Goal: Task Accomplishment & Management: Use online tool/utility

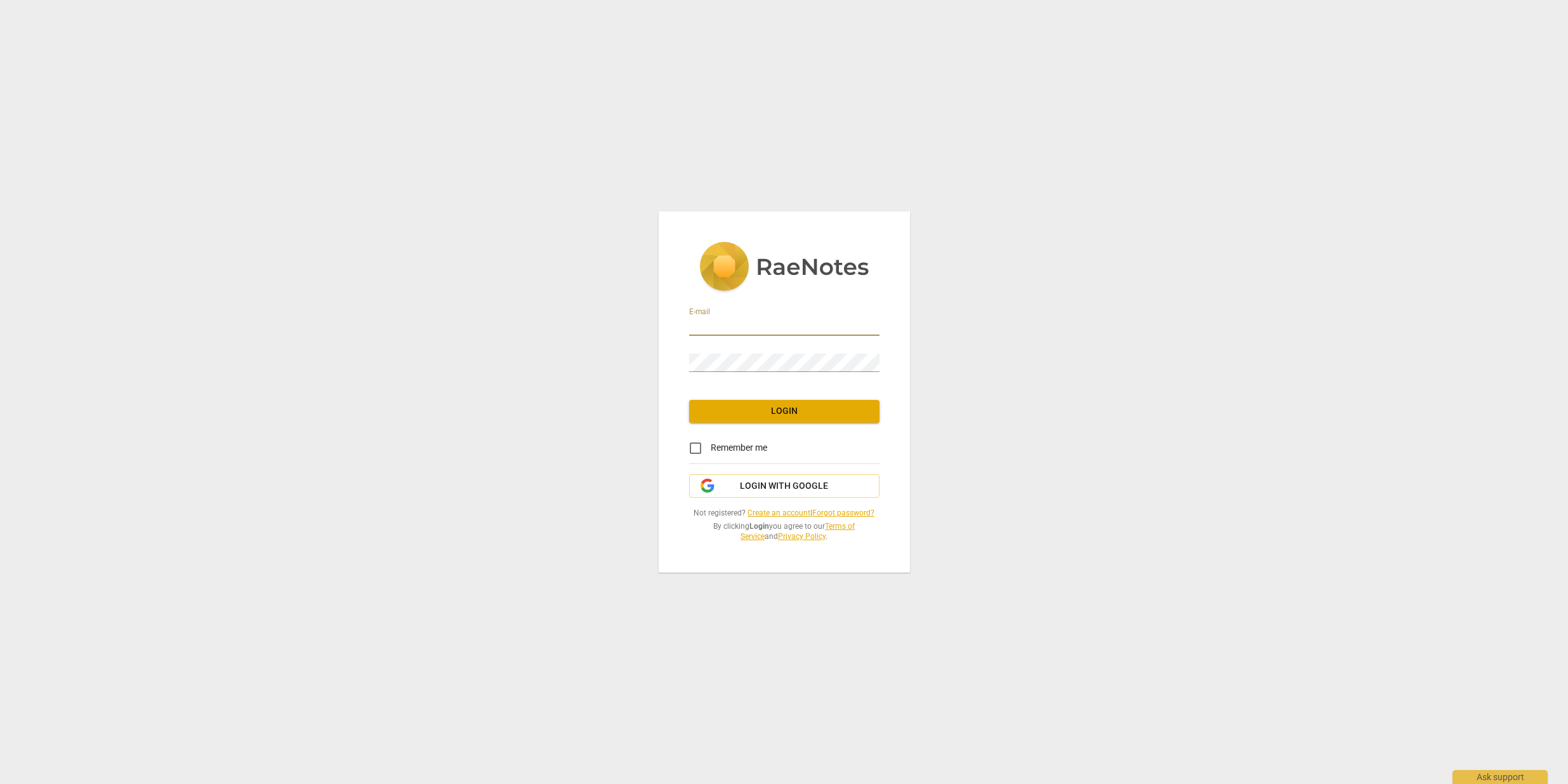
type input "cindy@cindycharlton.com"
click at [784, 413] on span "Login" at bounding box center [785, 411] width 170 height 13
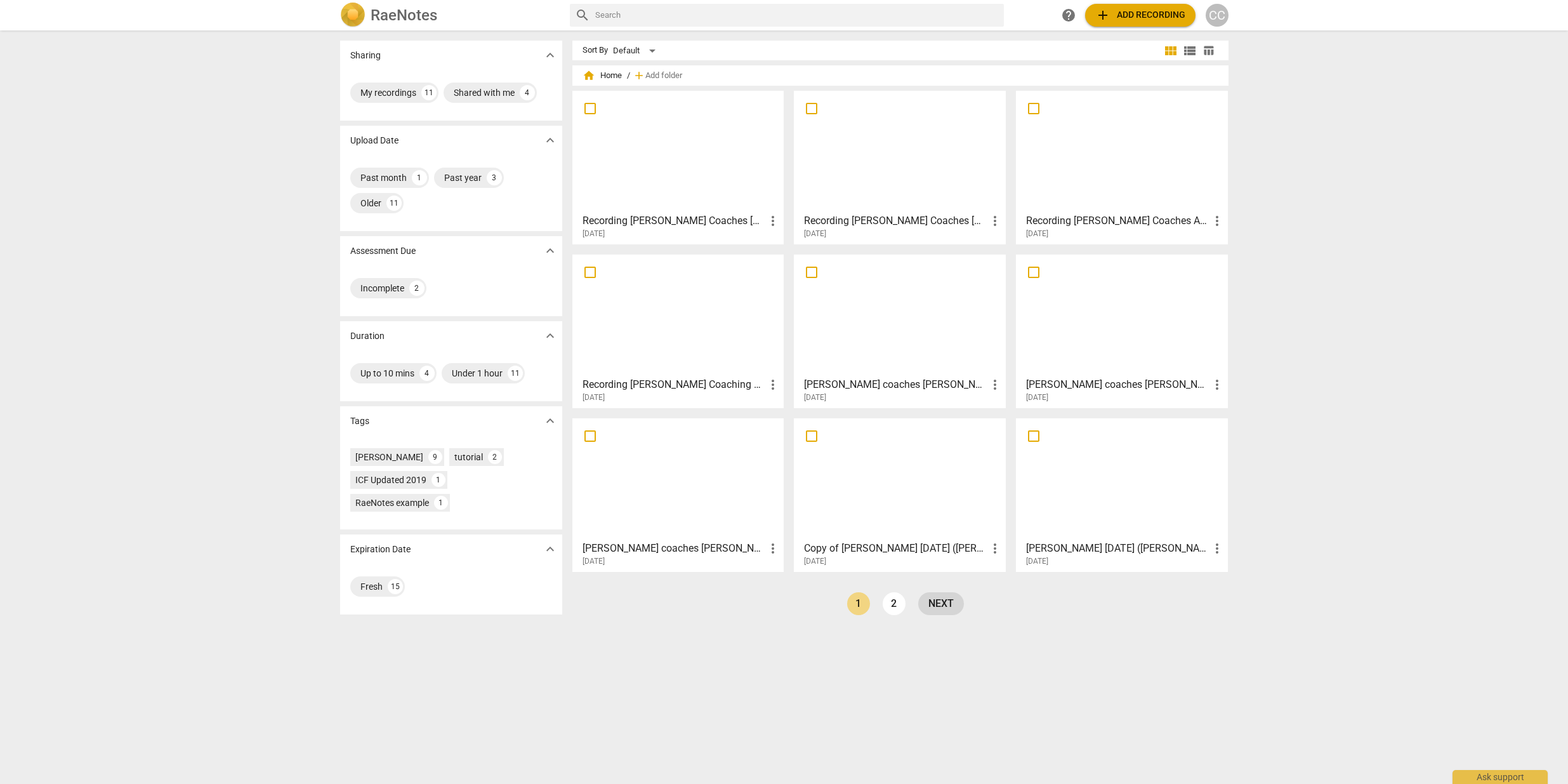
click at [941, 607] on link "next" at bounding box center [941, 603] width 45 height 23
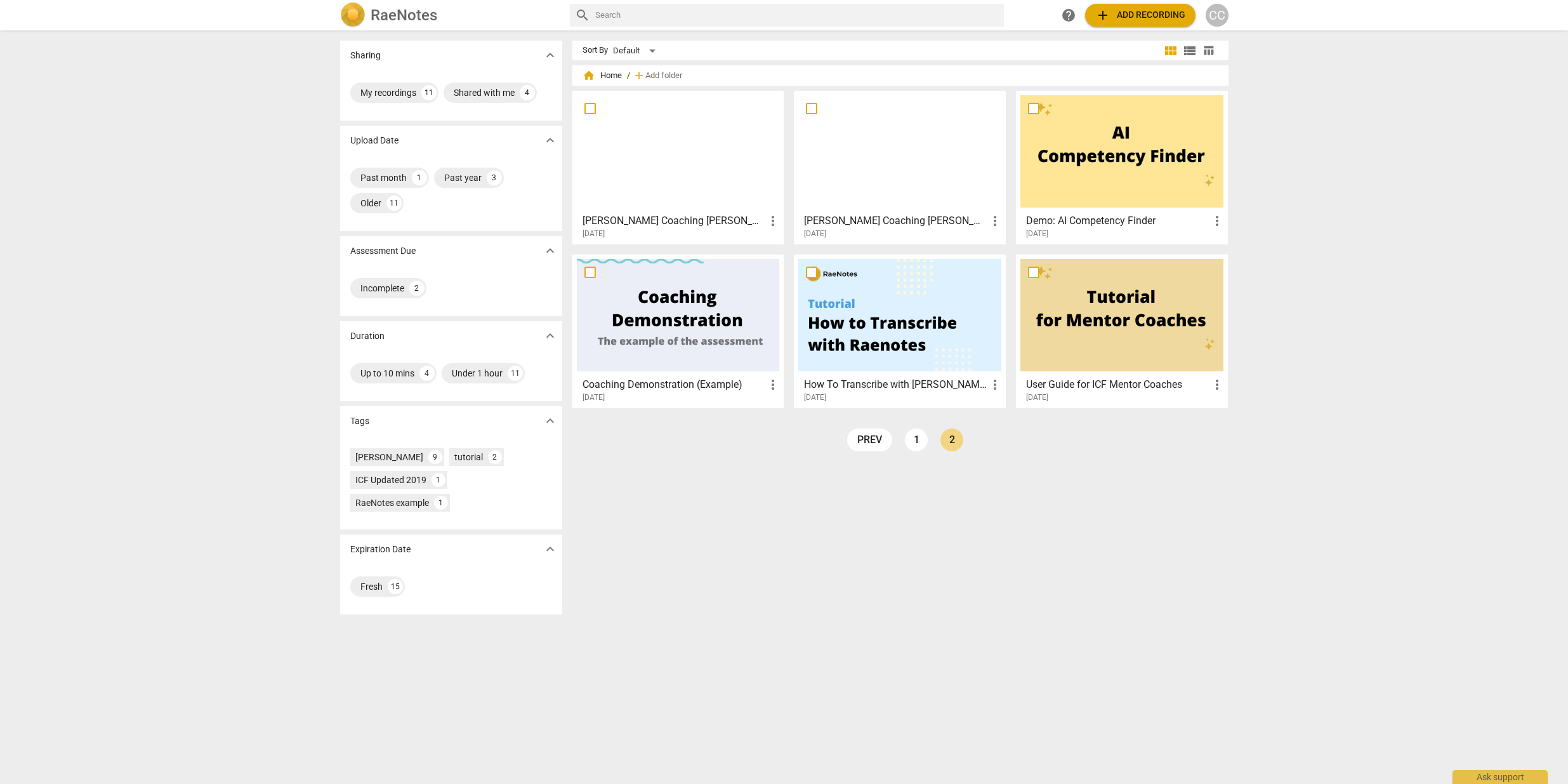
click at [849, 327] on div at bounding box center [900, 315] width 203 height 112
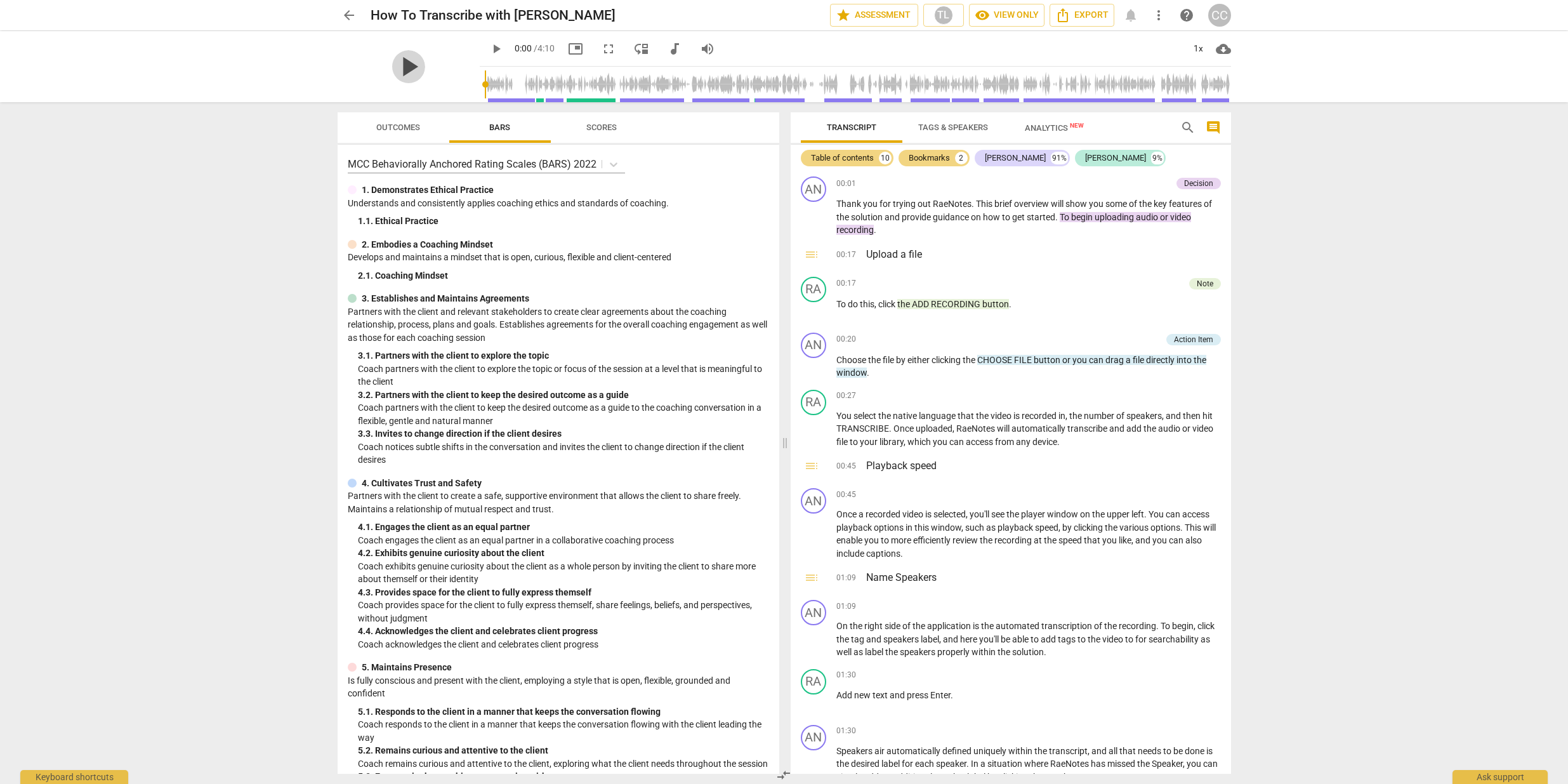
click at [395, 69] on span "play_arrow" at bounding box center [408, 67] width 33 height 33
click at [254, 52] on div "pause pause 0:17 / 4:10 picture_in_picture fullscreen move_down audiotrack volu…" at bounding box center [784, 67] width 1548 height 71
type input "20"
click at [351, 11] on span "arrow_back" at bounding box center [349, 15] width 15 height 15
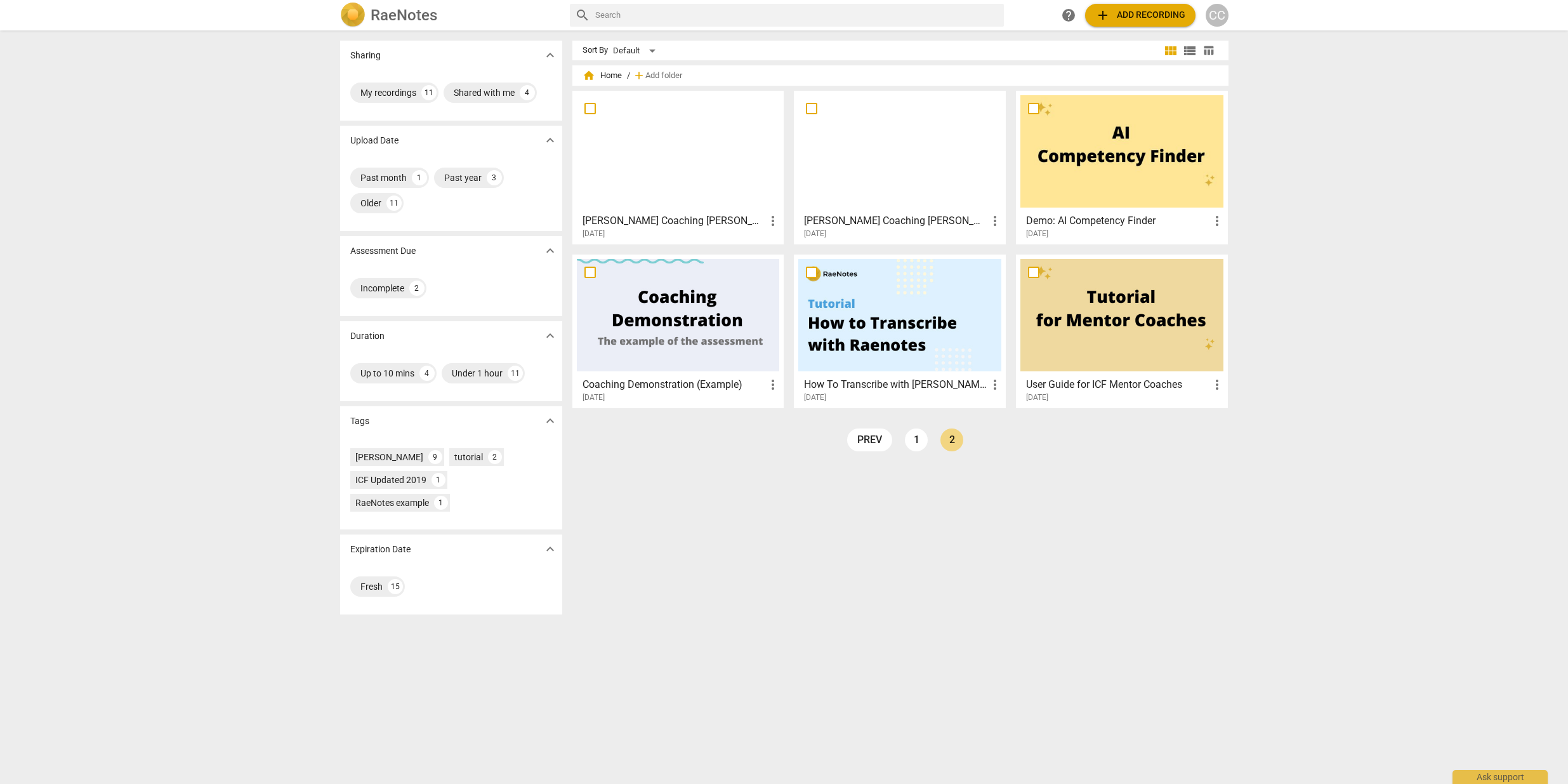
click at [930, 321] on div at bounding box center [900, 315] width 203 height 112
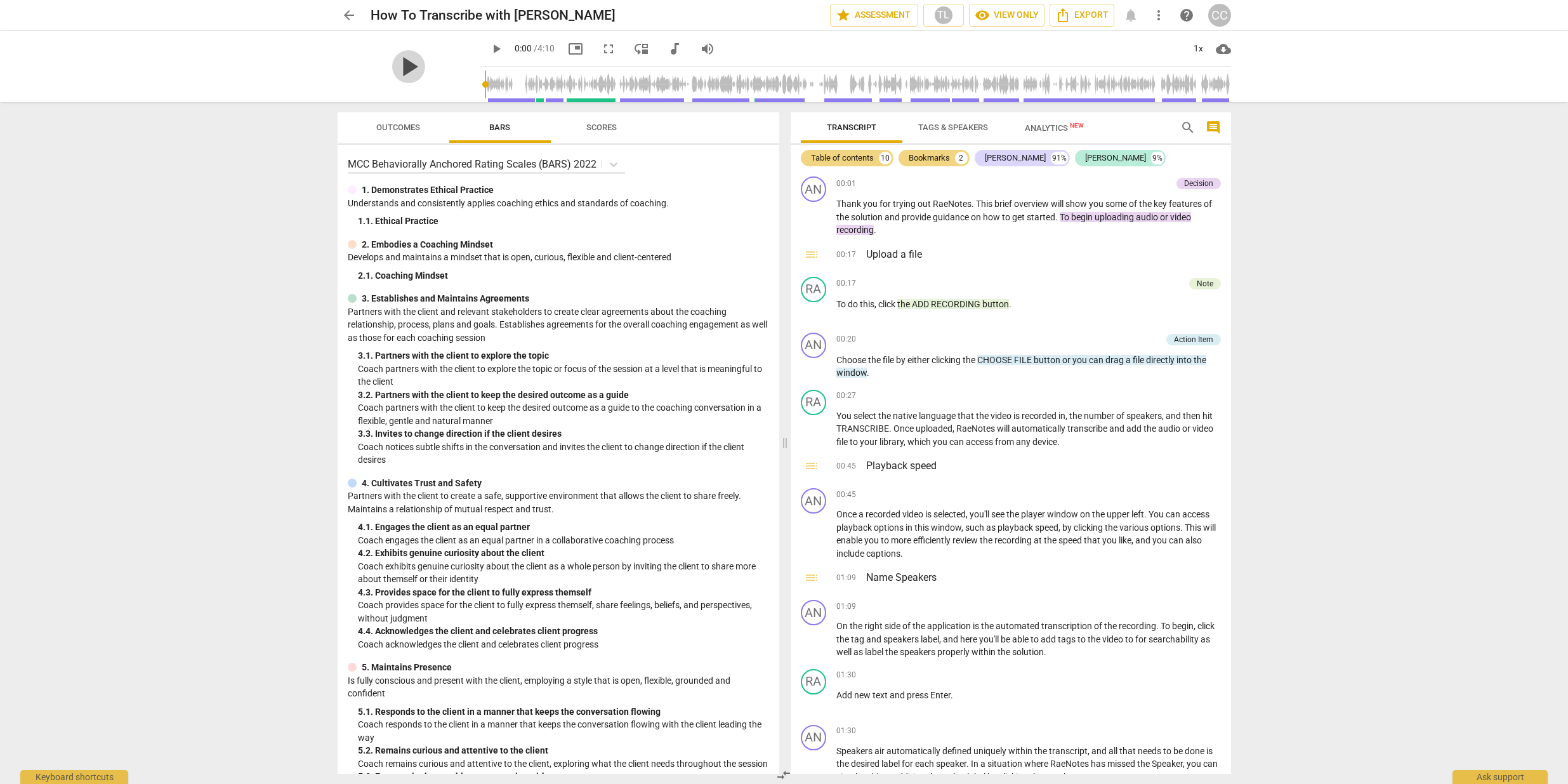
click at [392, 57] on span "play_arrow" at bounding box center [408, 67] width 33 height 33
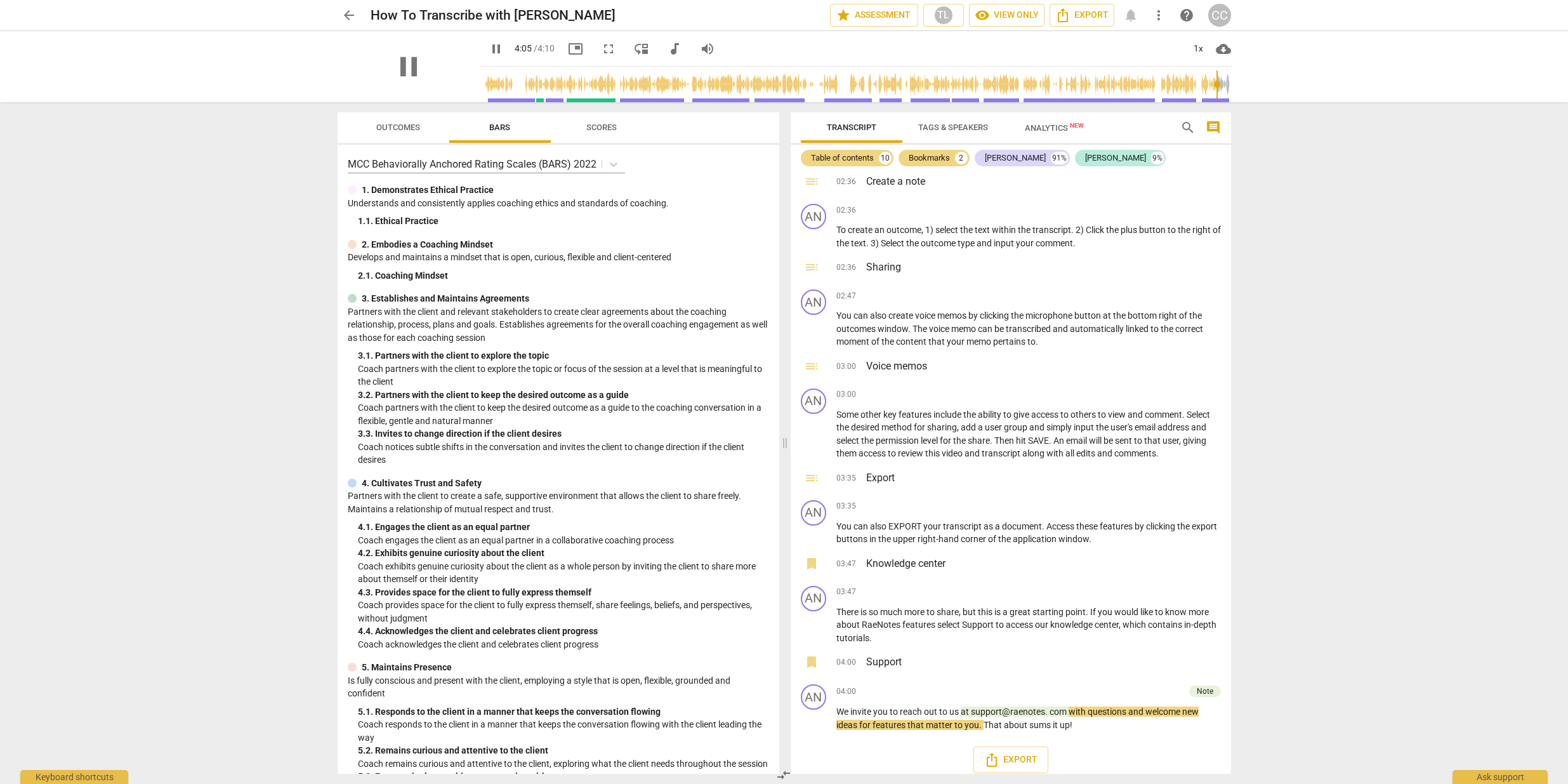
click at [376, 59] on div "pause" at bounding box center [408, 67] width 142 height 71
click at [432, 76] on div "pause" at bounding box center [408, 67] width 142 height 71
type input "250"
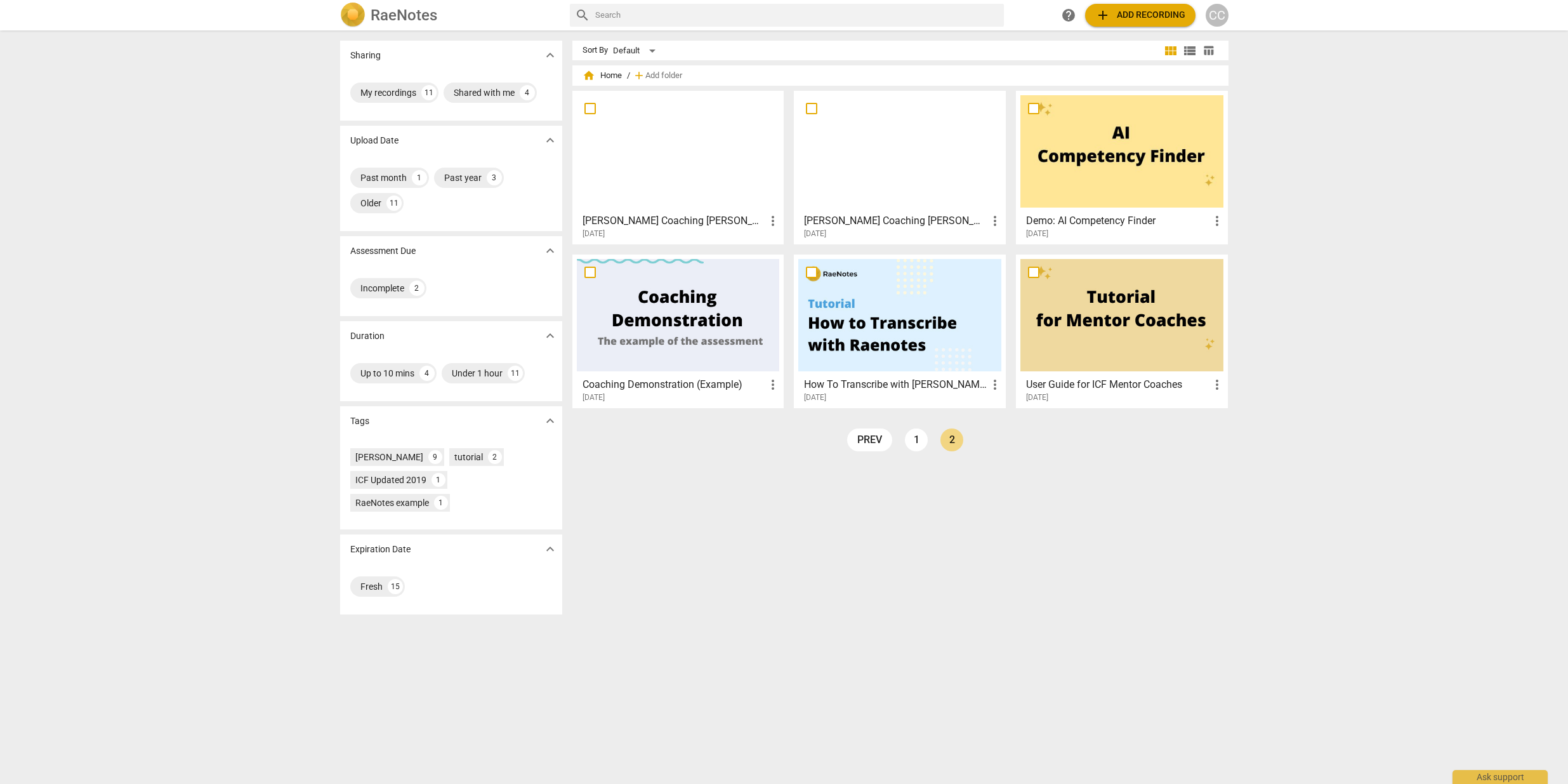
click at [1096, 142] on div at bounding box center [1122, 151] width 203 height 112
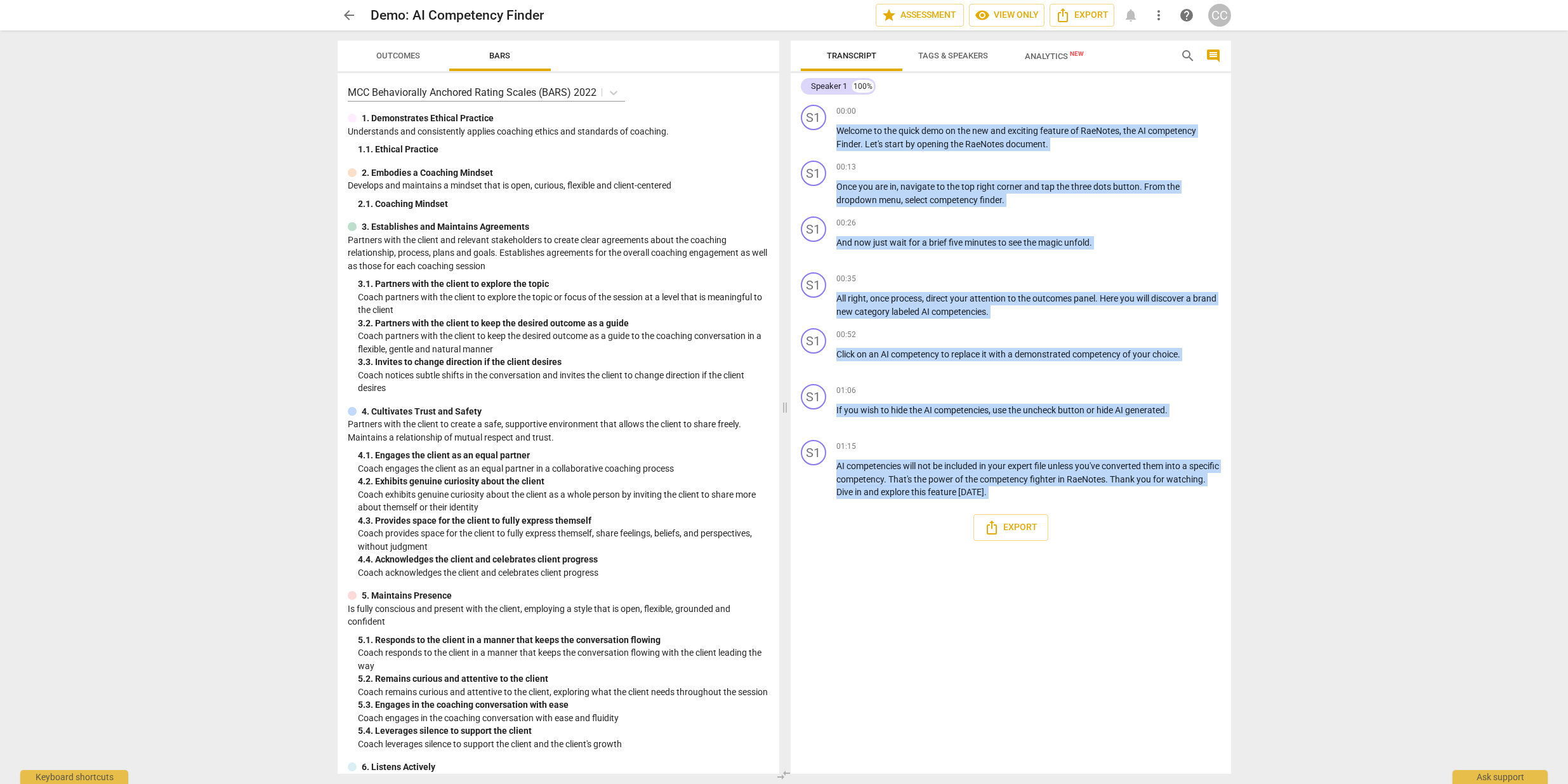
click at [1096, 142] on div "Transcript Tags & Speakers Analytics New search comment Speaker 1 100% S1 play_…" at bounding box center [1011, 407] width 440 height 733
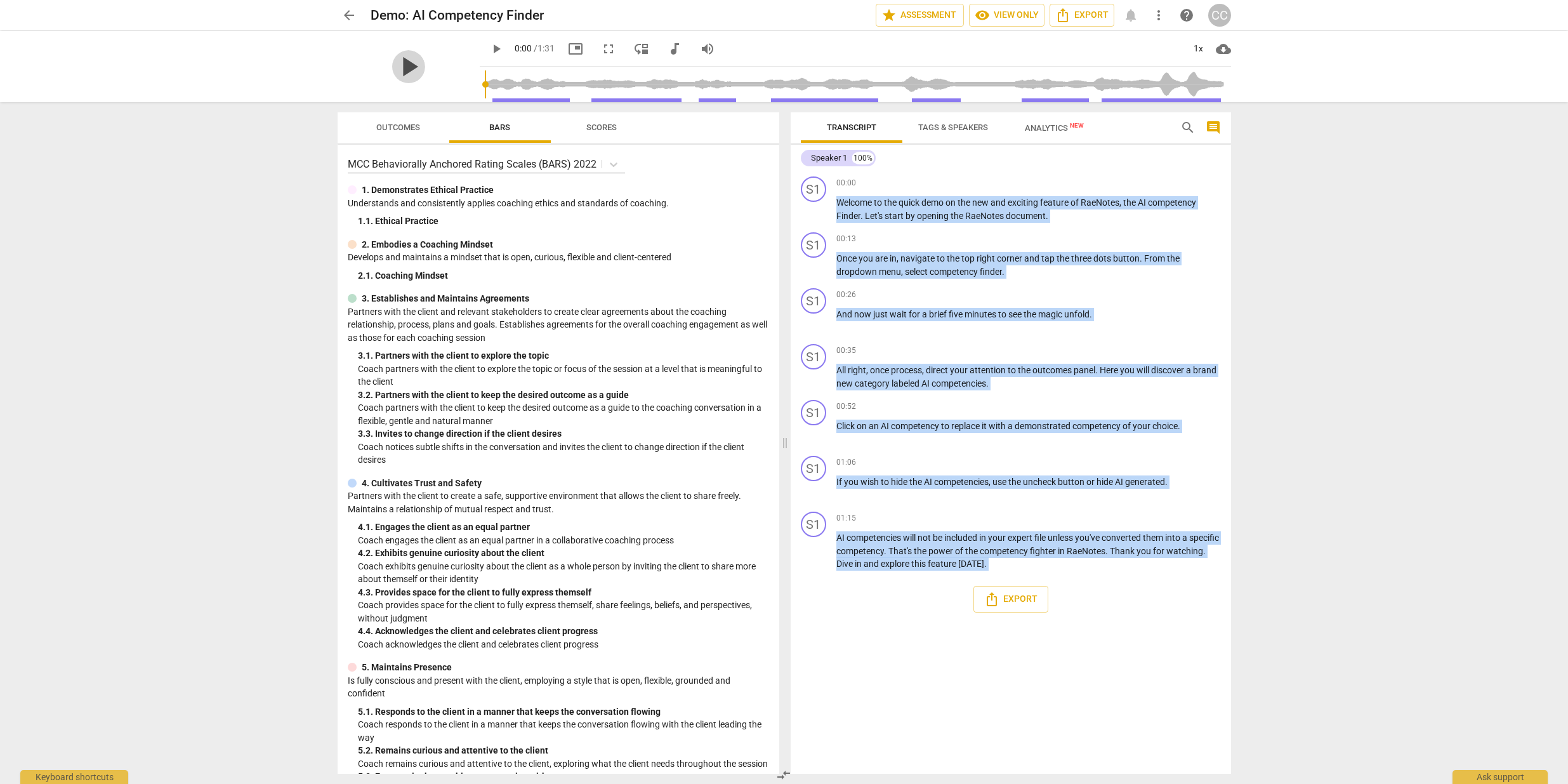
click at [410, 68] on span "play_arrow" at bounding box center [408, 67] width 33 height 33
click at [573, 50] on span "picture_in_picture" at bounding box center [575, 48] width 15 height 15
click at [572, 47] on span "picture_in_picture" at bounding box center [575, 48] width 15 height 15
click at [607, 49] on span "fullscreen" at bounding box center [608, 48] width 15 height 15
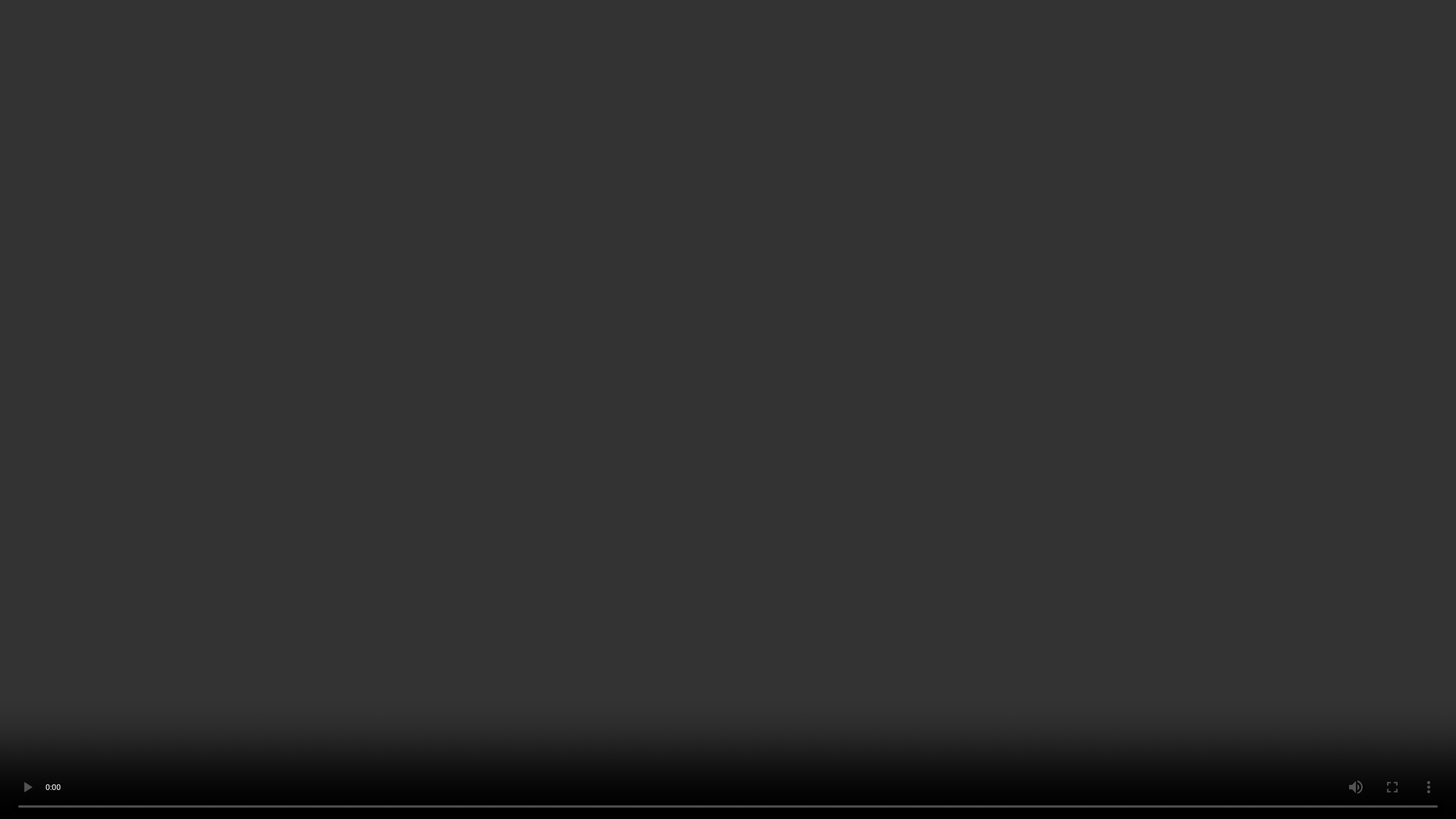
drag, startPoint x: 1366, startPoint y: 476, endPoint x: 1325, endPoint y: 682, distance: 210.0
click at [1340, 702] on video at bounding box center [728, 409] width 1456 height 819
drag, startPoint x: 1365, startPoint y: 430, endPoint x: 1331, endPoint y: 514, distance: 90.6
click at [1363, 573] on video at bounding box center [728, 409] width 1456 height 819
click at [724, 702] on video at bounding box center [728, 409] width 1456 height 819
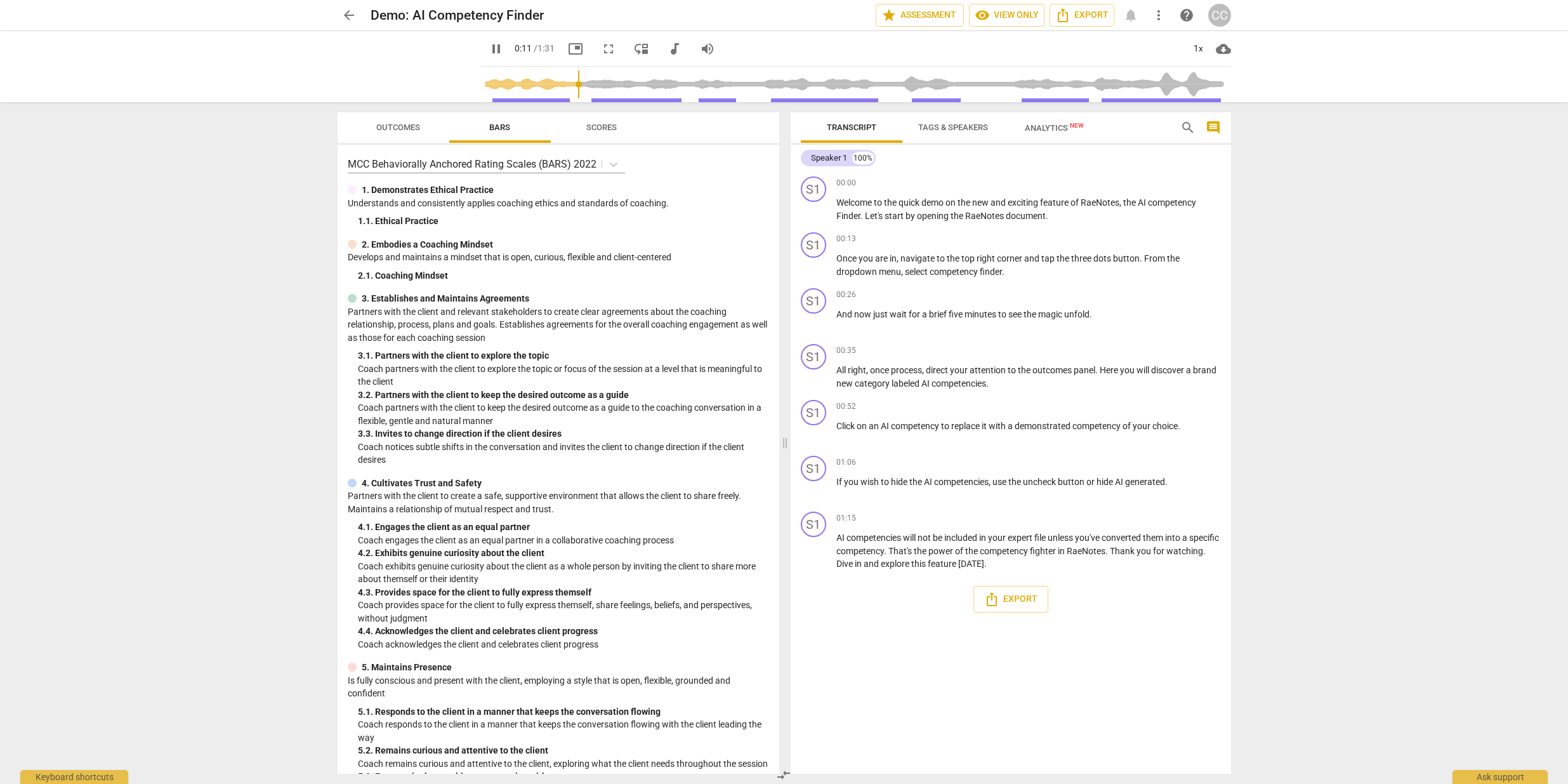
click at [221, 160] on div "arrow_back Demo: AI Competency Finder star Assessment visibility View only Expo…" at bounding box center [784, 392] width 1568 height 784
click at [1161, 18] on span "more_vert" at bounding box center [1158, 15] width 15 height 15
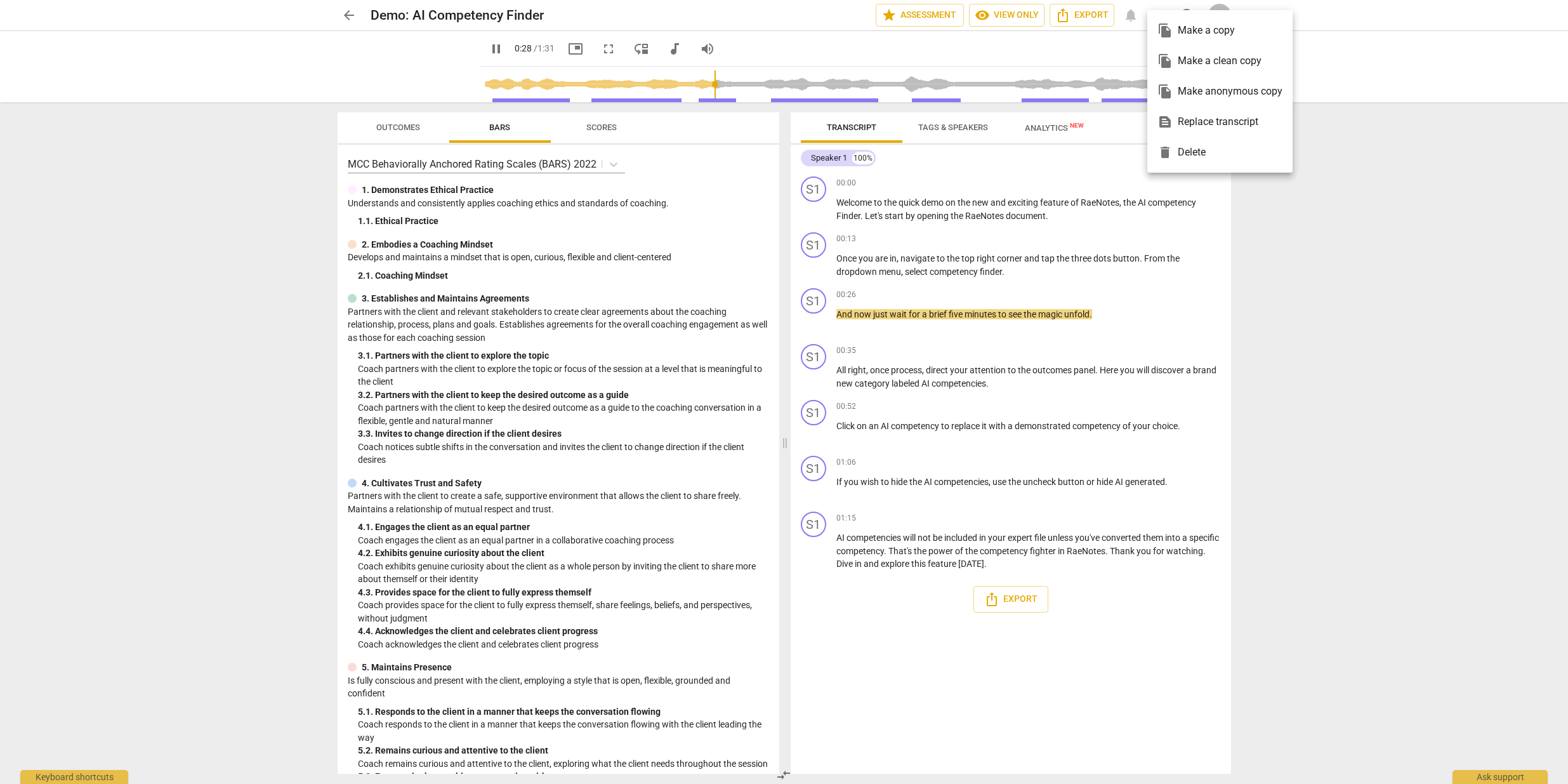
click at [1129, 27] on div at bounding box center [784, 392] width 1568 height 784
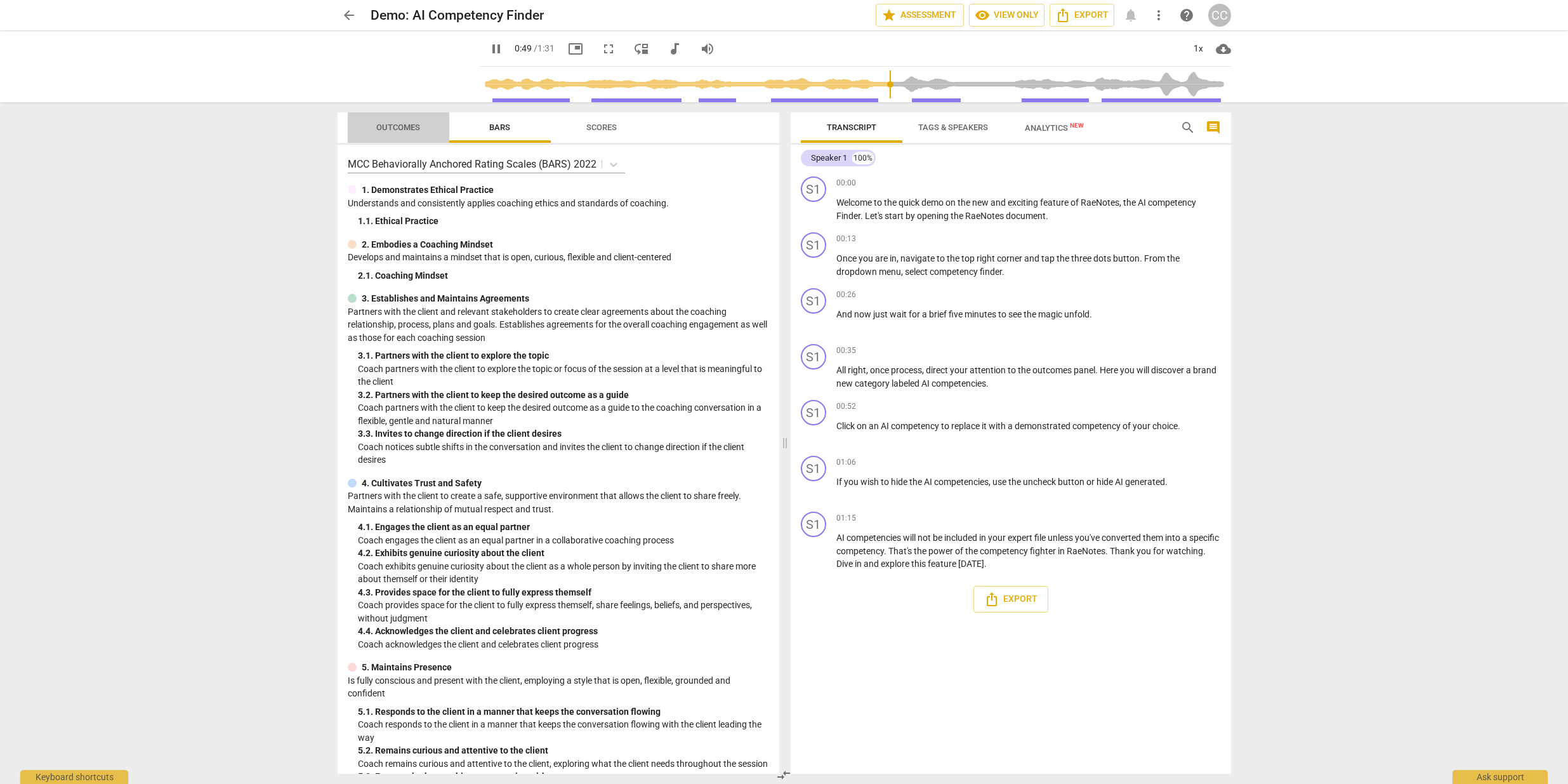
click at [391, 124] on span "Outcomes" at bounding box center [398, 127] width 44 height 9
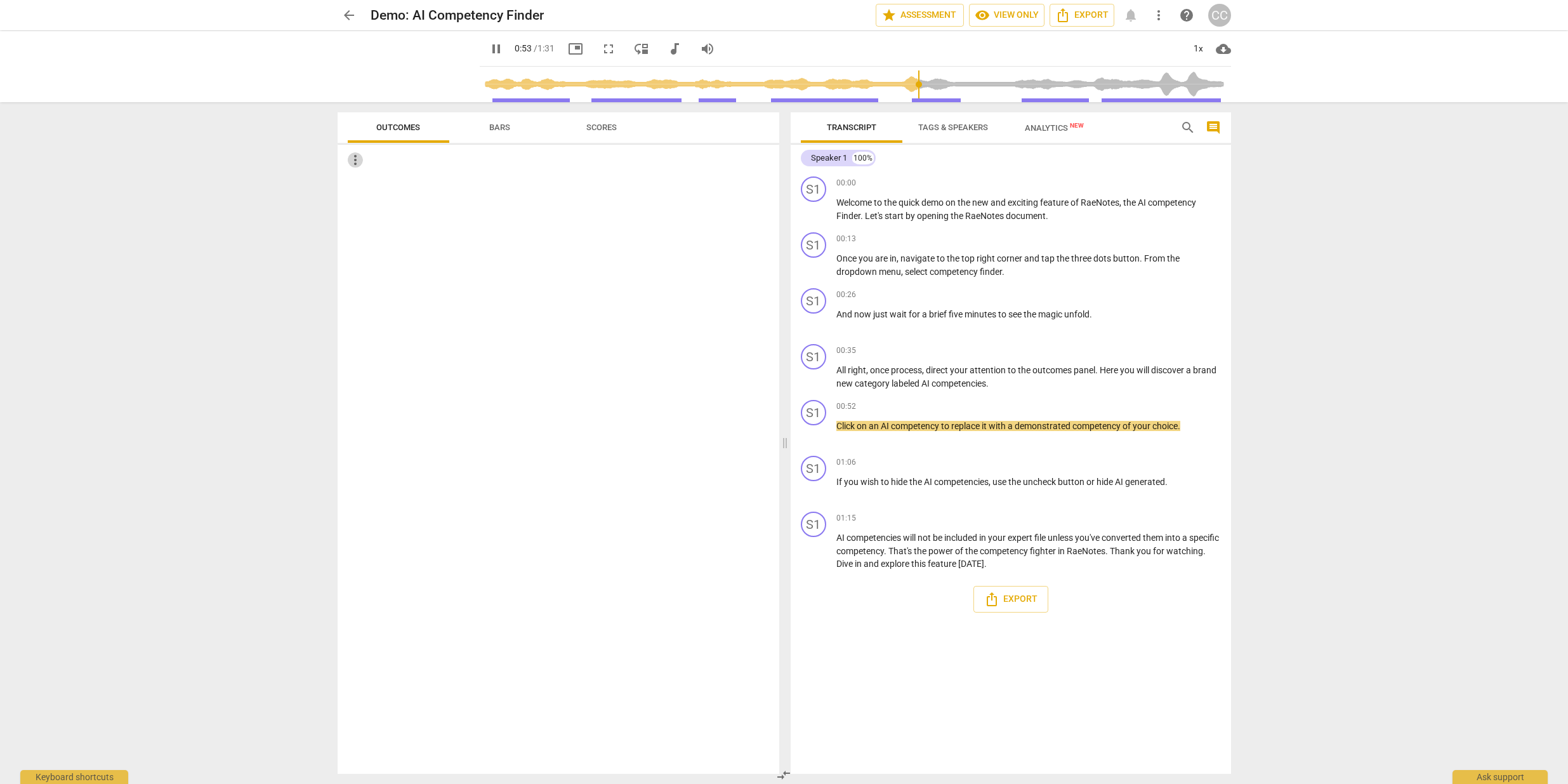
click at [355, 163] on span "more_vert" at bounding box center [355, 159] width 15 height 15
click at [400, 124] on div at bounding box center [784, 392] width 1568 height 784
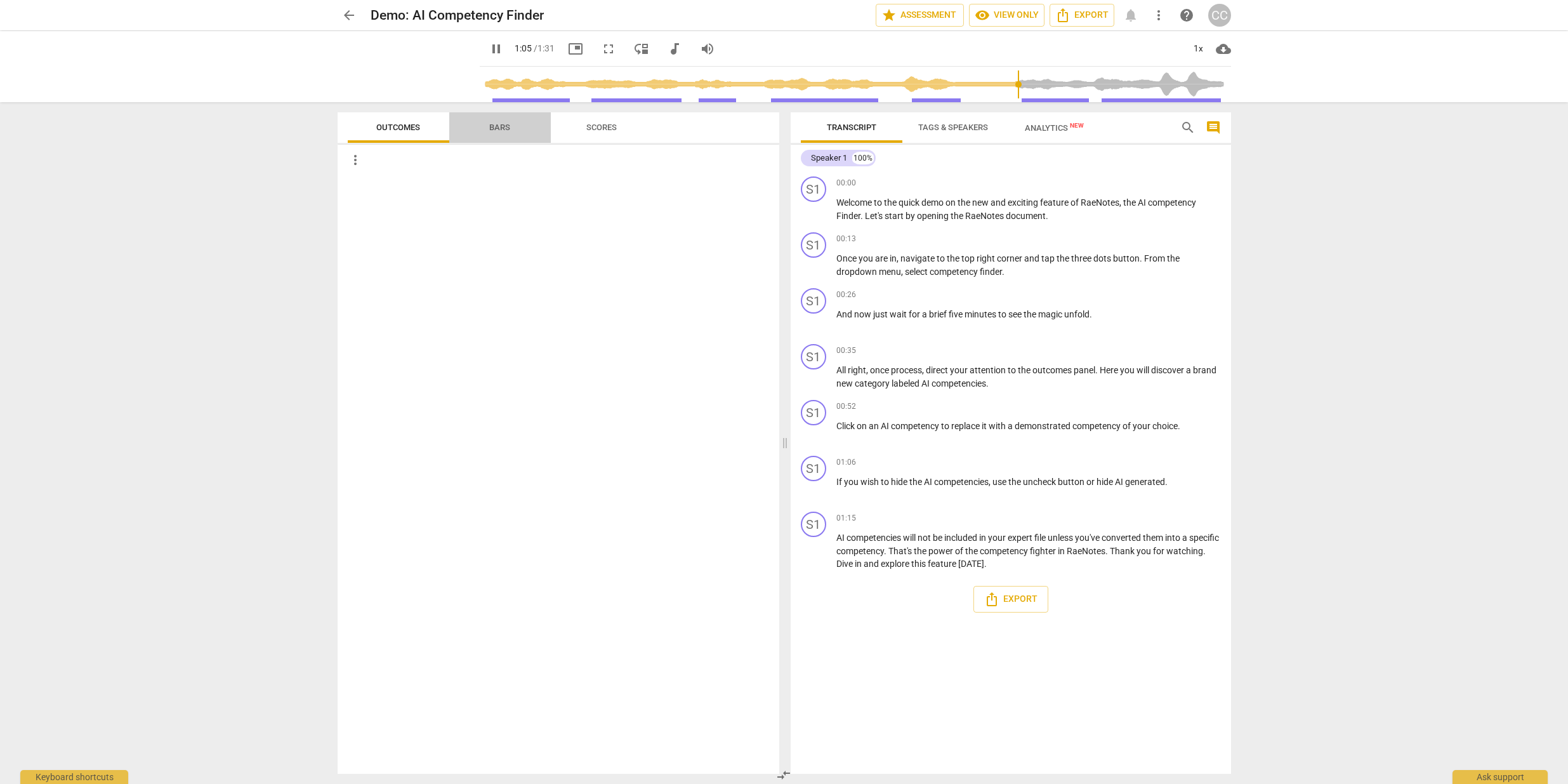
click at [498, 127] on span "Bars" at bounding box center [500, 127] width 21 height 9
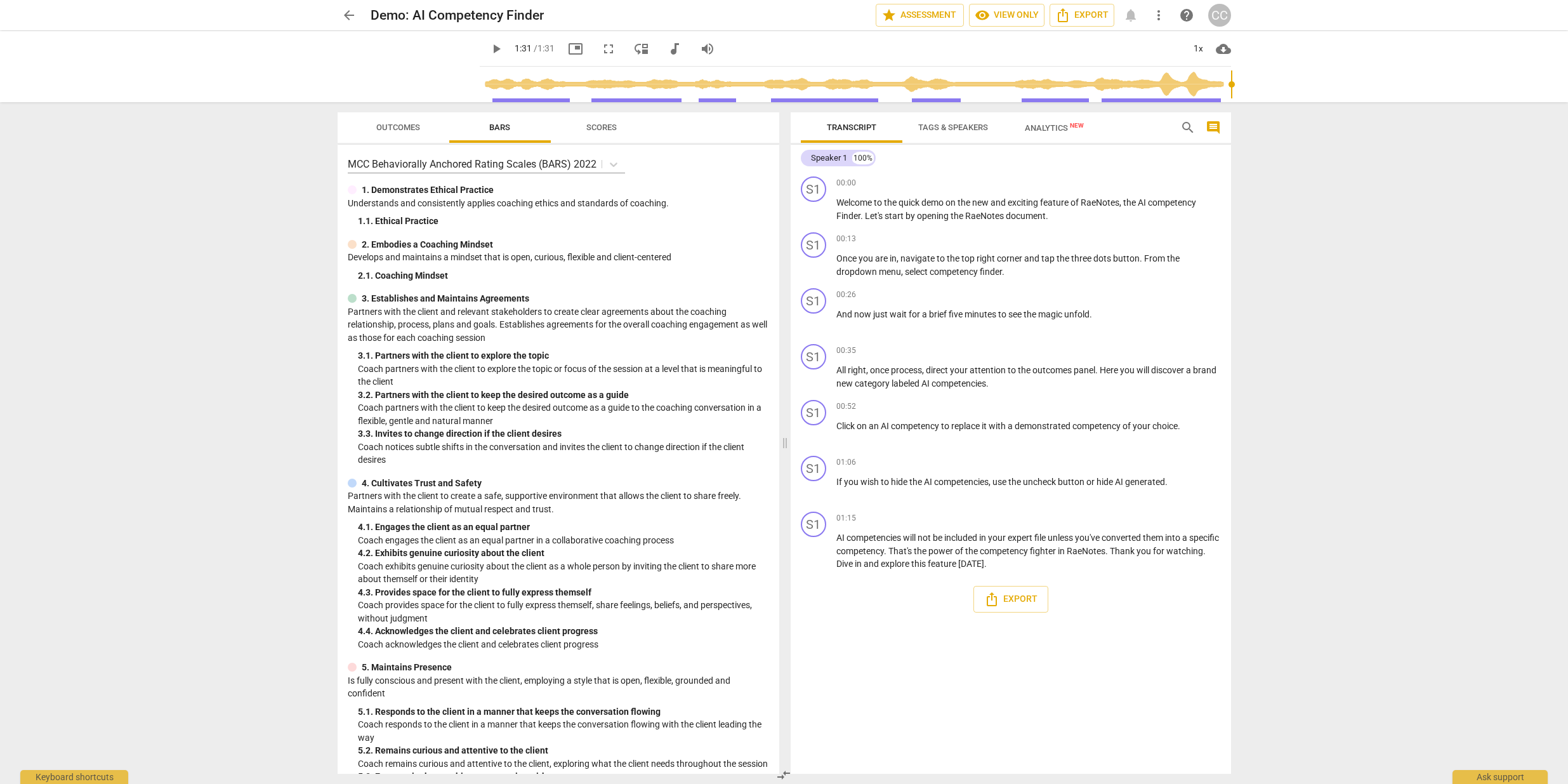
click at [492, 46] on span "play_arrow" at bounding box center [495, 48] width 15 height 15
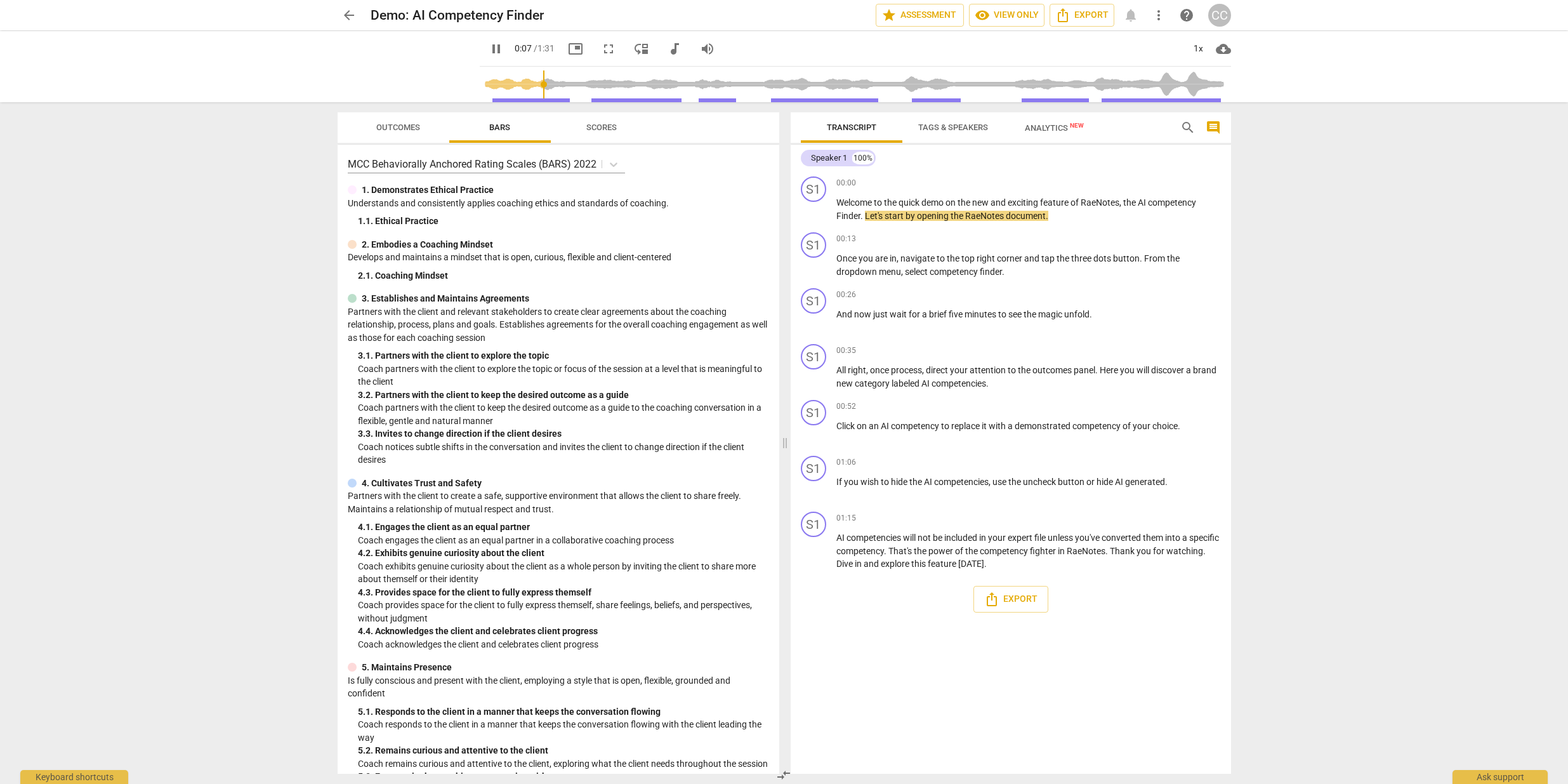
type input "8"
click at [357, 15] on span "arrow_back" at bounding box center [349, 15] width 23 height 15
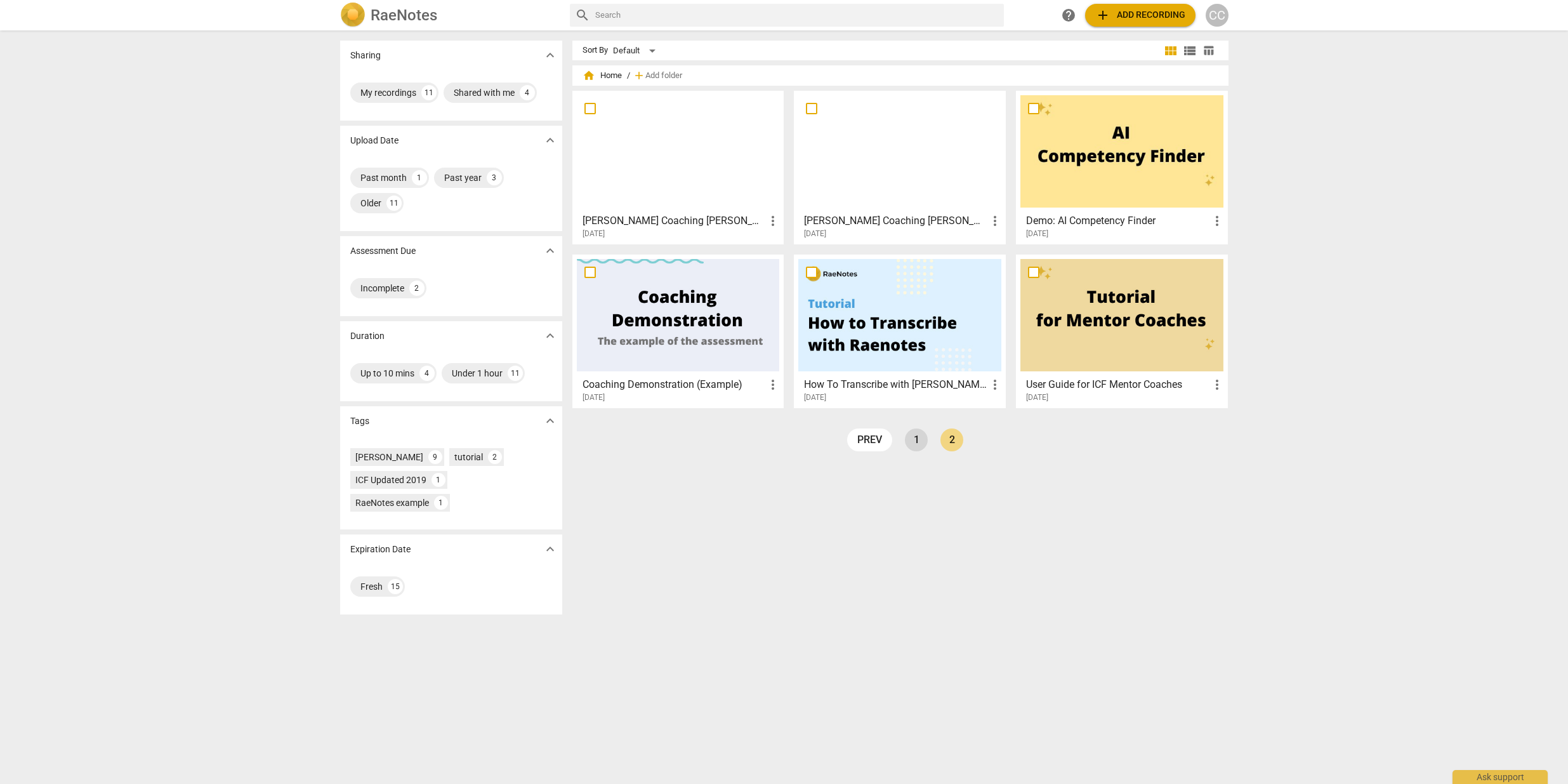
click at [908, 445] on link "1" at bounding box center [917, 439] width 23 height 23
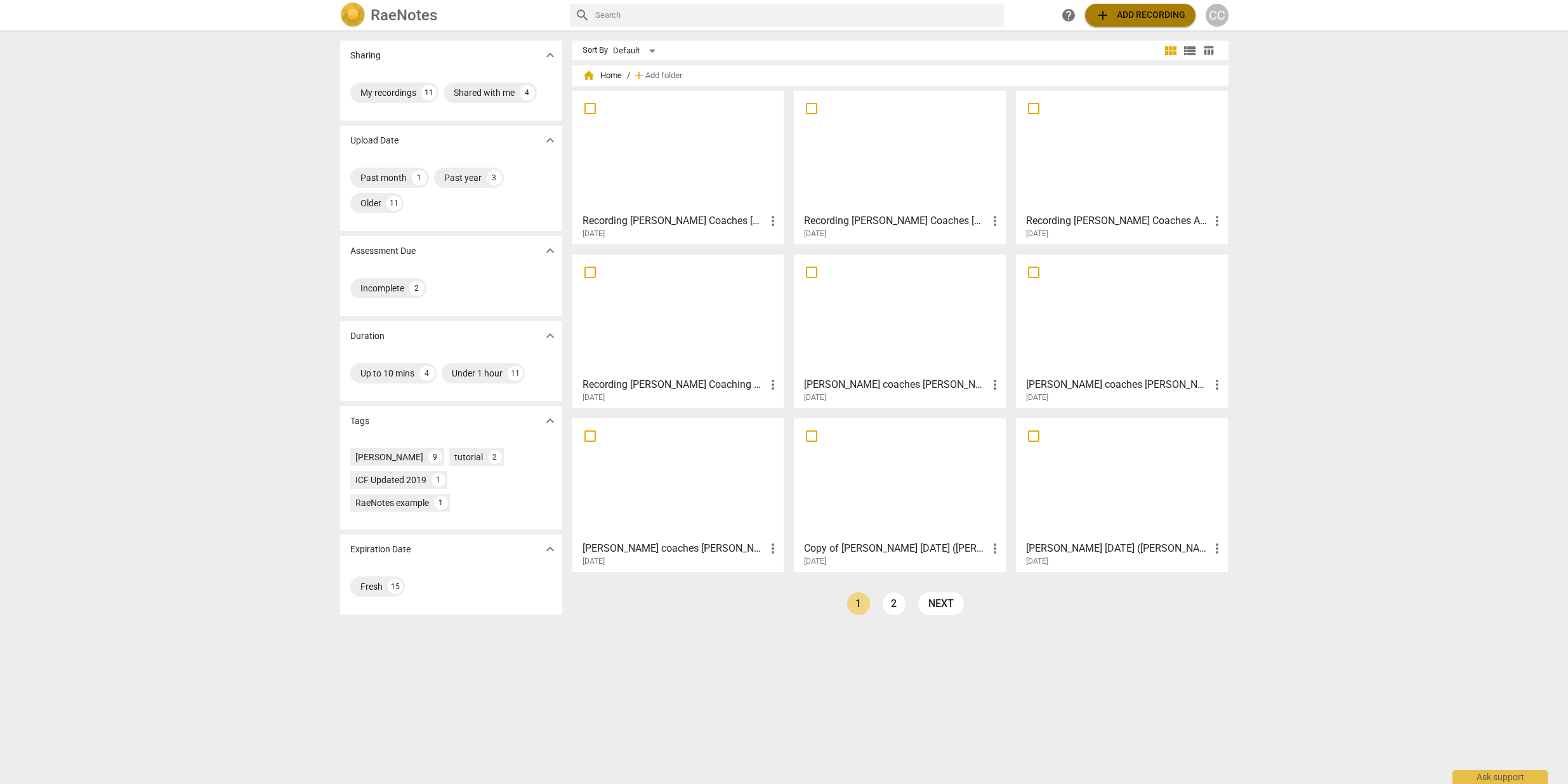
click at [1148, 7] on button "add Add recording" at bounding box center [1141, 15] width 111 height 23
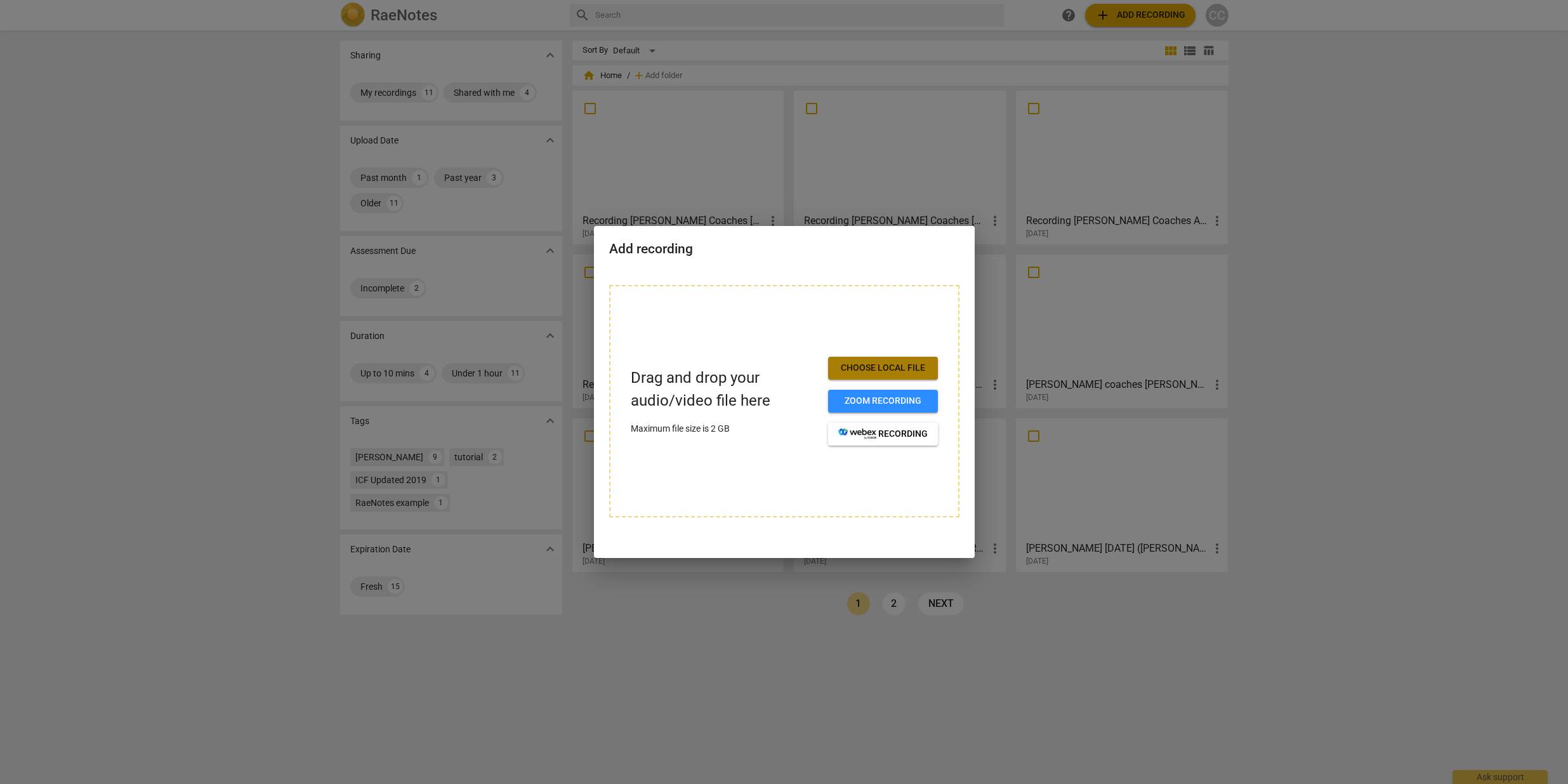
click at [862, 363] on span "Choose local file" at bounding box center [883, 368] width 89 height 13
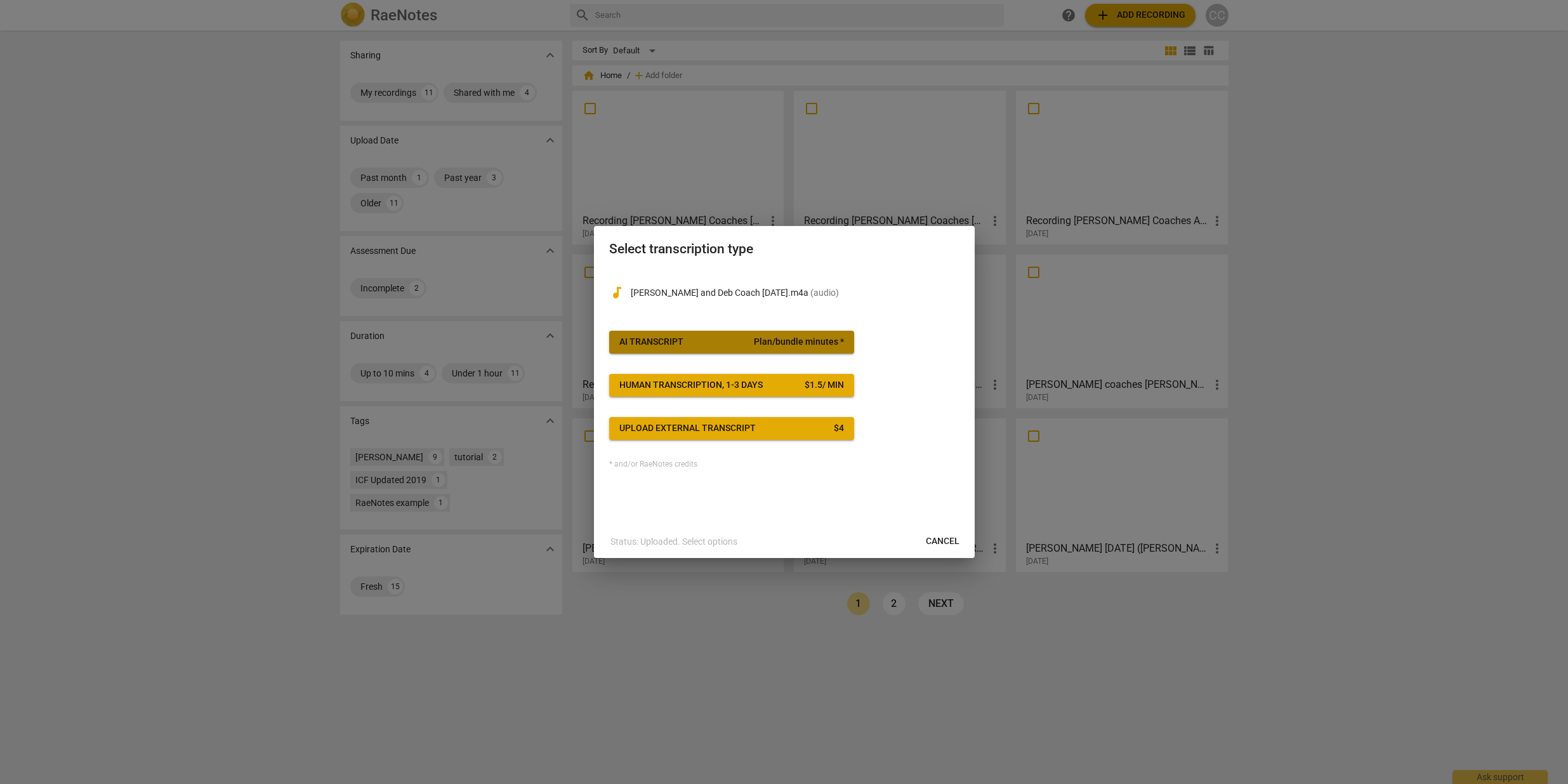
click at [773, 340] on span "Plan/bundle minutes *" at bounding box center [799, 342] width 90 height 13
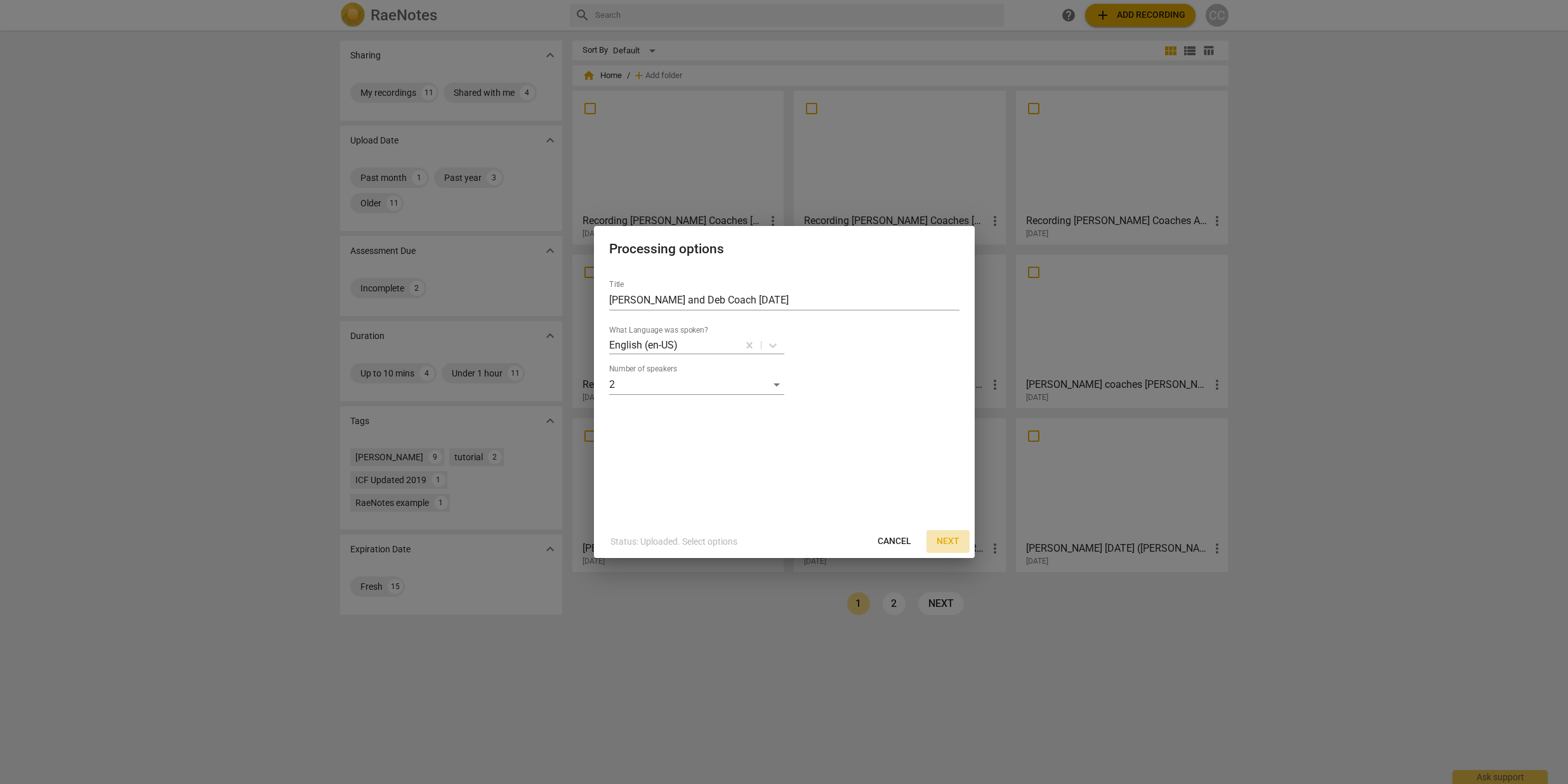
click at [949, 542] on span "Next" at bounding box center [948, 542] width 23 height 13
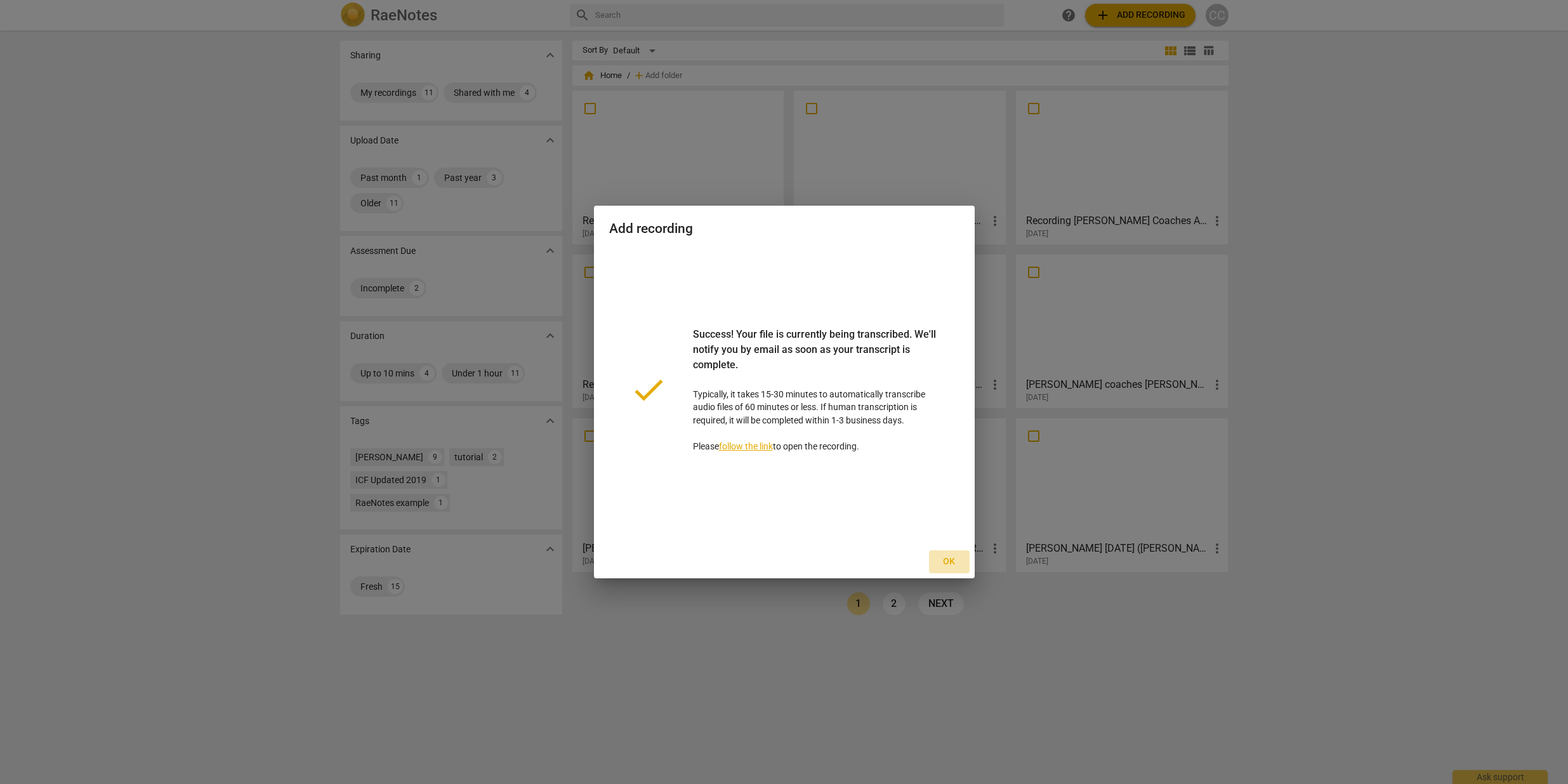
click at [946, 560] on span "Ok" at bounding box center [949, 561] width 21 height 13
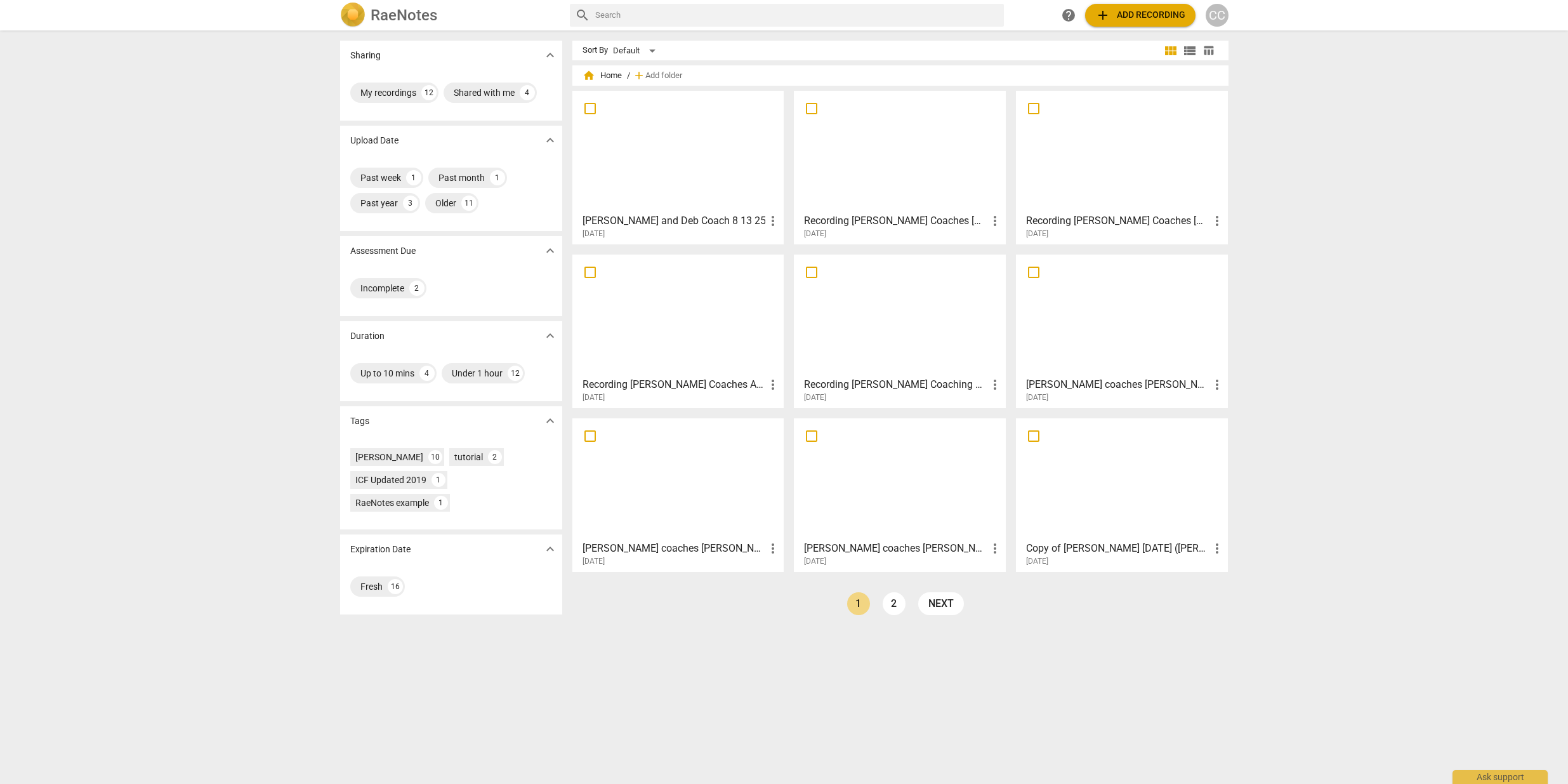
click at [688, 136] on div at bounding box center [678, 151] width 203 height 112
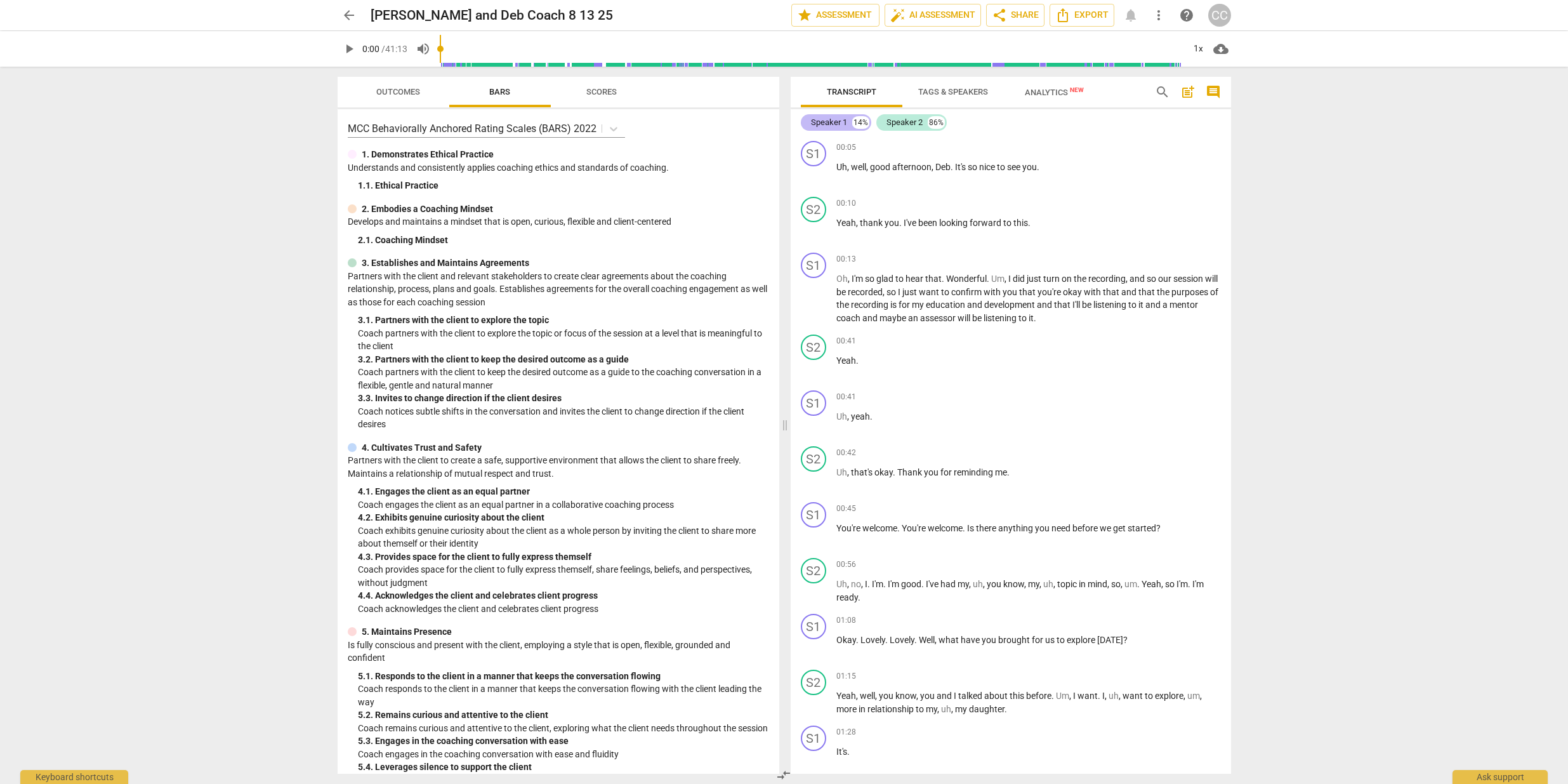
click at [844, 125] on div "Speaker 1" at bounding box center [829, 123] width 36 height 13
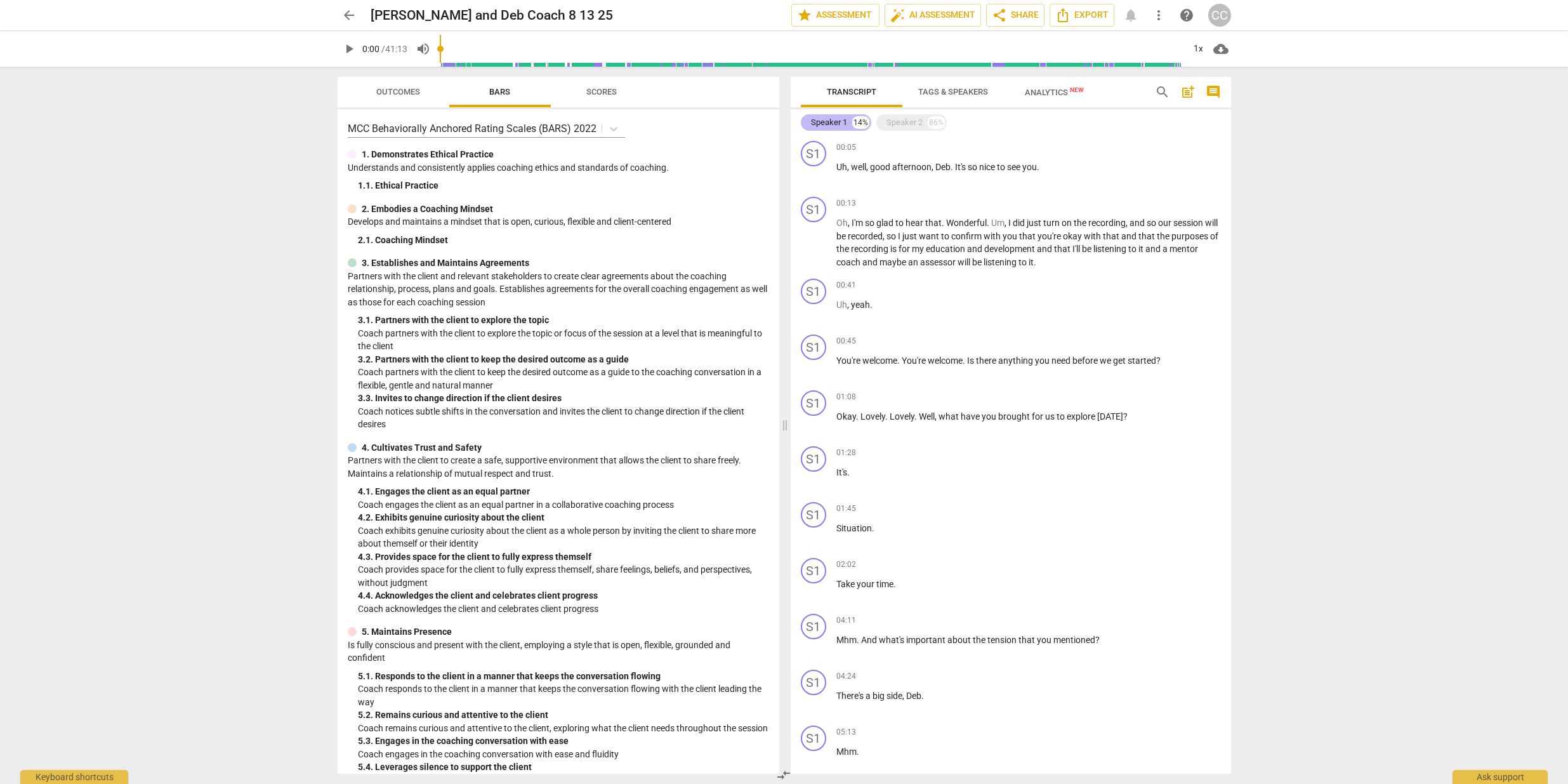
click at [840, 123] on div "Speaker 1" at bounding box center [829, 123] width 36 height 13
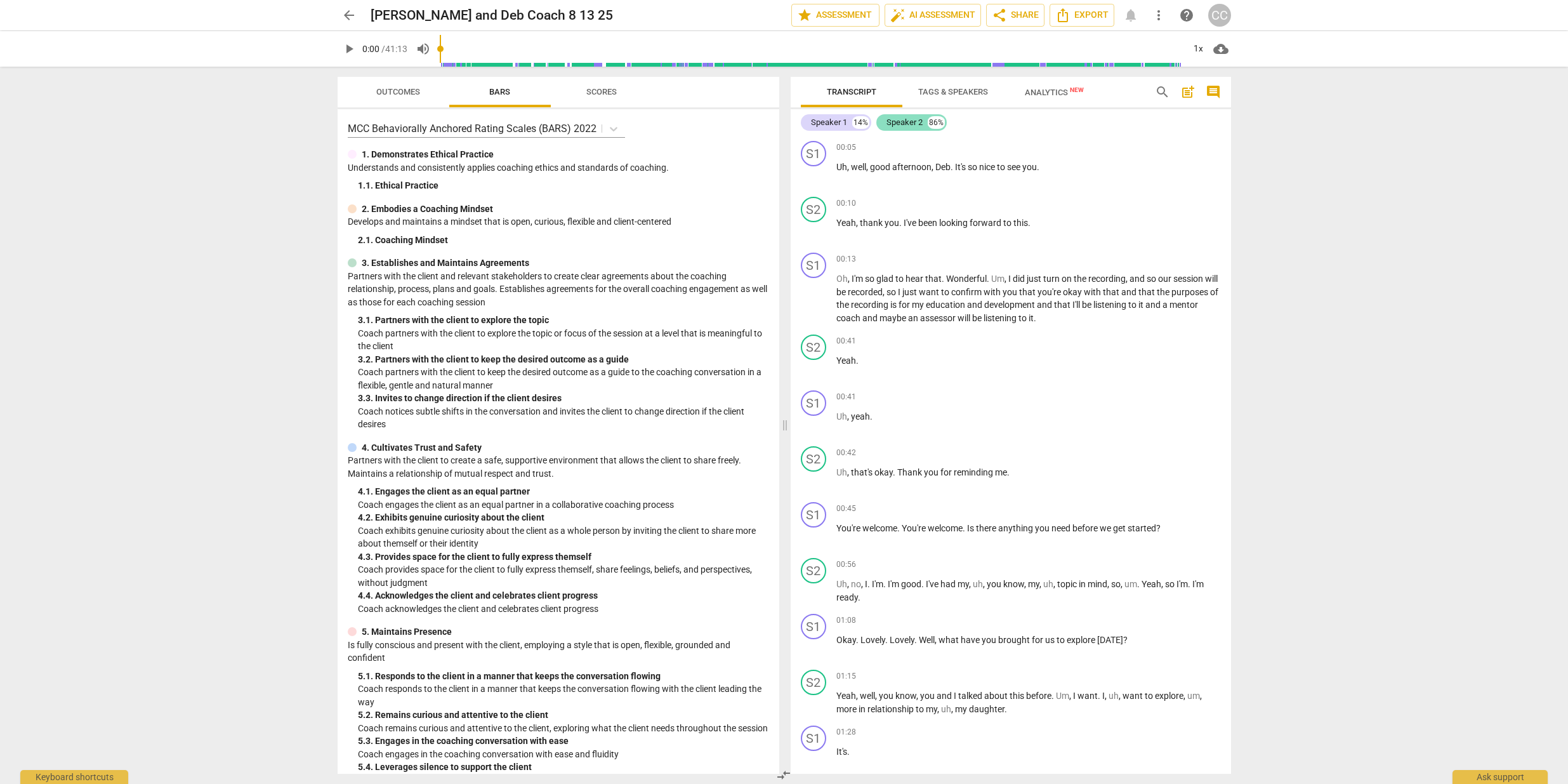
click at [890, 124] on div "Speaker 2" at bounding box center [905, 123] width 36 height 13
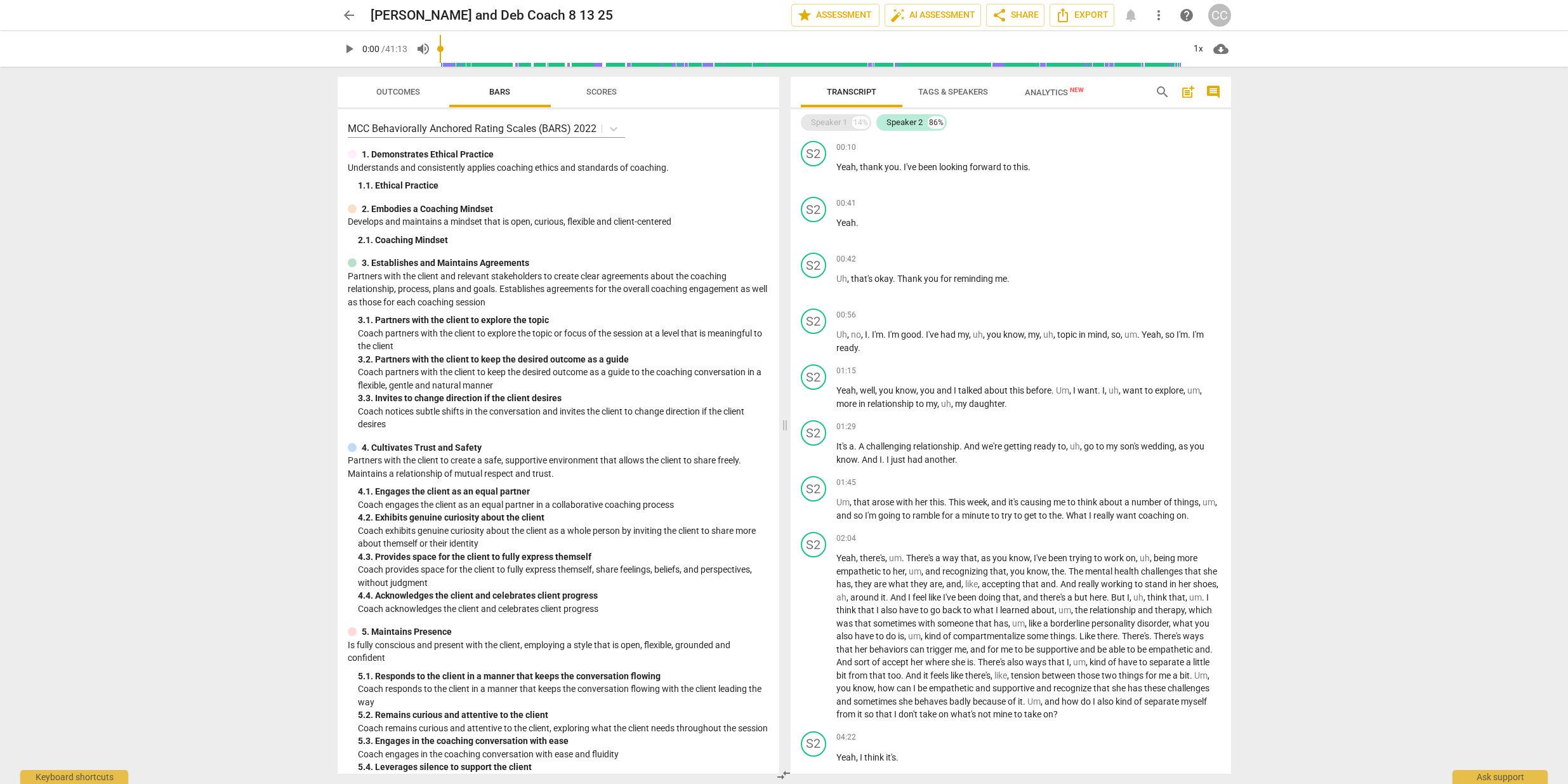
click at [831, 120] on div "Speaker 1" at bounding box center [829, 123] width 36 height 13
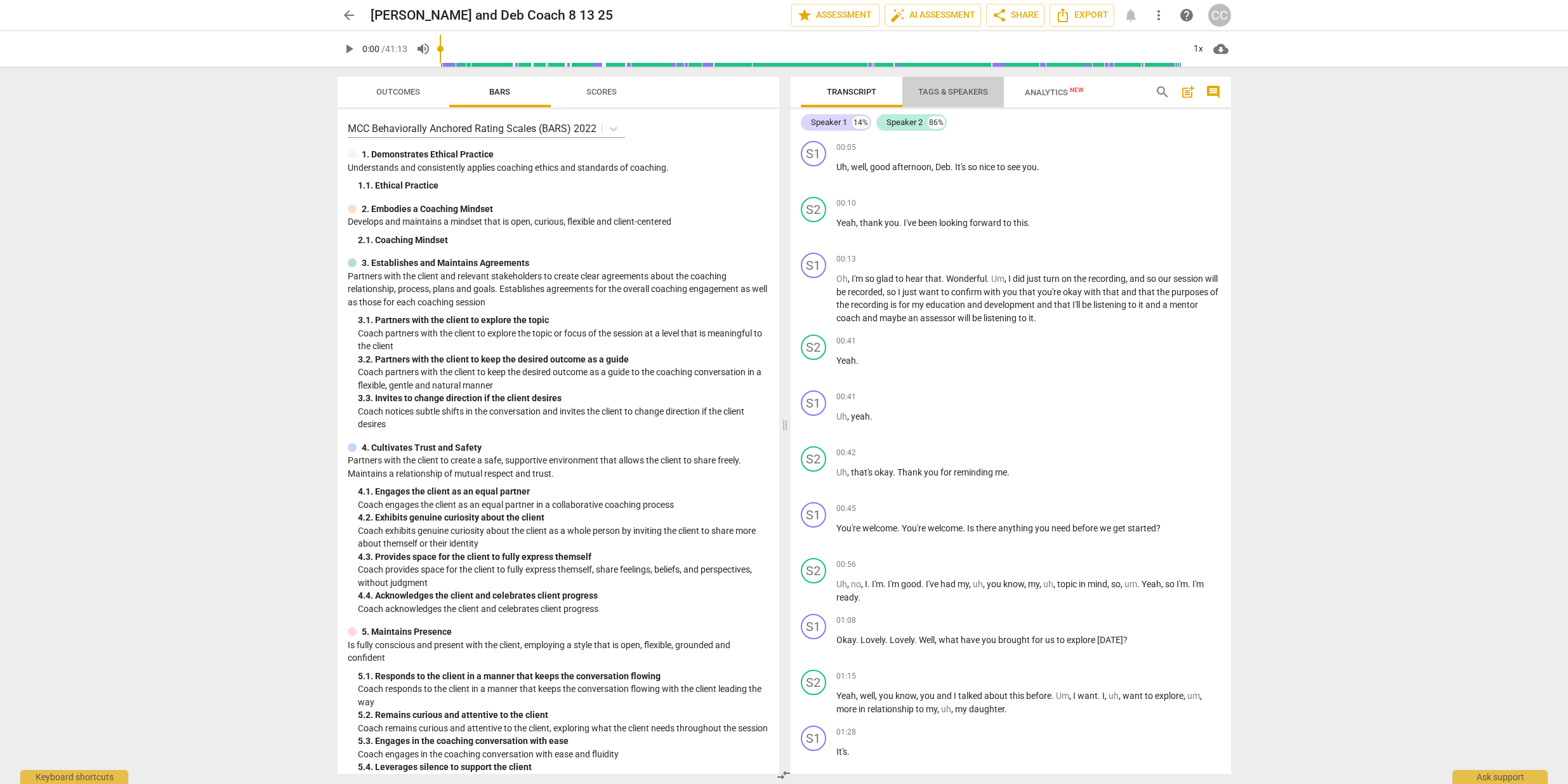
click at [948, 94] on span "Tags & Speakers" at bounding box center [953, 91] width 69 height 9
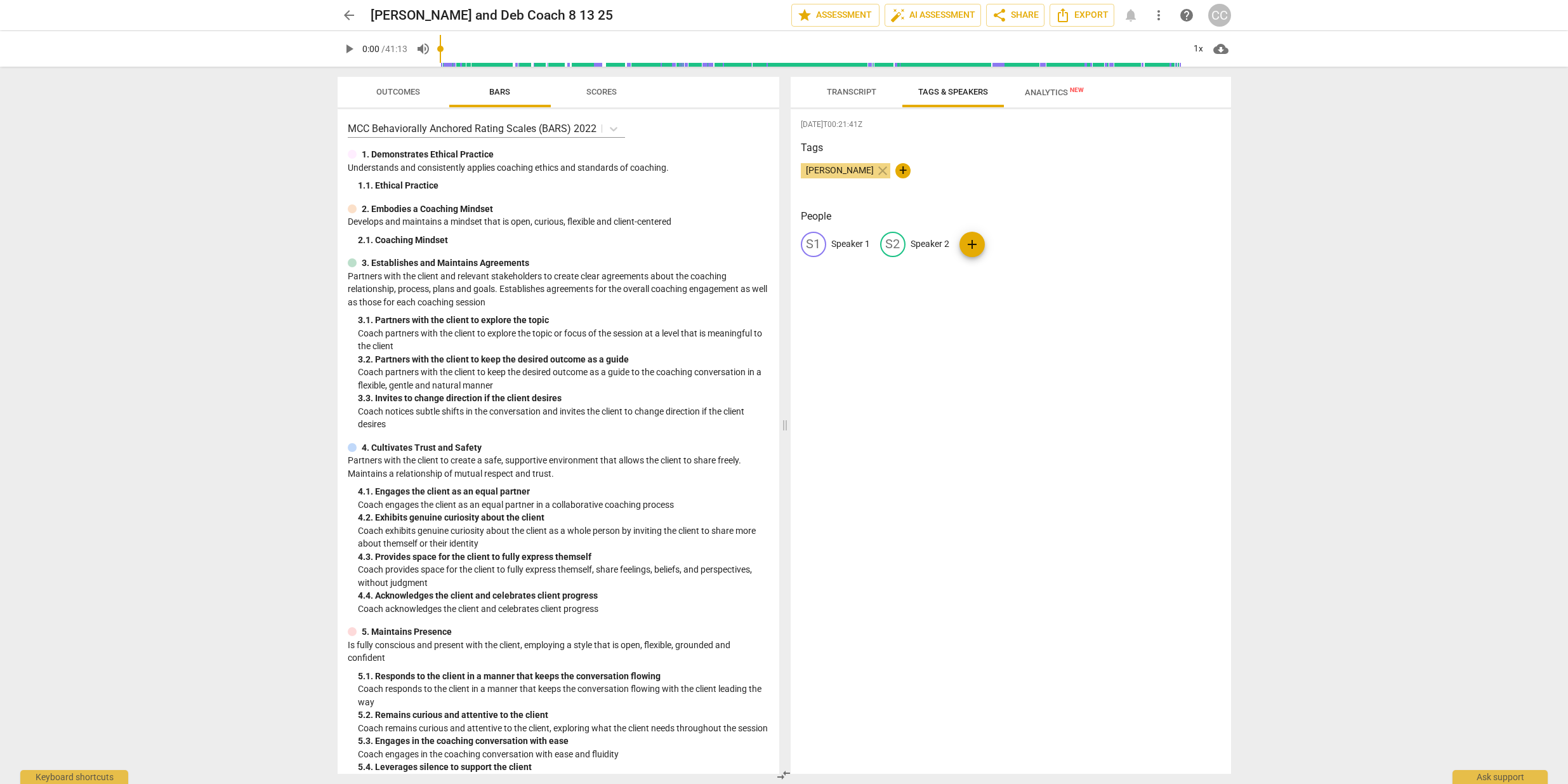
click at [844, 244] on p "Speaker 1" at bounding box center [851, 244] width 39 height 13
type input "-"
type input "[PERSON_NAME]"
click at [1017, 242] on p "Speaker 2" at bounding box center [1012, 244] width 39 height 13
type input "Deb S"
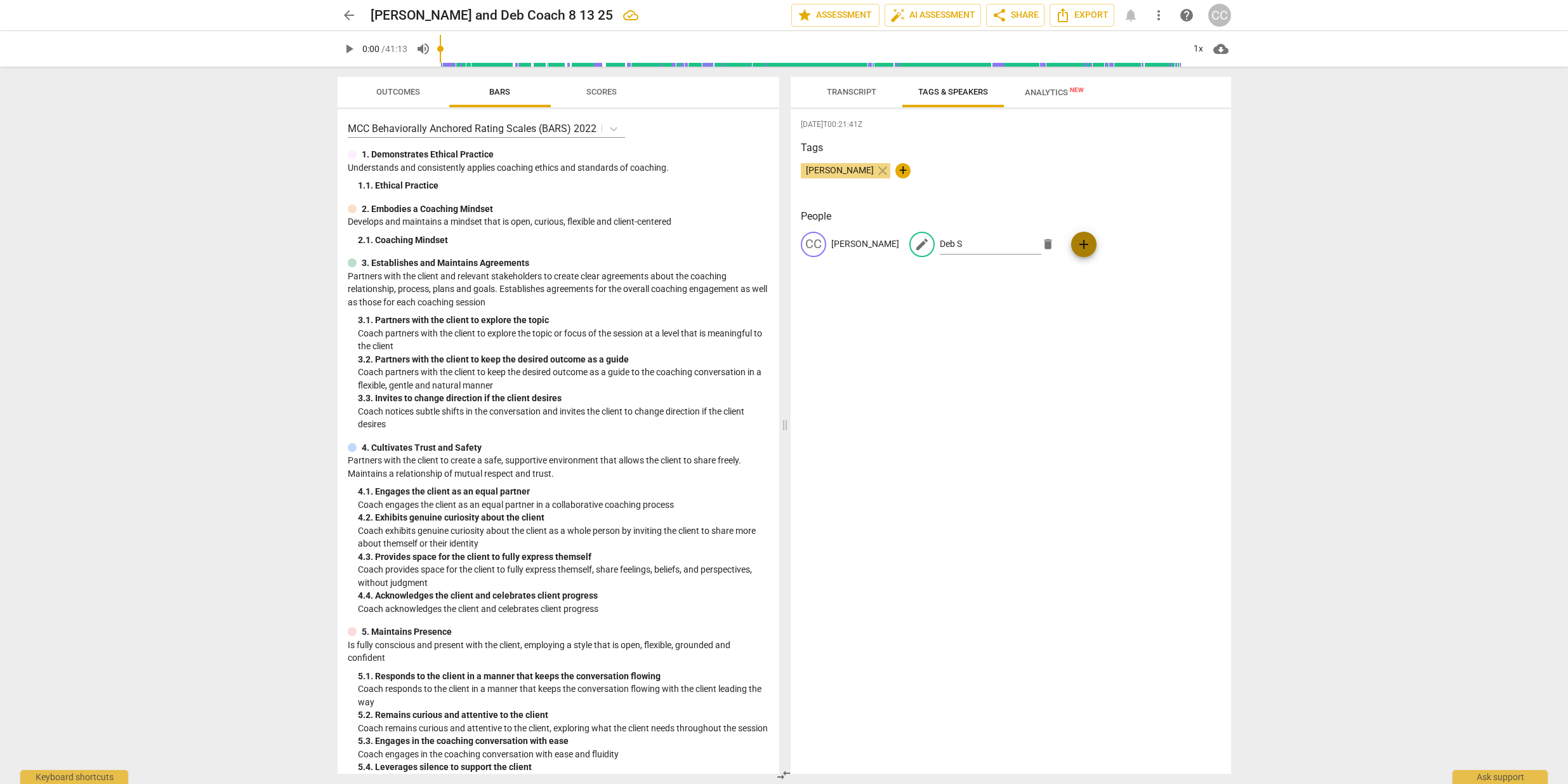
click at [1077, 245] on span "add" at bounding box center [1084, 244] width 15 height 15
click at [1051, 89] on span "Analytics New" at bounding box center [1054, 92] width 59 height 9
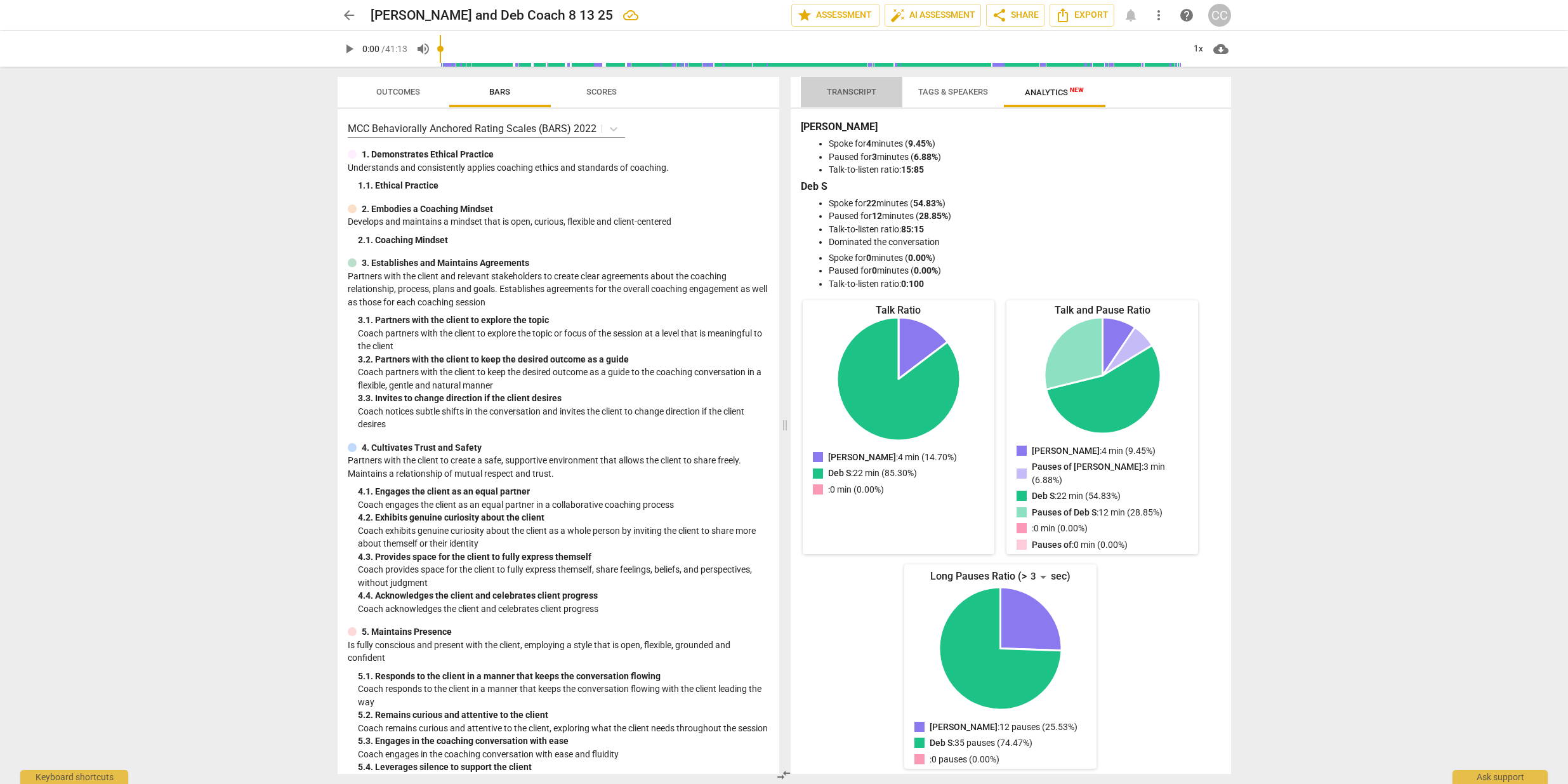
click at [853, 87] on span "Transcript" at bounding box center [852, 91] width 50 height 9
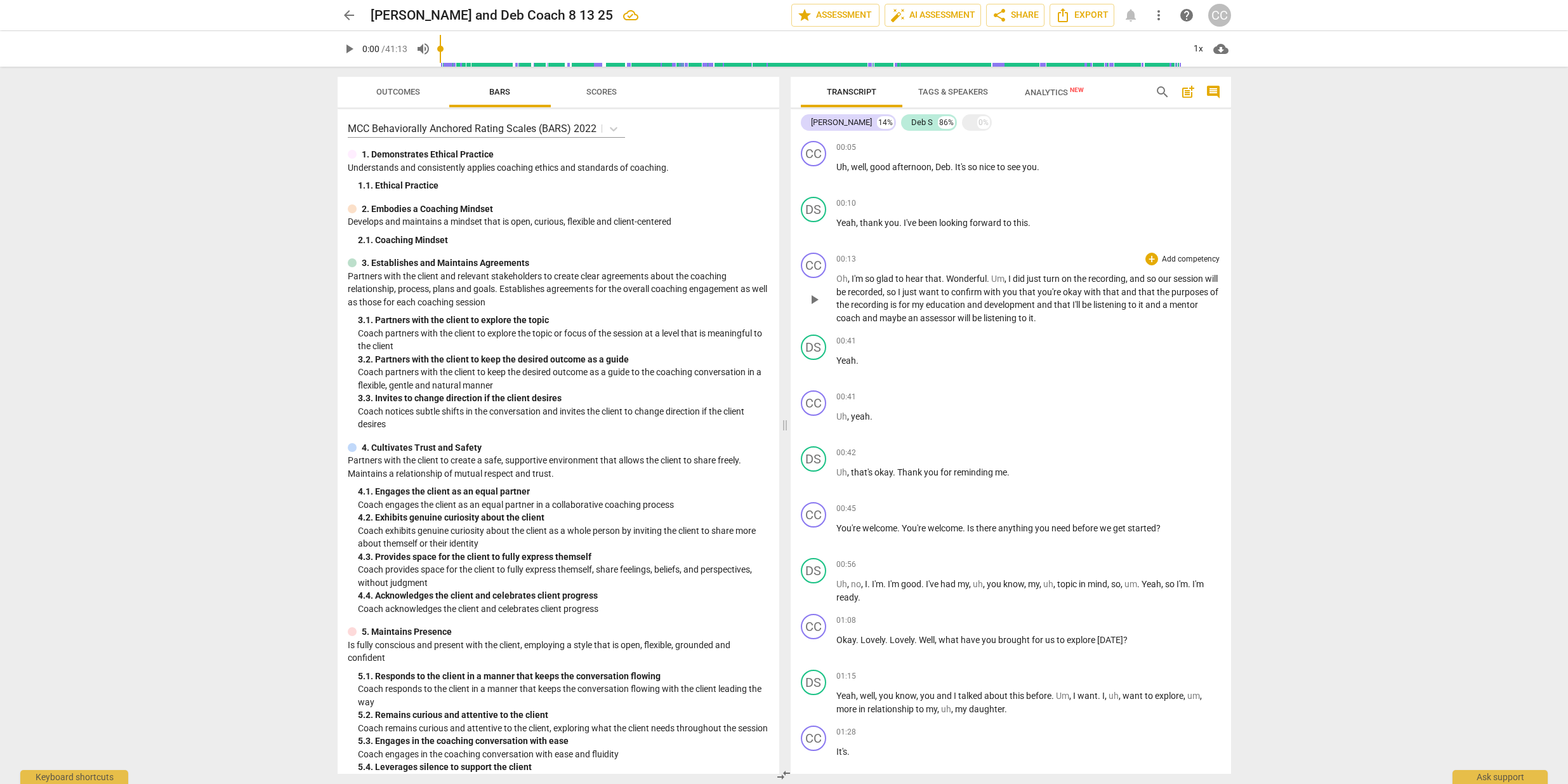
click at [887, 292] on span "," at bounding box center [884, 292] width 4 height 10
click at [914, 291] on span "I" at bounding box center [912, 292] width 4 height 10
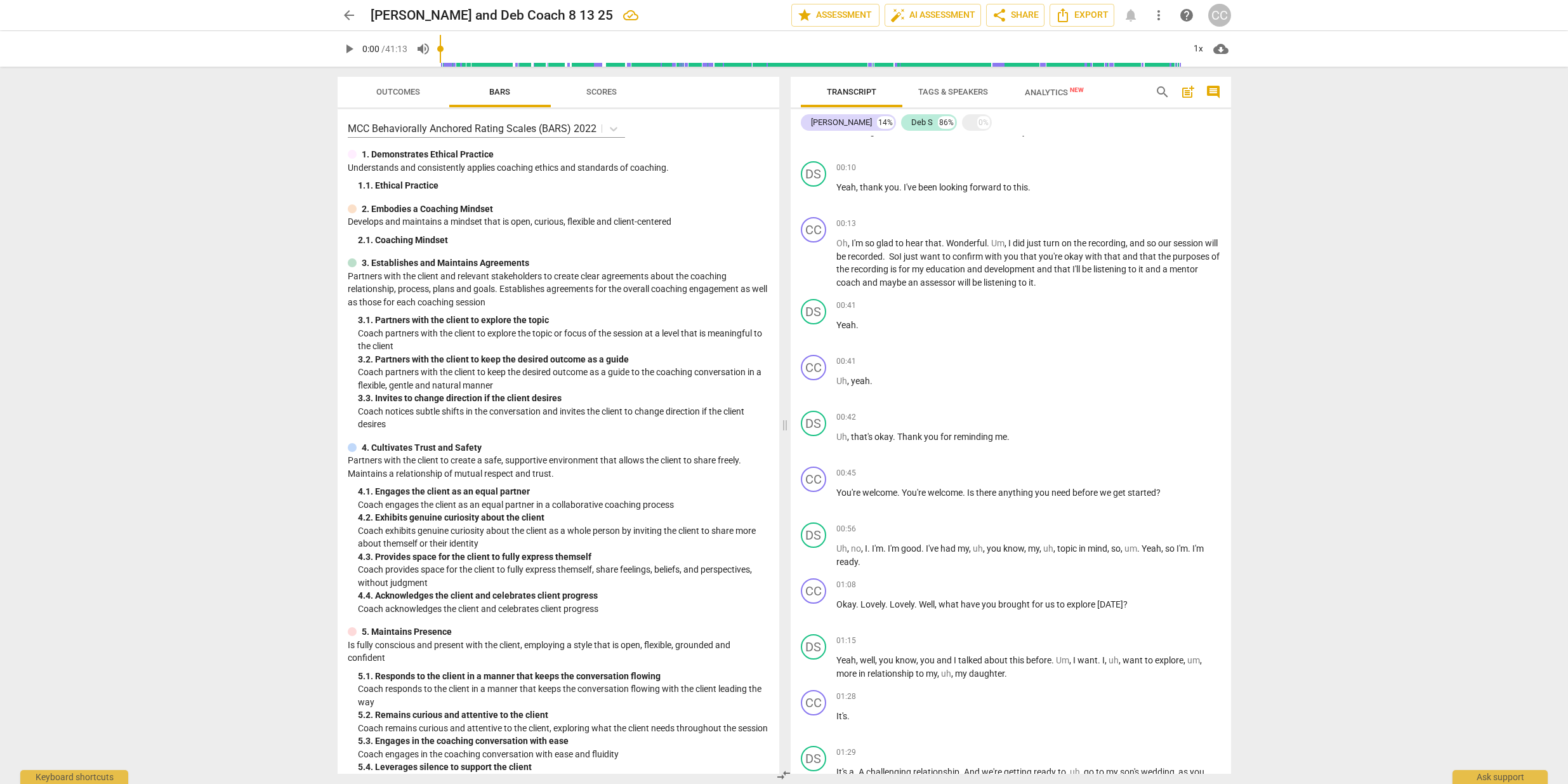
click at [391, 89] on span "Outcomes" at bounding box center [398, 91] width 44 height 9
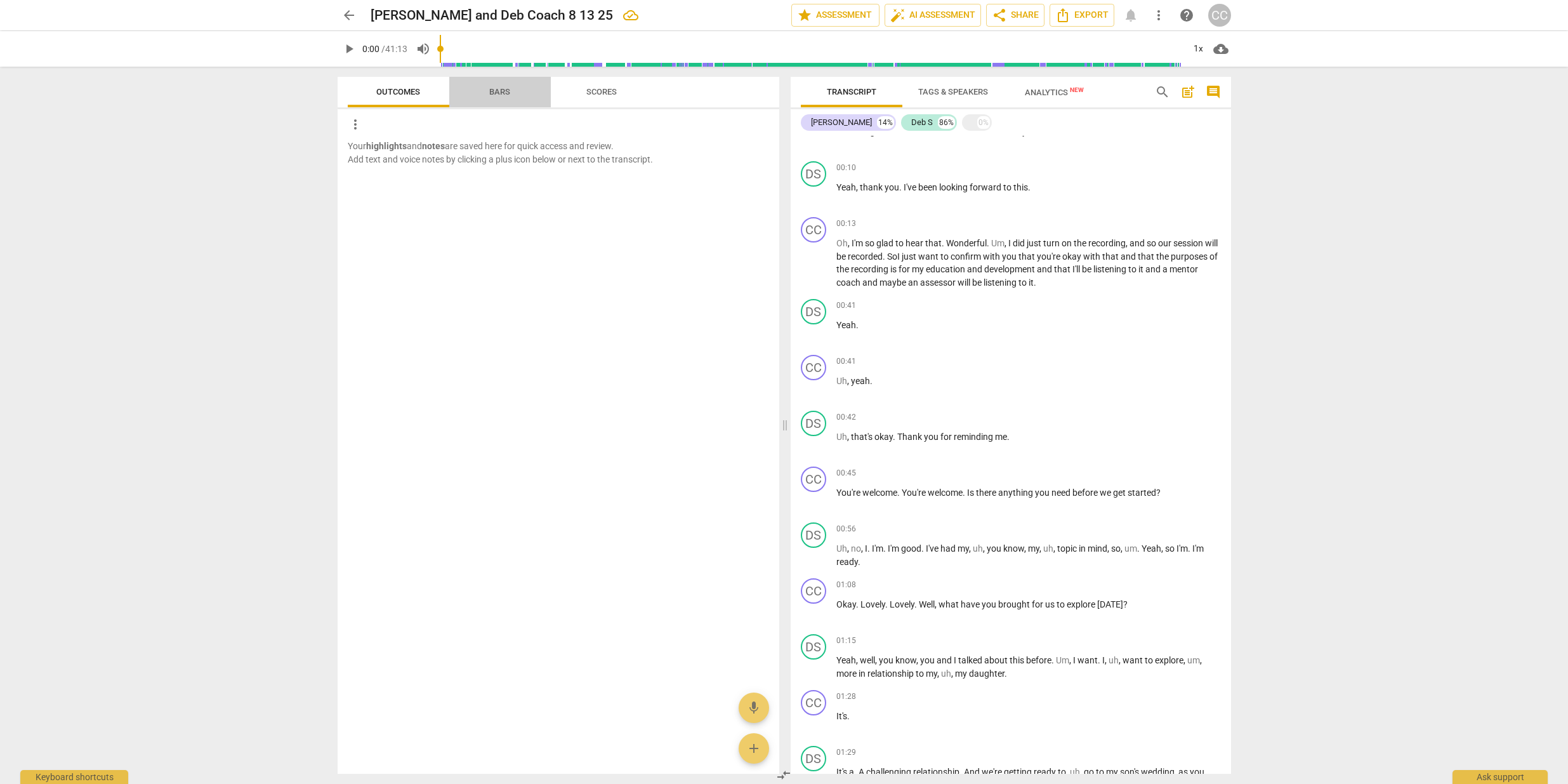
click at [493, 91] on span "Bars" at bounding box center [500, 91] width 21 height 9
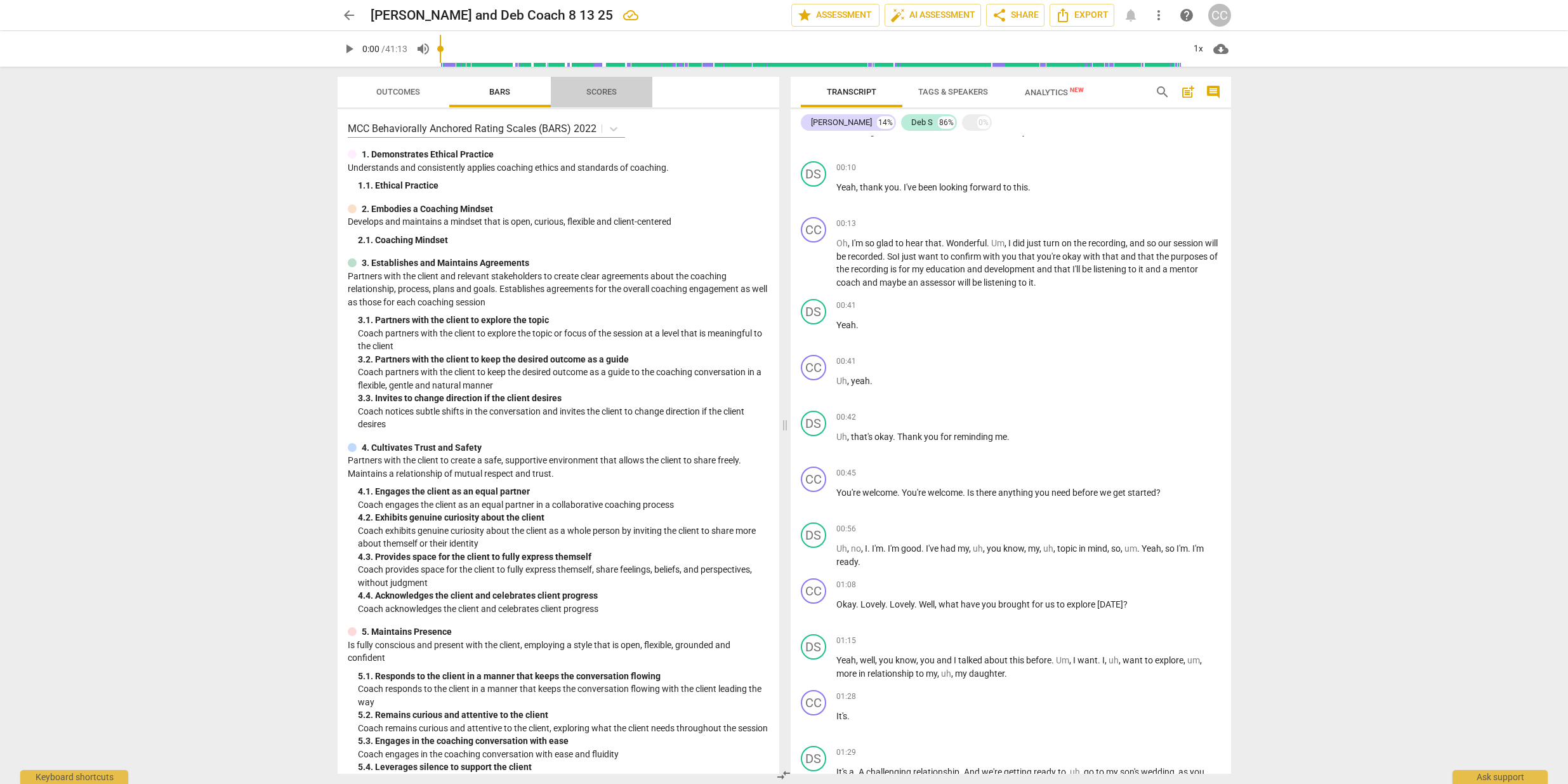
click at [598, 91] on span "Scores" at bounding box center [601, 91] width 30 height 9
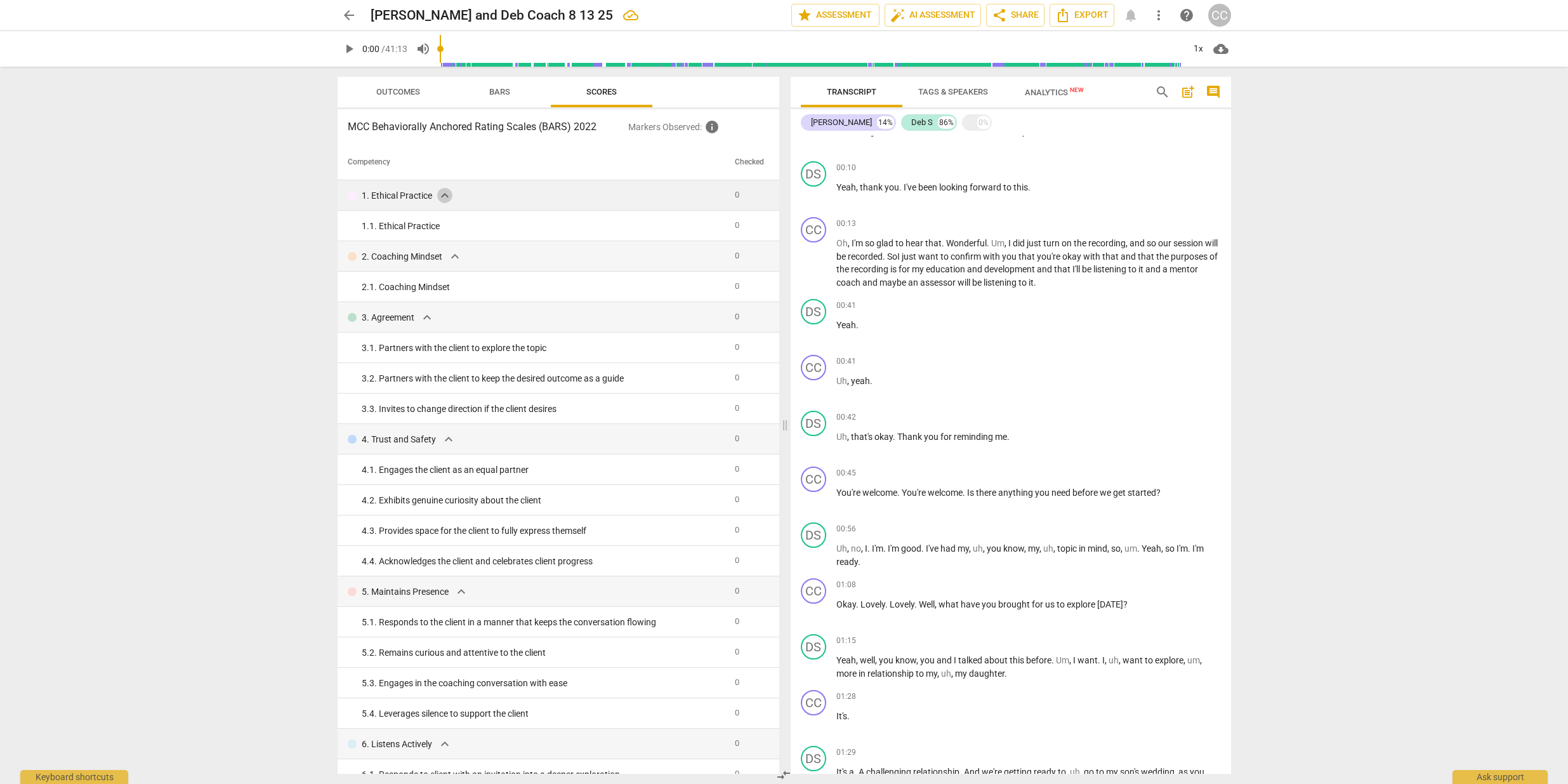
click at [446, 191] on span "expand_more" at bounding box center [444, 195] width 15 height 15
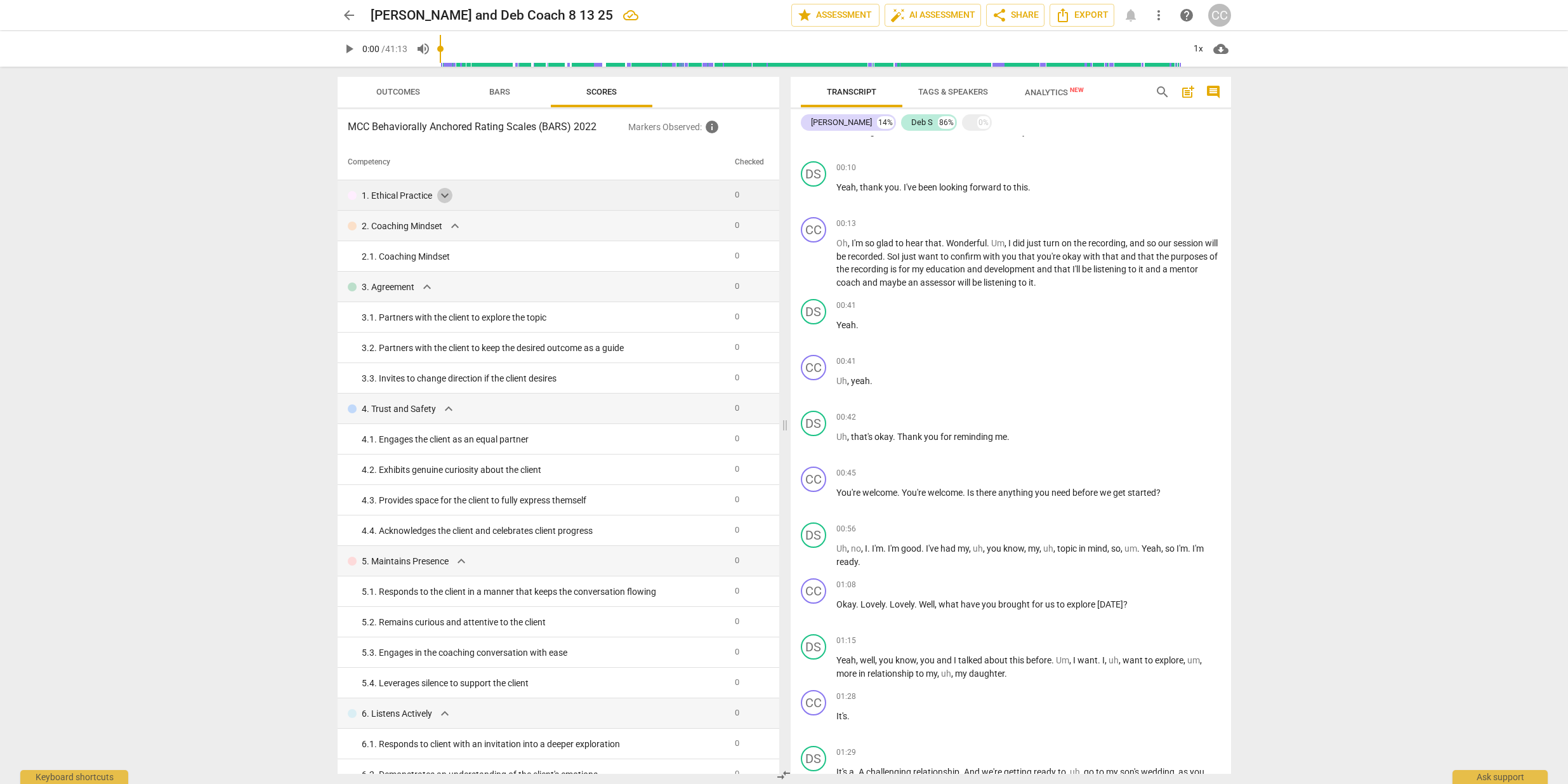
click at [447, 196] on span "expand_more" at bounding box center [444, 195] width 15 height 15
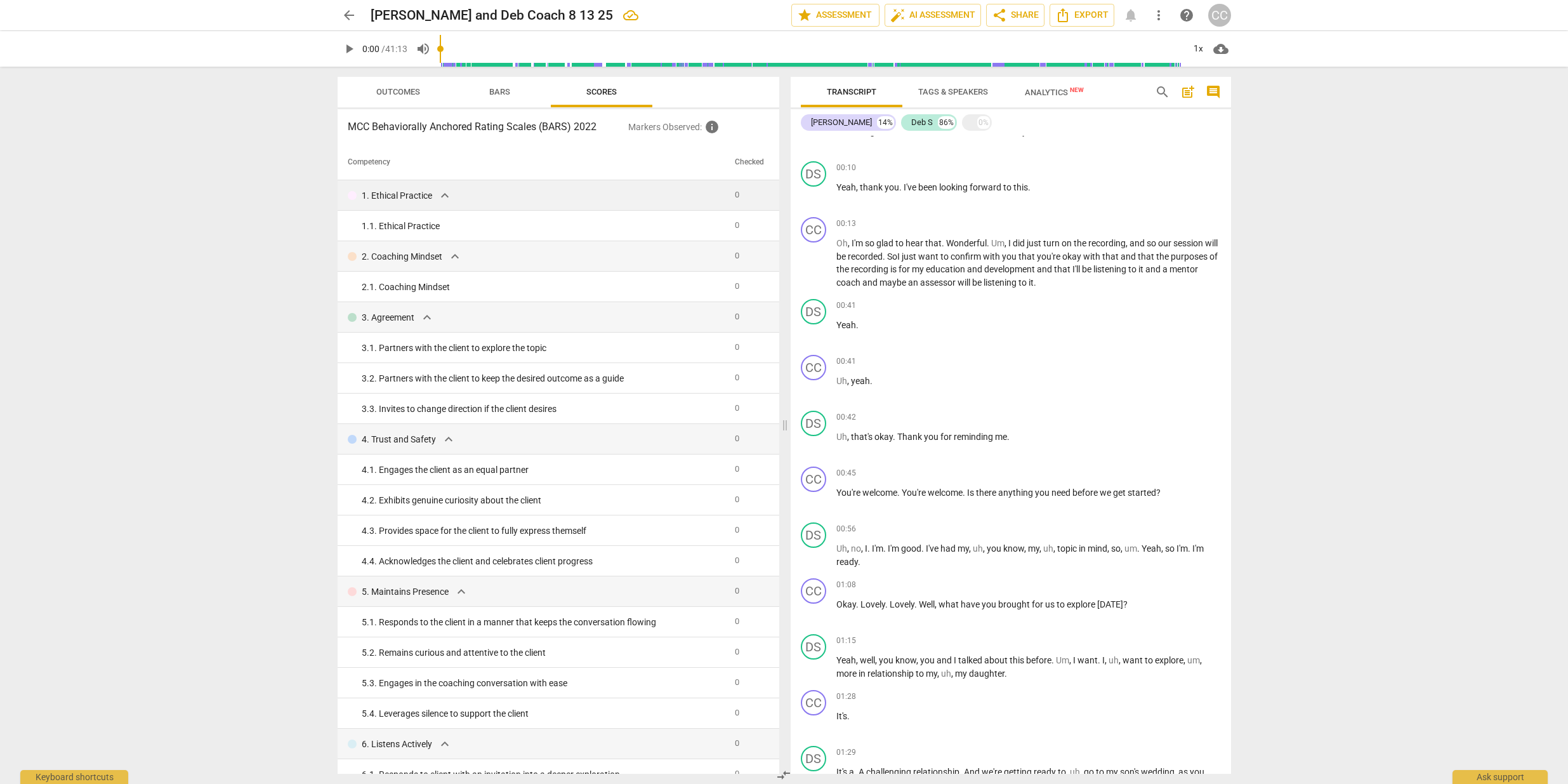
click at [393, 91] on span "Outcomes" at bounding box center [398, 91] width 44 height 9
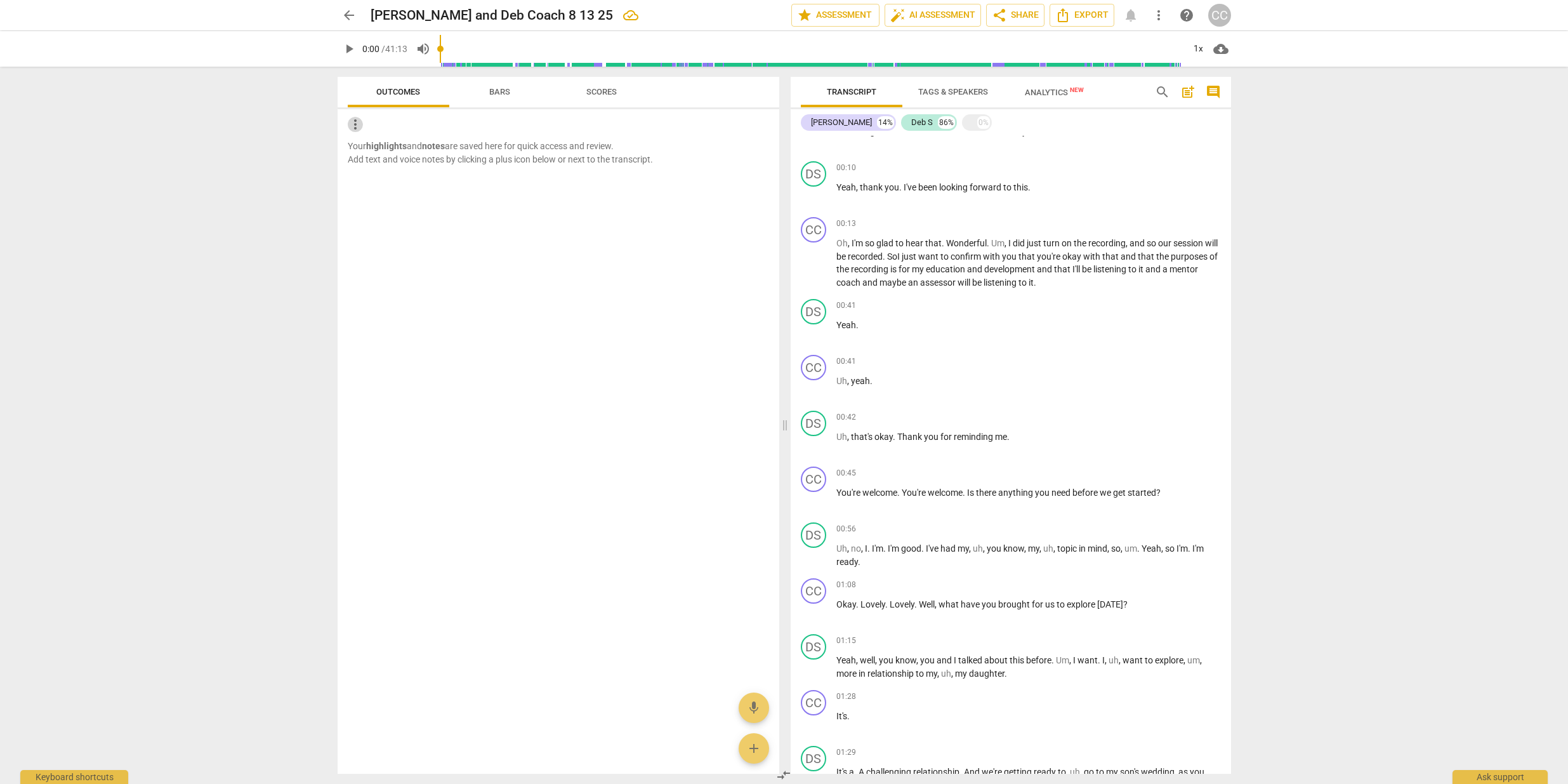
click at [354, 128] on span "more_vert" at bounding box center [355, 124] width 15 height 15
click at [409, 228] on div at bounding box center [784, 392] width 1568 height 784
click at [1187, 96] on span "post_add" at bounding box center [1187, 91] width 15 height 15
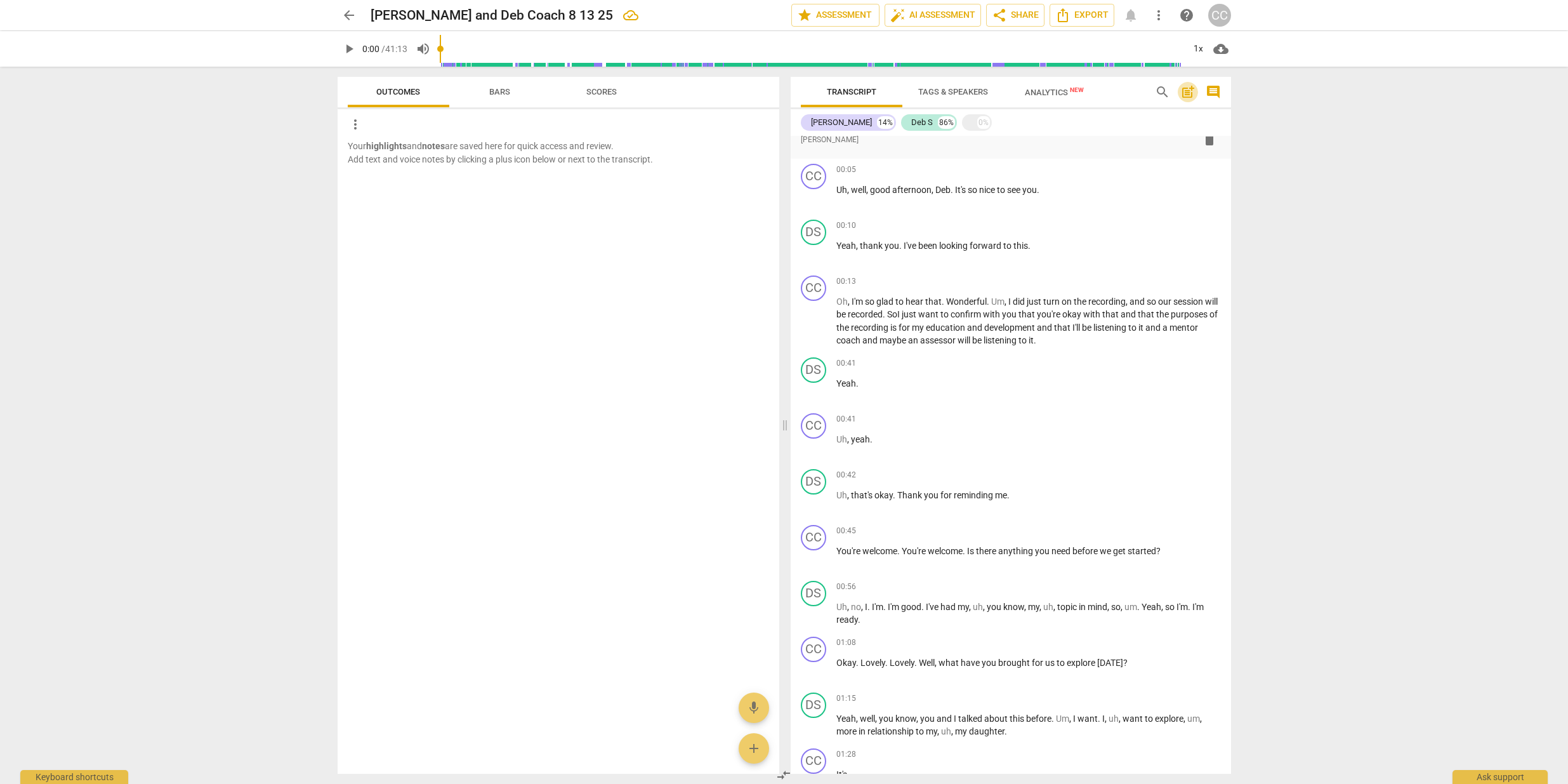
click at [1187, 96] on span "post_add" at bounding box center [1187, 91] width 15 height 15
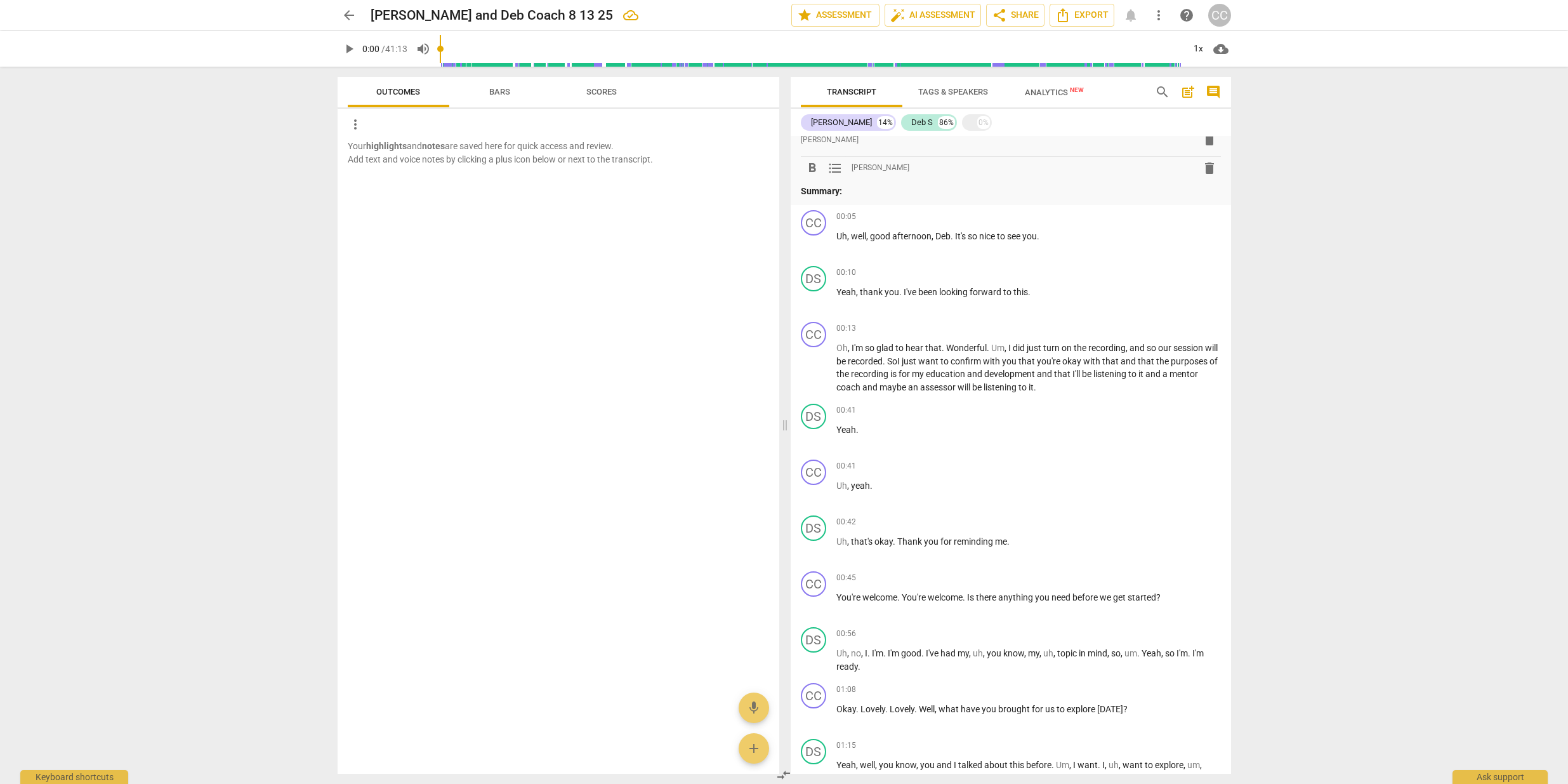
click at [837, 167] on span "format_list_bulleted" at bounding box center [835, 168] width 15 height 15
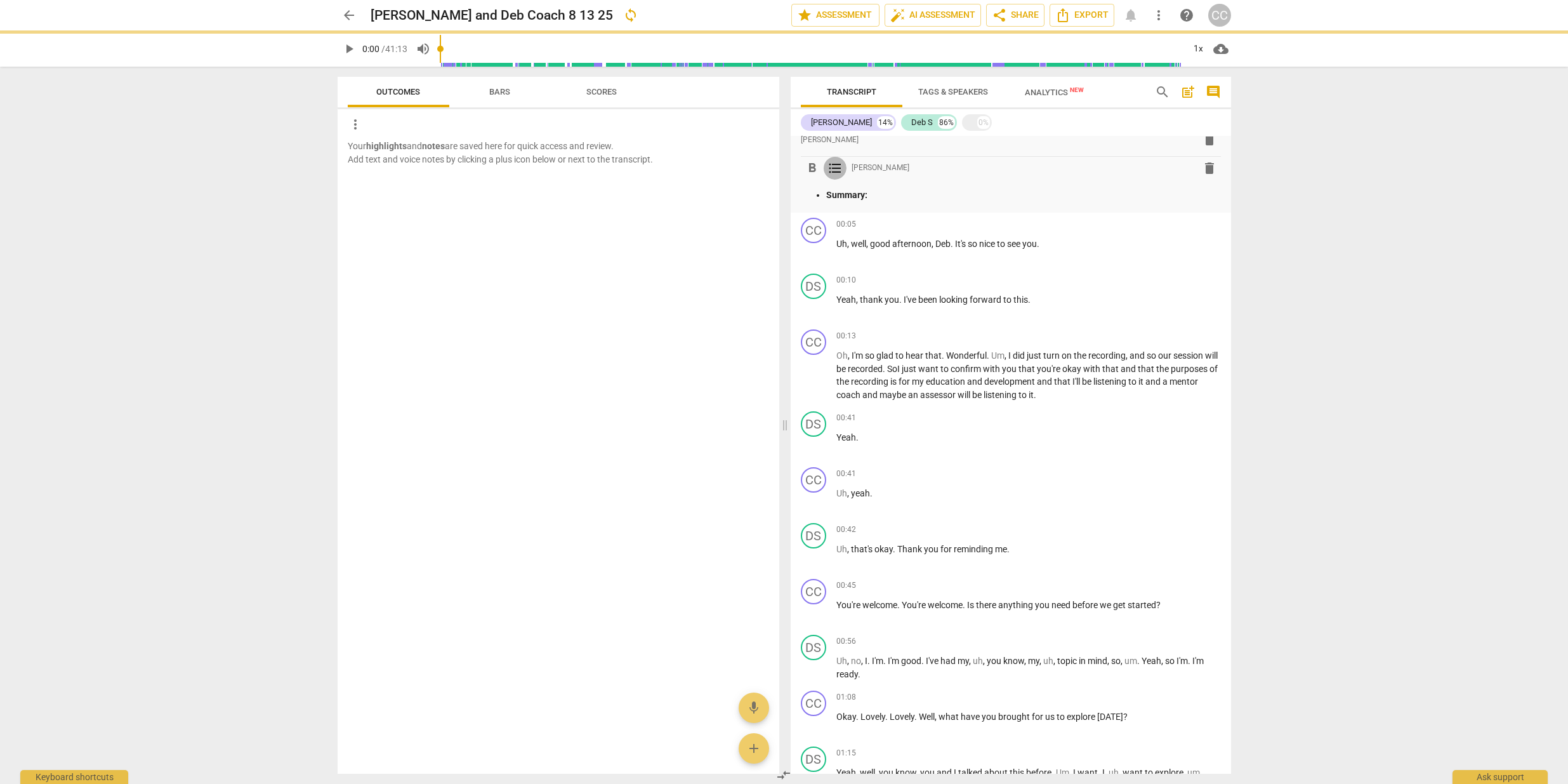
click at [837, 167] on span "format_list_bulleted" at bounding box center [835, 168] width 15 height 15
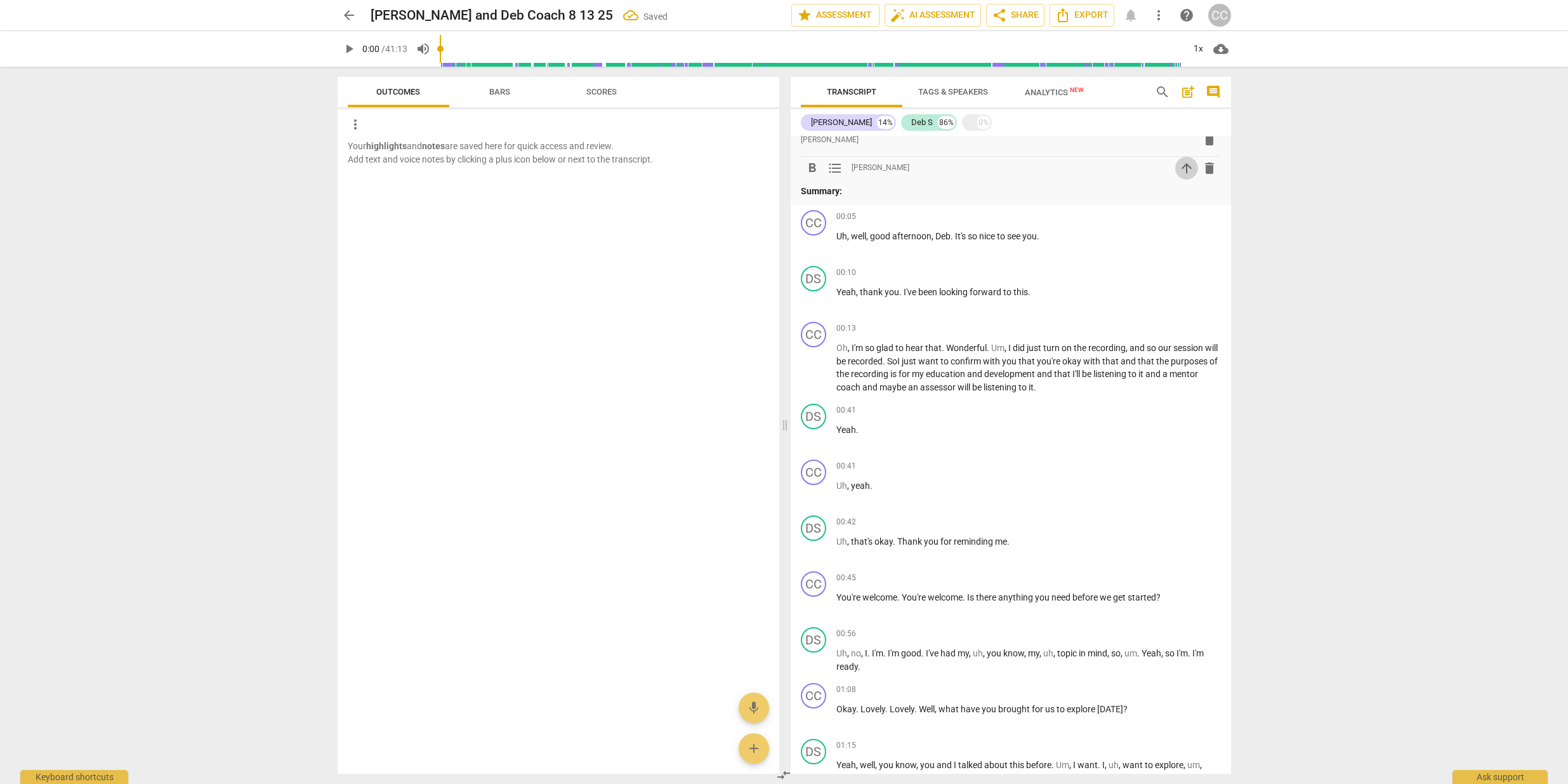
click at [1188, 172] on span "arrow_upward" at bounding box center [1187, 168] width 15 height 15
click at [1183, 140] on span "arrow_downward" at bounding box center [1187, 139] width 15 height 15
click at [1182, 167] on span "arrow_upward" at bounding box center [1187, 168] width 15 height 15
click at [830, 165] on span "format_list_bulleted" at bounding box center [835, 168] width 15 height 15
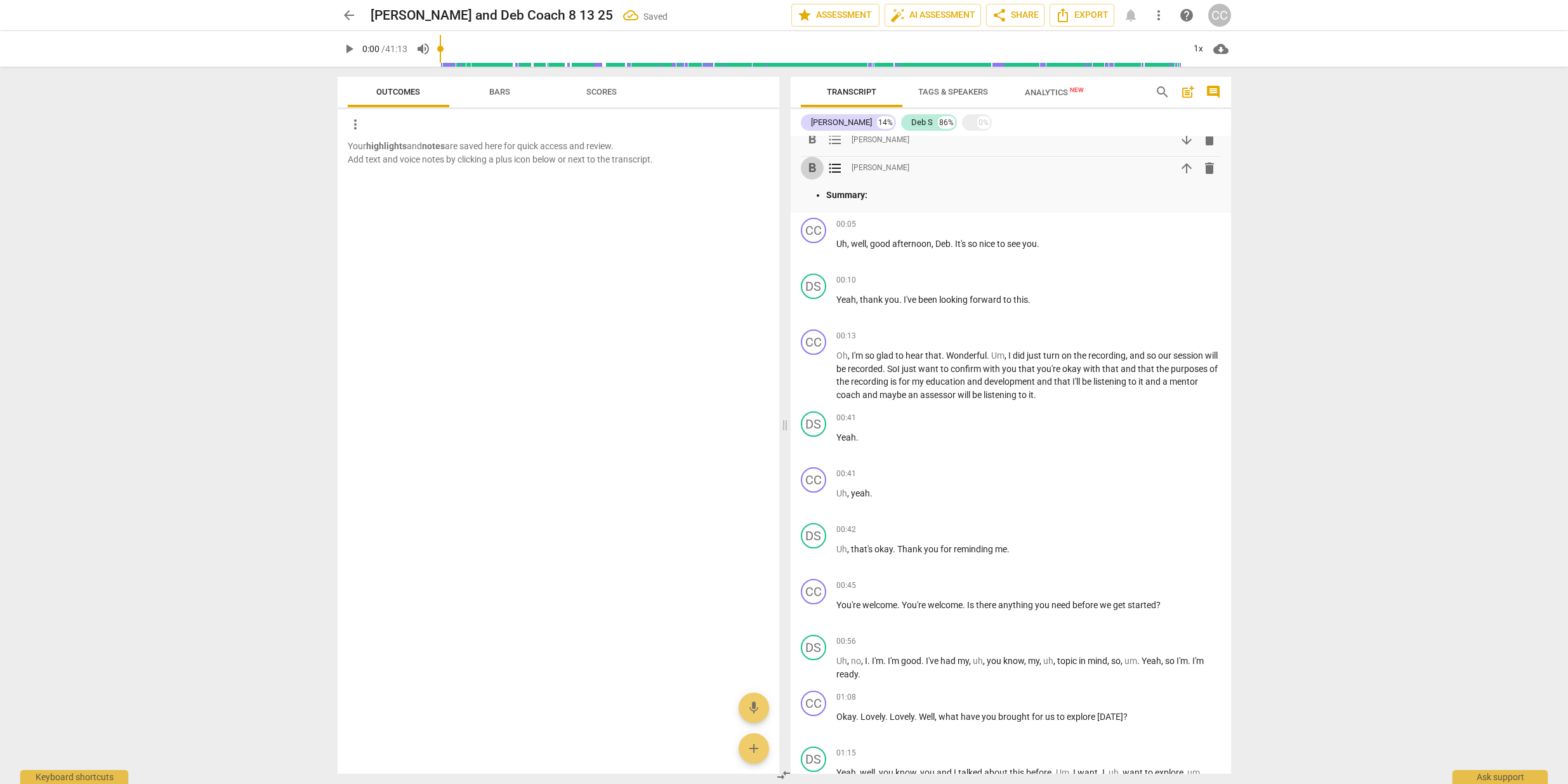
click at [814, 166] on span "format_bold" at bounding box center [812, 168] width 15 height 15
click at [895, 168] on span "[PERSON_NAME]" at bounding box center [880, 167] width 57 height 11
click at [1204, 164] on span "delete" at bounding box center [1209, 168] width 15 height 15
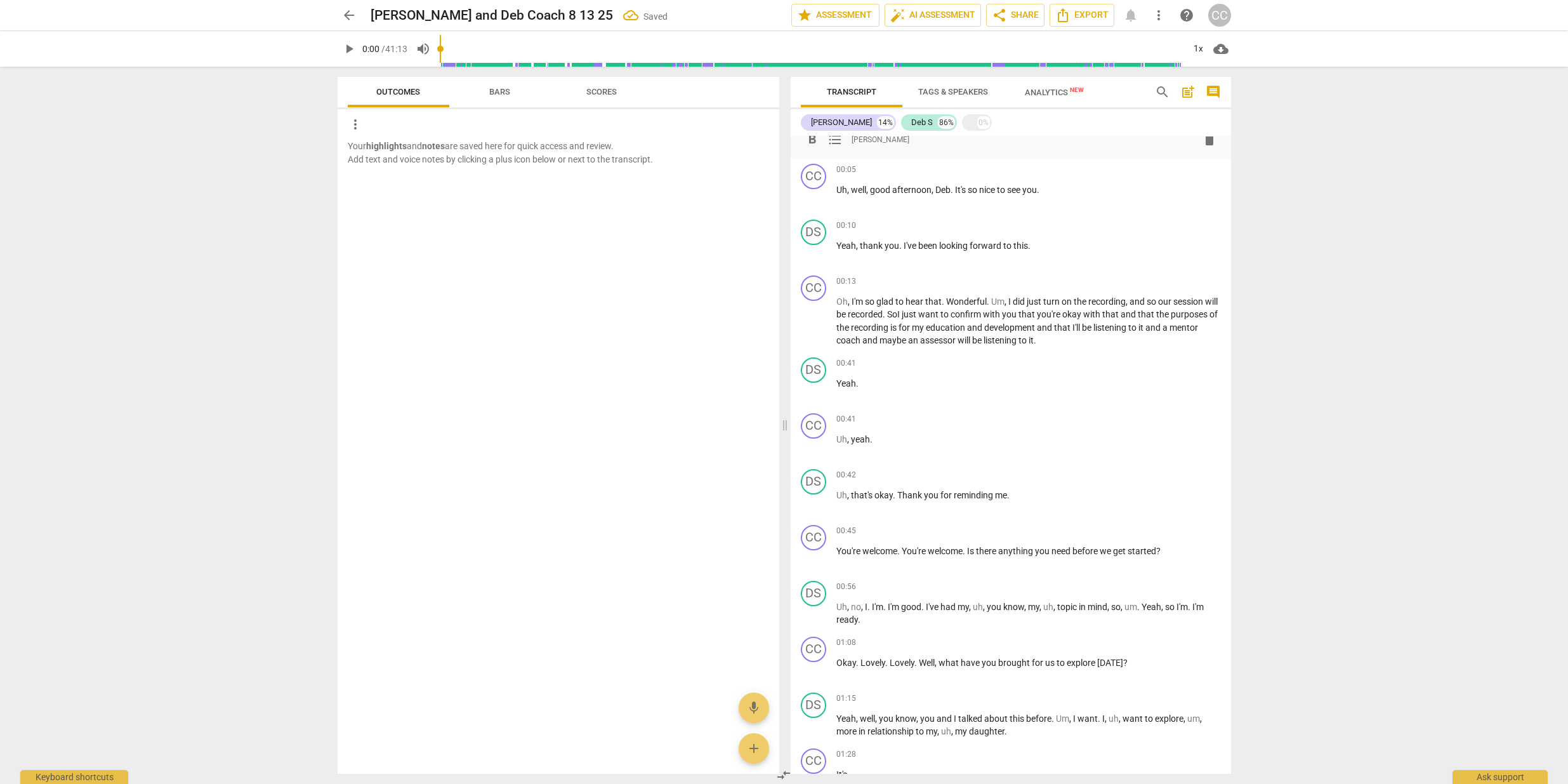
scroll to position [0, 0]
click at [963, 94] on span "Tags & Speakers" at bounding box center [953, 91] width 69 height 9
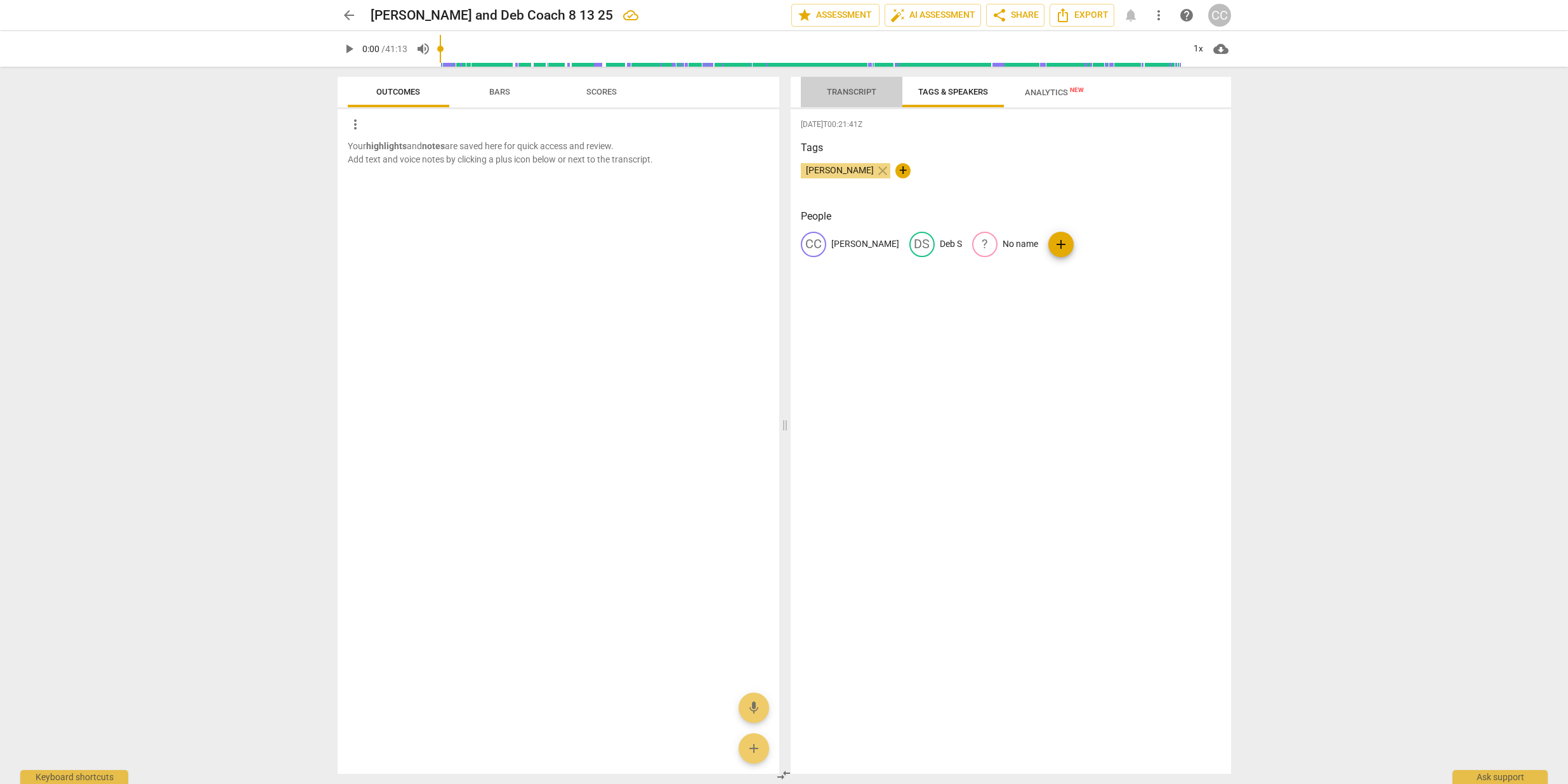
click at [864, 94] on span "Transcript" at bounding box center [852, 91] width 50 height 9
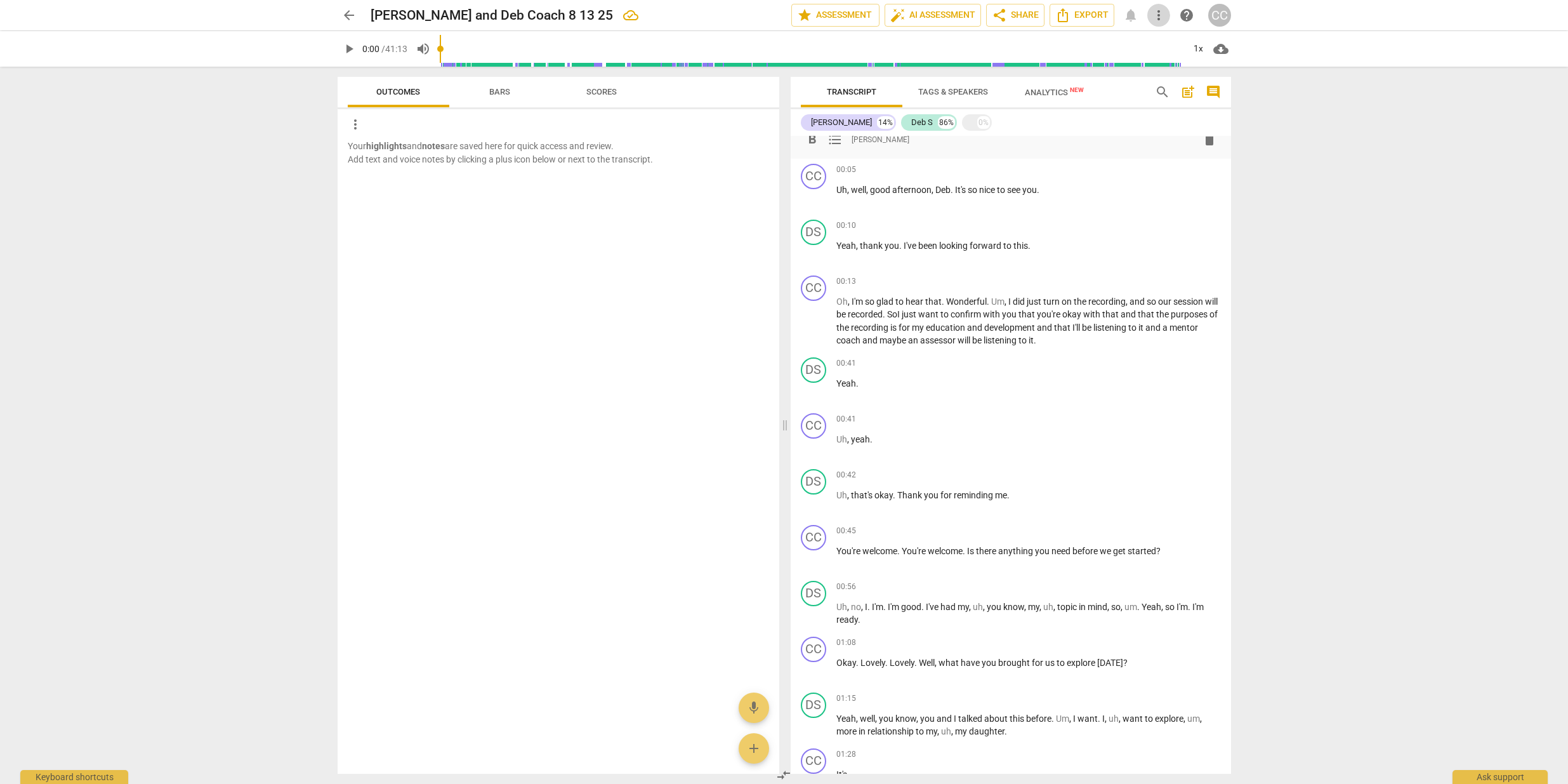
click at [1159, 12] on span "more_vert" at bounding box center [1158, 15] width 15 height 15
click at [1159, 12] on ul "file_copy Make a copy file_copy Make a clean copy file_copy Make anonymous copy…" at bounding box center [1220, 91] width 145 height 162
click at [1141, 11] on div at bounding box center [784, 392] width 1568 height 784
click at [1129, 18] on div "arrow_back Cindy and Deb Coach 8 13 25 edit star Assessment auto_fix_high AI As…" at bounding box center [784, 15] width 894 height 23
click at [1133, 14] on div "arrow_back Cindy and Deb Coach 8 13 25 edit star Assessment auto_fix_high AI As…" at bounding box center [784, 15] width 894 height 23
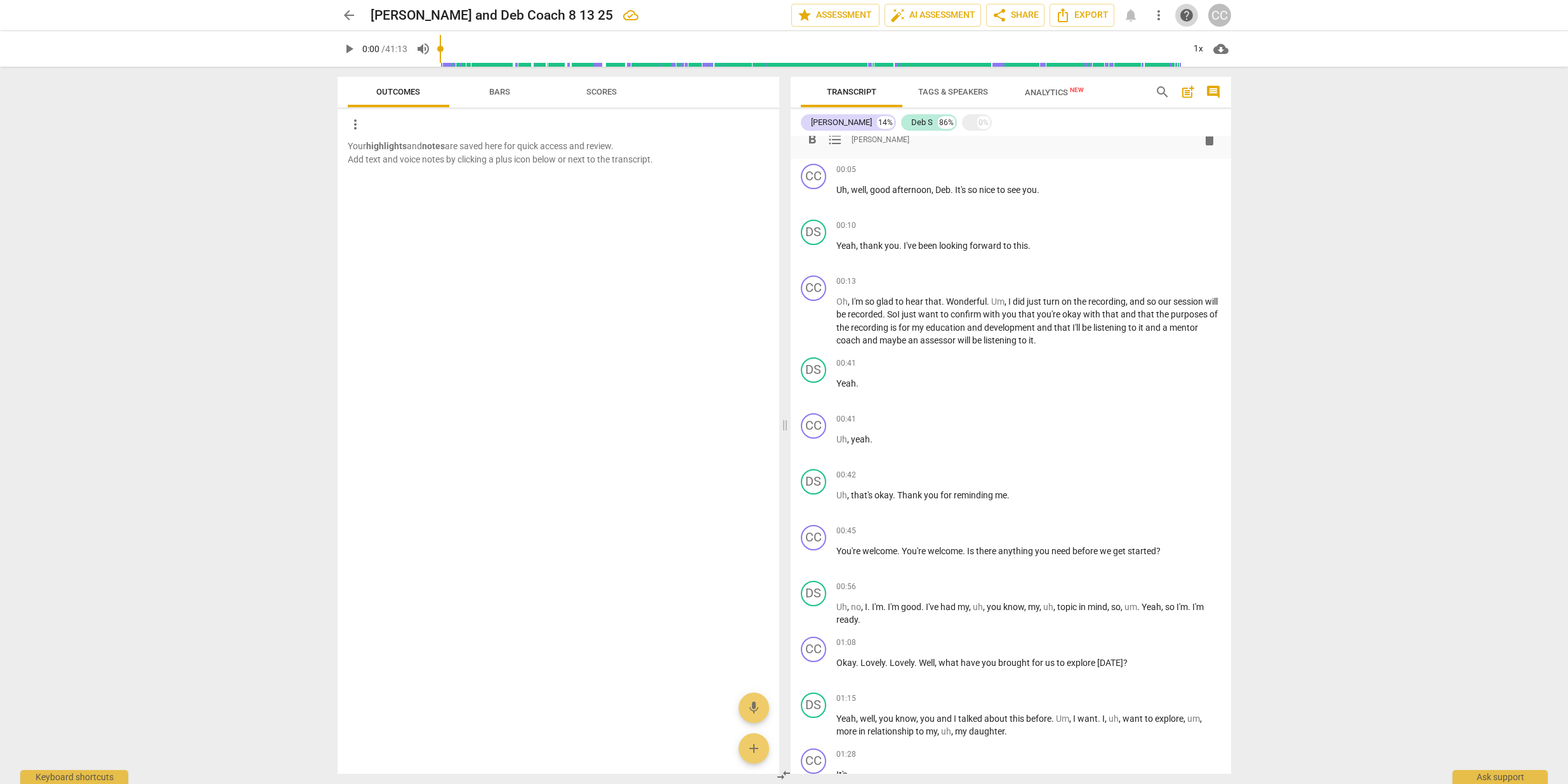
click at [1189, 15] on span "help" at bounding box center [1187, 15] width 15 height 15
click at [828, 19] on span "star Assessment" at bounding box center [836, 15] width 77 height 15
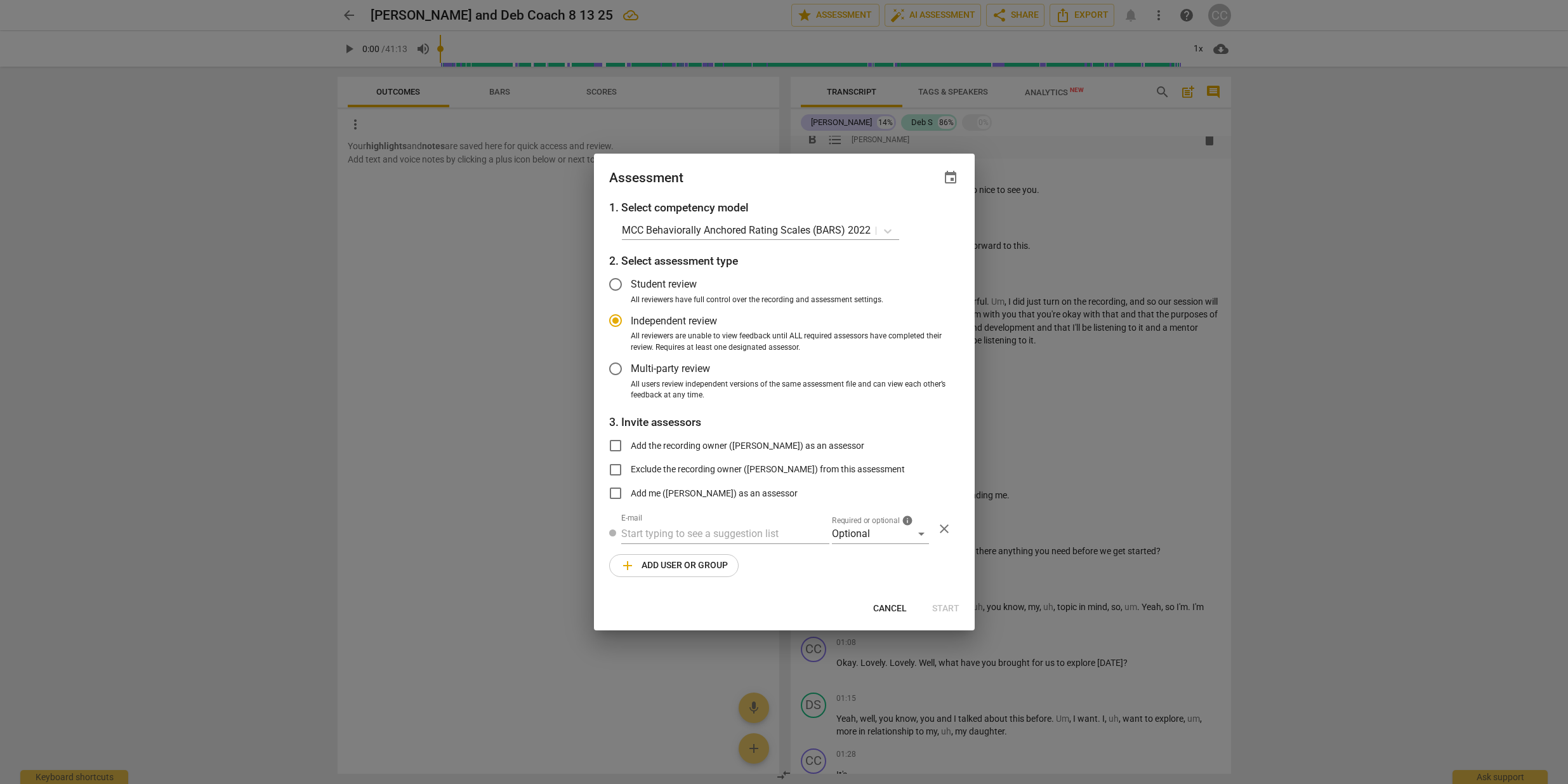
radio input "false"
click at [619, 282] on input "Student review" at bounding box center [615, 284] width 30 height 30
radio input "false"
click at [615, 490] on input "Add me (Cindy Charlton) as an assessor" at bounding box center [615, 493] width 30 height 30
checkbox input "true"
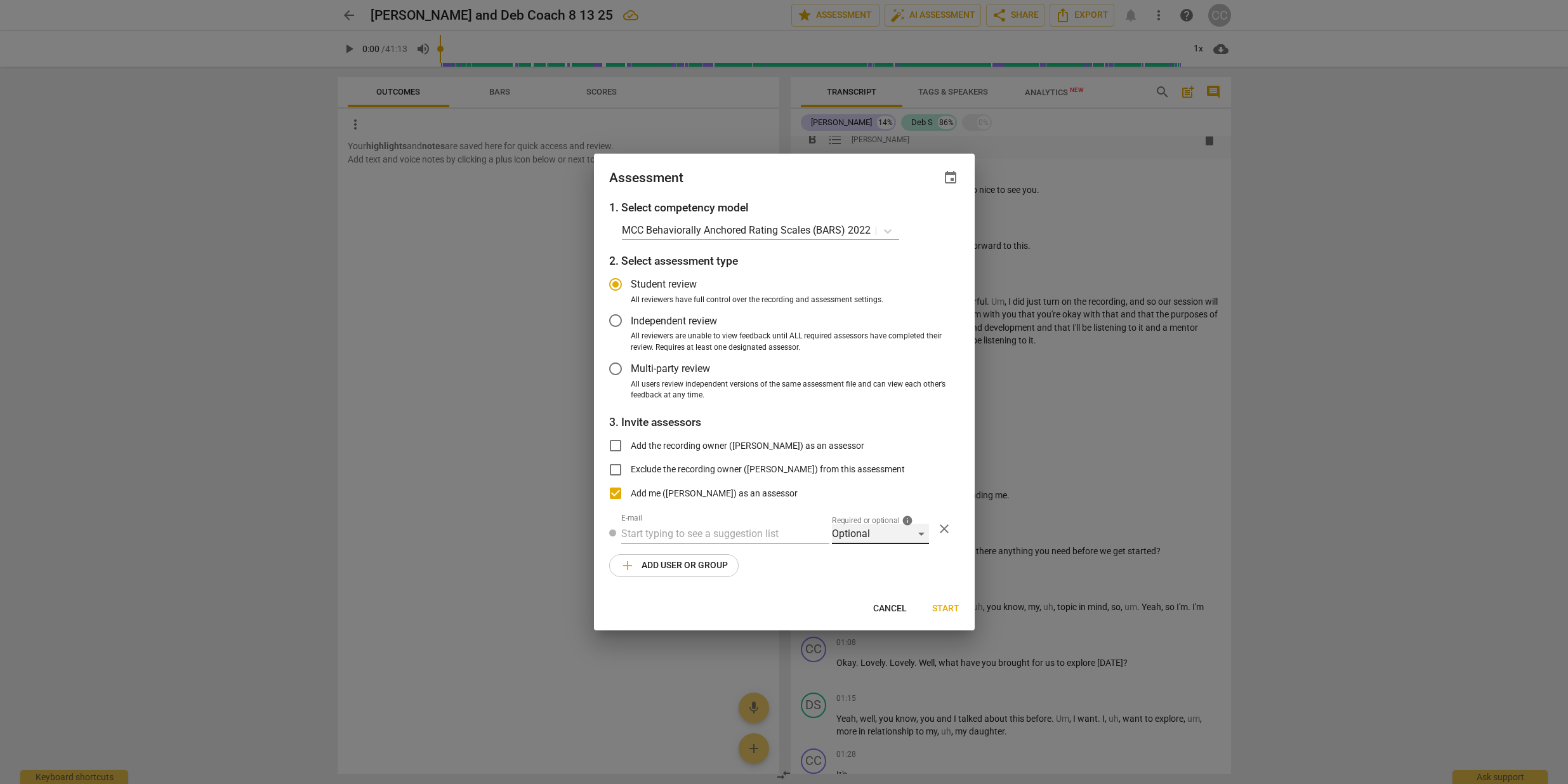
click at [921, 532] on div "Optional" at bounding box center [880, 534] width 97 height 21
click at [874, 531] on li "Optional" at bounding box center [880, 532] width 97 height 30
click at [942, 605] on span "Start" at bounding box center [946, 609] width 27 height 13
radio input "false"
type input "[PERSON_NAME] <[PERSON_NAME][EMAIL_ADDRESS][DOMAIN_NAME]>"
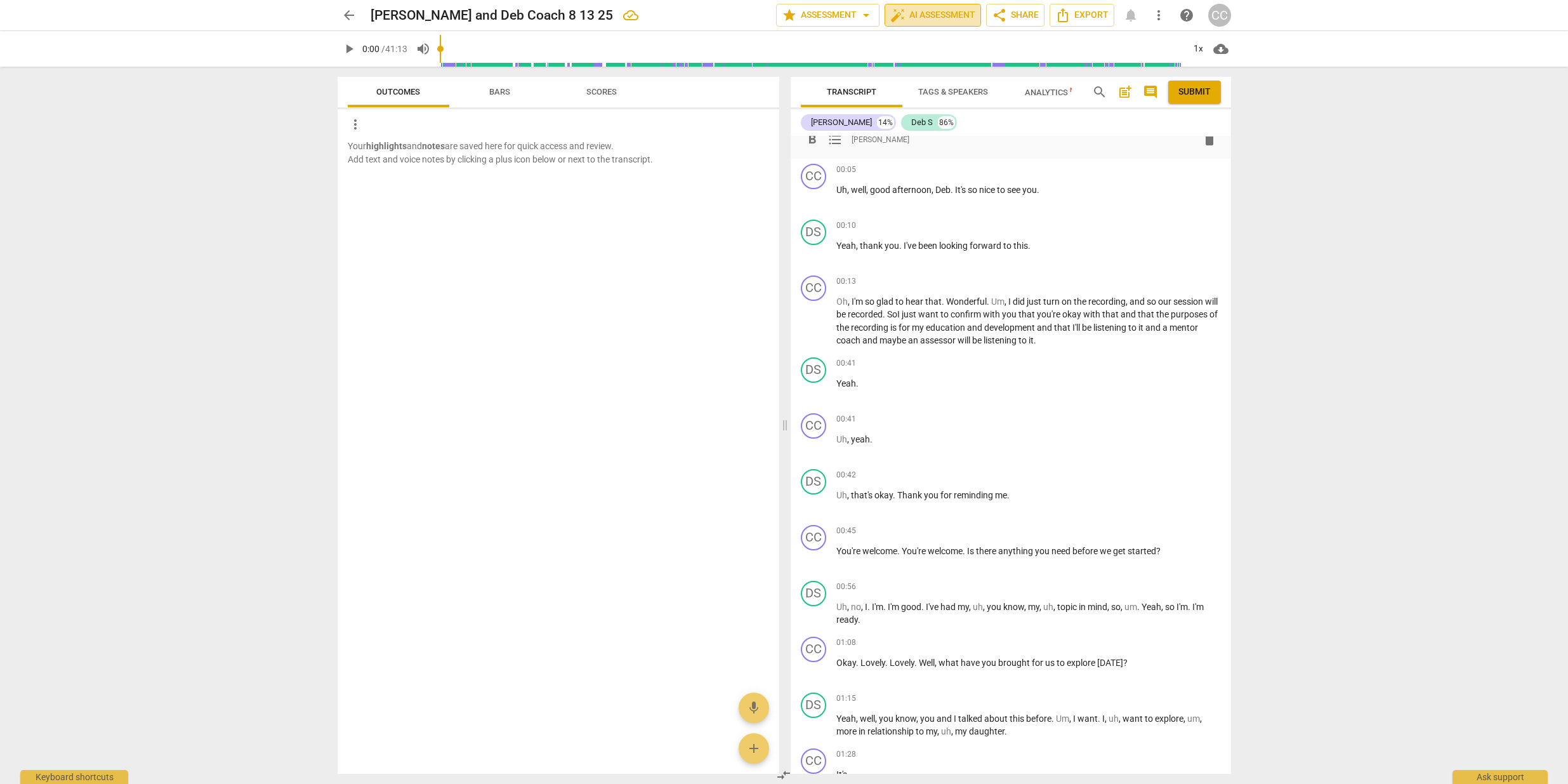
click at [934, 19] on span "auto_fix_high AI Assessment" at bounding box center [933, 15] width 85 height 15
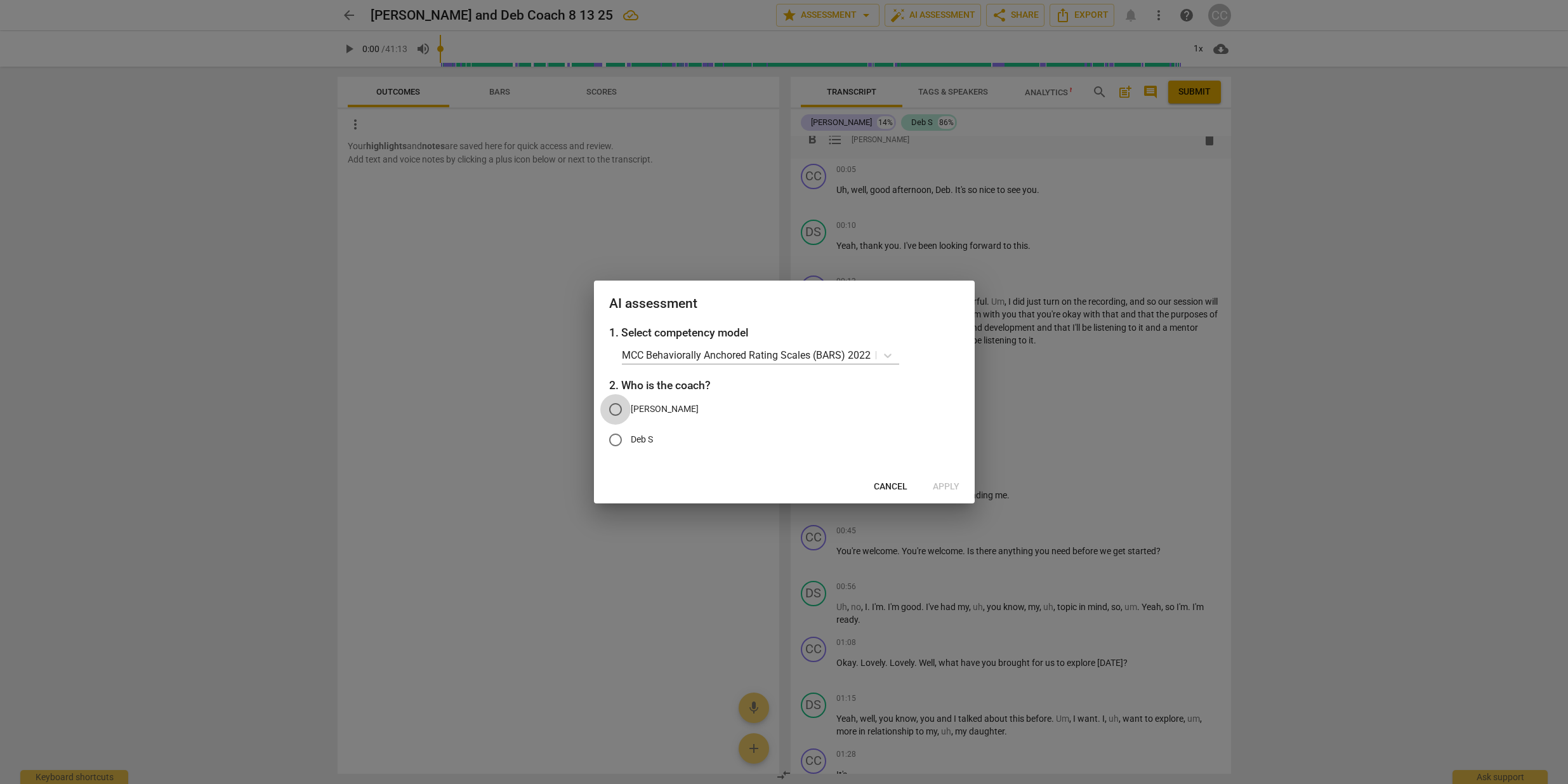
click at [615, 411] on input "[PERSON_NAME]" at bounding box center [615, 409] width 30 height 30
radio input "true"
click at [940, 483] on span "Apply" at bounding box center [946, 487] width 27 height 13
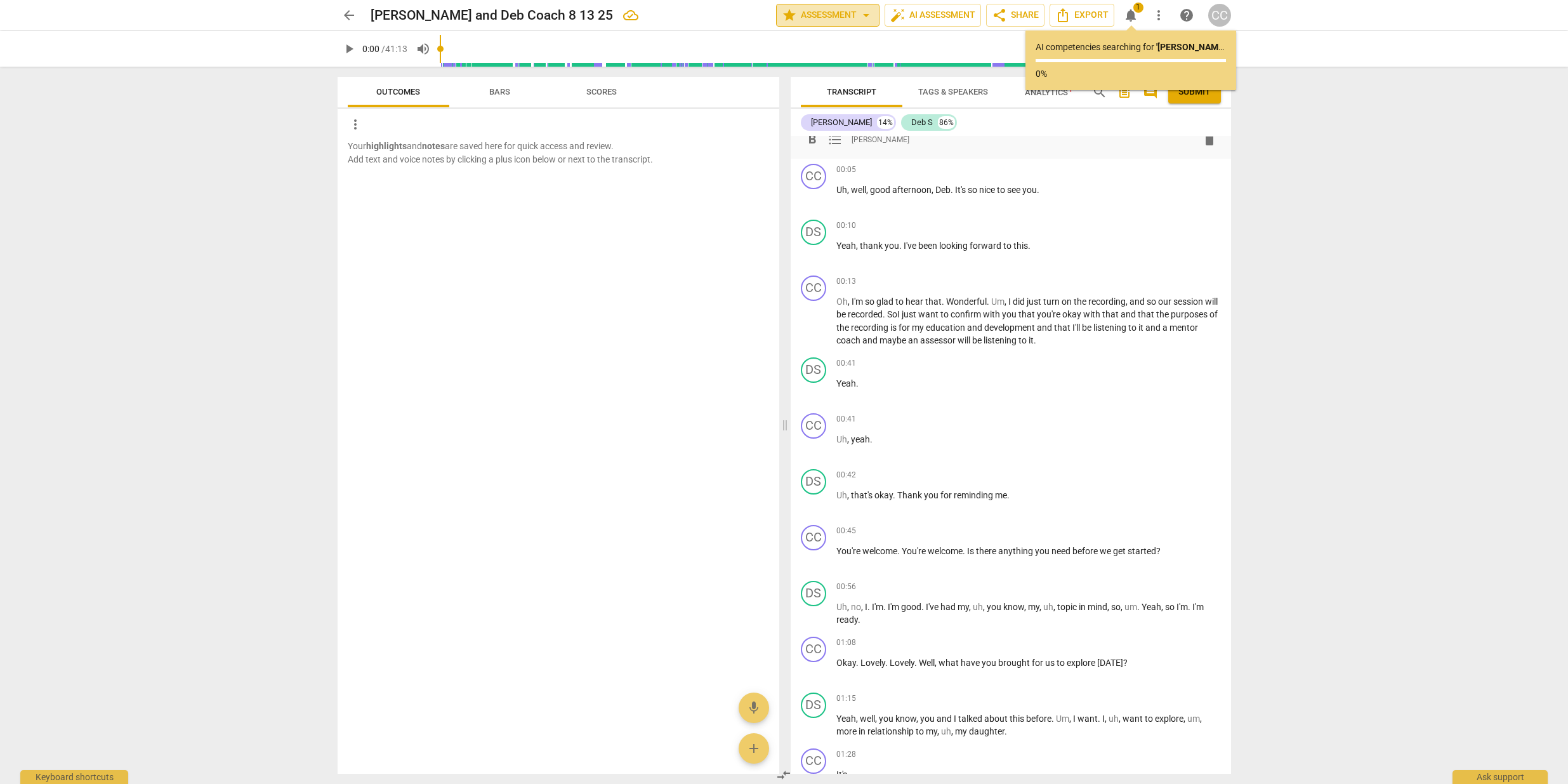
click at [861, 16] on span "arrow_drop_down" at bounding box center [866, 15] width 15 height 15
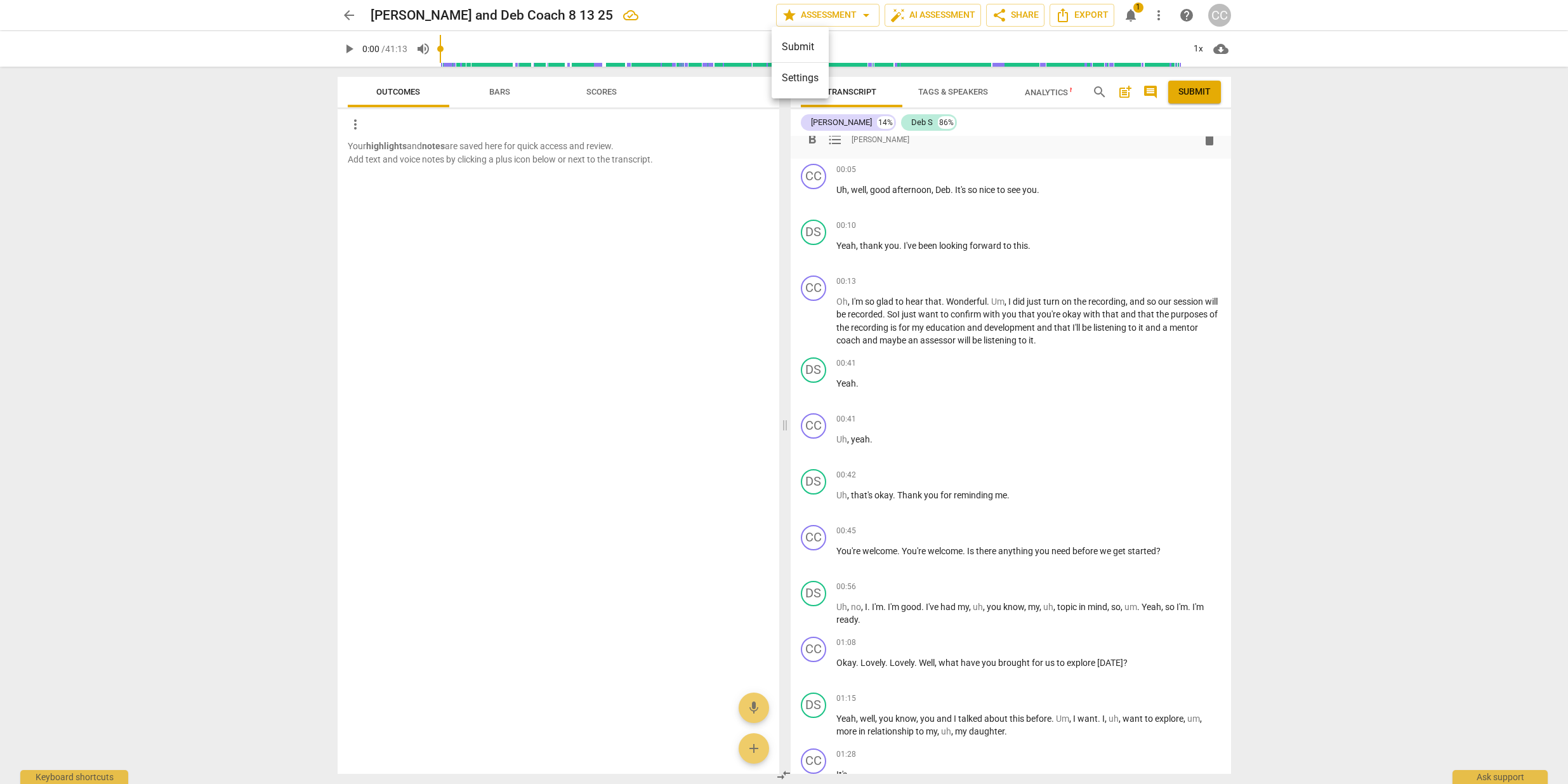
click at [817, 13] on div at bounding box center [784, 392] width 1568 height 784
click at [1137, 14] on span "notifications" at bounding box center [1131, 15] width 15 height 15
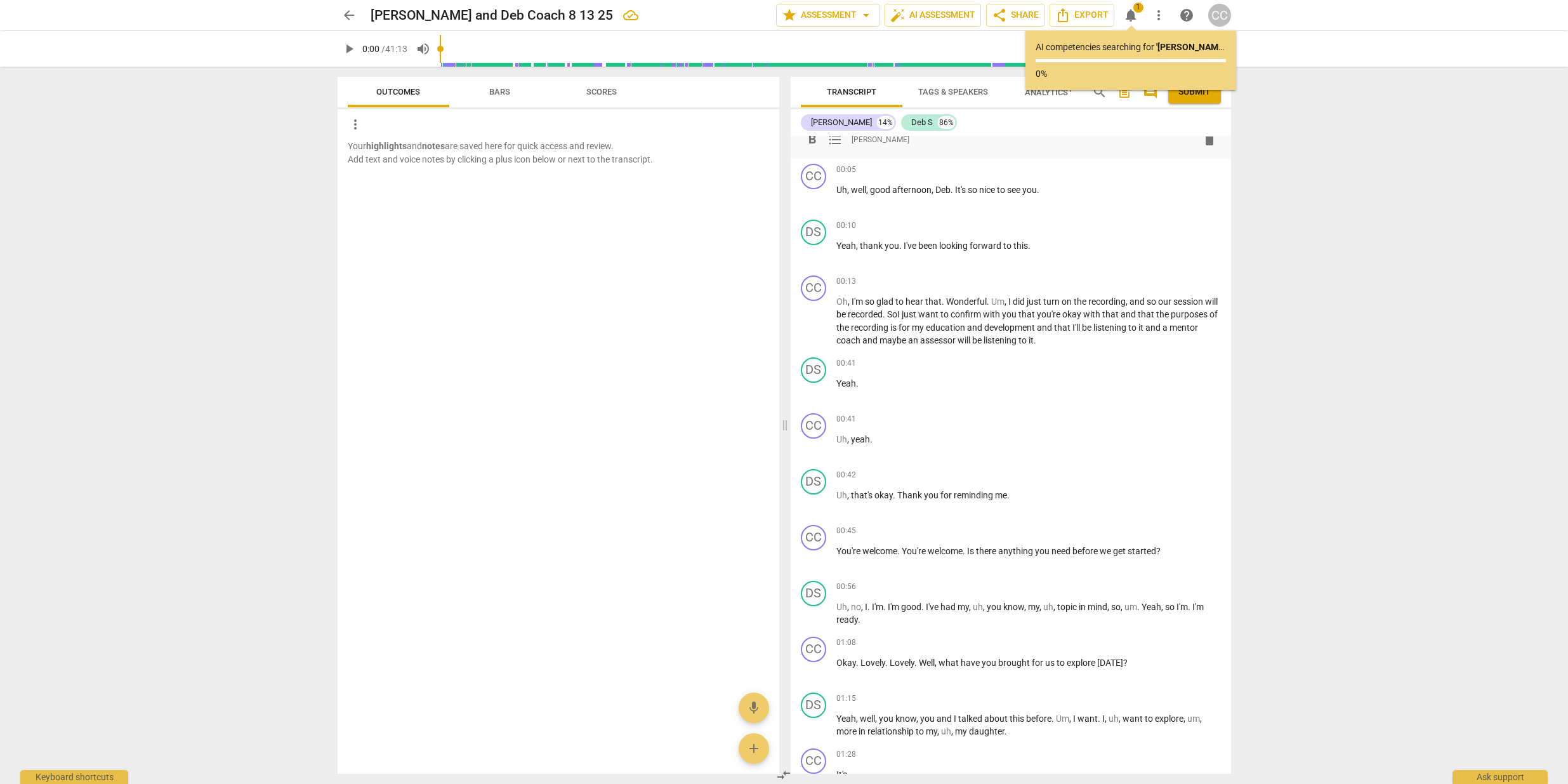
click at [1136, 14] on span "notifications" at bounding box center [1131, 15] width 15 height 15
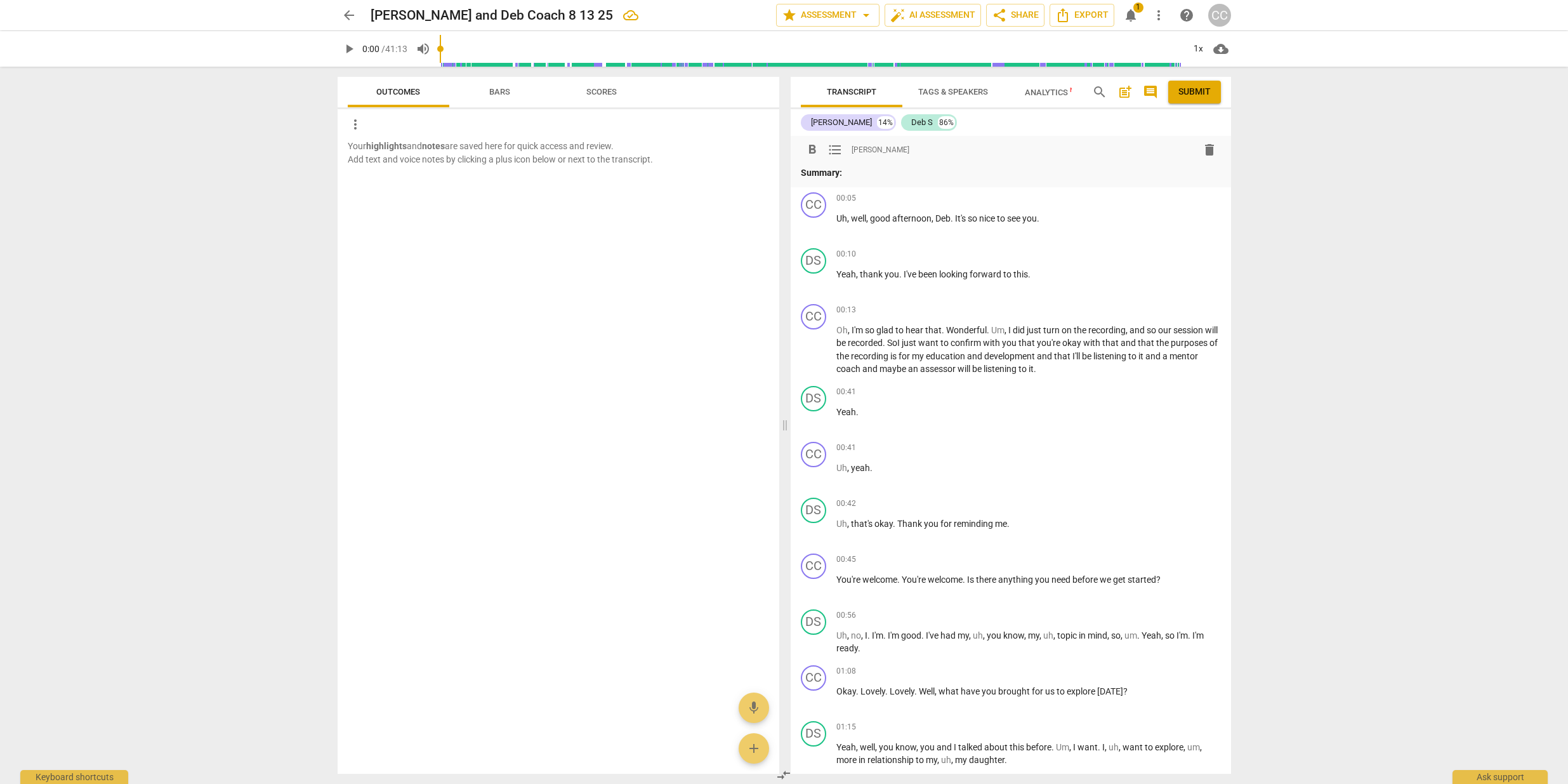
click at [505, 88] on span "Bars" at bounding box center [500, 91] width 21 height 9
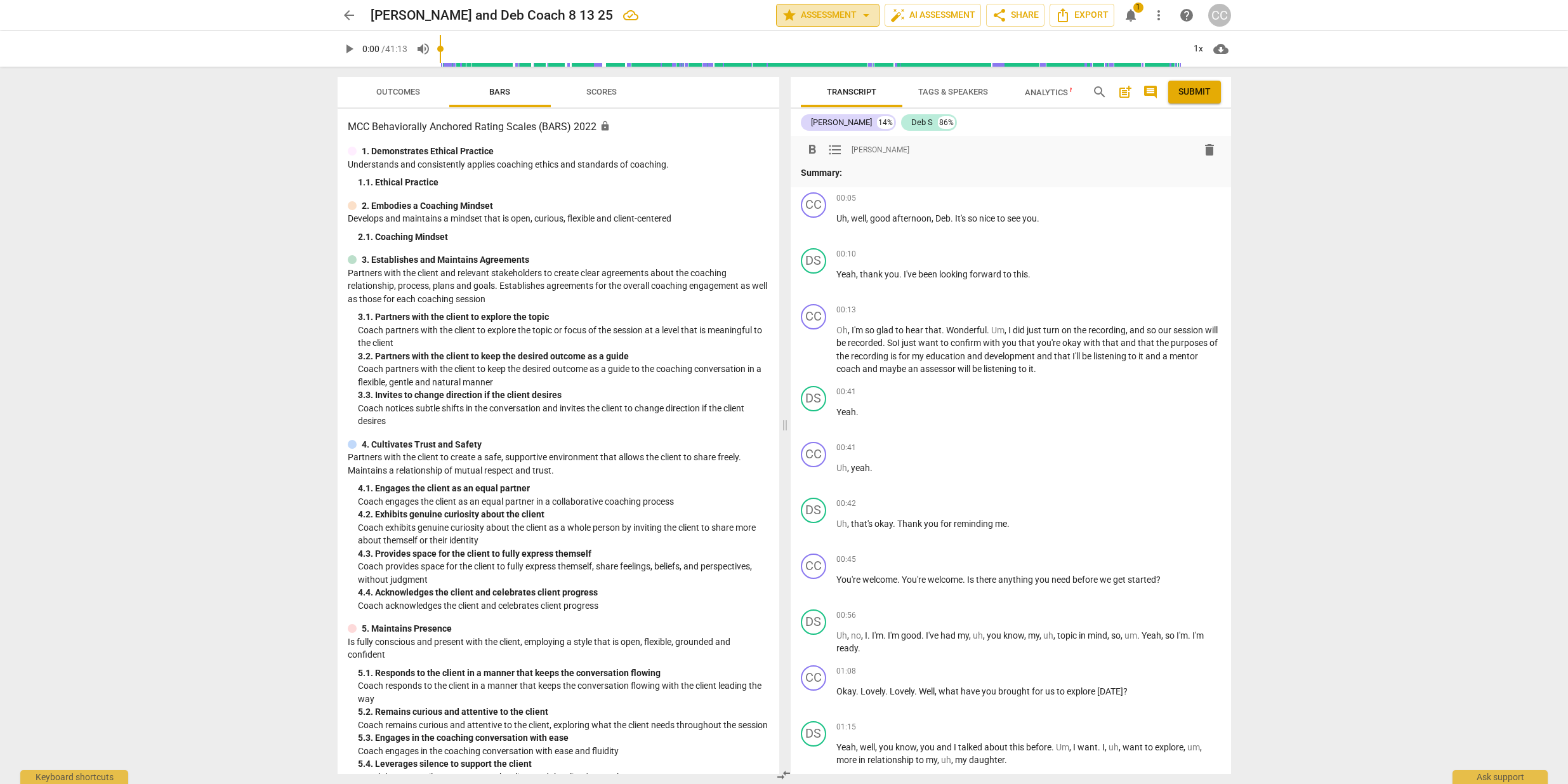
click at [862, 15] on span "arrow_drop_down" at bounding box center [866, 15] width 15 height 15
click at [798, 76] on li "Settings" at bounding box center [800, 78] width 57 height 30
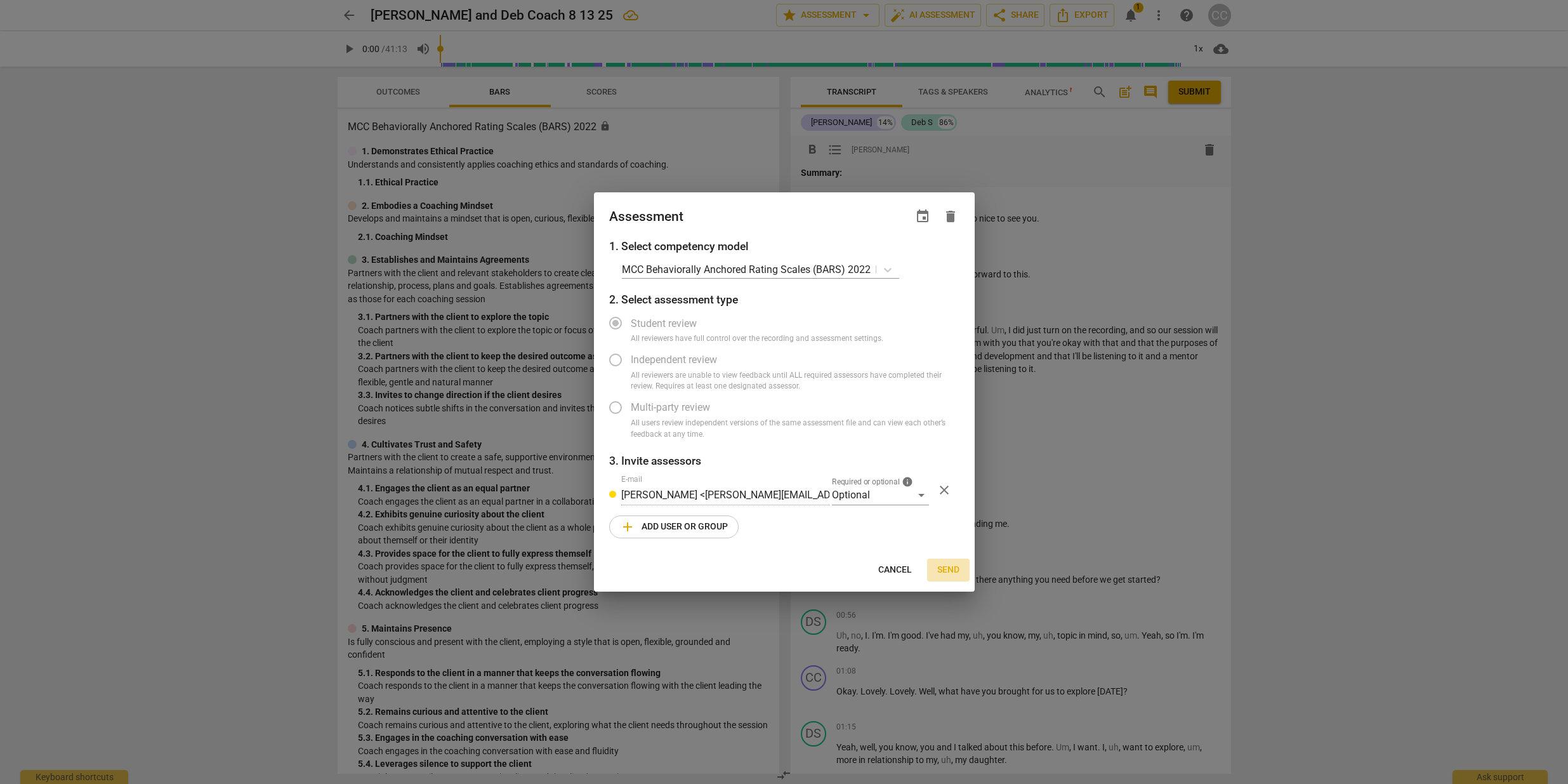
click at [943, 567] on span "Send" at bounding box center [948, 570] width 22 height 13
radio input "false"
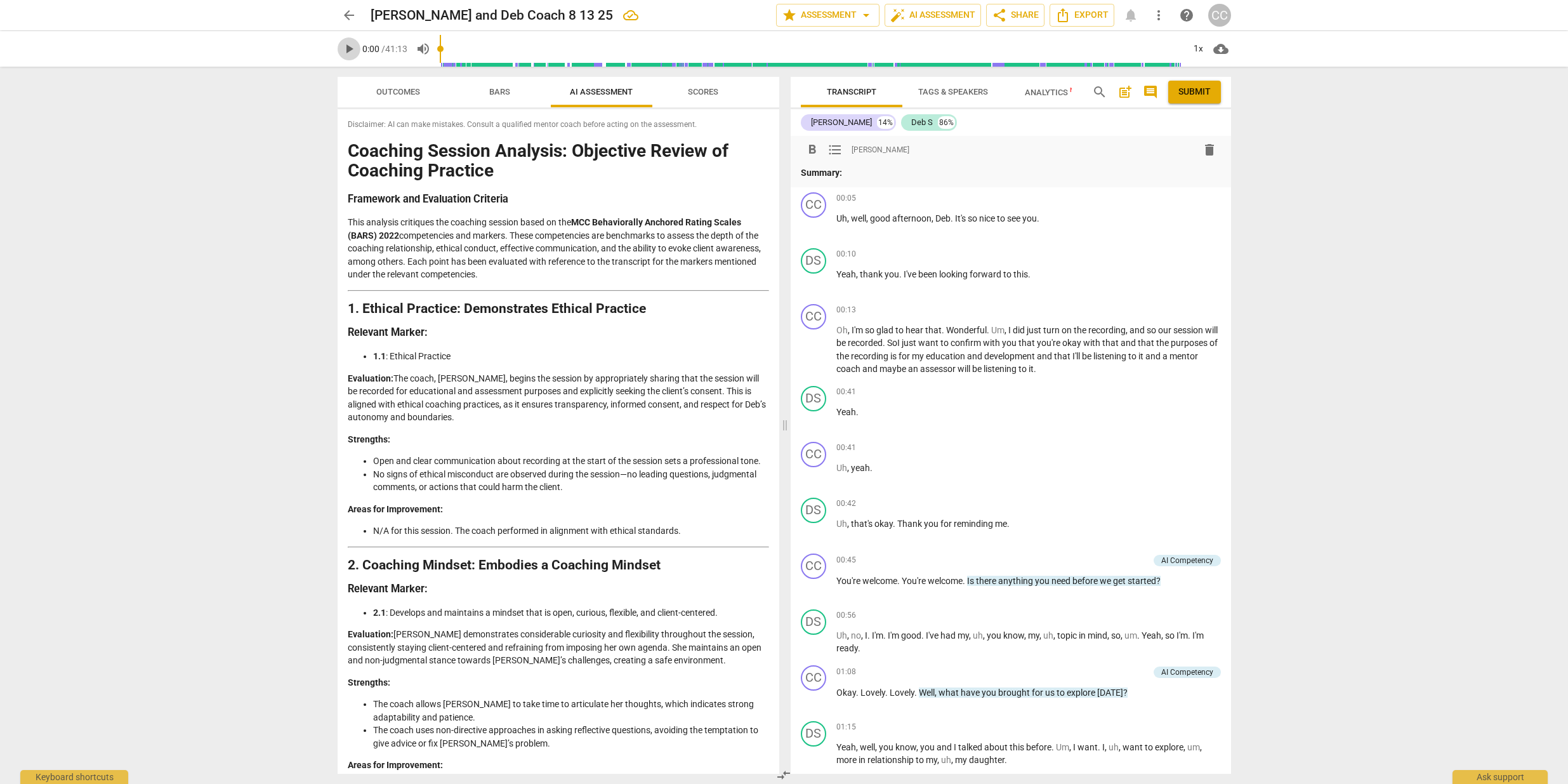
click at [349, 49] on span "play_arrow" at bounding box center [349, 48] width 15 height 15
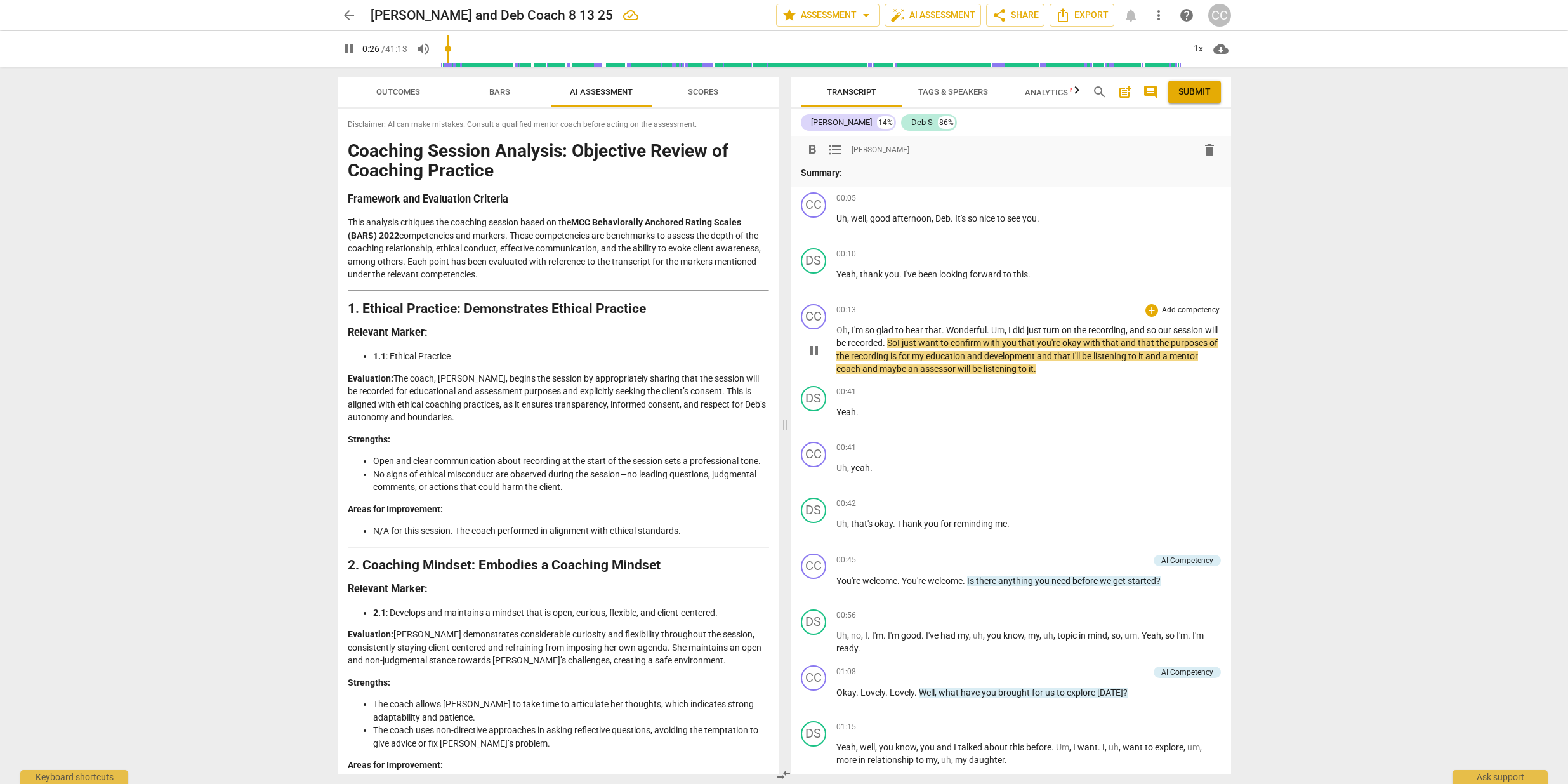
click at [902, 342] on span "SoI" at bounding box center [895, 342] width 15 height 10
type input "29"
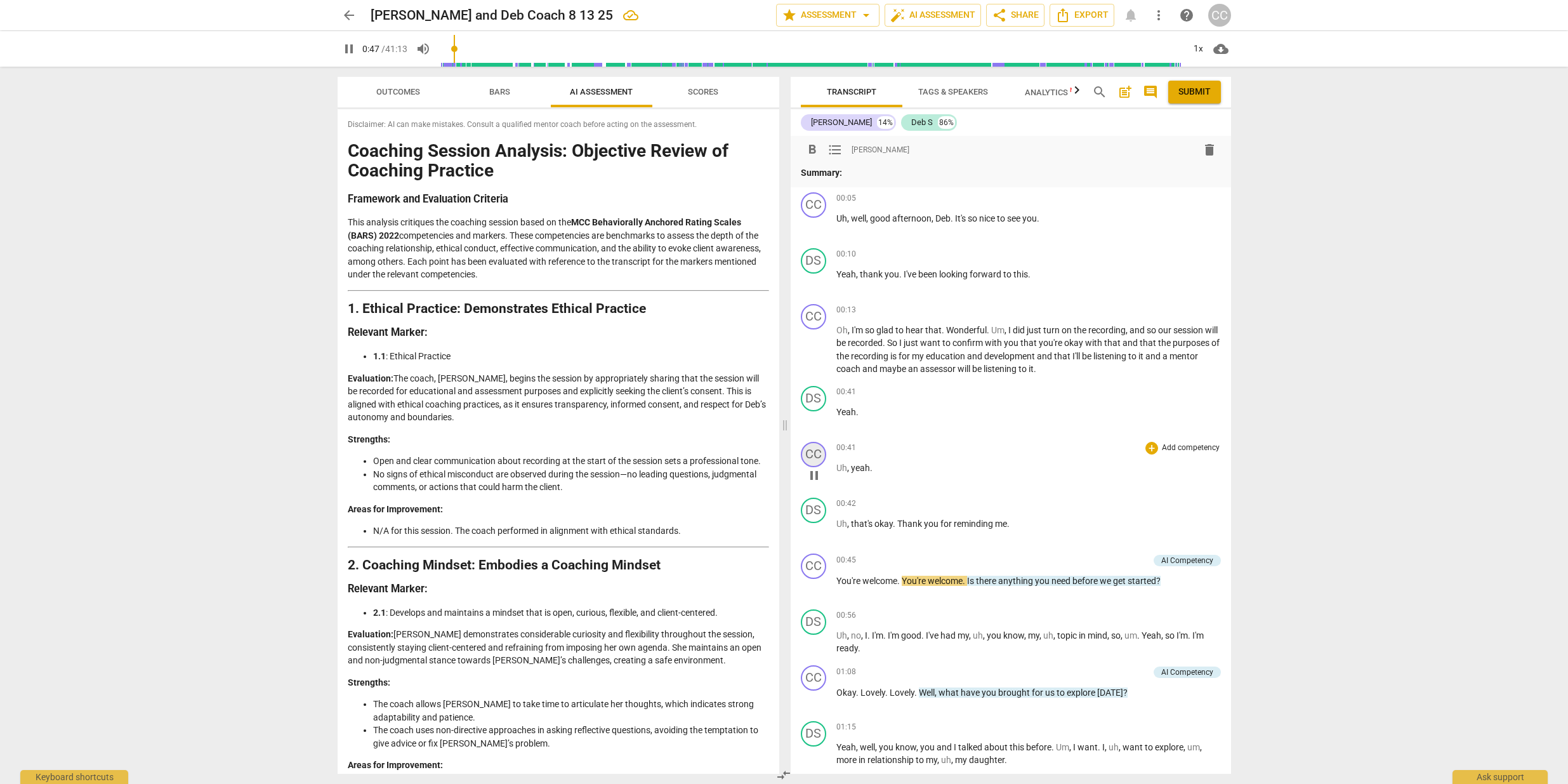
click at [817, 456] on div "CC" at bounding box center [814, 454] width 26 height 26
click at [902, 511] on div "[PERSON_NAME]" at bounding box center [861, 513] width 95 height 21
click at [837, 534] on li "Deb S" at bounding box center [862, 537] width 96 height 24
drag, startPoint x: 968, startPoint y: 579, endPoint x: 903, endPoint y: 580, distance: 65.0
click at [903, 580] on p "You're welcome . You're welcome . Is there anything you need before we get star…" at bounding box center [1029, 581] width 385 height 13
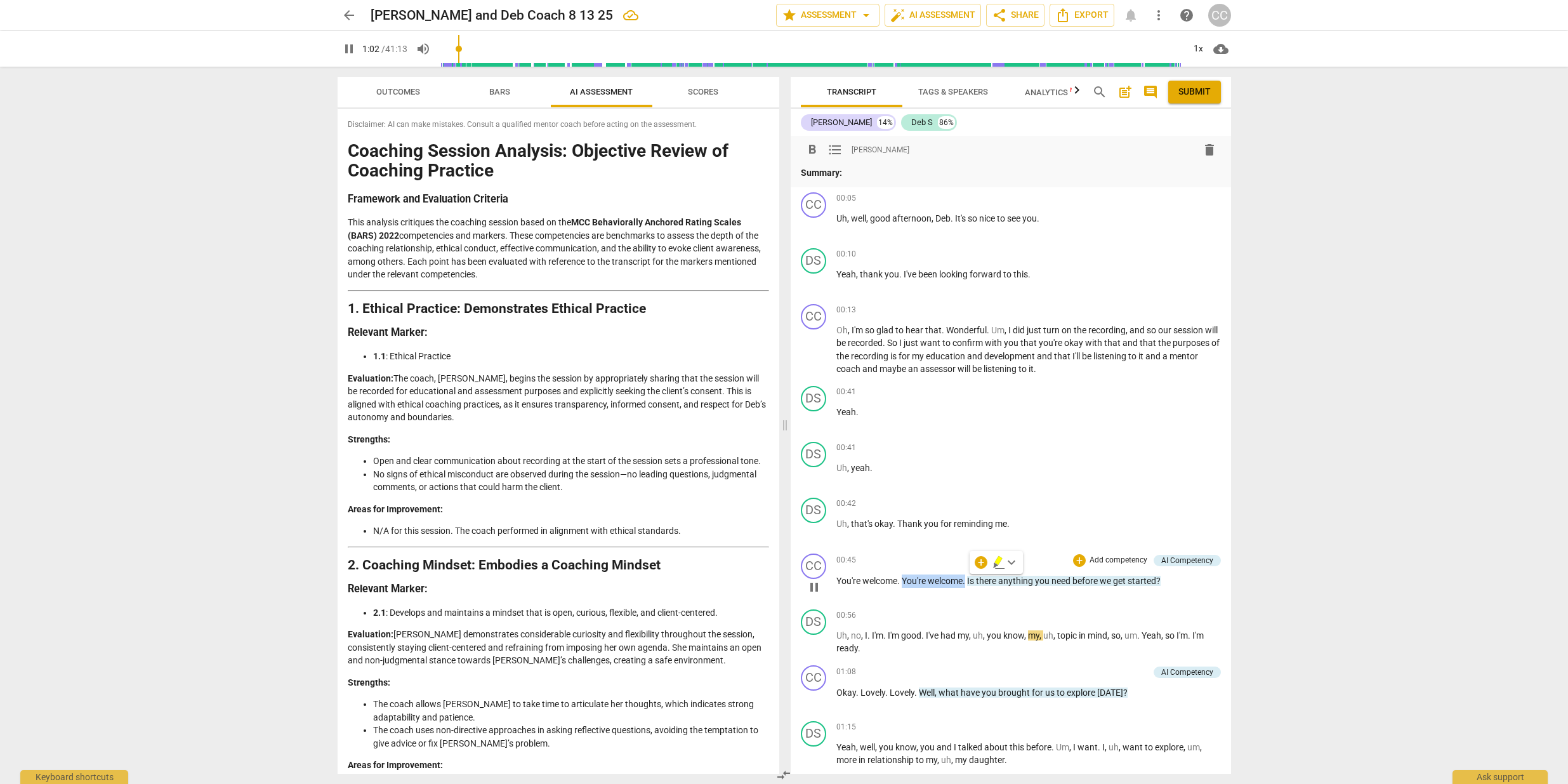
type input "62"
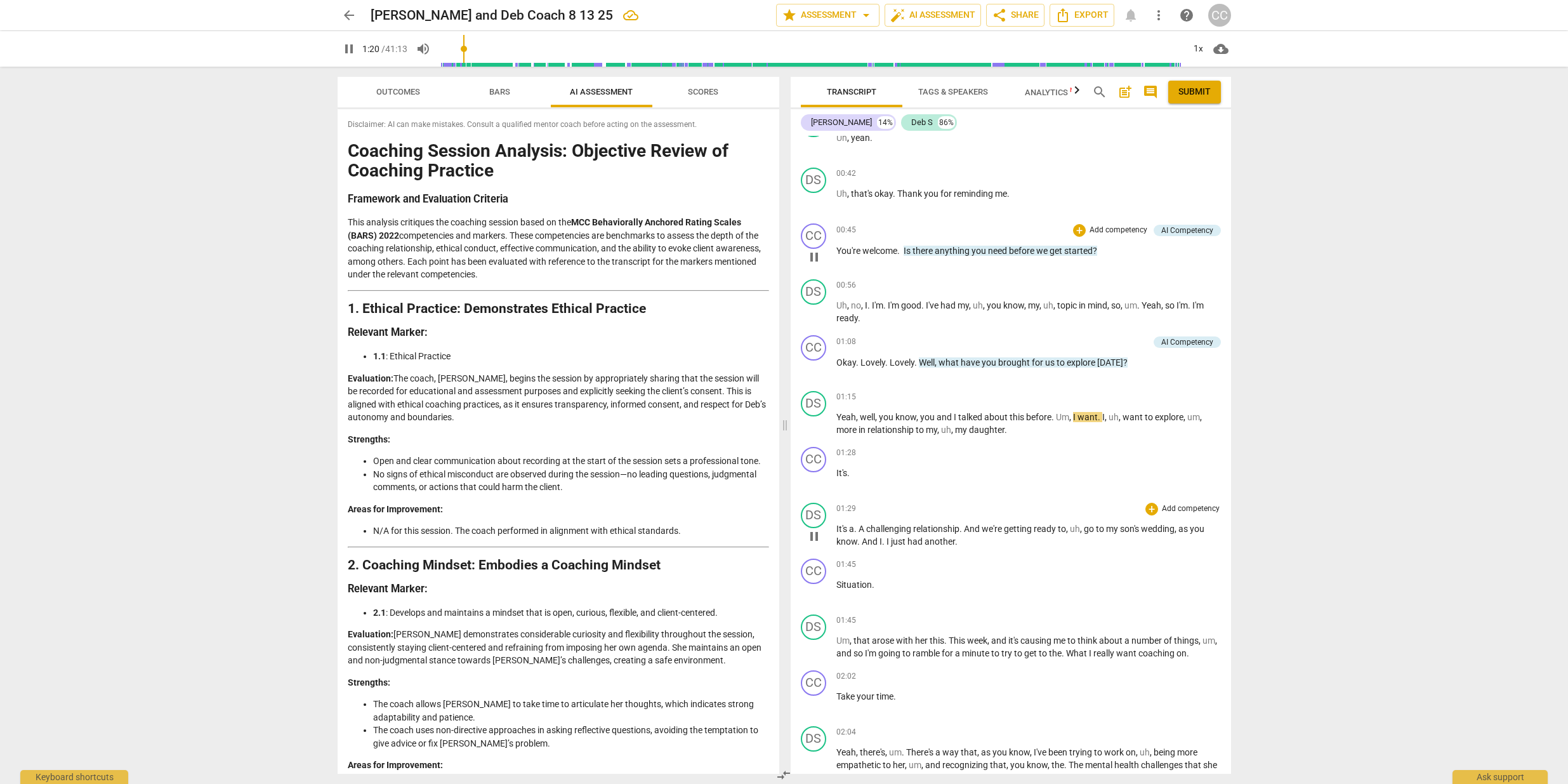
scroll to position [337, 0]
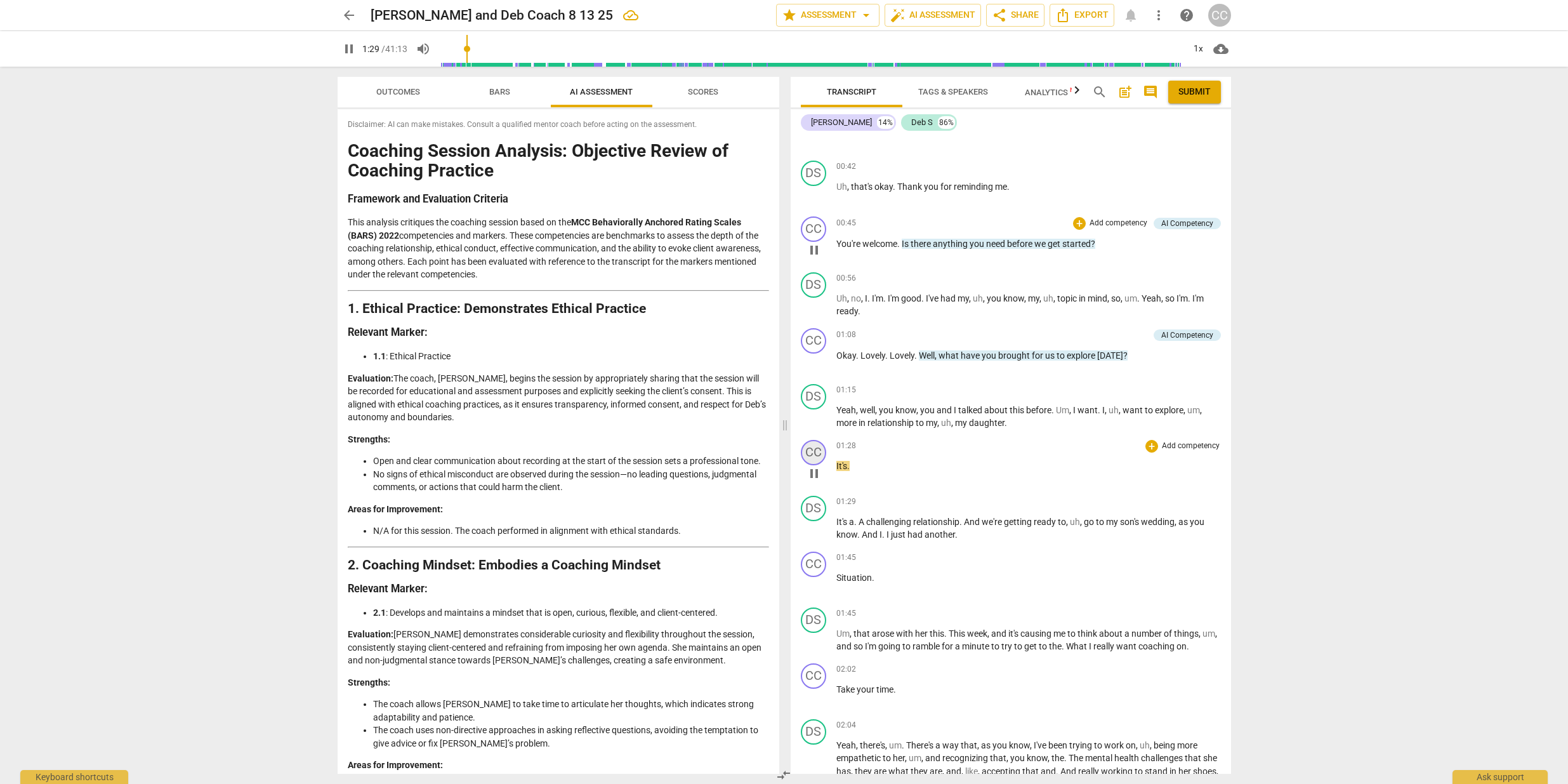
click at [810, 452] on div "CC" at bounding box center [814, 452] width 26 height 26
click at [902, 510] on div "[PERSON_NAME]" at bounding box center [861, 511] width 95 height 21
click at [846, 537] on li "Deb S" at bounding box center [862, 536] width 96 height 24
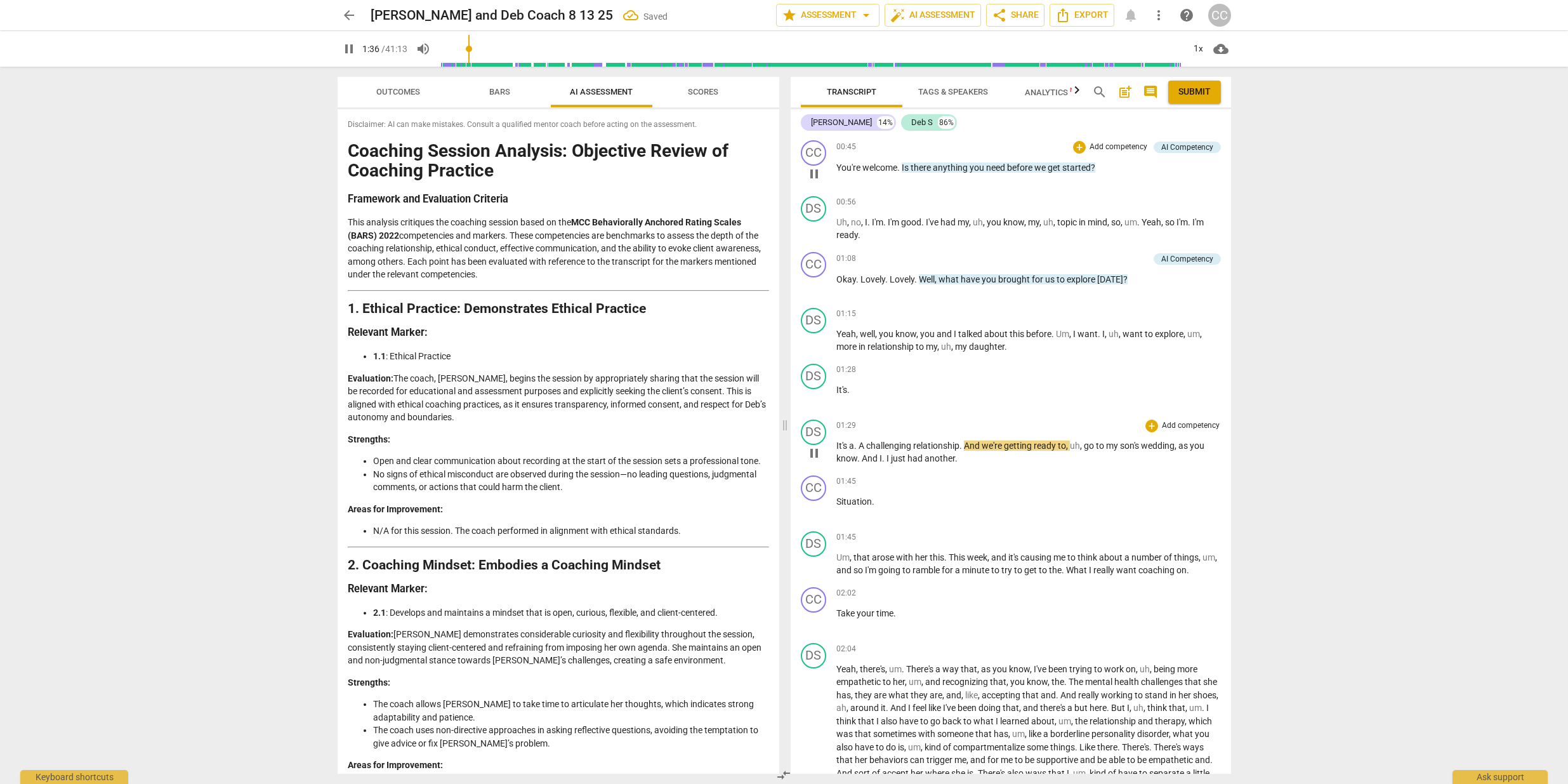
scroll to position [416, 0]
click at [817, 485] on div "CC" at bounding box center [814, 485] width 26 height 26
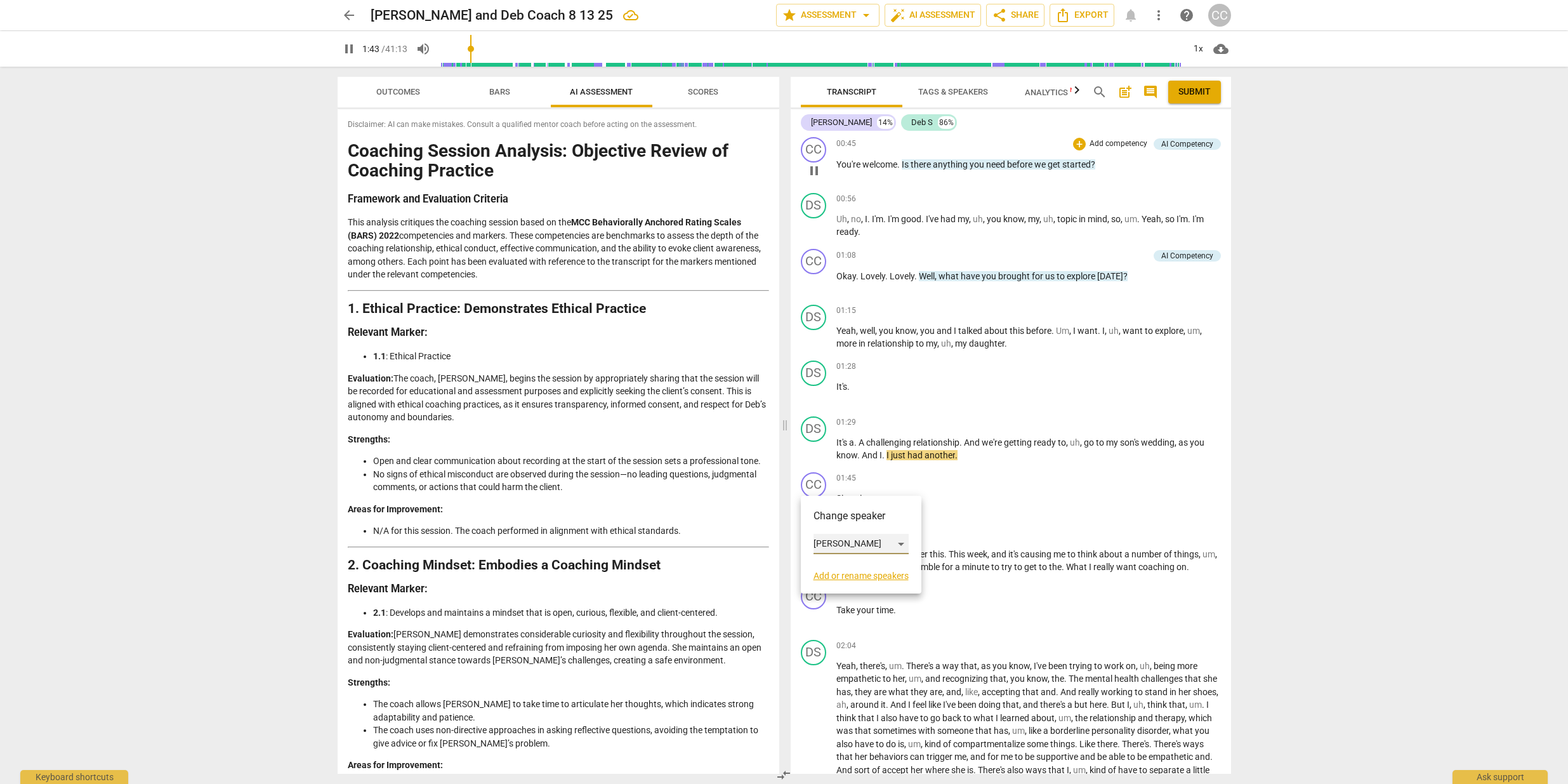
click at [900, 543] on div "[PERSON_NAME]" at bounding box center [861, 544] width 95 height 21
click at [846, 570] on li "Deb S" at bounding box center [862, 568] width 96 height 24
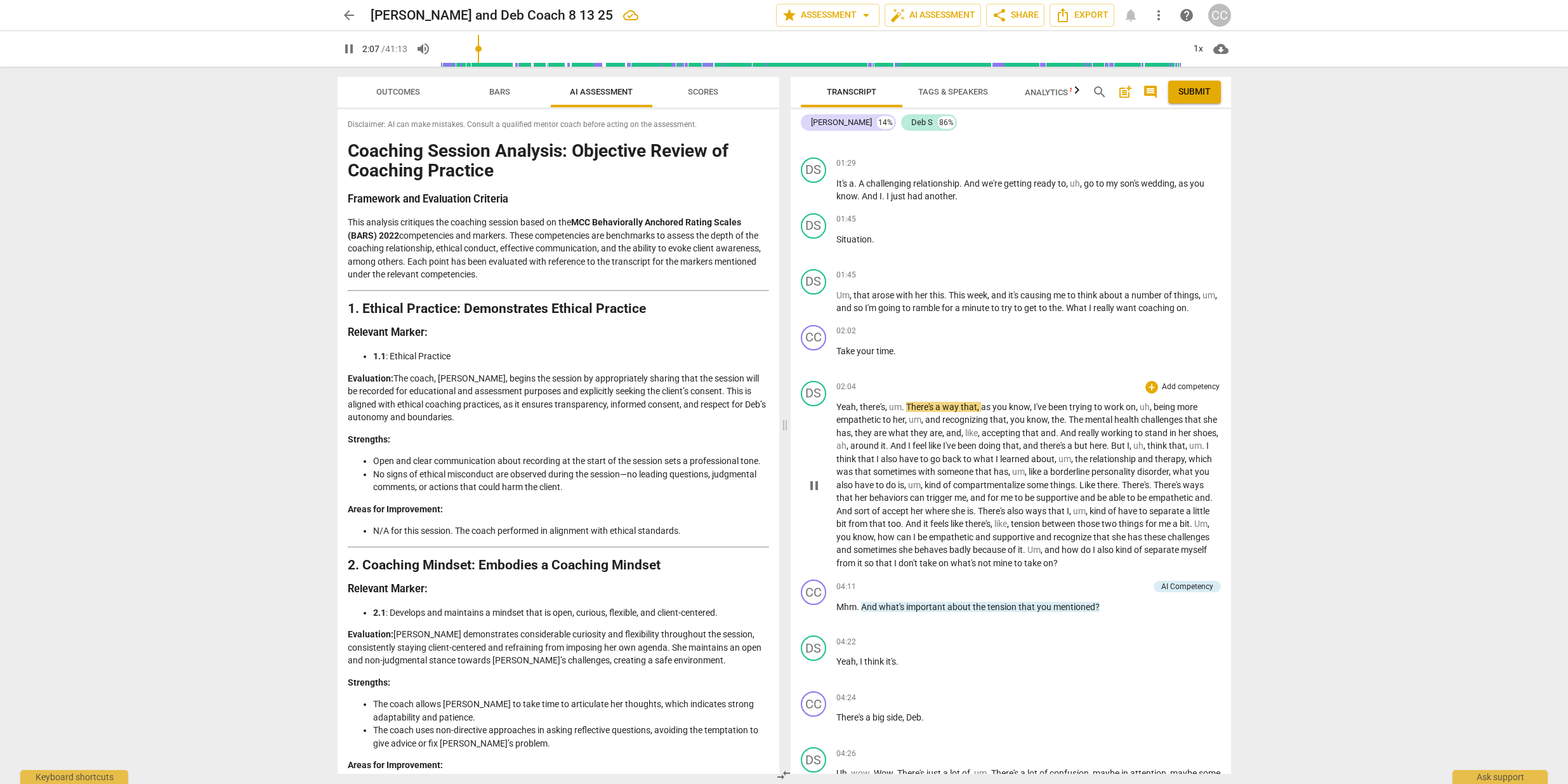
scroll to position [697, 0]
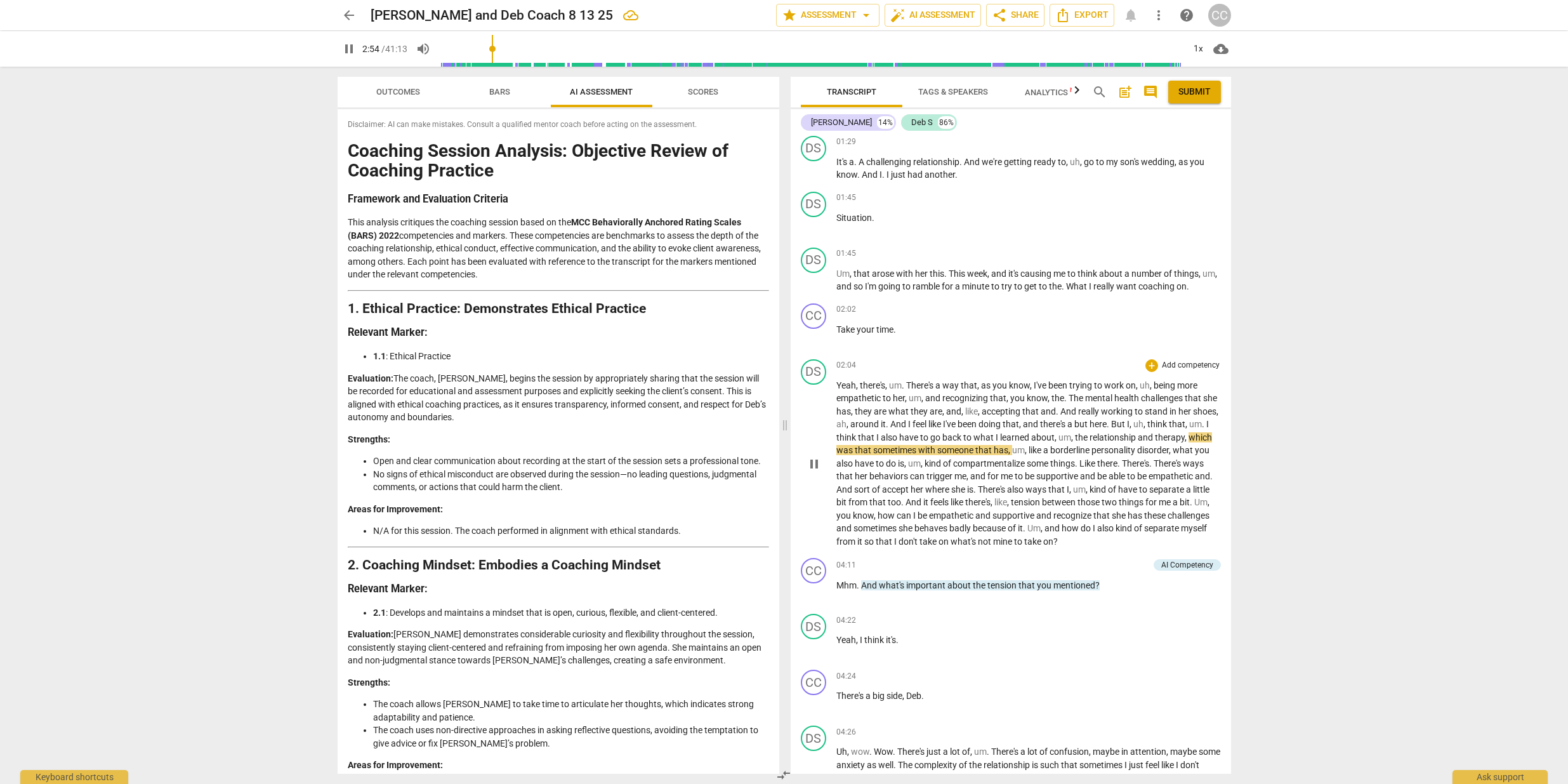
click at [1177, 438] on span "therapy" at bounding box center [1170, 437] width 30 height 10
drag, startPoint x: 1173, startPoint y: 437, endPoint x: 1161, endPoint y: 437, distance: 12.0
click at [1158, 437] on p "Yeah , there's , um . There's a way that , as you know , I've been trying to wo…" at bounding box center [1029, 464] width 385 height 169
type input "178"
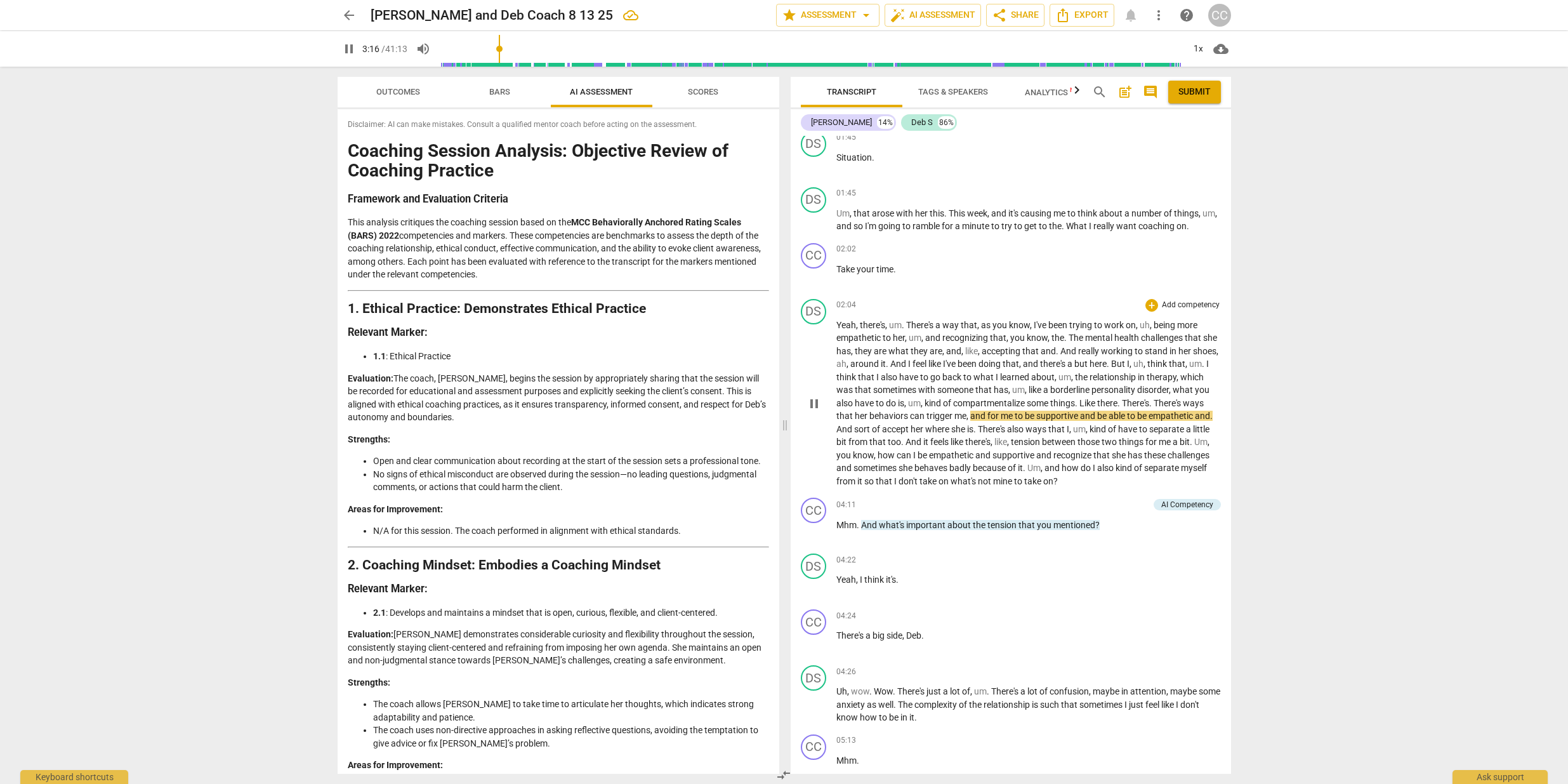
scroll to position [761, 0]
click at [342, 49] on span "pause" at bounding box center [349, 48] width 15 height 15
type input "261"
click at [1107, 517] on p "Mhm . And what's important about the tension that you mentioned ?" at bounding box center [1029, 522] width 385 height 13
click at [1106, 515] on p "Mhm . And what's important about the tension that you mentioned ?" at bounding box center [1029, 522] width 385 height 13
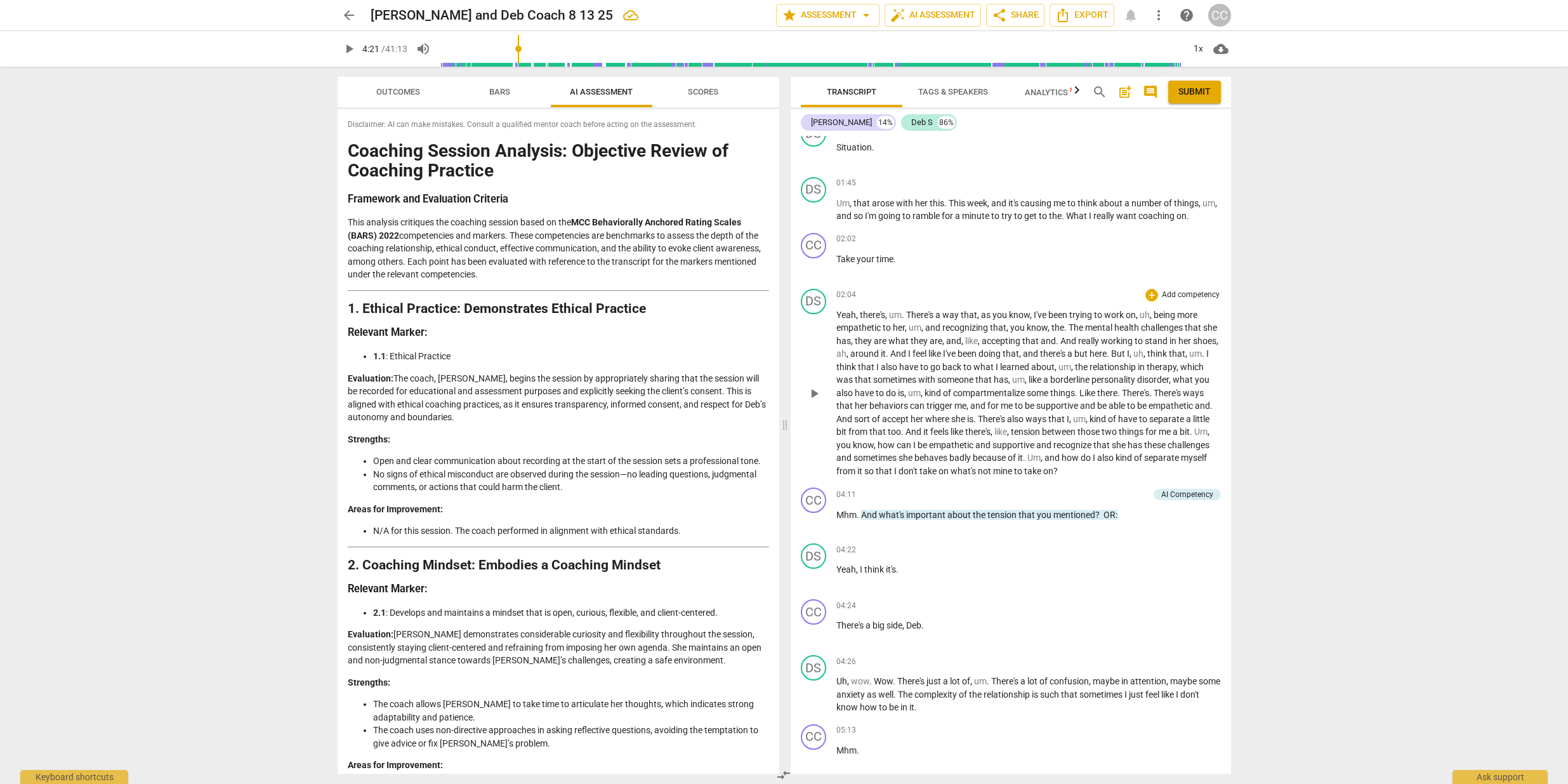
scroll to position [773, 0]
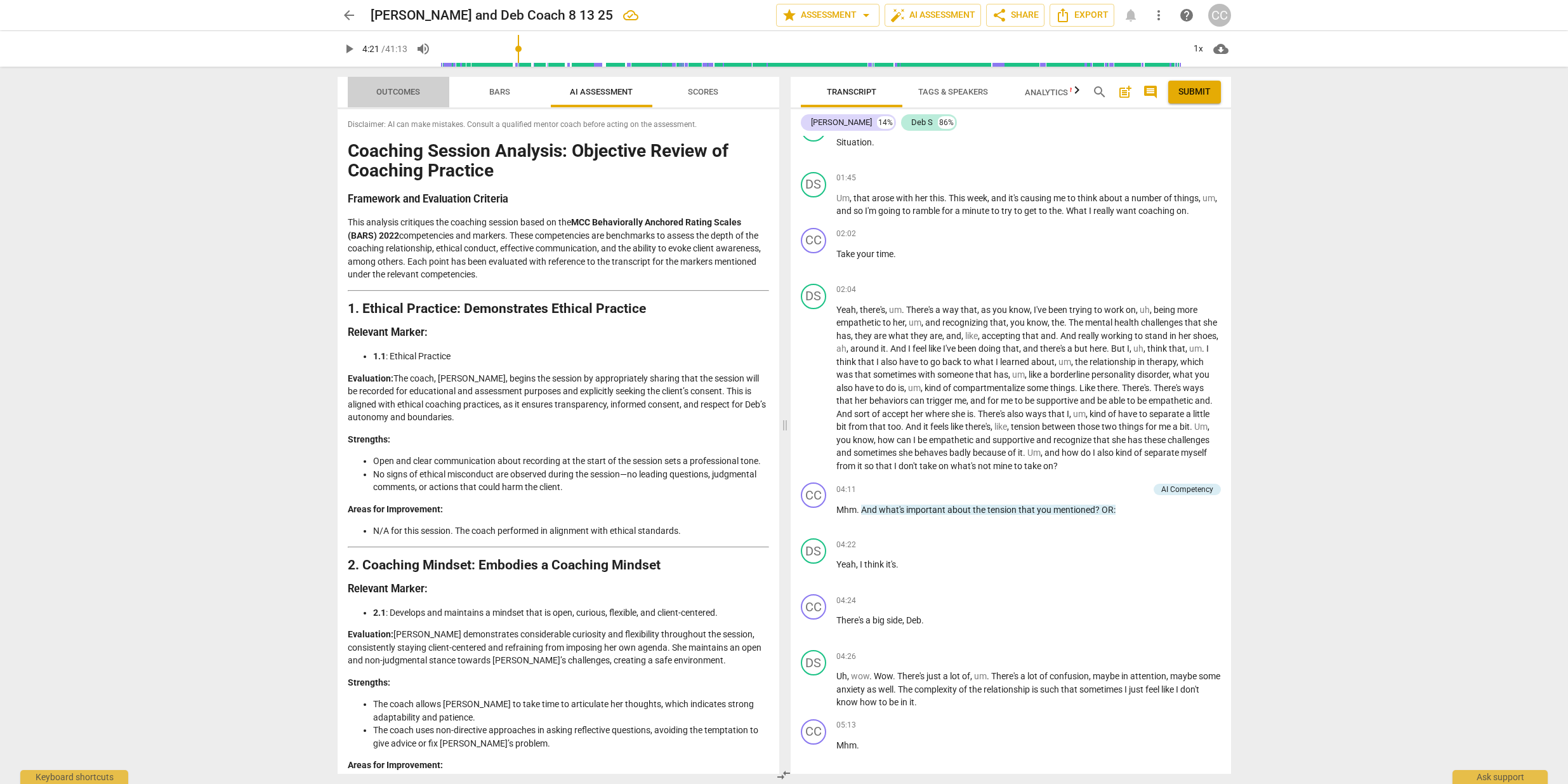
click at [412, 89] on span "Outcomes" at bounding box center [398, 91] width 44 height 9
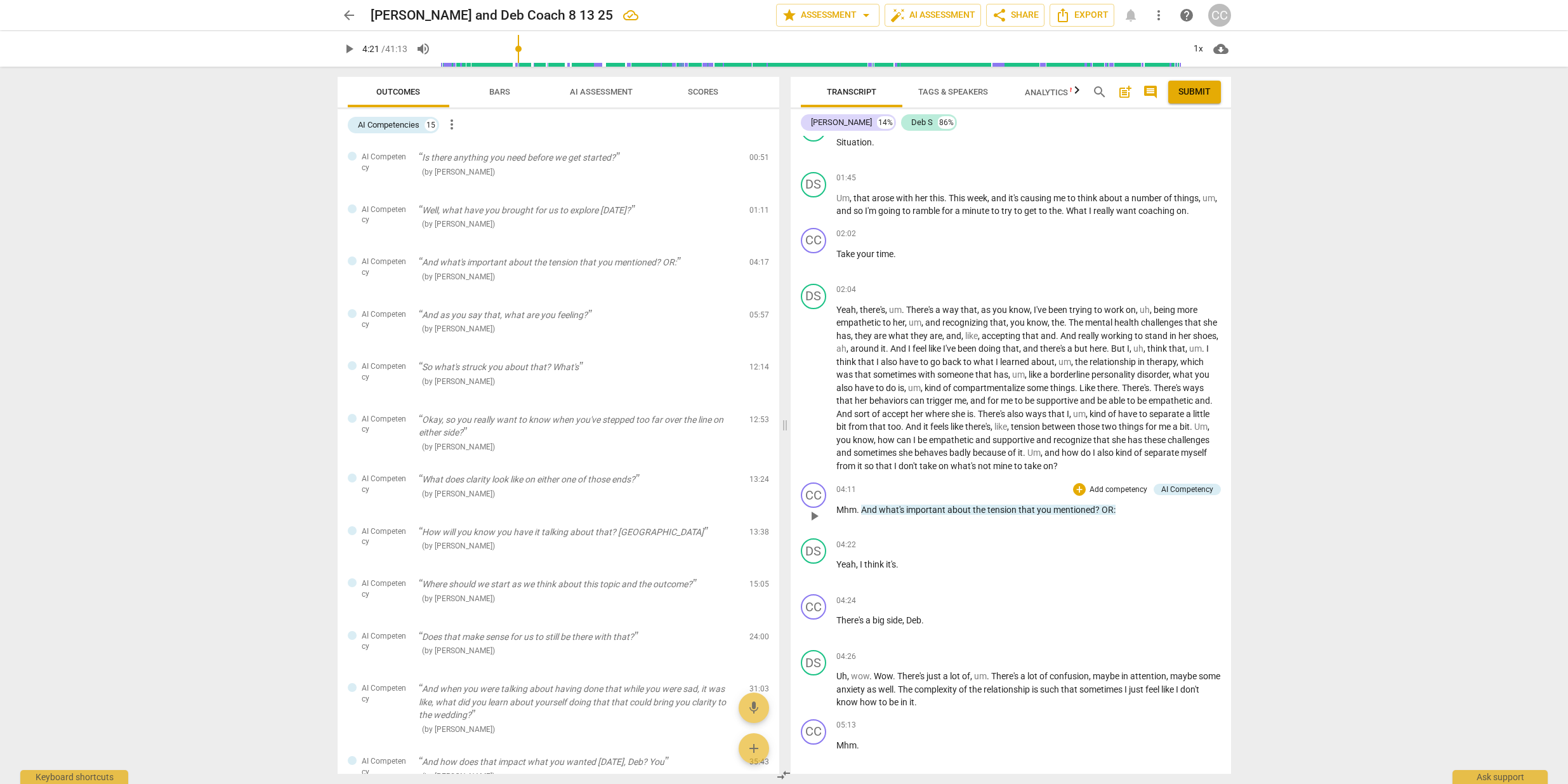
click at [1114, 505] on span ":" at bounding box center [1114, 510] width 2 height 10
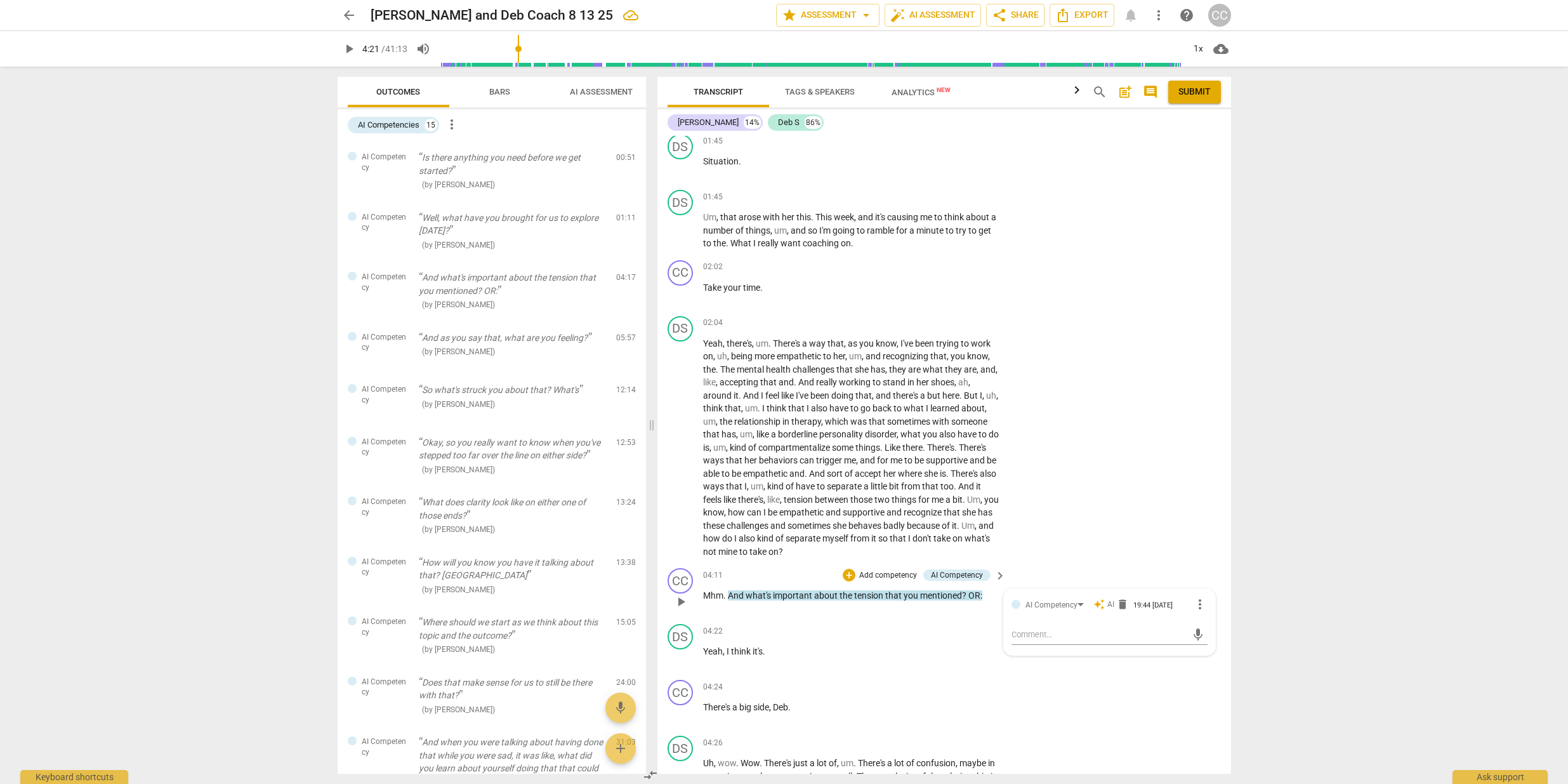
click at [971, 590] on span "OR" at bounding box center [974, 595] width 12 height 10
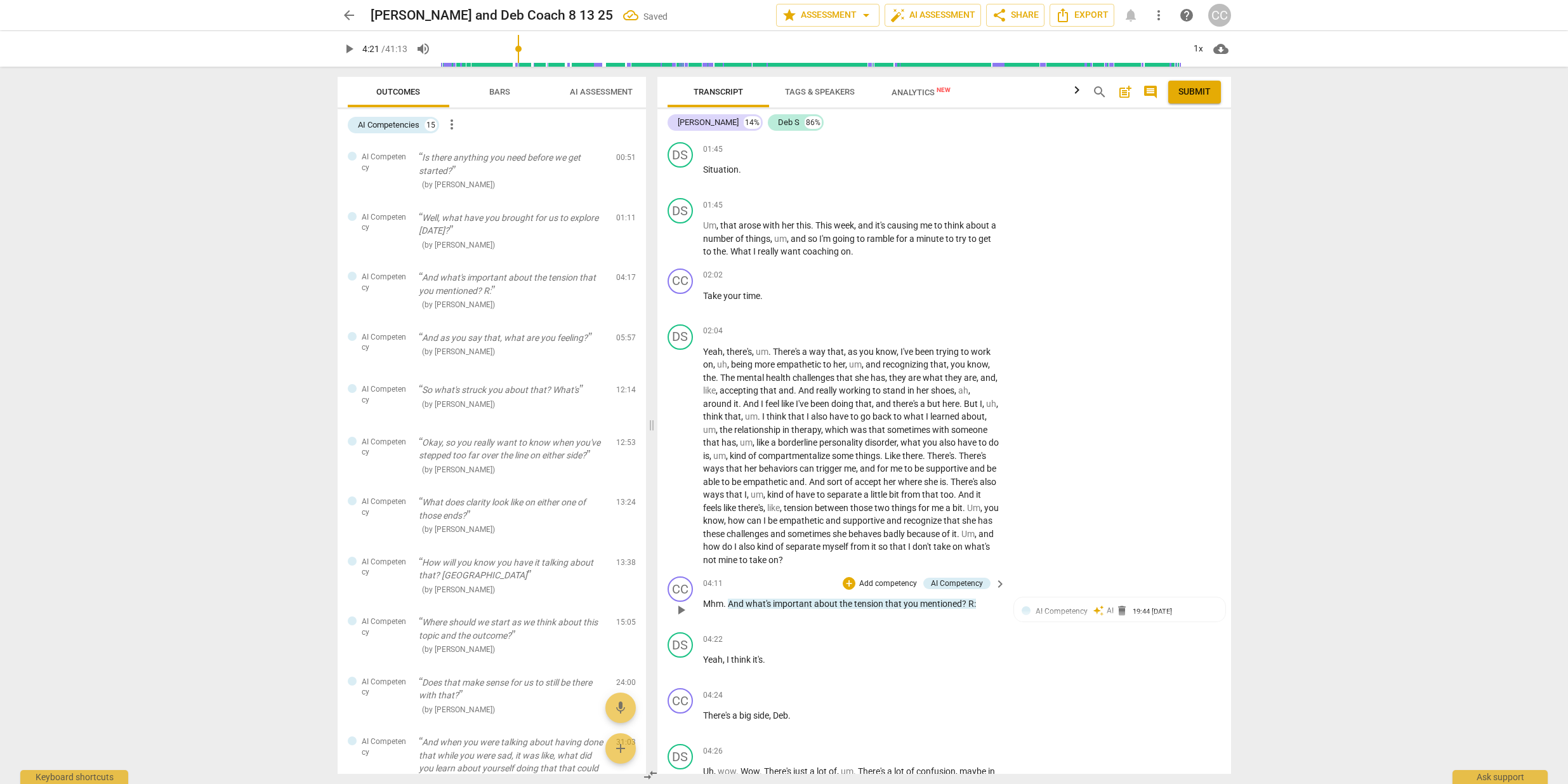
click at [976, 598] on p "Mhm . And what's important about the tension that you mentioned ? R :" at bounding box center [851, 604] width 297 height 13
click at [1034, 605] on div "AI Competency auto_awesome AI delete 19:44 08-19-2025" at bounding box center [1120, 610] width 196 height 12
type textarea "A"
type textarea "An"
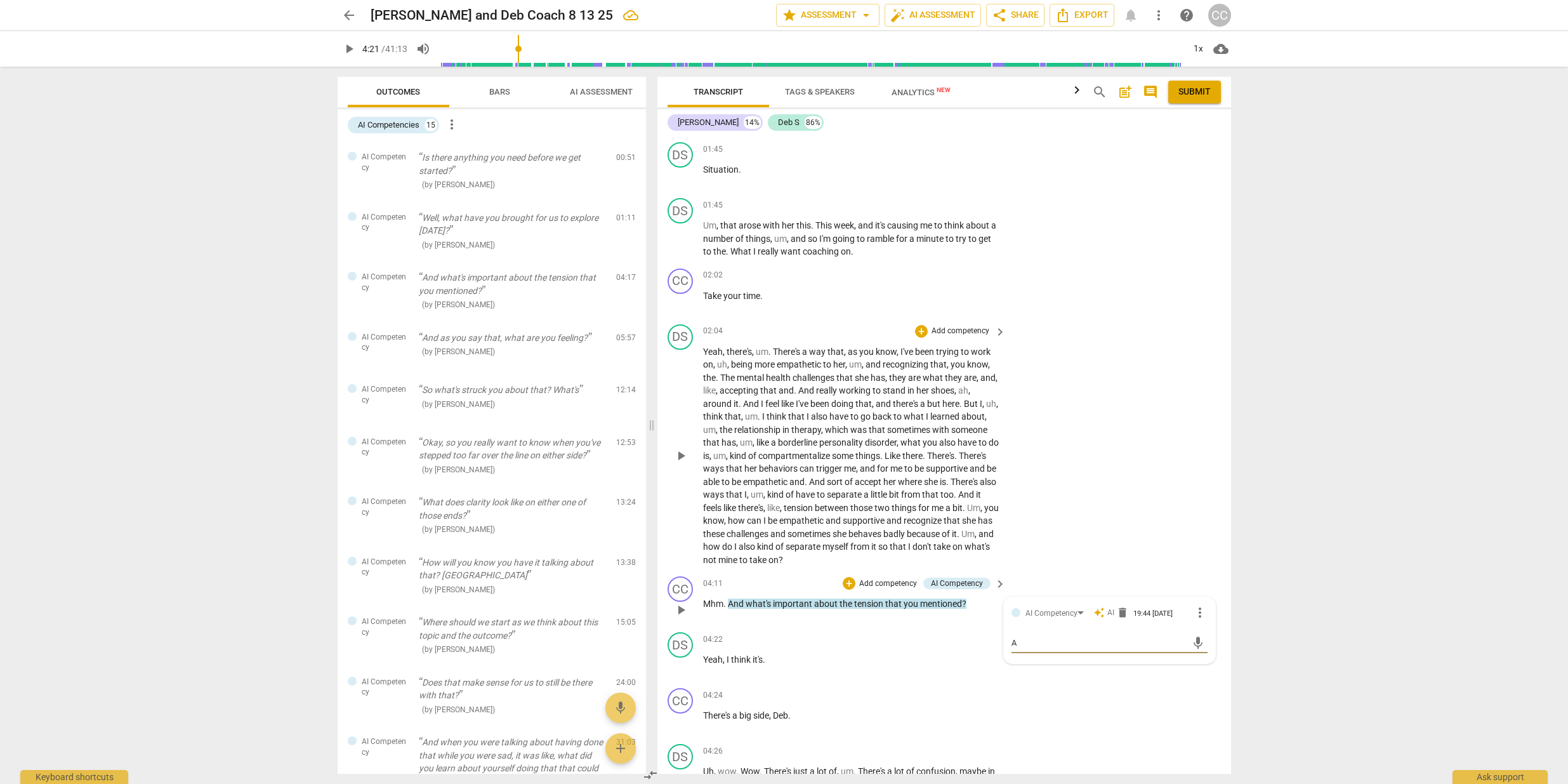
type textarea "An"
type textarea "And"
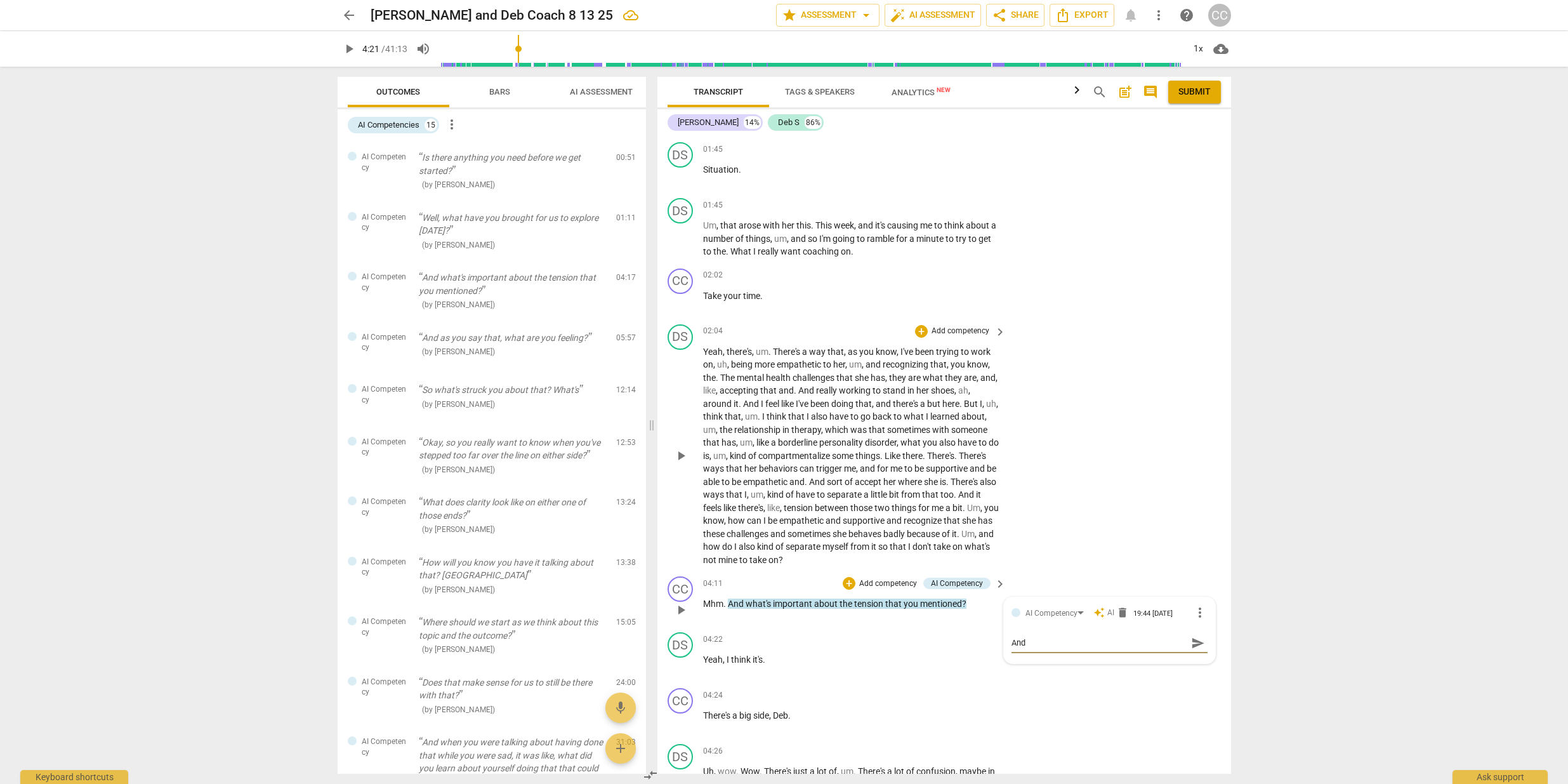
type textarea "And"
type textarea "An"
type textarea "A"
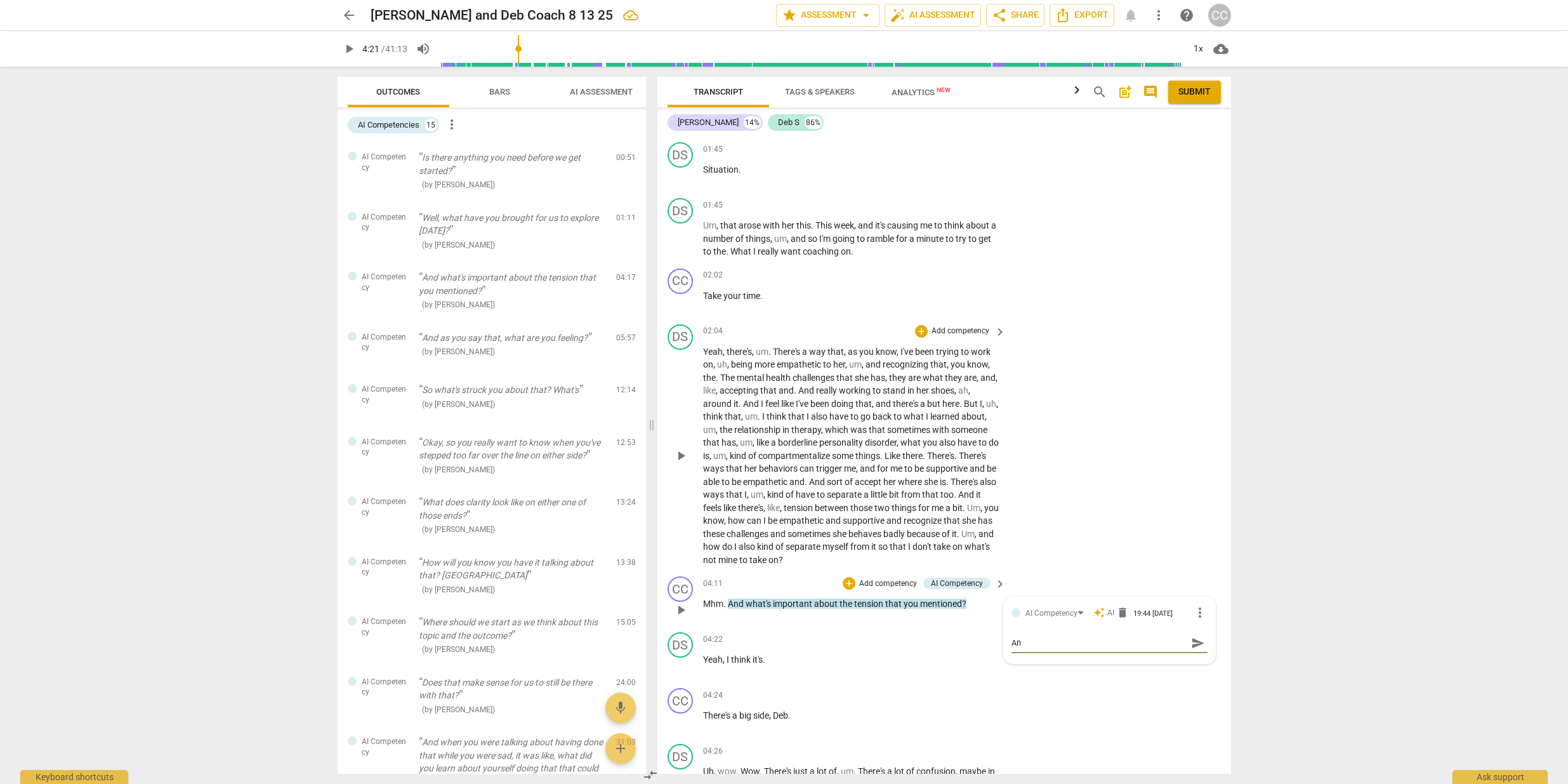
type textarea "A"
type textarea "C"
type textarea "CO"
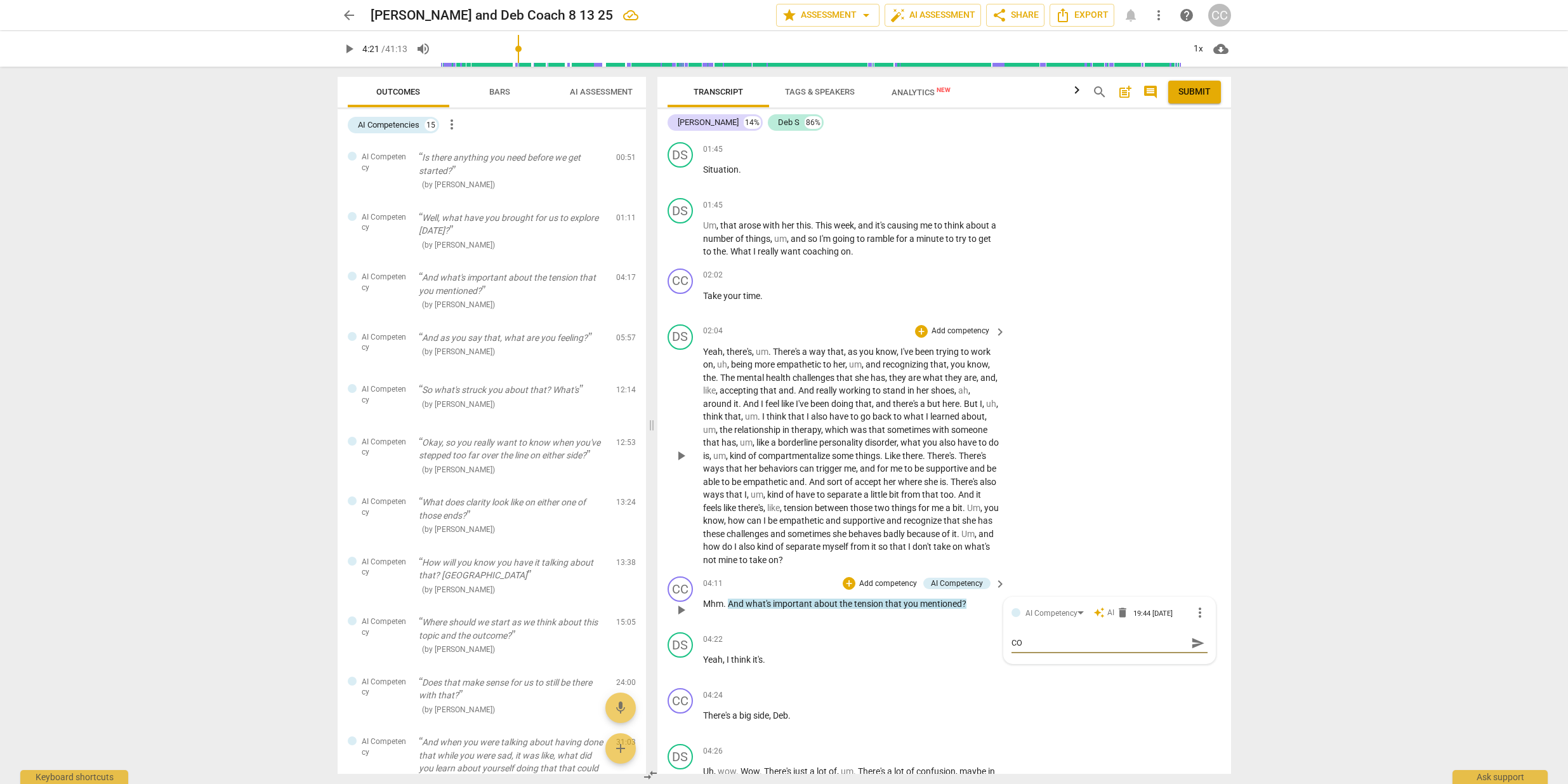
type textarea "COU"
type textarea "COUL"
type textarea "COULD"
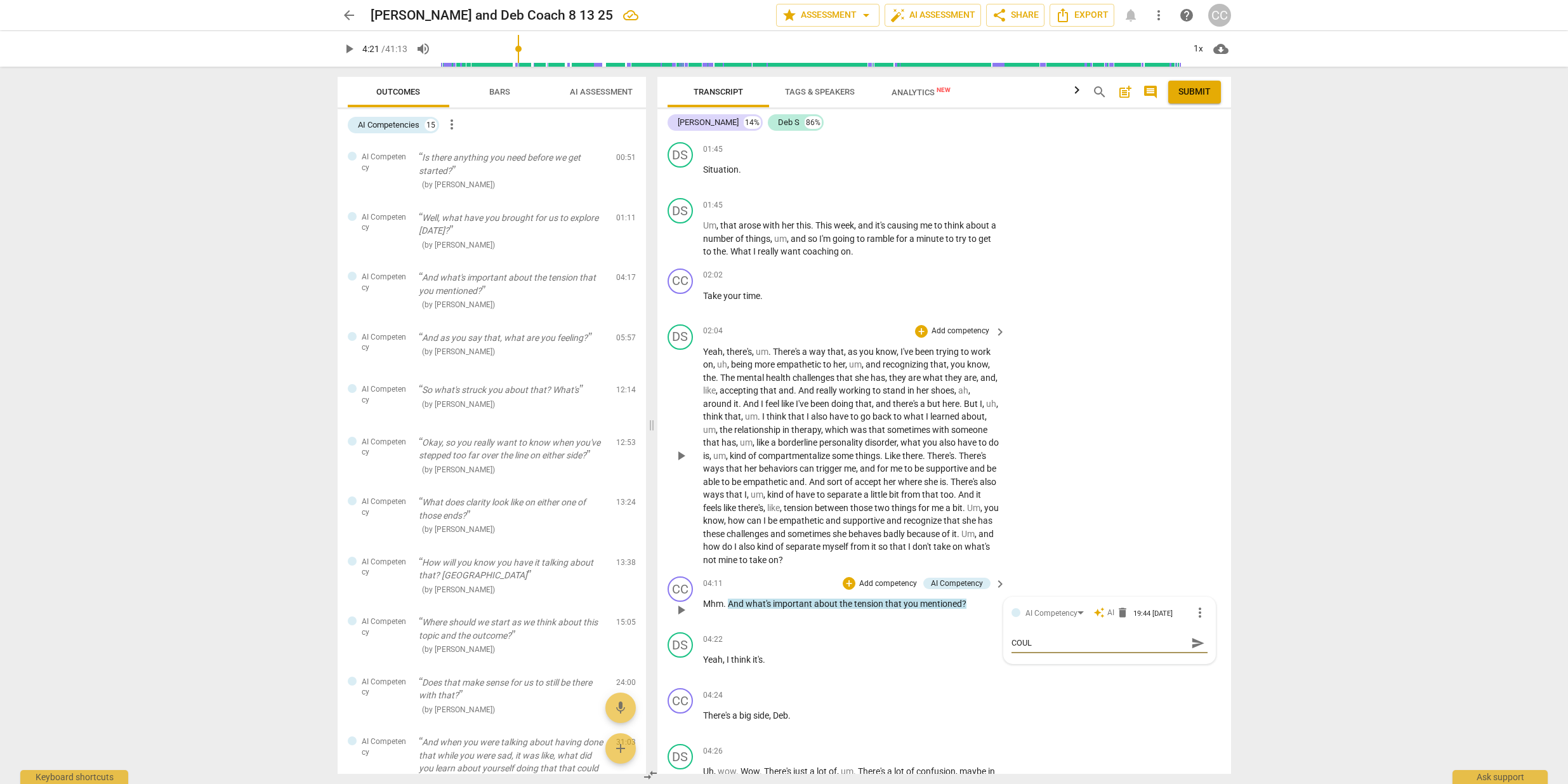
type textarea "COULD"
type textarea "COULD H"
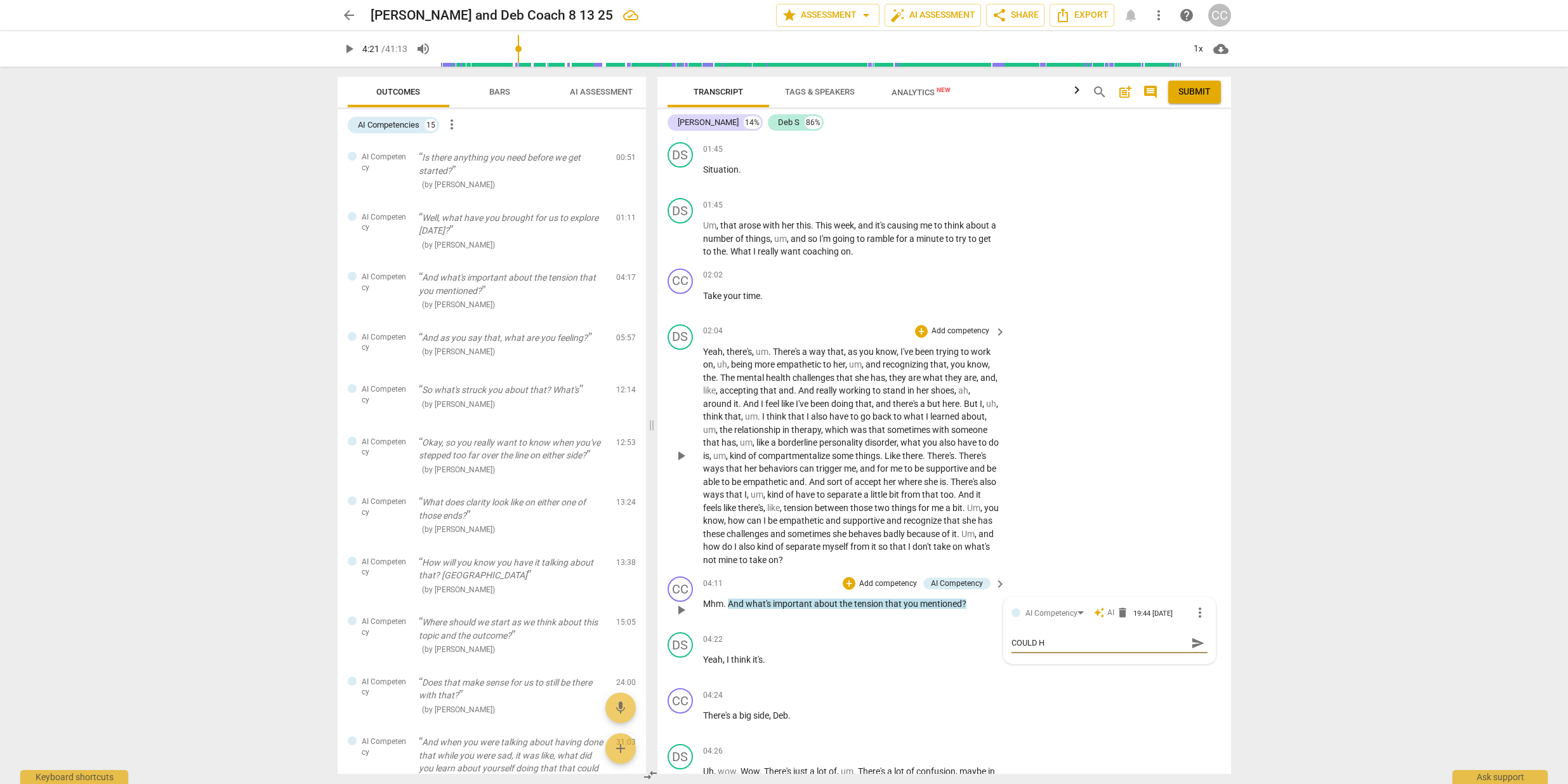
type textarea "COULD HA"
type textarea "COULD HAV"
type textarea "COULD HAVE"
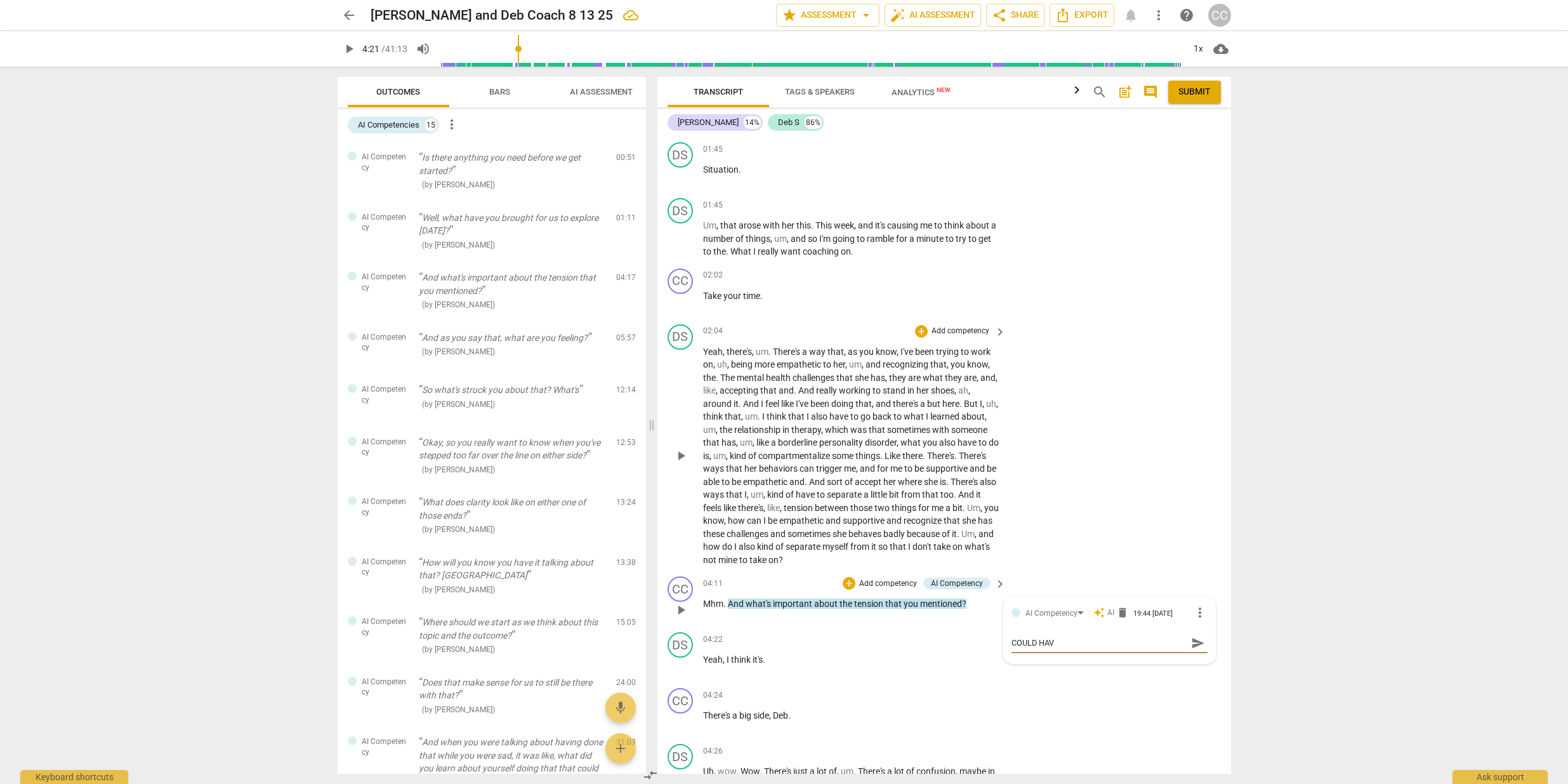
type textarea "COULD HAVE"
type textarea "COULD HAVE S"
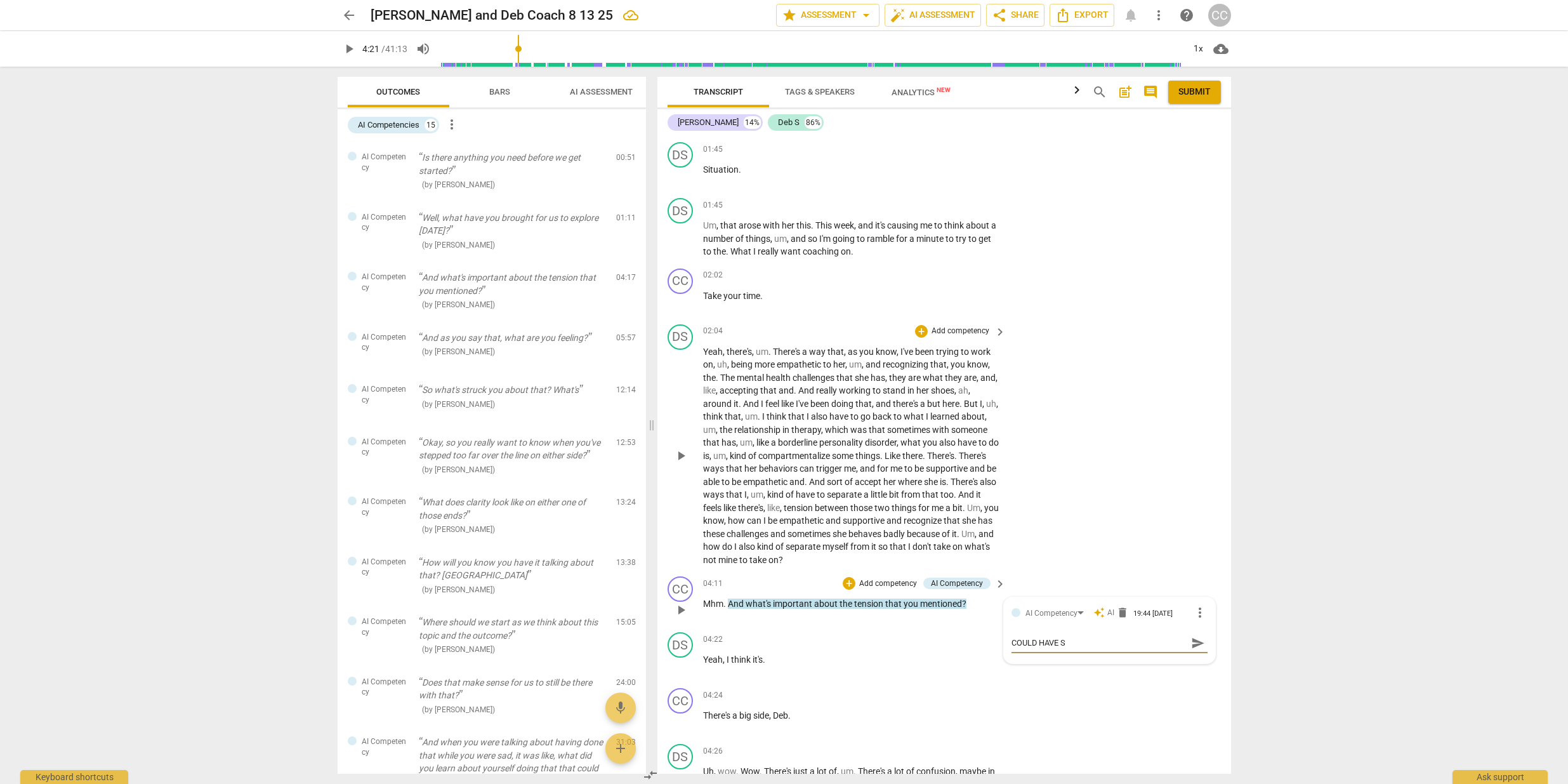
type textarea "COULD HAVE SA"
type textarea "COULD HAVE SAI"
type textarea "COULD HAVE SAID"
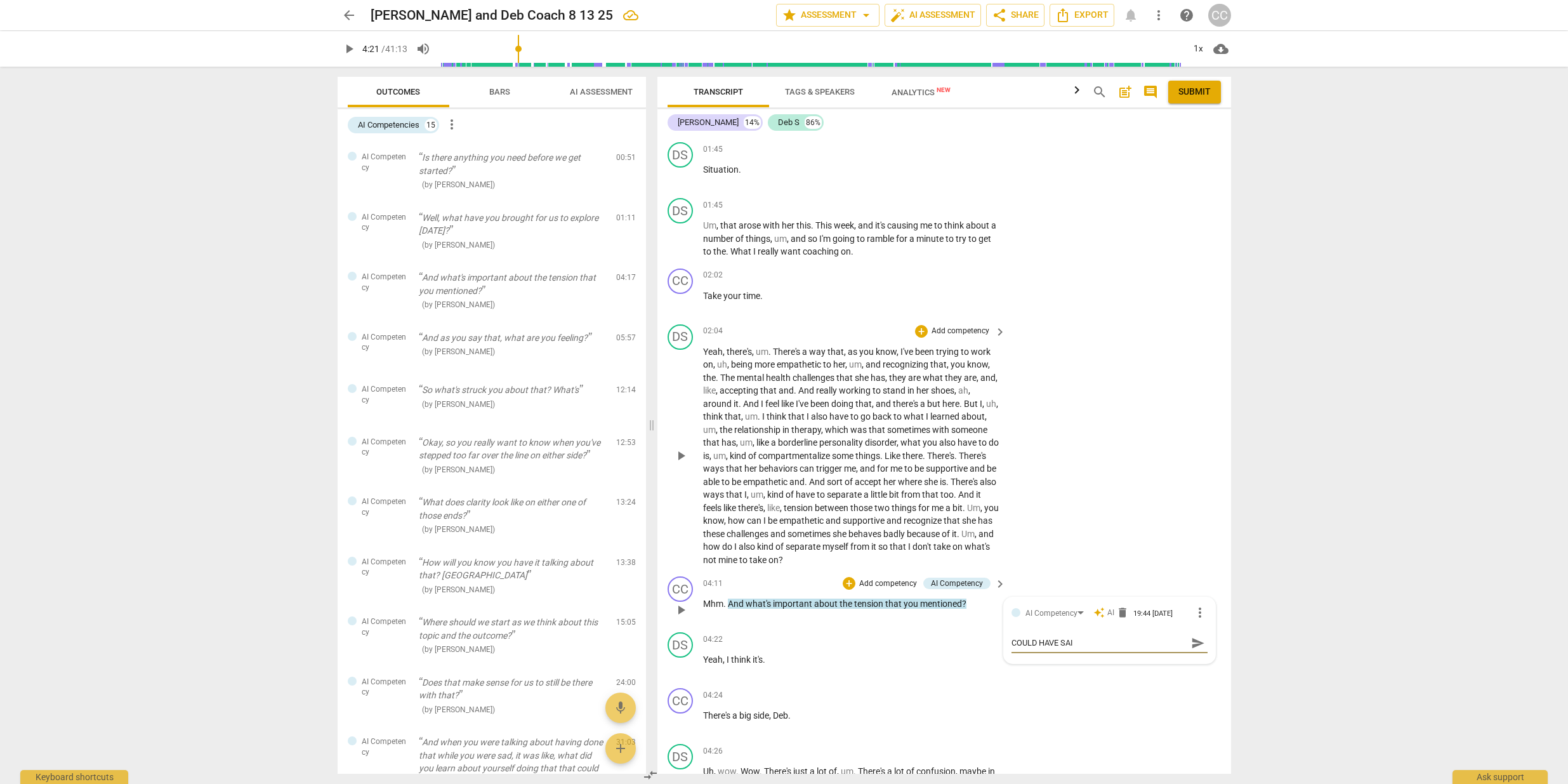
type textarea "COULD HAVE SAID"
type textarea "COULD HAVE SAID:"
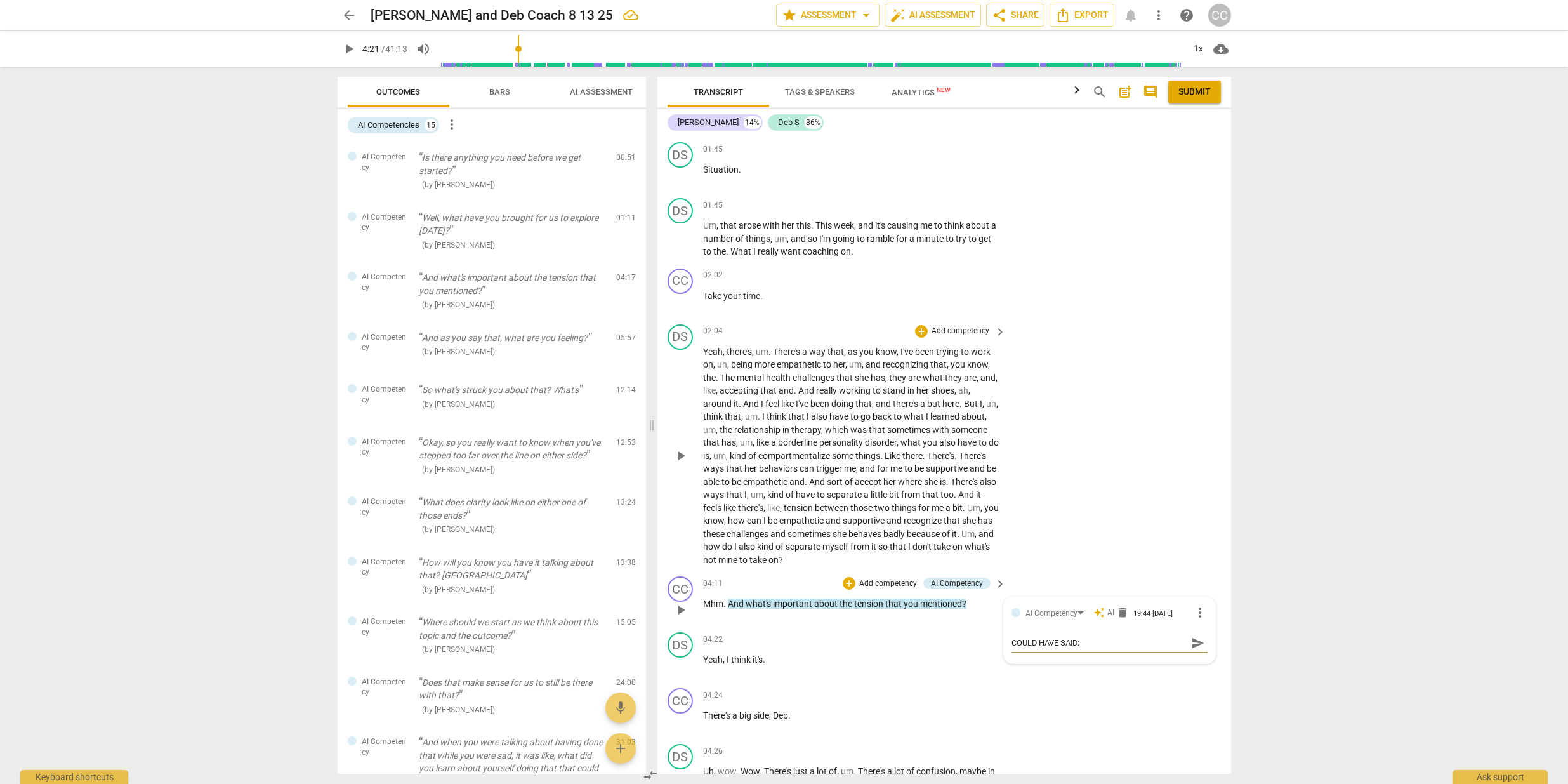
type textarea "COULD HAVE SAID:"
type textarea "COULD HAVE SAID: I"
type textarea "COULD HAVE SAID: If"
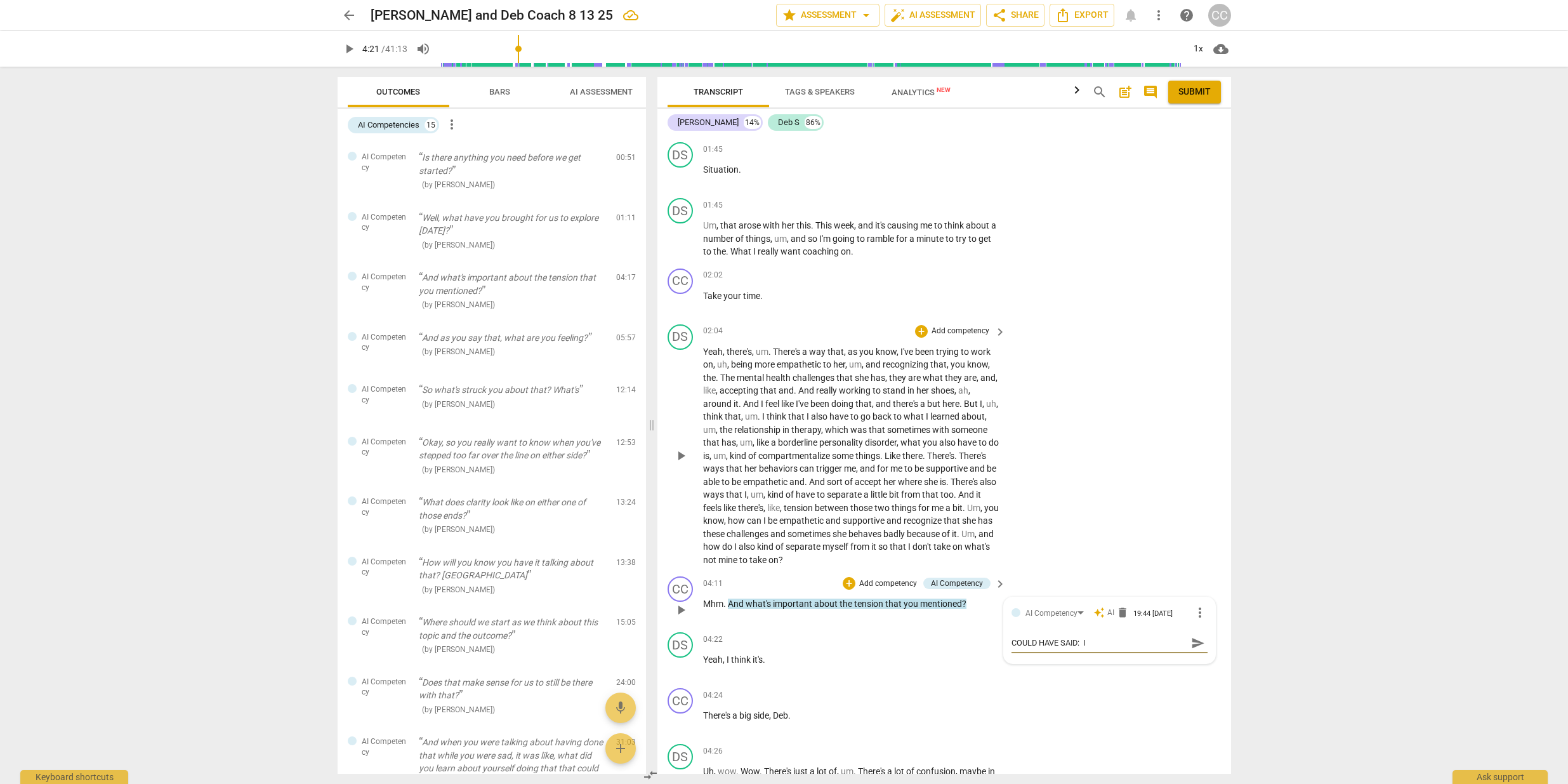
type textarea "COULD HAVE SAID: If"
type textarea "COULD HAVE SAID: If w"
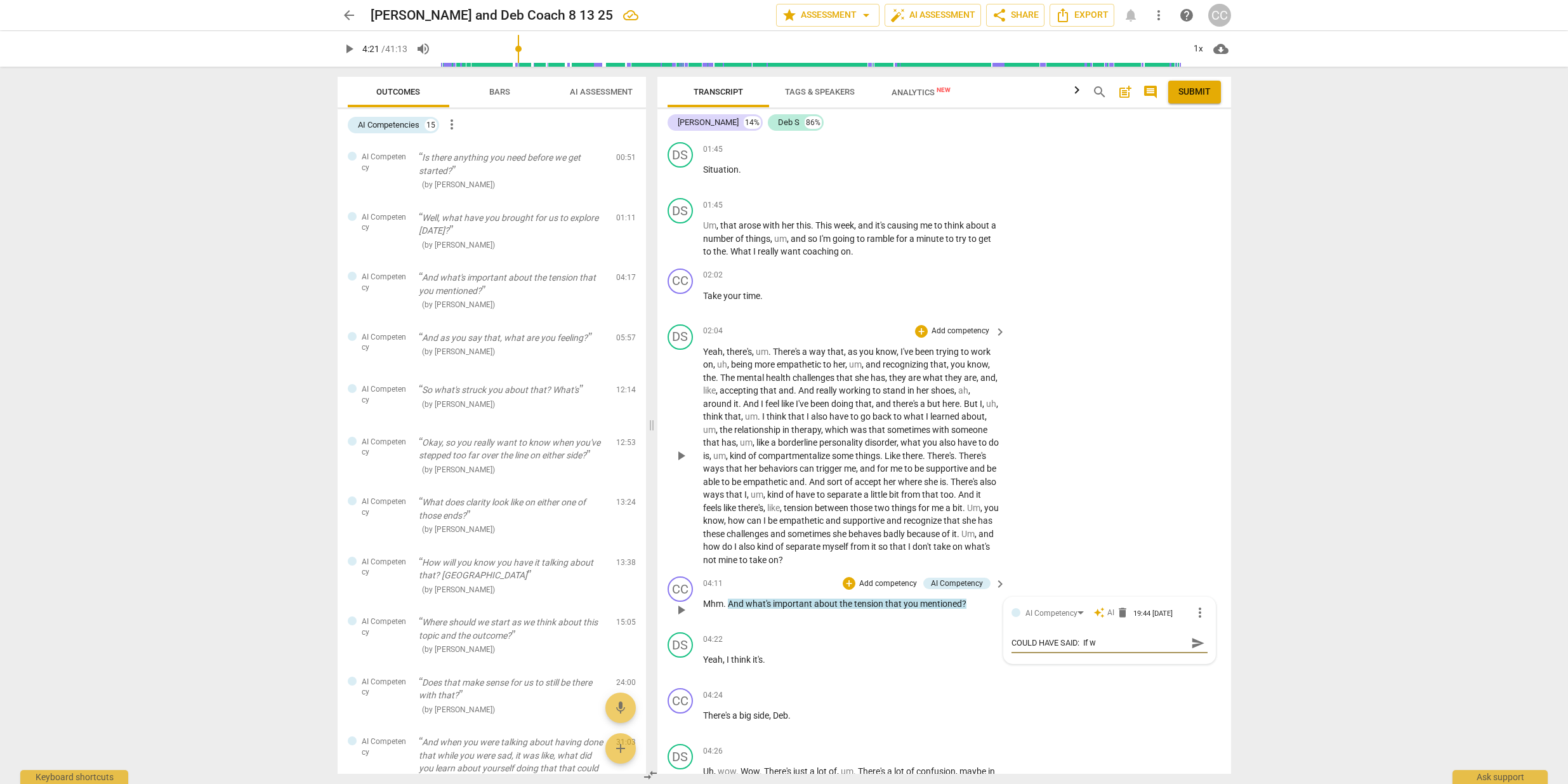
type textarea "COULD HAVE SAID: If we"
type textarea "COULD HAVE SAID: If we s"
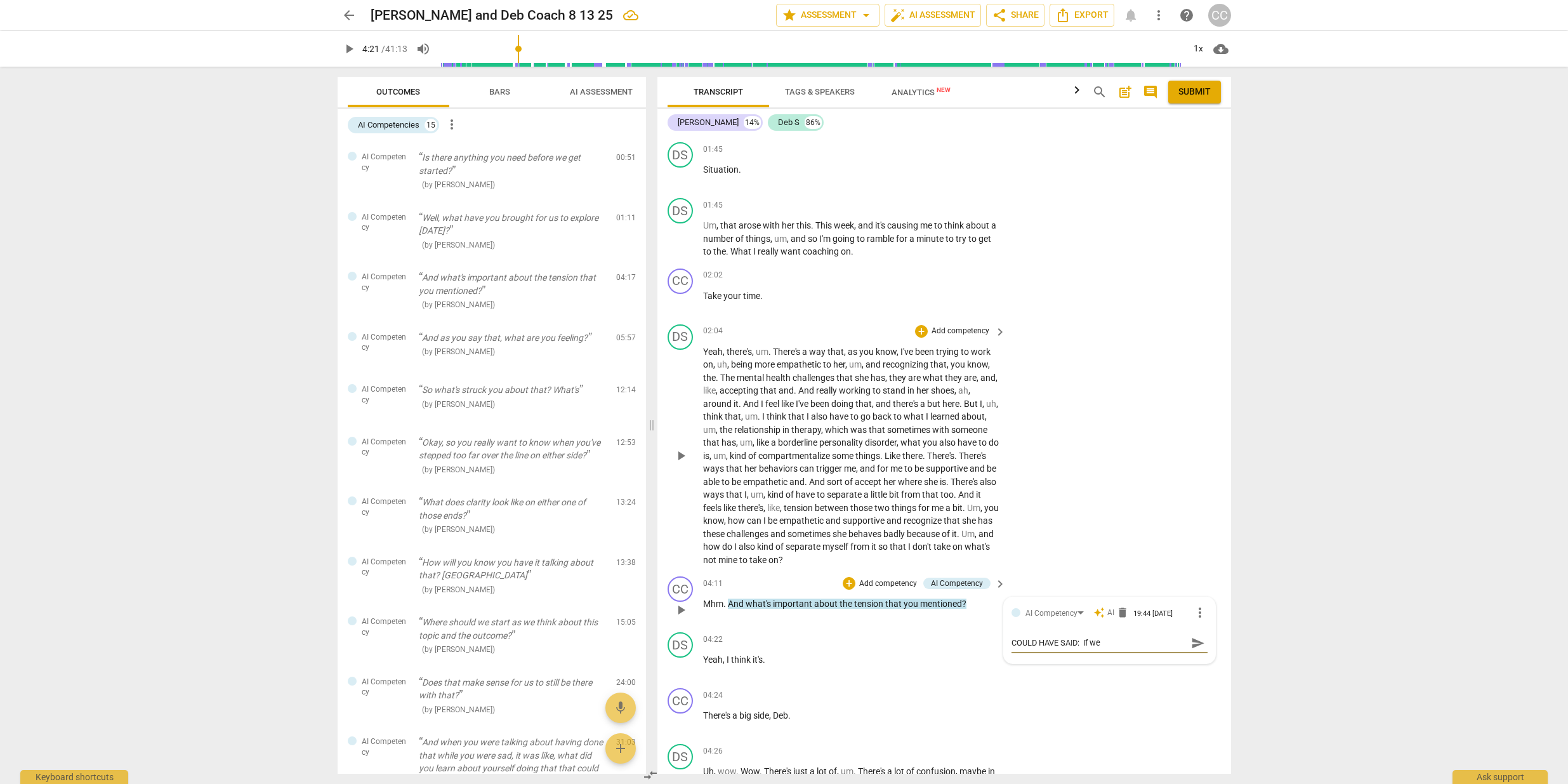
type textarea "COULD HAVE SAID: If we s"
type textarea "COULD HAVE SAID: If we sp"
type textarea "COULD HAVE SAID: If we spe"
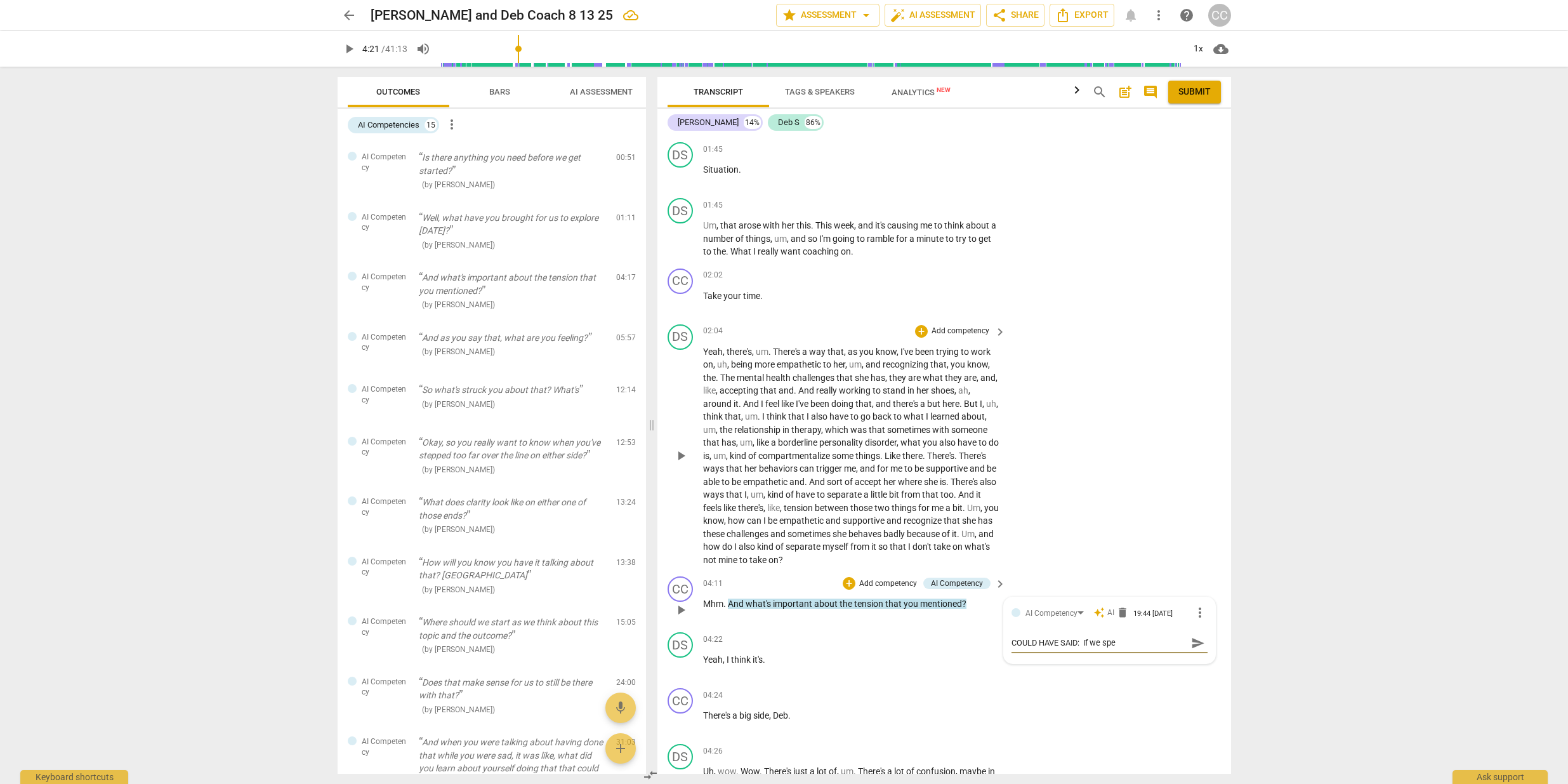
type textarea "COULD HAVE SAID: If we spen"
type textarea "COULD HAVE SAID: If we spend"
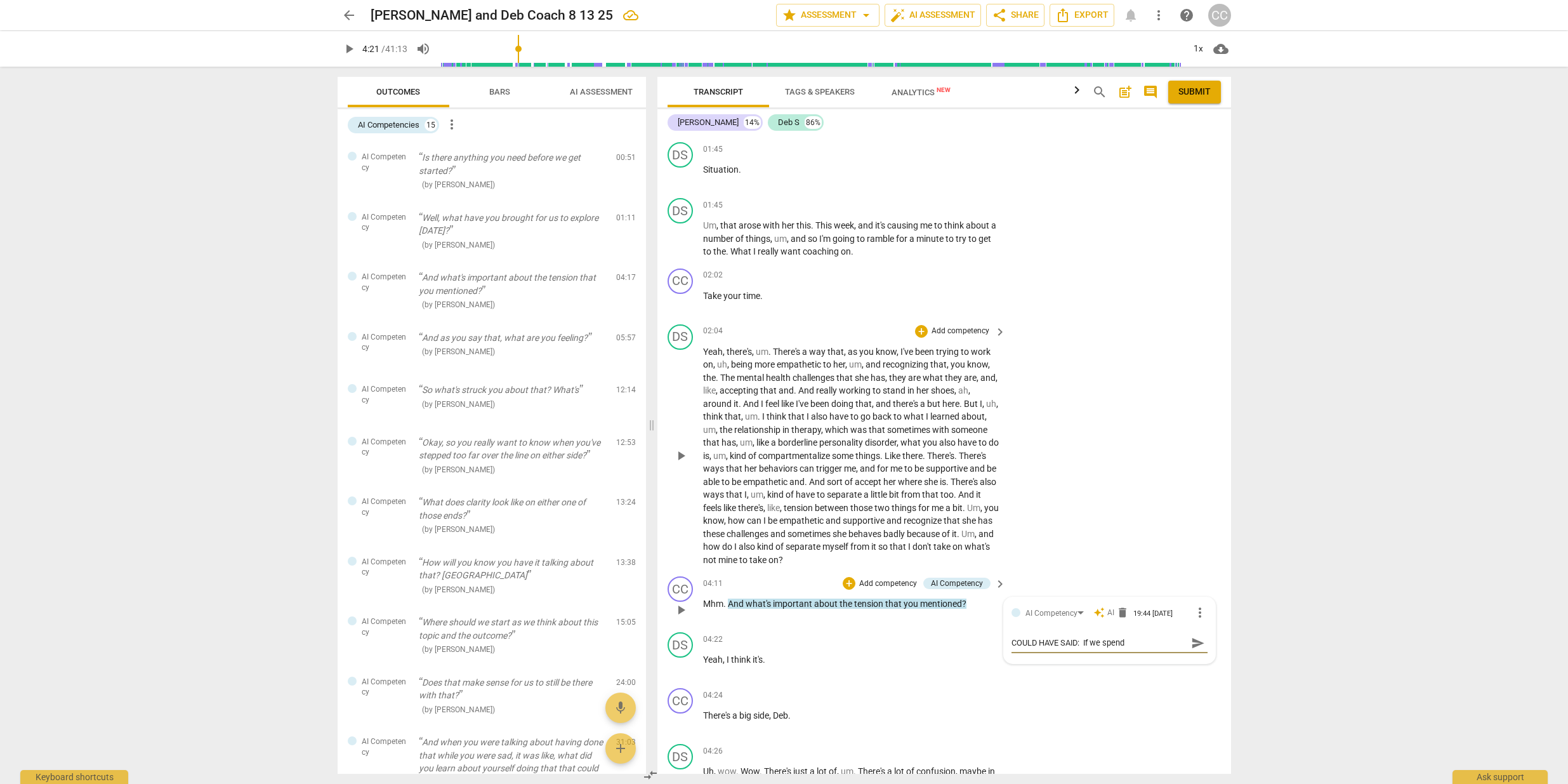
type textarea "COULD HAVE SAID: If we spend"
type textarea "COULD HAVE SAID: If we spen"
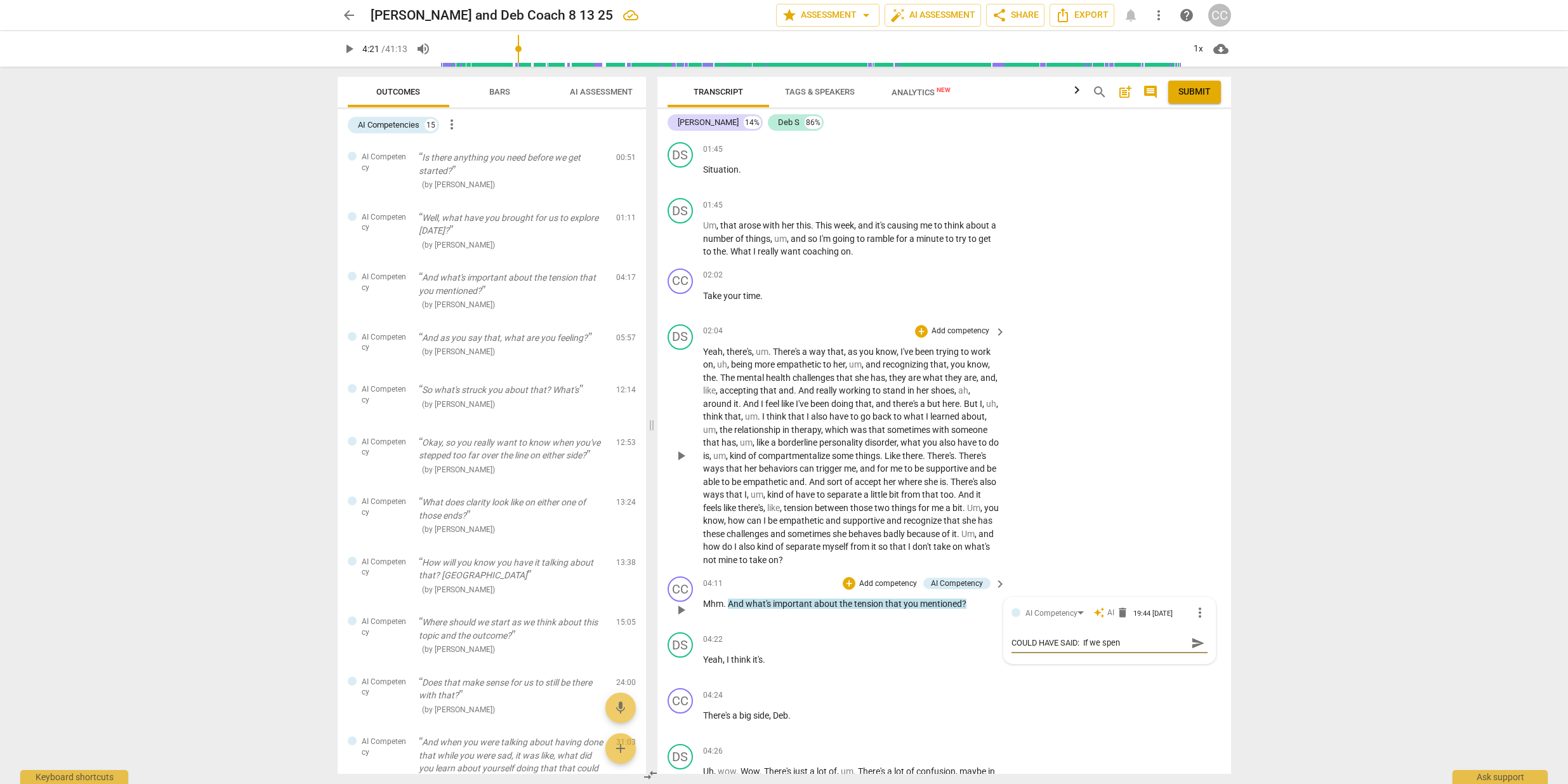
type textarea "COULD HAVE SAID: If we spe"
type textarea "COULD HAVE SAID: If we sp"
type textarea "COULD HAVE SAID: If we s"
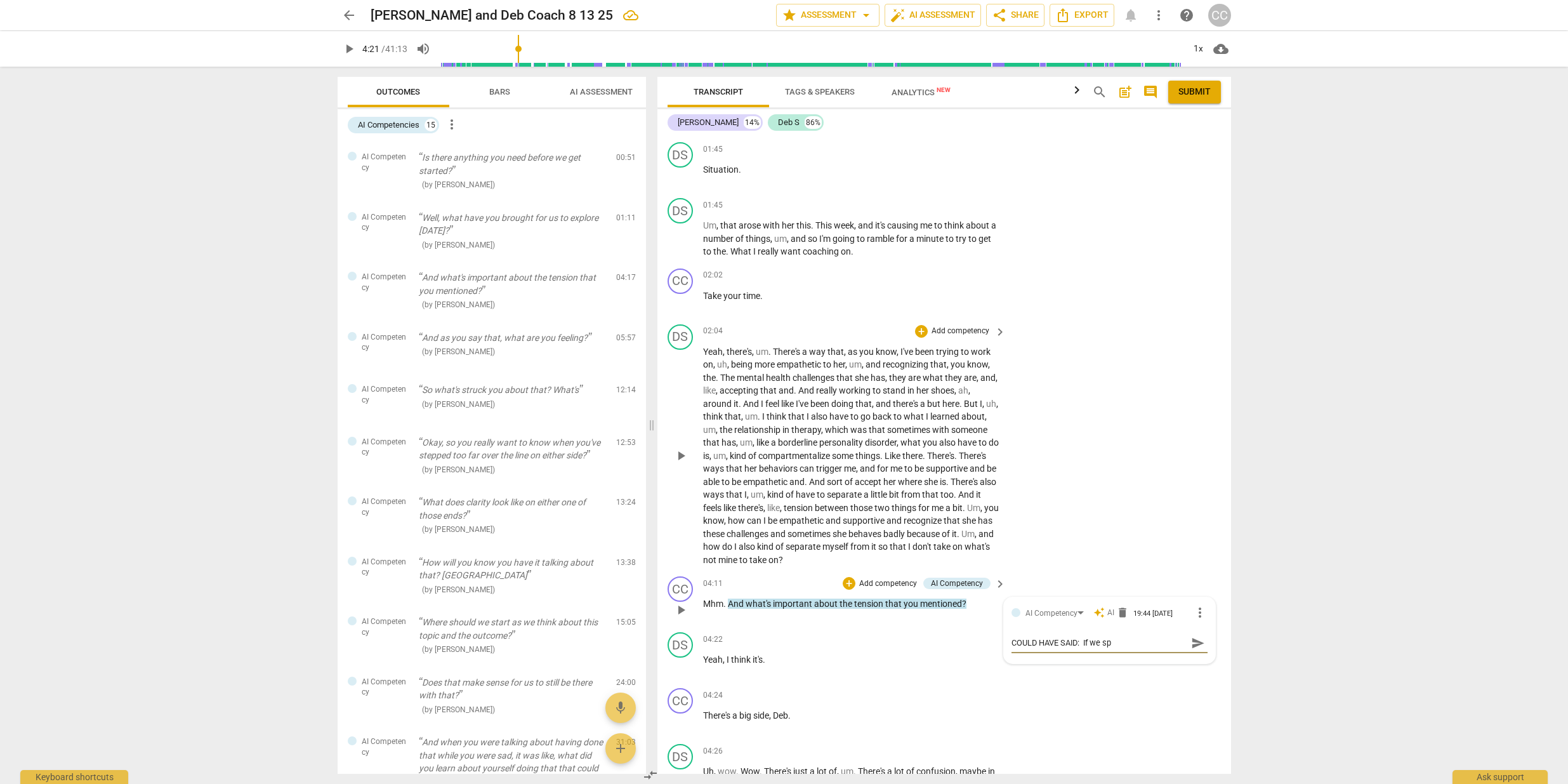
type textarea "COULD HAVE SAID: If we s"
type textarea "COULD HAVE SAID: If we"
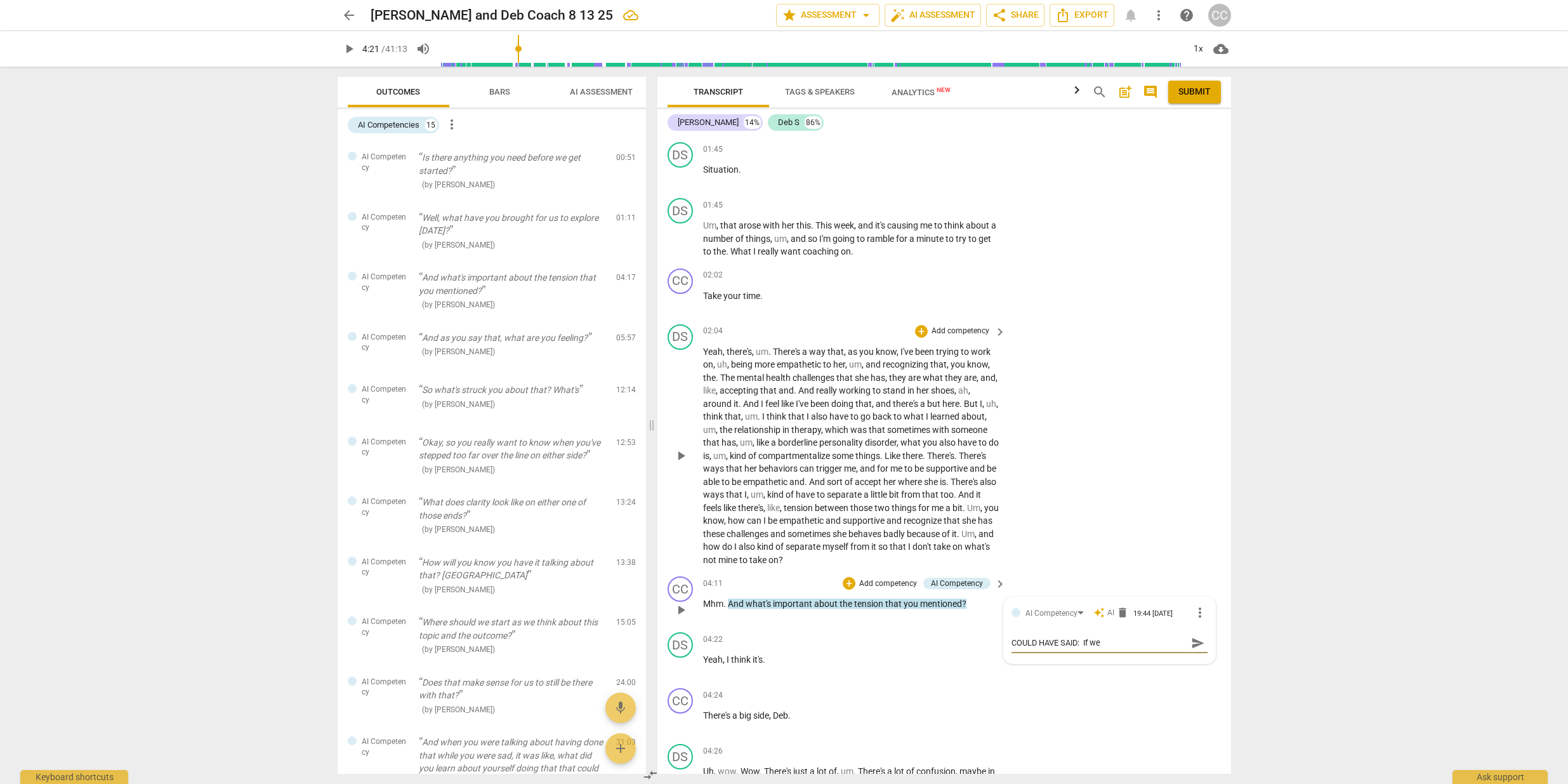
type textarea "COULD HAVE SAID: If w"
type textarea "COULD HAVE SAID: If"
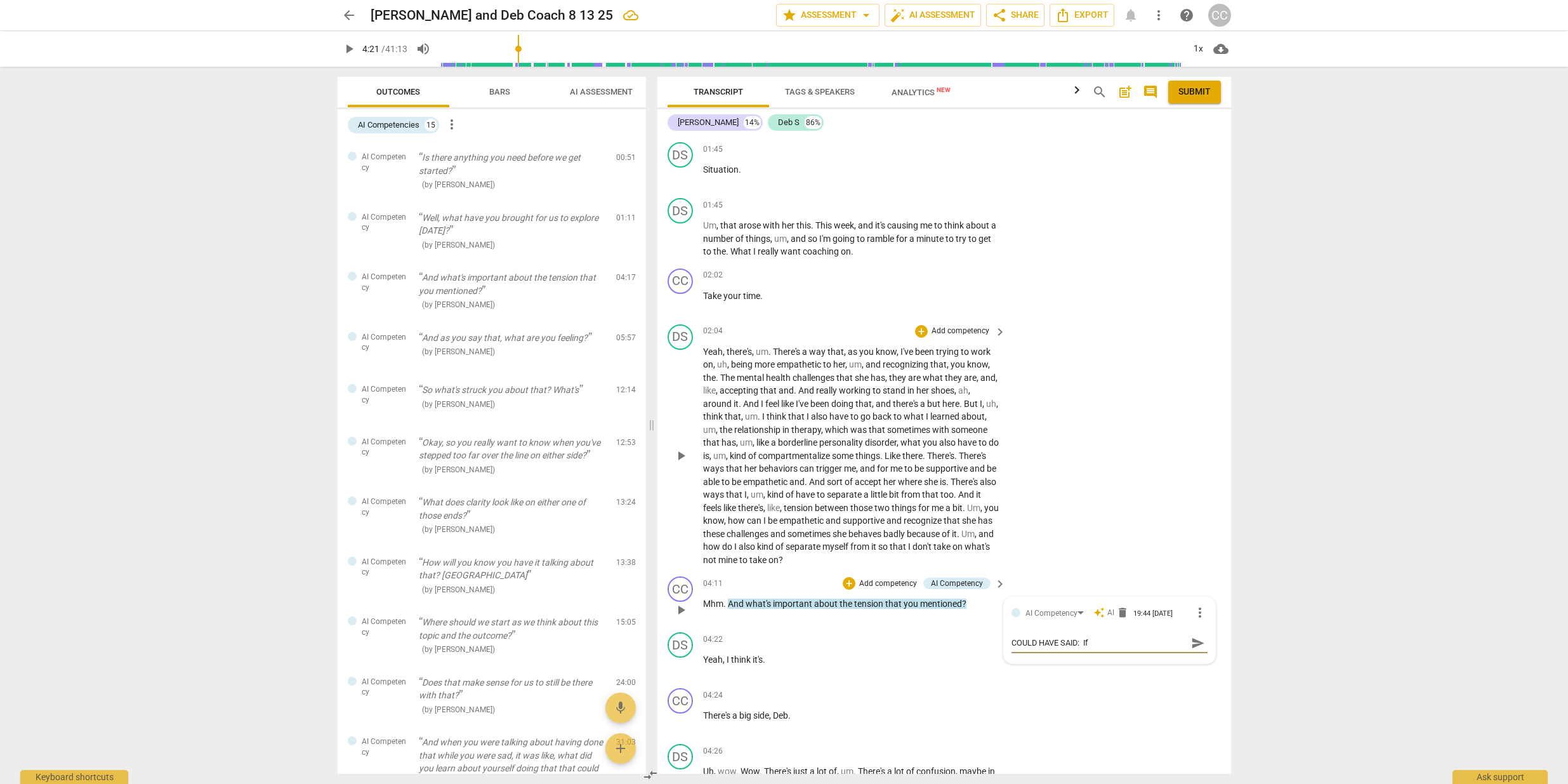
type textarea "COULD HAVE SAID: If"
type textarea "COULD HAVE SAID: I"
type textarea "COULD HAVE SAID:"
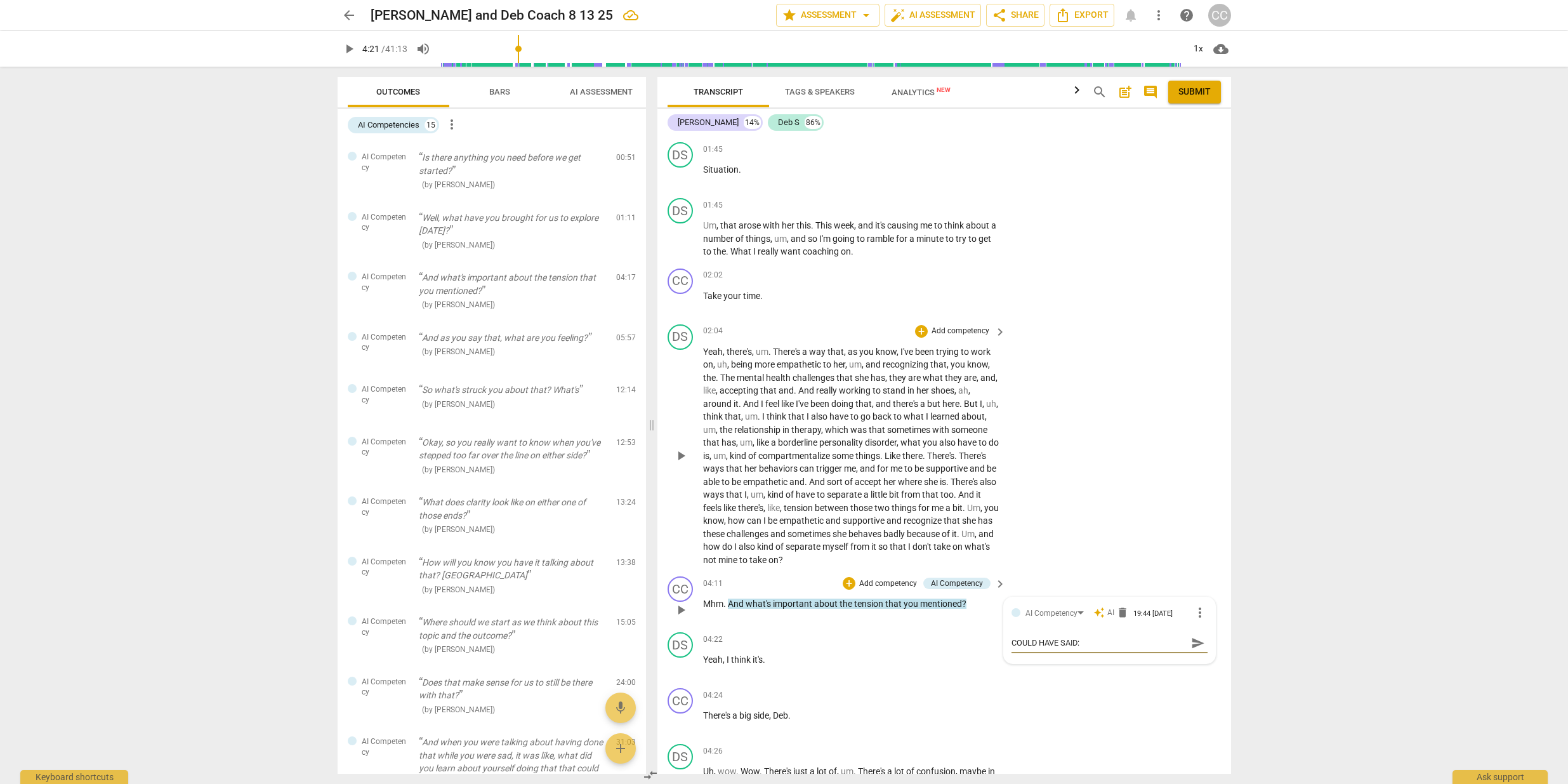
type textarea "COULD HAVE SAID:"
type textarea "COULD HAVE SAID"
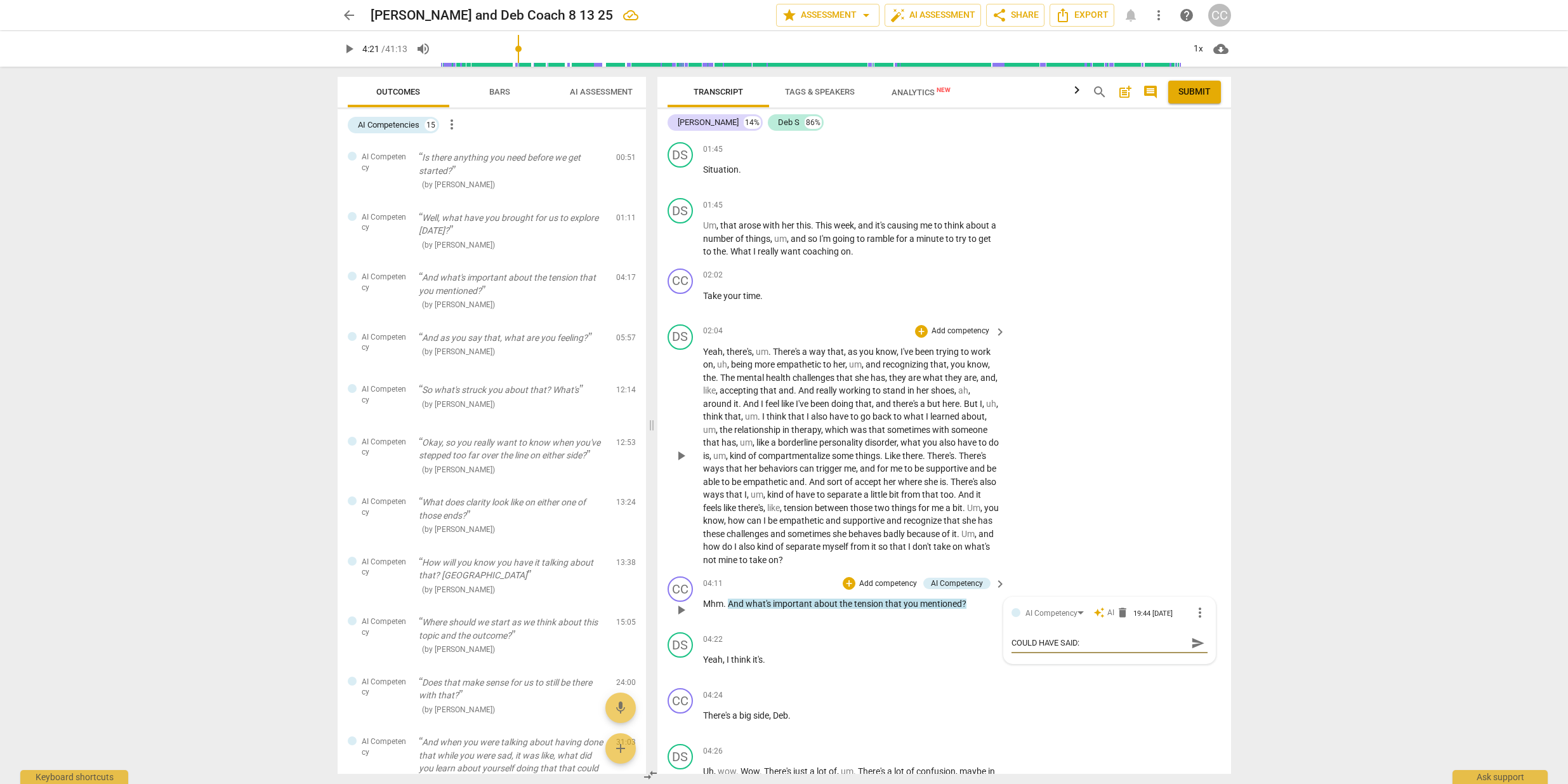
type textarea "COULD HAVE SAID"
type textarea "COULD HAVE SAI"
type textarea "COULD HAVE SA"
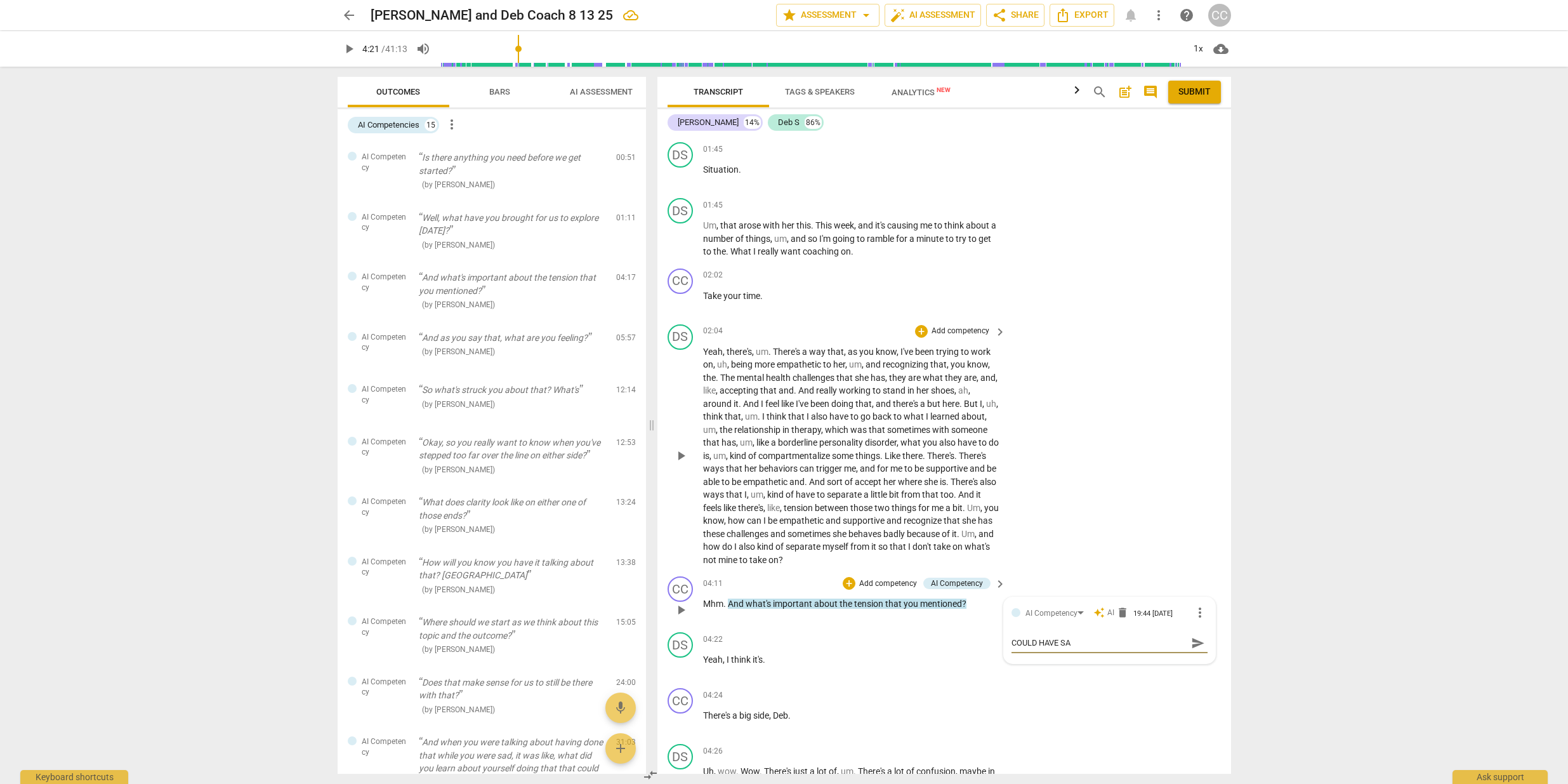
type textarea "COULD HAVE S"
type textarea "COULD HAVE"
type textarea "COULD HAVE A"
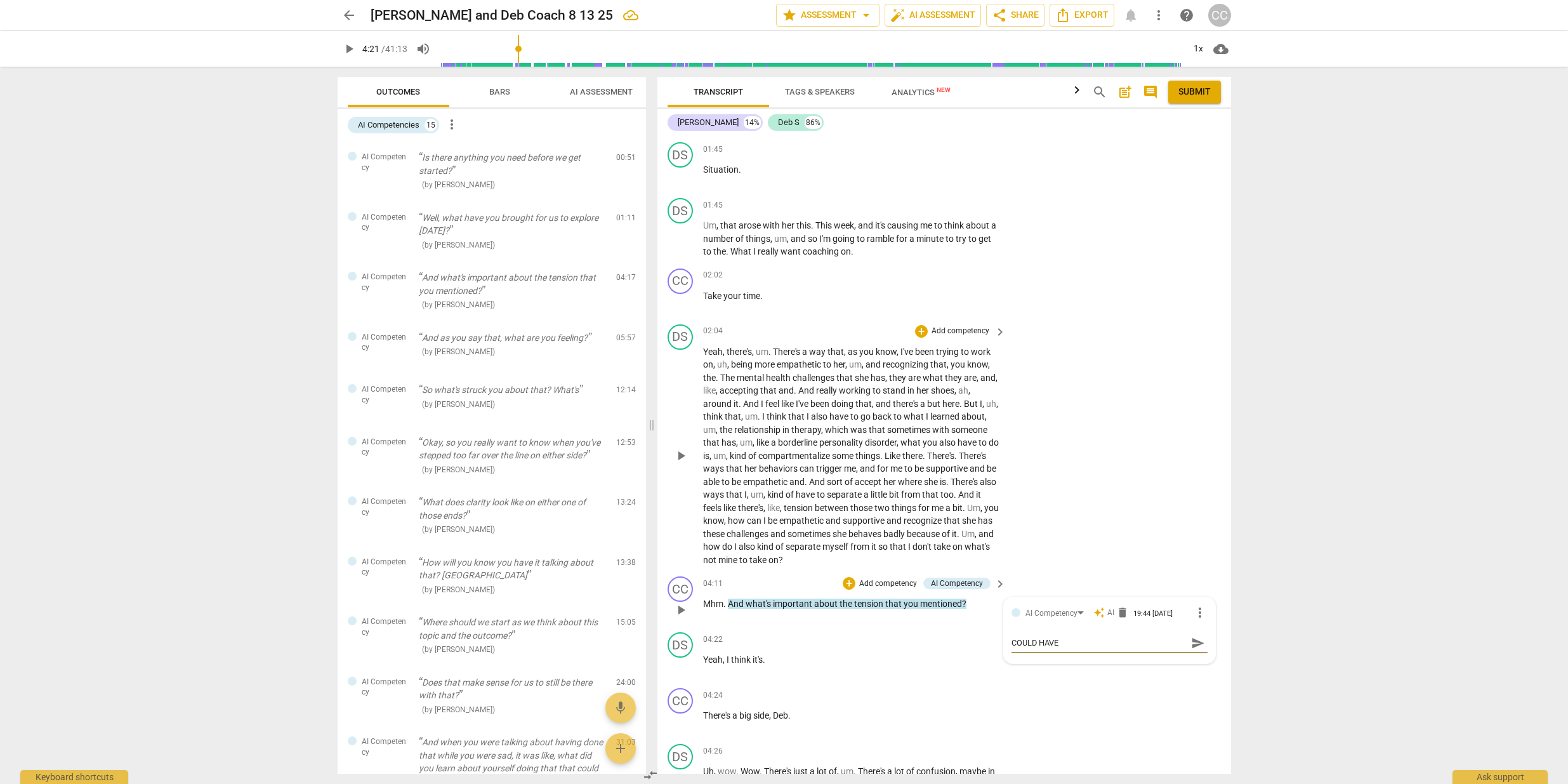
type textarea "COULD HAVE A"
type textarea "COULD HAVE AL"
type textarea "COULD HAVE ALS"
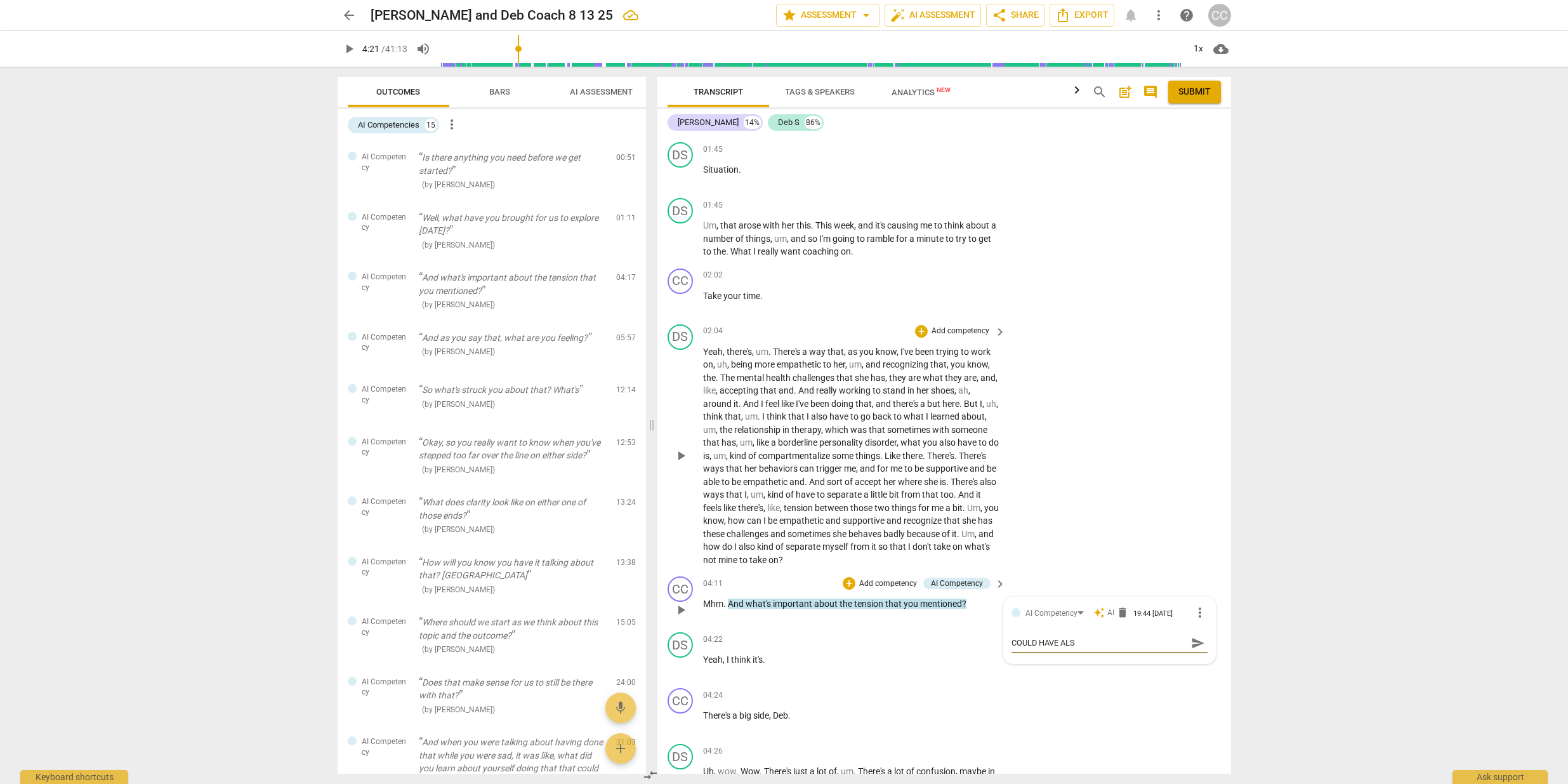
type textarea "COULD HAVE ALSO"
type textarea "COULD HAVE ALSO A"
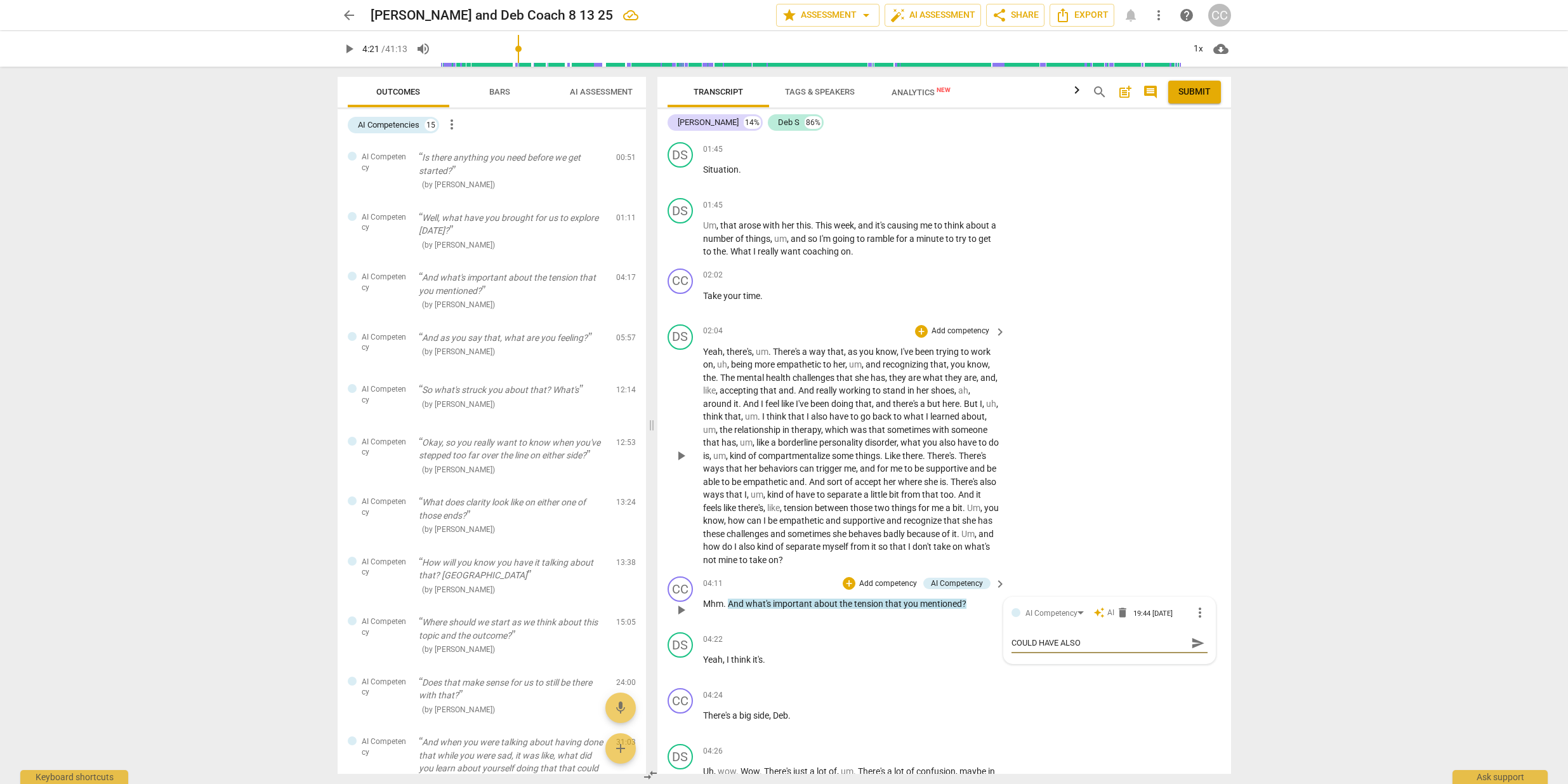
type textarea "COULD HAVE ALSO A"
type textarea "COULD HAVE ALSO AS"
type textarea "COULD HAVE ALSO ASK"
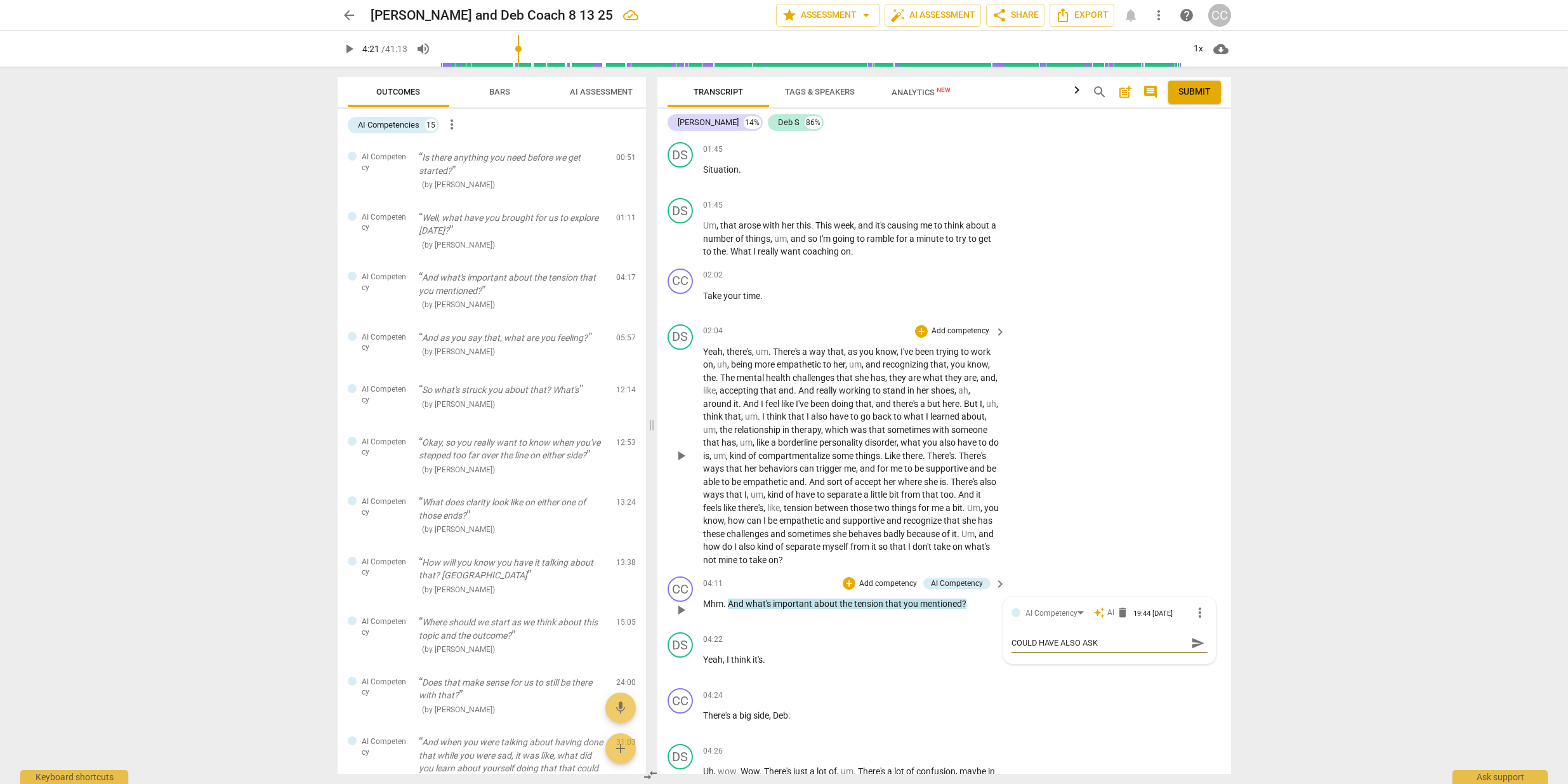
type textarea "COULD HAVE ALSO ASKE"
type textarea "COULD HAVE ALSO ASKED"
click at [493, 91] on span "Bars" at bounding box center [500, 91] width 21 height 9
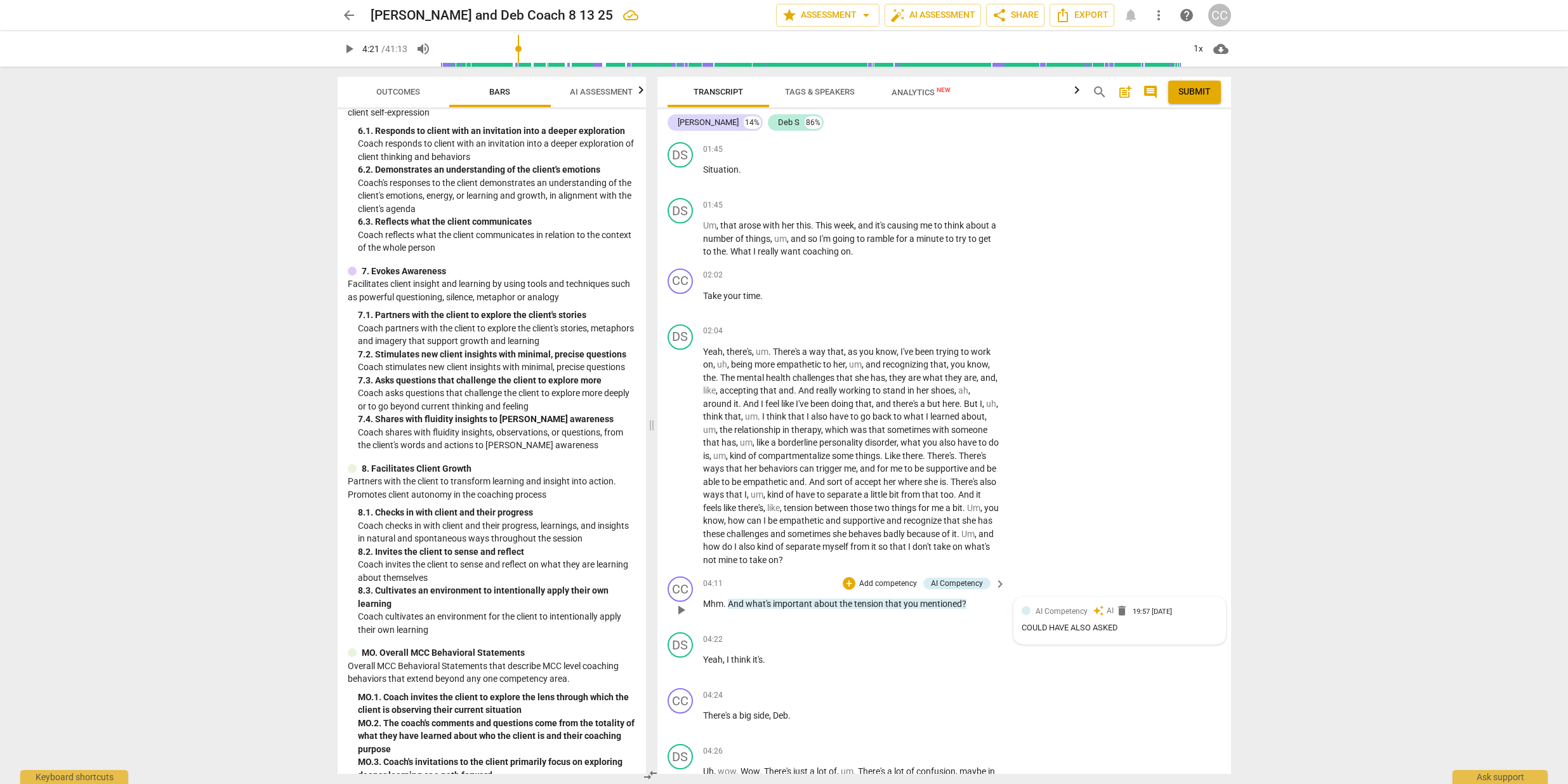
scroll to position [816, 0]
click at [646, 775] on span "compare_arrows" at bounding box center [650, 774] width 15 height 15
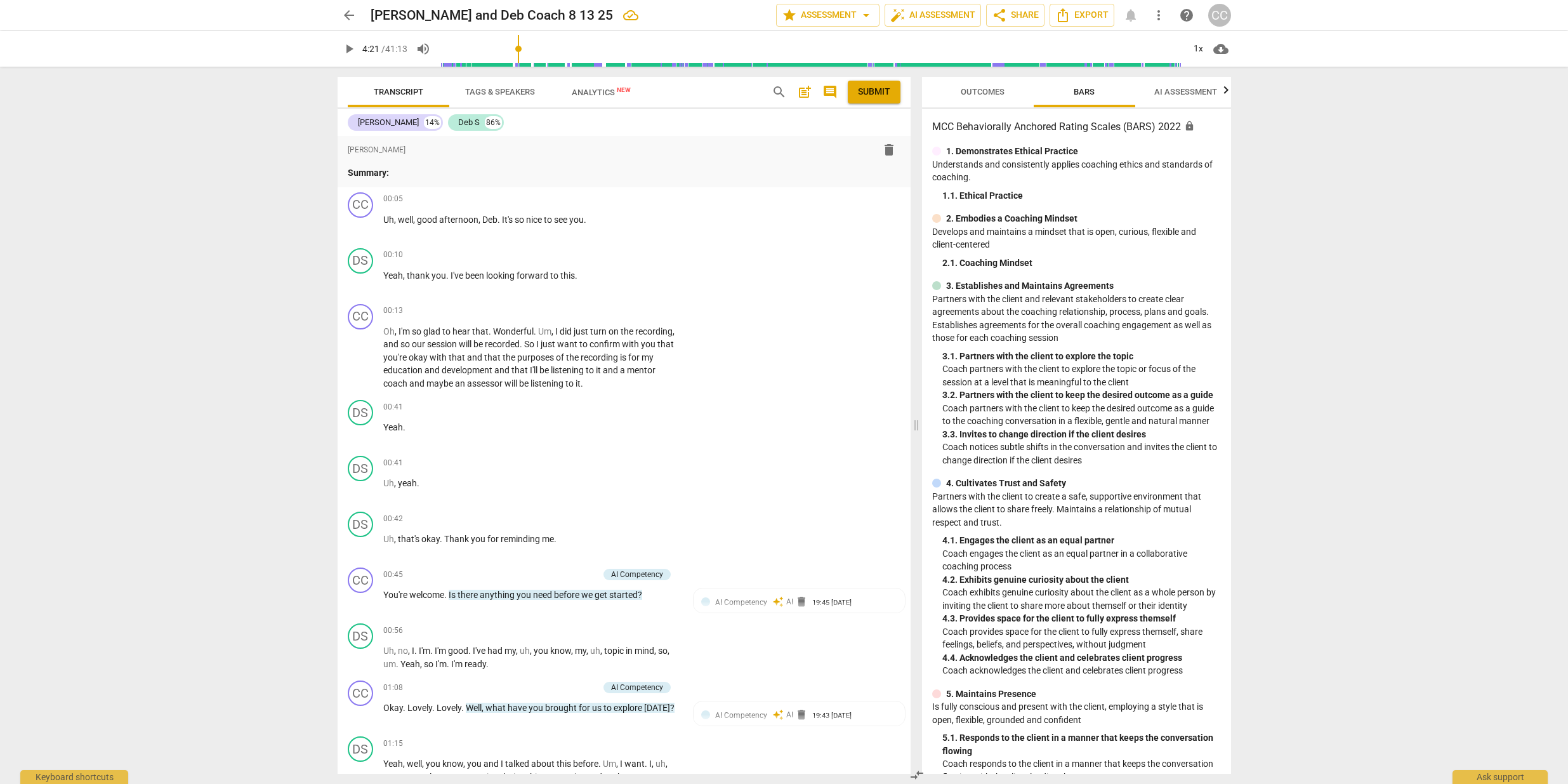
click at [919, 772] on span "compare_arrows" at bounding box center [917, 774] width 15 height 15
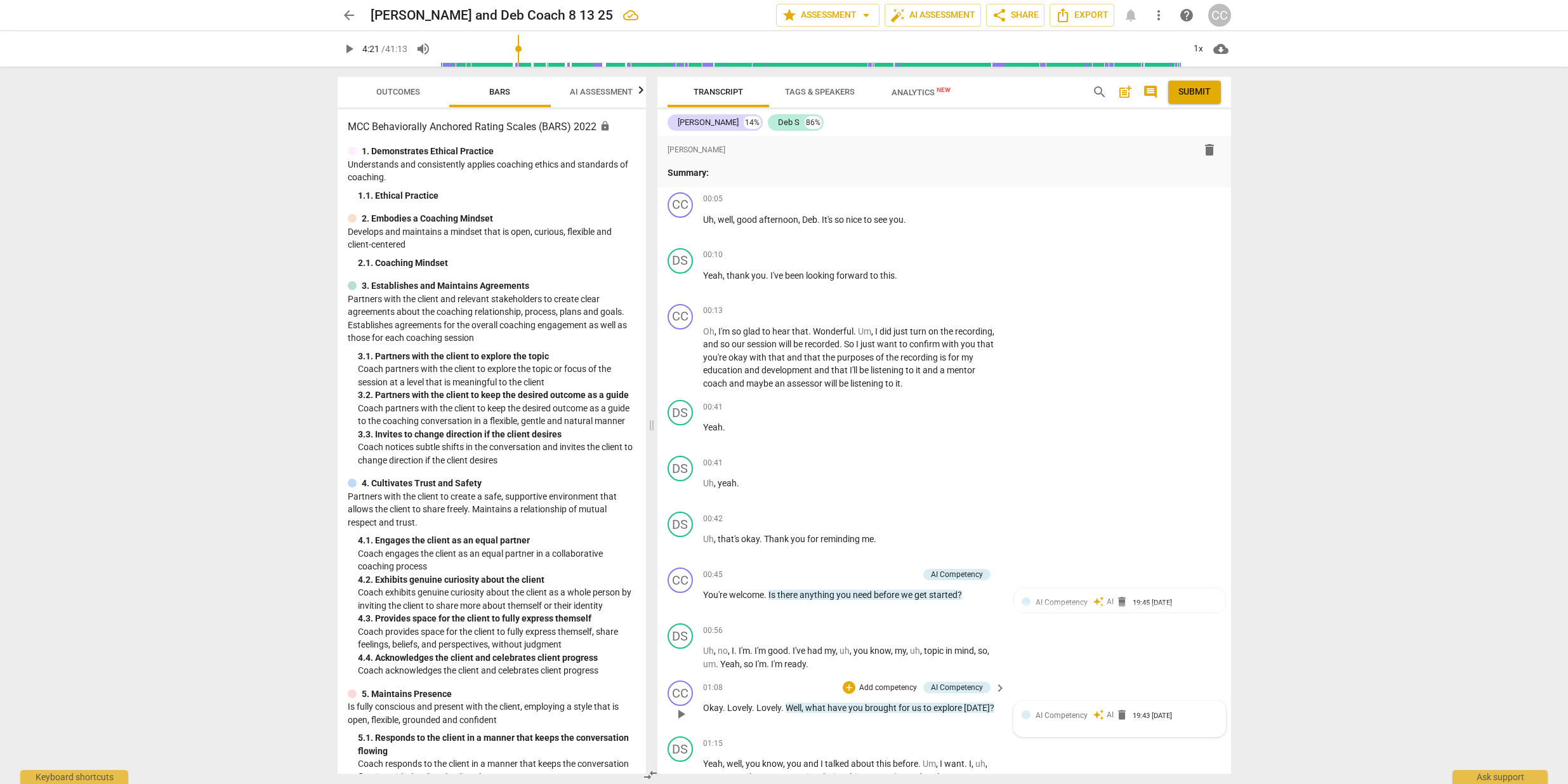
click at [1077, 714] on span "AI Competency" at bounding box center [1061, 715] width 52 height 9
click at [1077, 715] on div "AI Competency" at bounding box center [1057, 717] width 63 height 11
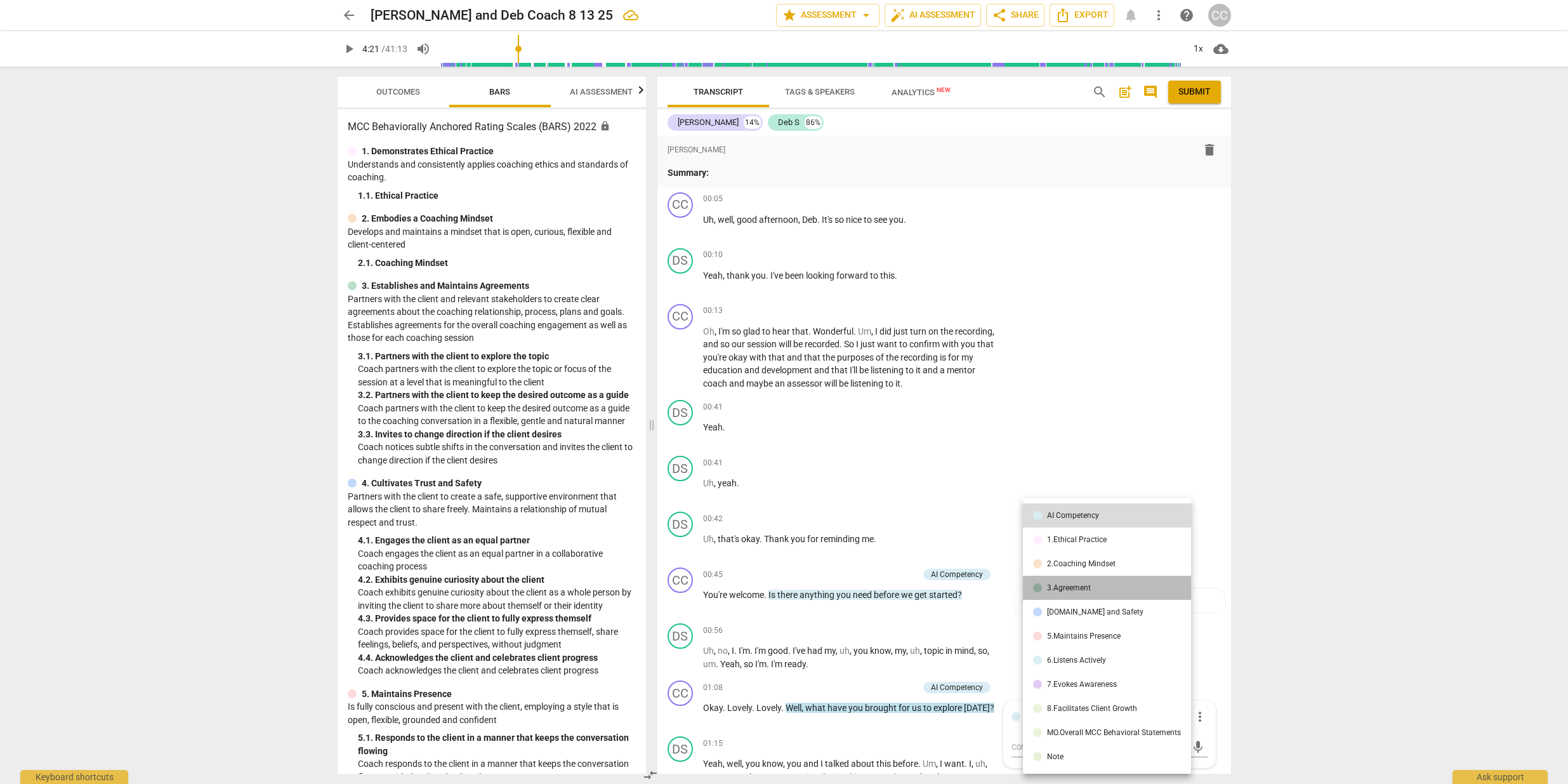
click at [1058, 589] on div "3.Agreement" at bounding box center [1069, 588] width 44 height 8
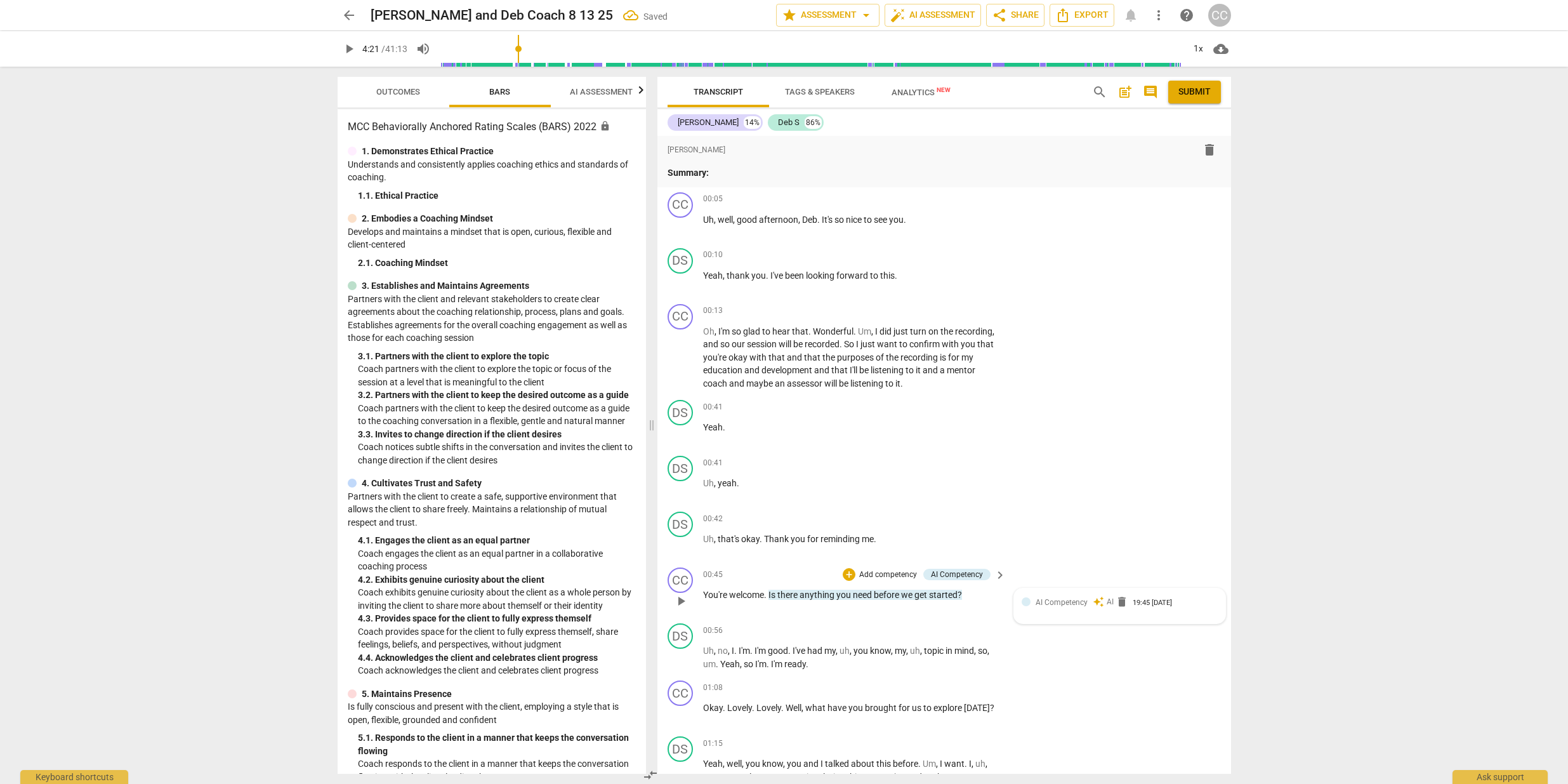
click at [1056, 603] on span "AI Competency" at bounding box center [1061, 602] width 52 height 9
click at [398, 96] on span "Outcomes" at bounding box center [398, 92] width 74 height 17
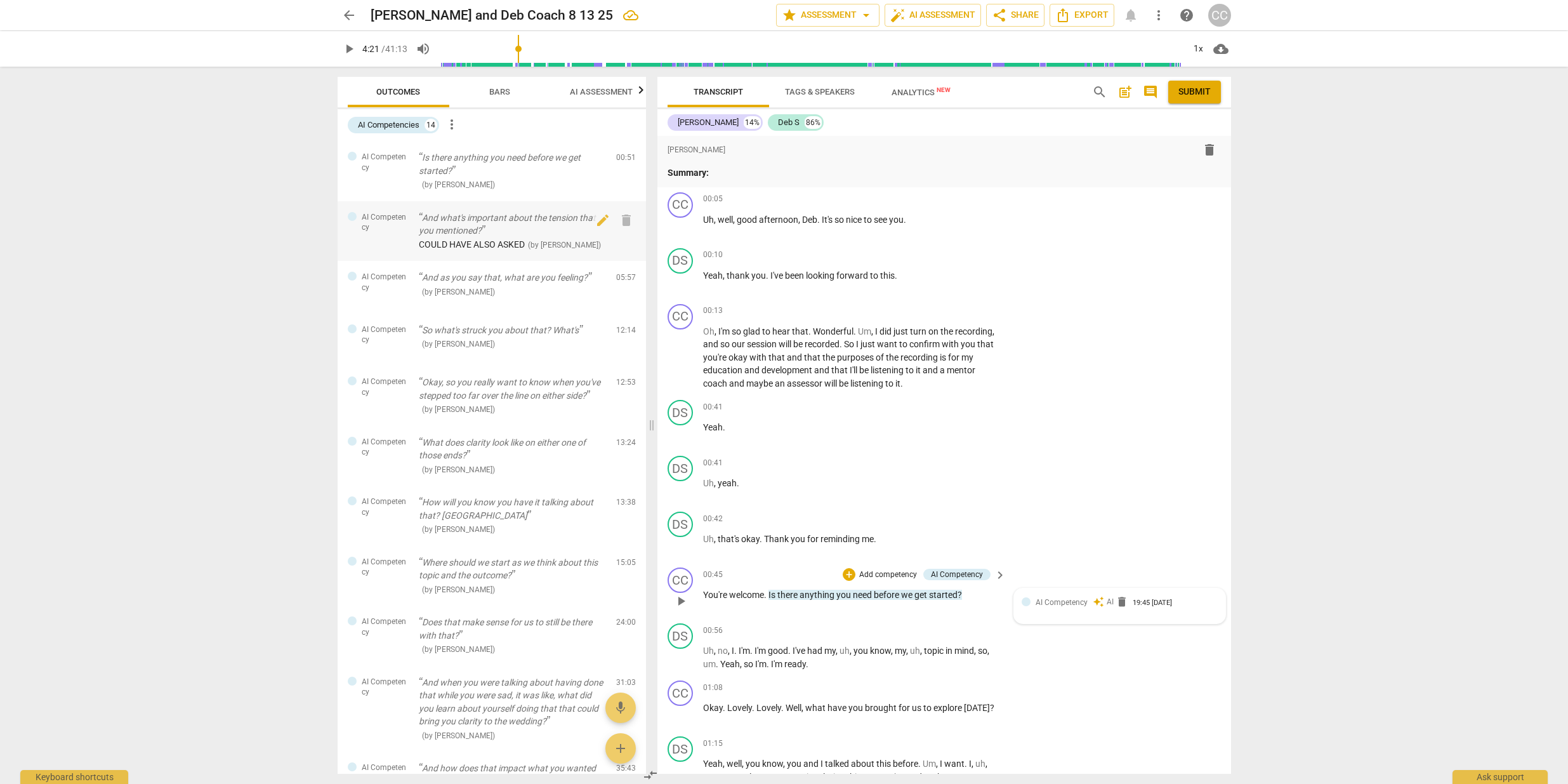
click at [481, 244] on span "COULD HAVE ALSO ASKED" at bounding box center [472, 245] width 106 height 10
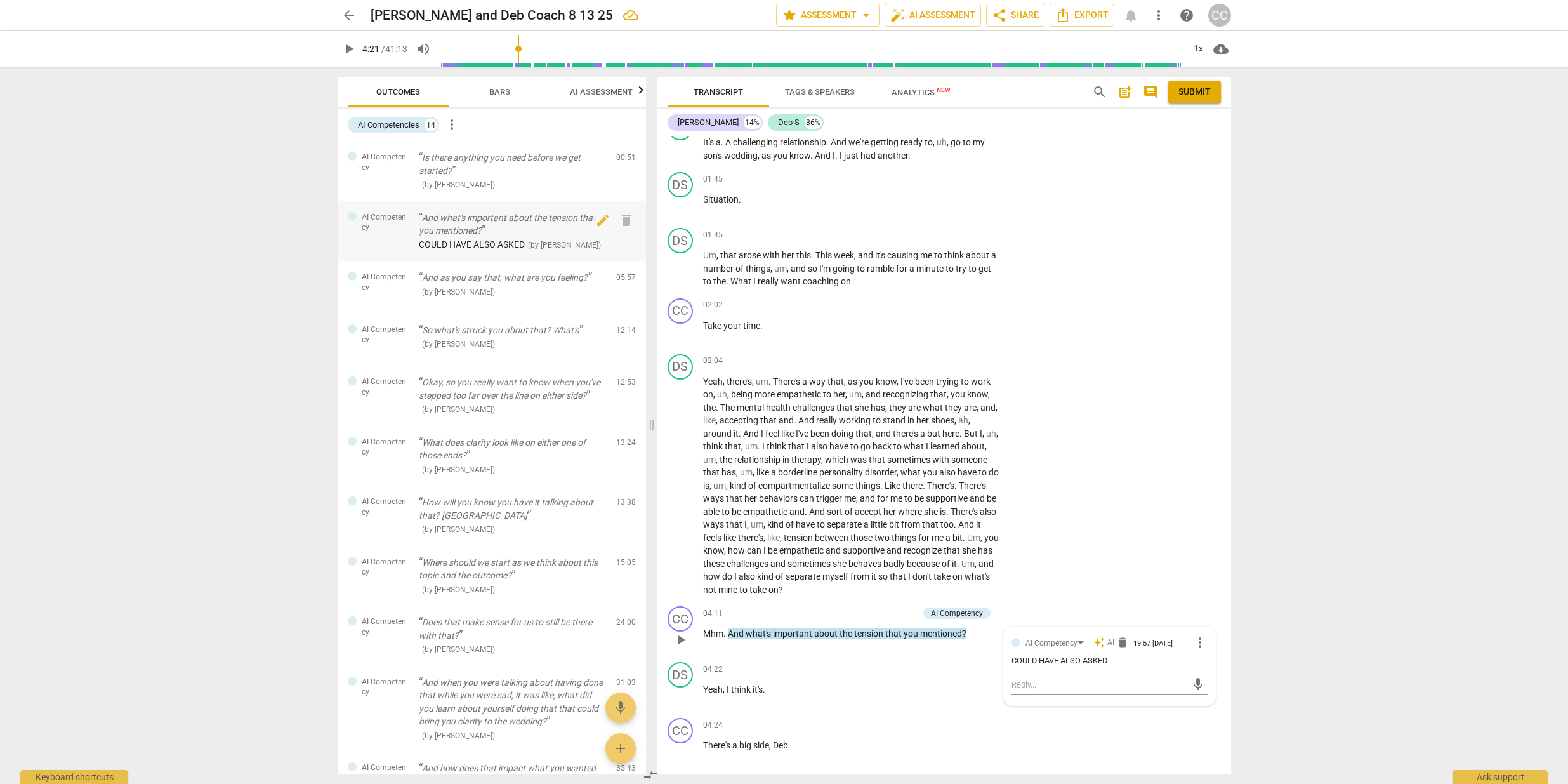
scroll to position [899, 0]
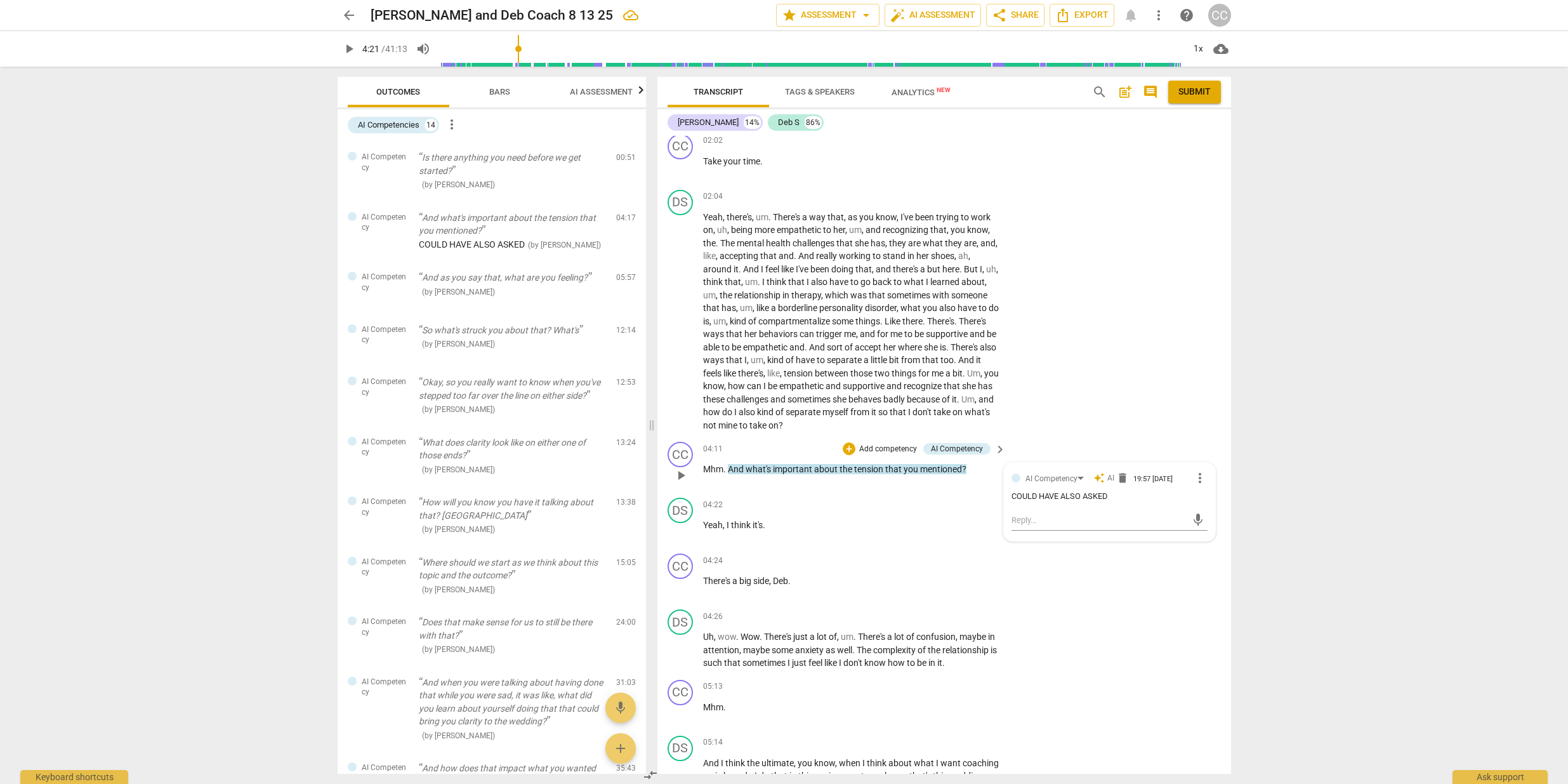
click at [1107, 491] on div "COULD HAVE ALSO ASKED" at bounding box center [1109, 496] width 196 height 12
click at [1104, 491] on div "COULD HAVE ALSO ASKED" at bounding box center [1109, 496] width 196 height 12
click at [1102, 491] on div "COULD HAVE ALSO ASKED" at bounding box center [1109, 496] width 196 height 12
click at [1105, 491] on div "COULD HAVE ALSO ASKED" at bounding box center [1109, 496] width 196 height 12
drag, startPoint x: 1107, startPoint y: 483, endPoint x: 1006, endPoint y: 482, distance: 101.0
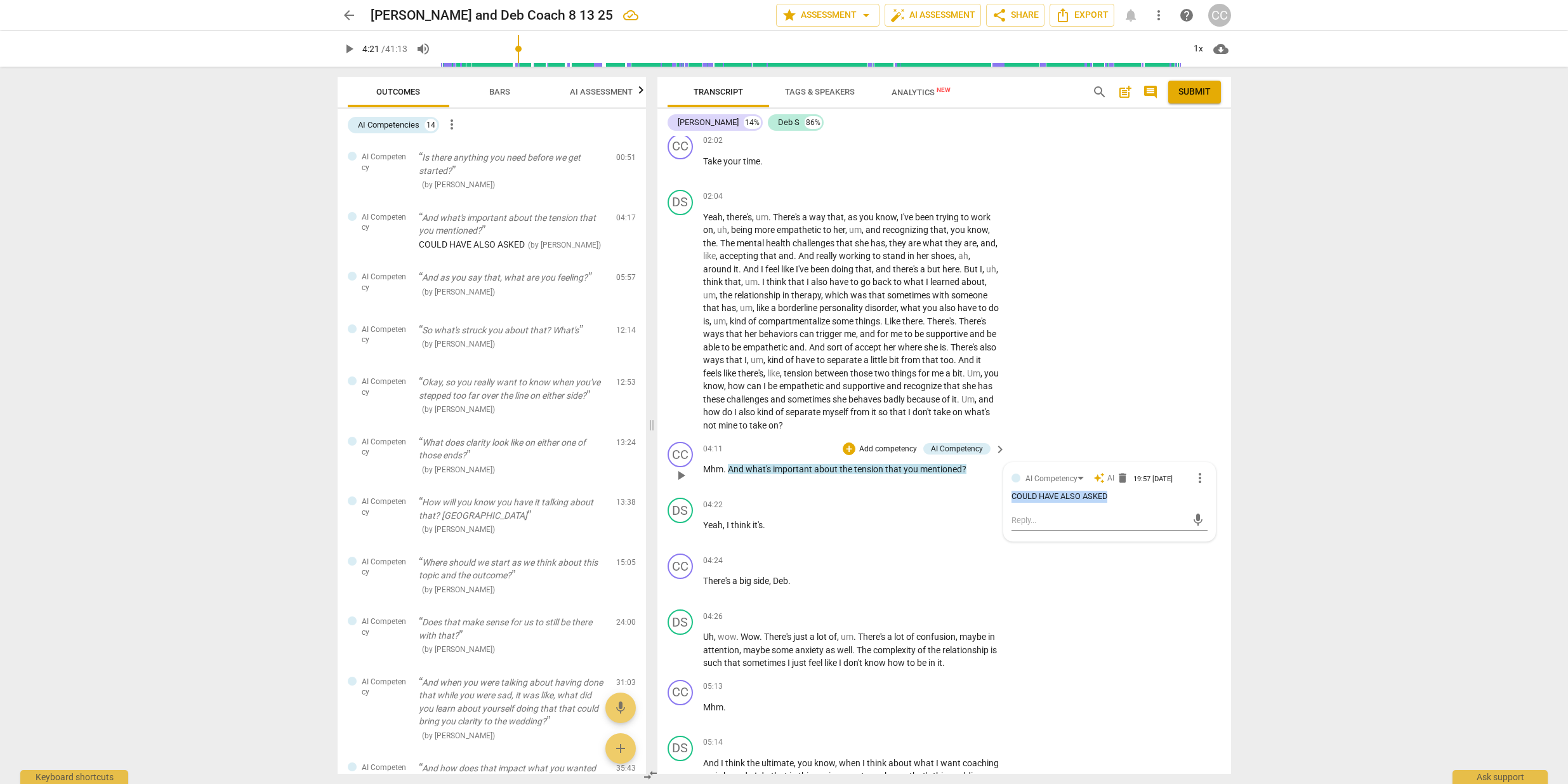
click at [1005, 482] on div "AI Competency auto_awesome AI delete 19:57 08-19-2025 more_vert COULD HAVE ALSO…" at bounding box center [1109, 502] width 211 height 78
click at [1121, 471] on span "delete" at bounding box center [1123, 478] width 13 height 13
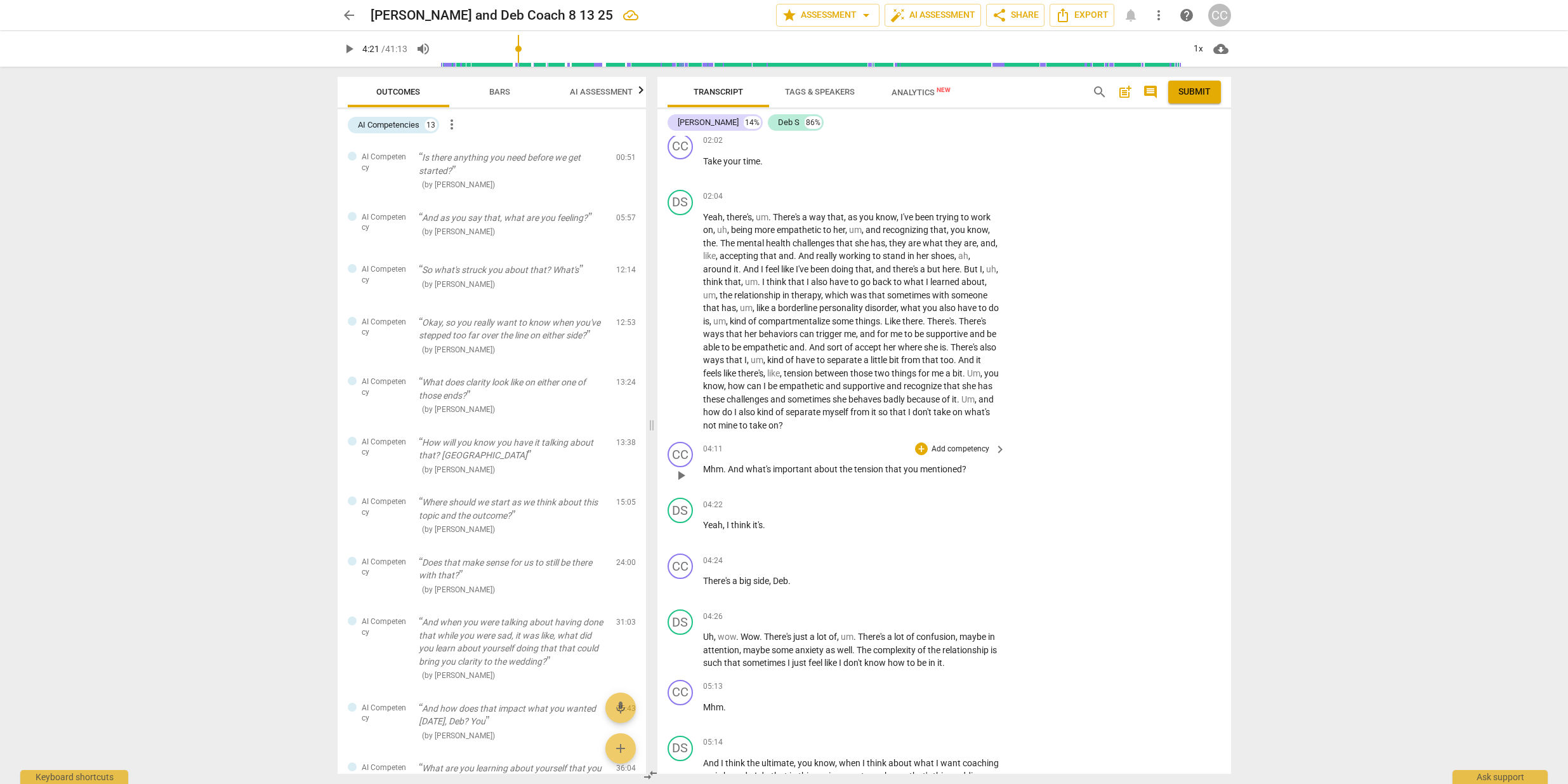
click at [979, 463] on p "Mhm . And what's important about the tension that you mentioned ?" at bounding box center [851, 469] width 297 height 13
click at [451, 126] on span "more_vert" at bounding box center [452, 124] width 15 height 15
click at [483, 125] on li "Uncheck all" at bounding box center [481, 124] width 72 height 30
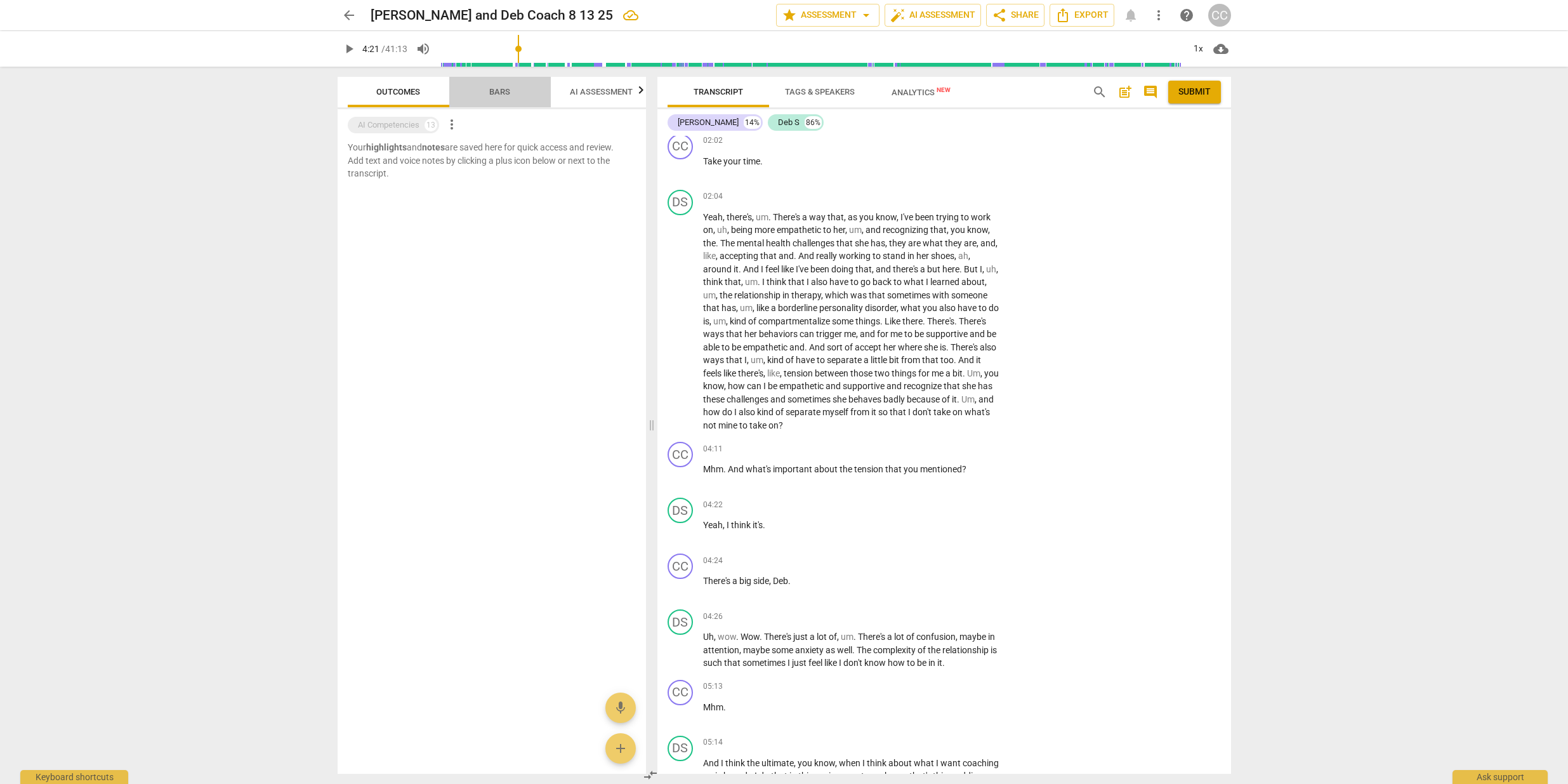
click at [495, 94] on span "Bars" at bounding box center [500, 91] width 21 height 9
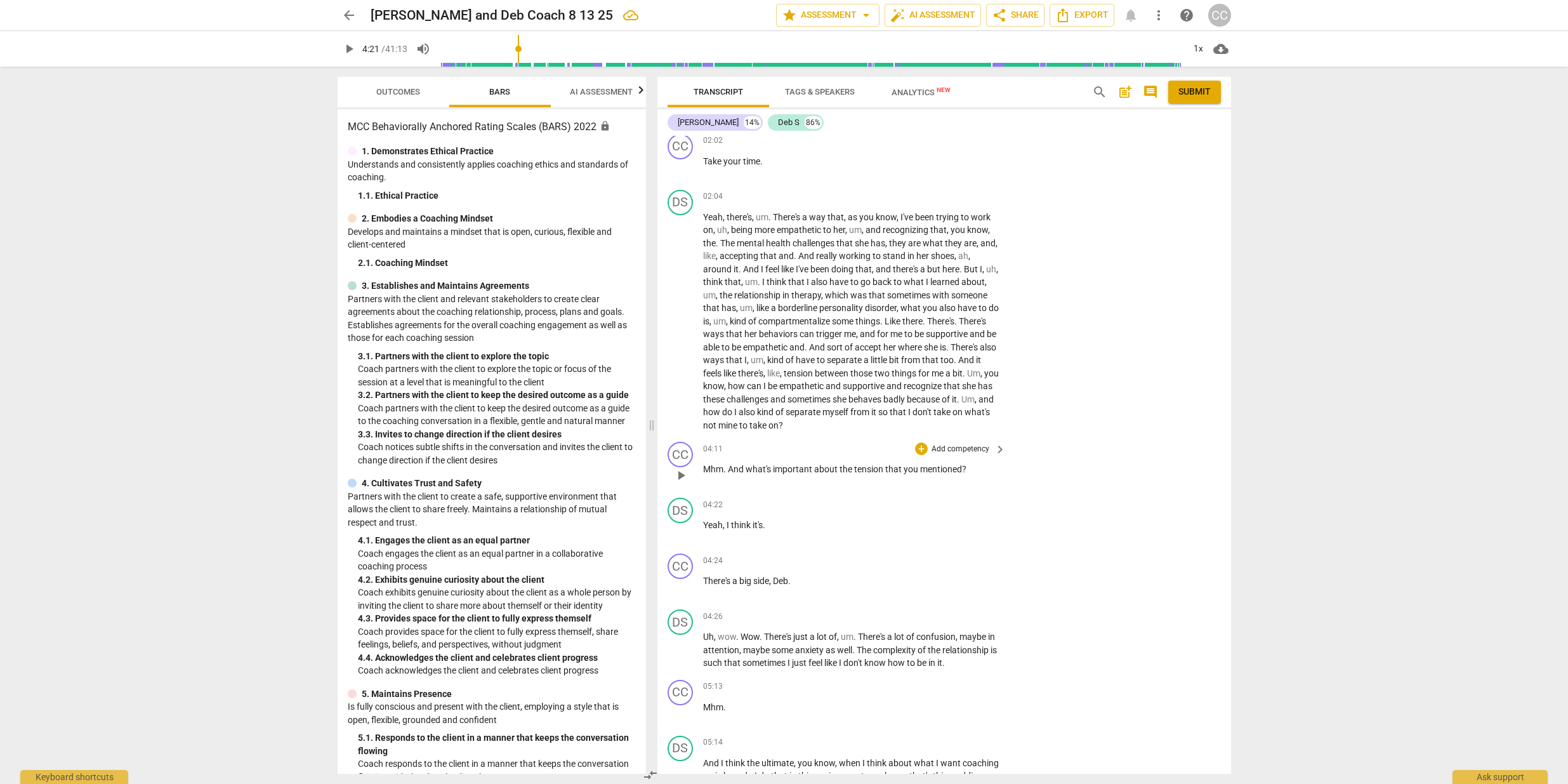
click at [966, 444] on p "Add competency" at bounding box center [961, 449] width 60 height 11
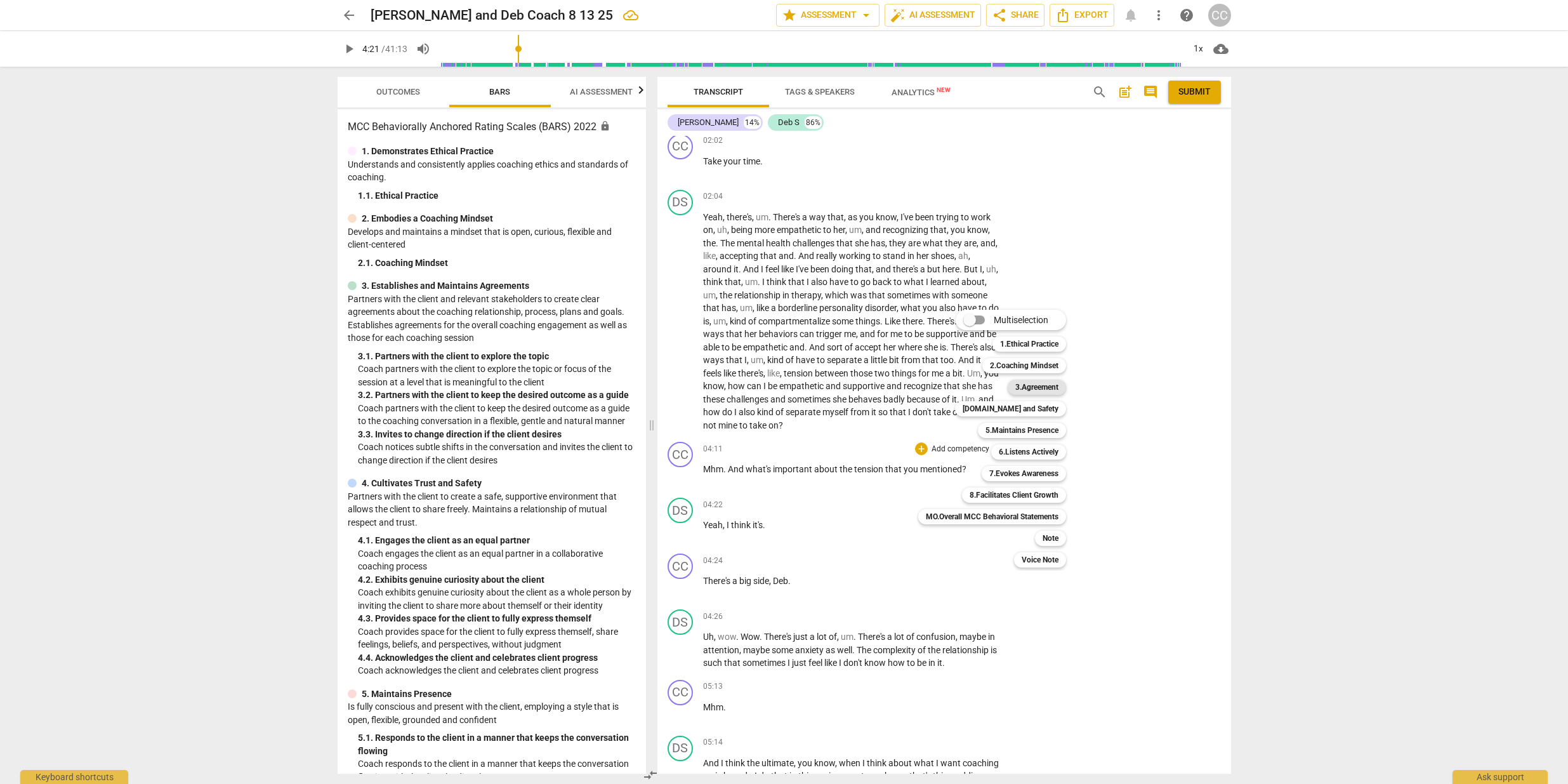
click at [1044, 389] on b "3.Agreement" at bounding box center [1037, 386] width 43 height 15
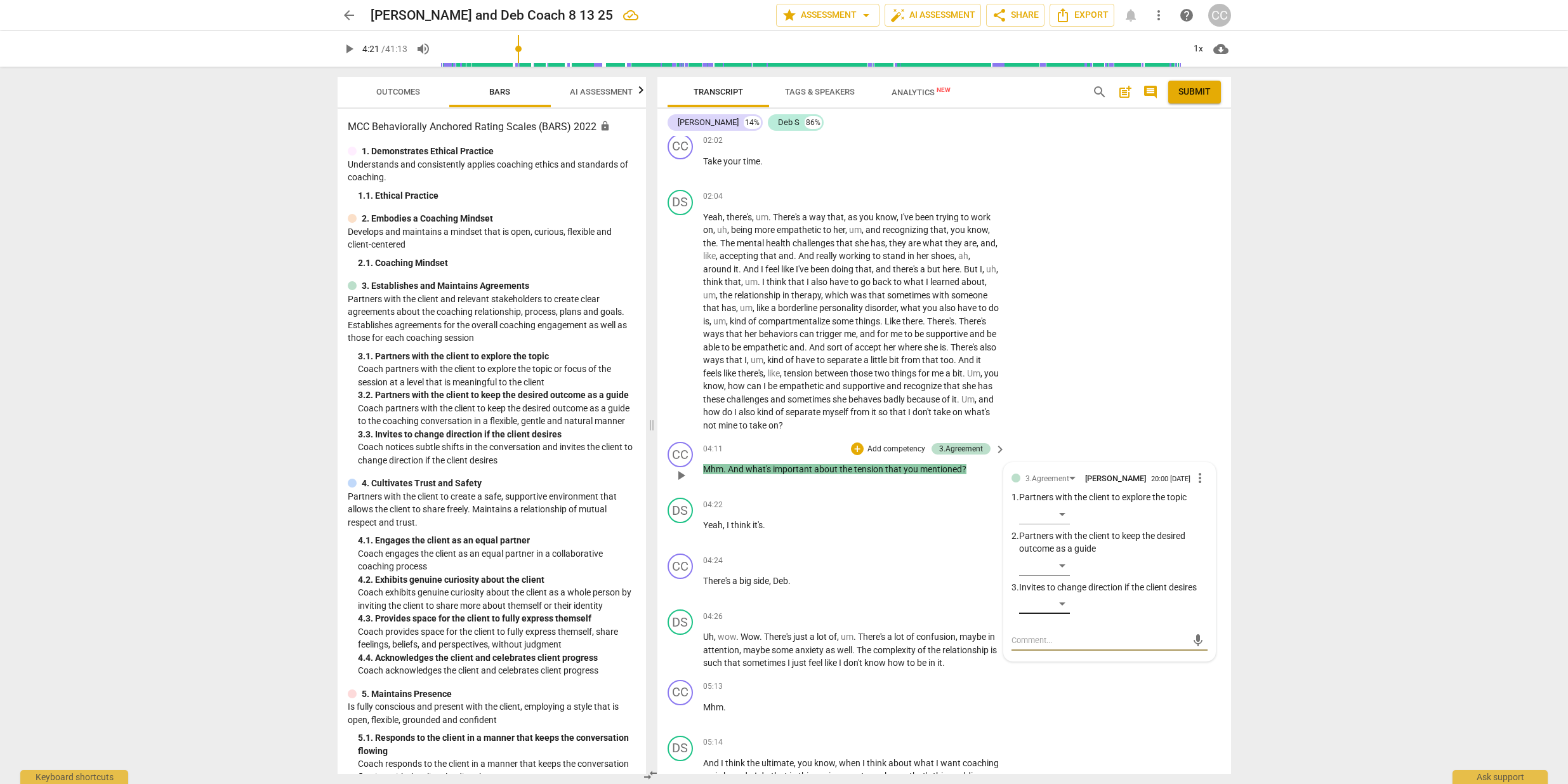
scroll to position [898, 0]
click at [1061, 508] on div "​" at bounding box center [1045, 515] width 51 height 21
click at [975, 502] on div at bounding box center [784, 392] width 1568 height 784
click at [1017, 634] on textarea at bounding box center [1099, 640] width 176 height 12
type textarea "C"
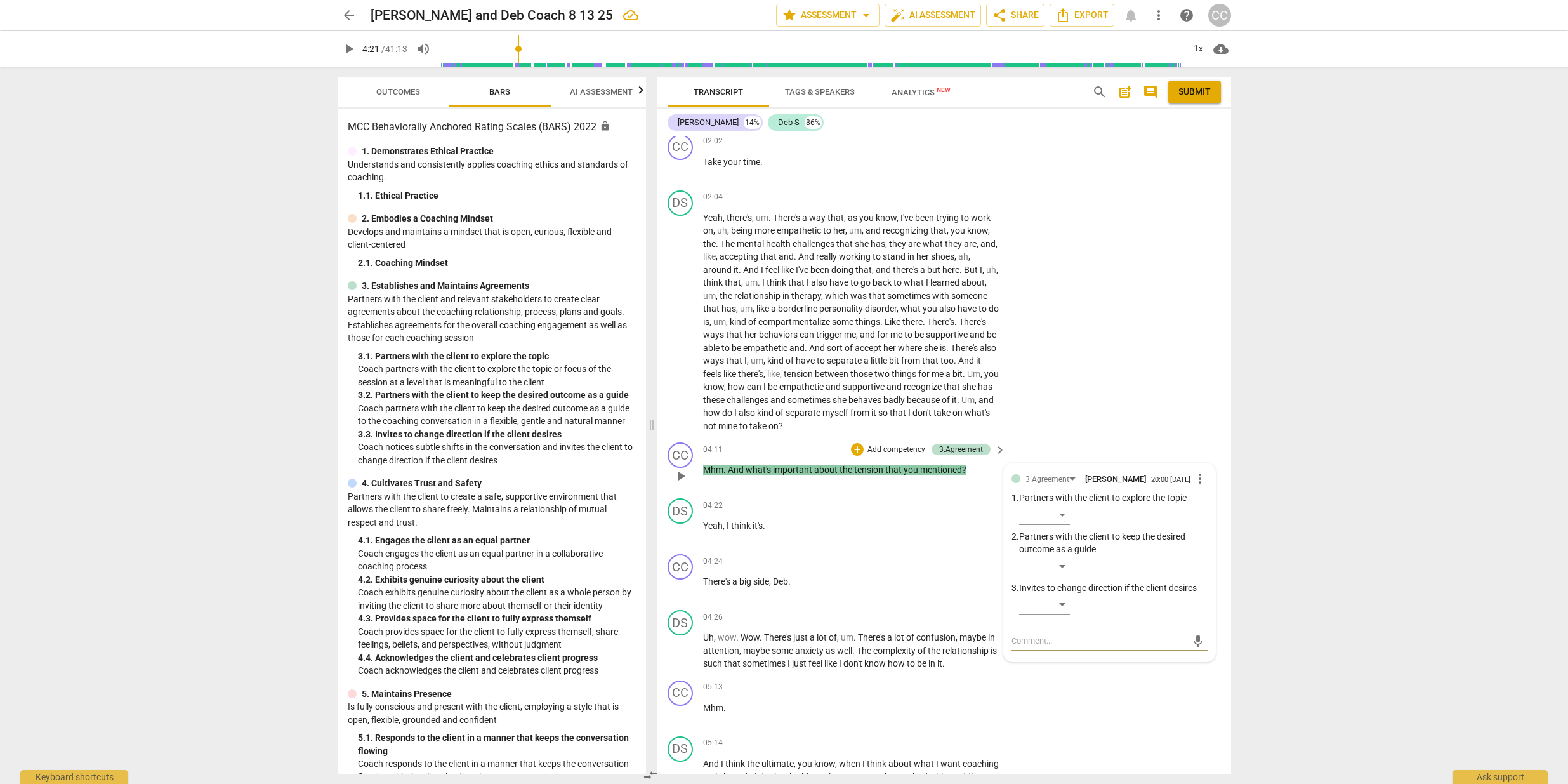
type textarea "C"
type textarea "Co"
type textarea "Cou"
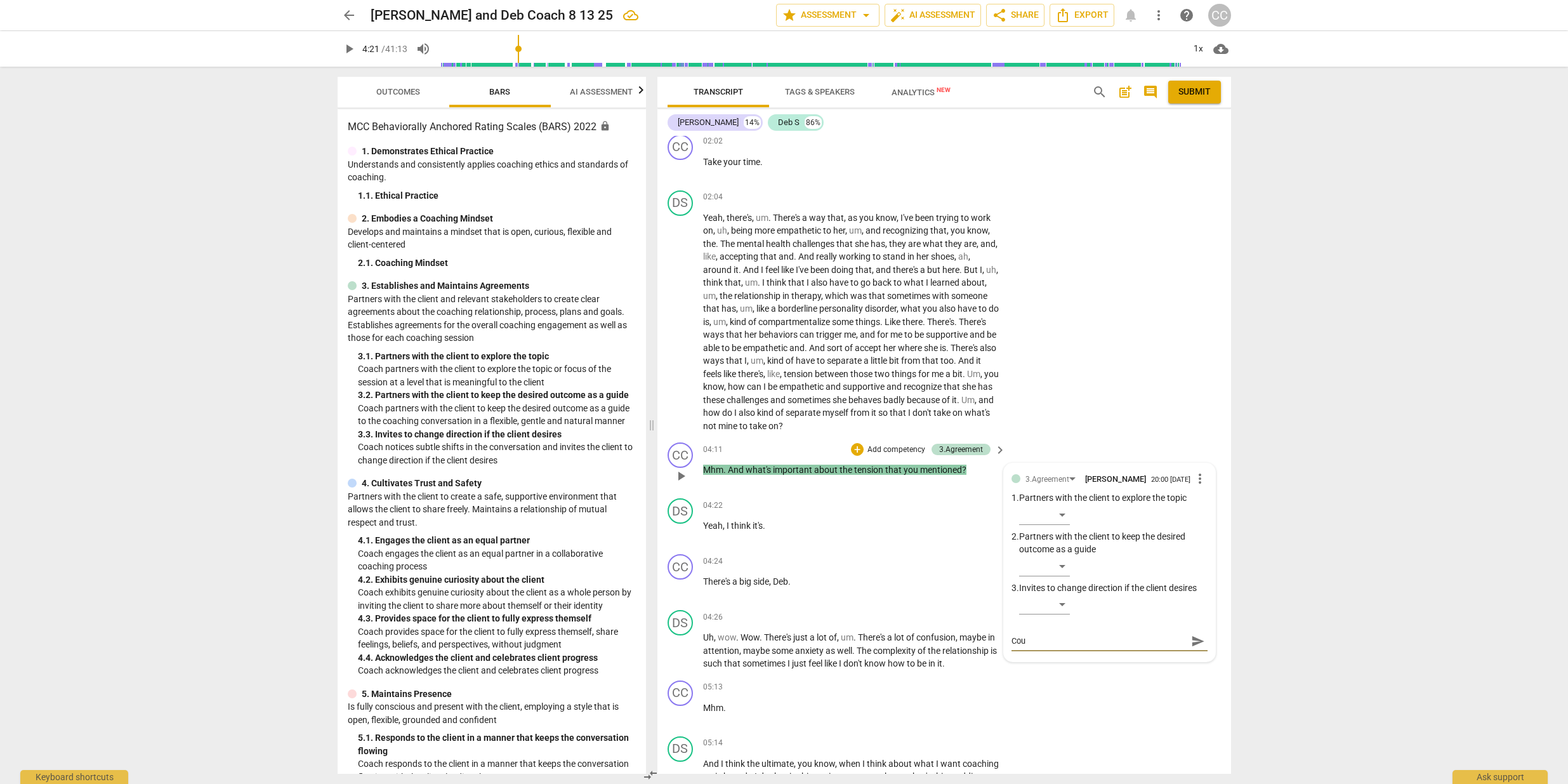
type textarea "Coud"
type textarea "Coudl"
type textarea "Could"
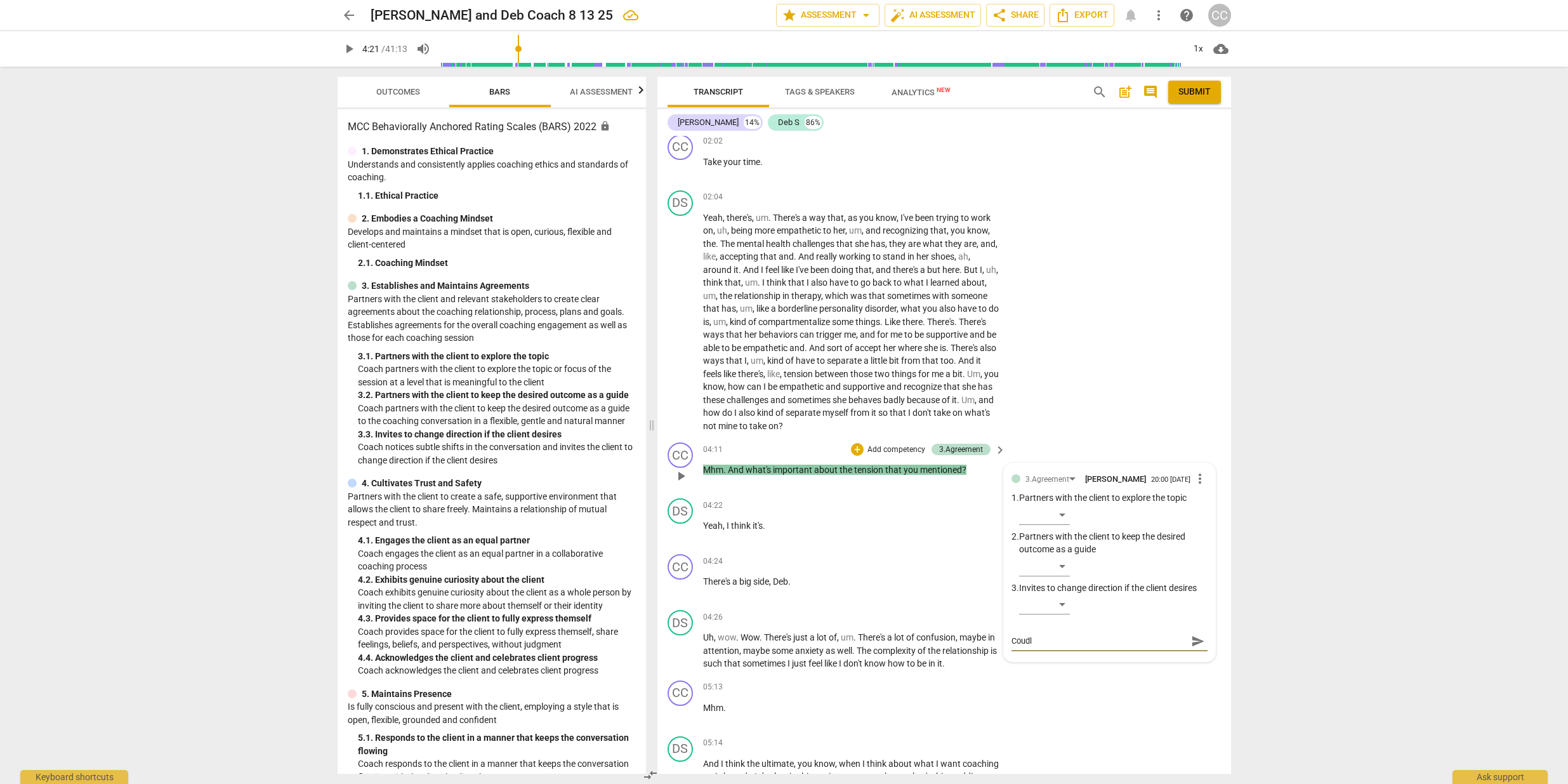
type textarea "Could"
type textarea "Could A"
type textarea "Could AL"
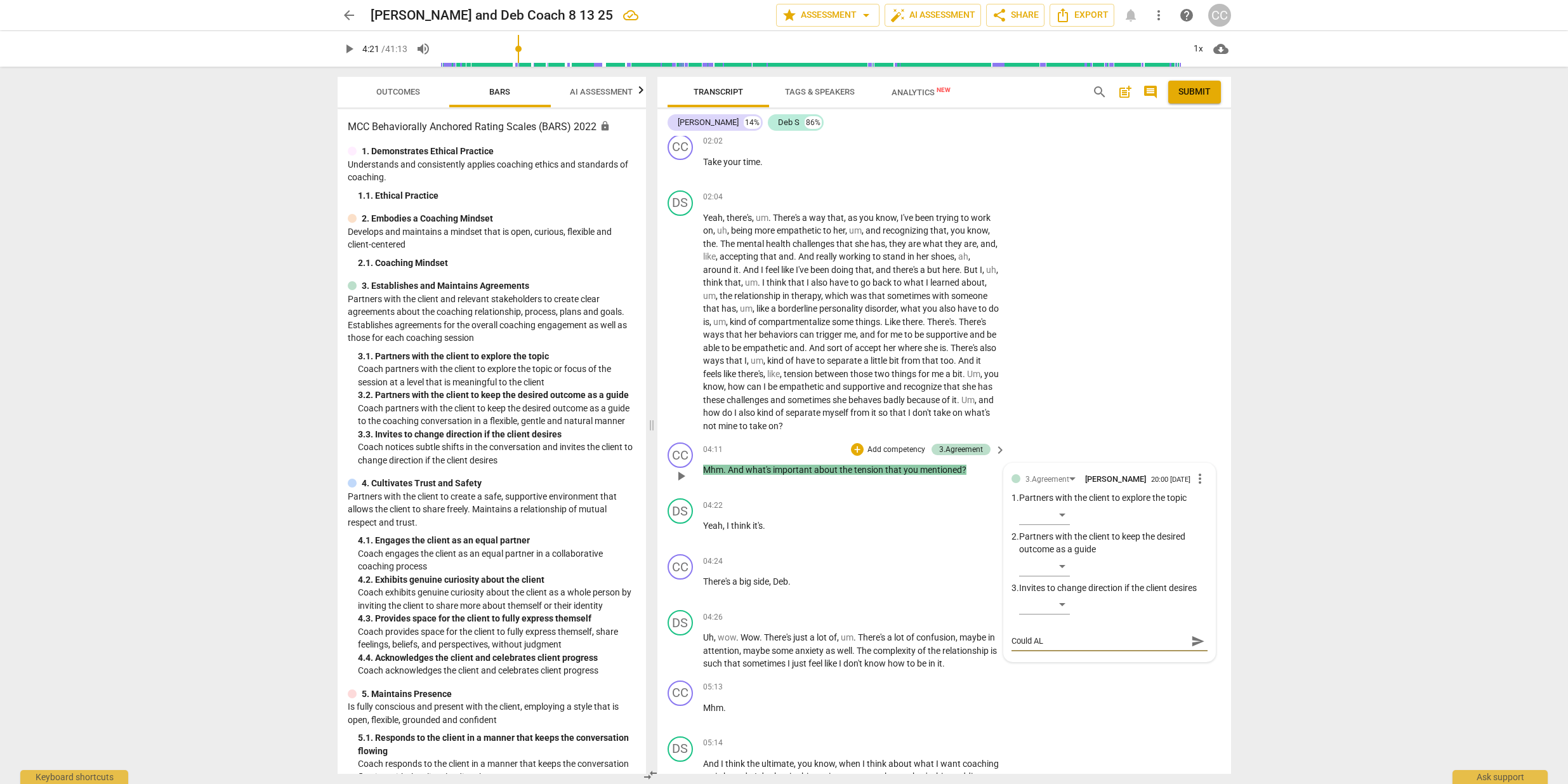
type textarea "Could ALS"
type textarea "Could ALSO"
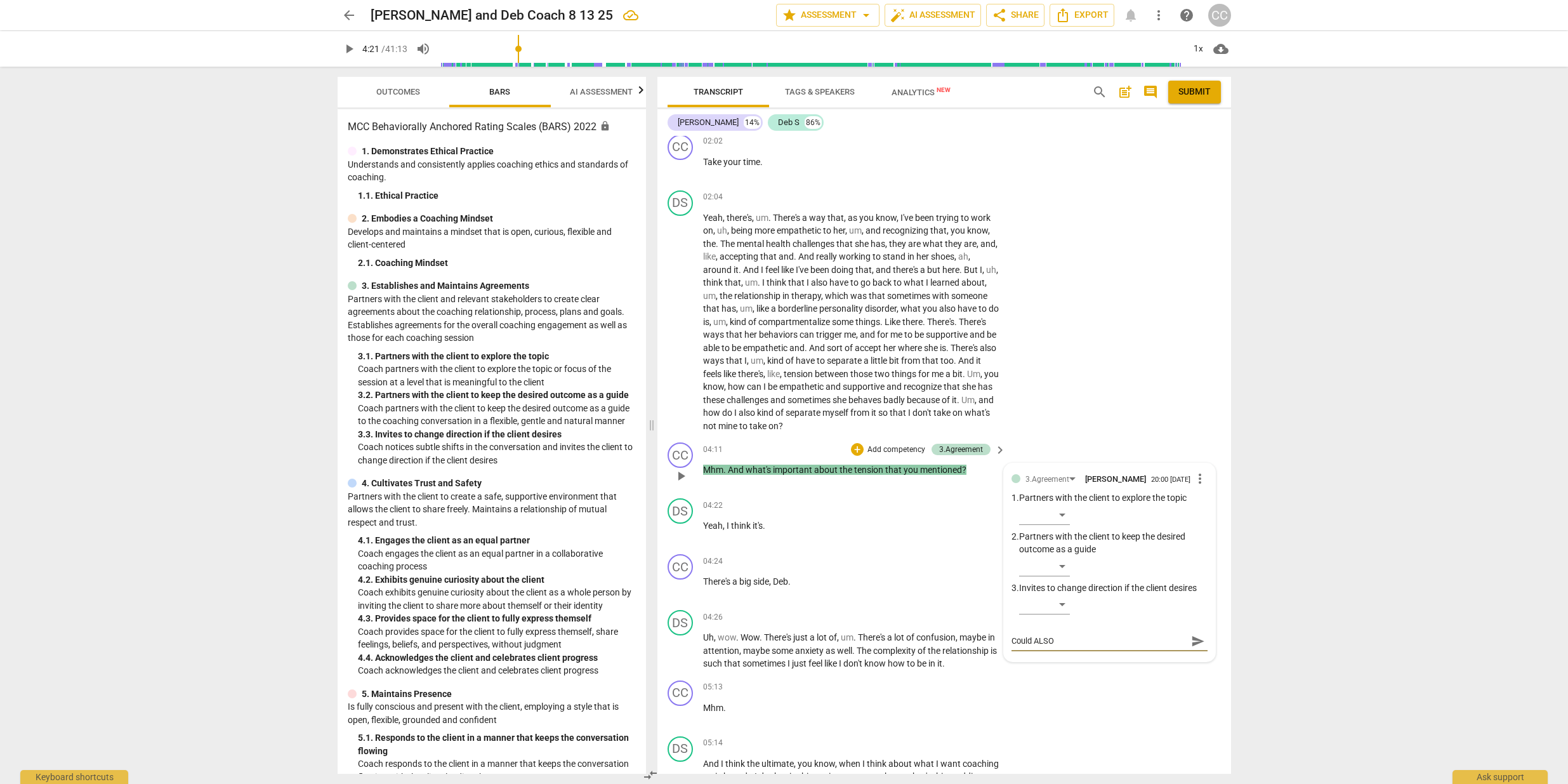
type textarea "Could ALSO"
type textarea "Could ALSO A"
type textarea "Could ALSO AK"
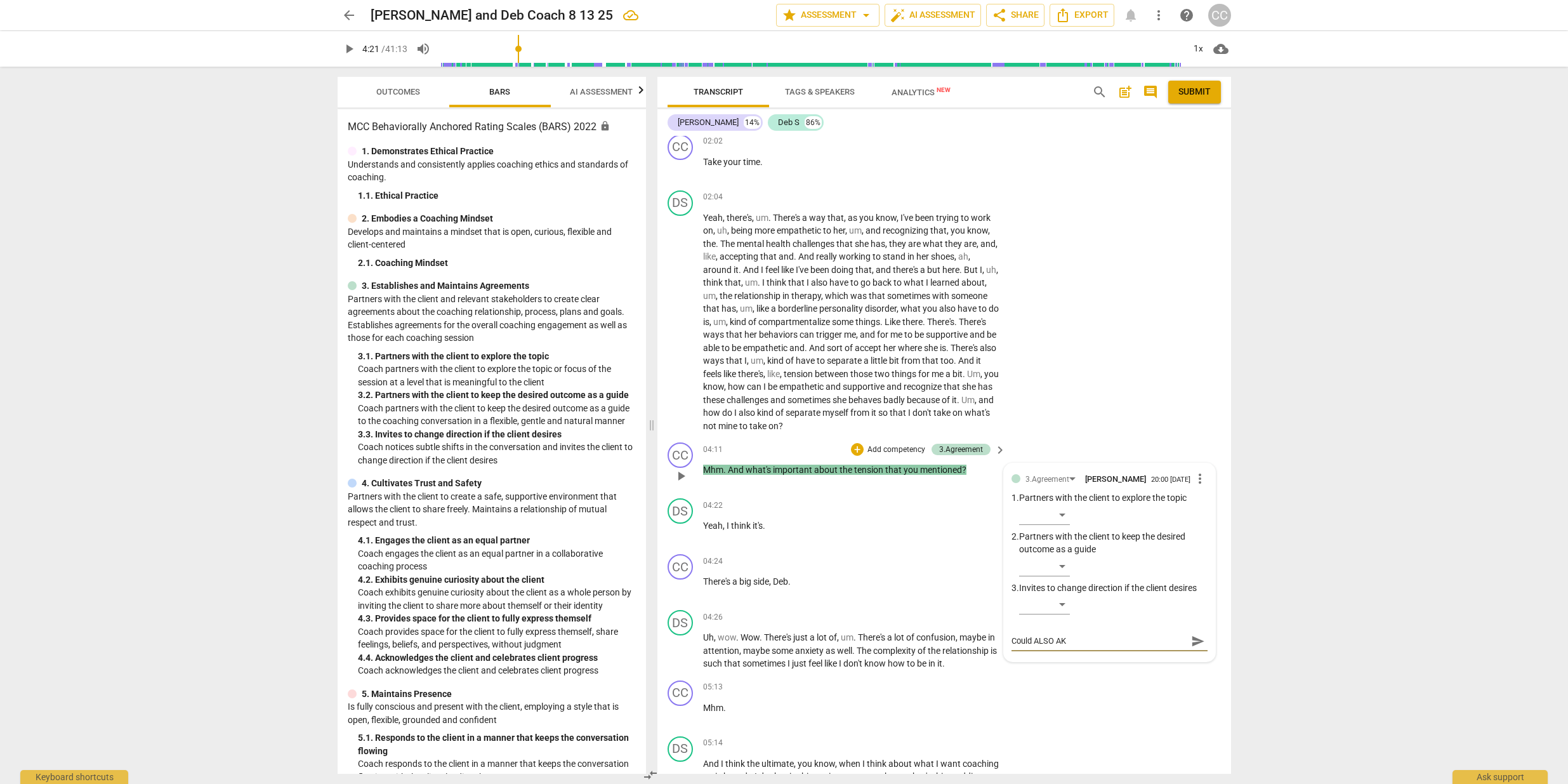
type textarea "Could ALSO A"
type textarea "Could ALSO AS"
type textarea "Could ALSO ASK"
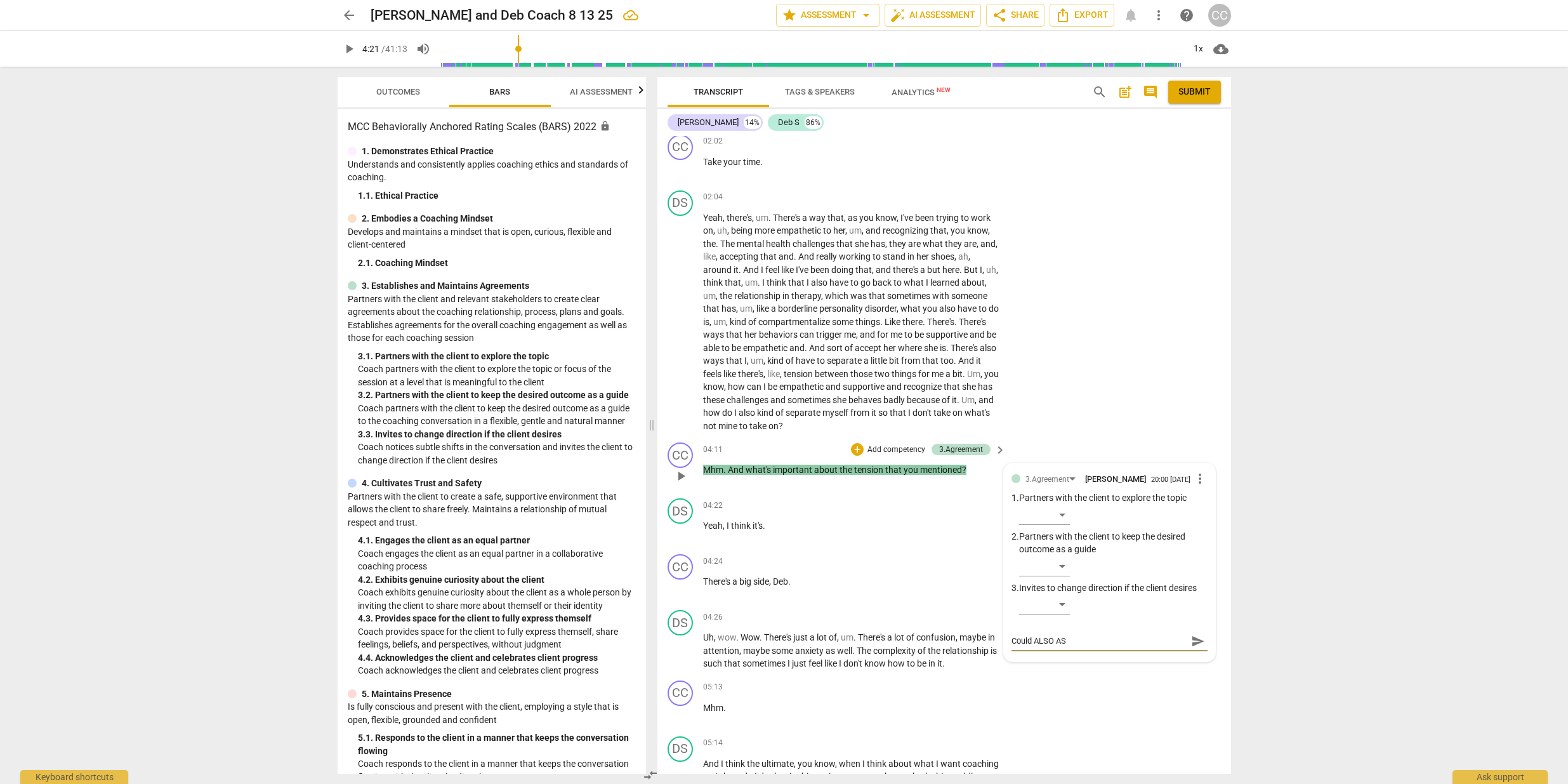
type textarea "Could ALSO ASK"
type textarea "Could ALSO ASK:"
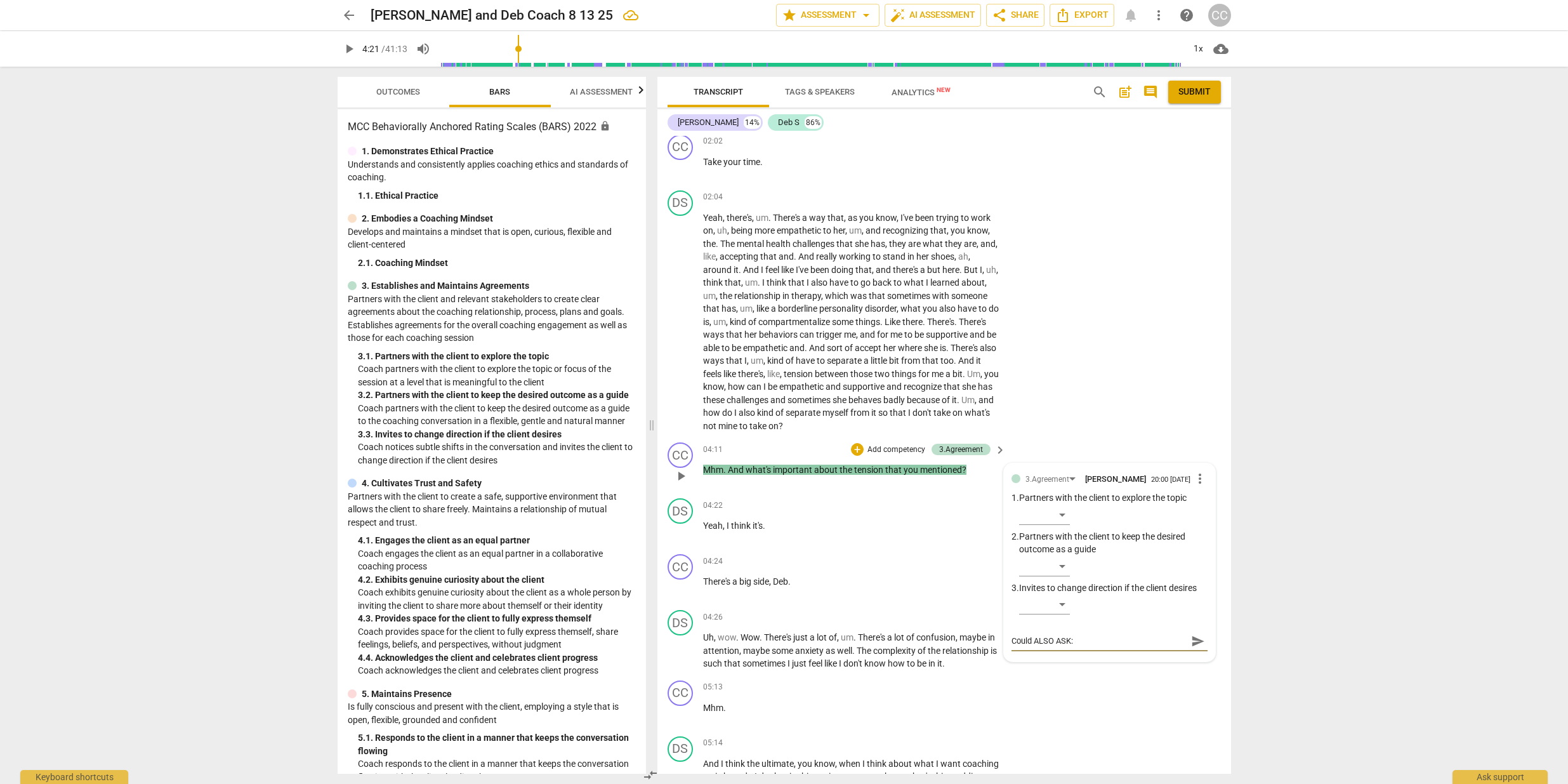
type textarea "Could ALSO ASK:"
type textarea "Could ALSO ASK: I"
type textarea "Could ALSO ASK: If"
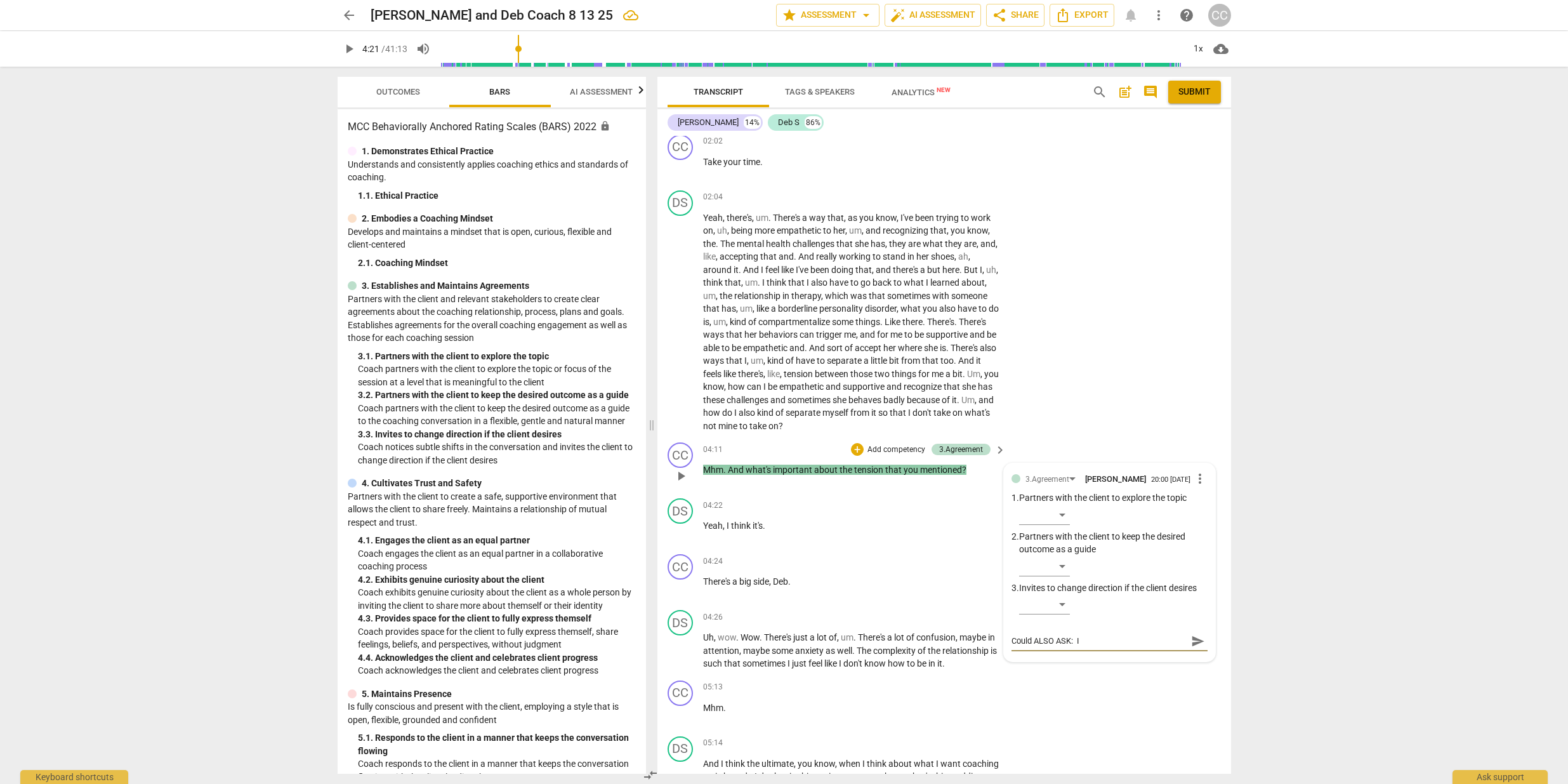
type textarea "Could ALSO ASK: If"
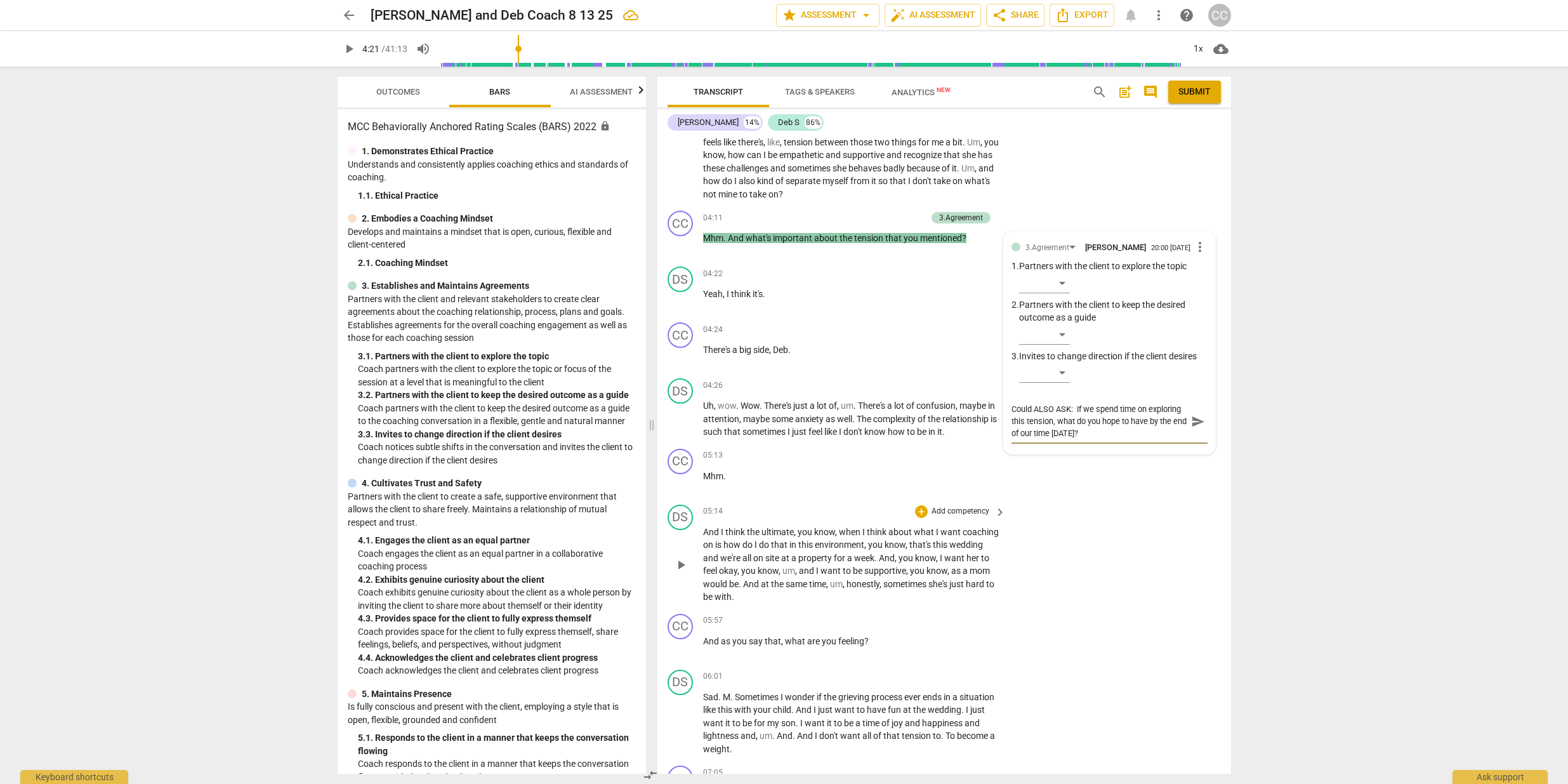
scroll to position [1132, 0]
drag, startPoint x: 771, startPoint y: 252, endPoint x: 882, endPoint y: 260, distance: 111.3
click at [771, 259] on div "DS play_arrow pause 04:22 + Add competency keyboard_arrow_right Yeah , I think …" at bounding box center [944, 286] width 573 height 56
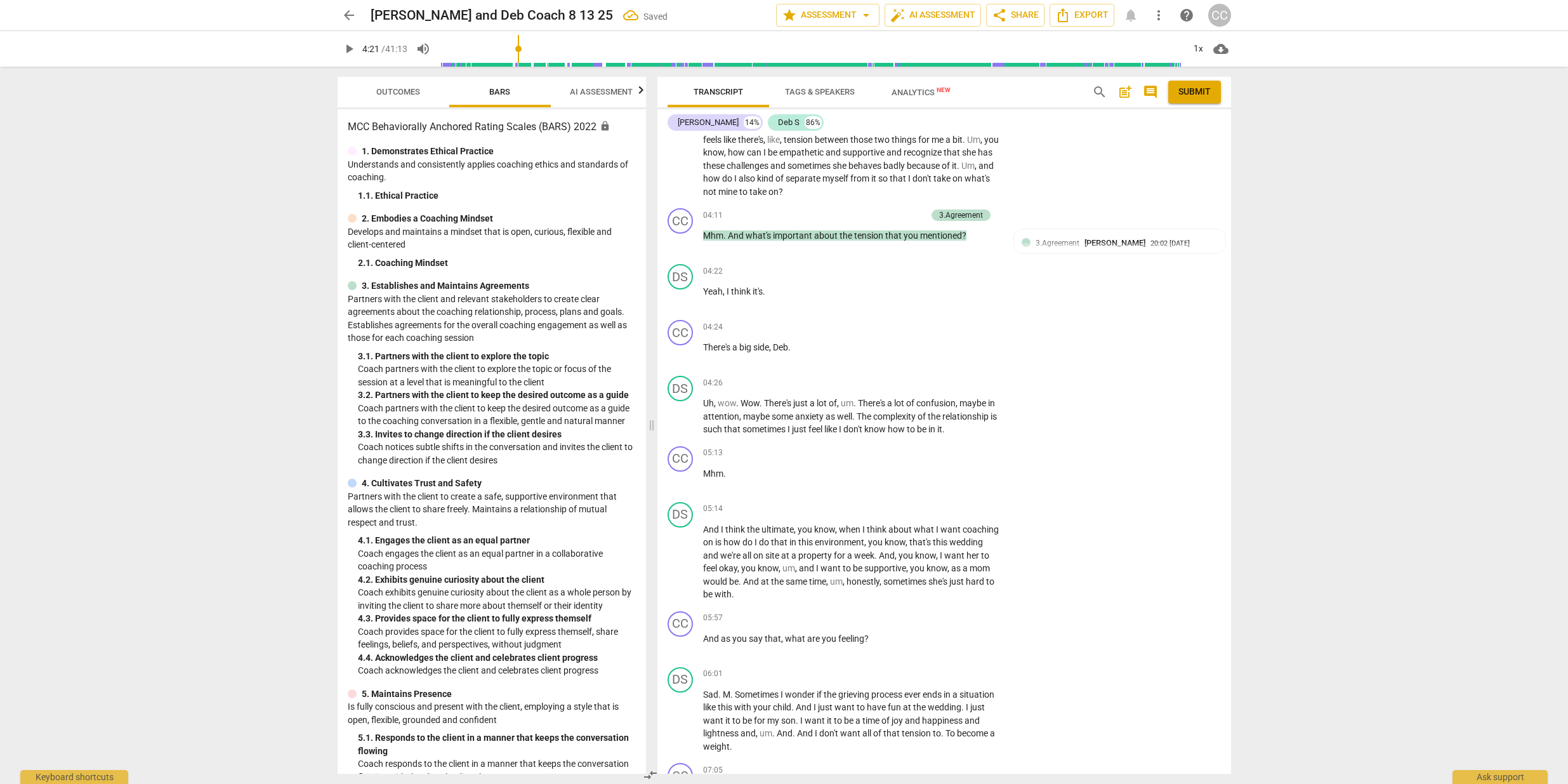
click at [347, 47] on span "play_arrow" at bounding box center [349, 48] width 15 height 15
click at [682, 324] on div "CC" at bounding box center [681, 332] width 26 height 26
click at [772, 330] on div at bounding box center [784, 392] width 1568 height 784
drag, startPoint x: 770, startPoint y: 335, endPoint x: 761, endPoint y: 335, distance: 9.0
click at [761, 342] on span "side" at bounding box center [761, 347] width 16 height 10
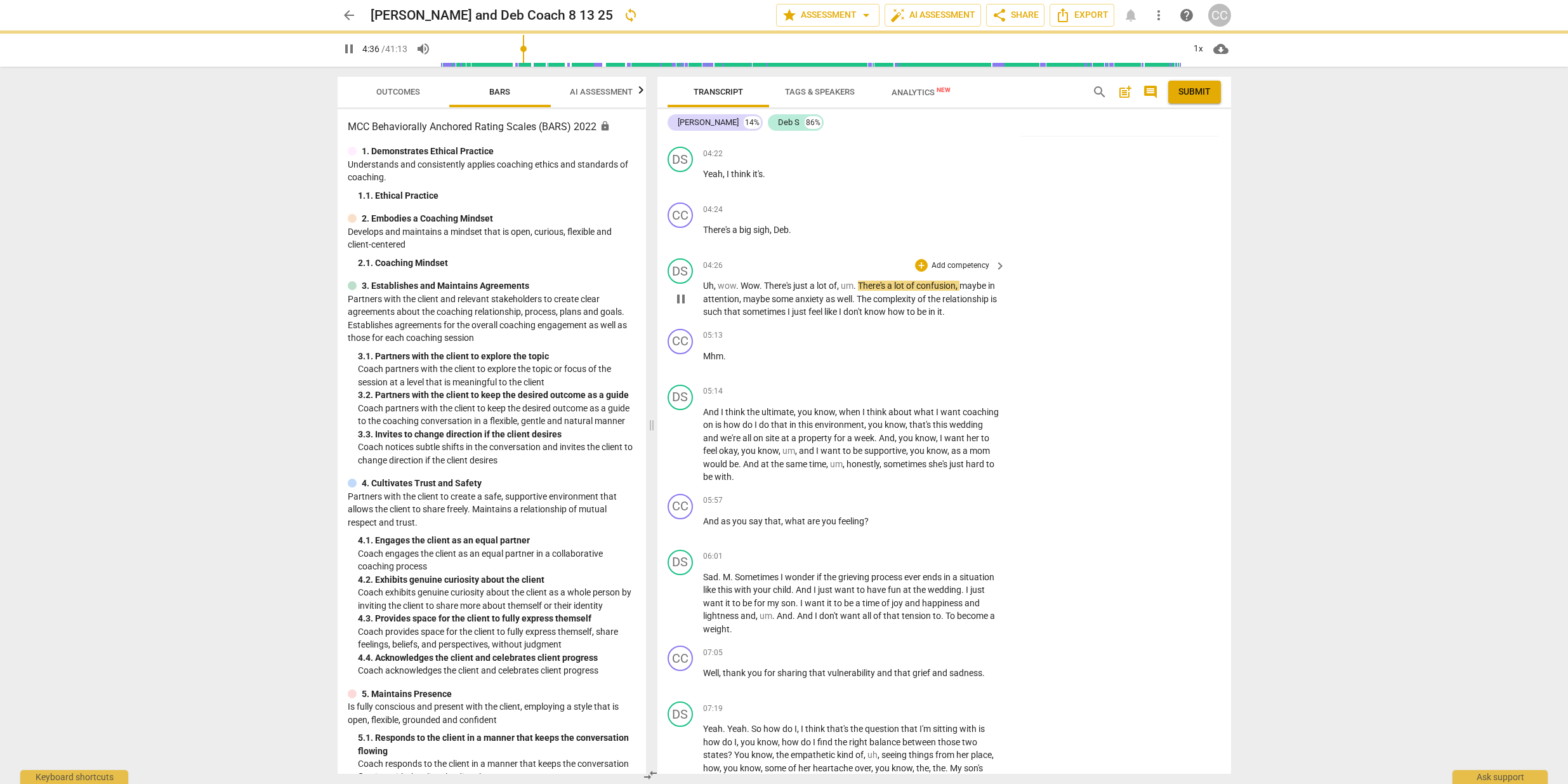
scroll to position [1253, 0]
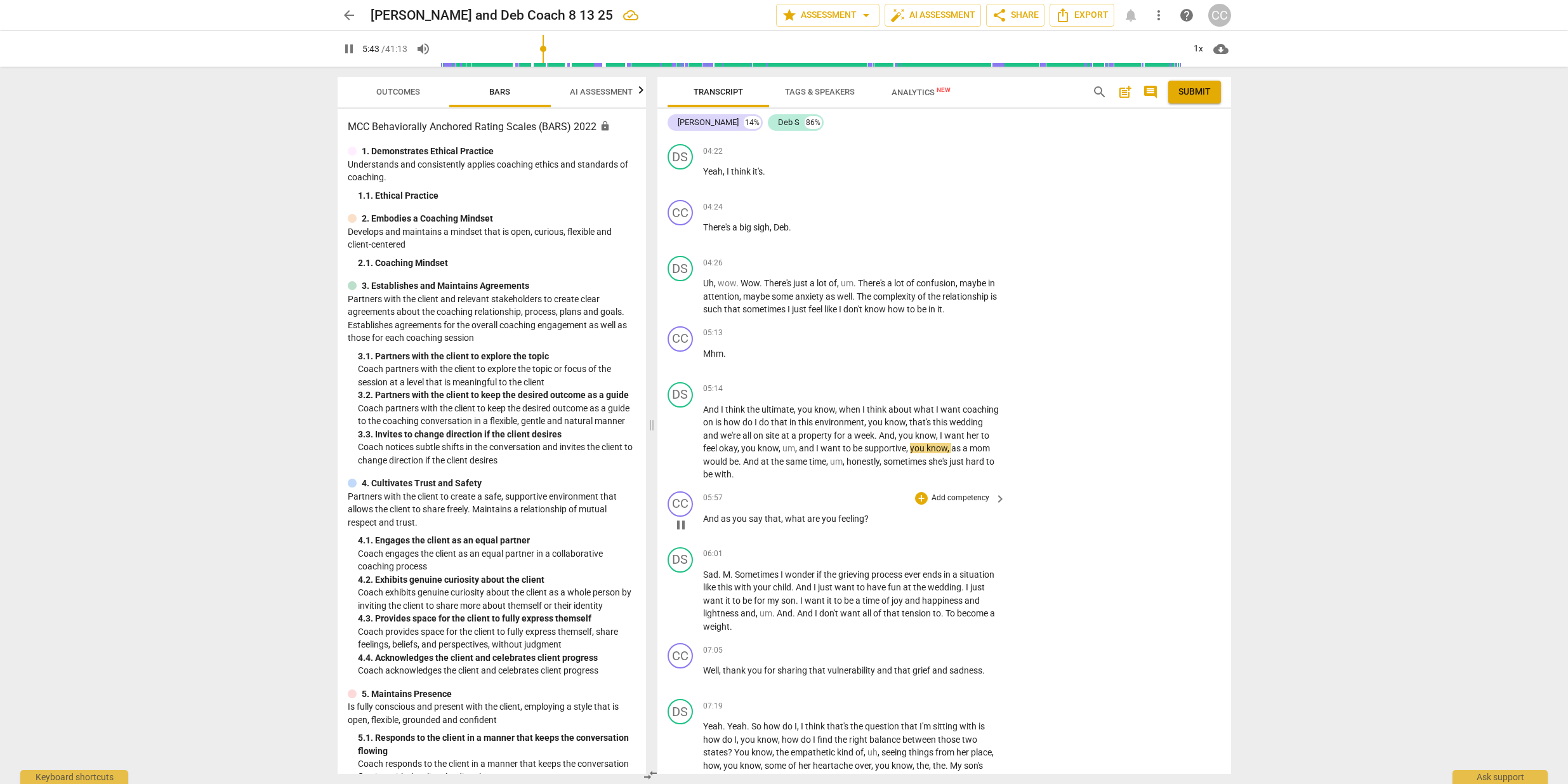
click at [954, 500] on p "Add competency" at bounding box center [961, 498] width 60 height 11
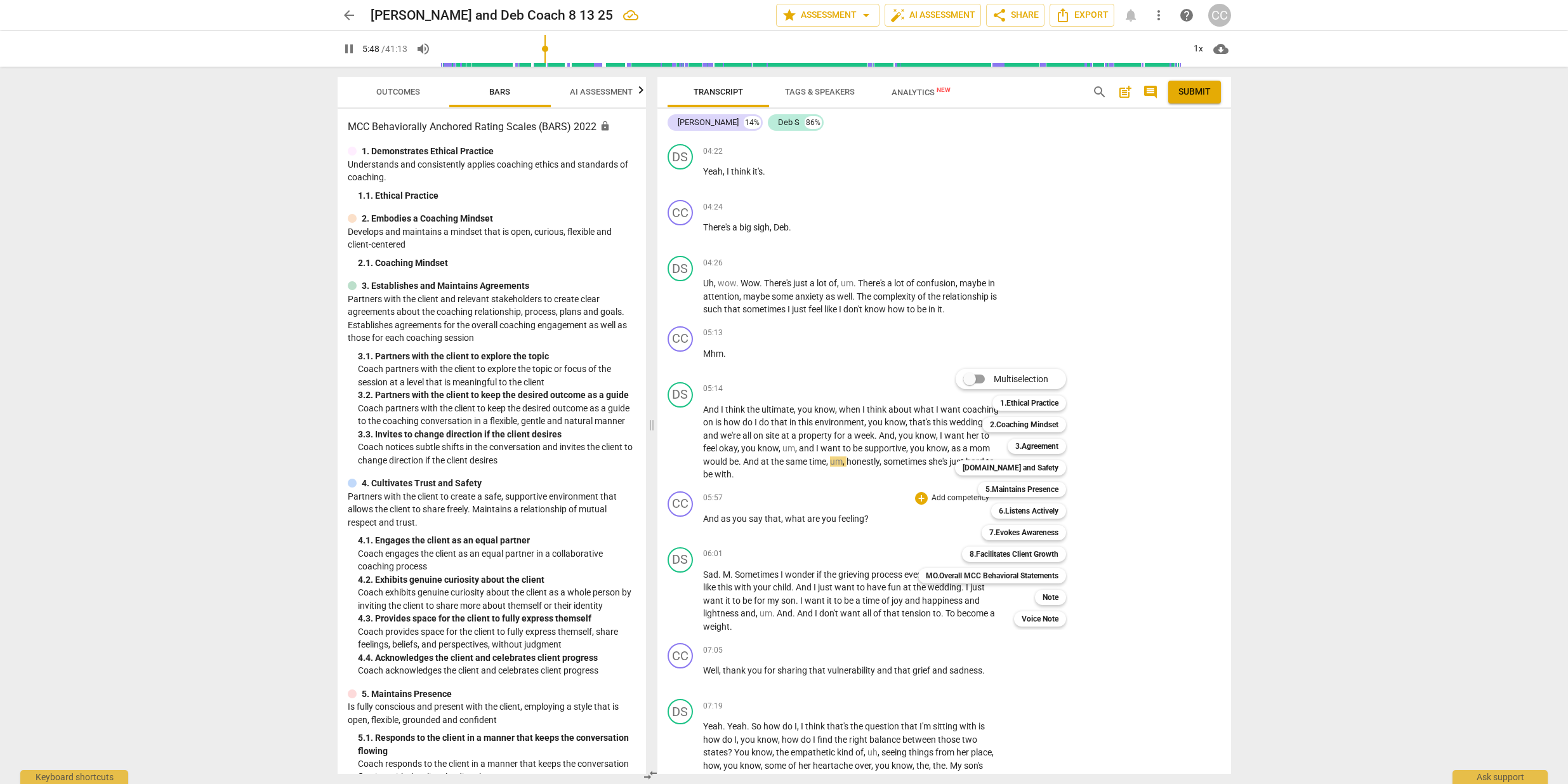
click at [869, 517] on div at bounding box center [784, 392] width 1568 height 784
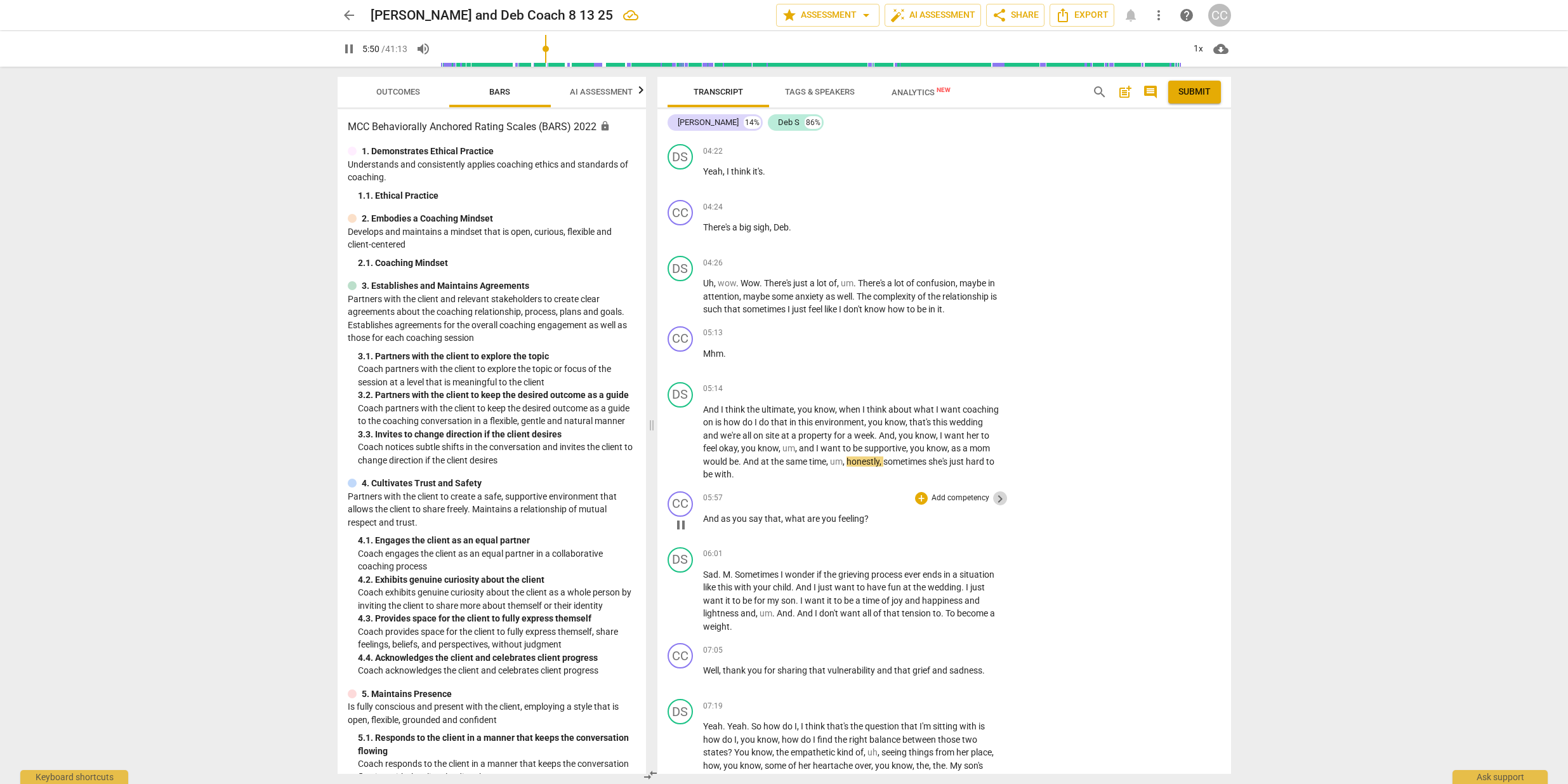
click at [996, 502] on span "keyboard_arrow_right" at bounding box center [999, 498] width 15 height 15
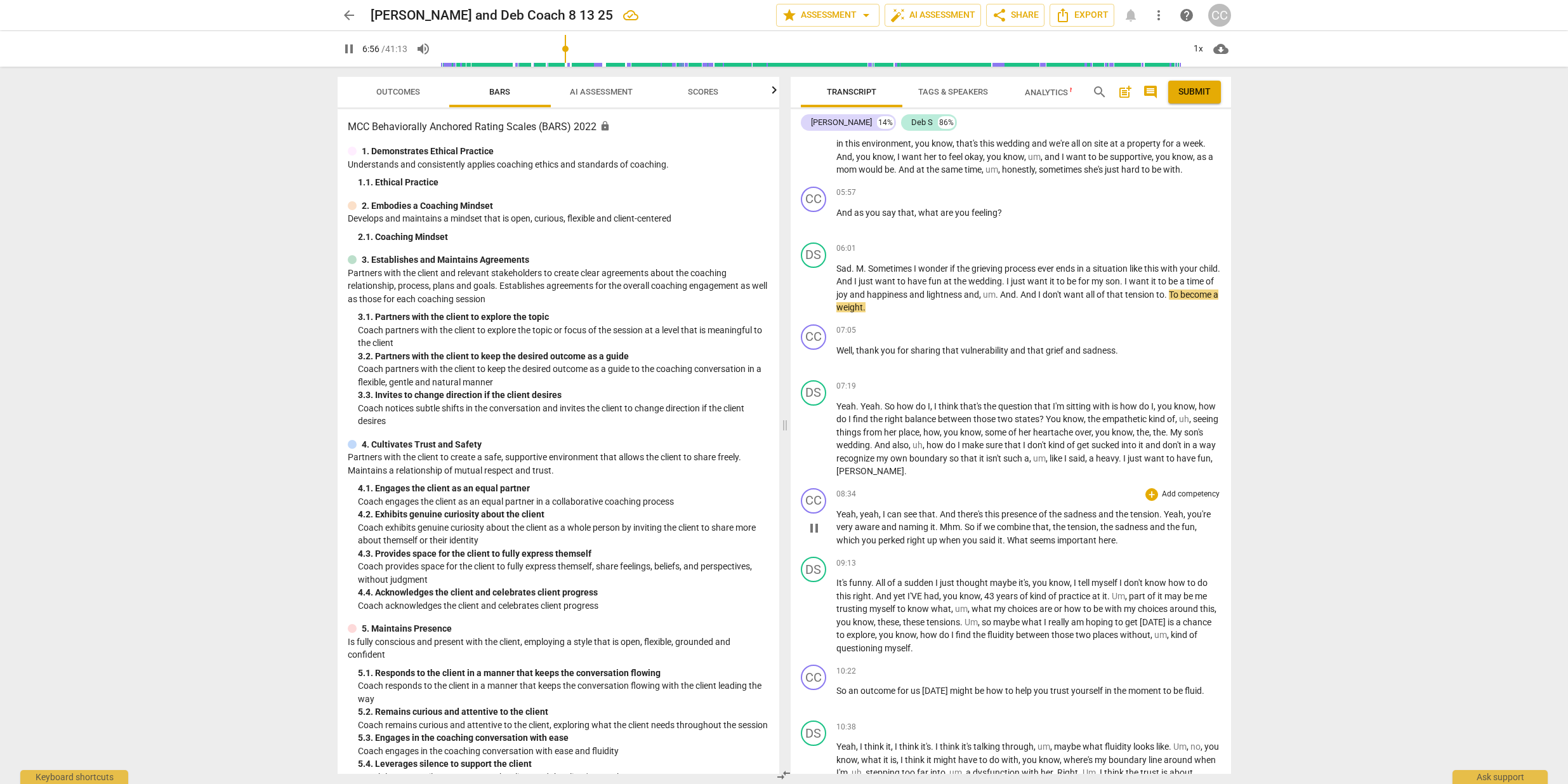
scroll to position [1447, 0]
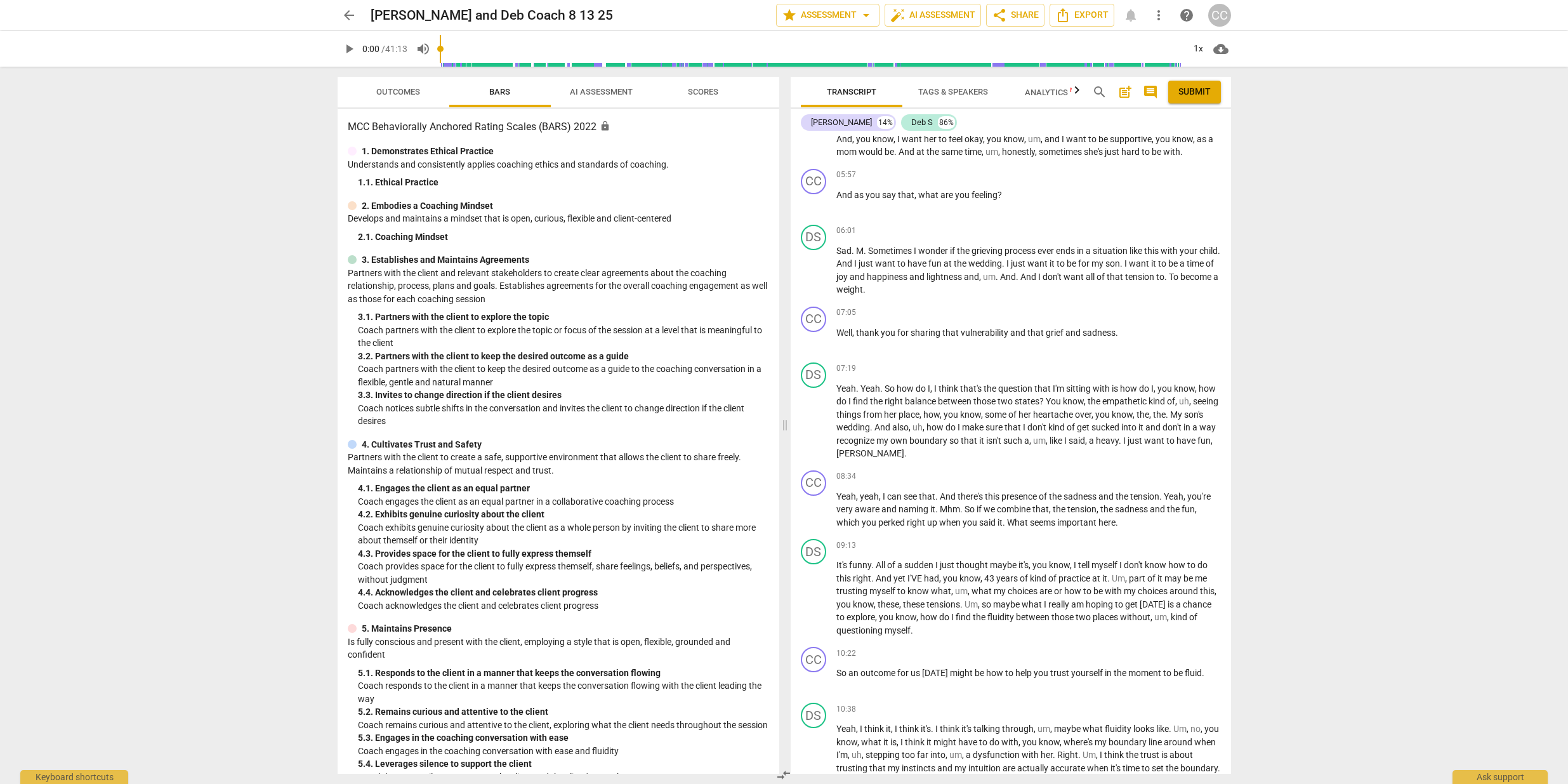
scroll to position [1465, 0]
click at [349, 47] on span "play_arrow" at bounding box center [349, 48] width 15 height 15
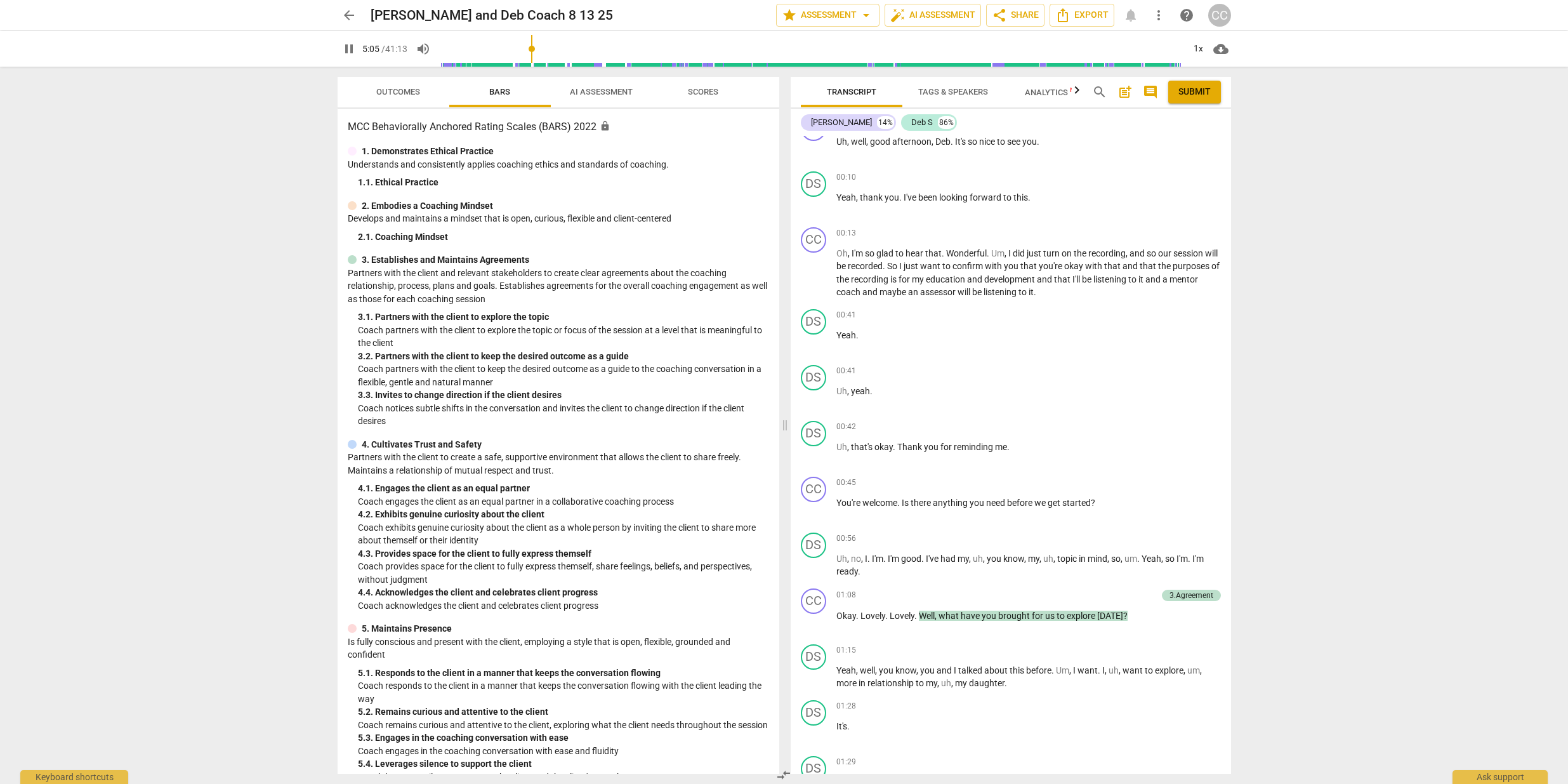
drag, startPoint x: 444, startPoint y: 49, endPoint x: 534, endPoint y: 54, distance: 90.1
click at [534, 54] on input "range" at bounding box center [812, 48] width 744 height 40
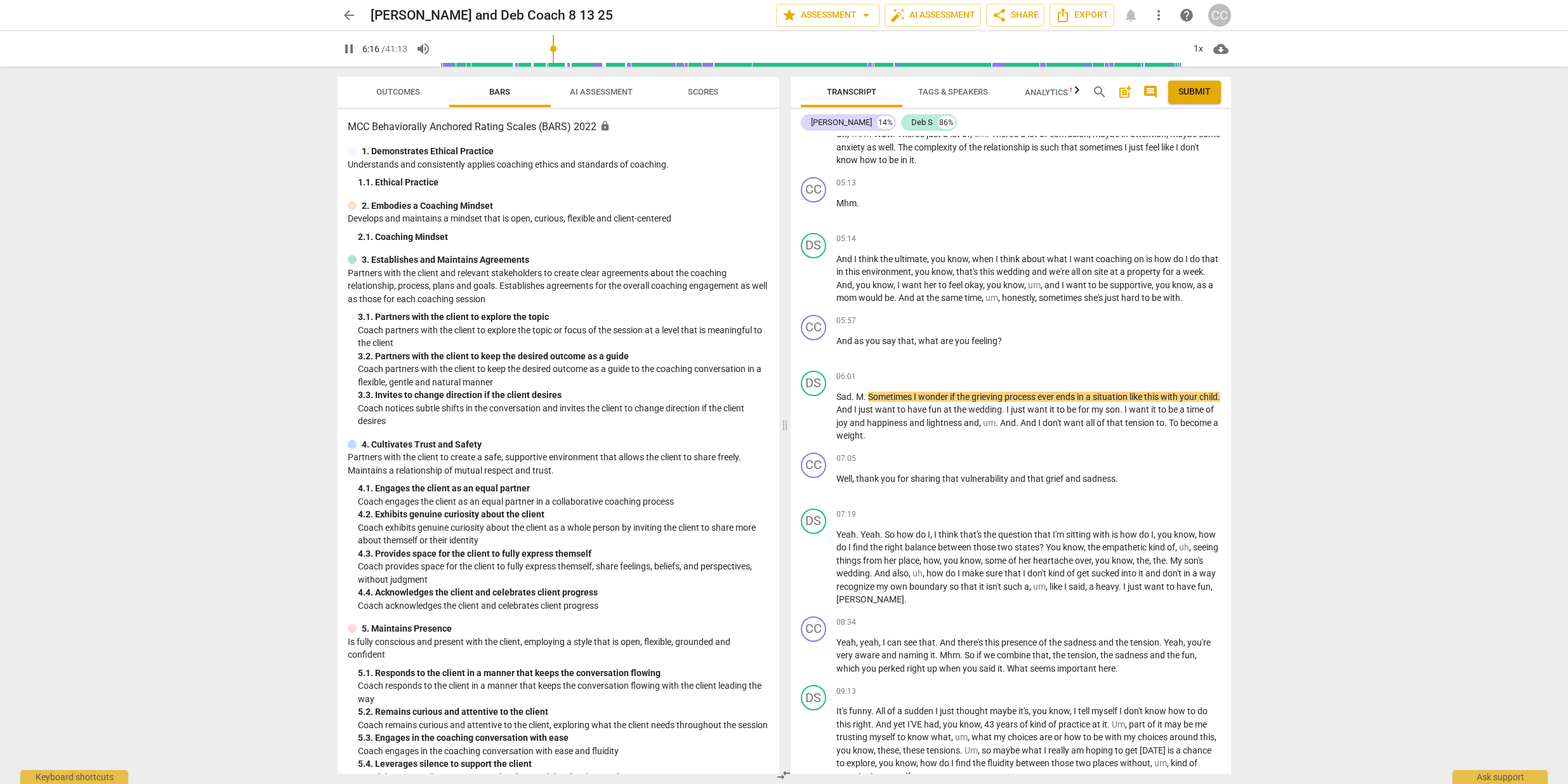
drag, startPoint x: 541, startPoint y: 49, endPoint x: 555, endPoint y: 51, distance: 14.1
click at [555, 51] on input "range" at bounding box center [812, 48] width 744 height 40
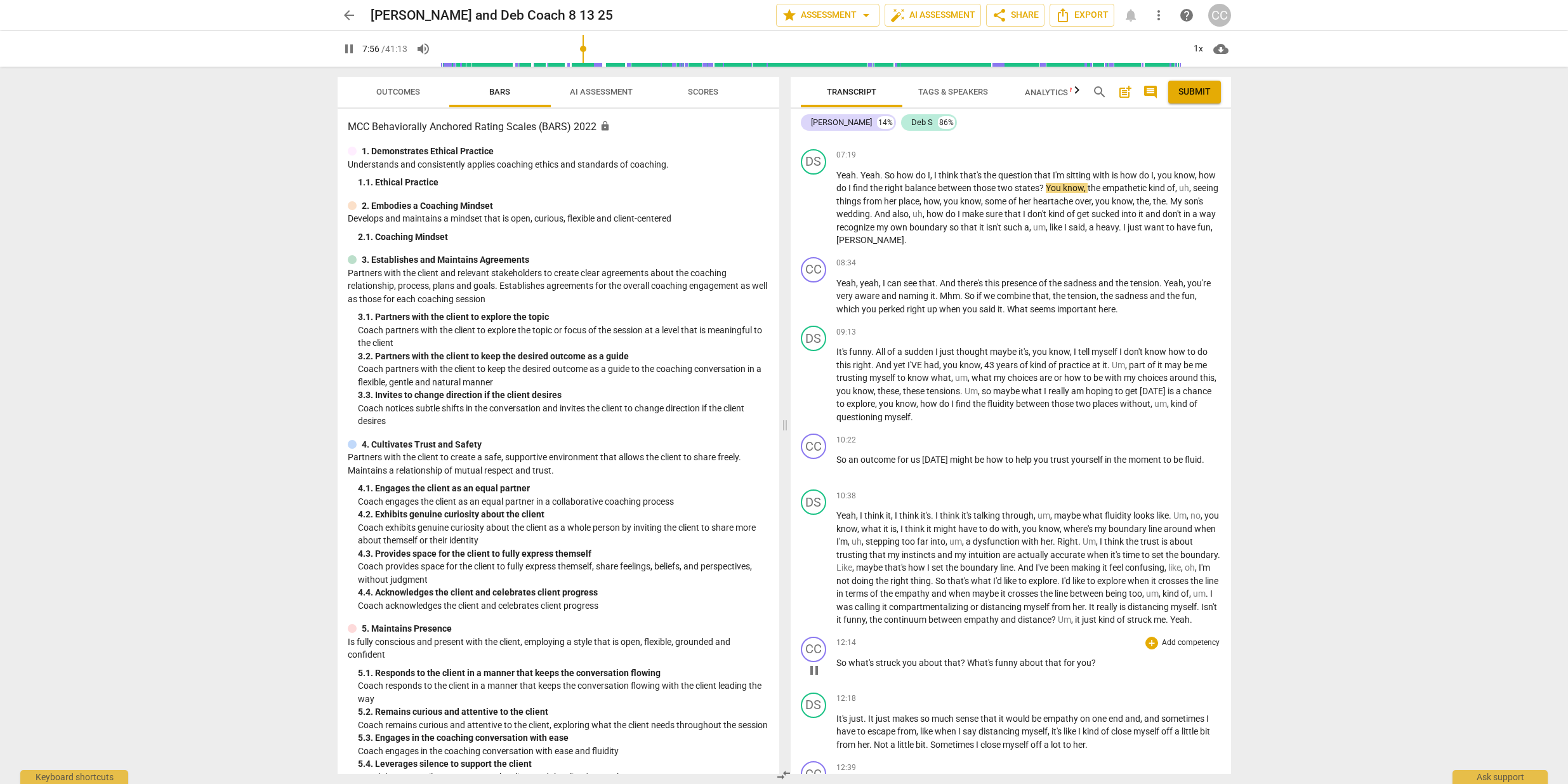
scroll to position [0, 0]
click at [1120, 311] on p "Yeah , yeah , I can see that . And there's this presence of the sadness and the…" at bounding box center [1029, 296] width 385 height 40
type input "490"
click at [1124, 228] on span "." at bounding box center [1121, 227] width 4 height 10
drag, startPoint x: 1149, startPoint y: 228, endPoint x: 1142, endPoint y: 228, distance: 7.0
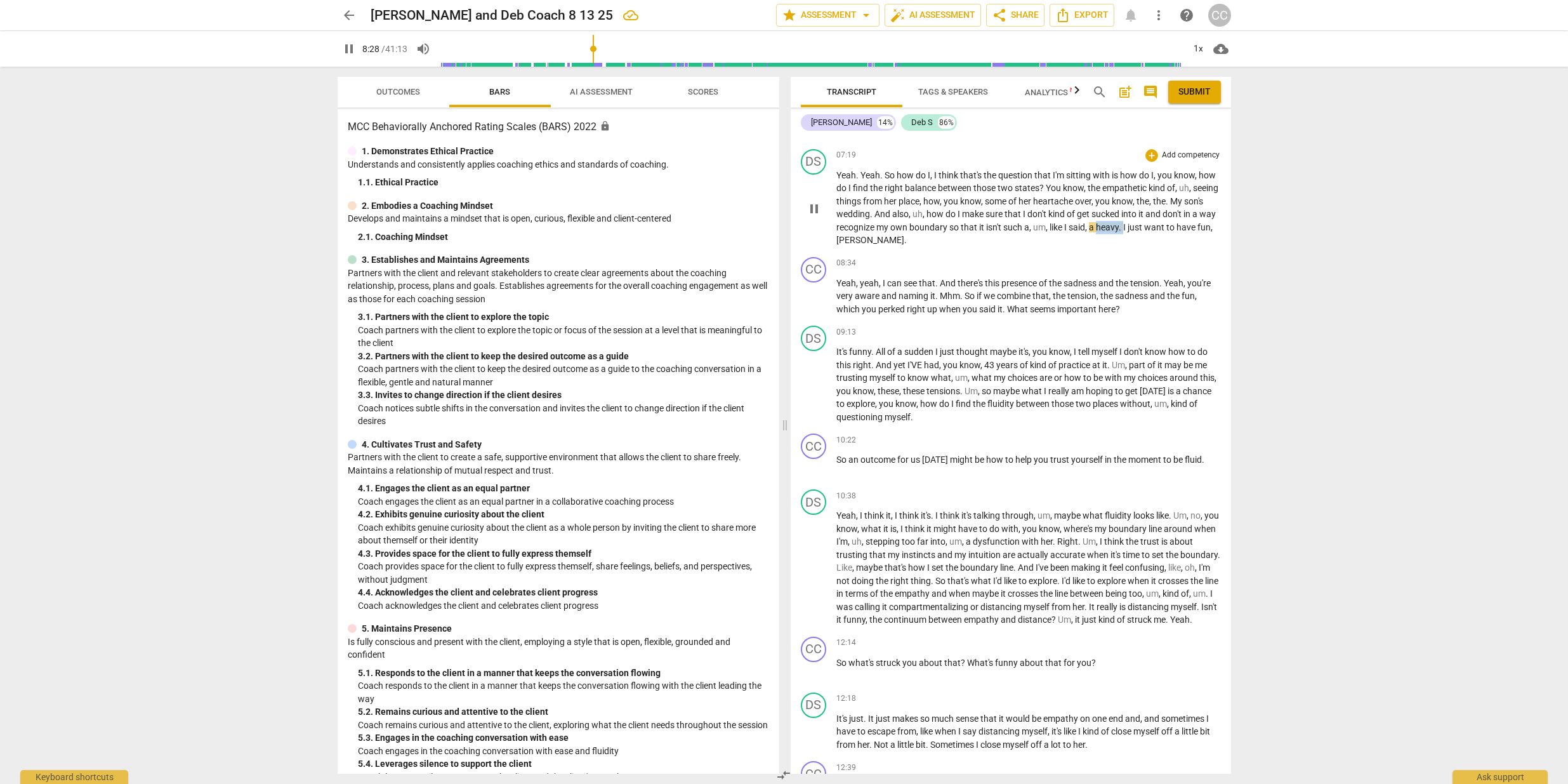
click at [1142, 228] on p "Yeah . Yeah . So how do I , I think that's the question that I'm sitting with i…" at bounding box center [1029, 208] width 385 height 78
type input "511"
drag, startPoint x: 1122, startPoint y: 312, endPoint x: 1149, endPoint y: 313, distance: 27.0
click at [1126, 312] on p "Yeah , yeah , I can see that . And there's this presence of the sadness and the…" at bounding box center [1029, 297] width 385 height 40
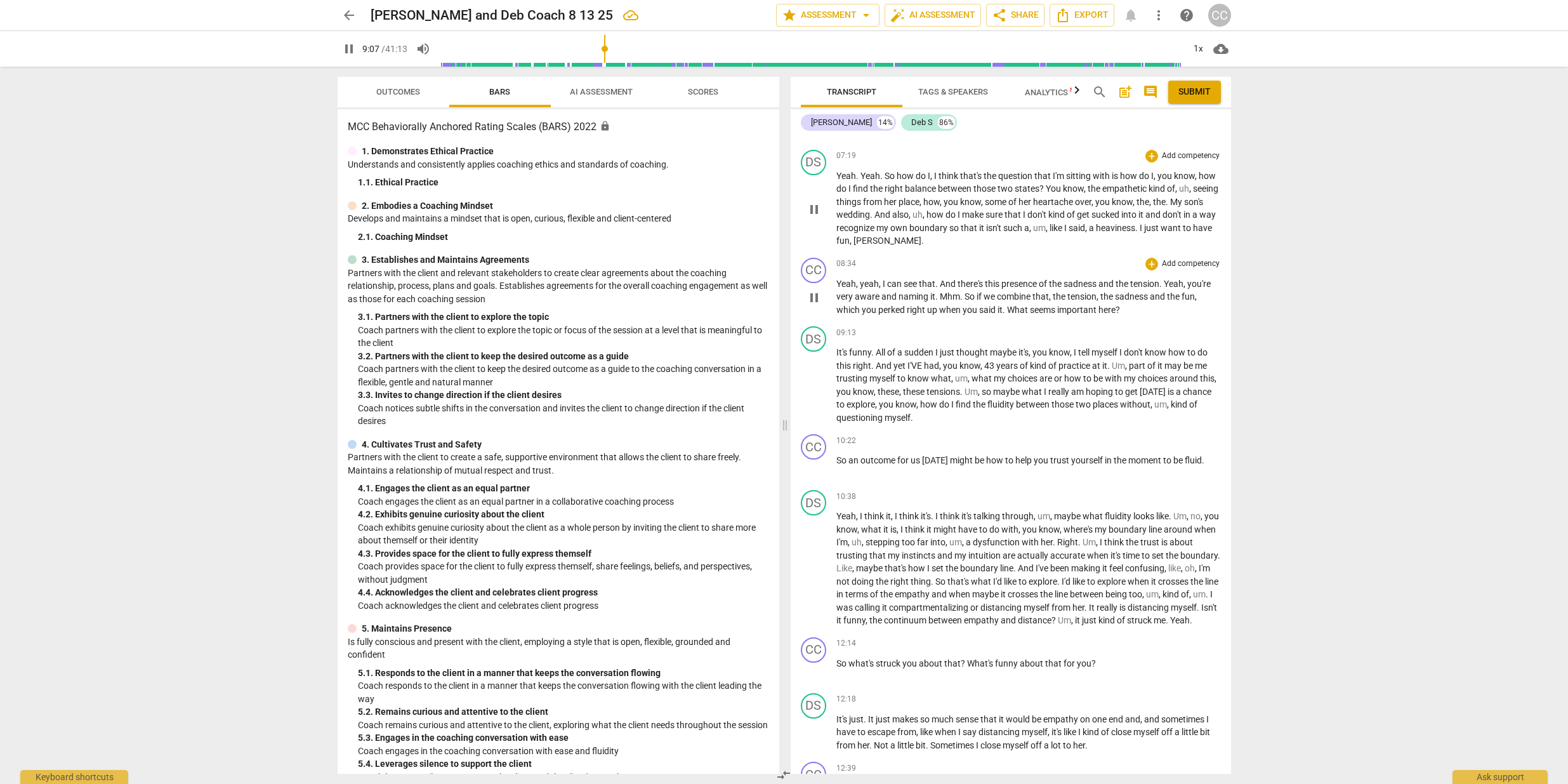
type input "548"
click at [851, 365] on span "this" at bounding box center [844, 366] width 16 height 10
type input "569"
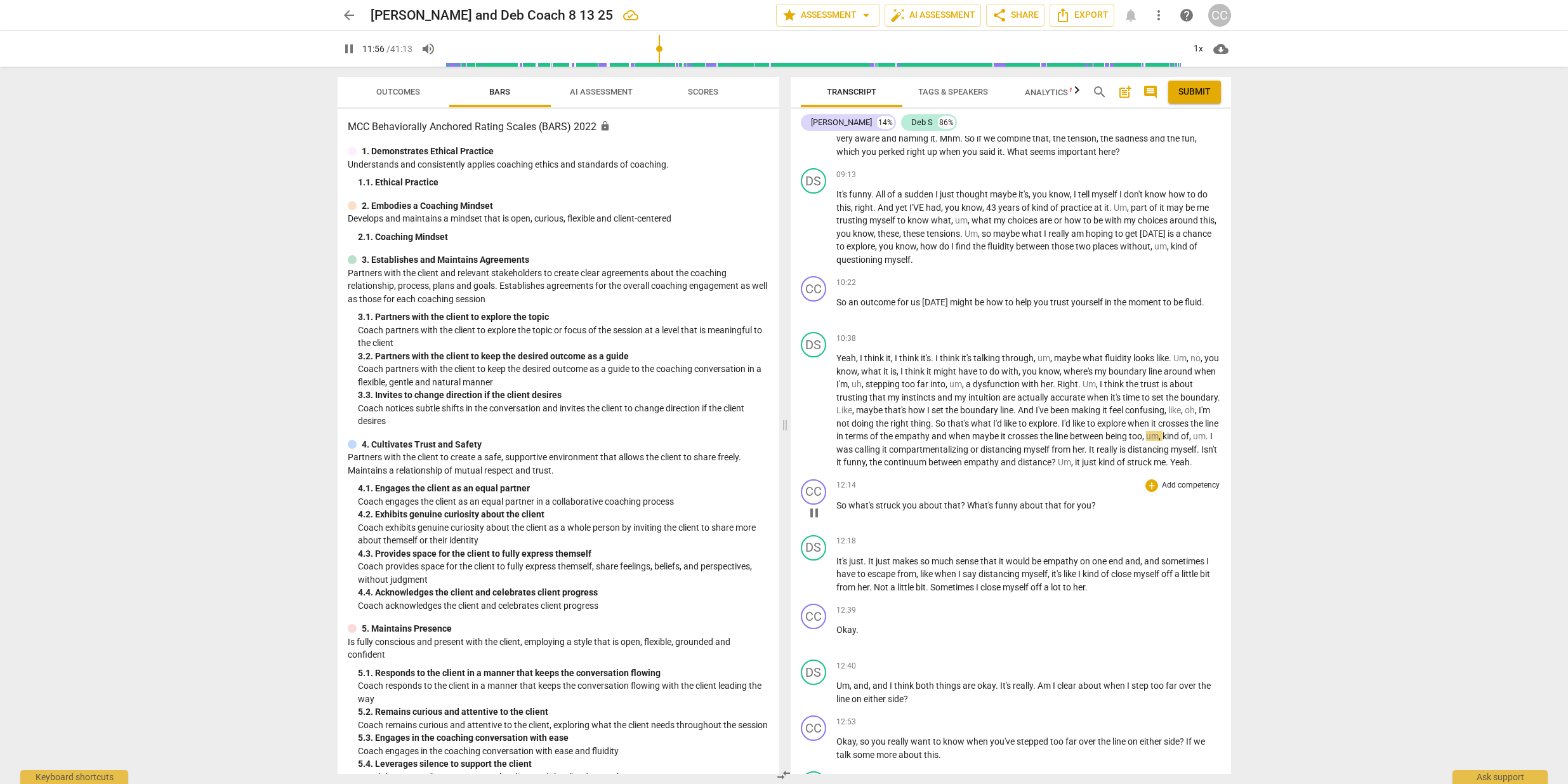
scroll to position [1844, 0]
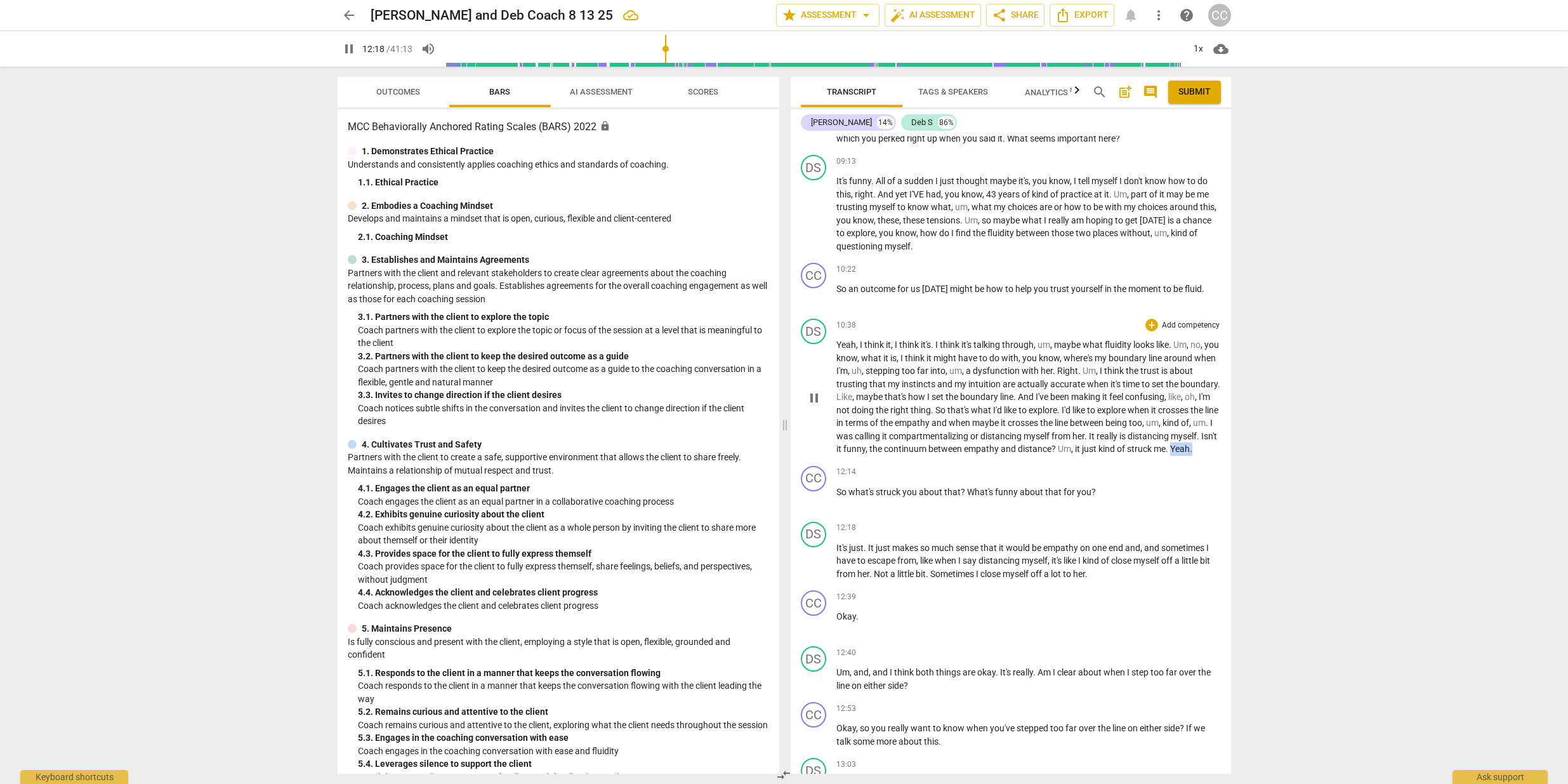
drag, startPoint x: 891, startPoint y: 458, endPoint x: 927, endPoint y: 461, distance: 36.1
click at [927, 456] on p "Yeah , I think it , I think it's . I think it's talking through , um , maybe wh…" at bounding box center [1029, 397] width 385 height 118
type input "741"
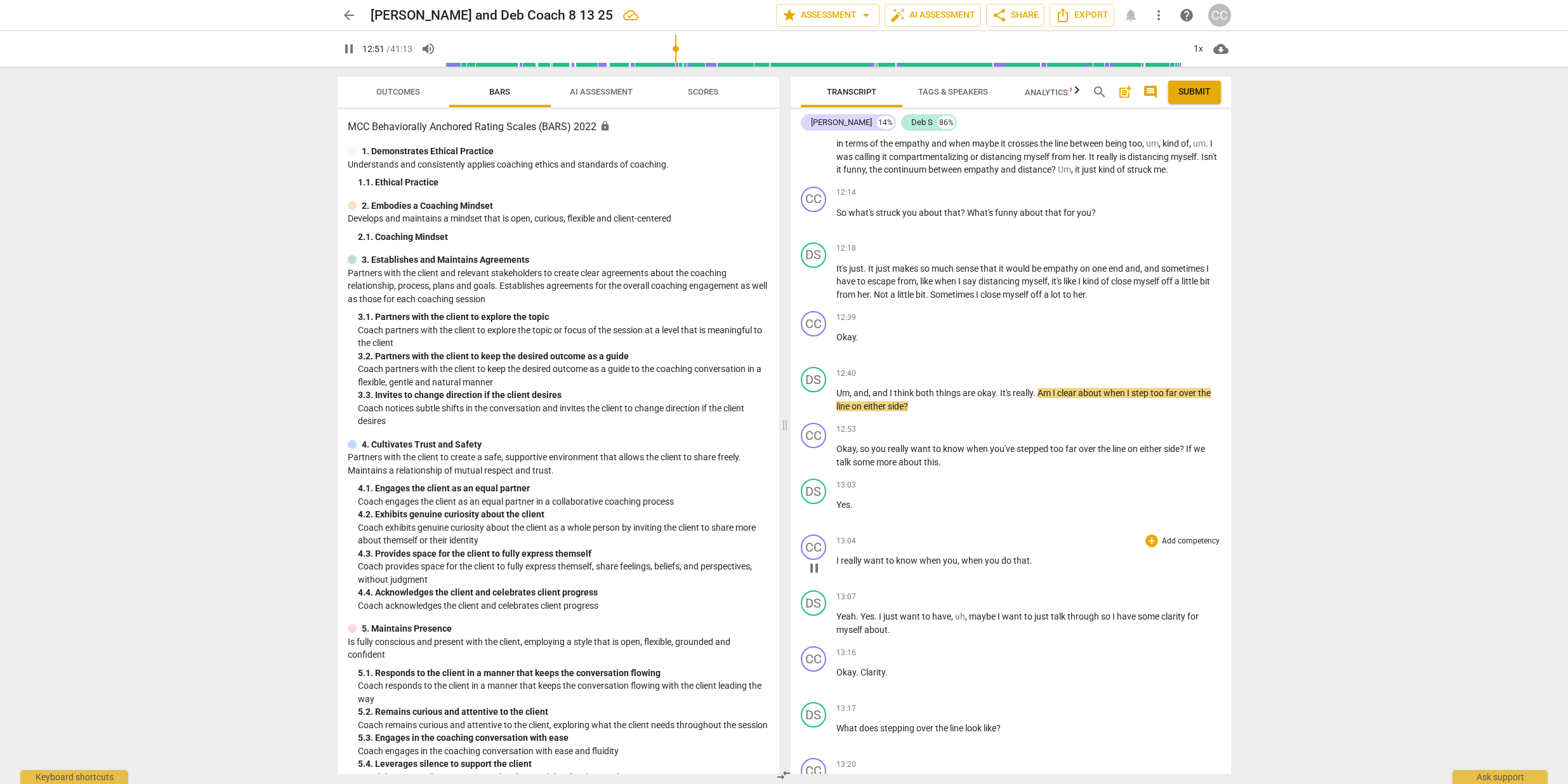
scroll to position [2126, 0]
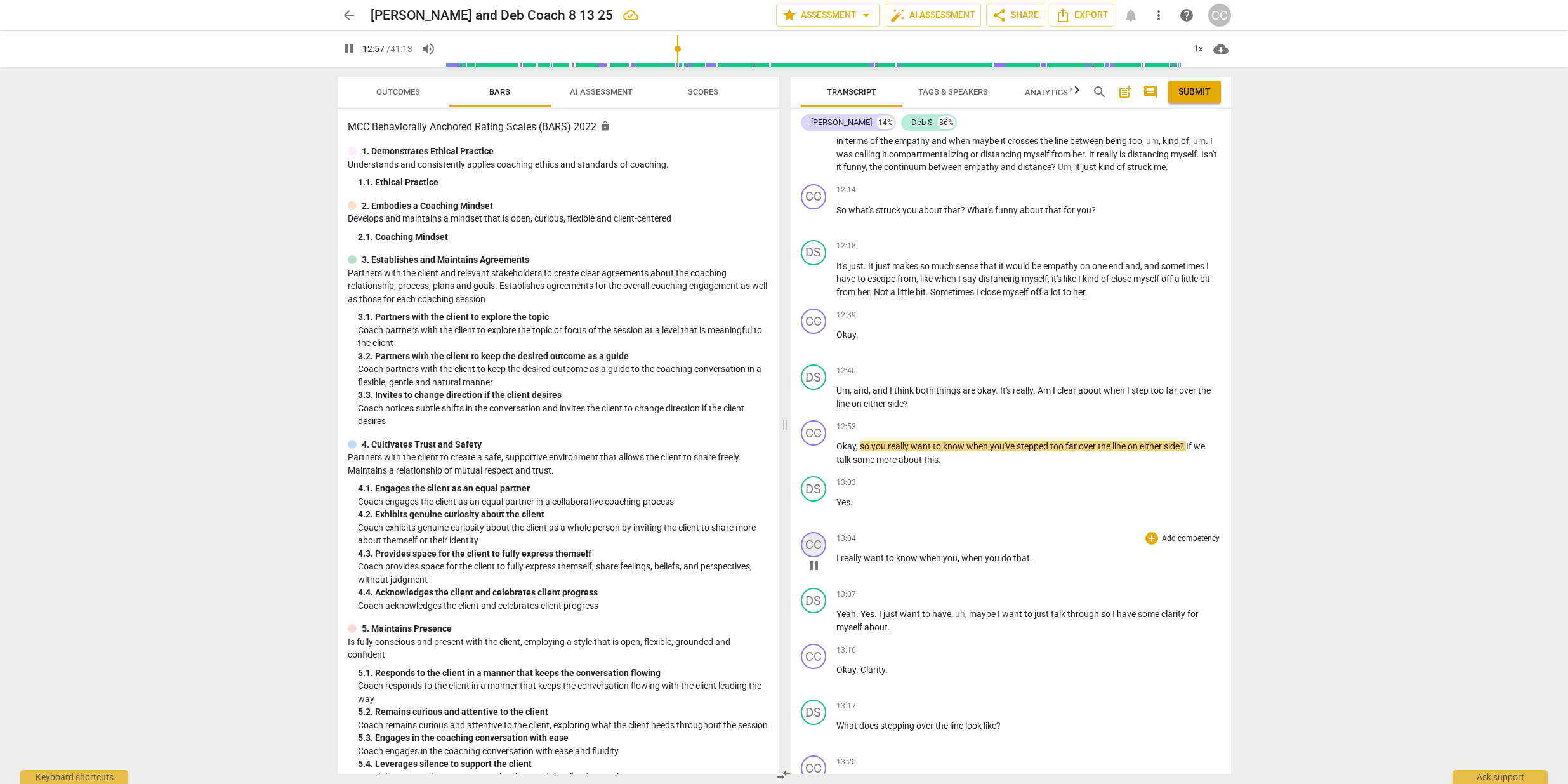
click at [819, 555] on div "CC" at bounding box center [814, 544] width 26 height 26
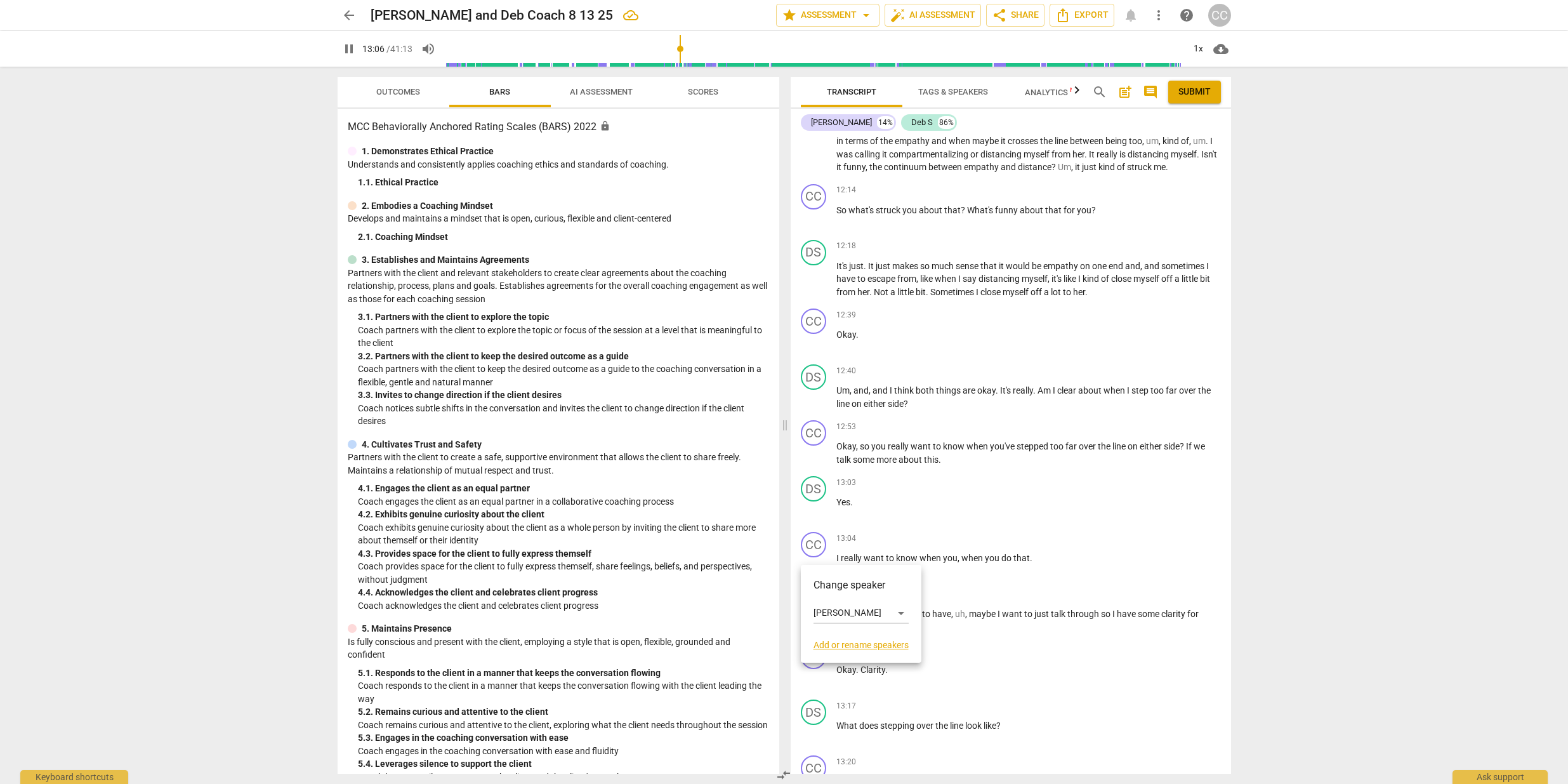
click at [1040, 581] on div at bounding box center [784, 392] width 1568 height 784
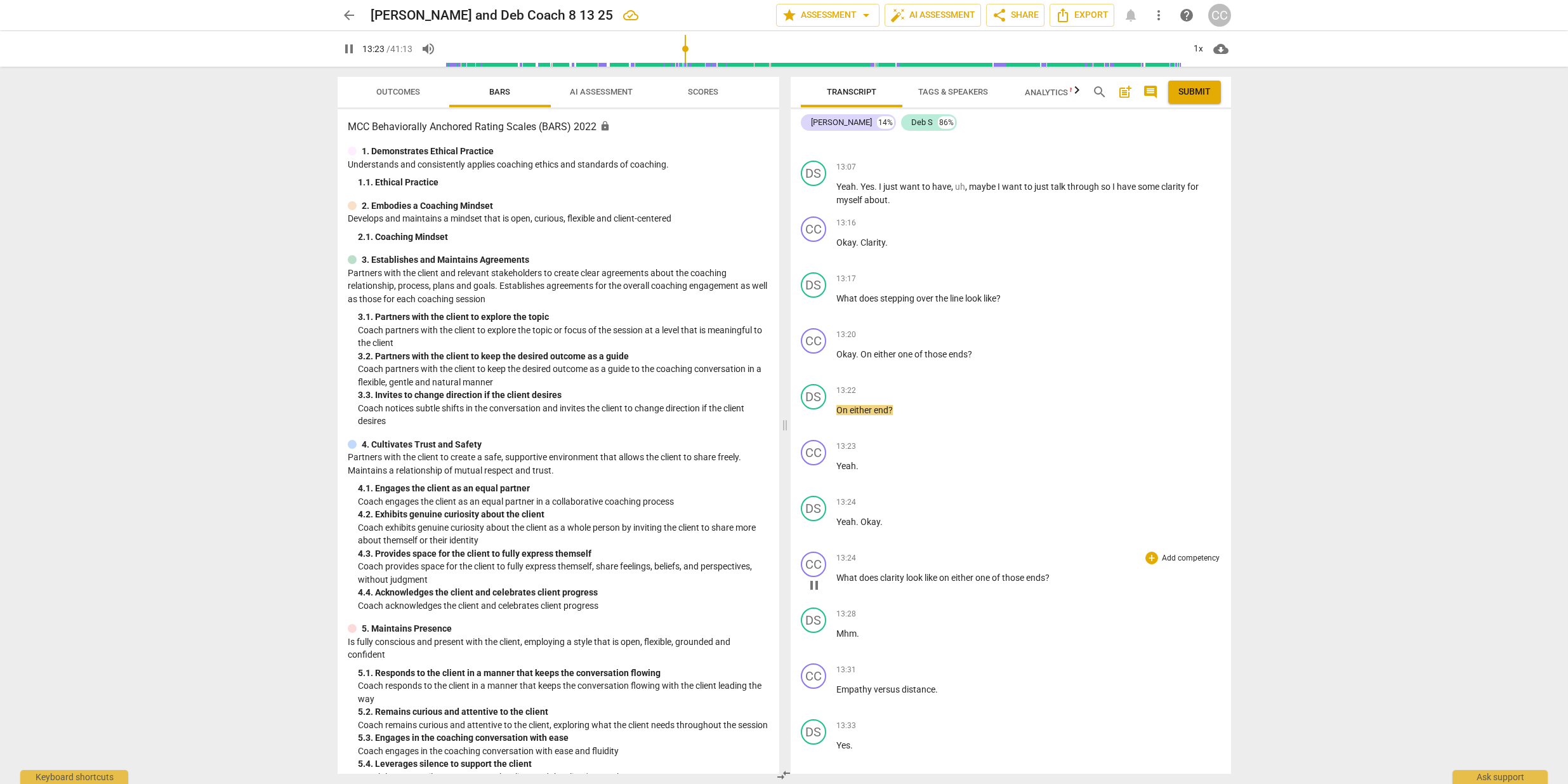
scroll to position [2556, 0]
click at [816, 460] on div "CC" at bounding box center [814, 449] width 26 height 26
click at [845, 488] on h3 "Change speaker" at bounding box center [861, 489] width 95 height 15
click at [902, 520] on div "[PERSON_NAME]" at bounding box center [861, 517] width 95 height 21
click at [846, 542] on li "Deb S" at bounding box center [862, 542] width 96 height 24
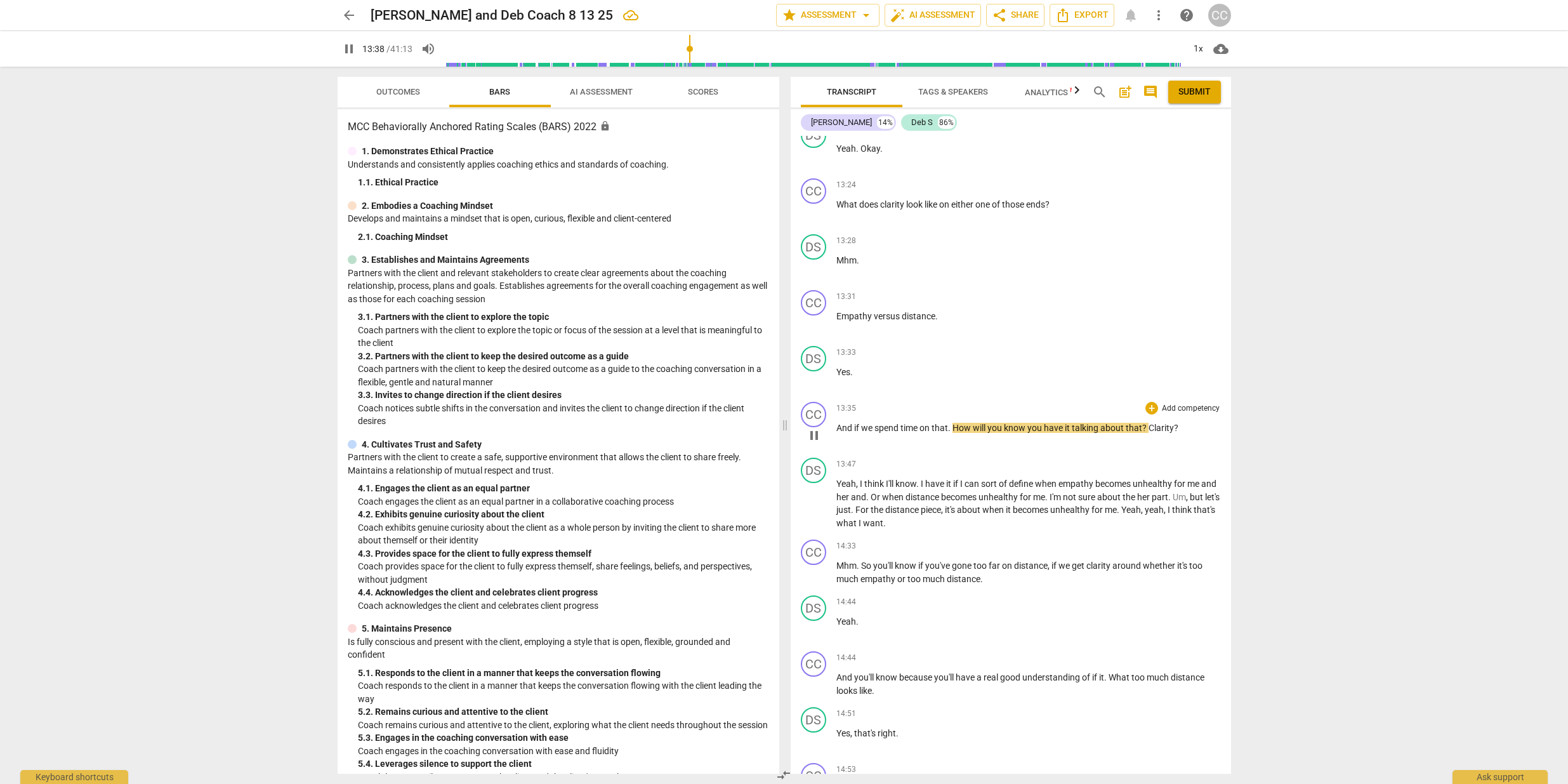
scroll to position [2928, 0]
click at [1071, 431] on span "it" at bounding box center [1068, 426] width 7 height 10
type input "834"
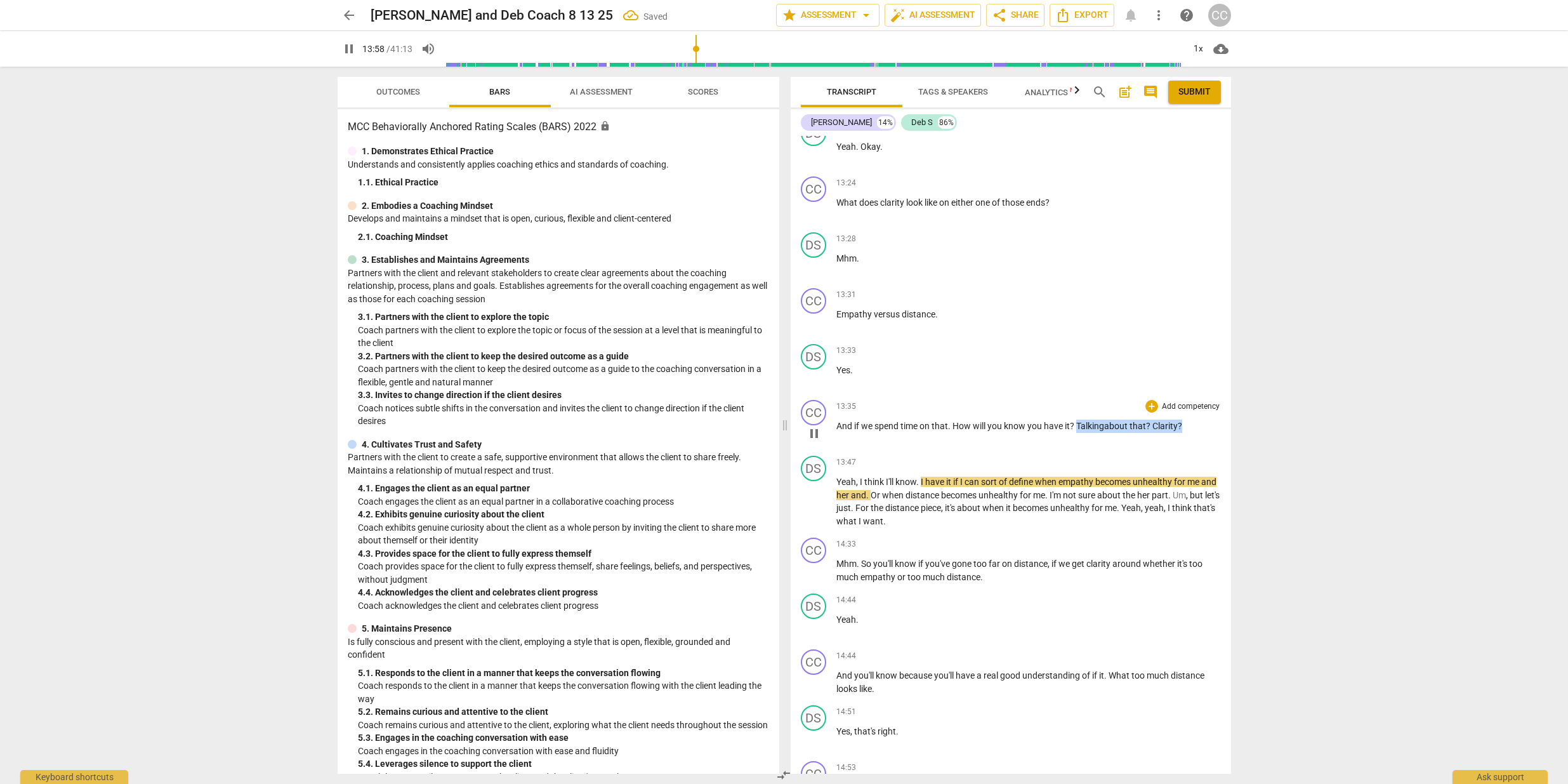
drag, startPoint x: 1078, startPoint y: 435, endPoint x: 1185, endPoint y: 432, distance: 107.0
click at [1185, 432] on p "And if we spend time on that . How will you know you have it? Talking about tha…" at bounding box center [1029, 426] width 385 height 13
click at [1214, 416] on icon "button" at bounding box center [1213, 415] width 8 height 9
click at [1077, 429] on p "And if we spend time on that . How will you know you have it ? Talking about th…" at bounding box center [1029, 426] width 385 height 13
drag, startPoint x: 1069, startPoint y: 432, endPoint x: 1173, endPoint y: 434, distance: 104.0
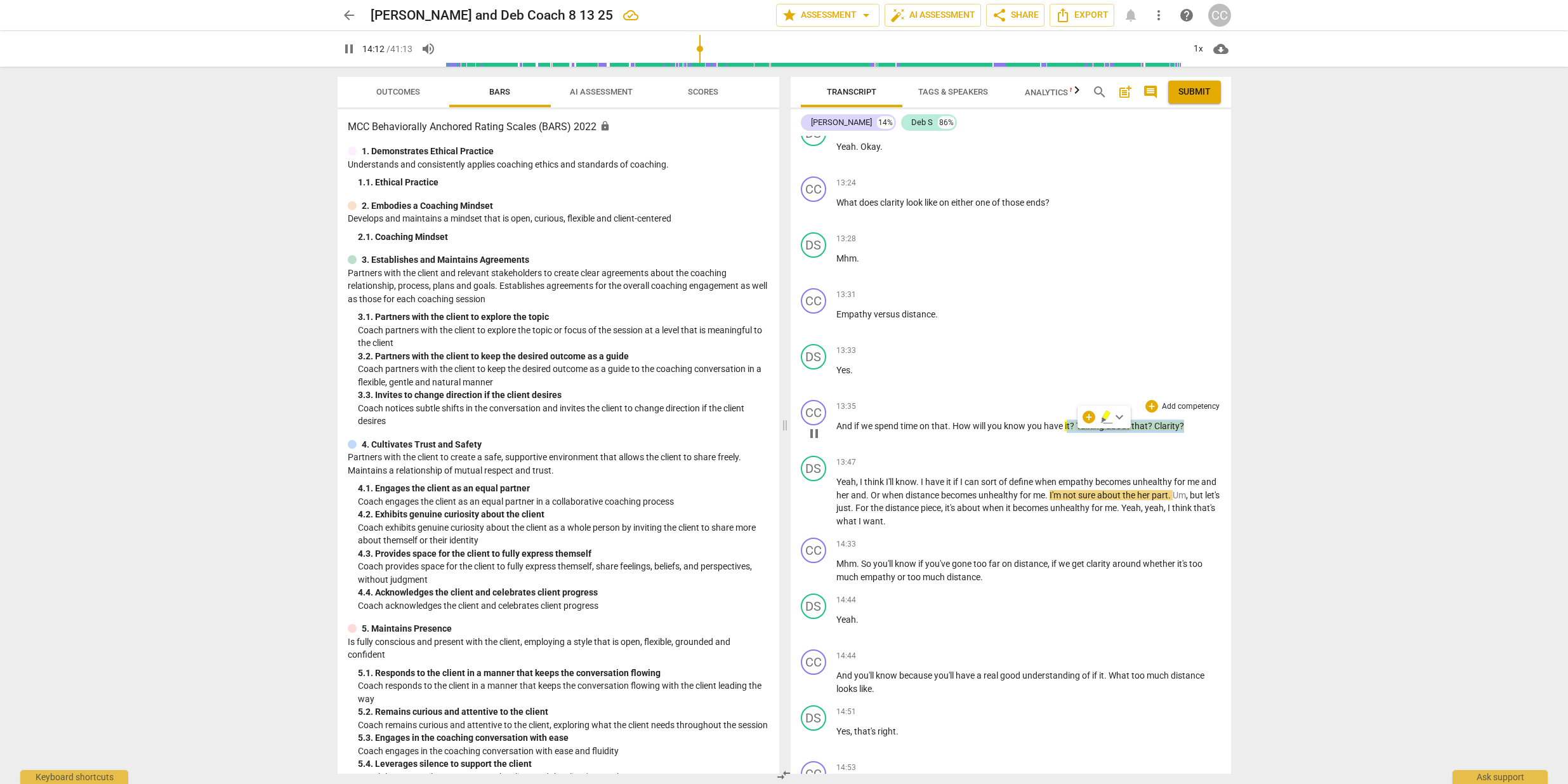
click at [1186, 433] on p "And if we spend time on that . How will you know you have it ? Talking about th…" at bounding box center [1029, 426] width 385 height 13
click at [1081, 431] on span "Talking" at bounding box center [1092, 426] width 30 height 10
drag, startPoint x: 1079, startPoint y: 434, endPoint x: 1188, endPoint y: 435, distance: 109.0
click at [1188, 433] on p "And if we spend time on that . How will you know you have it ? Talking about th…" at bounding box center [1029, 426] width 385 height 13
click at [1226, 417] on span "keyboard_arrow_down" at bounding box center [1226, 416] width 15 height 15
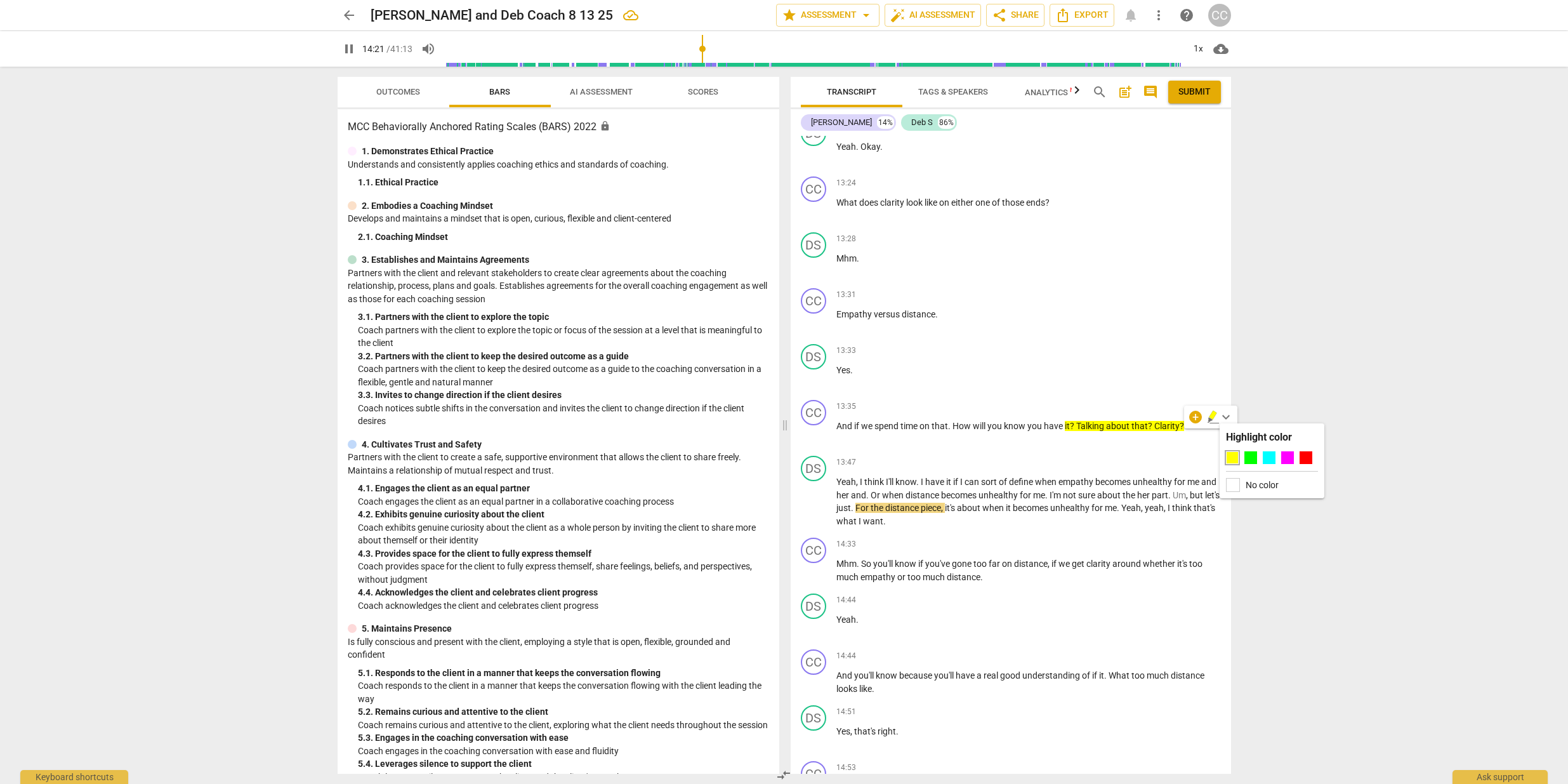
click at [1235, 458] on div at bounding box center [1233, 458] width 13 height 13
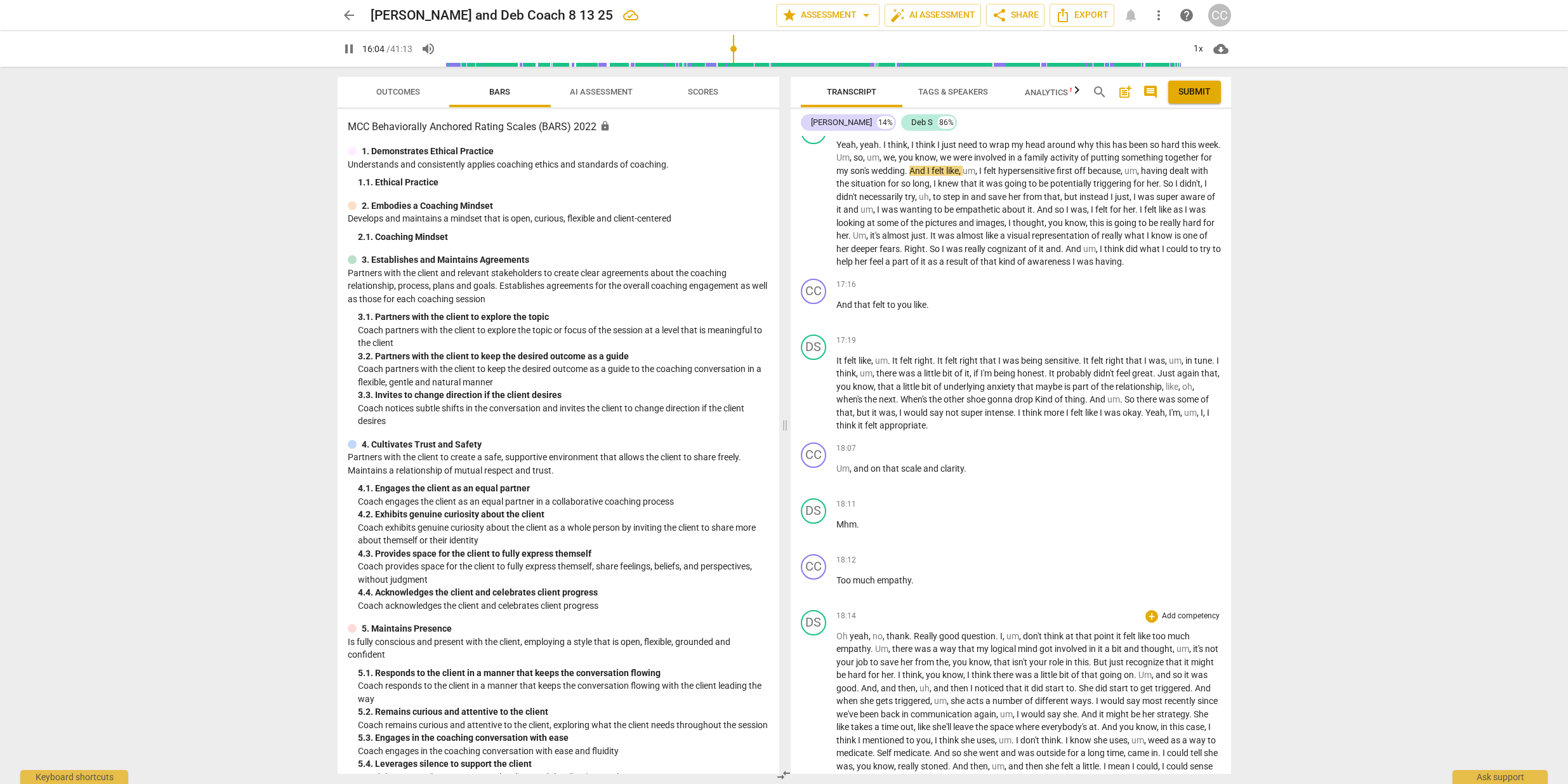
scroll to position [3751, 0]
click at [934, 313] on p "And that felt to you like ." at bounding box center [1029, 306] width 385 height 13
type input "1041"
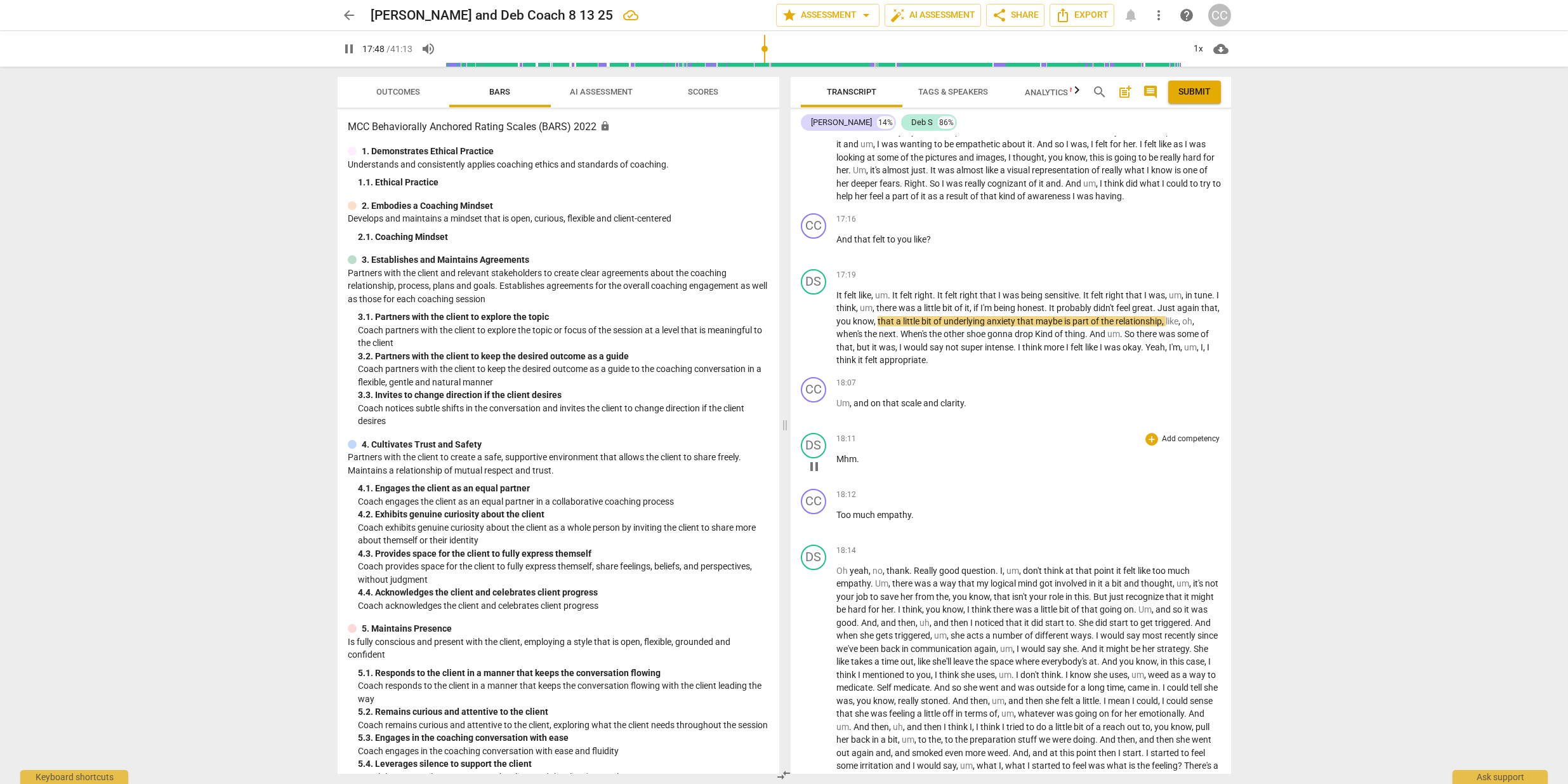
scroll to position [3829, 0]
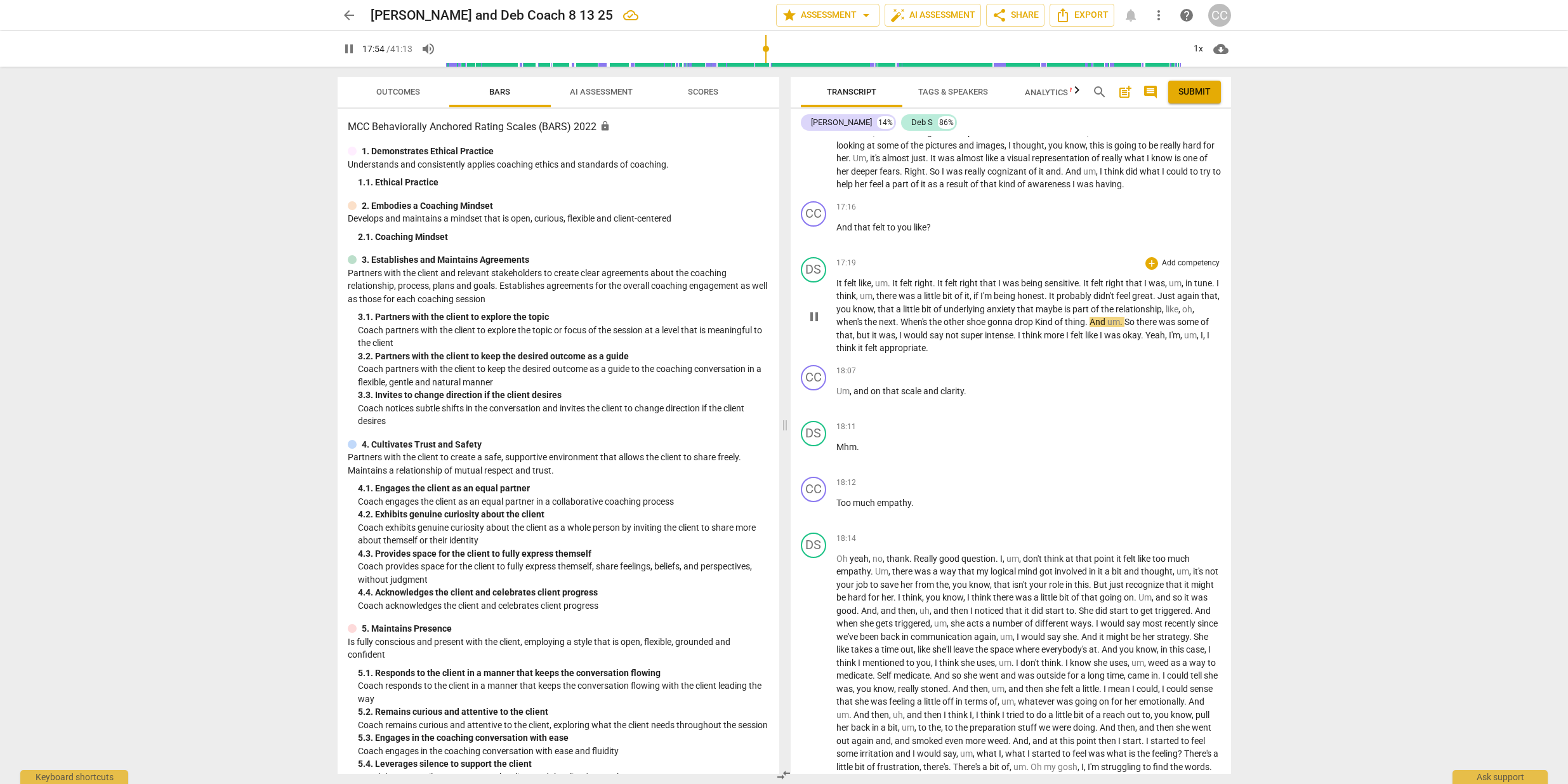
click at [1041, 327] on span "Kind" at bounding box center [1045, 322] width 20 height 10
type input "1076"
drag, startPoint x: 858, startPoint y: 403, endPoint x: 838, endPoint y: 401, distance: 20.1
click at [838, 398] on p "Um , and on that scale and clarity ." at bounding box center [1029, 391] width 385 height 13
type input "1094"
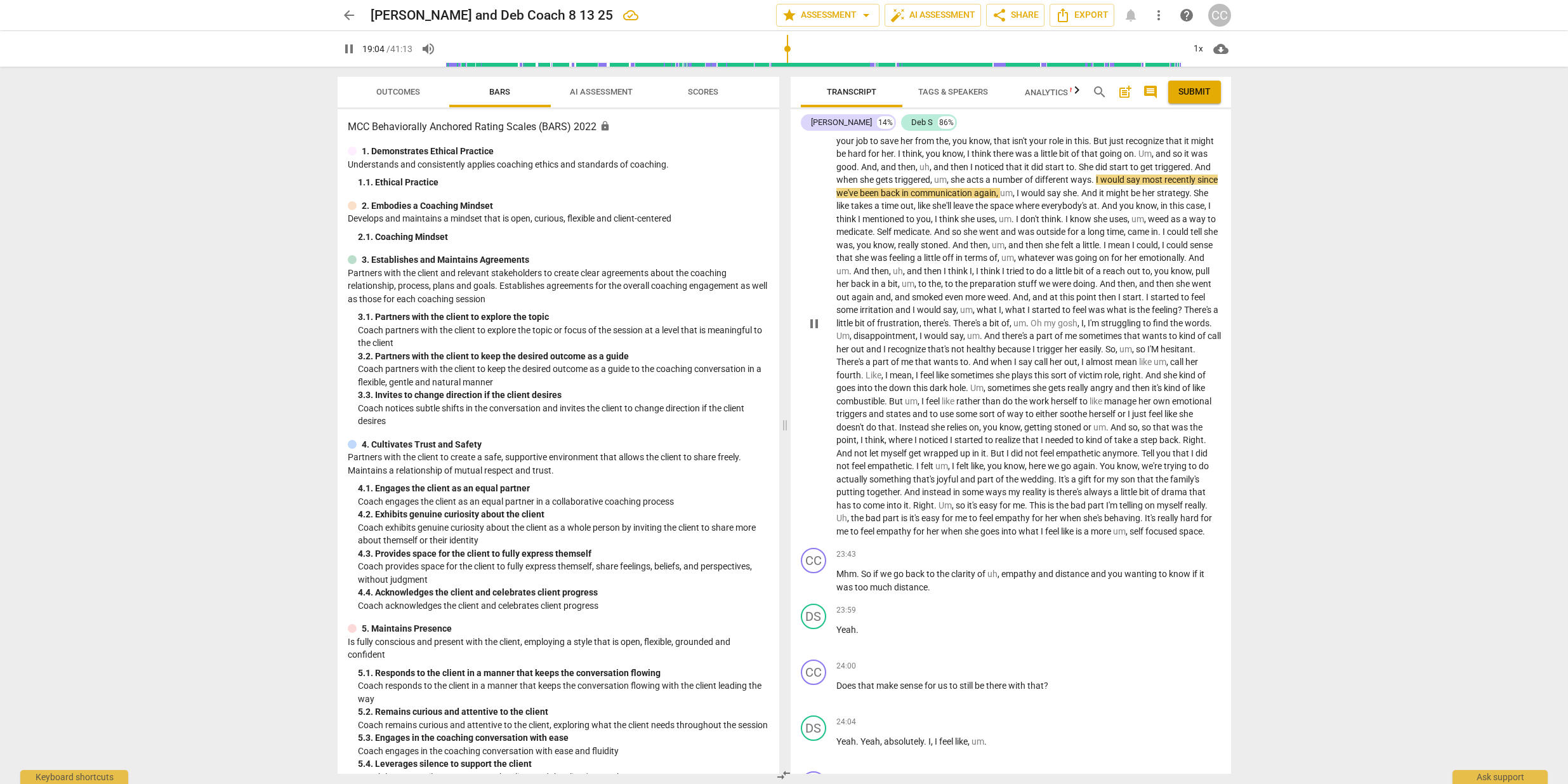
scroll to position [4276, 0]
drag, startPoint x: 1169, startPoint y: 200, endPoint x: 1189, endPoint y: 204, distance: 20.4
click at [1159, 201] on p "Oh yeah , no , thank . Really good question . I , um , don't think at that poin…" at bounding box center [1029, 320] width 385 height 430
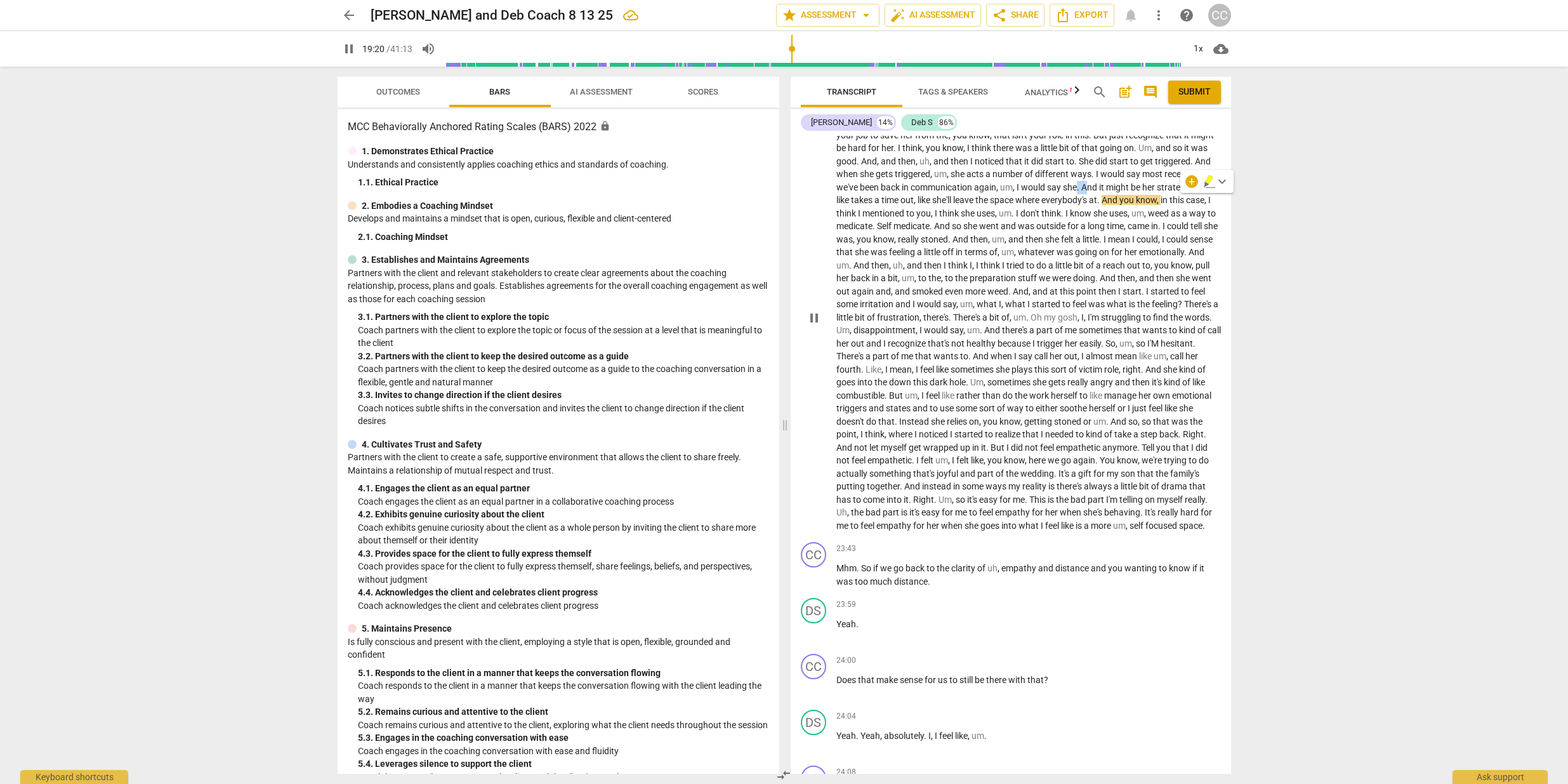
type input "1161"
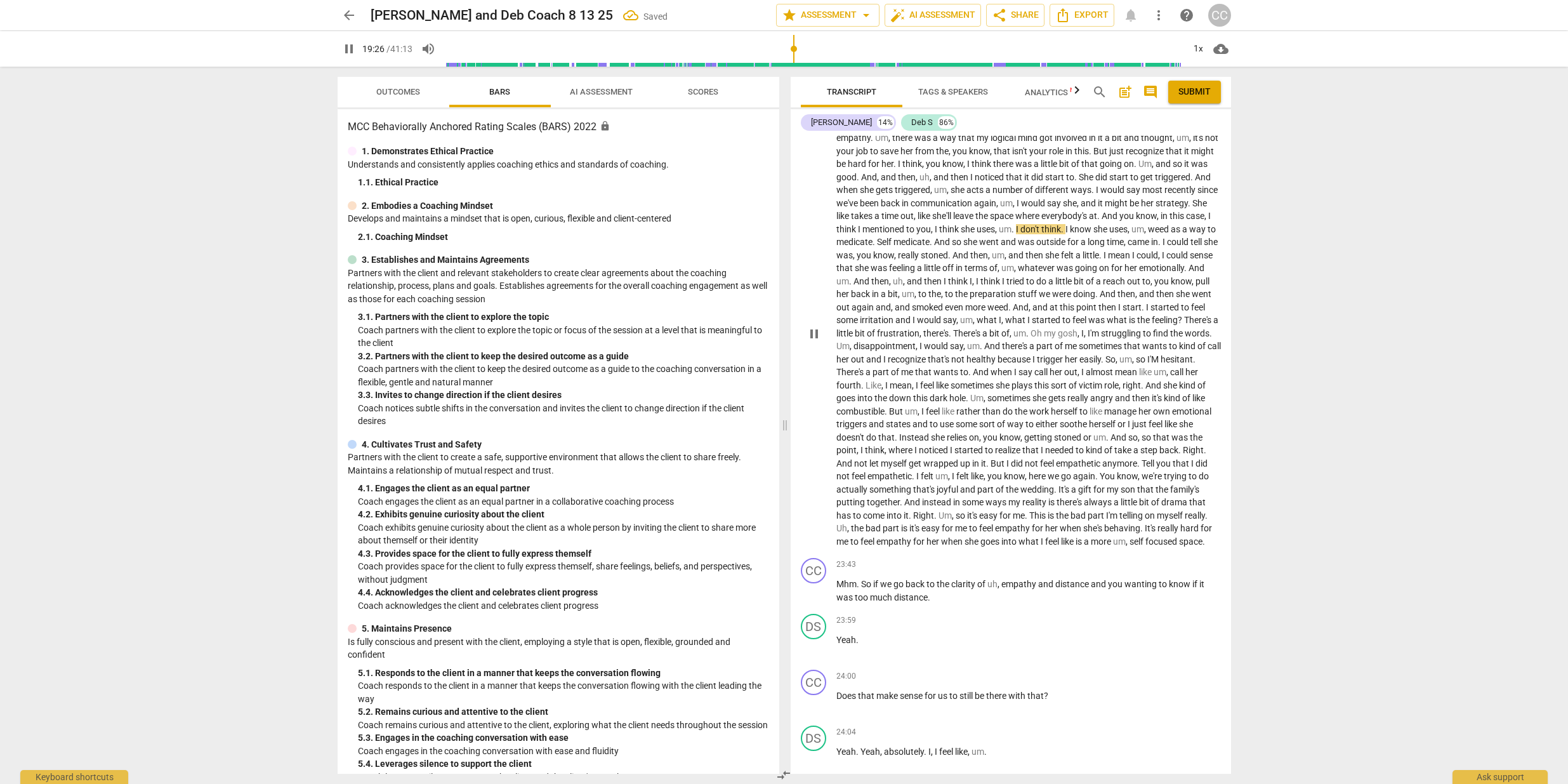
scroll to position [4260, 0]
click at [894, 250] on span "Self" at bounding box center [885, 245] width 16 height 10
click at [1099, 264] on span "." at bounding box center [1102, 258] width 4 height 10
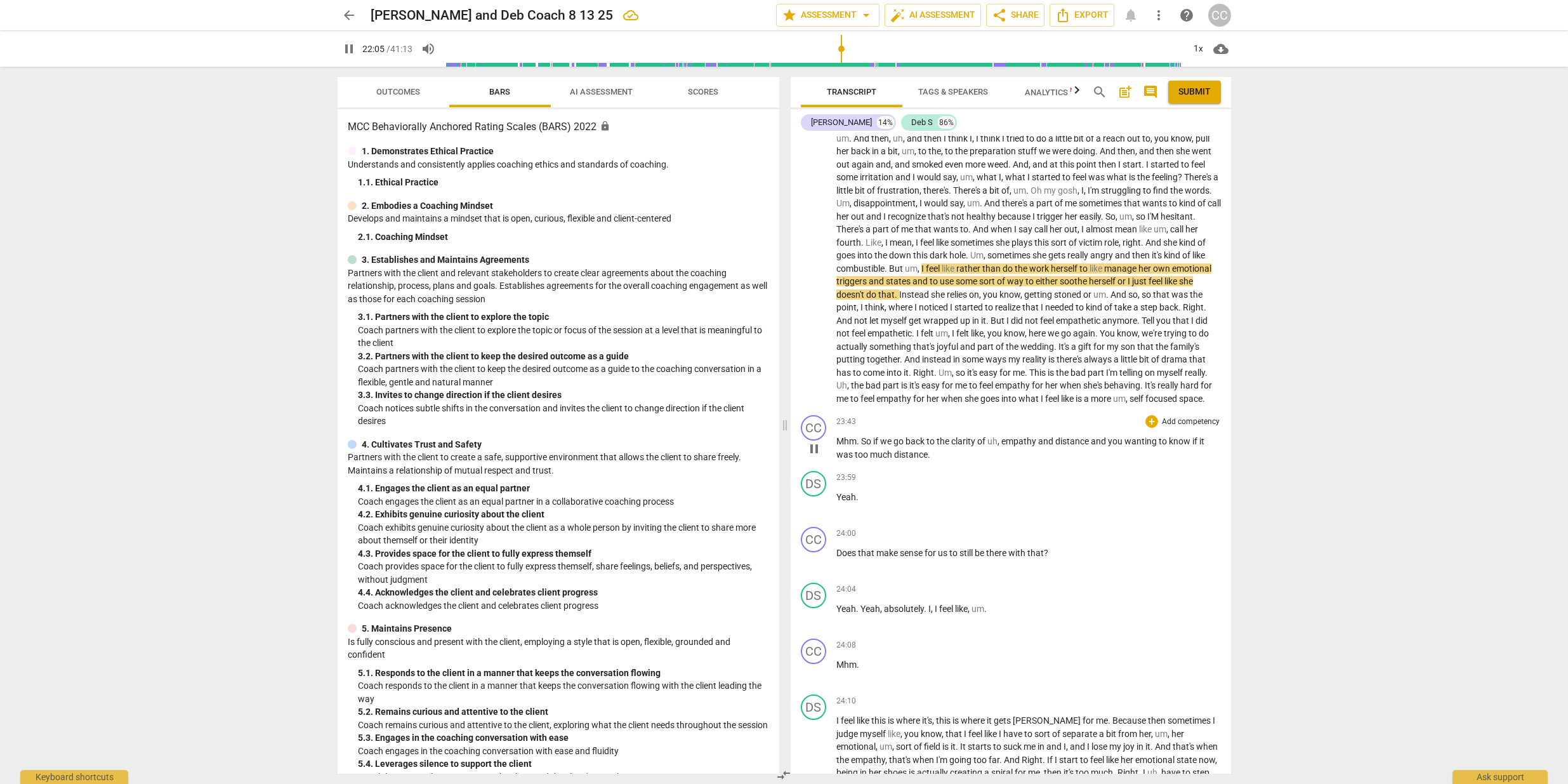
scroll to position [4406, 0]
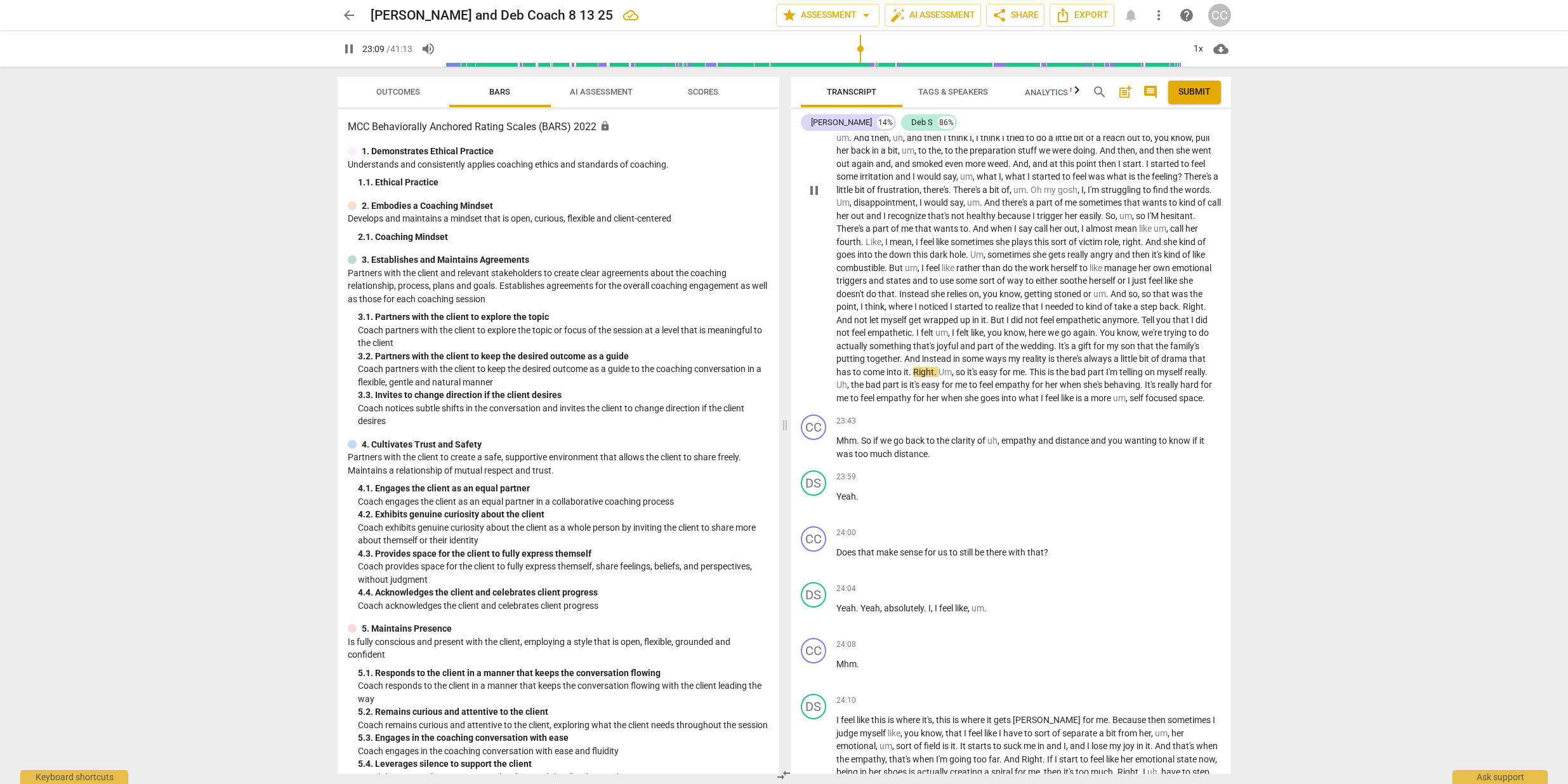
click at [985, 364] on span "ways" at bounding box center [997, 359] width 23 height 10
click at [1051, 364] on span "is" at bounding box center [1055, 359] width 9 height 10
click at [1146, 403] on span "focused" at bounding box center [1162, 398] width 33 height 10
click at [934, 460] on p "Mhm . So if we go back to the clarity of uh , empathy and distance and you want…" at bounding box center [1029, 447] width 385 height 26
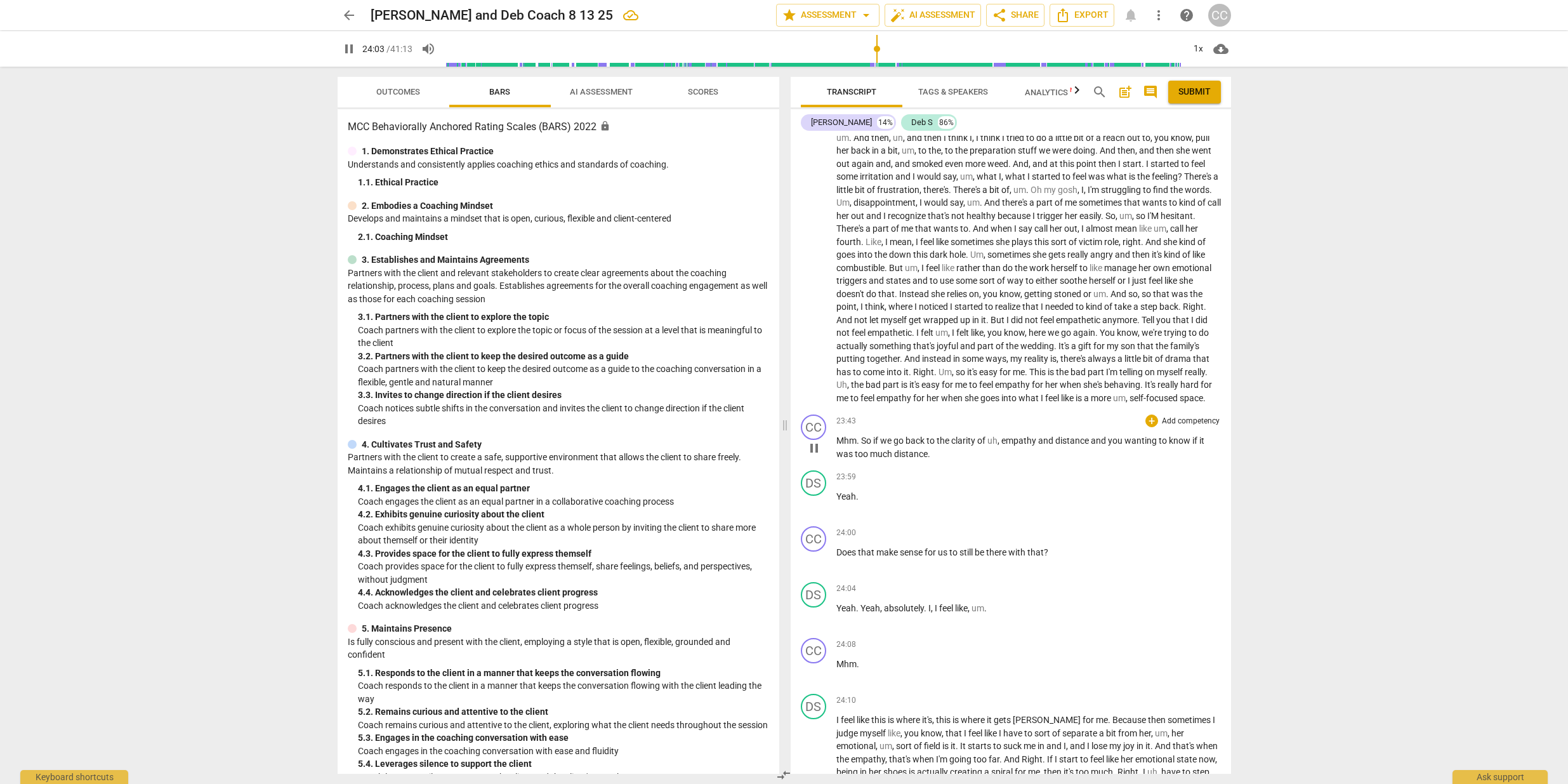
type input "1444"
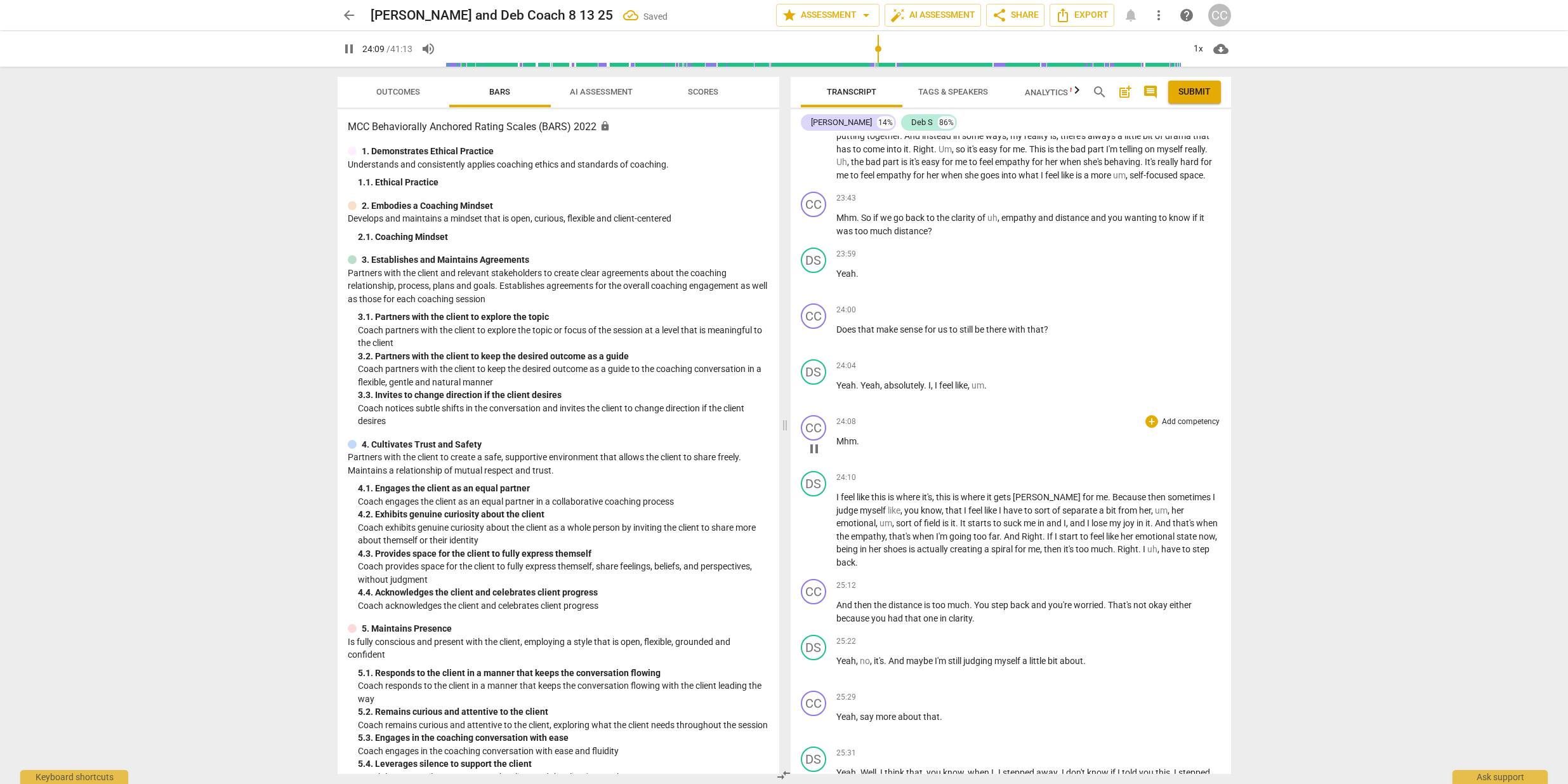
scroll to position [4640, 0]
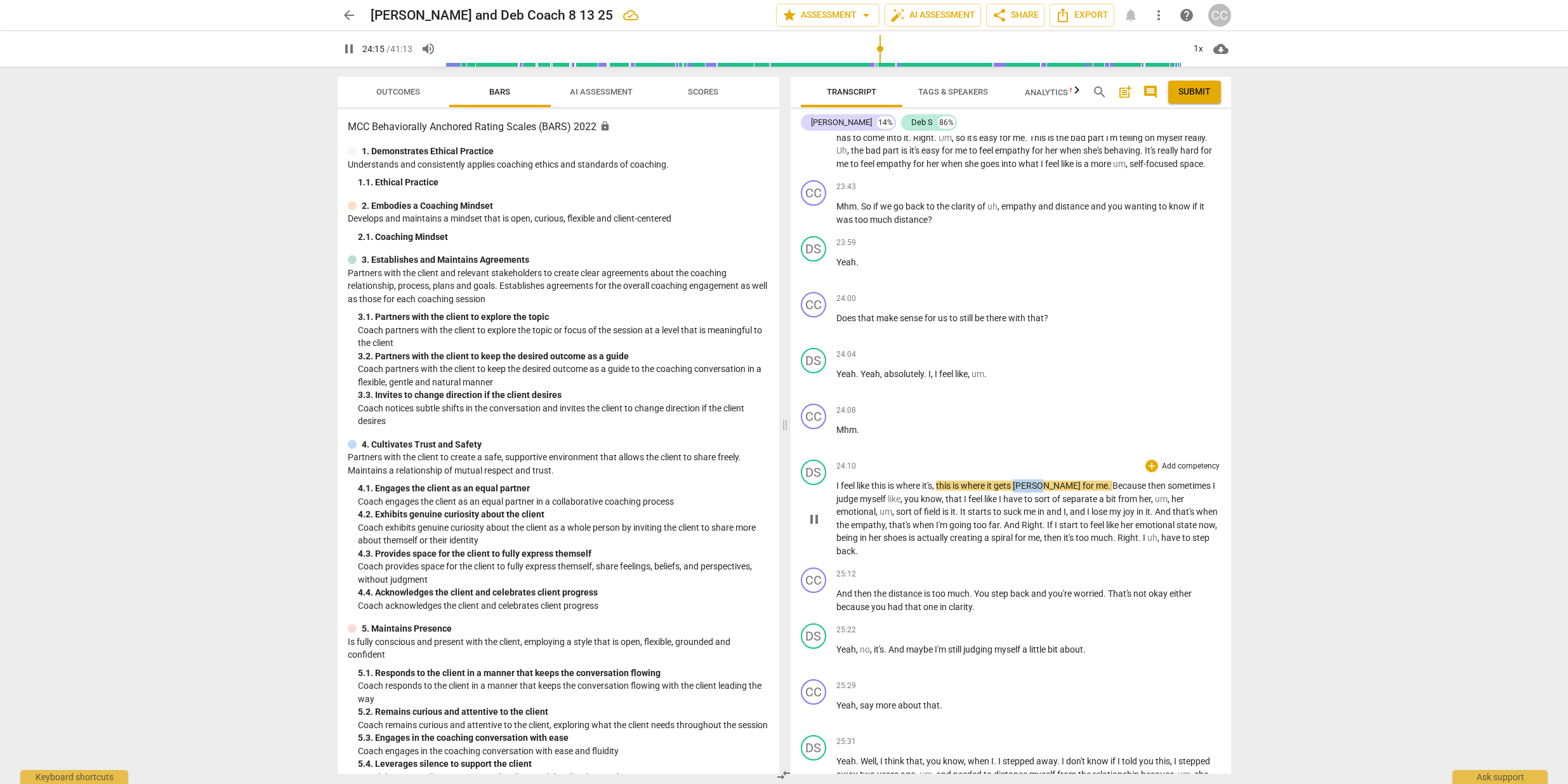
drag, startPoint x: 1048, startPoint y: 498, endPoint x: 1019, endPoint y: 500, distance: 29.1
click at [1019, 491] on span "[PERSON_NAME]" at bounding box center [1048, 486] width 69 height 10
type input "1457"
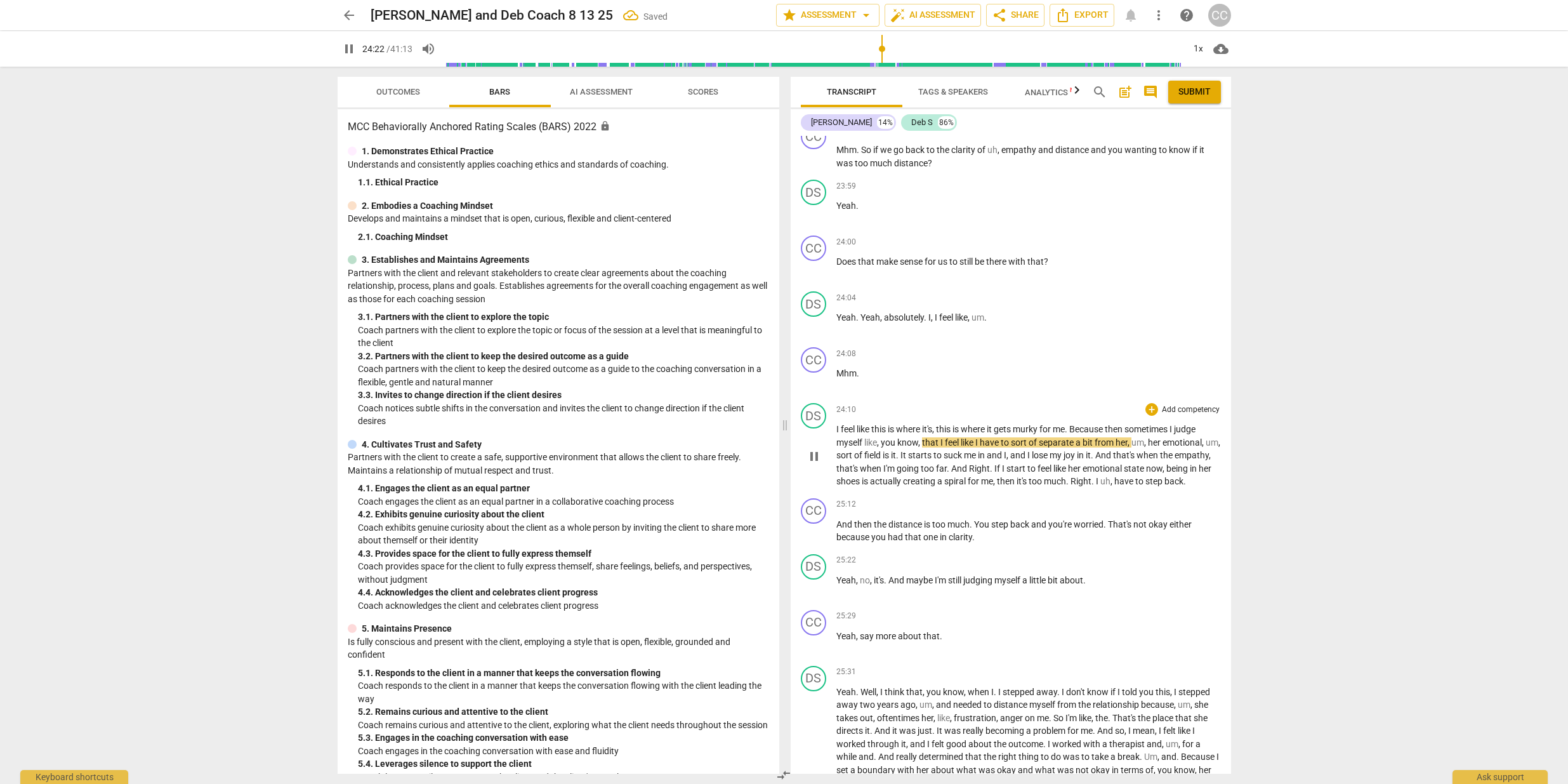
scroll to position [4719, 0]
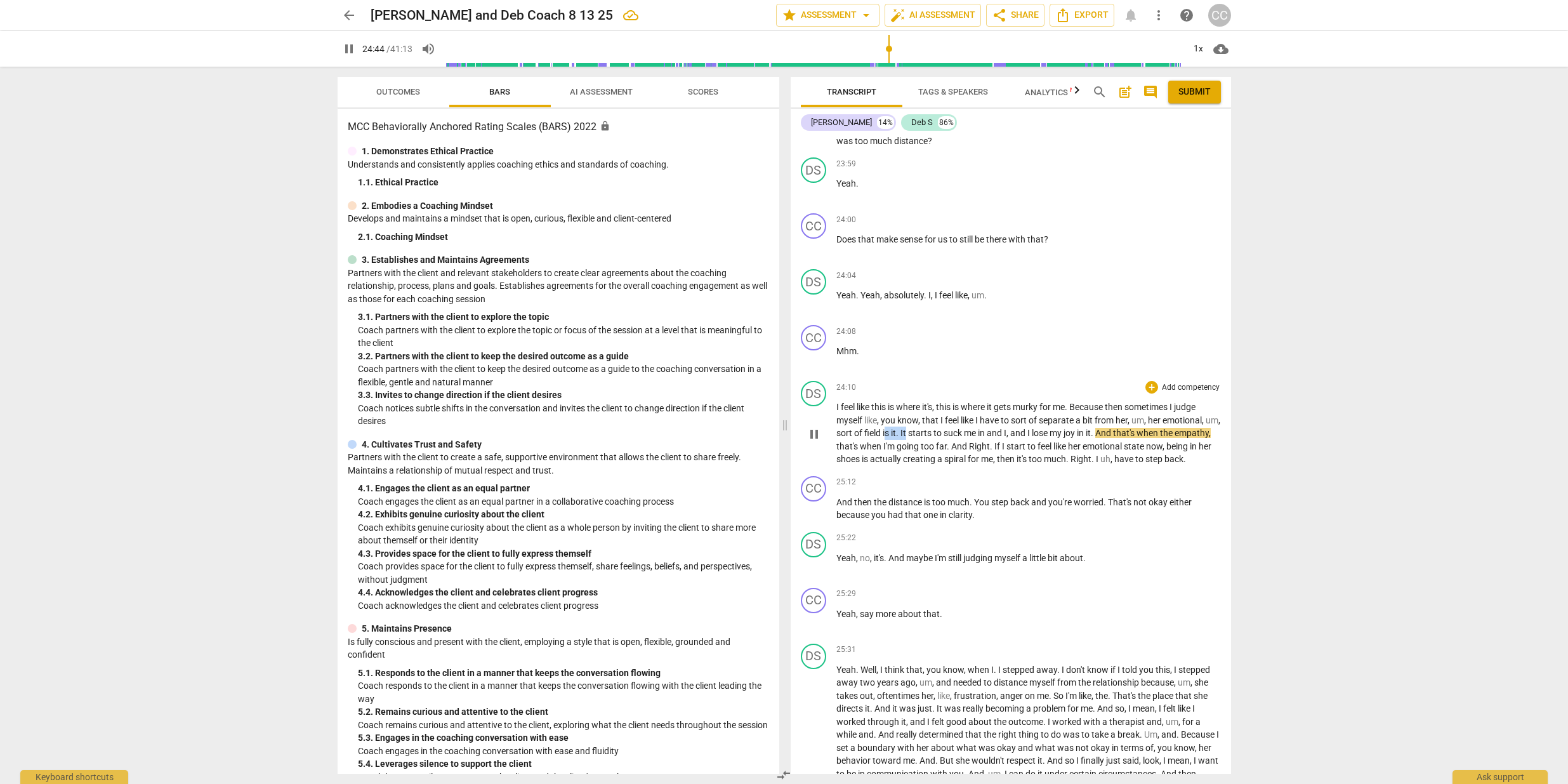
drag, startPoint x: 924, startPoint y: 448, endPoint x: 902, endPoint y: 447, distance: 22.0
click at [902, 447] on p "I feel like this is where it's , this is where it gets murky for me . Because t…" at bounding box center [1029, 433] width 385 height 65
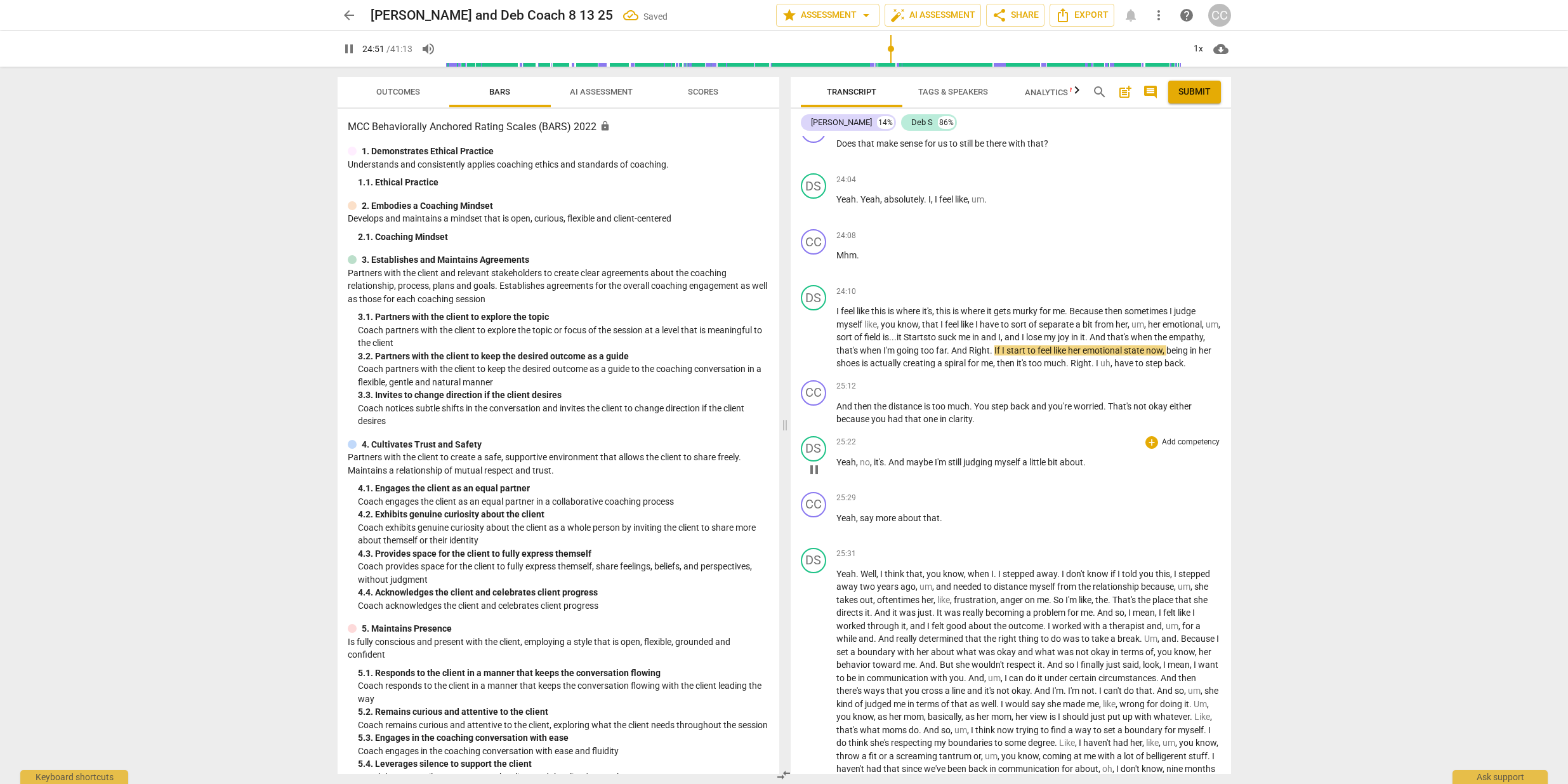
scroll to position [4821, 0]
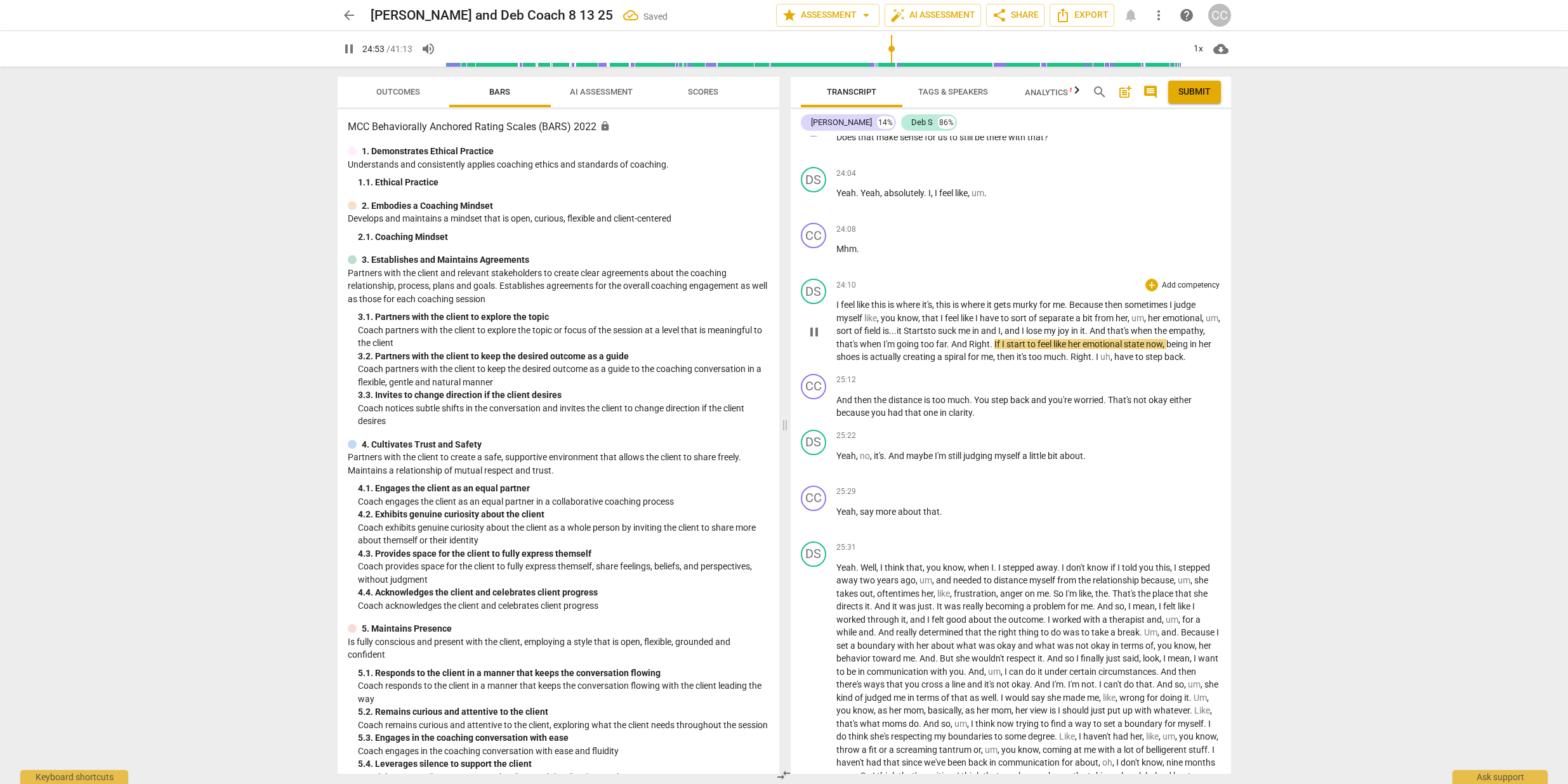
click at [925, 336] on span "Starts" at bounding box center [916, 330] width 24 height 10
click at [1031, 405] on span "back" at bounding box center [1021, 400] width 21 height 10
click at [1114, 405] on span "That's" at bounding box center [1121, 400] width 26 height 10
type input "1520"
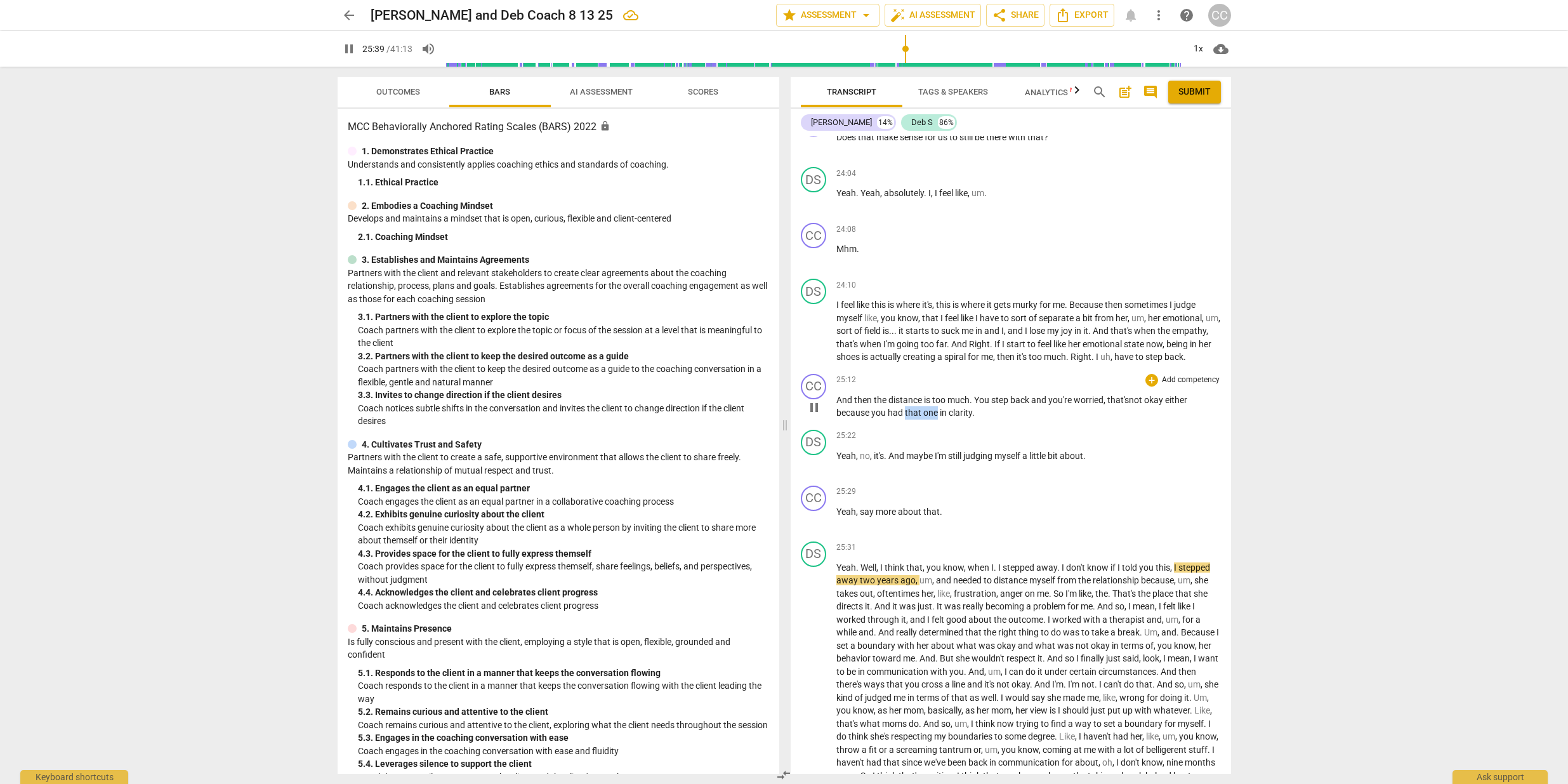
drag, startPoint x: 937, startPoint y: 439, endPoint x: 905, endPoint y: 439, distance: 32.0
click at [905, 420] on p "And then the distance is too much . You step back and you're worried, t hat's n…" at bounding box center [1029, 406] width 385 height 26
drag, startPoint x: 946, startPoint y: 438, endPoint x: 940, endPoint y: 437, distance: 6.1
click at [940, 418] on span "in" at bounding box center [941, 413] width 9 height 10
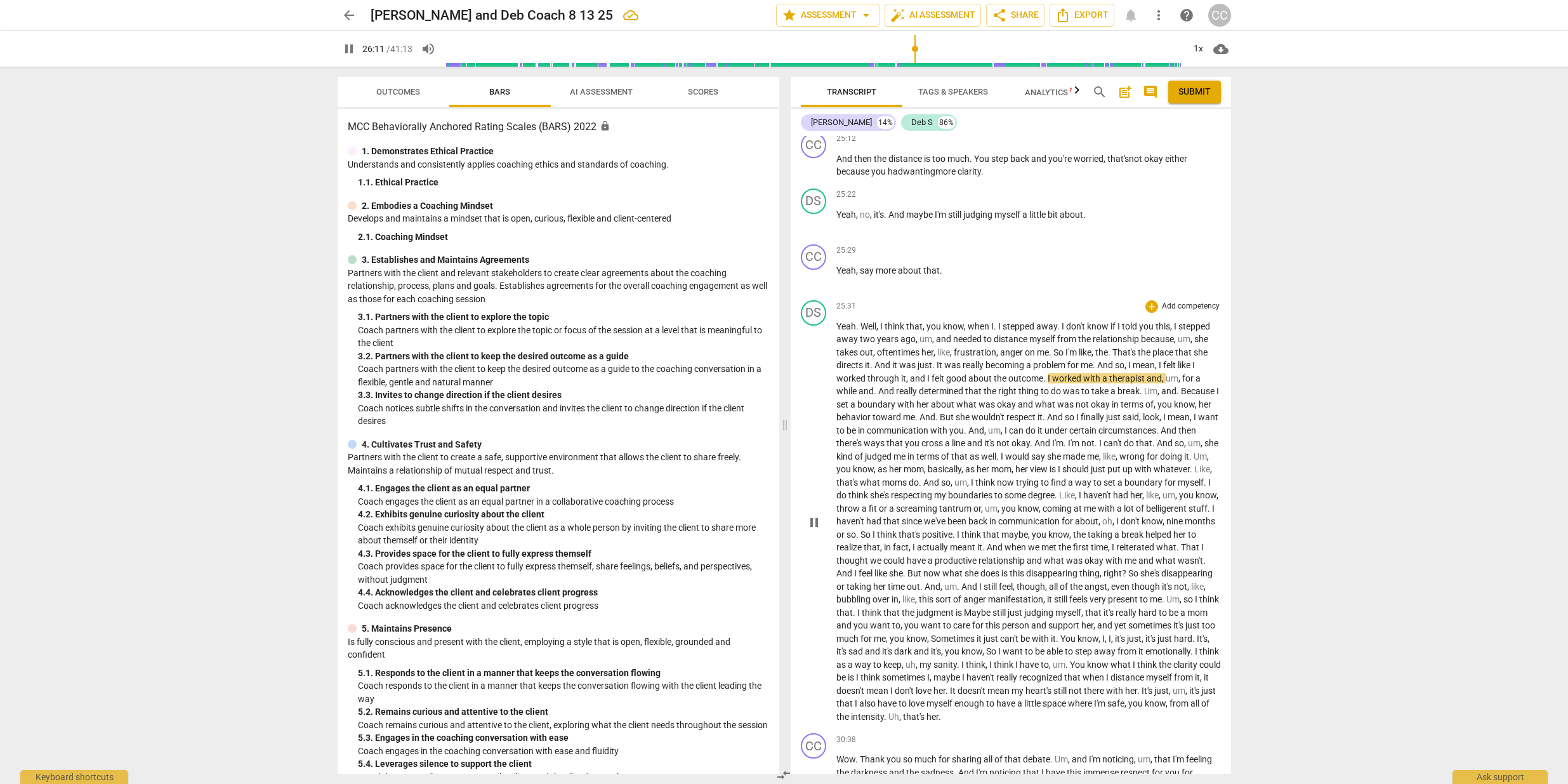
scroll to position [5093, 0]
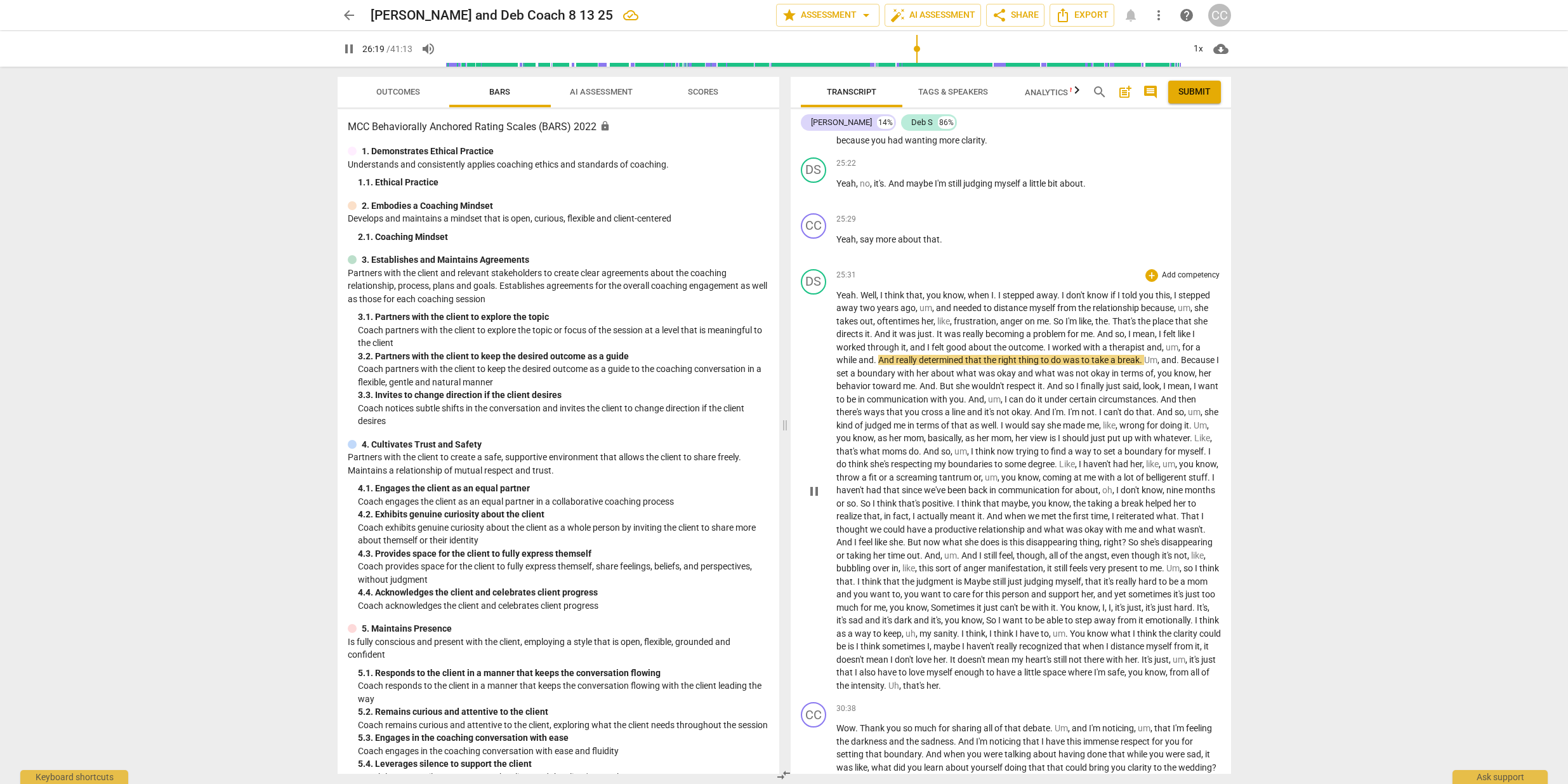
click at [895, 365] on span "And" at bounding box center [887, 359] width 18 height 10
type input "1581"
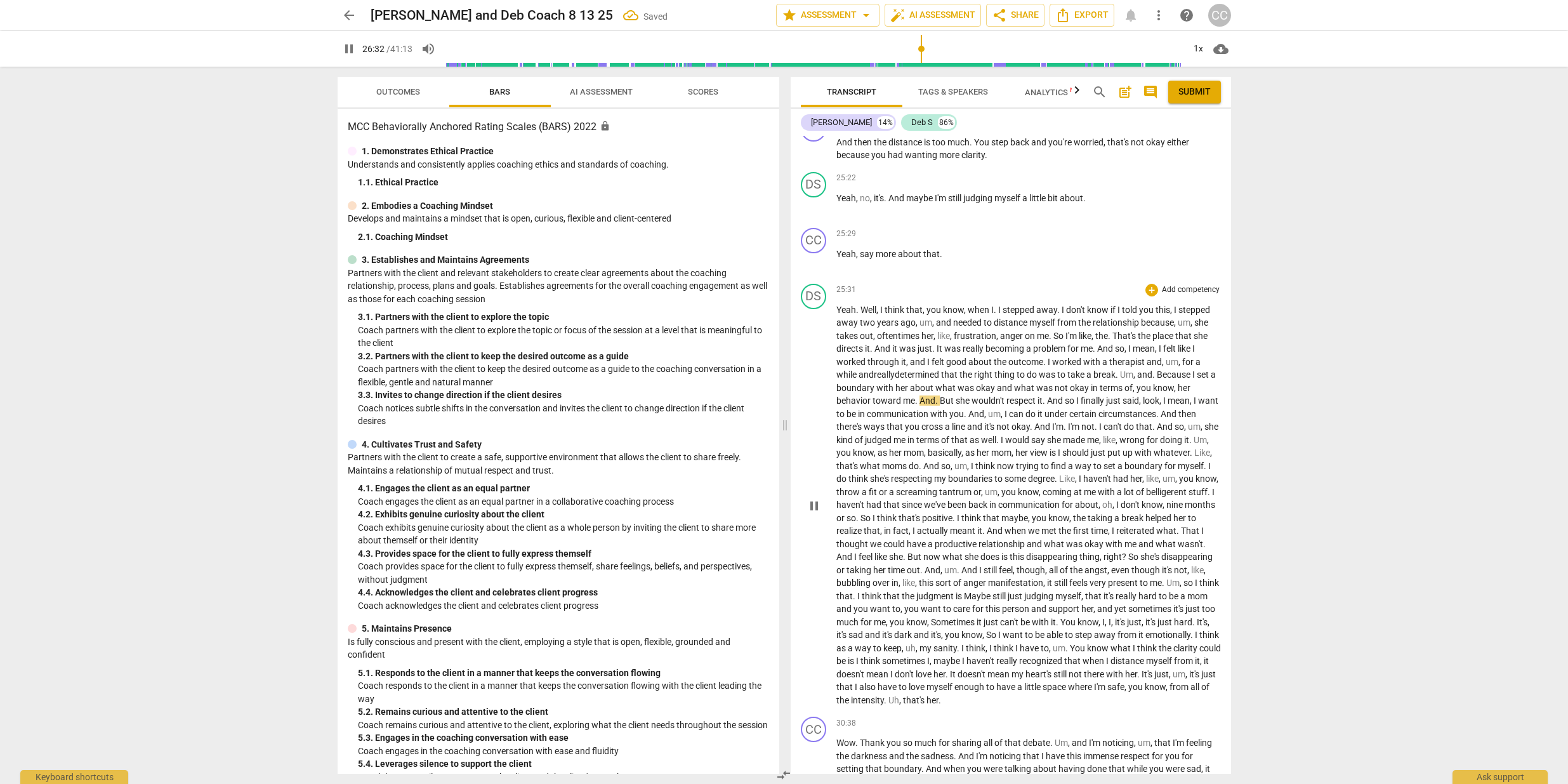
scroll to position [5080, 0]
click at [1167, 378] on span "Because" at bounding box center [1175, 372] width 35 height 10
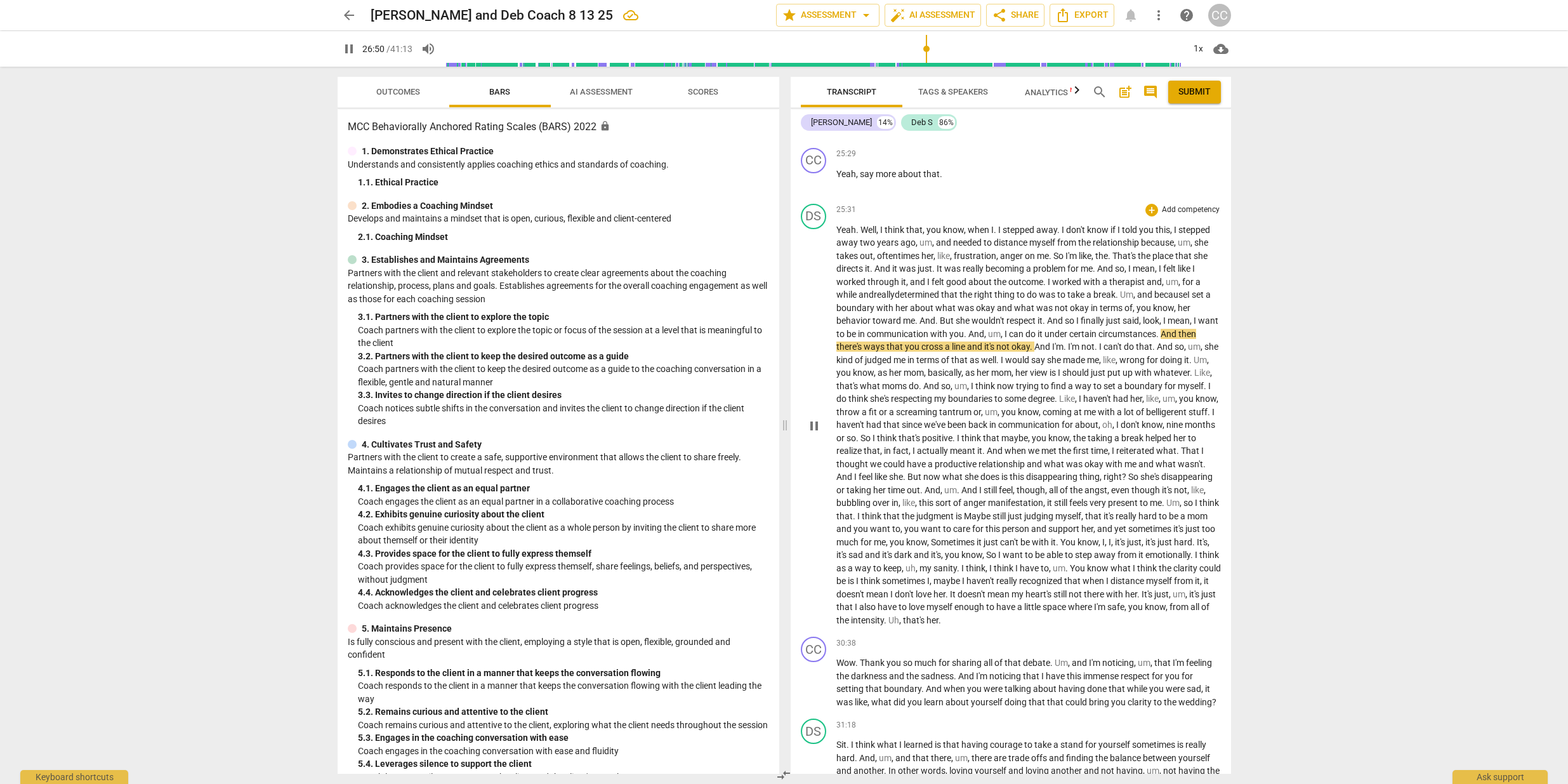
scroll to position [5180, 0]
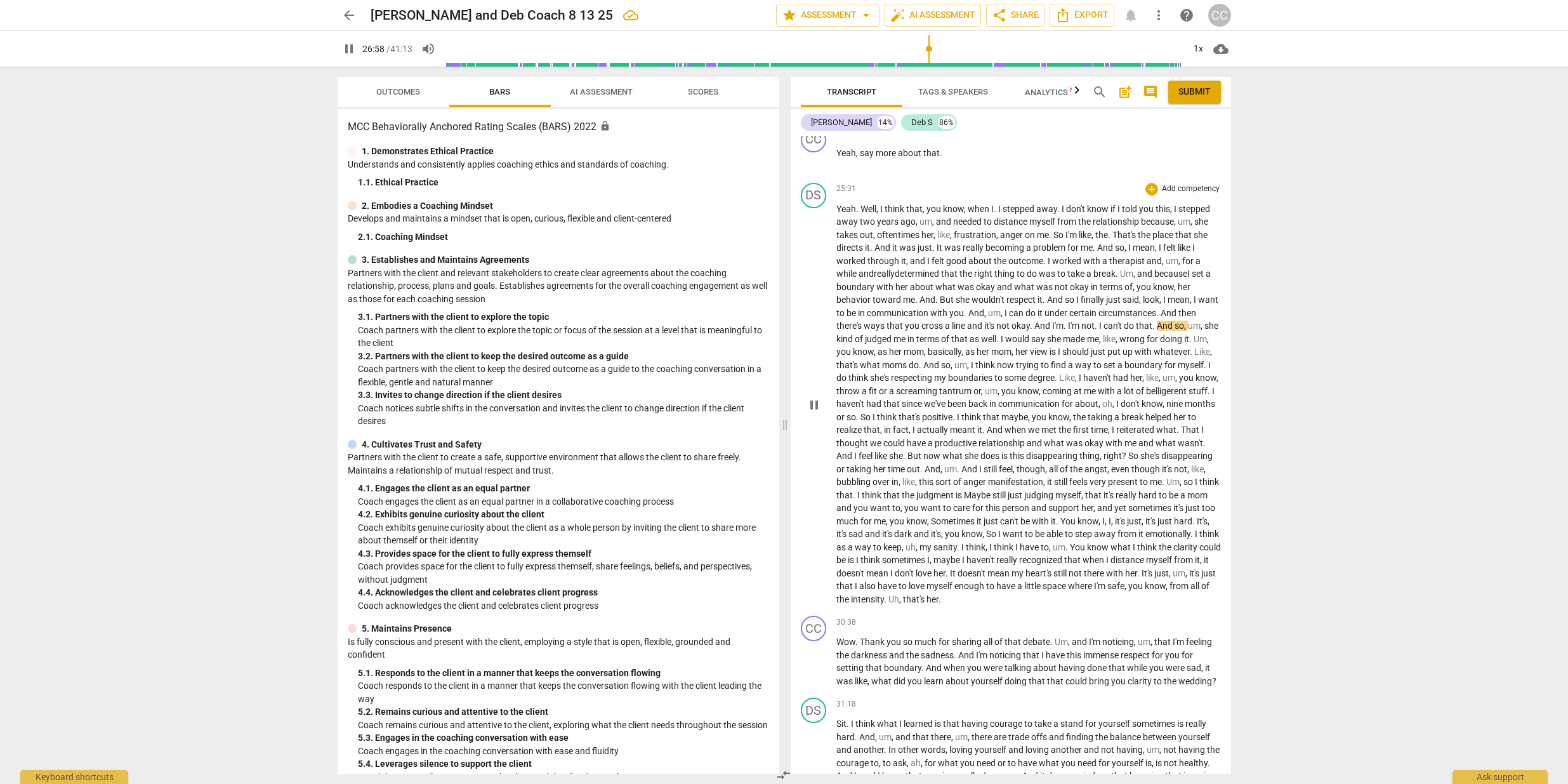
click at [1068, 330] on span "." at bounding box center [1066, 325] width 4 height 10
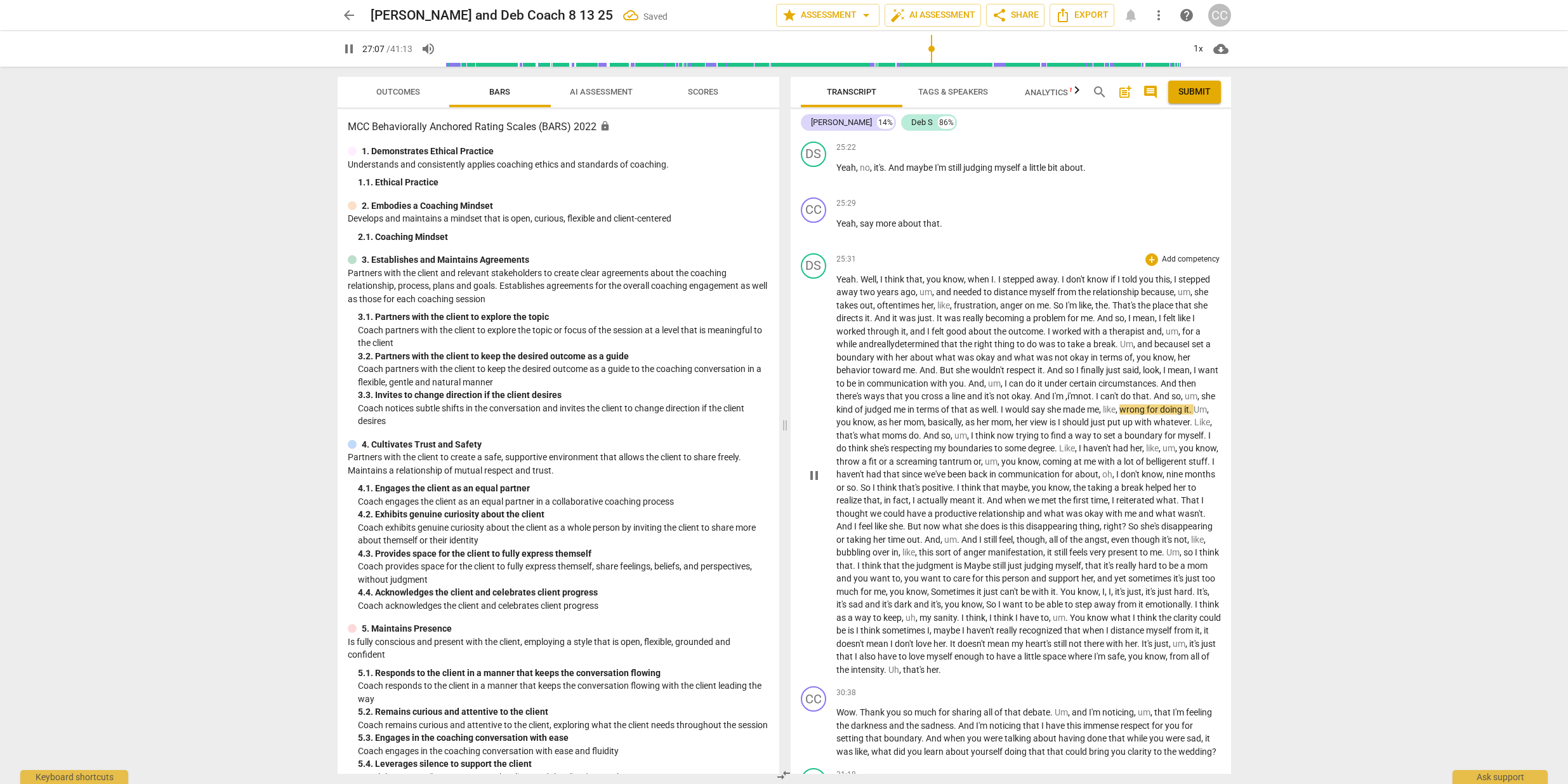
scroll to position [5076, 0]
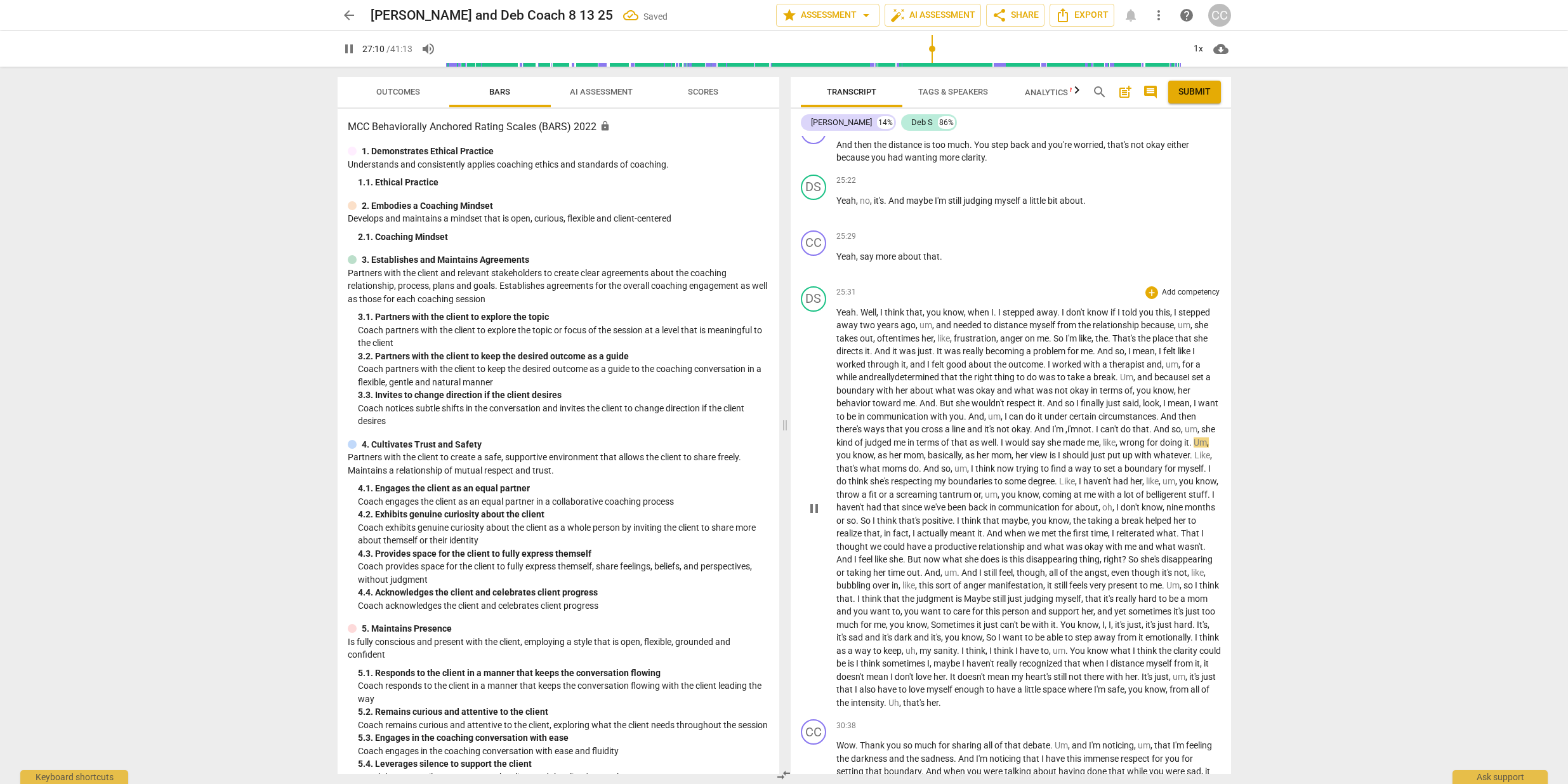
click at [1078, 434] on span "i'm" at bounding box center [1073, 429] width 11 height 10
click at [1101, 434] on span "I" at bounding box center [1099, 429] width 4 height 10
click at [1079, 434] on span "I'm" at bounding box center [1073, 429] width 11 height 10
click at [1103, 435] on span "I" at bounding box center [1102, 430] width 3 height 10
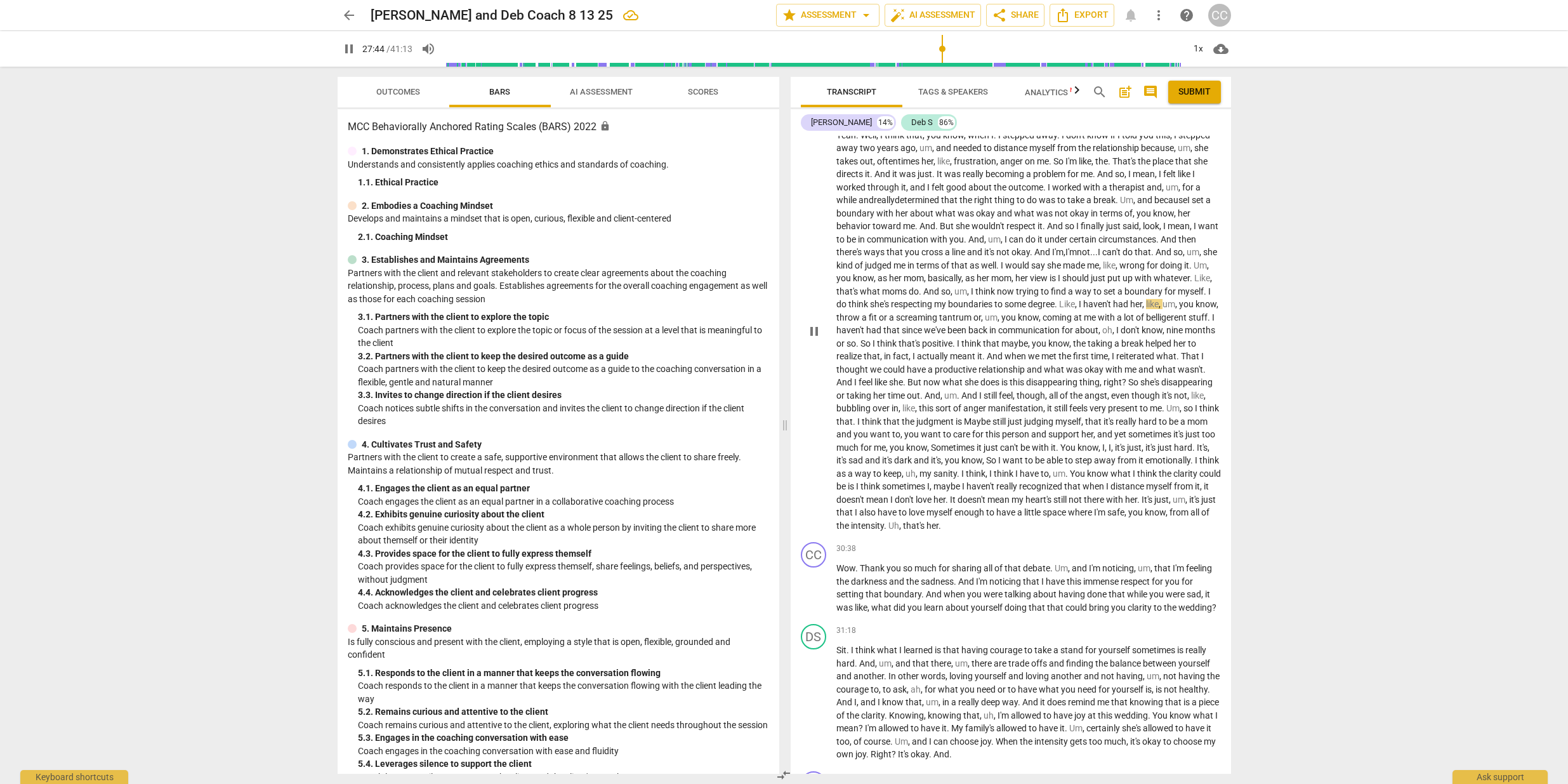
scroll to position [5258, 0]
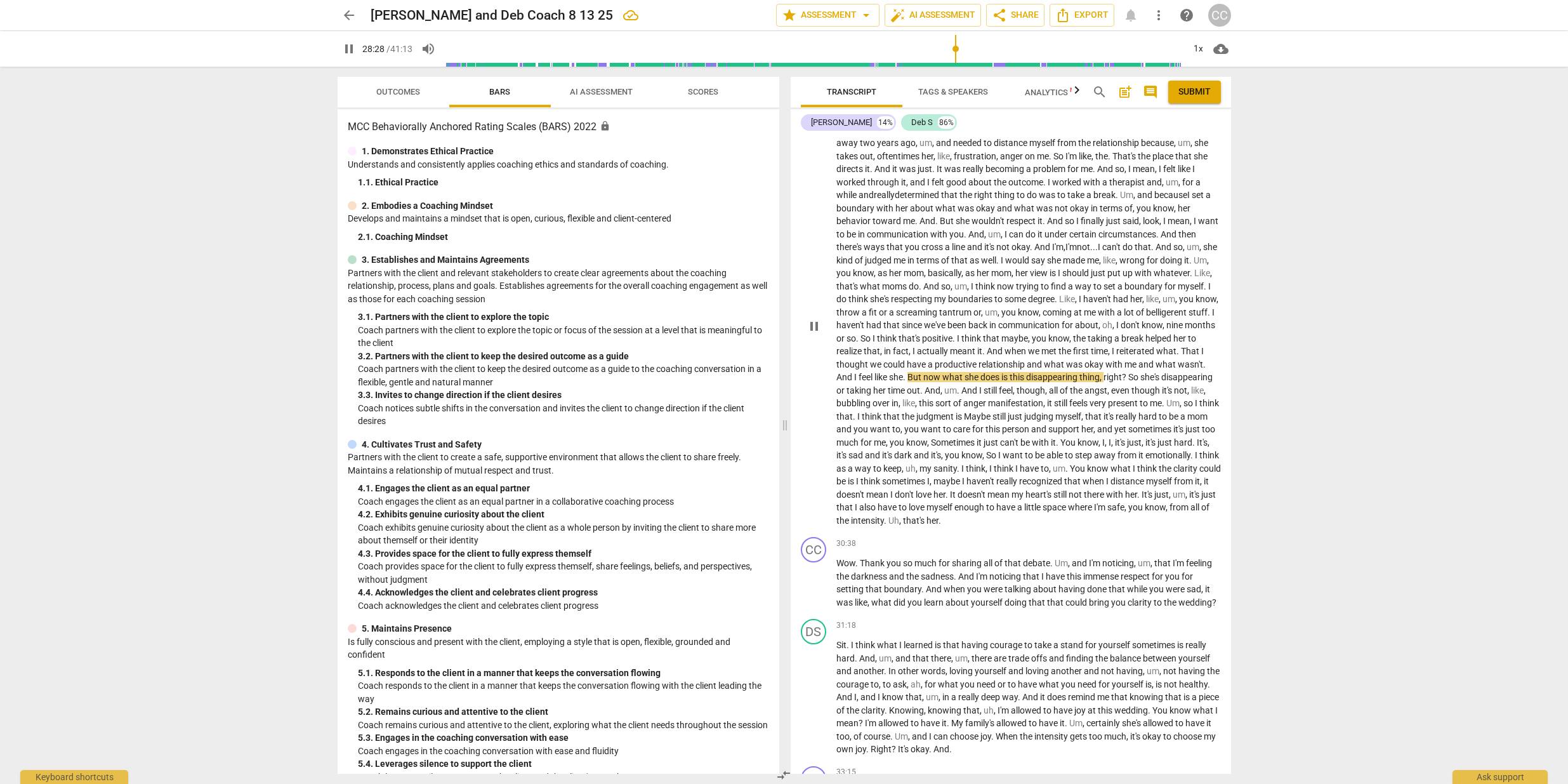
click at [924, 382] on span "But" at bounding box center [915, 377] width 16 height 10
click at [925, 380] on span "Ut" at bounding box center [920, 375] width 9 height 10
click at [980, 393] on span "And" at bounding box center [970, 388] width 18 height 10
click at [973, 393] on span "Nd" at bounding box center [968, 388] width 11 height 10
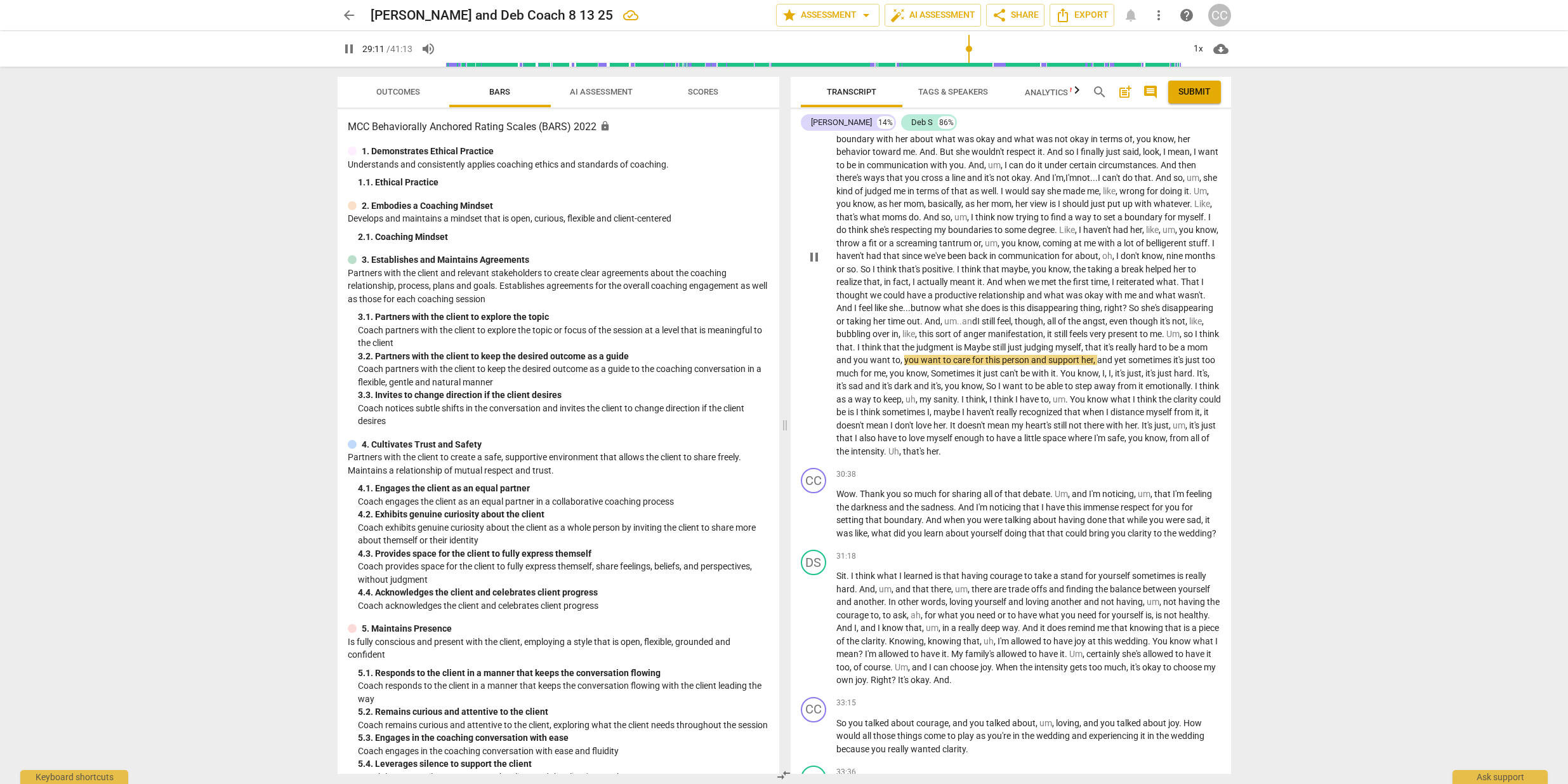
scroll to position [5328, 0]
click at [890, 378] on span "," at bounding box center [887, 372] width 4 height 10
click at [931, 378] on span "," at bounding box center [929, 372] width 4 height 10
click at [974, 391] on span "," at bounding box center [972, 385] width 4 height 10
click at [1211, 403] on span "be" at bounding box center [1216, 398] width 9 height 10
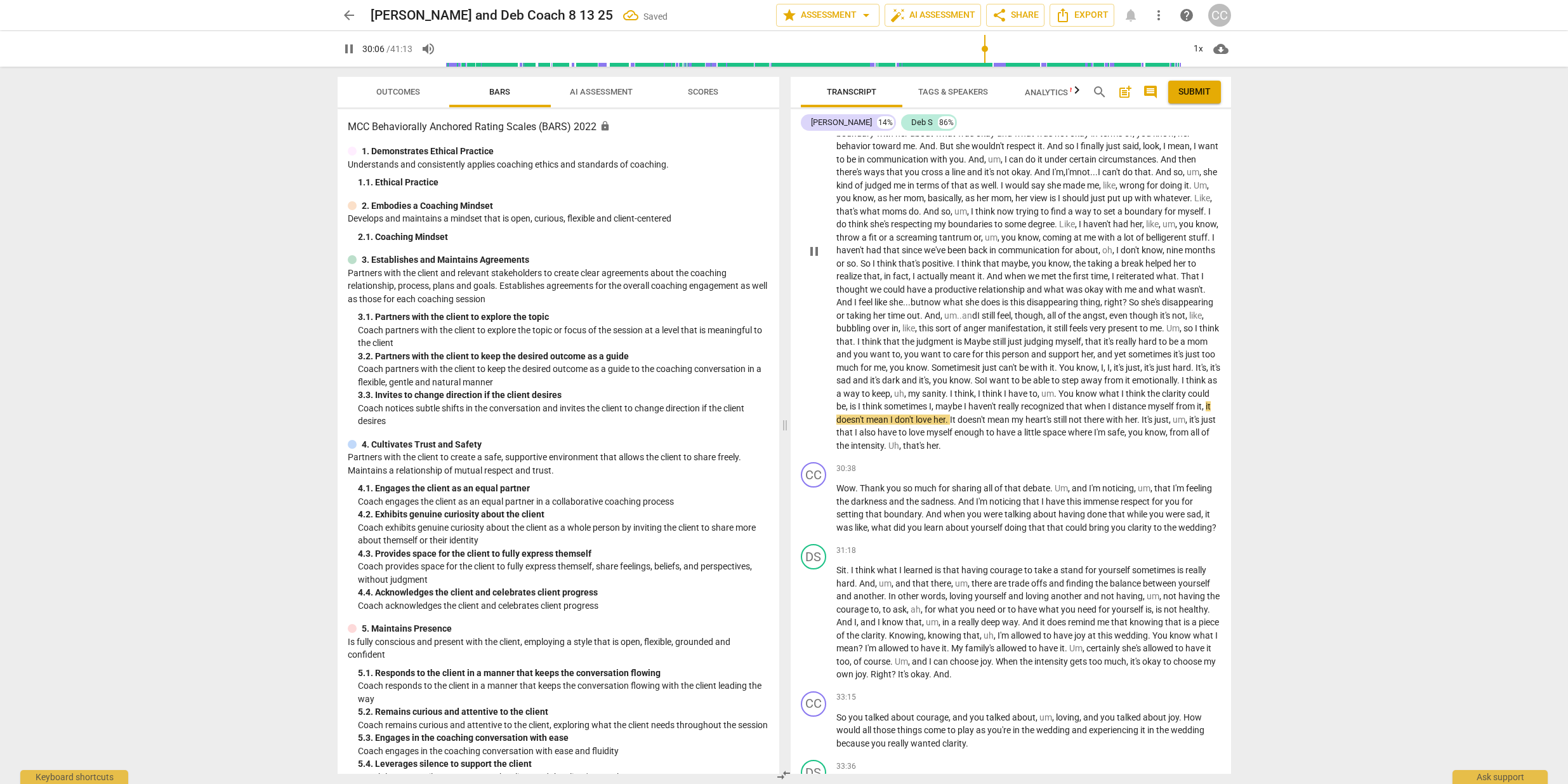
scroll to position [5333, 0]
click at [903, 450] on span "," at bounding box center [901, 444] width 4 height 10
drag, startPoint x: 1051, startPoint y: 504, endPoint x: 1025, endPoint y: 503, distance: 26.0
click at [1025, 503] on p "Wow . Thank you so much for sharing all of that debate . Um , and I'm noticing …" at bounding box center [1029, 507] width 385 height 52
type input "1844"
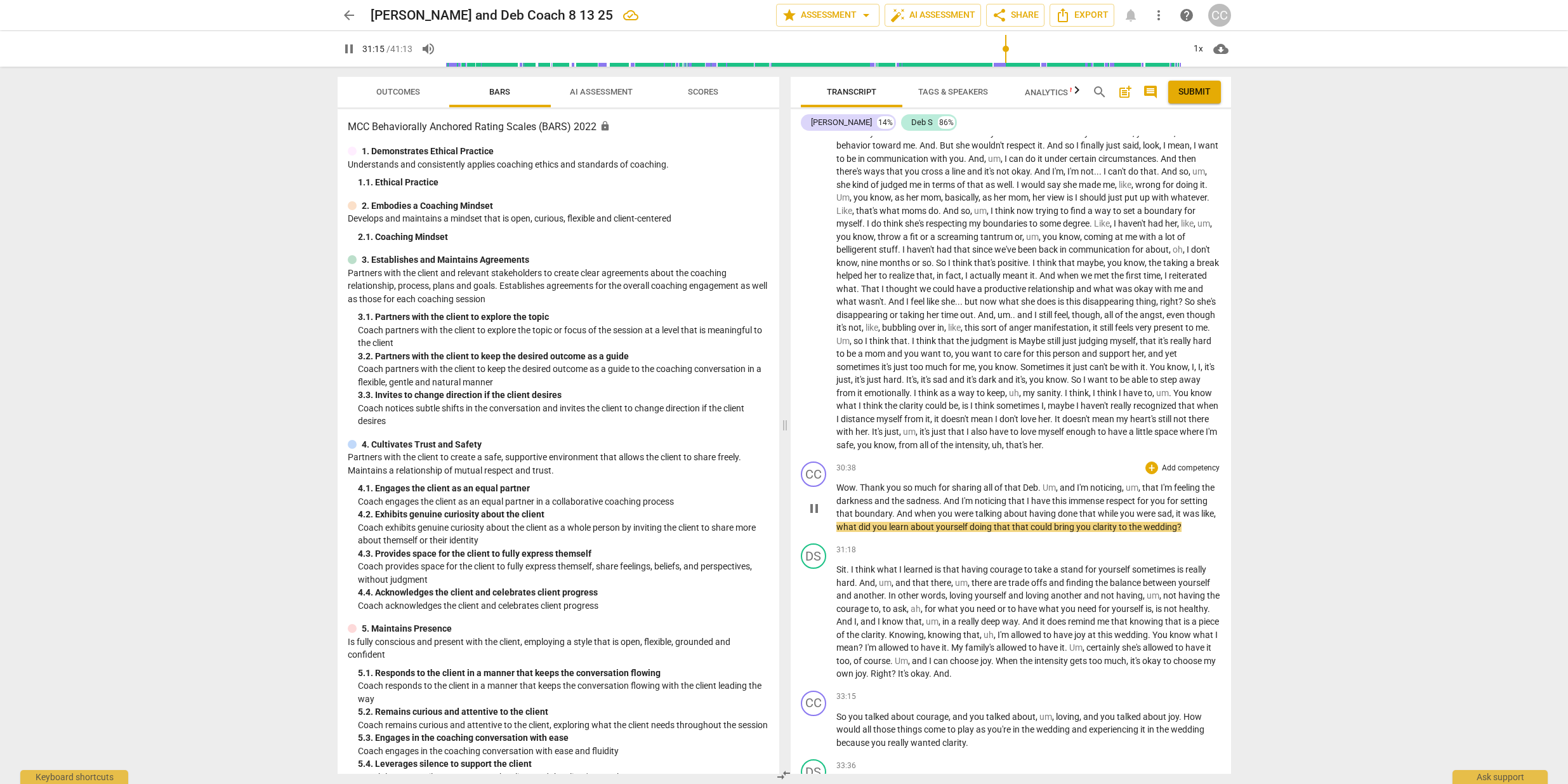
click at [1012, 532] on span "that" at bounding box center [1003, 527] width 18 height 10
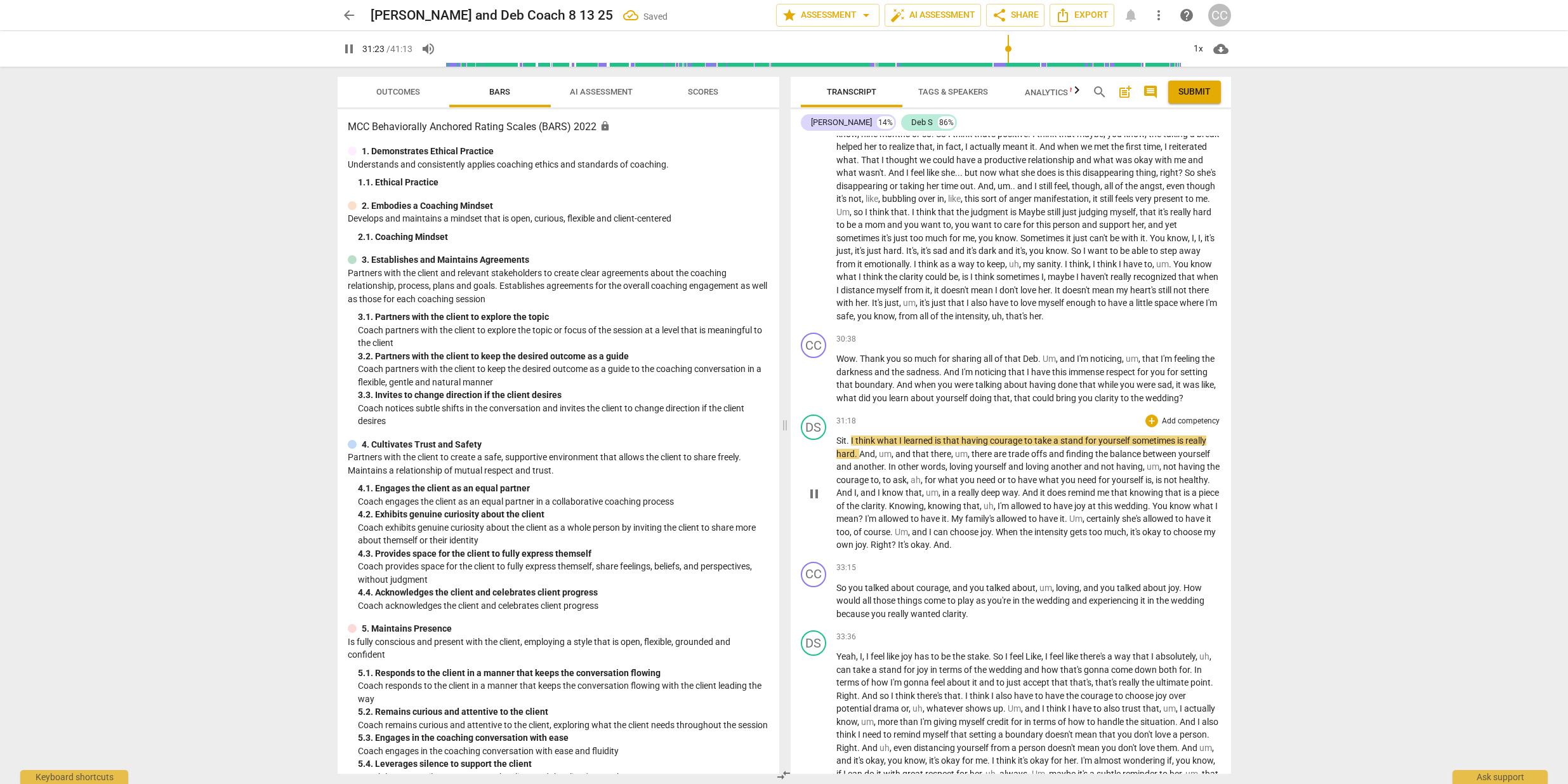
scroll to position [5466, 0]
click at [836, 442] on span "Sit" at bounding box center [841, 437] width 10 height 10
drag, startPoint x: 847, startPoint y: 464, endPoint x: 840, endPoint y: 464, distance: 7.0
click at [840, 464] on p "Sit . I think what I learned is that having courage to take a stand for yoursel…" at bounding box center [1029, 490] width 385 height 118
click at [849, 442] on span "." at bounding box center [849, 437] width 4 height 10
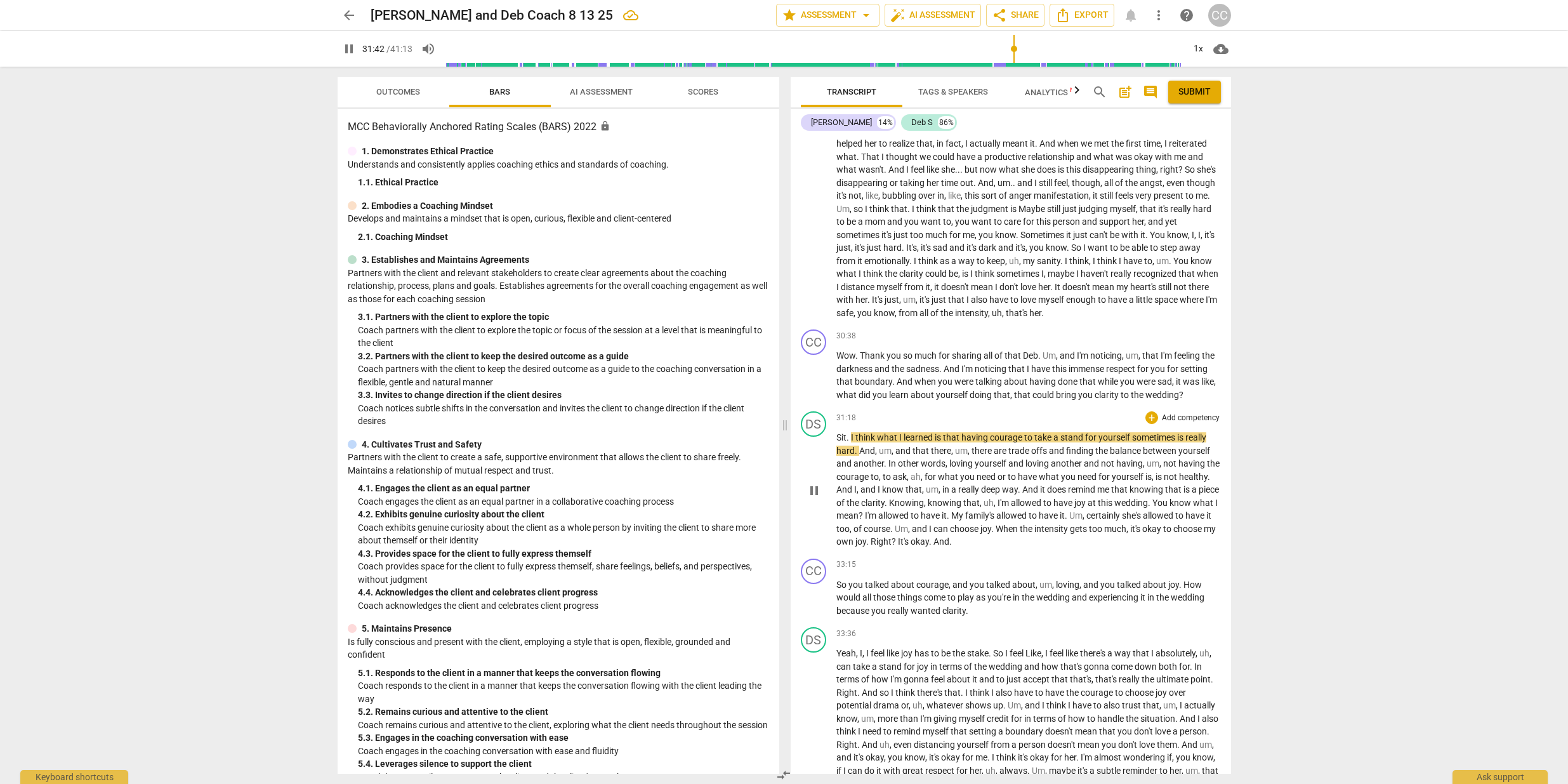
type input "1903"
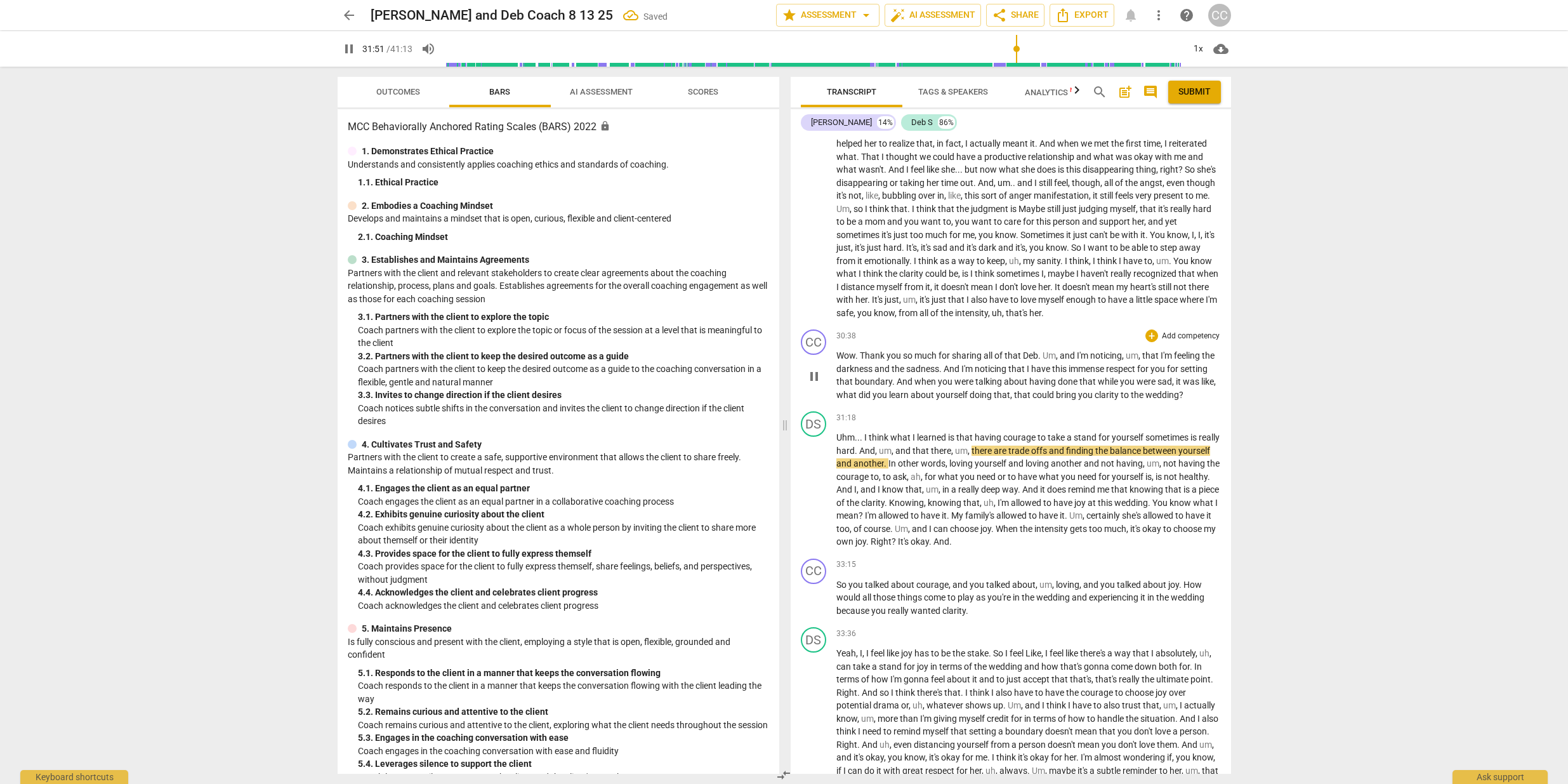
click at [870, 401] on p "Wow . Thank you so much for sharing all of that Deb . Um , and I'm noticing , u…" at bounding box center [1029, 374] width 385 height 52
type input "1913"
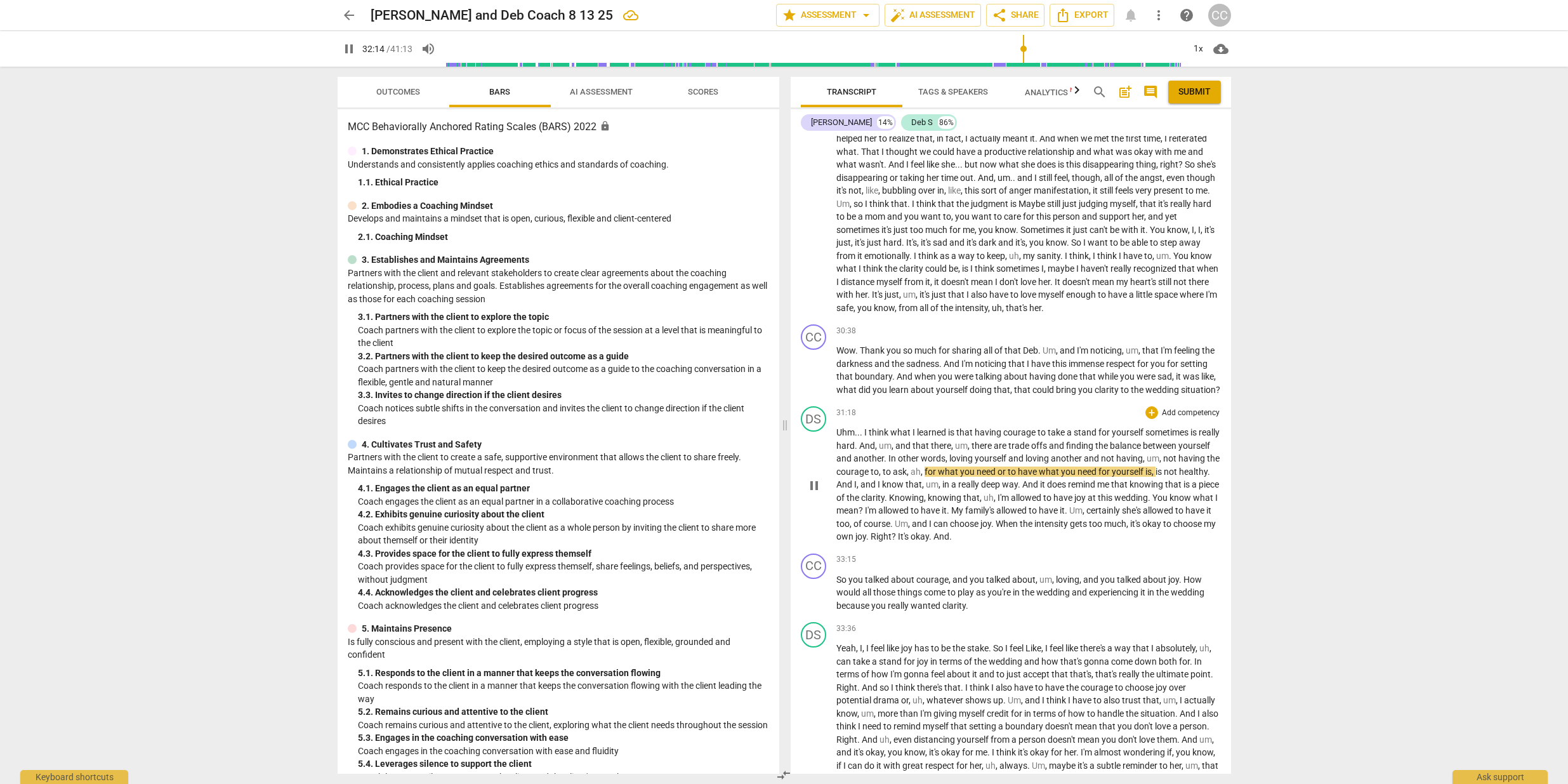
click at [925, 476] on span "," at bounding box center [922, 471] width 4 height 10
type input "1936"
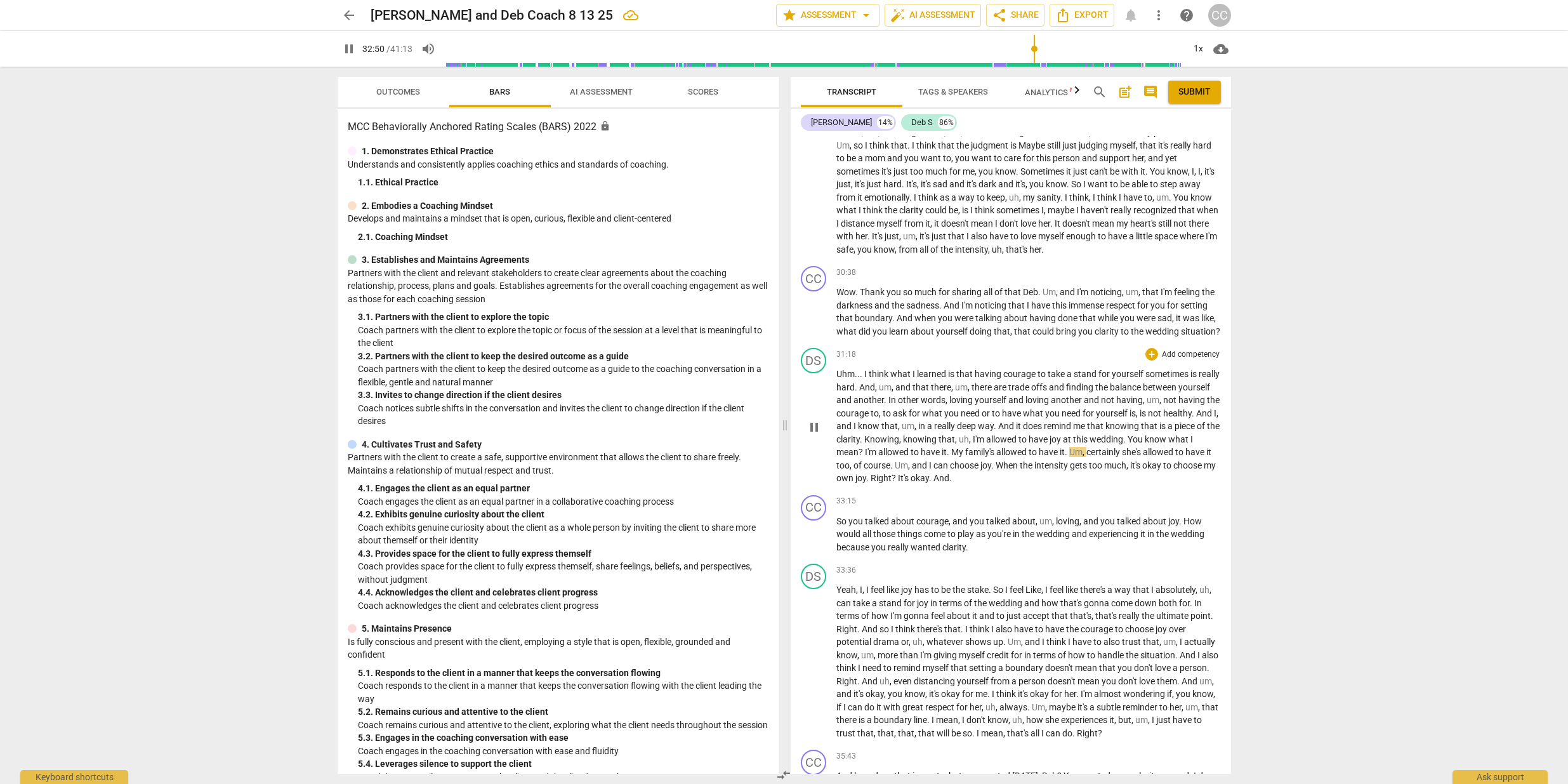
scroll to position [5540, 0]
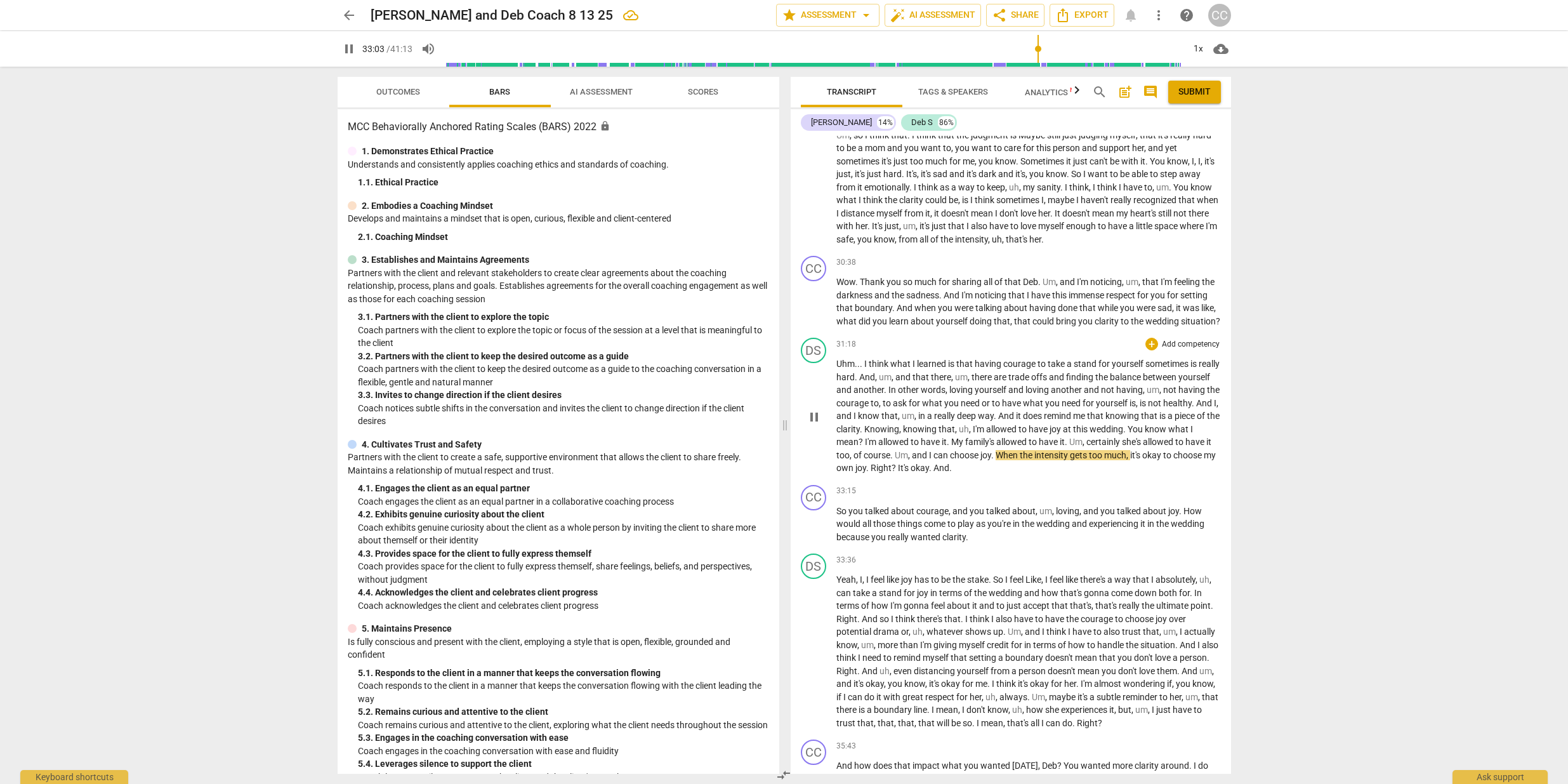
click at [1020, 460] on span "When" at bounding box center [1008, 455] width 24 height 10
drag, startPoint x: 1209, startPoint y: 547, endPoint x: 1222, endPoint y: 556, distance: 15.8
click at [1204, 529] on span "wedding" at bounding box center [1187, 523] width 33 height 10
type input "2017"
click at [1029, 475] on p "Uhm . . . I think what I learned is that having courage to take a stand for you…" at bounding box center [1029, 416] width 385 height 118
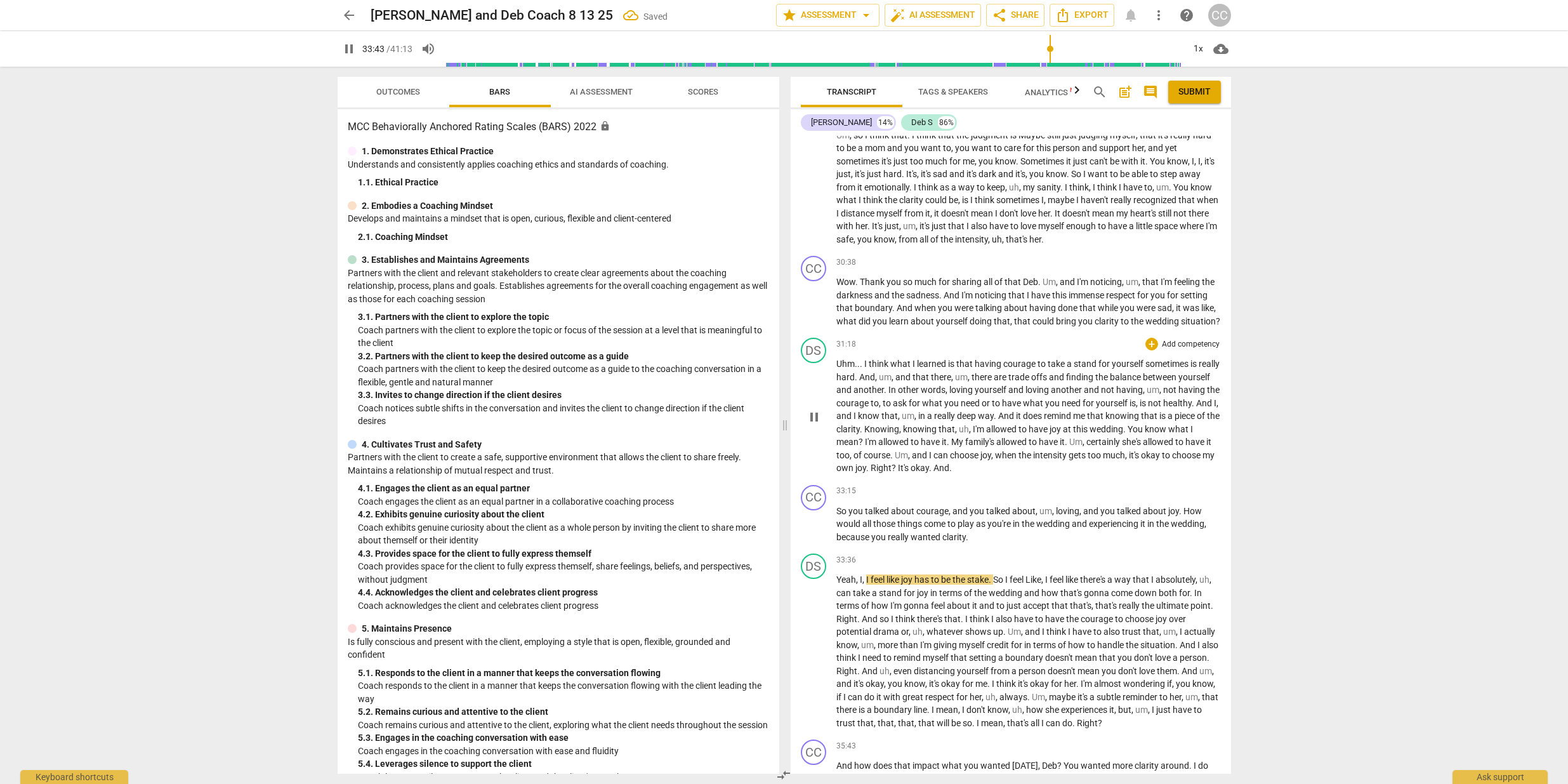
type input "2024"
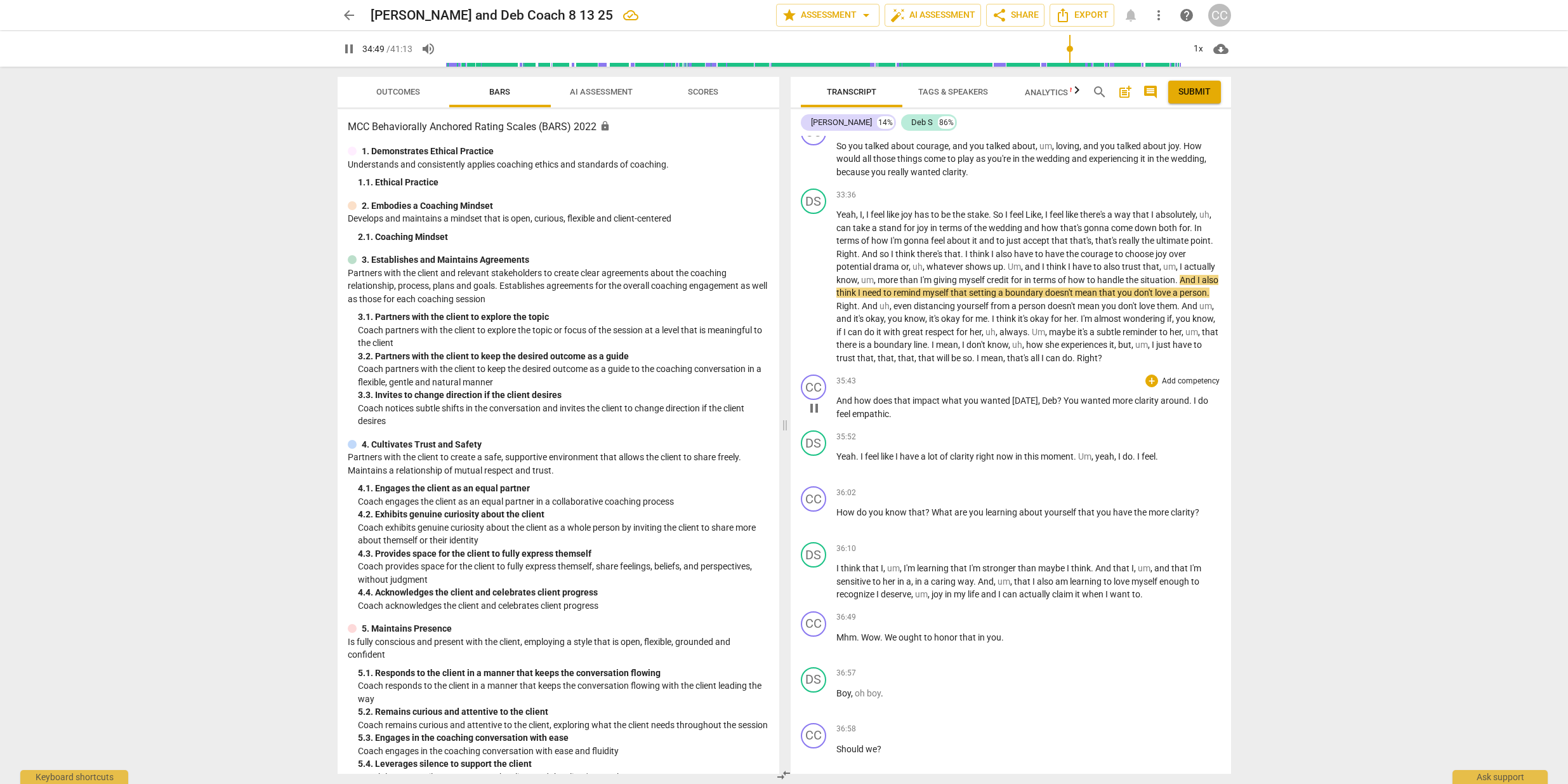
scroll to position [5910, 0]
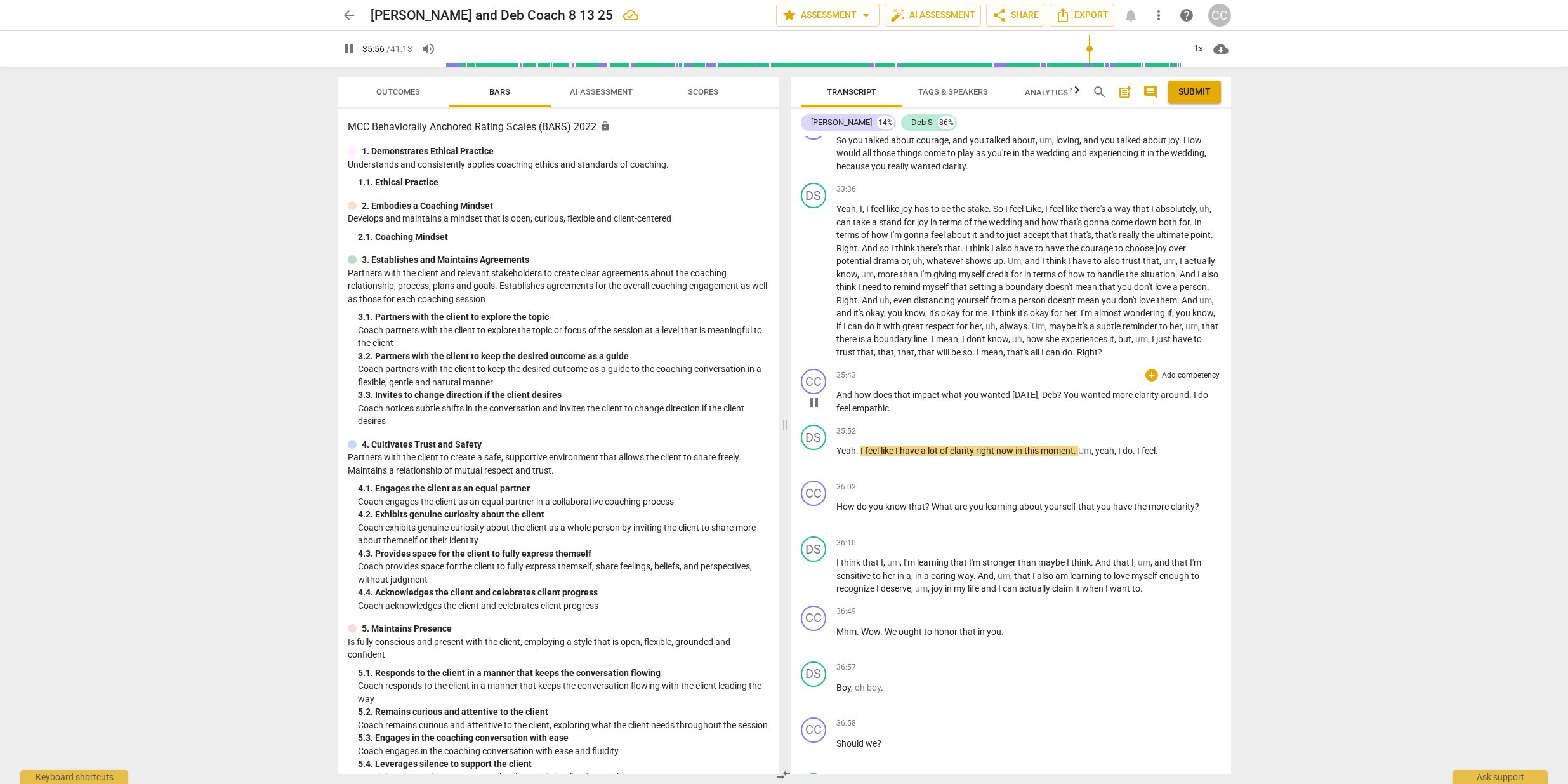
click at [1194, 400] on span "I" at bounding box center [1196, 395] width 4 height 10
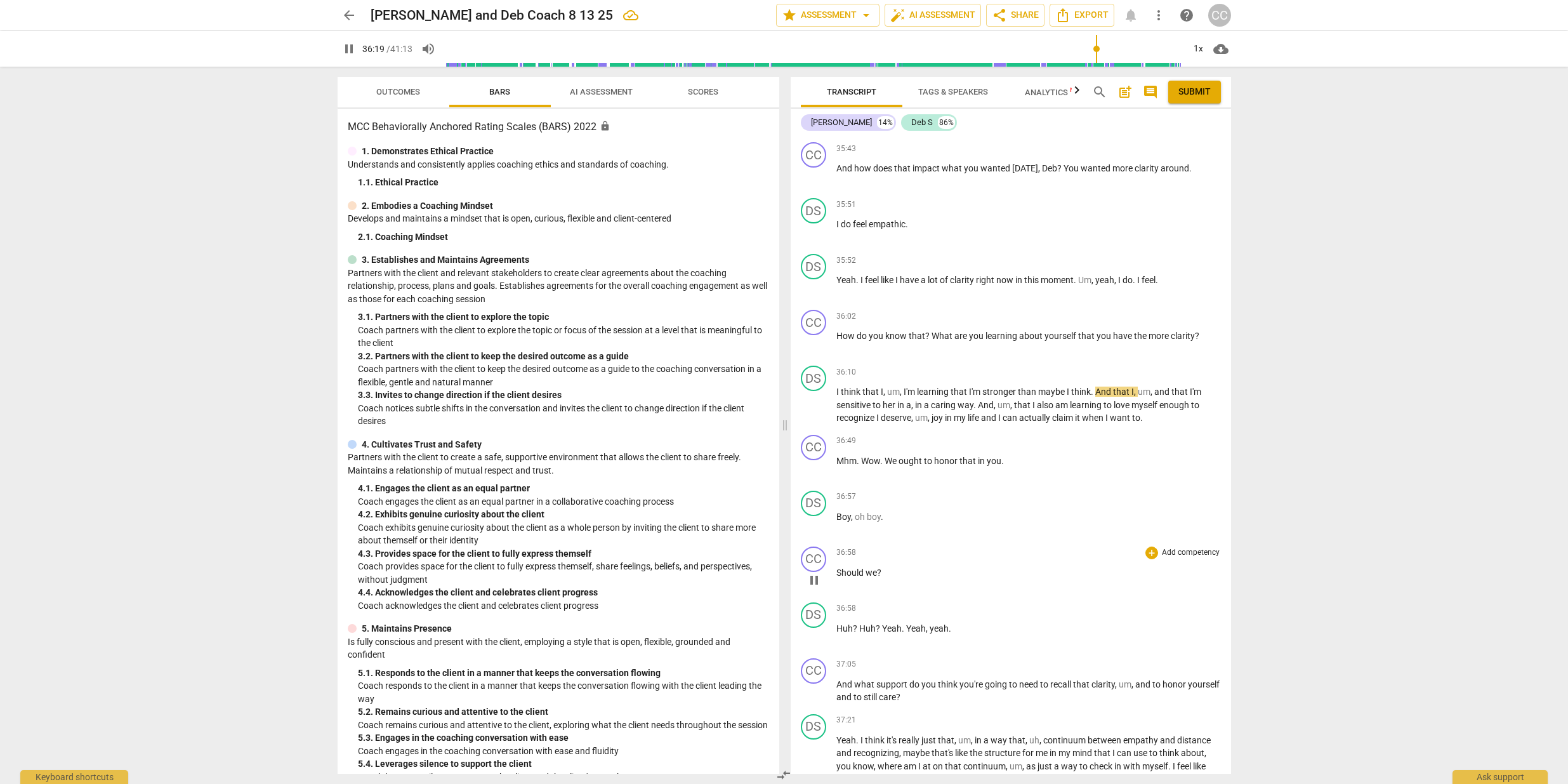
scroll to position [6142, 0]
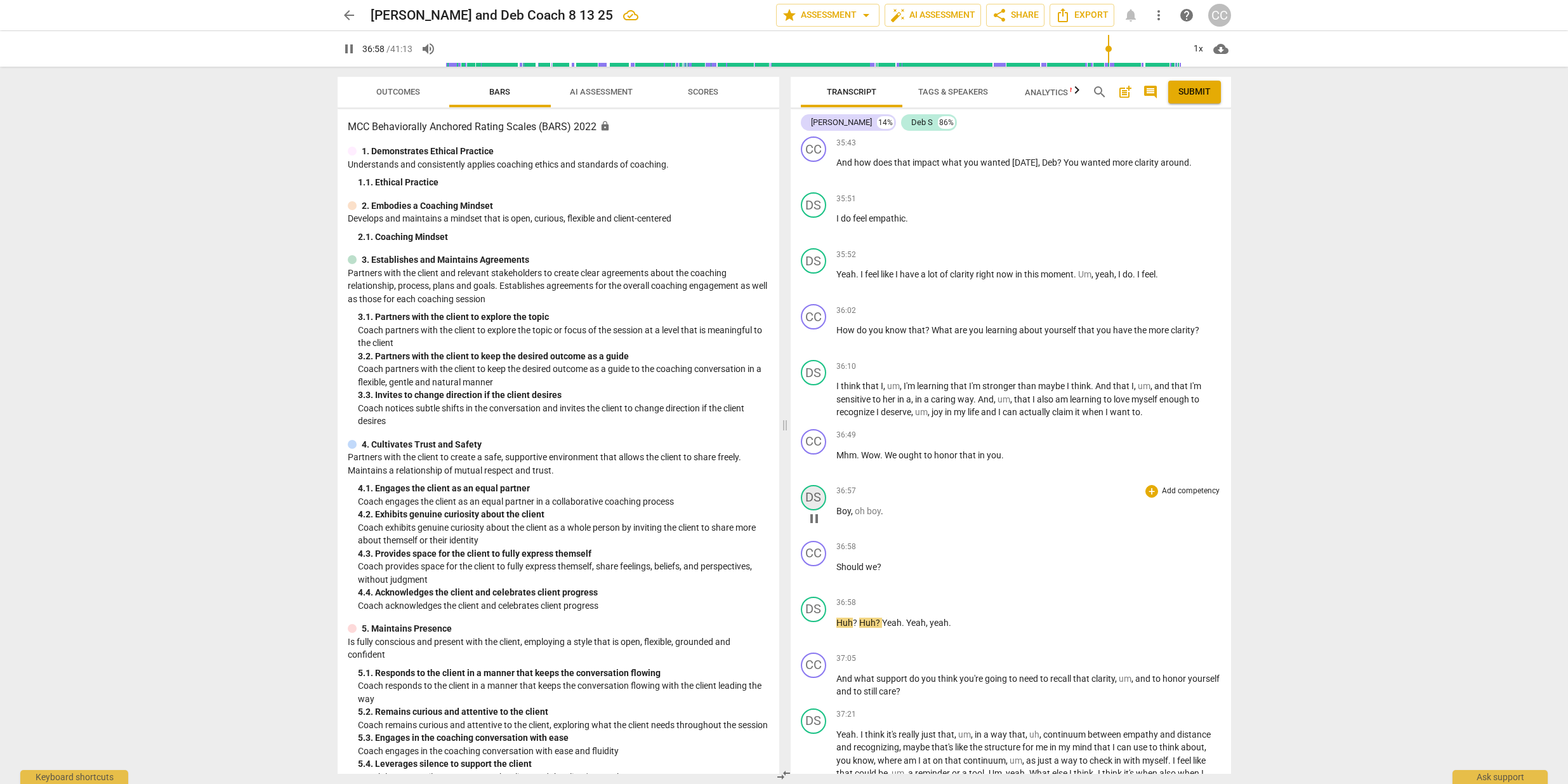
click at [814, 510] on div "DS" at bounding box center [814, 498] width 26 height 26
click at [902, 578] on div "Deb S" at bounding box center [861, 577] width 95 height 21
click at [824, 553] on li "[PERSON_NAME]" at bounding box center [862, 554] width 96 height 24
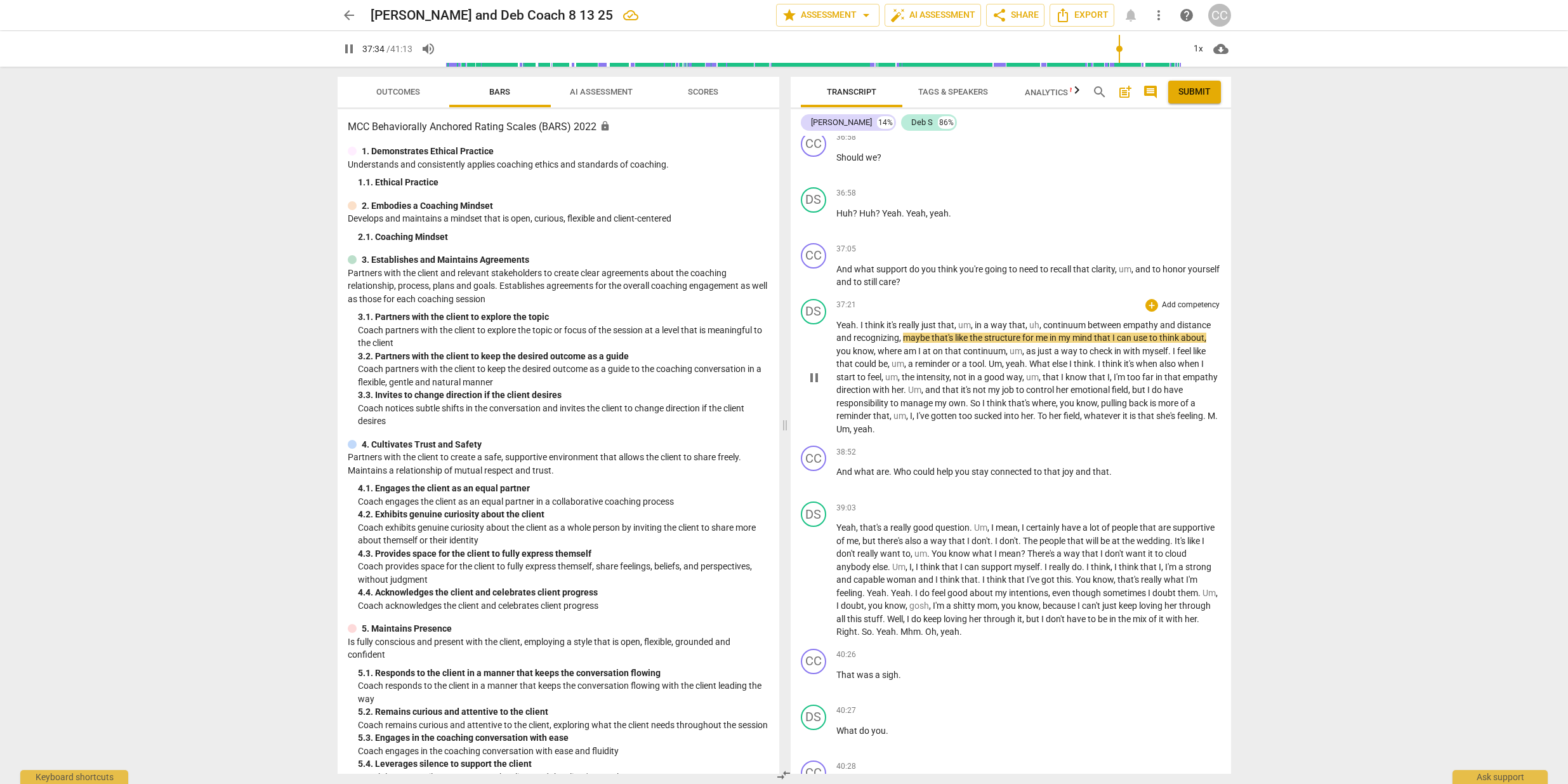
scroll to position [6553, 0]
click at [1031, 367] on span "What" at bounding box center [1041, 362] width 23 height 10
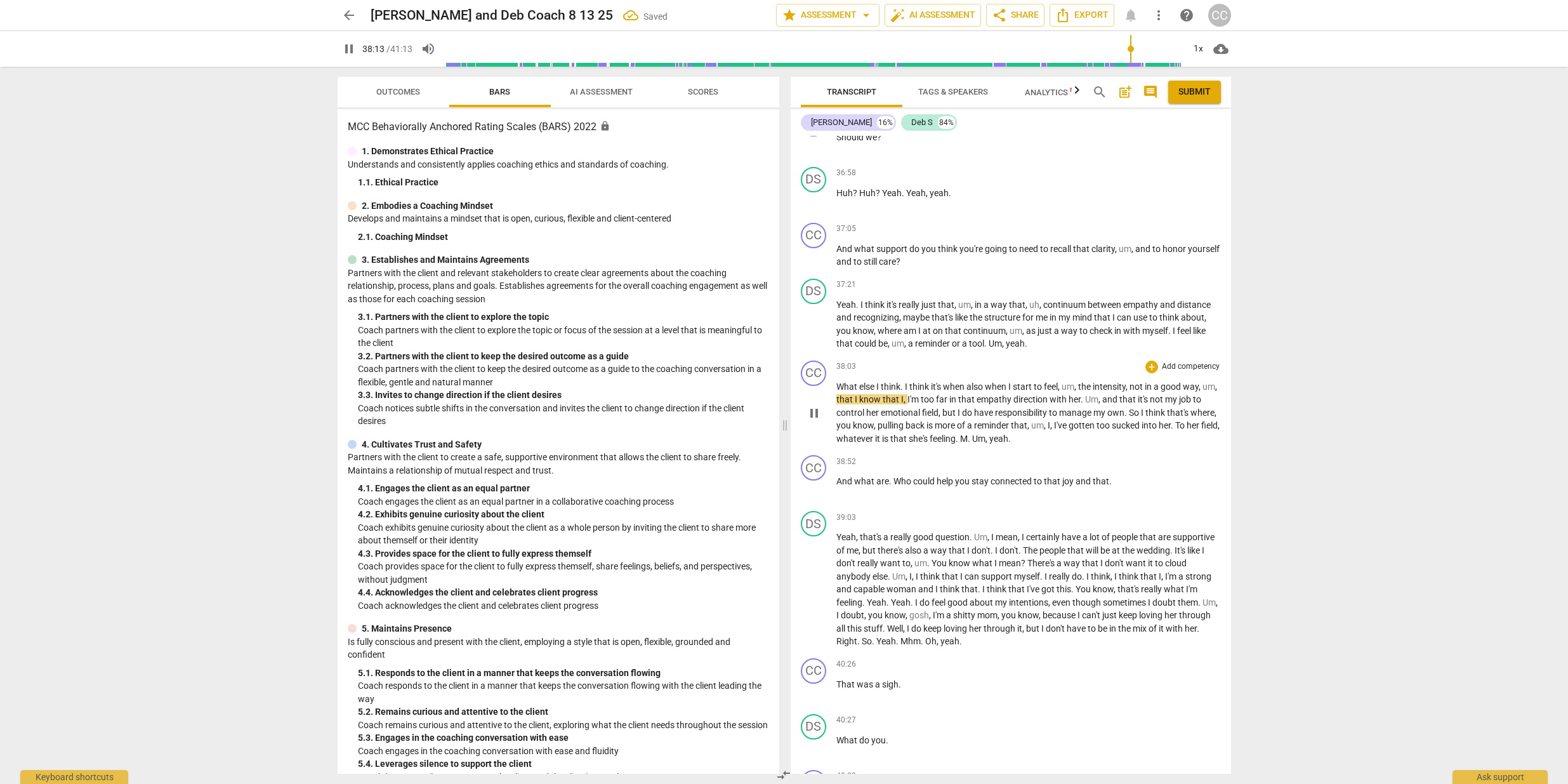
scroll to position [6587, 0]
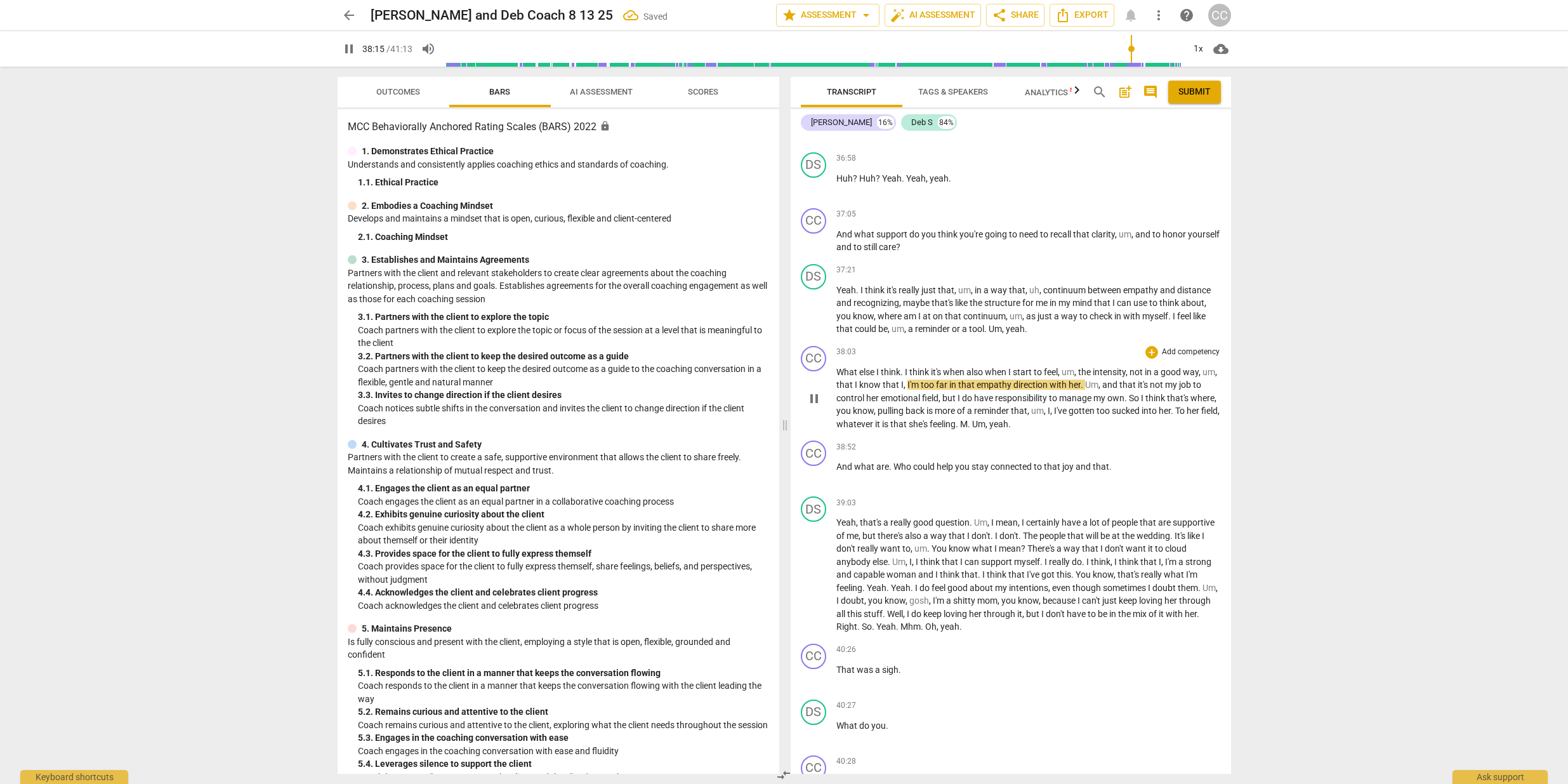
click at [875, 377] on span "else" at bounding box center [868, 372] width 17 height 10
type input "2297"
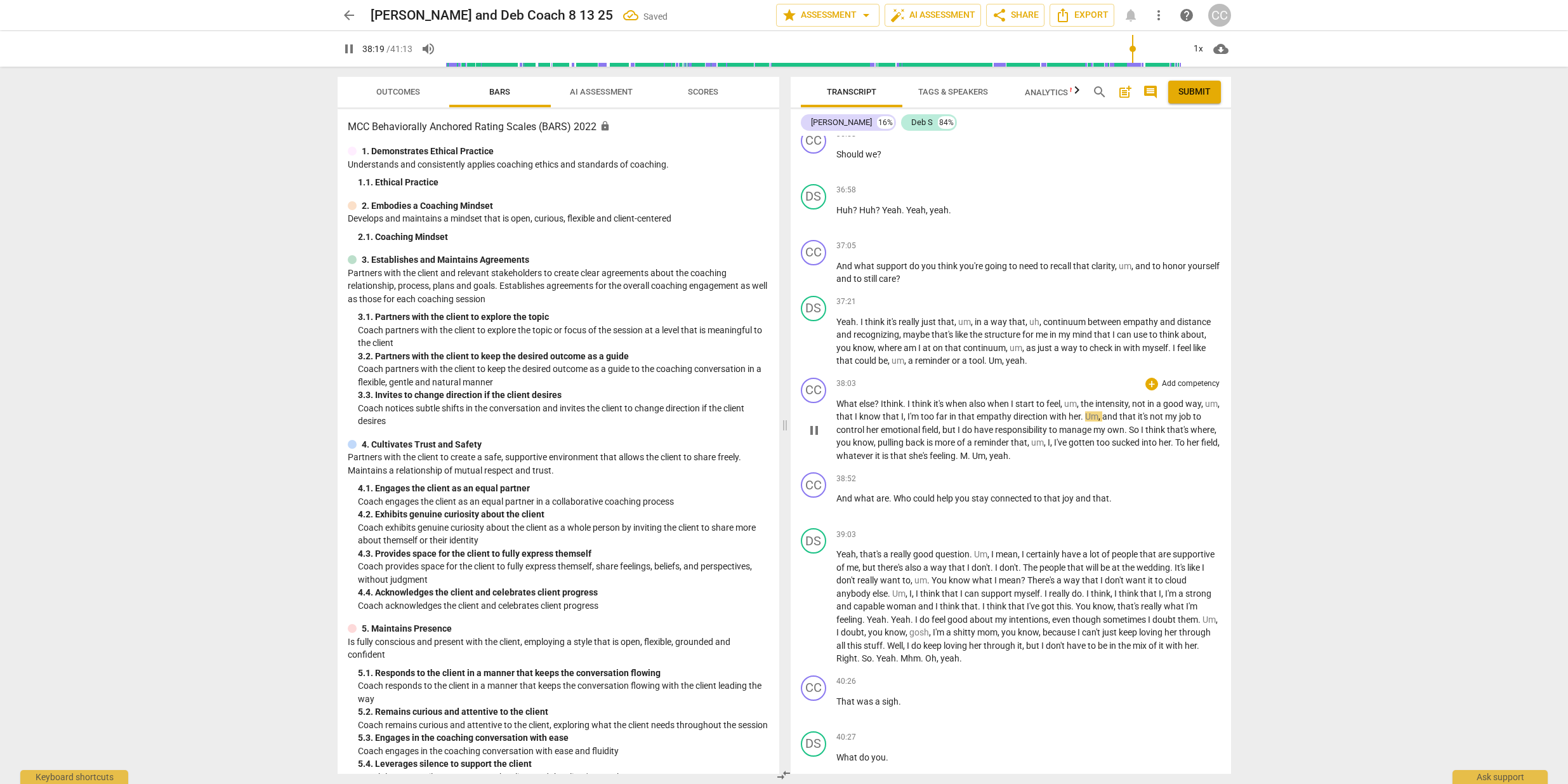
click at [883, 409] on span "I" at bounding box center [883, 403] width 3 height 10
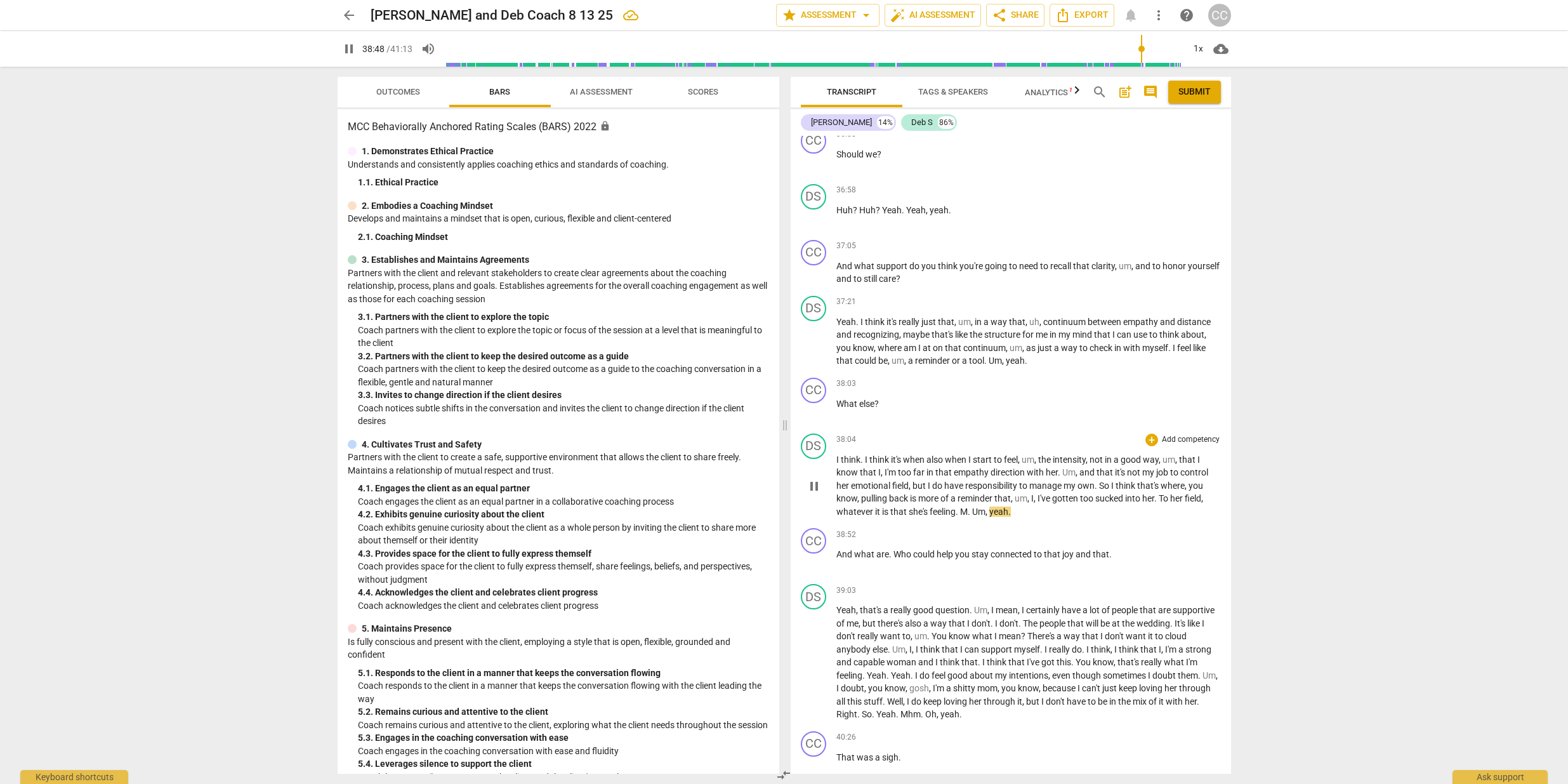
click at [972, 517] on span "." at bounding box center [970, 511] width 4 height 10
type input "2331"
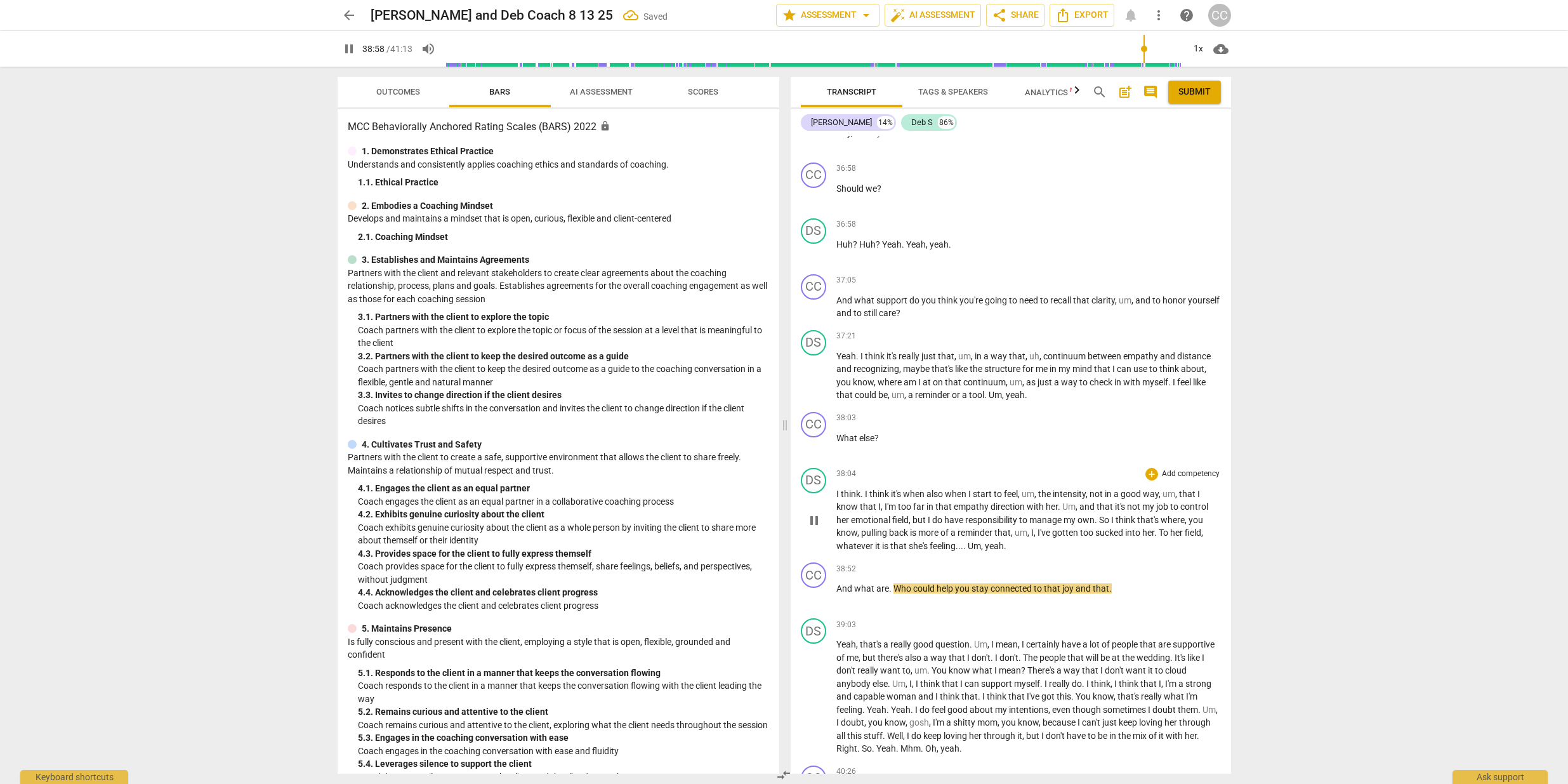
click at [974, 551] on span "Um" at bounding box center [974, 546] width 13 height 10
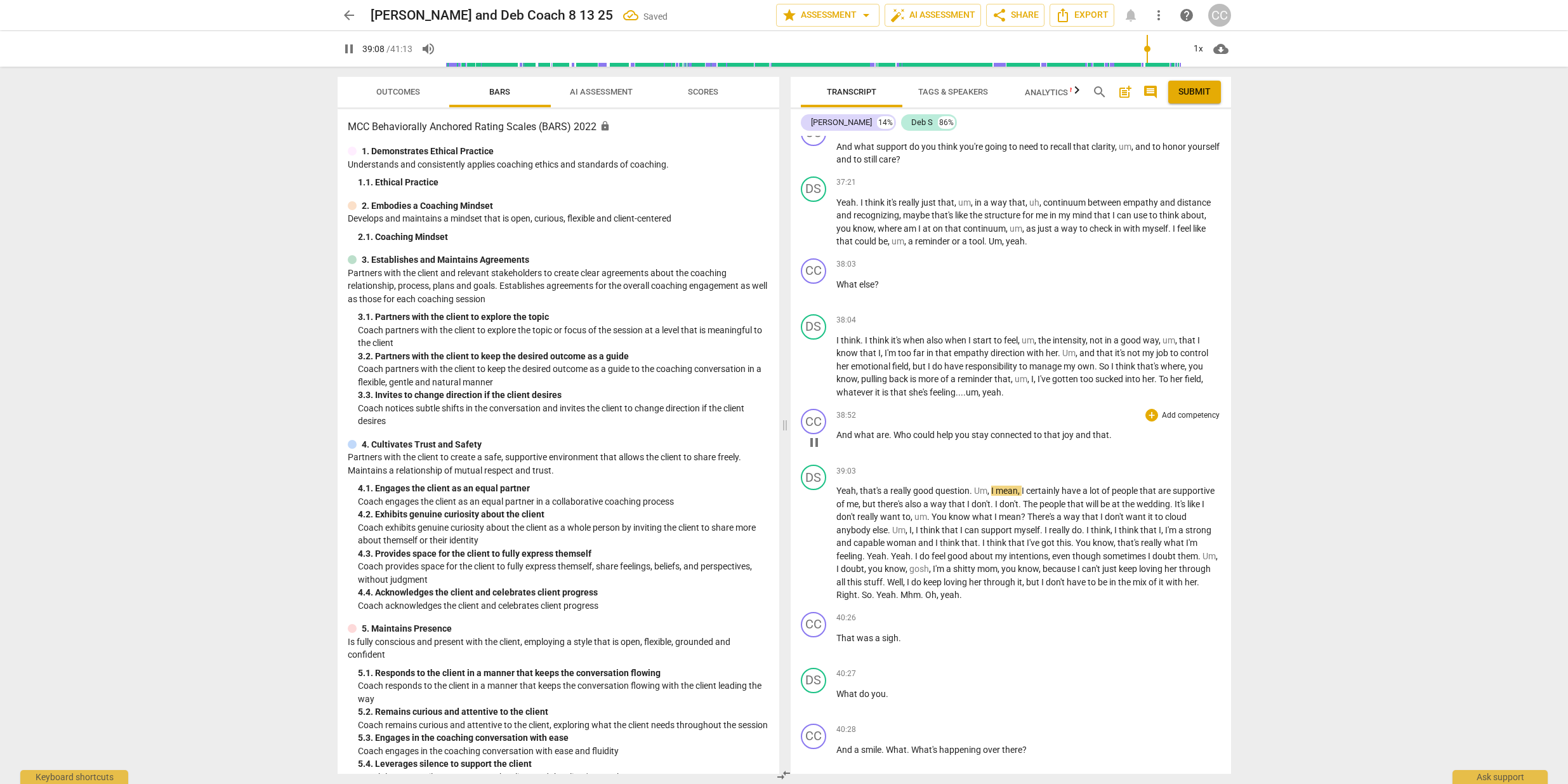
scroll to position [6673, 0]
click at [1110, 441] on span "." at bounding box center [1111, 436] width 3 height 10
type input "2353"
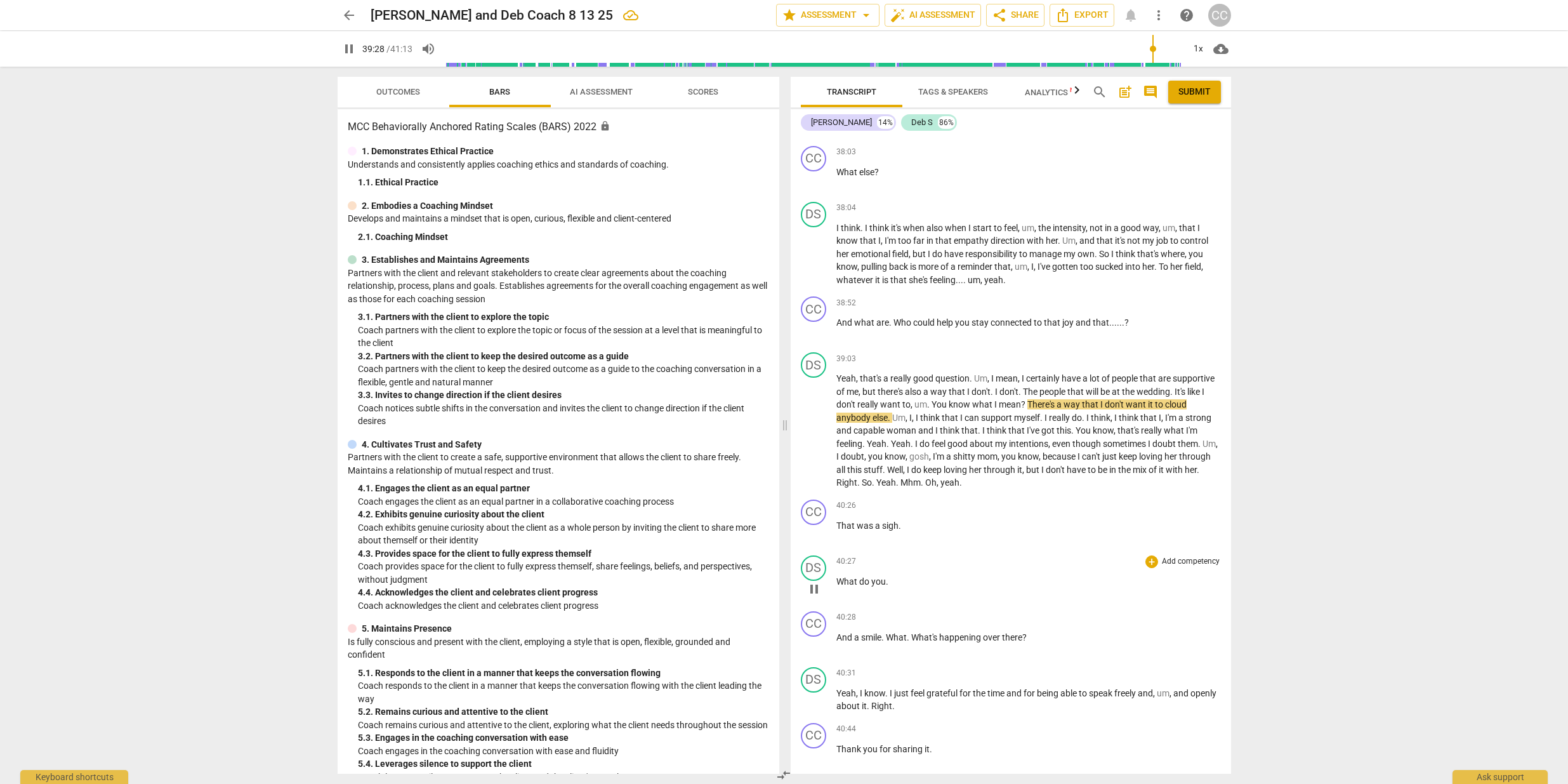
scroll to position [6789, 0]
click at [895, 325] on span "Who" at bounding box center [904, 320] width 20 height 10
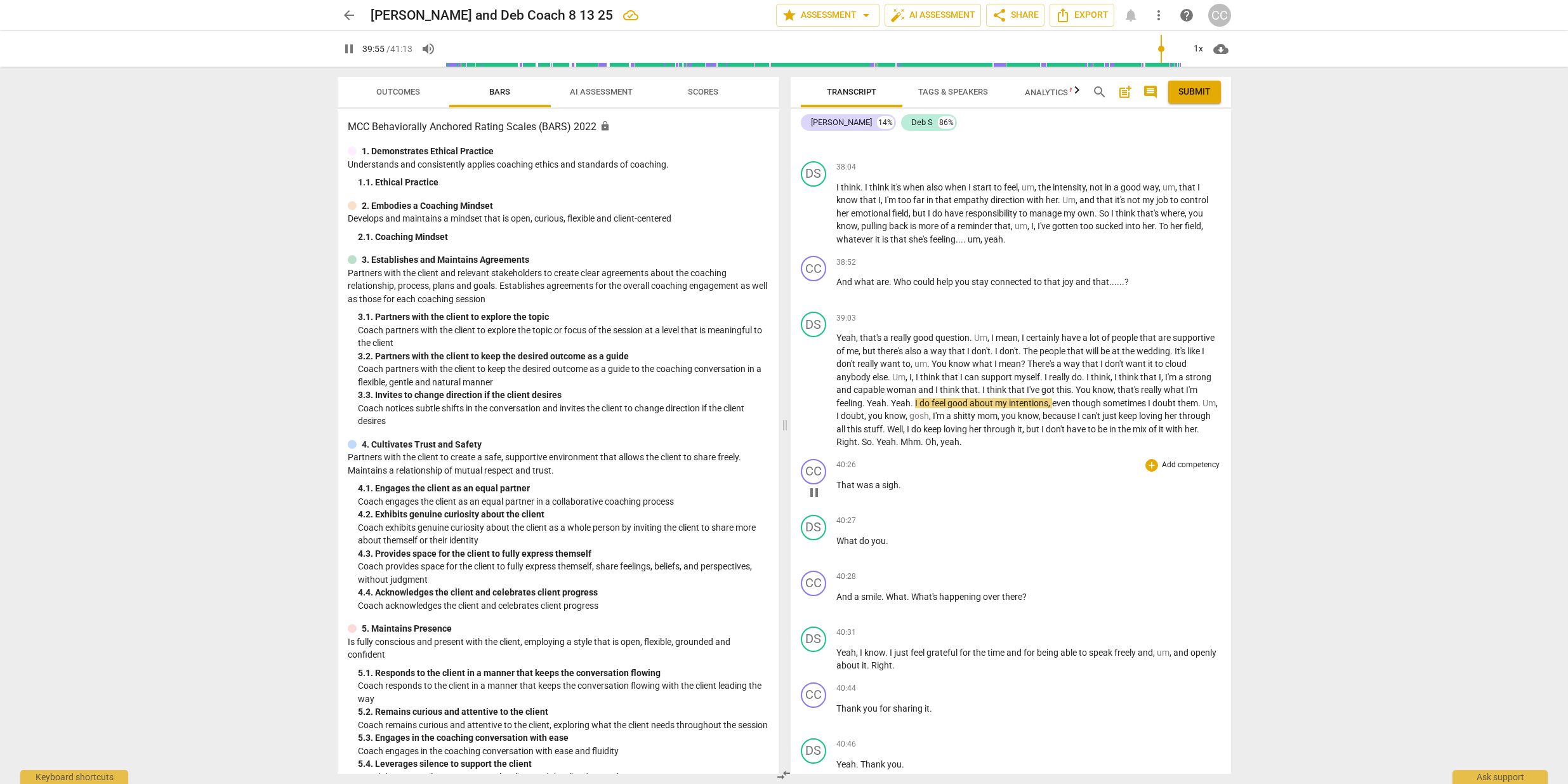
scroll to position [6837, 0]
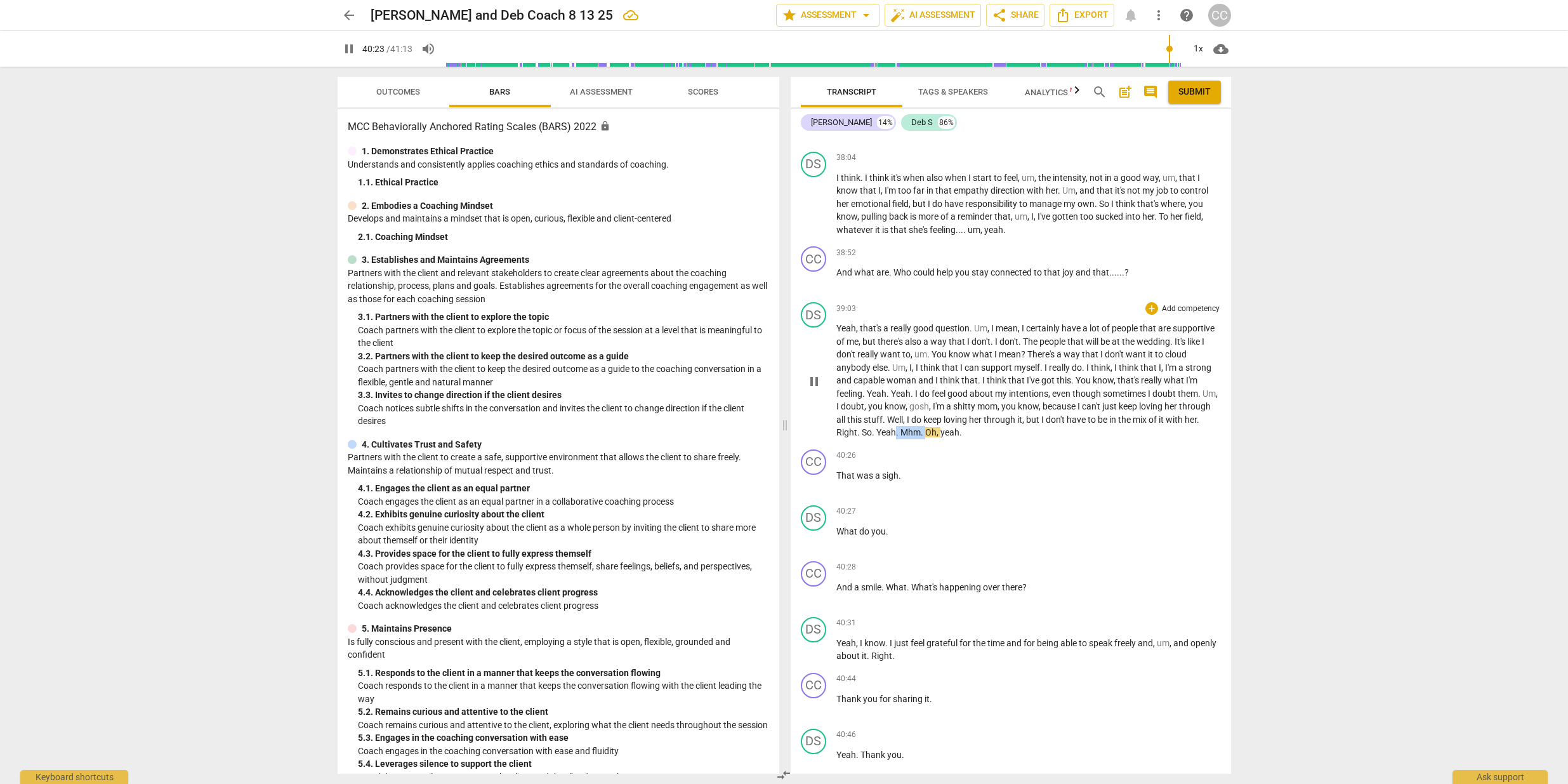
drag, startPoint x: 995, startPoint y: 447, endPoint x: 967, endPoint y: 446, distance: 28.0
click at [967, 439] on p "Yeah , that's a really good question . Um , I mean , I certainly have a lot of …" at bounding box center [1029, 381] width 385 height 118
click at [890, 538] on p "What do you ." at bounding box center [1029, 531] width 385 height 13
drag, startPoint x: 890, startPoint y: 546, endPoint x: 903, endPoint y: 545, distance: 13.0
click at [903, 538] on p "What do you ." at bounding box center [1029, 531] width 385 height 13
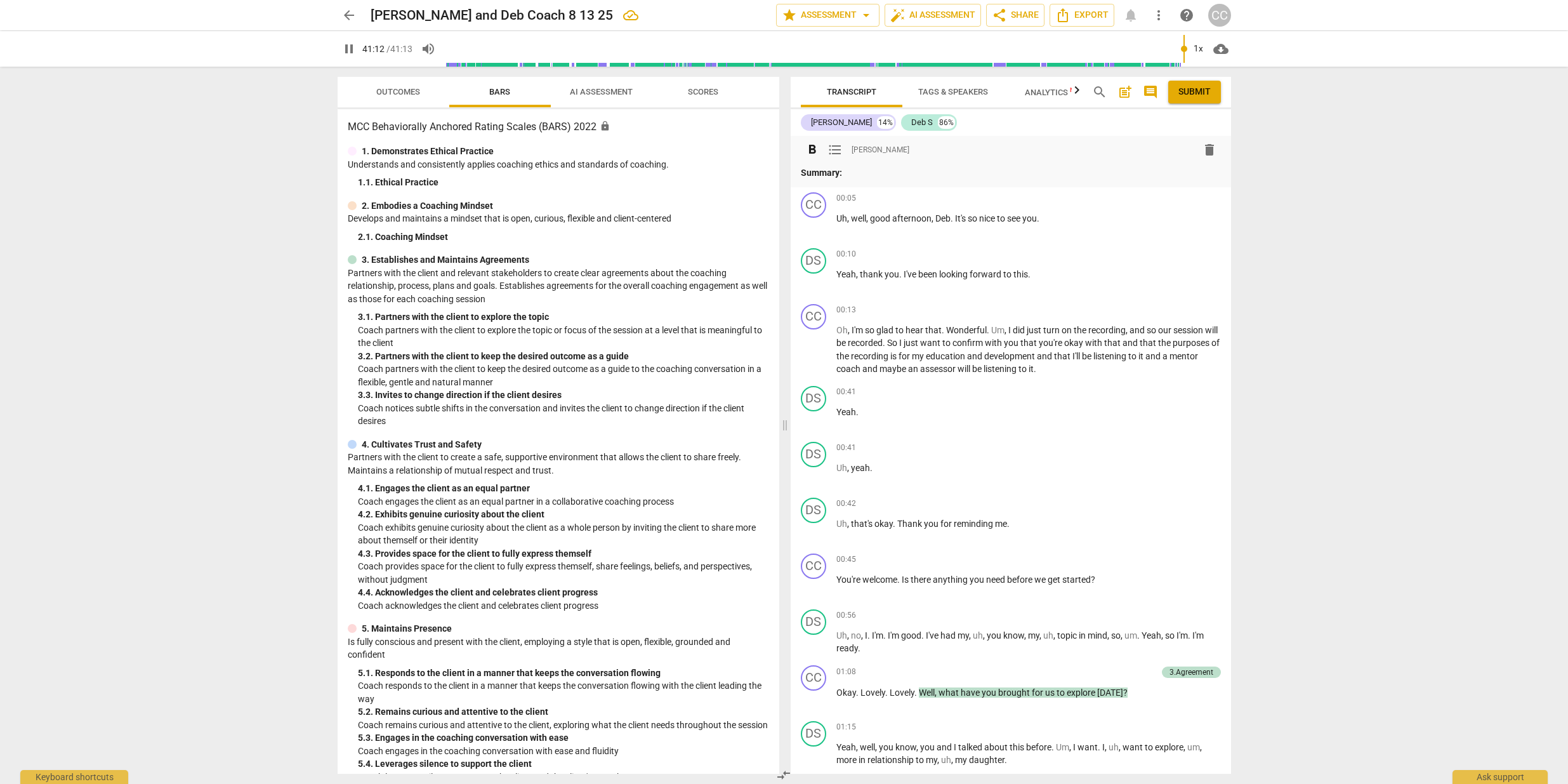
scroll to position [0, 0]
click at [936, 94] on span "Tags & Speakers" at bounding box center [953, 91] width 69 height 9
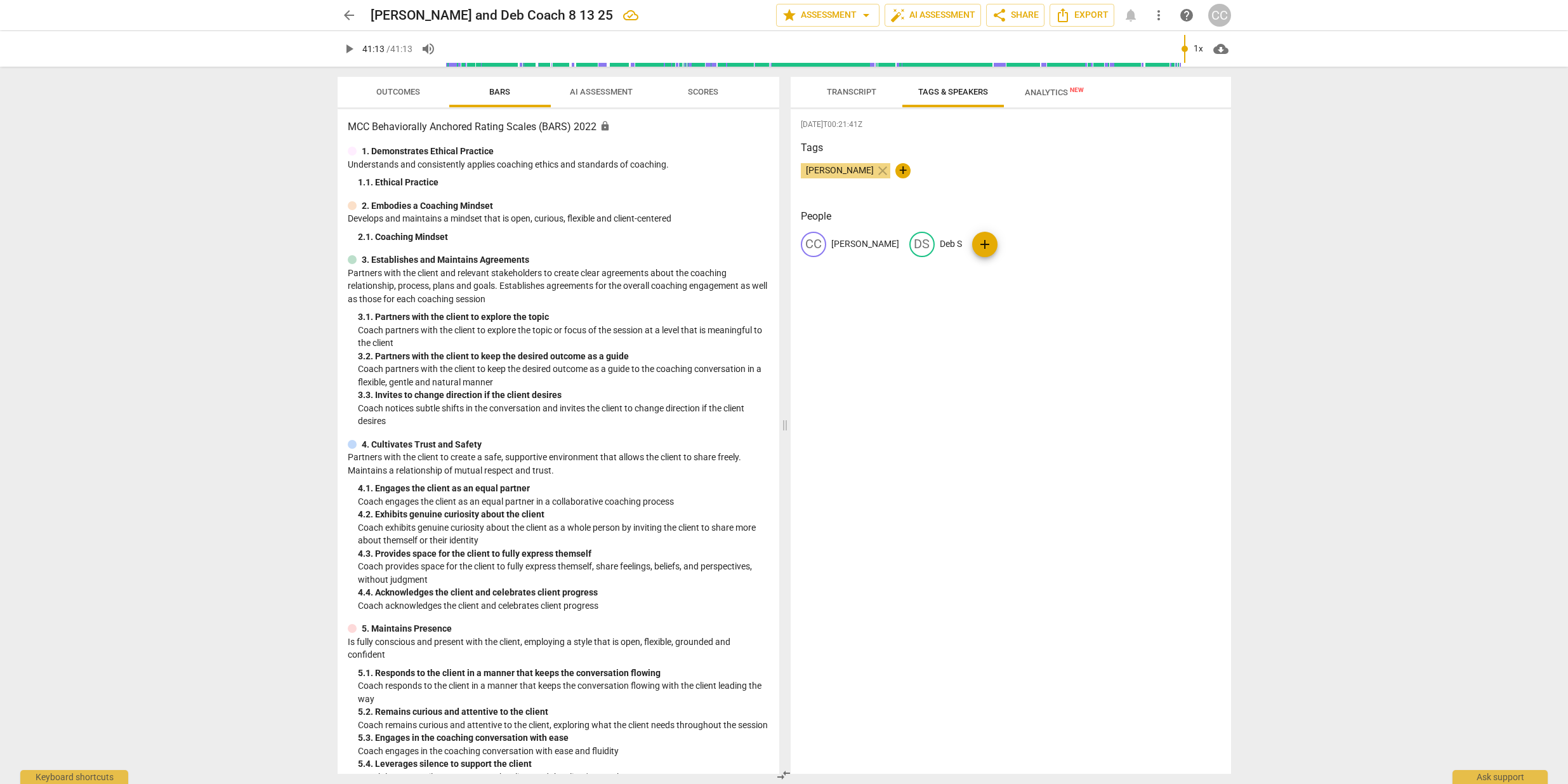
click at [861, 93] on span "Transcript" at bounding box center [852, 91] width 50 height 9
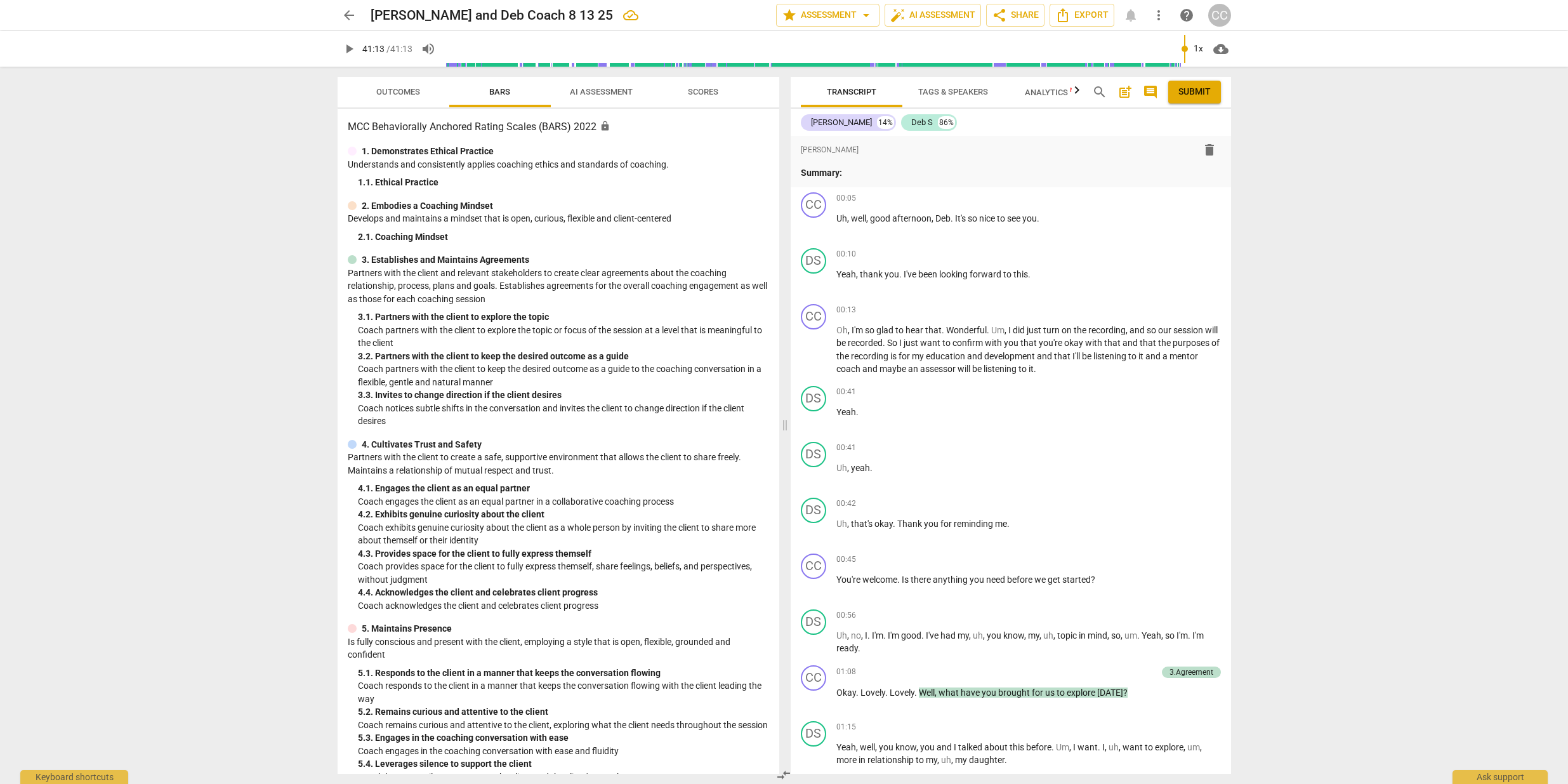
click at [1041, 94] on span "Analytics New" at bounding box center [1054, 92] width 59 height 9
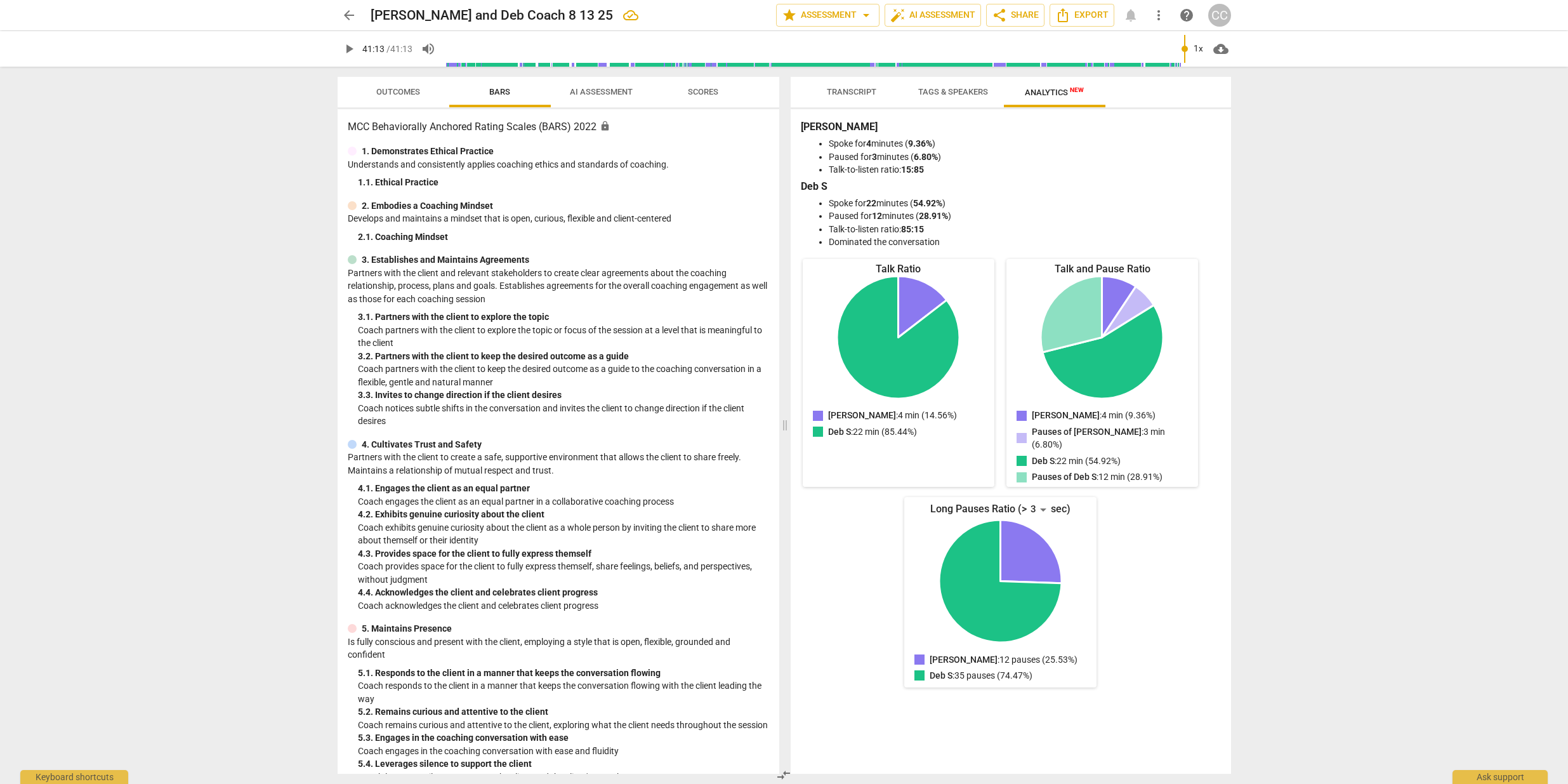
click at [840, 93] on span "Transcript" at bounding box center [852, 91] width 50 height 9
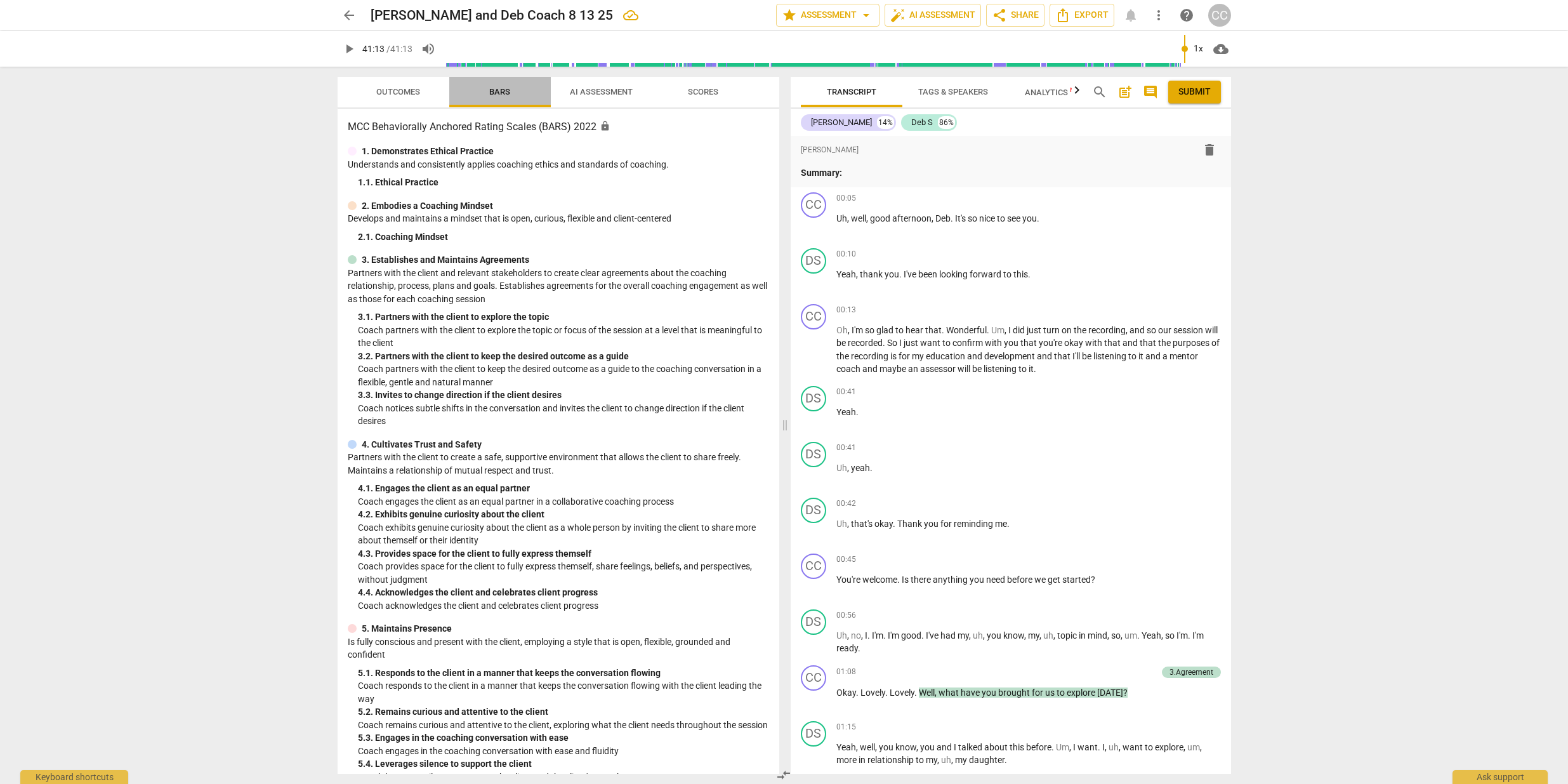
click at [506, 96] on span "Bars" at bounding box center [500, 91] width 21 height 9
click at [863, 15] on span "arrow_drop_down" at bounding box center [866, 15] width 15 height 15
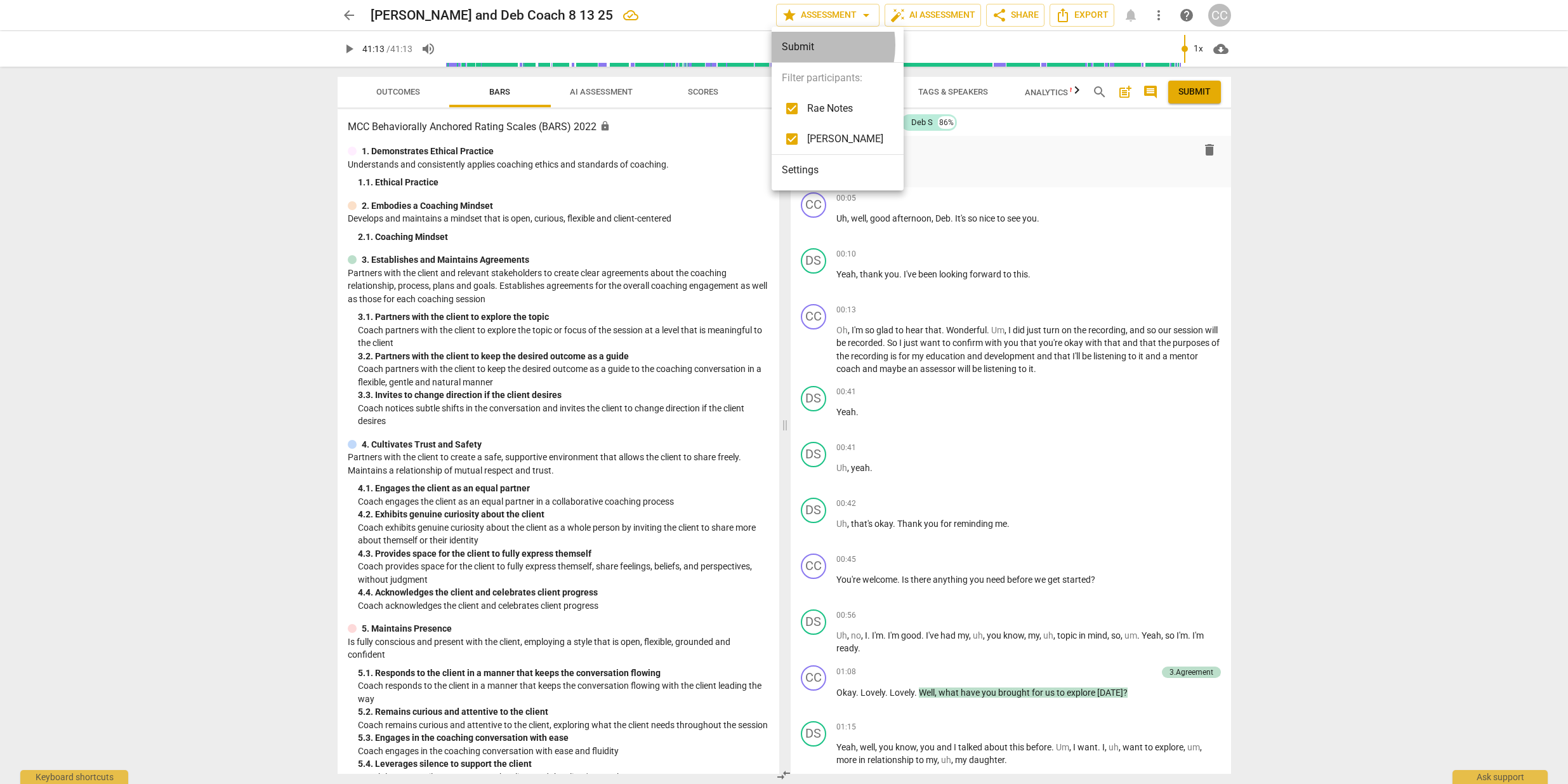
click at [802, 45] on div "Submit" at bounding box center [838, 47] width 132 height 30
click at [1014, 173] on div at bounding box center [784, 392] width 1568 height 784
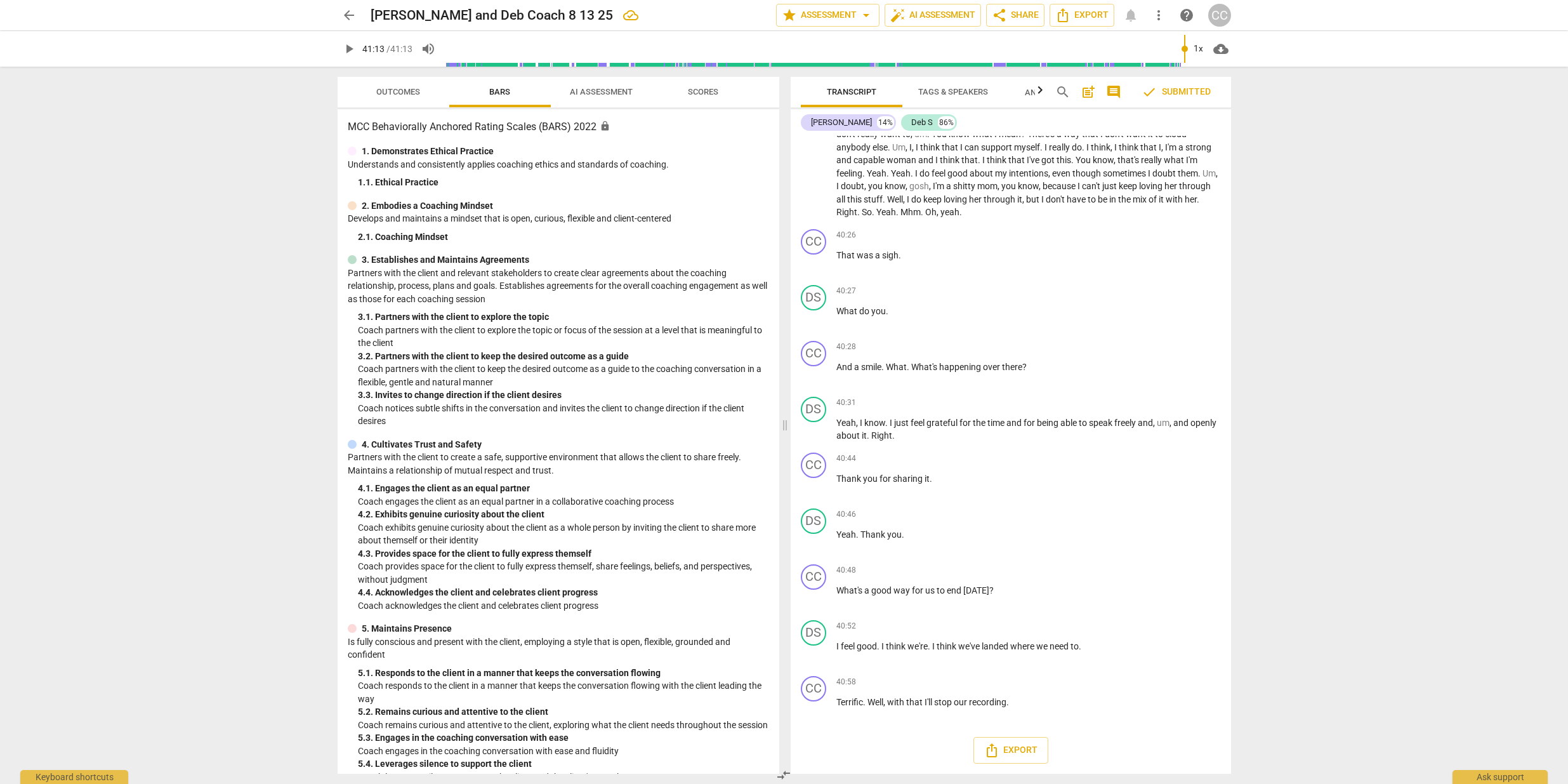
click at [385, 89] on span "Outcomes" at bounding box center [398, 91] width 44 height 9
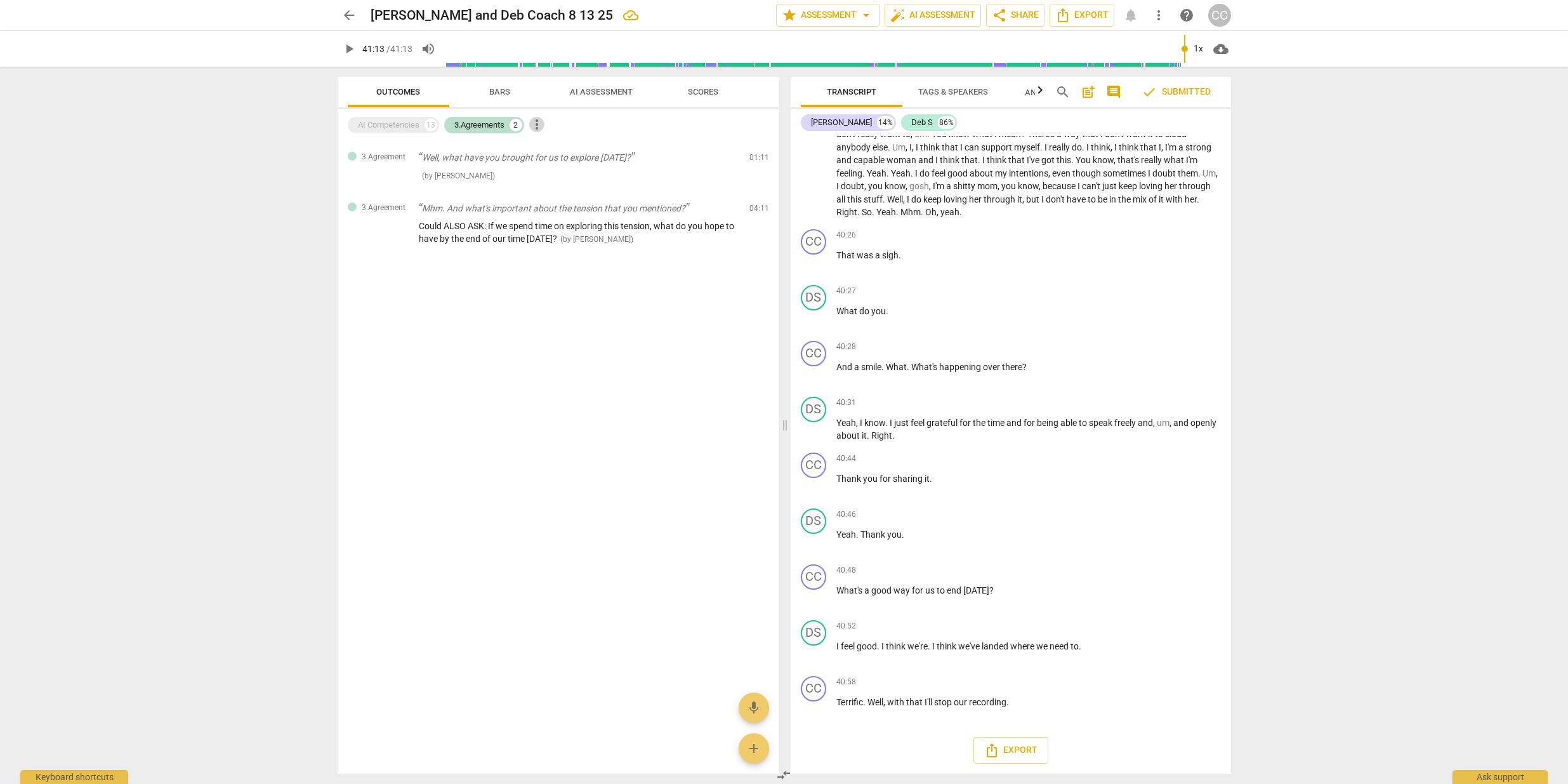
click at [539, 125] on span "more_vert" at bounding box center [537, 124] width 15 height 15
click at [671, 131] on div at bounding box center [784, 392] width 1568 height 784
click at [498, 91] on span "Bars" at bounding box center [500, 91] width 21 height 9
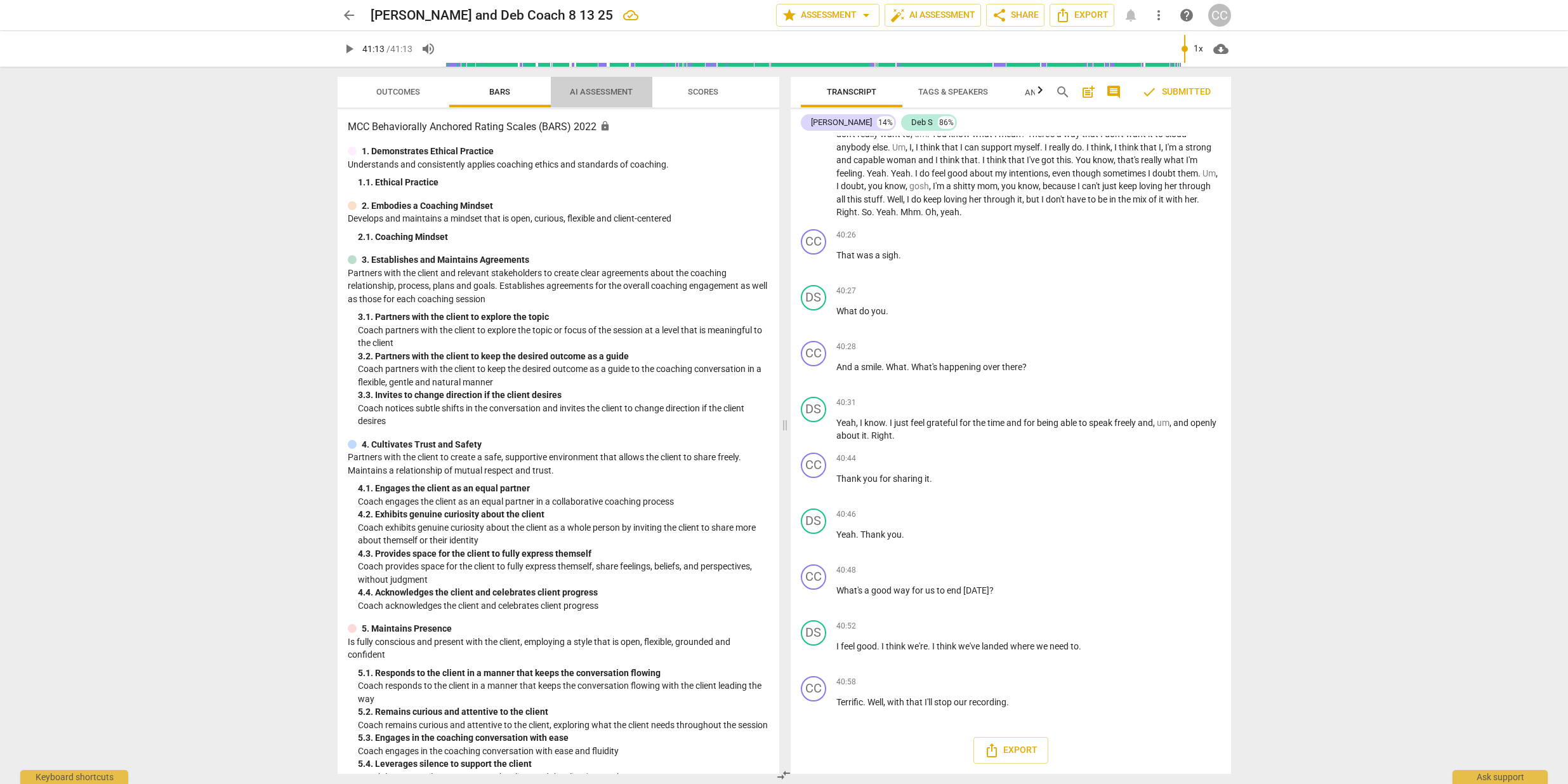
click at [593, 89] on span "AI Assessment" at bounding box center [601, 91] width 63 height 9
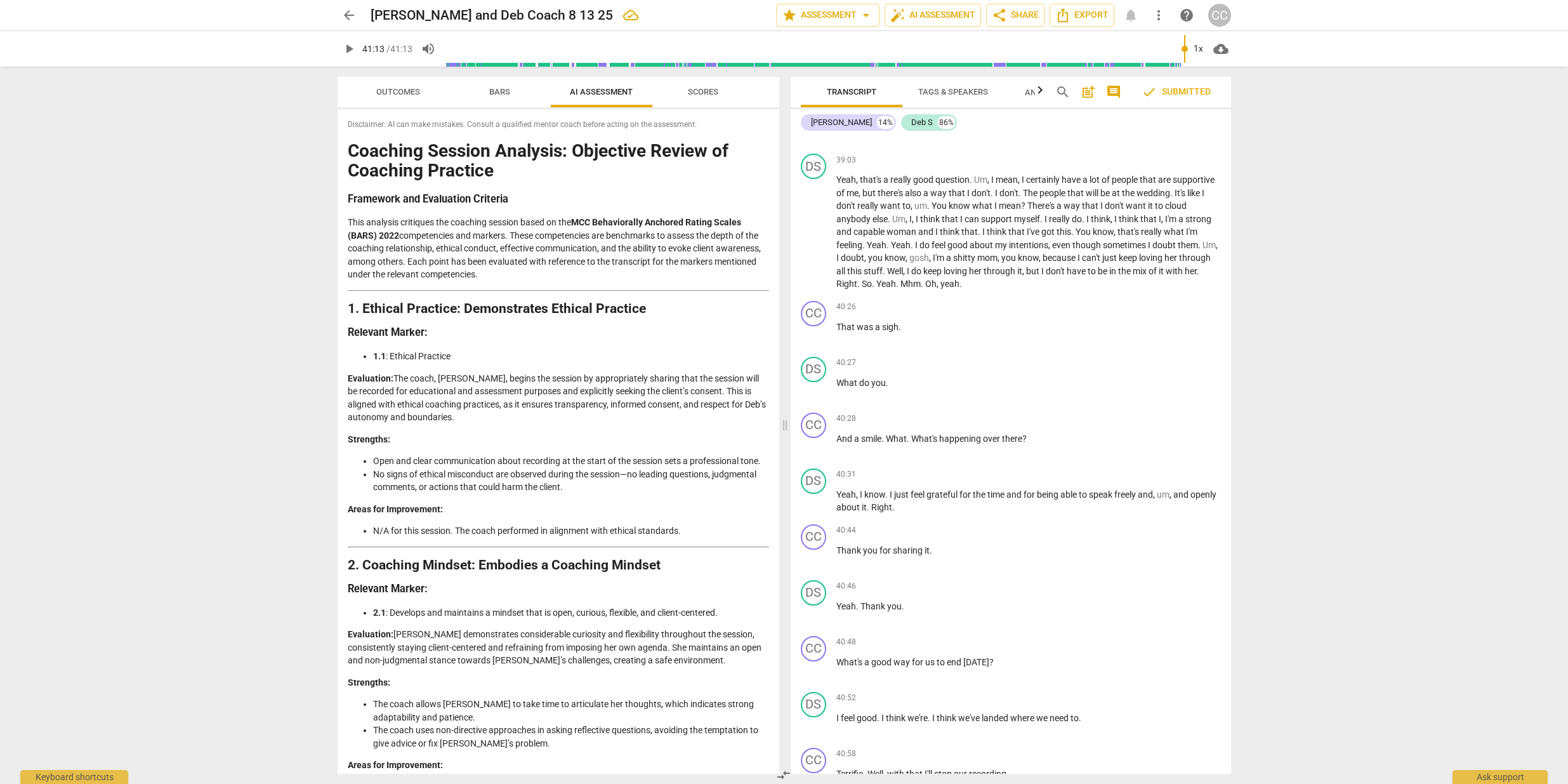
scroll to position [6988, 0]
drag, startPoint x: 1177, startPoint y: 64, endPoint x: 1163, endPoint y: 64, distance: 14.0
click at [1162, 64] on input "range" at bounding box center [814, 48] width 739 height 40
click at [347, 48] on span "play_arrow" at bounding box center [349, 48] width 15 height 15
drag, startPoint x: 1031, startPoint y: 294, endPoint x: 1009, endPoint y: 296, distance: 22.1
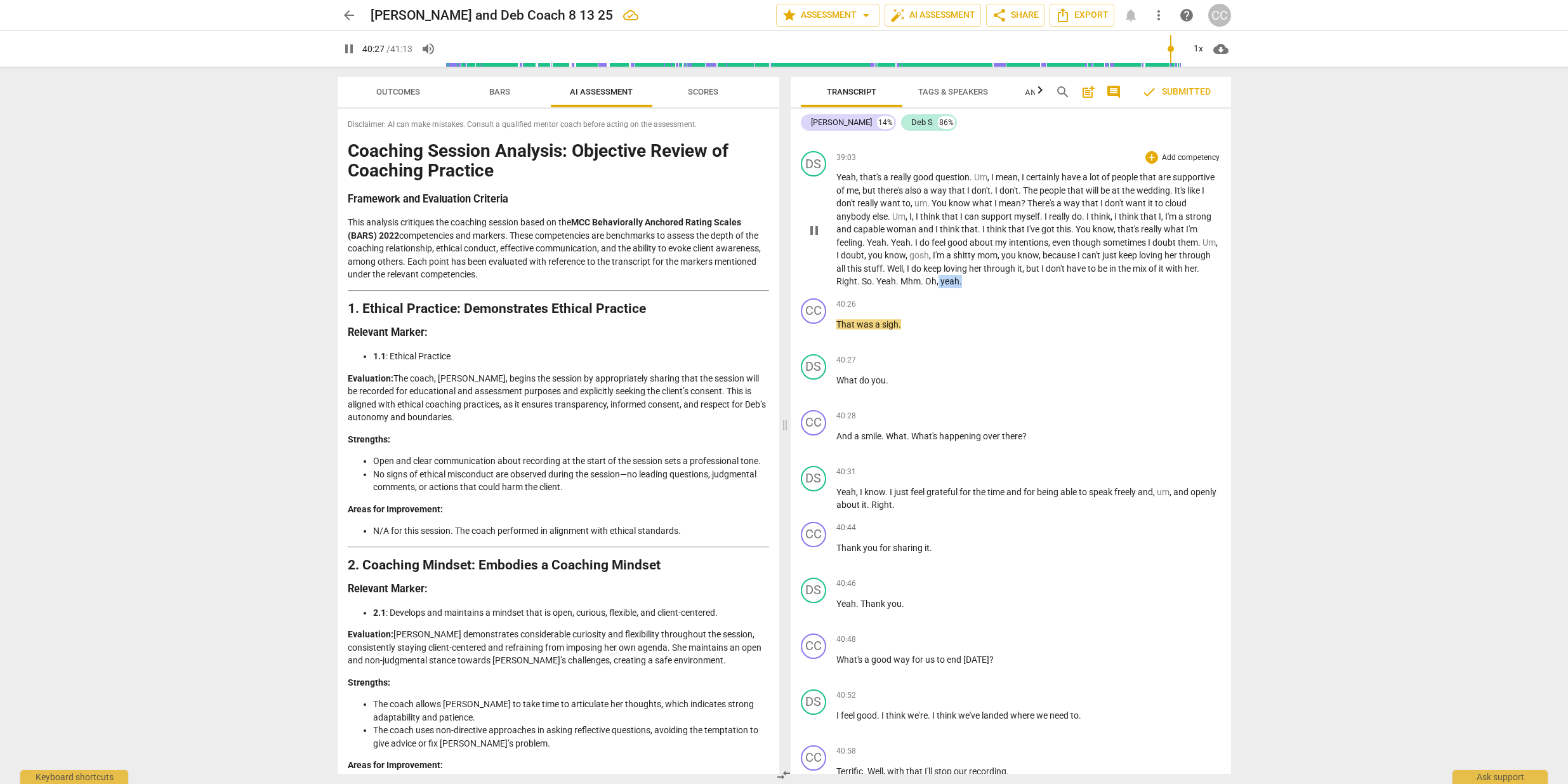
click at [1009, 288] on p "Yeah , that's a really good question . Um , I mean , I certainly have a lot of …" at bounding box center [1029, 230] width 385 height 118
type input "2429"
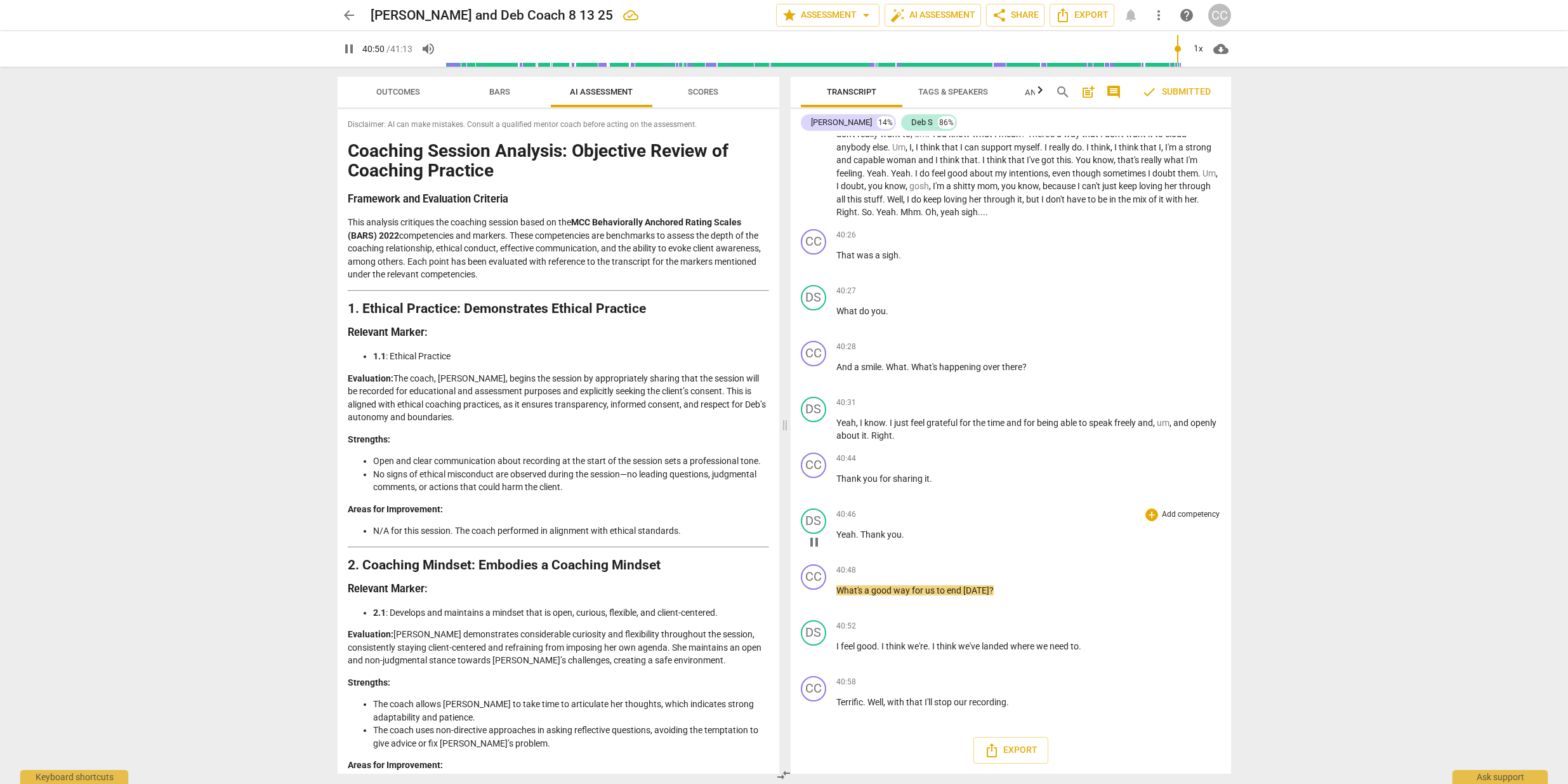
scroll to position [0, 0]
click at [934, 646] on span "I" at bounding box center [934, 646] width 4 height 10
type input "2459"
click at [987, 310] on p "What do you ." at bounding box center [1029, 311] width 385 height 13
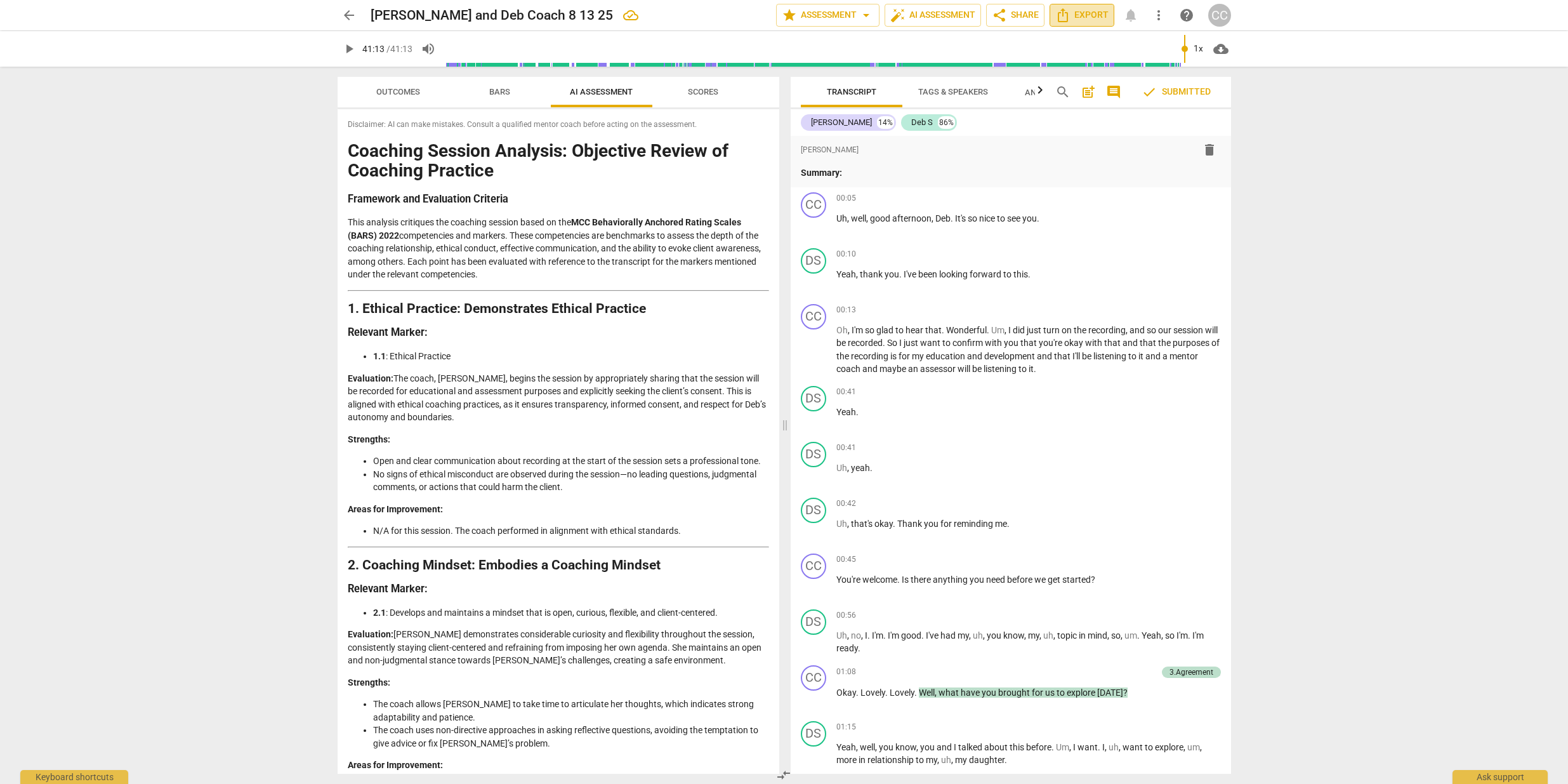
click at [1084, 15] on span "Export" at bounding box center [1082, 15] width 53 height 15
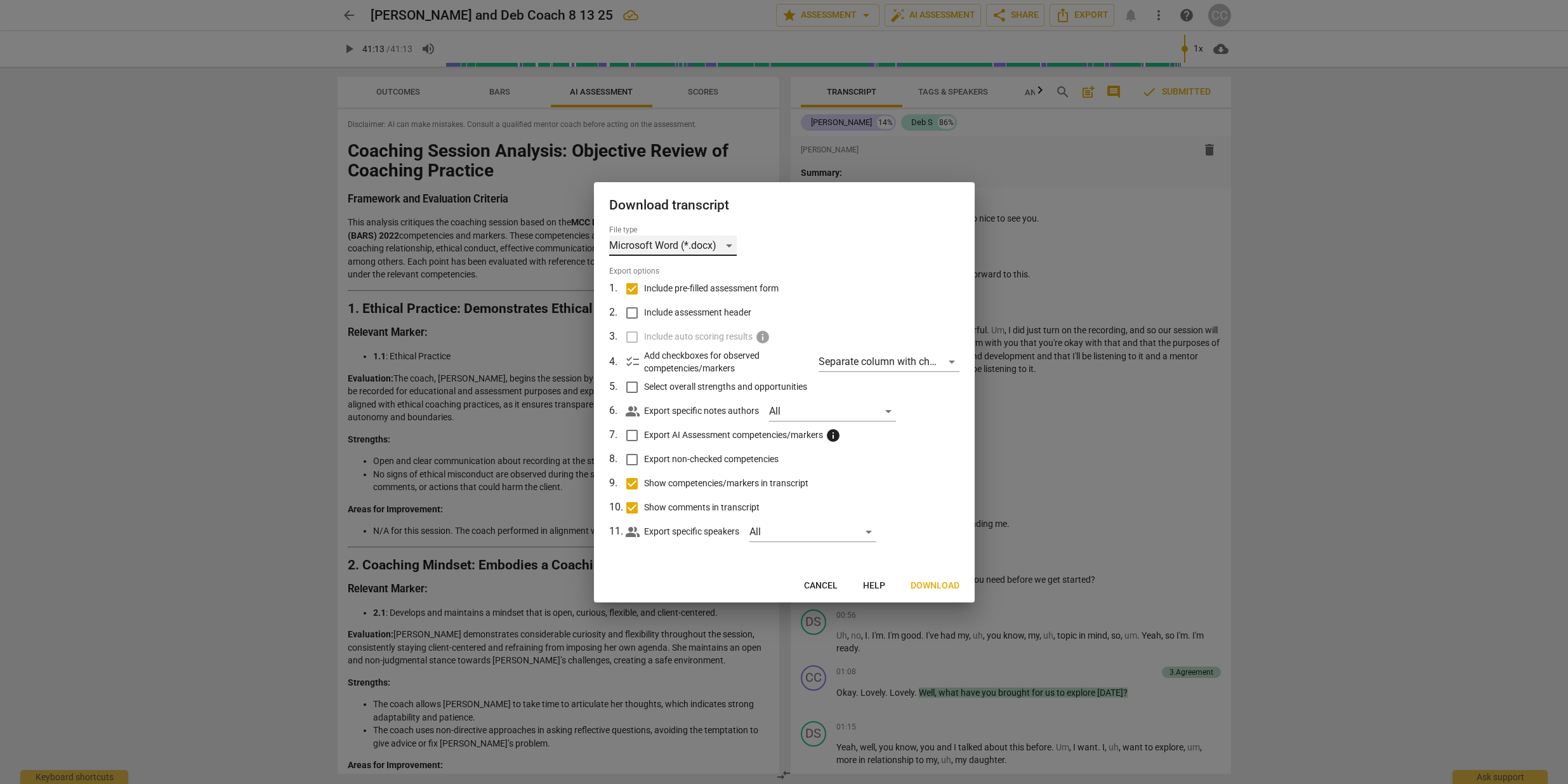
click at [731, 245] on div "Microsoft Word (*.docx)" at bounding box center [673, 245] width 128 height 21
click at [647, 245] on li "Microsoft Word (*.docx)" at bounding box center [698, 246] width 176 height 30
click at [936, 581] on span "Download" at bounding box center [935, 586] width 49 height 13
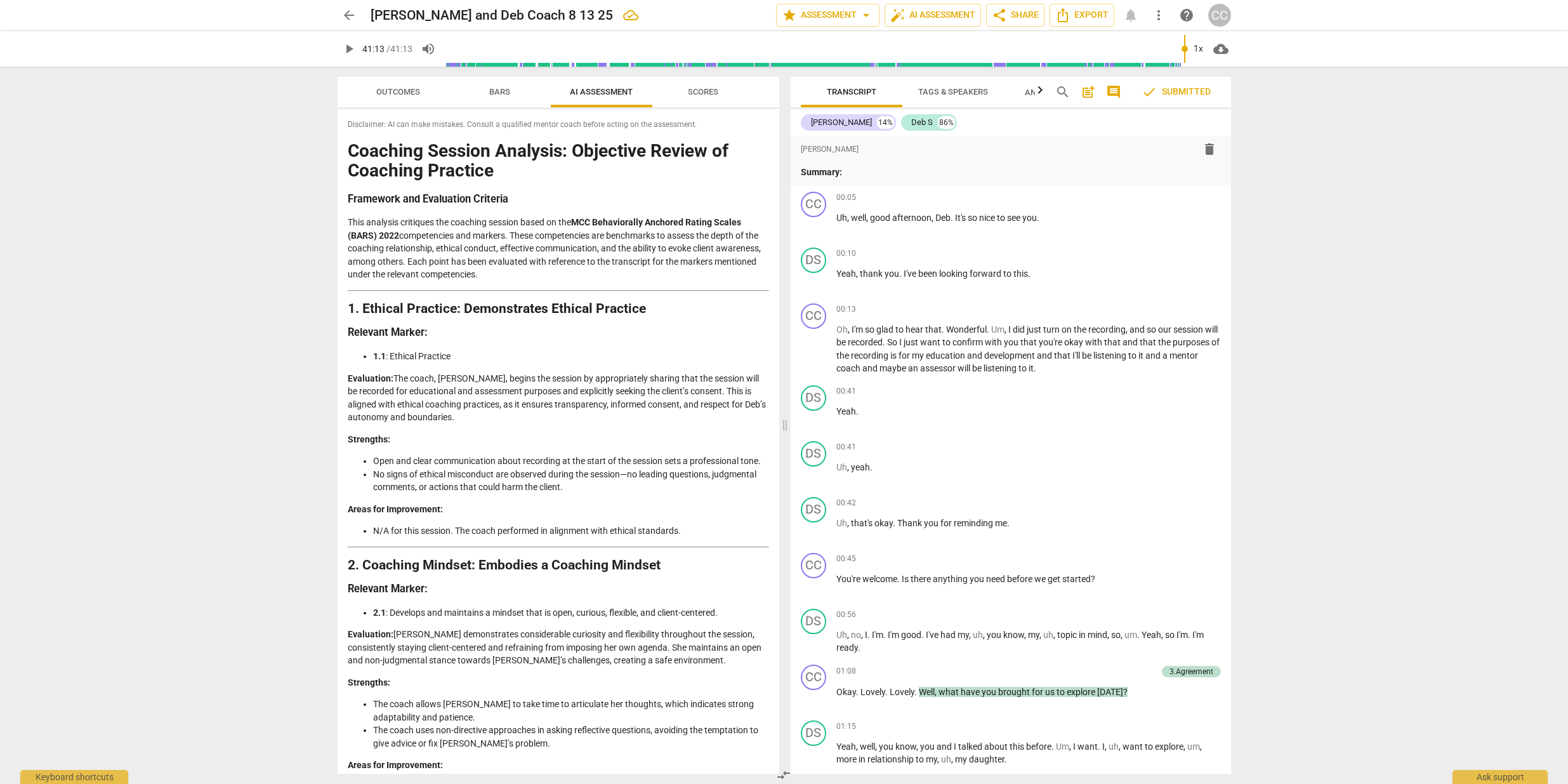
type input "2473"
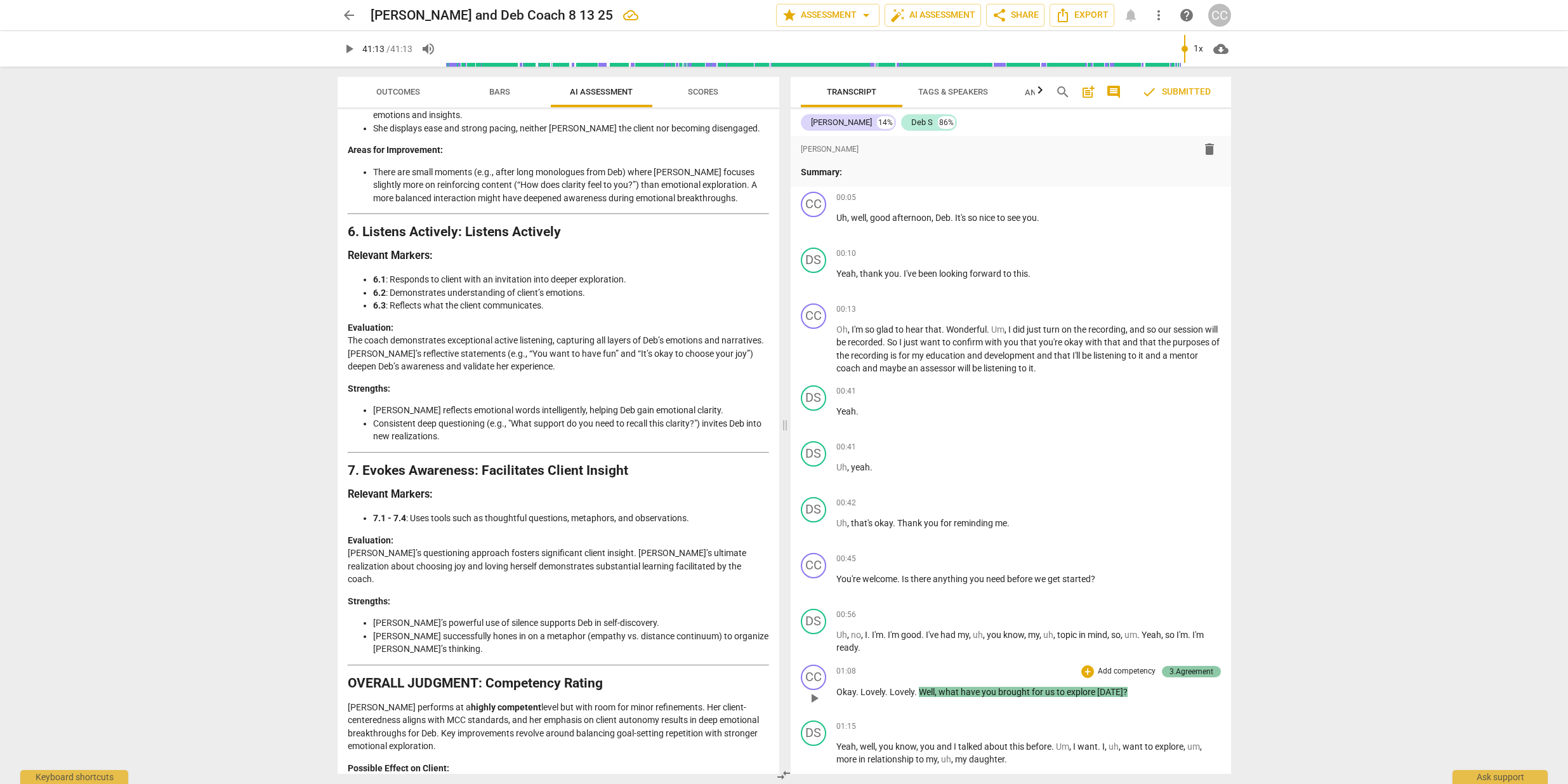
click at [1182, 673] on div "3.Agreement" at bounding box center [1192, 671] width 44 height 11
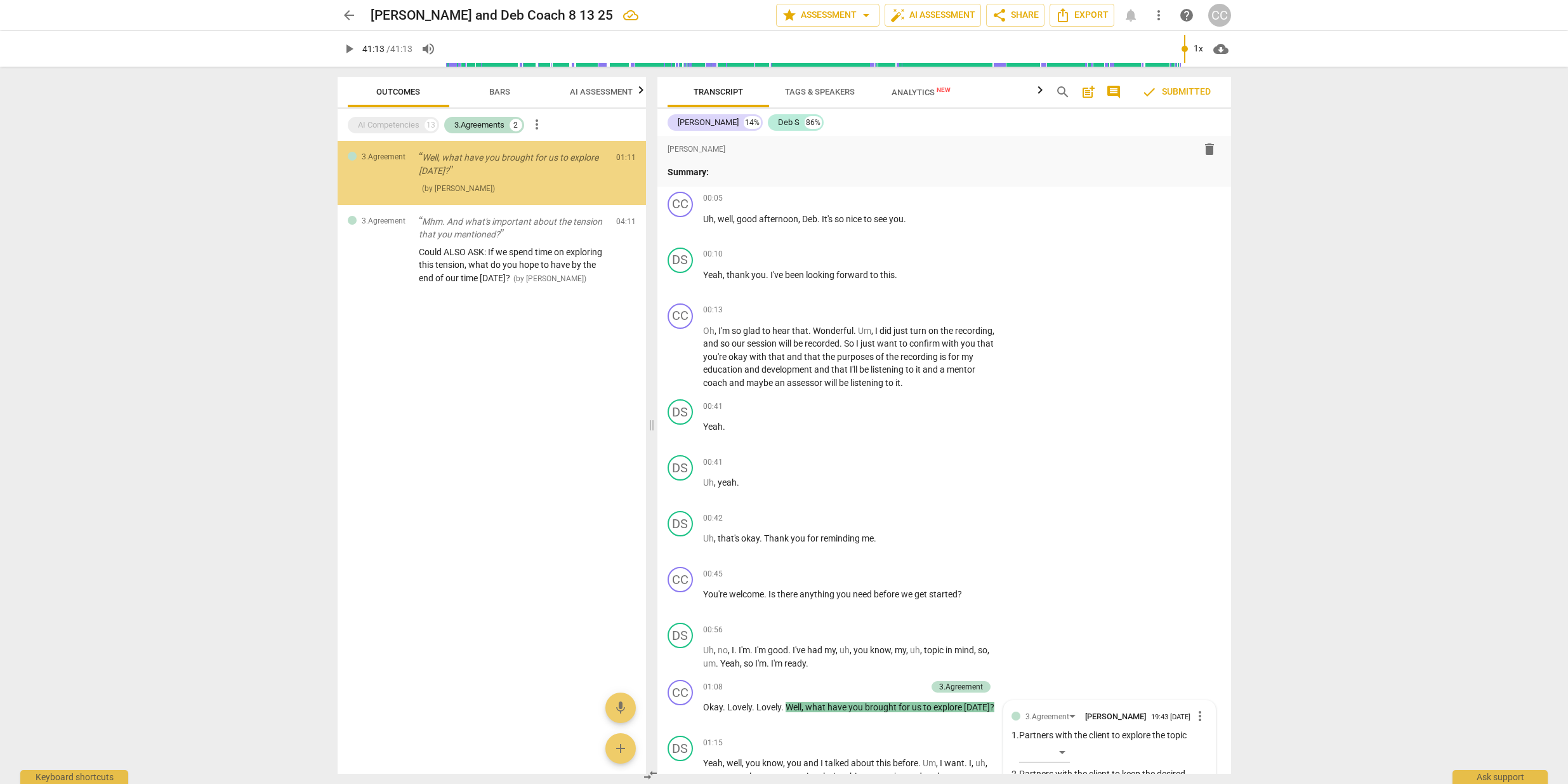
scroll to position [435, 0]
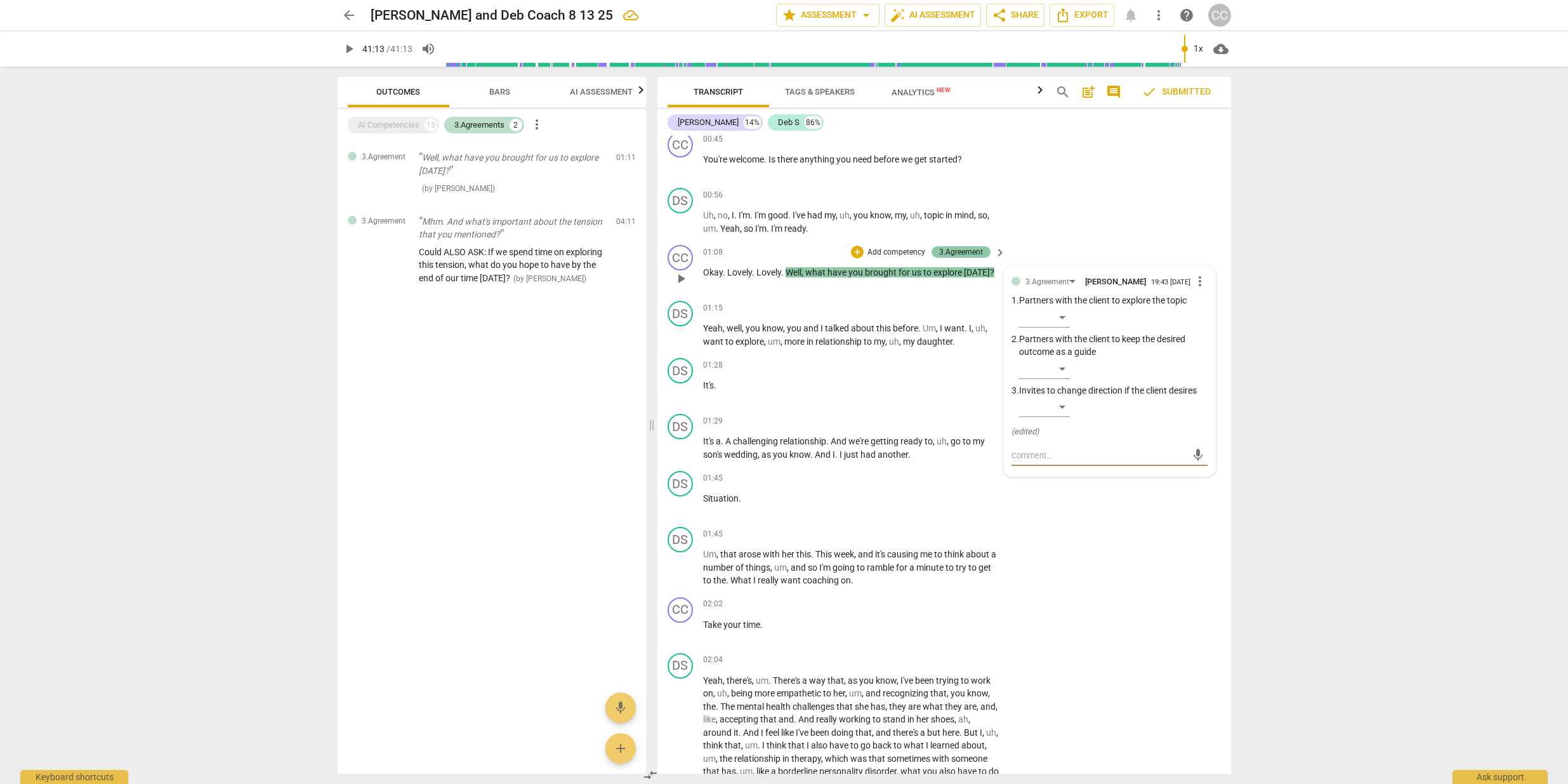
click at [965, 246] on div "3.Agreement" at bounding box center [961, 252] width 44 height 11
click at [963, 249] on div "3.Agreement" at bounding box center [961, 252] width 44 height 11
click at [1050, 504] on div "DS play_arrow pause 01:45 + Add competency keyboard_arrow_right Situation ." at bounding box center [944, 493] width 573 height 56
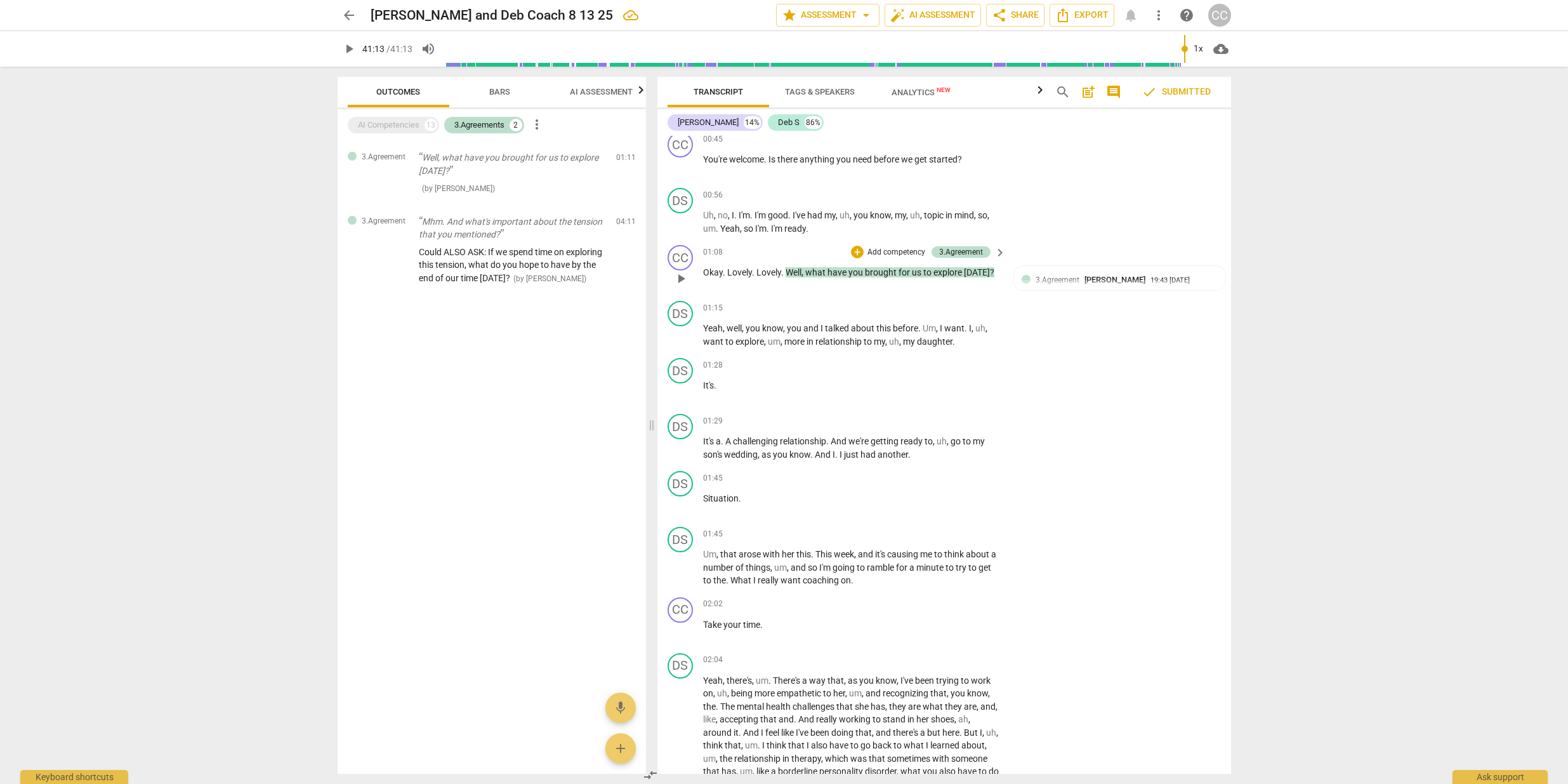
click at [828, 272] on span "what" at bounding box center [816, 272] width 22 height 10
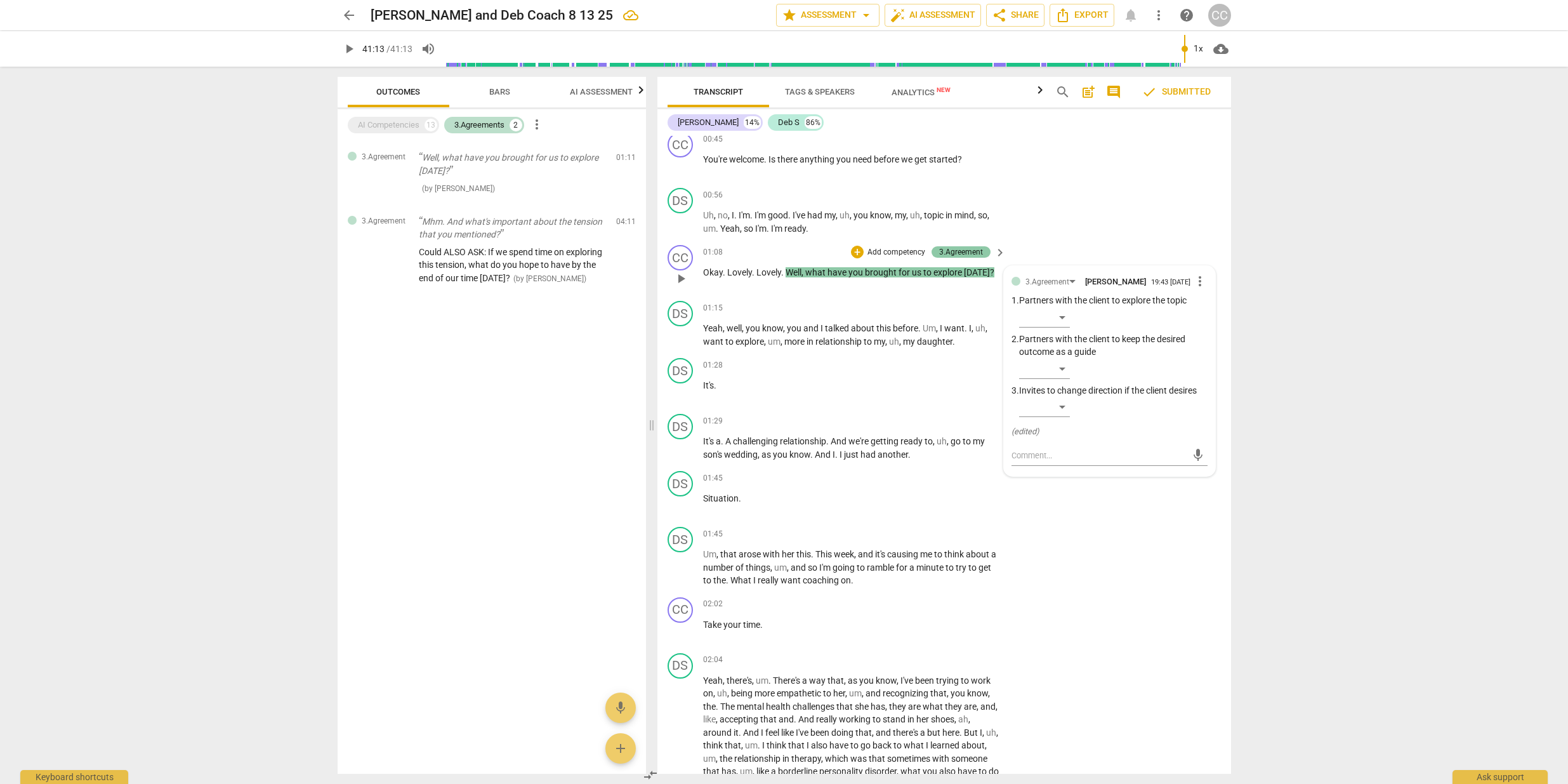
drag, startPoint x: 933, startPoint y: 245, endPoint x: 984, endPoint y: 246, distance: 51.0
click at [984, 246] on div "3.Agreement" at bounding box center [961, 252] width 59 height 11
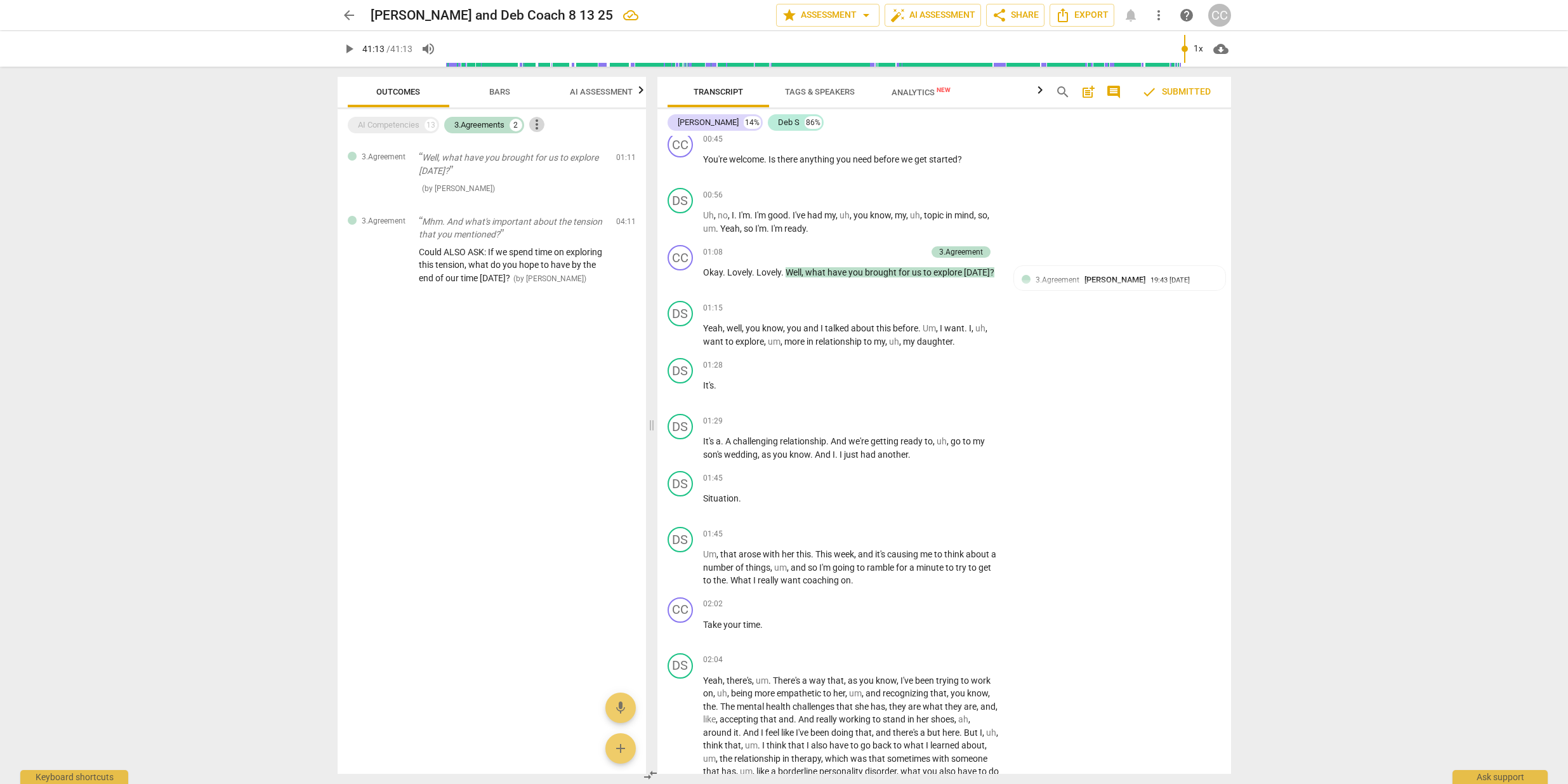
click at [539, 124] on span "more_vert" at bounding box center [537, 124] width 15 height 15
click at [551, 123] on li "Uncheck all" at bounding box center [581, 124] width 99 height 30
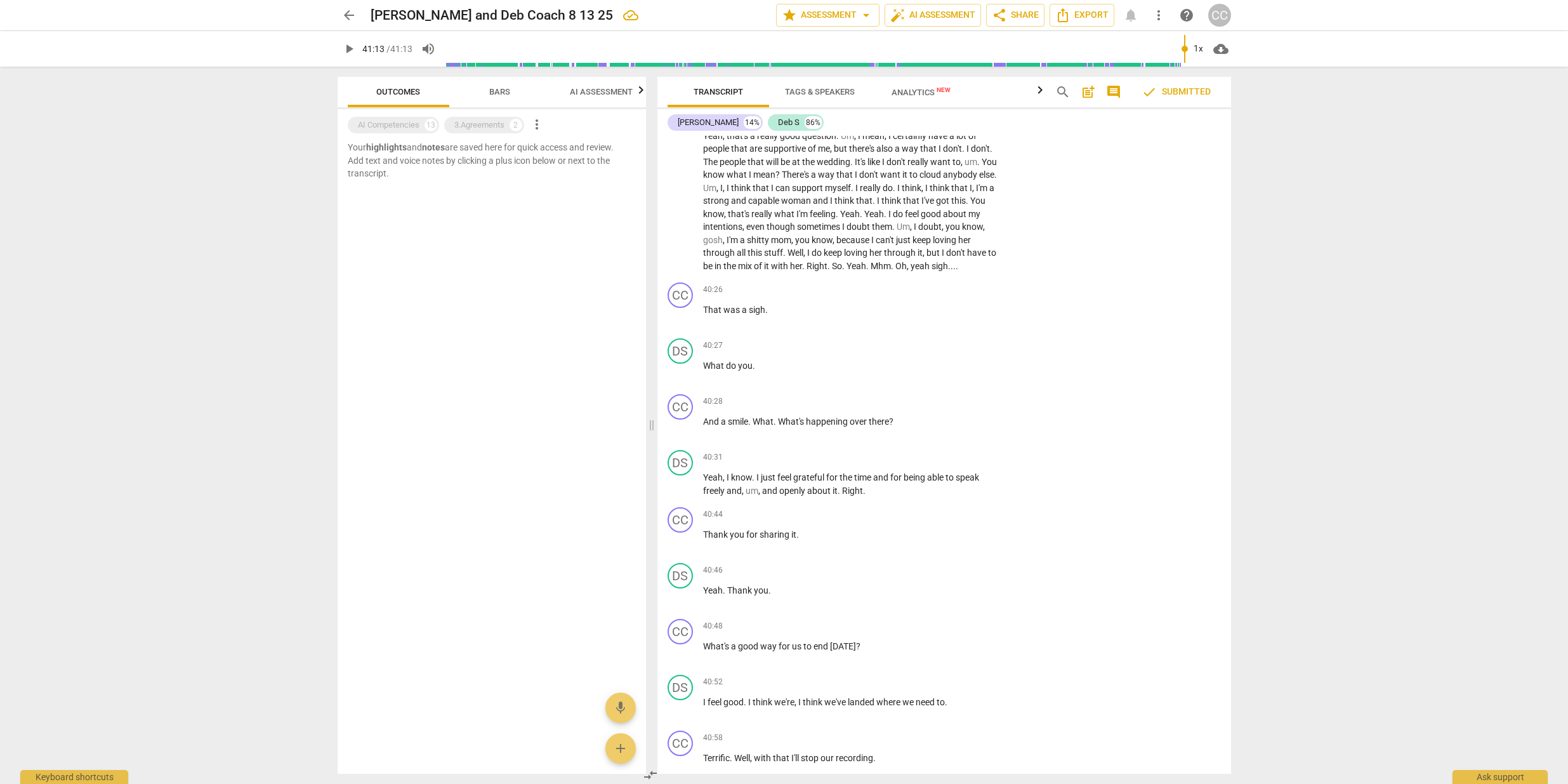
scroll to position [0, 0]
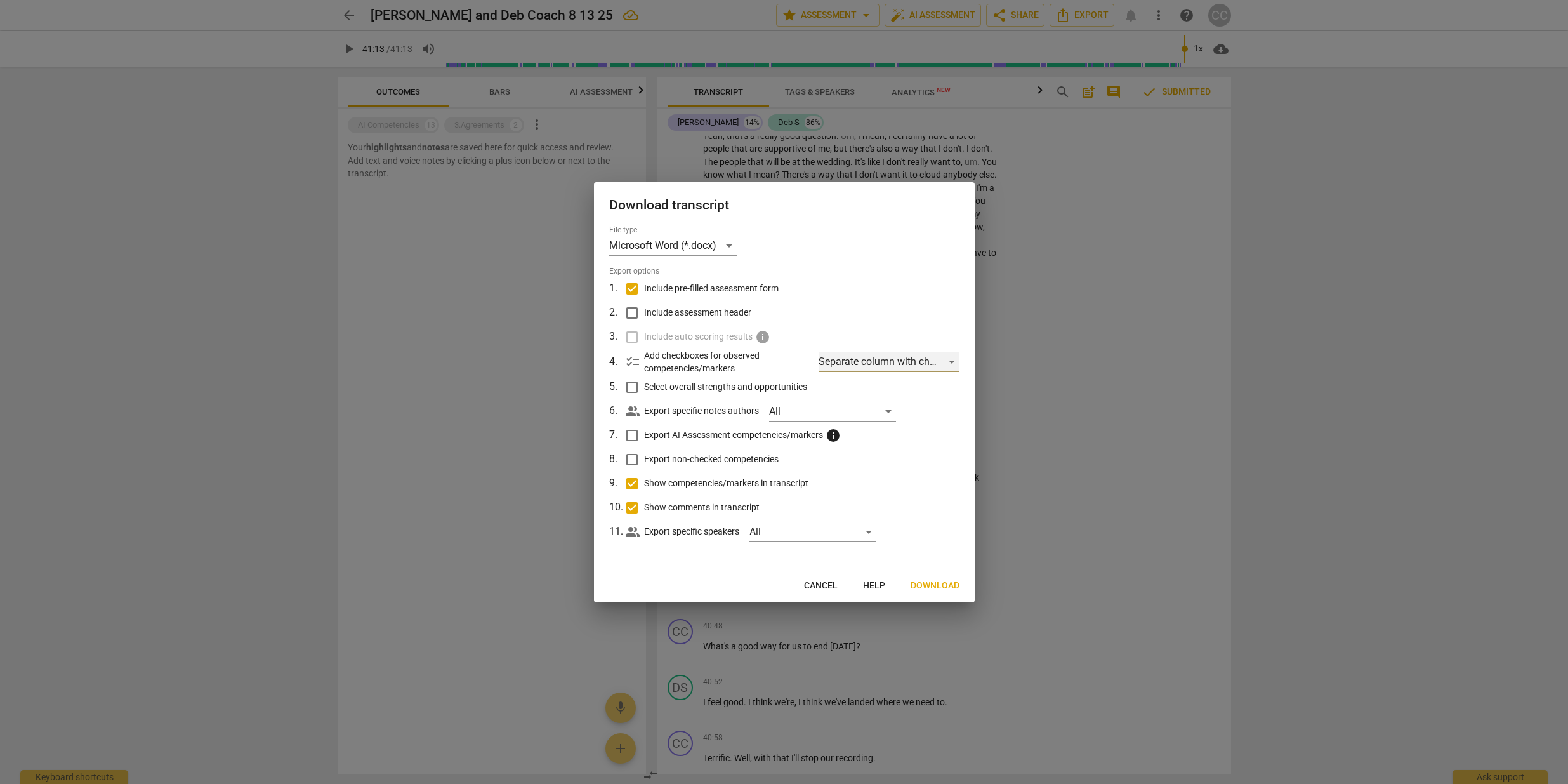
click at [954, 362] on div "Separate column with check marks" at bounding box center [889, 362] width 140 height 21
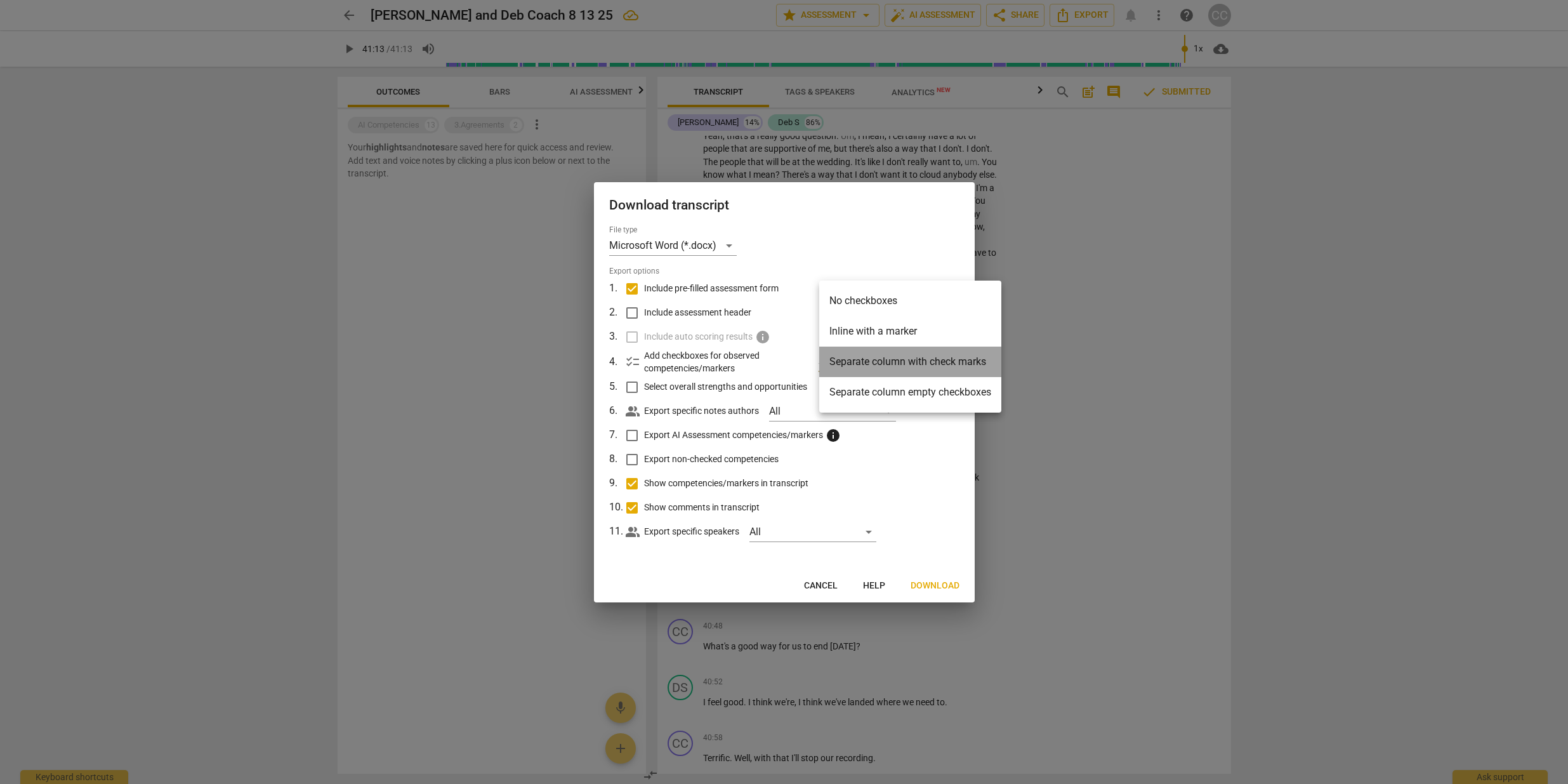
click at [954, 362] on li "Separate column with check marks" at bounding box center [910, 362] width 182 height 30
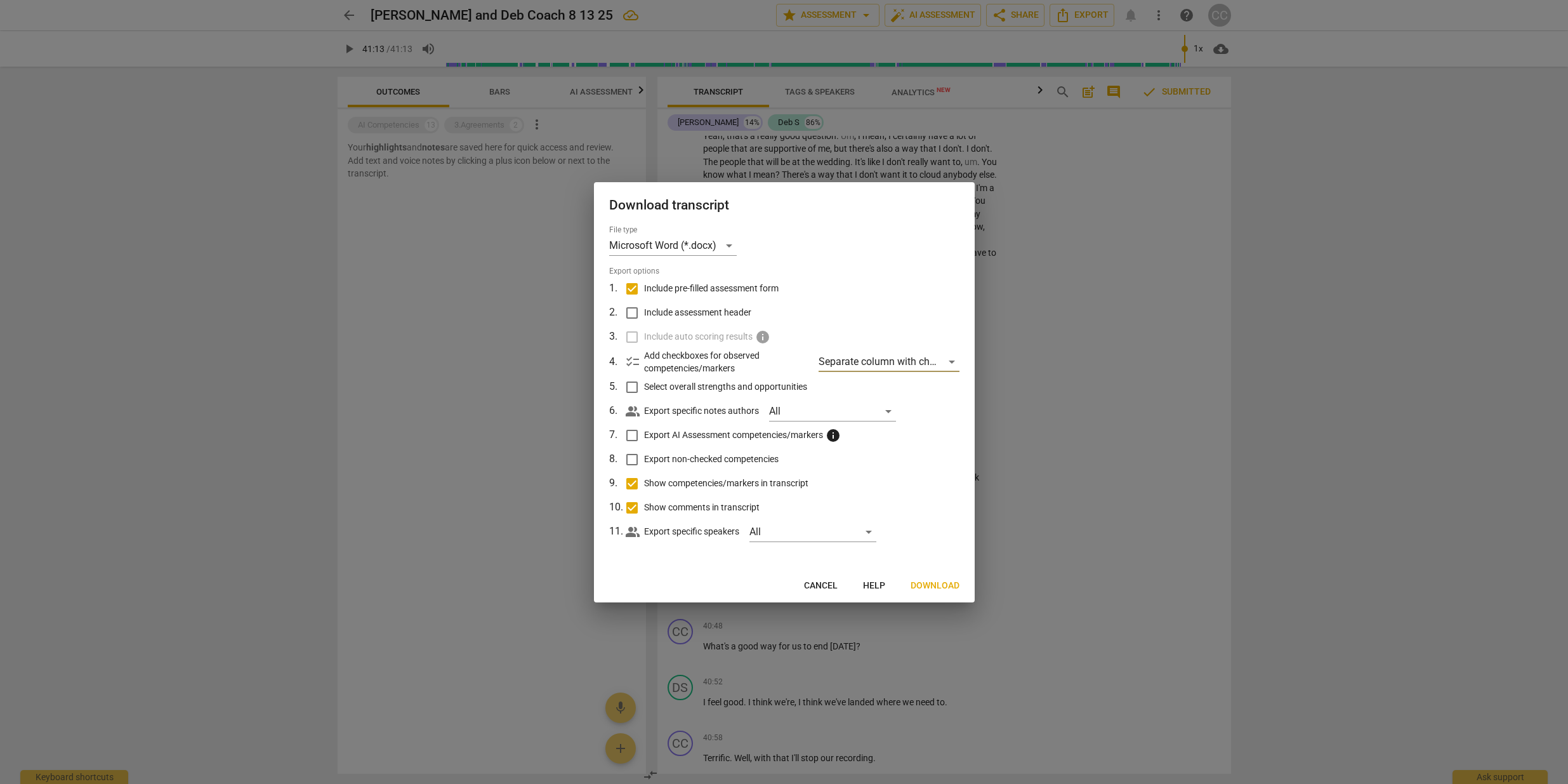
click at [635, 288] on input "Include pre-filled assessment form" at bounding box center [632, 289] width 24 height 24
checkbox input "false"
click at [920, 583] on span "Download" at bounding box center [935, 586] width 49 height 13
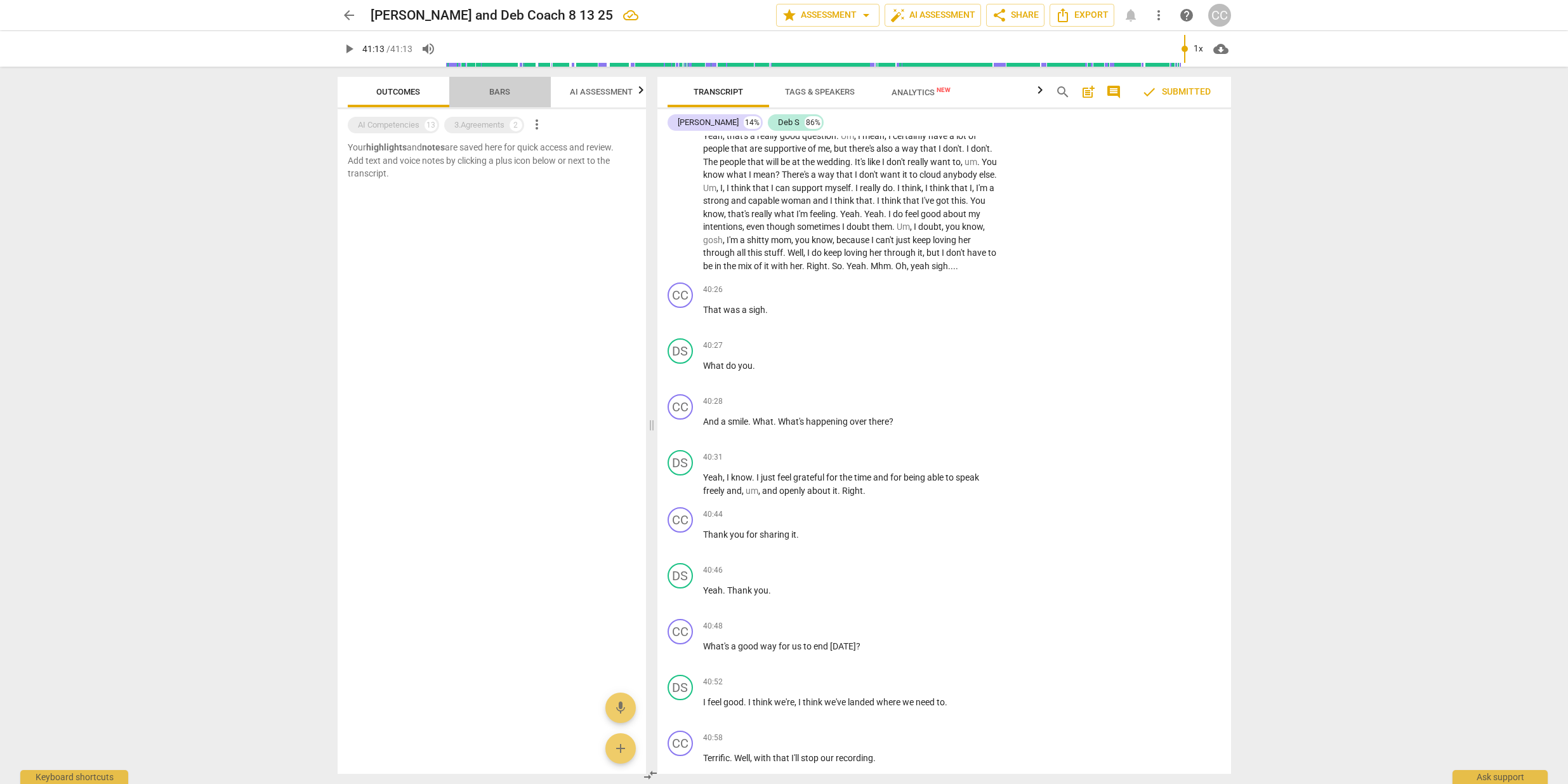
click at [500, 94] on span "Bars" at bounding box center [500, 91] width 21 height 9
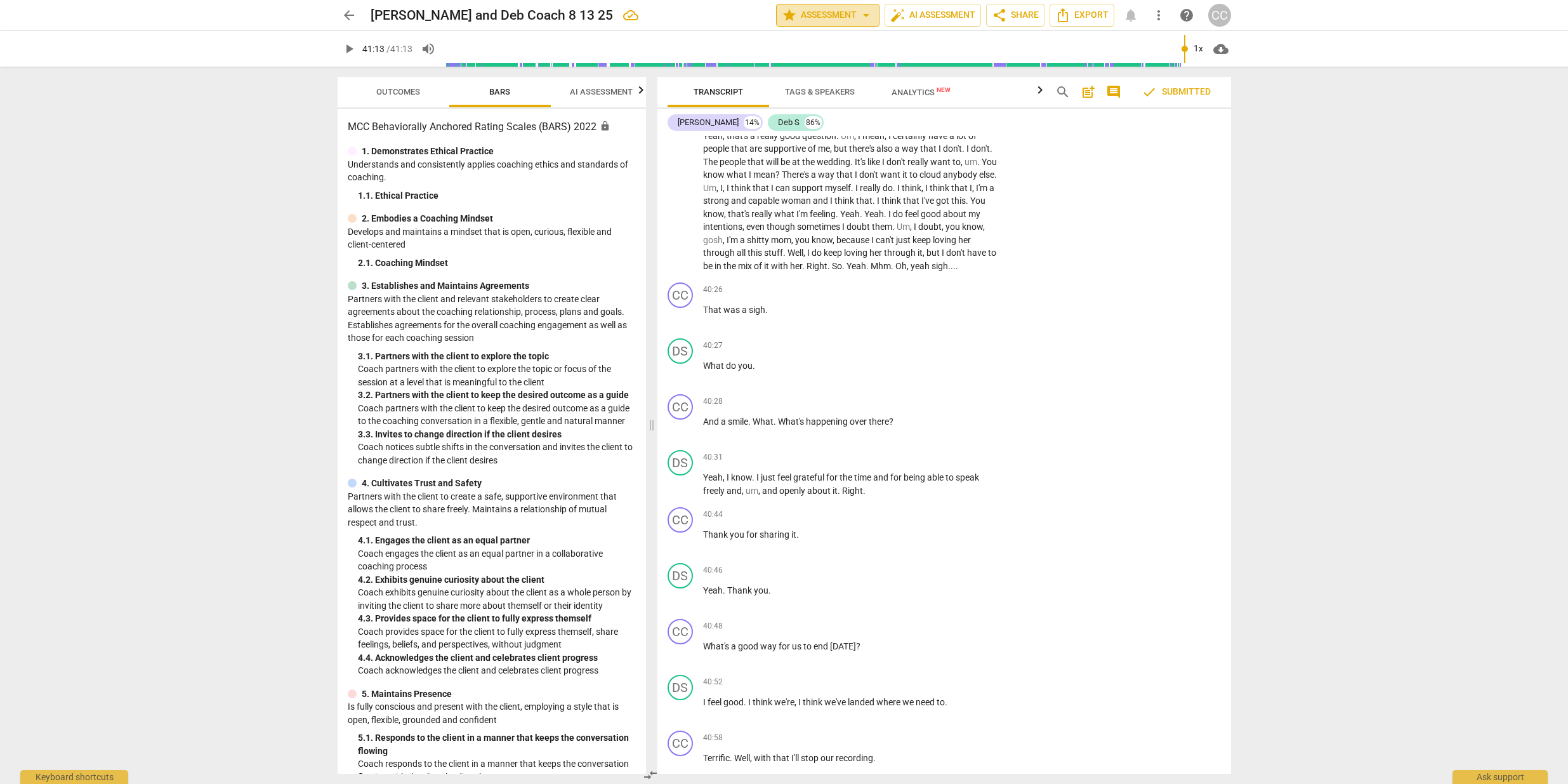
click at [862, 14] on span "arrow_drop_down" at bounding box center [866, 15] width 15 height 15
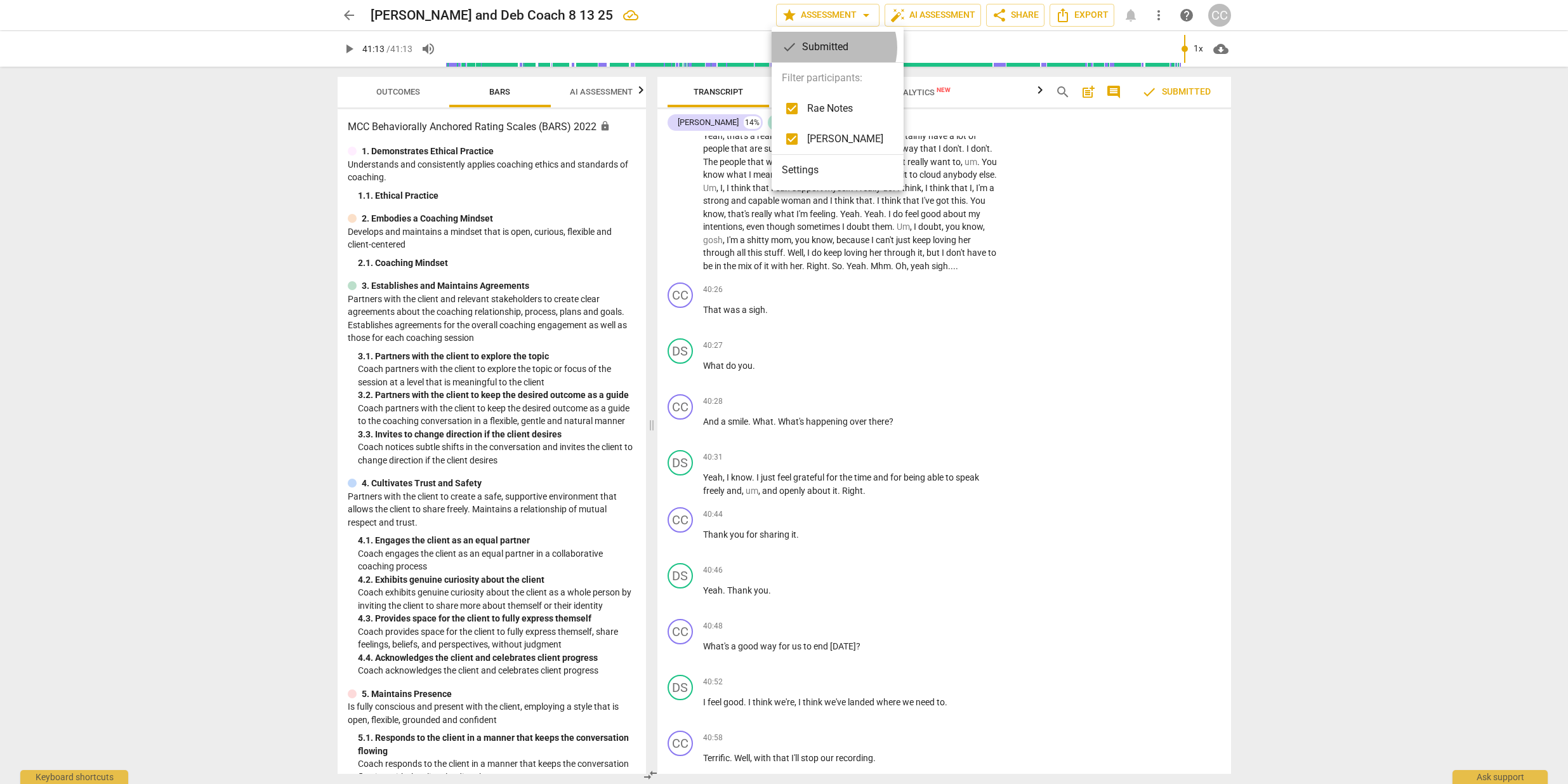
click at [834, 47] on div "check Submitted" at bounding box center [838, 47] width 132 height 30
click at [240, 361] on div at bounding box center [784, 392] width 1568 height 784
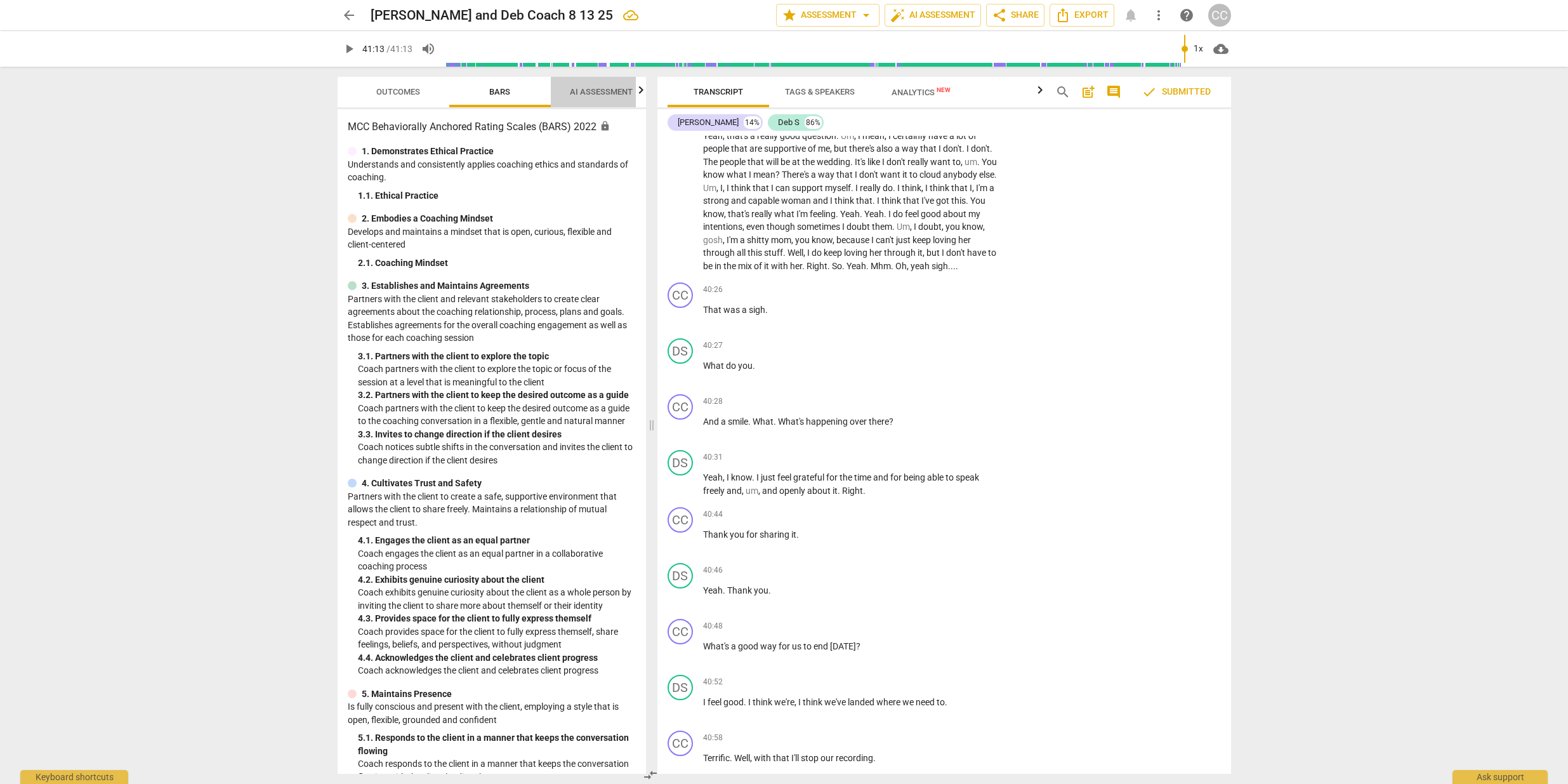
click at [596, 91] on span "AI Assessment" at bounding box center [601, 91] width 63 height 9
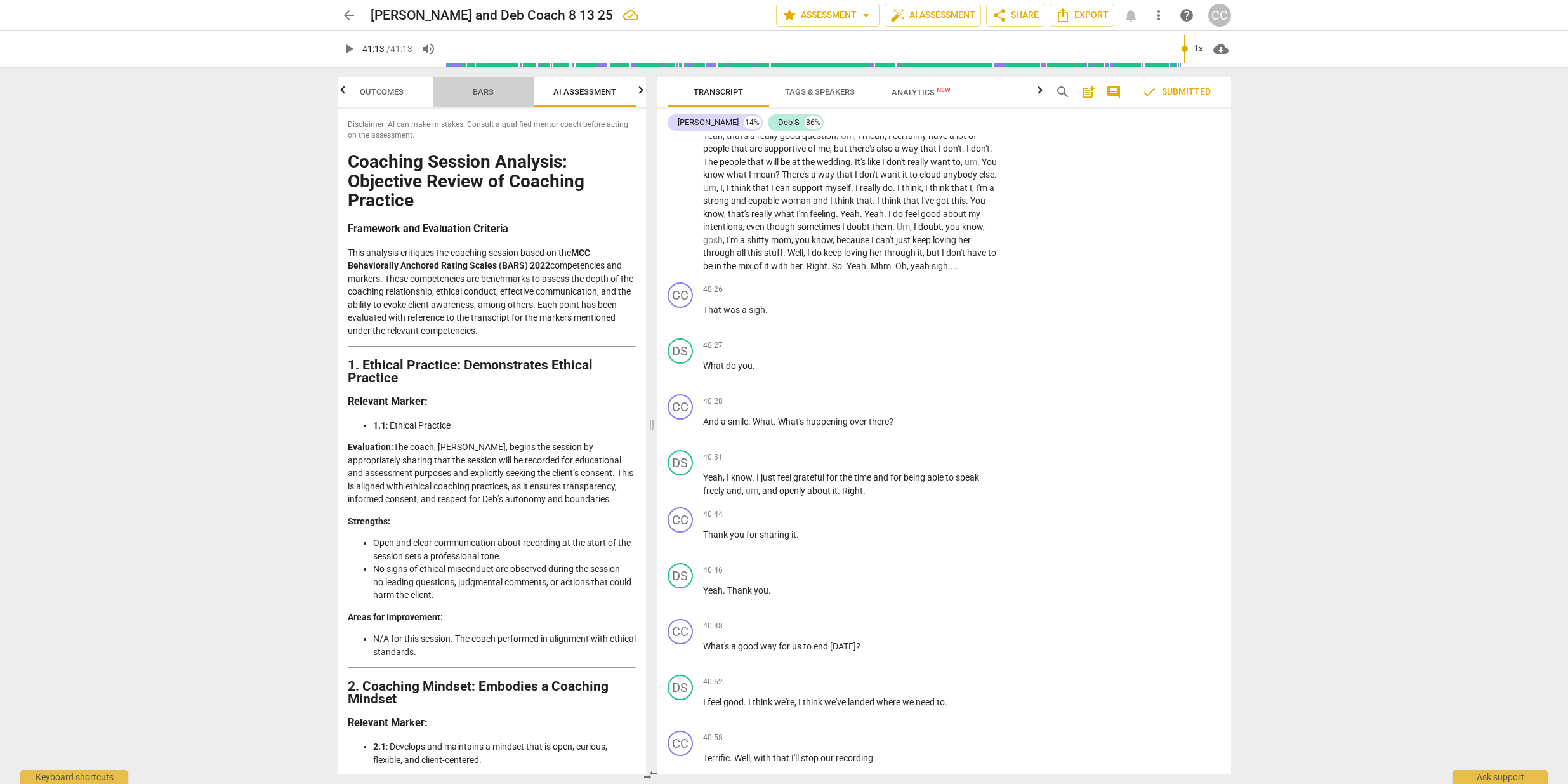
click at [485, 92] on span "Bars" at bounding box center [483, 91] width 21 height 9
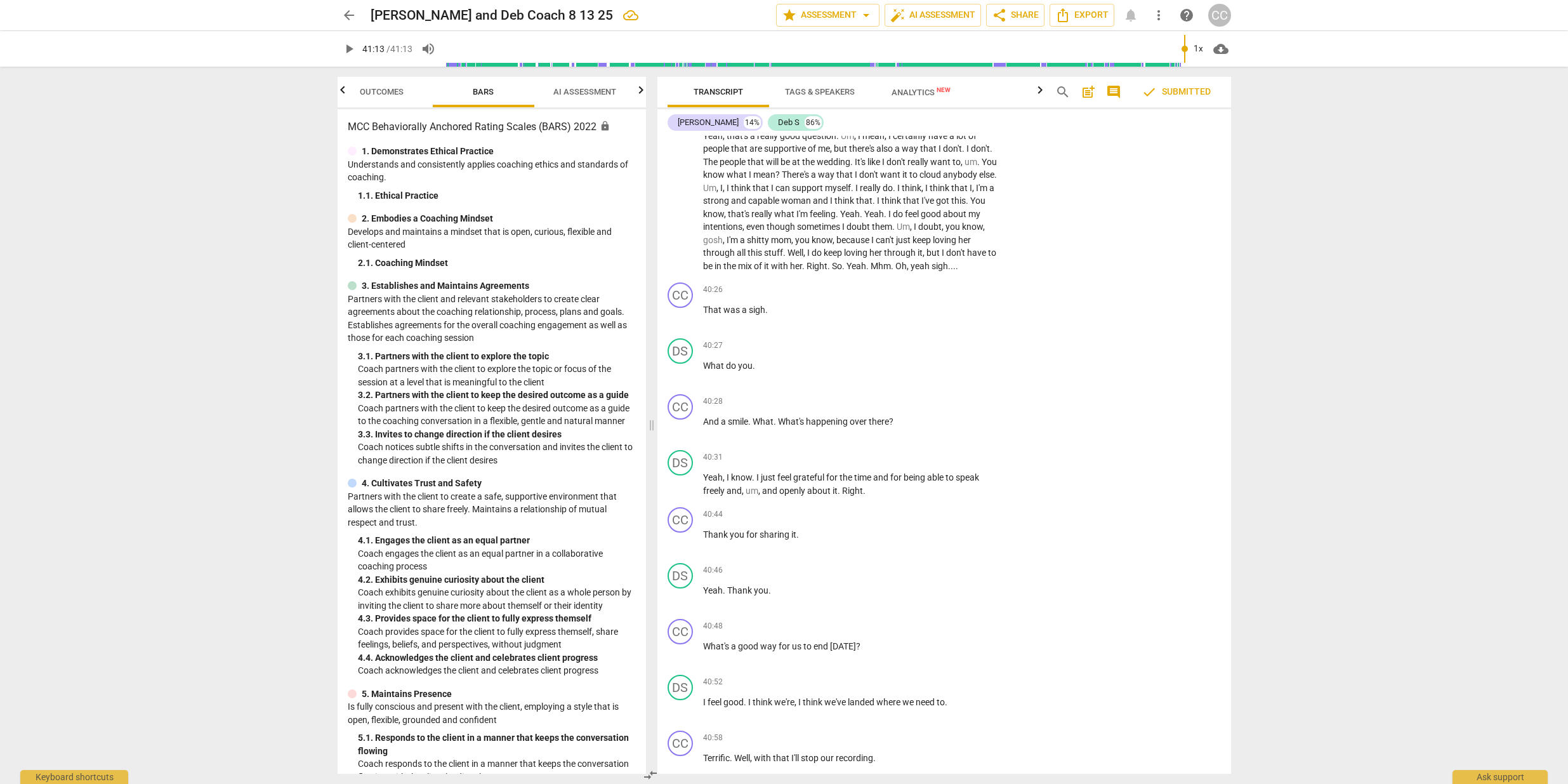
click at [585, 93] on span "AI Assessment" at bounding box center [585, 91] width 63 height 9
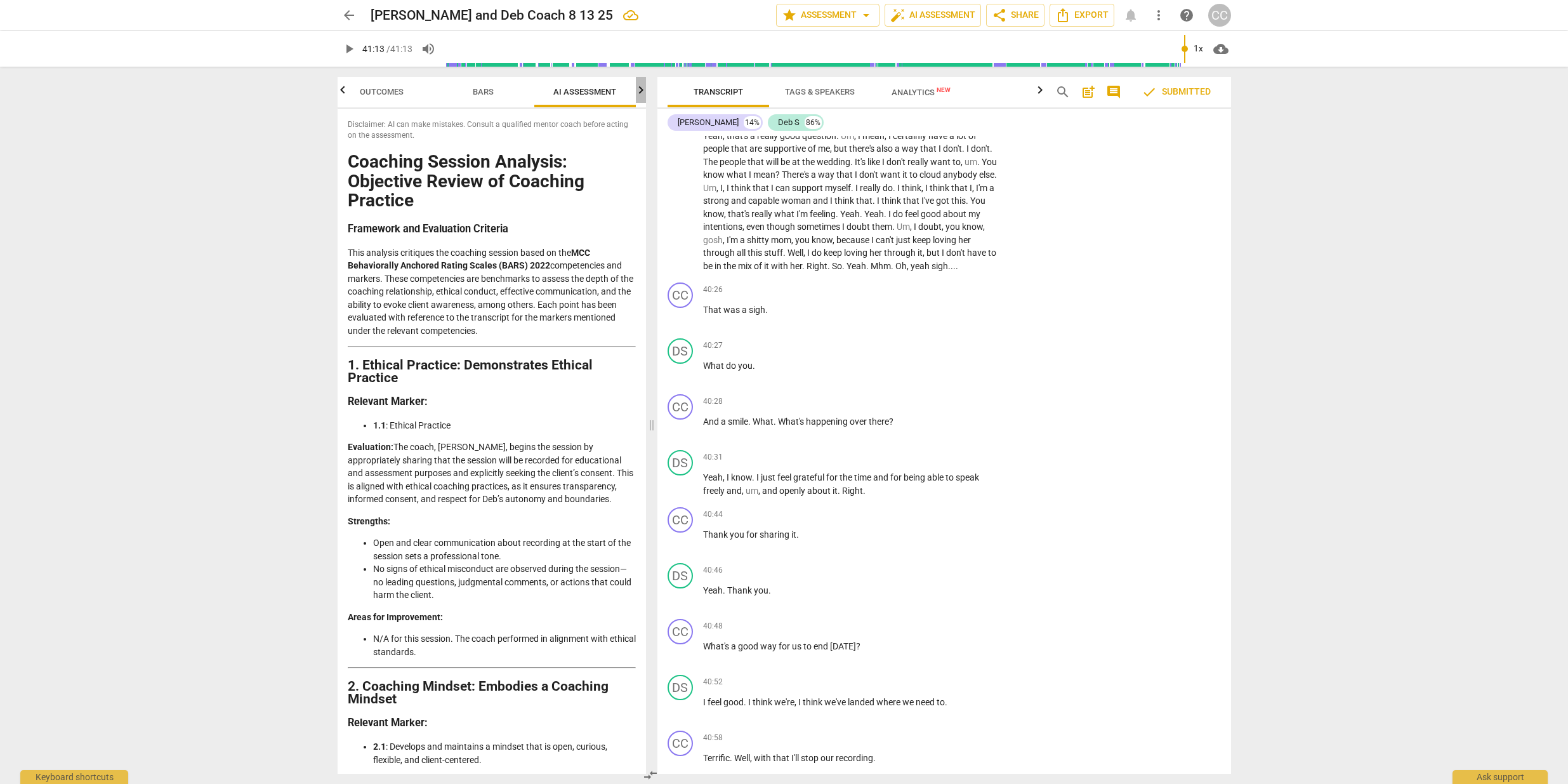
click at [642, 91] on icon "button" at bounding box center [641, 89] width 4 height 8
click at [593, 90] on span "Scores" at bounding box center [585, 91] width 30 height 9
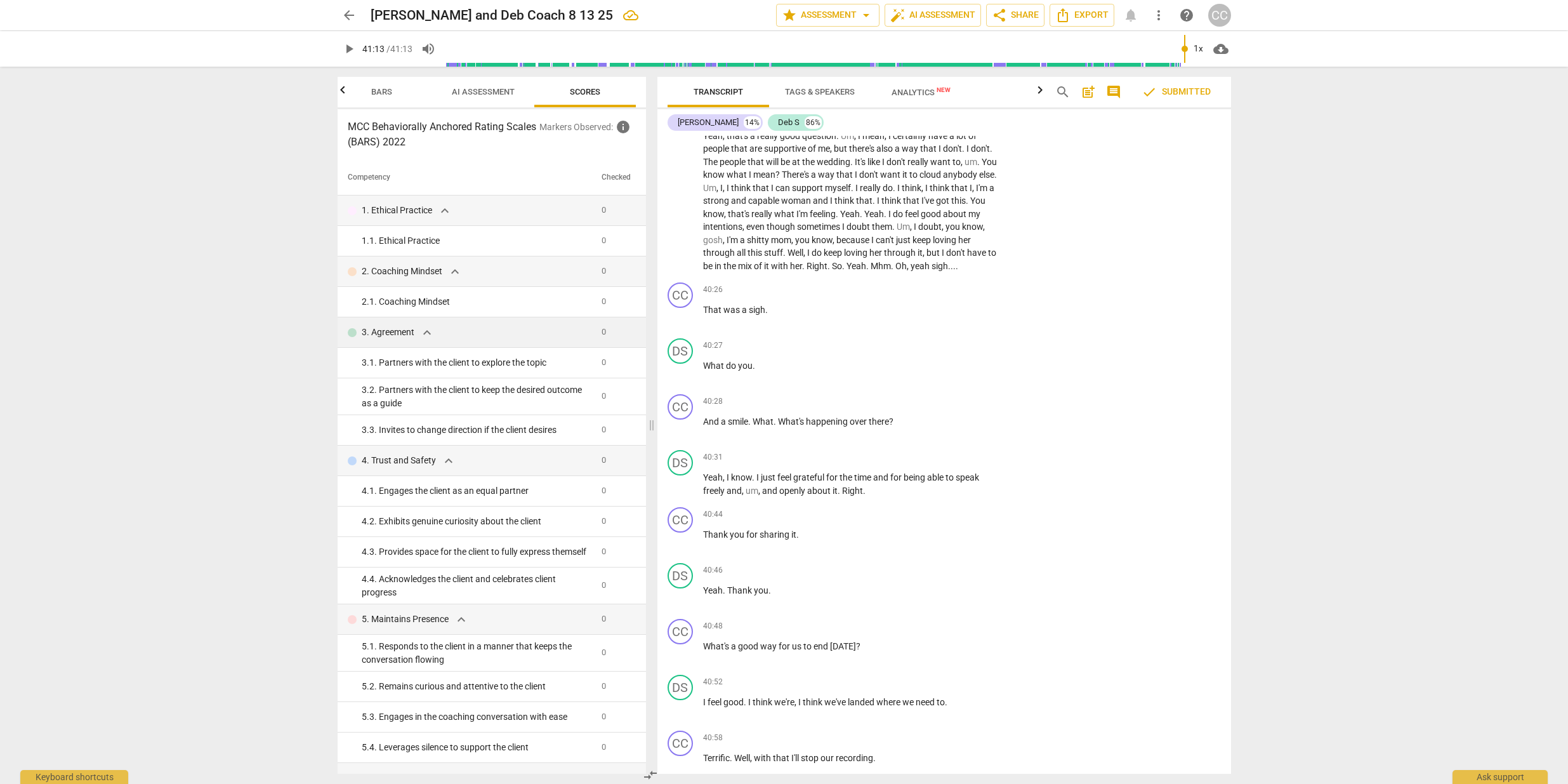
scroll to position [0, 0]
click at [585, 88] on span "Scores" at bounding box center [585, 91] width 30 height 9
click at [862, 16] on span "arrow_drop_down" at bounding box center [866, 15] width 15 height 15
click at [804, 174] on li "Settings" at bounding box center [838, 169] width 132 height 30
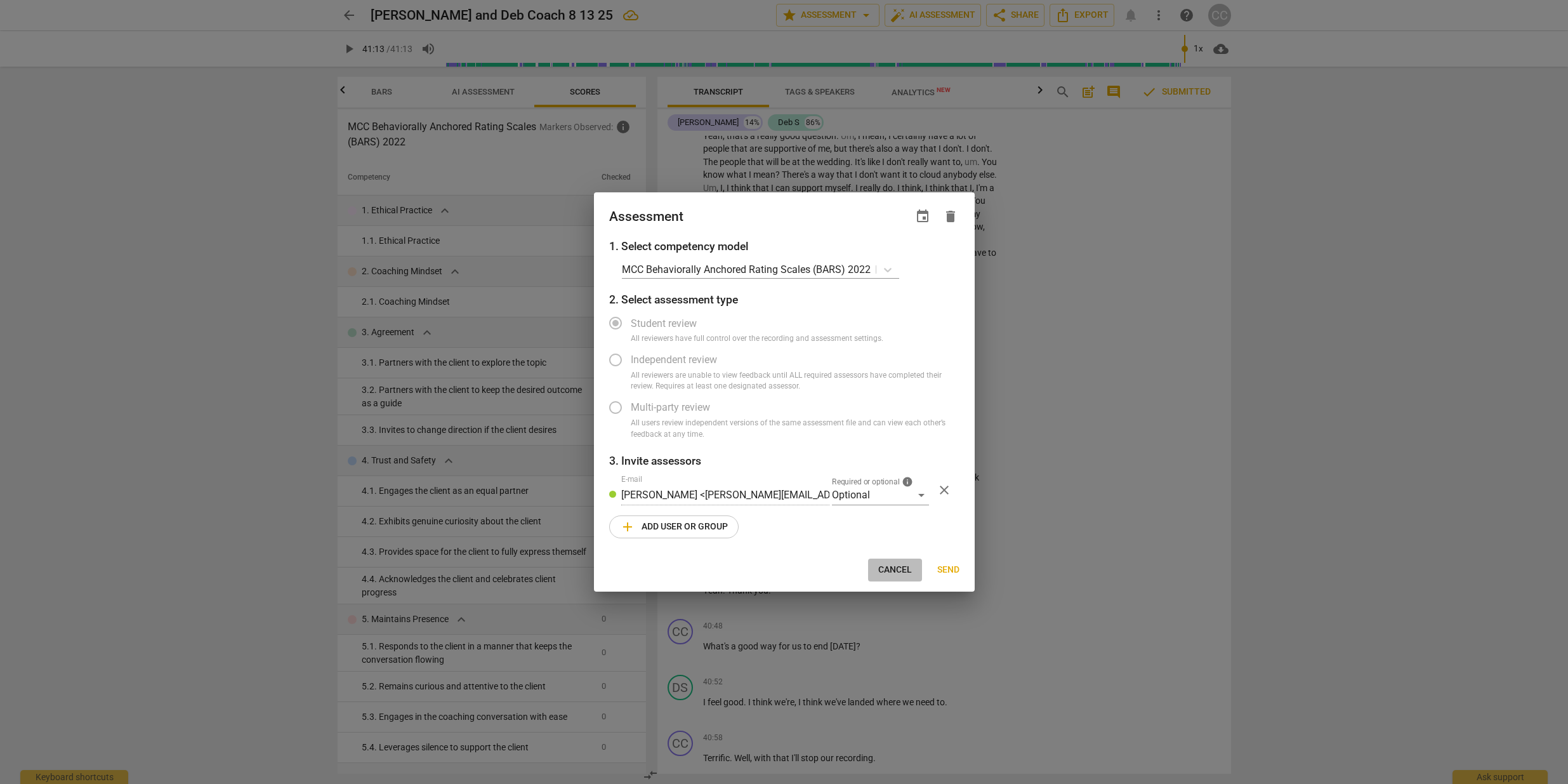
click at [894, 568] on span "Cancel" at bounding box center [895, 570] width 33 height 13
radio input "false"
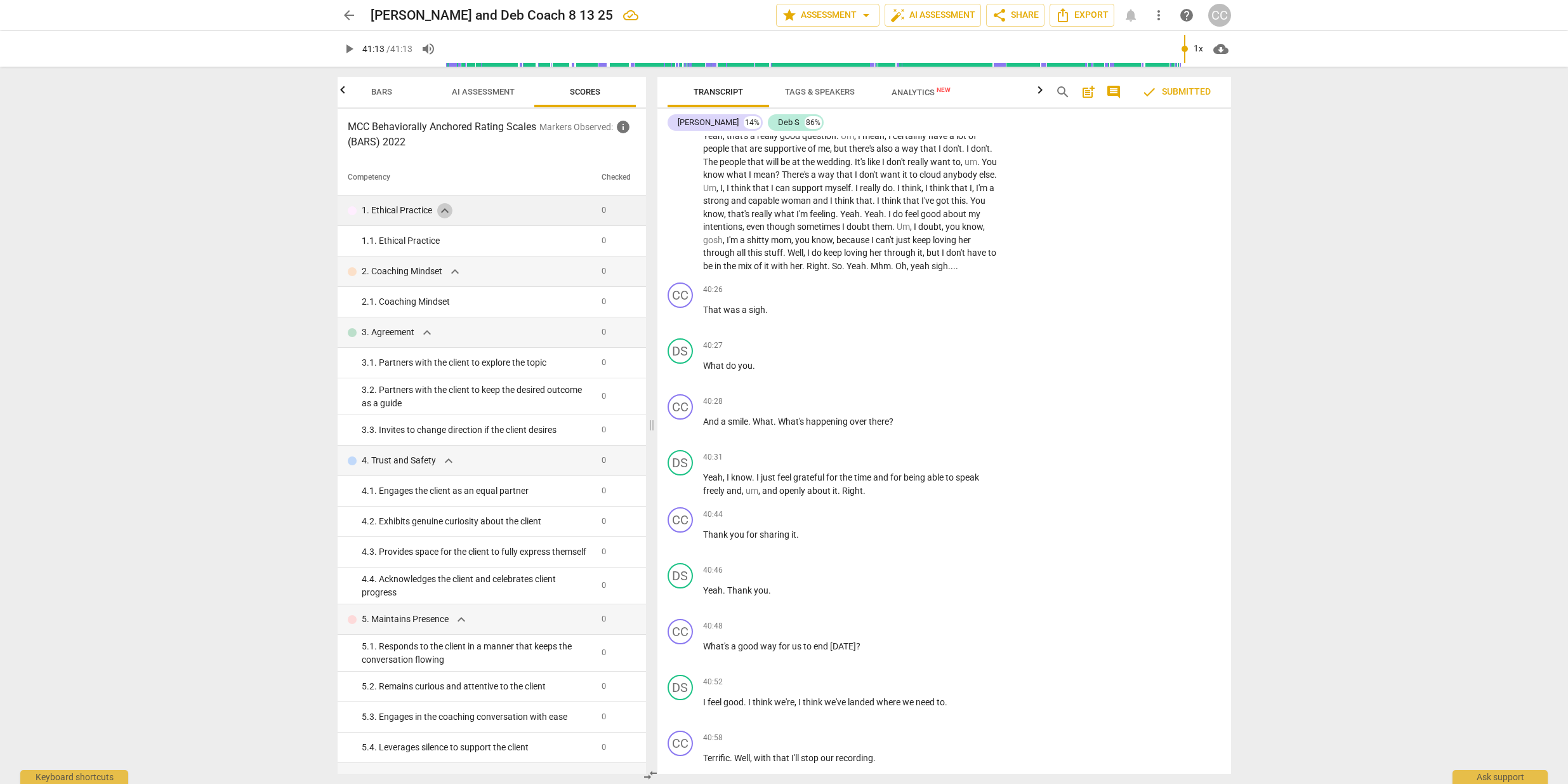
click at [441, 207] on span "expand_more" at bounding box center [444, 211] width 15 height 15
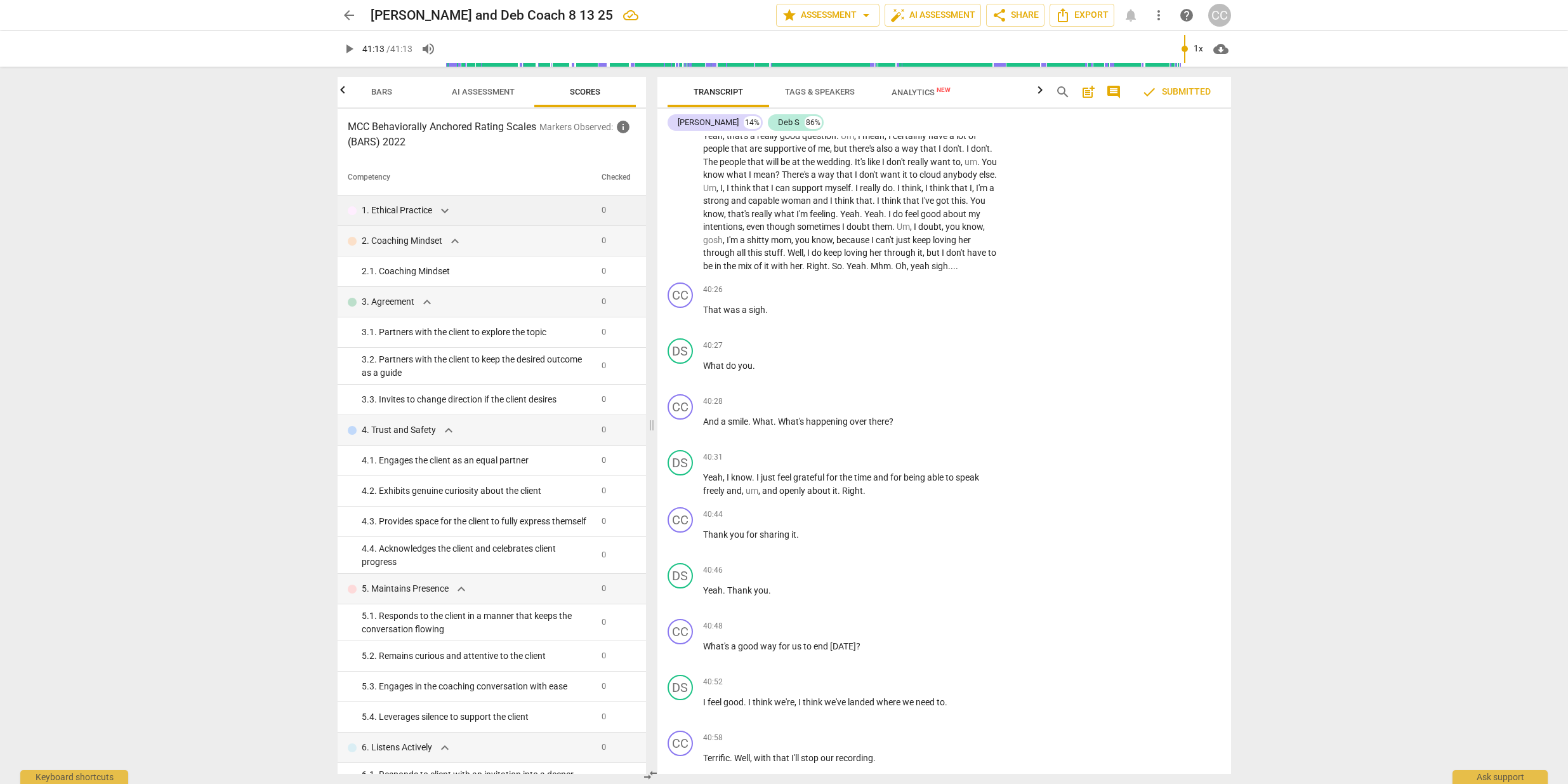
click at [449, 212] on span "expand_more" at bounding box center [444, 211] width 15 height 15
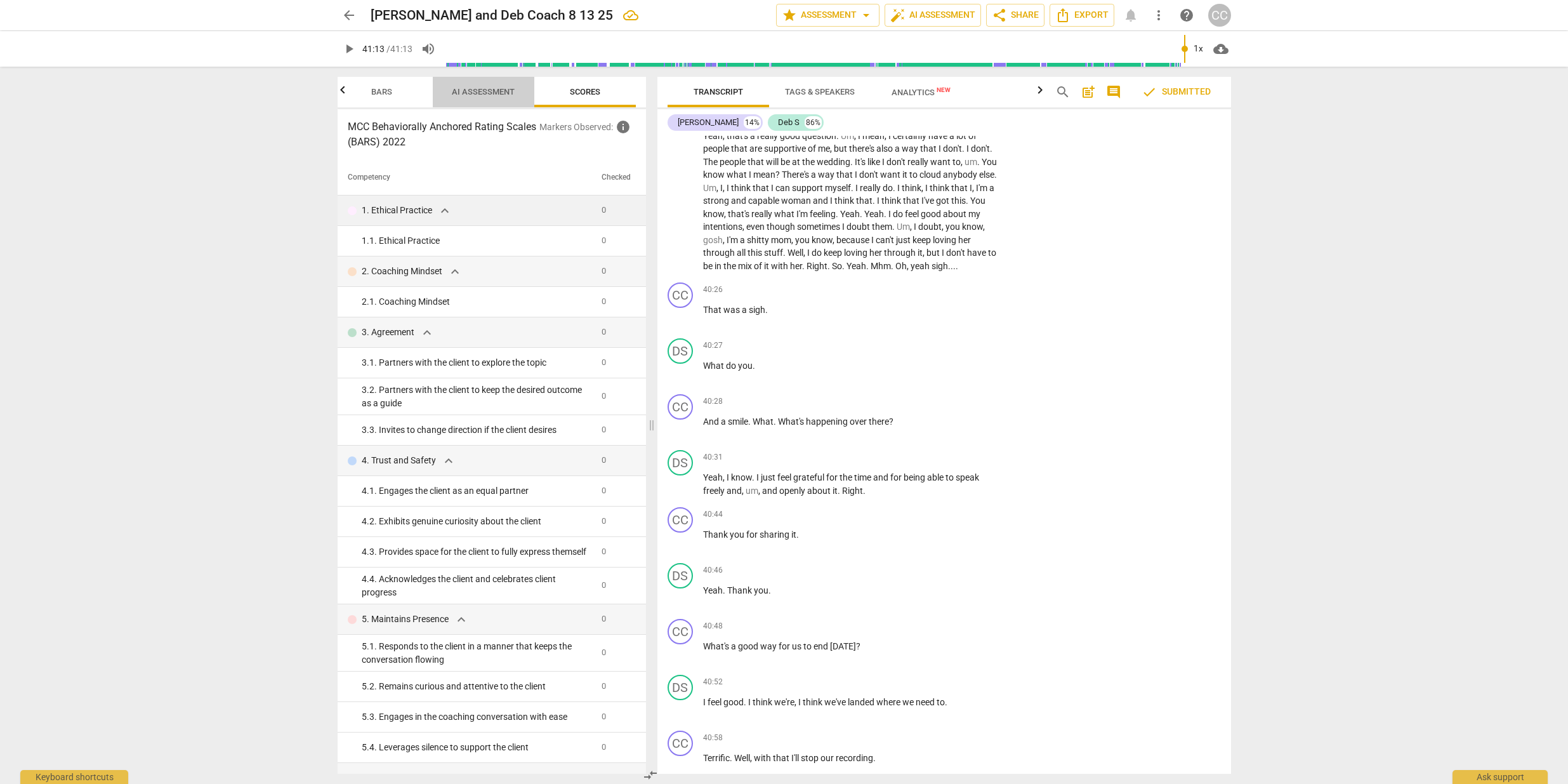
click at [474, 91] on span "AI Assessment" at bounding box center [483, 91] width 63 height 9
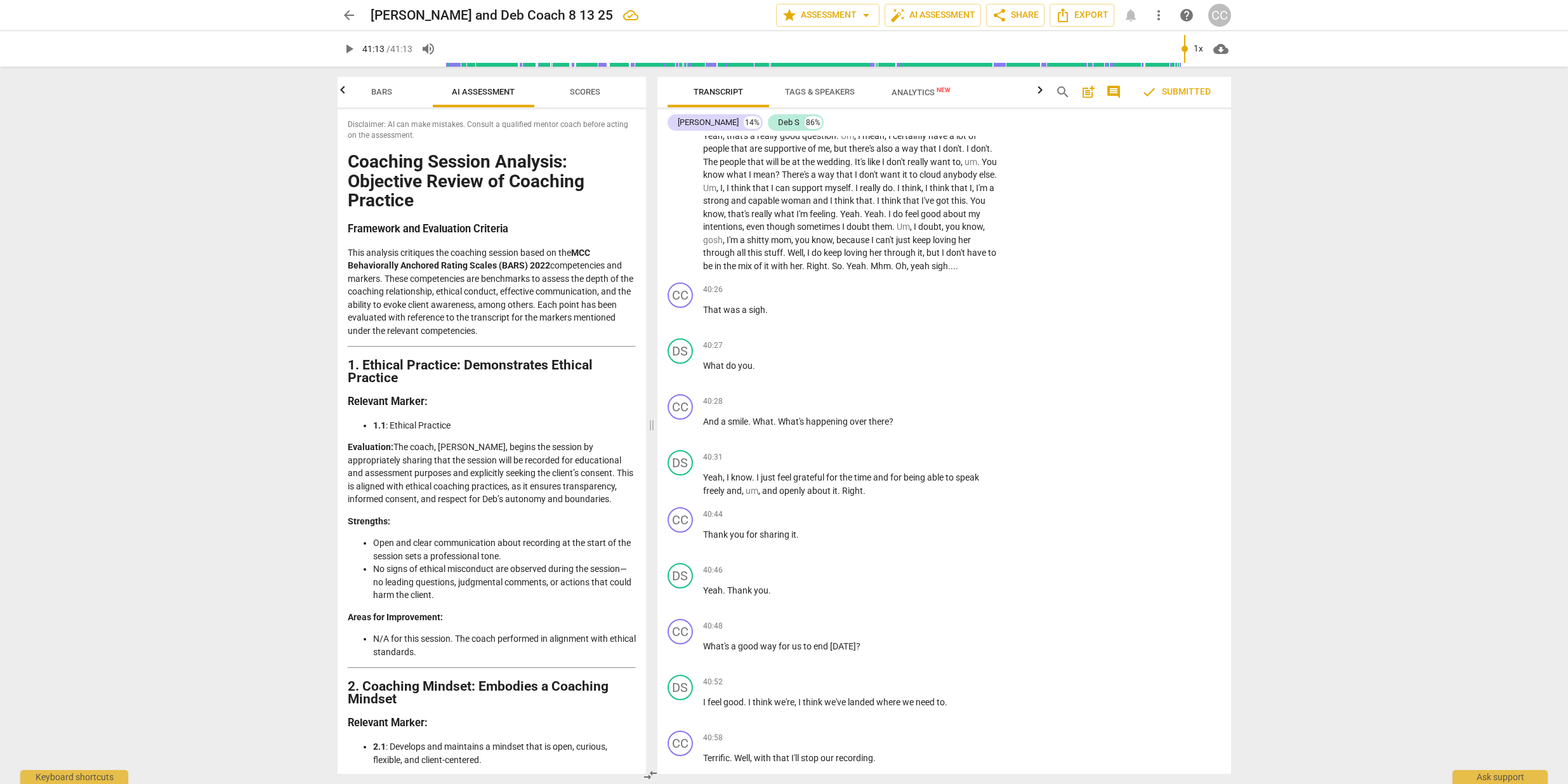
click at [376, 94] on span "Bars" at bounding box center [382, 91] width 21 height 9
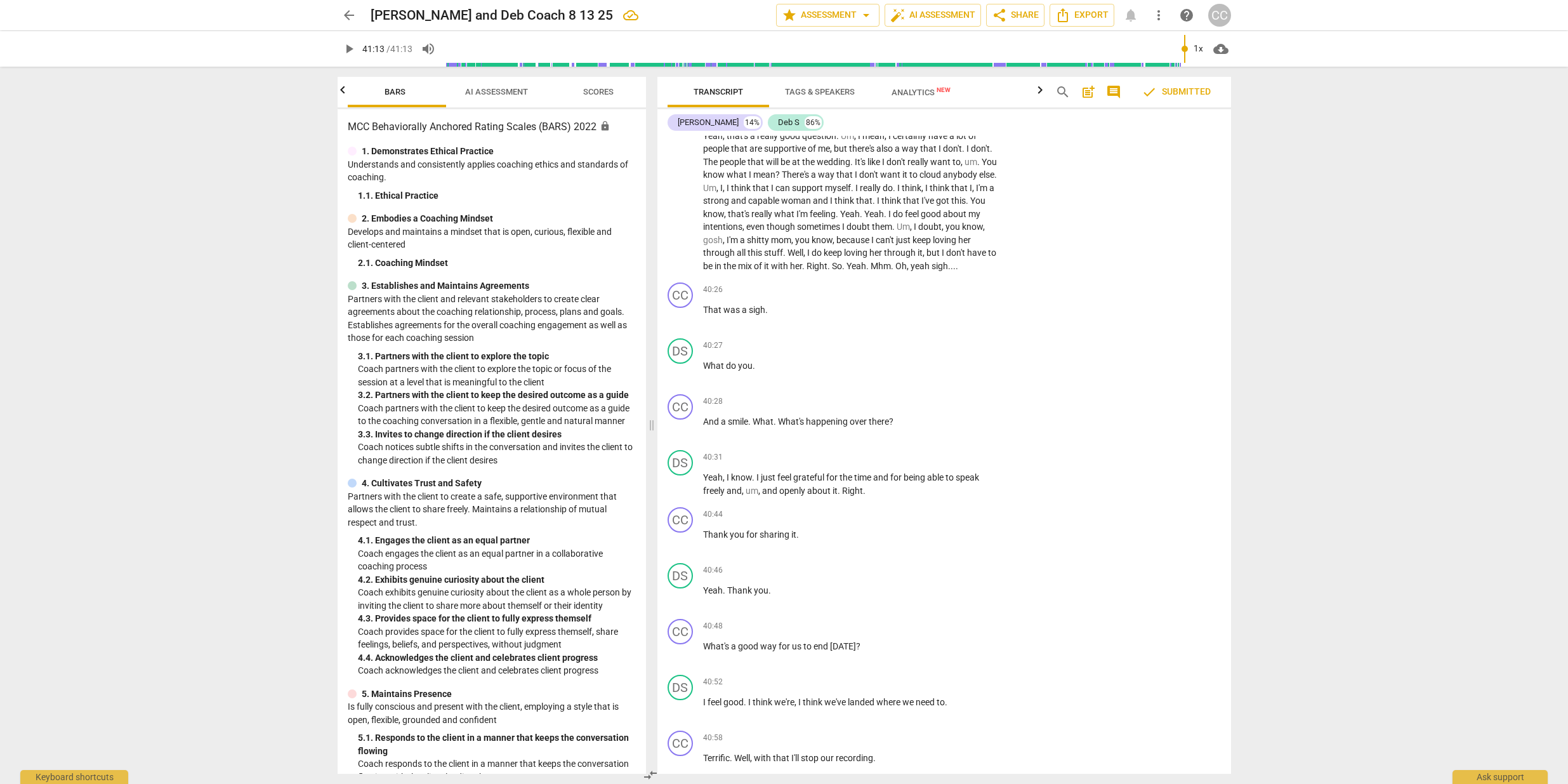
scroll to position [0, 101]
click at [344, 96] on icon "button" at bounding box center [342, 89] width 15 height 15
click at [384, 88] on span "Outcomes" at bounding box center [398, 91] width 44 height 9
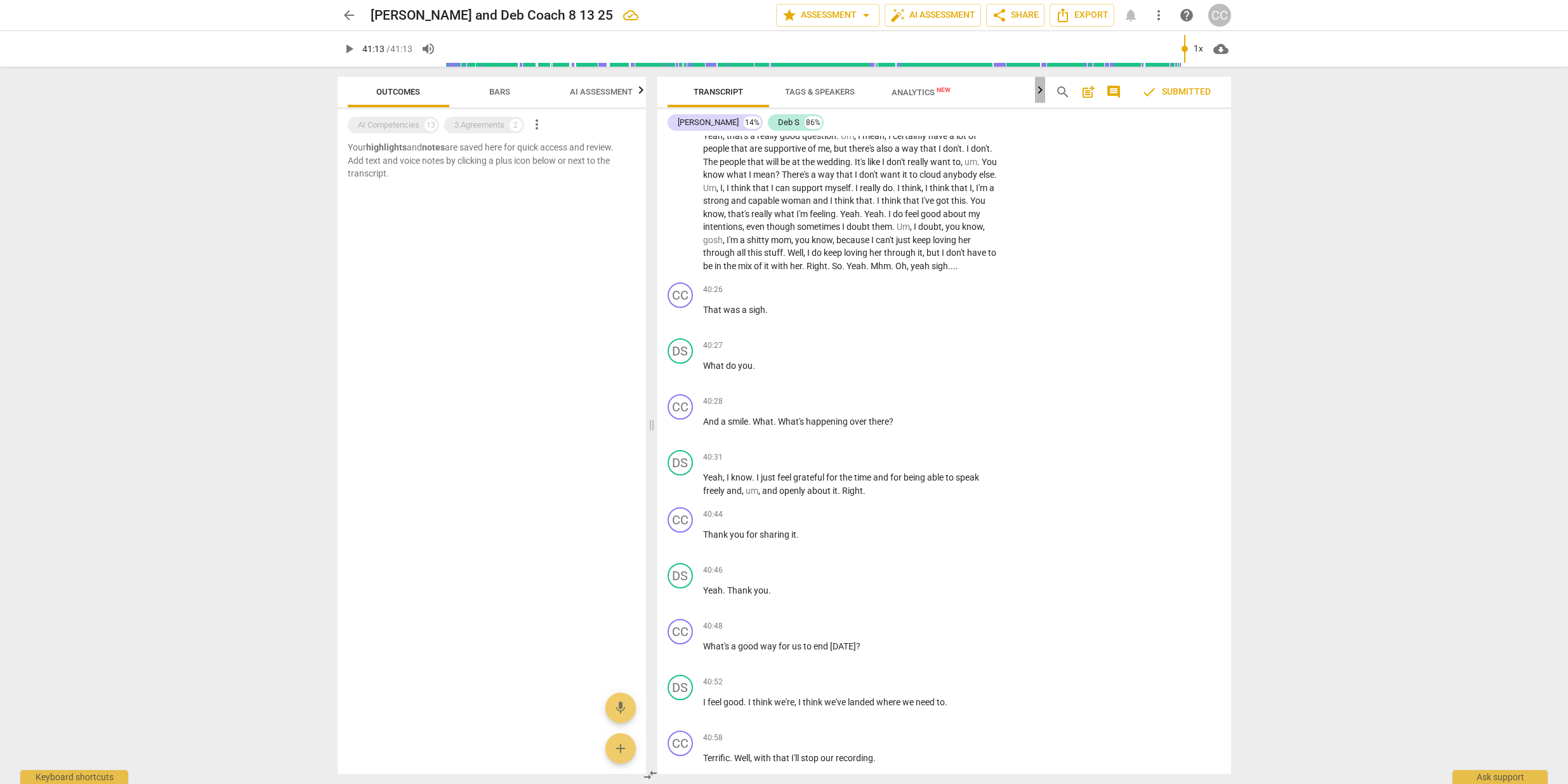
click at [1041, 92] on icon "button" at bounding box center [1040, 89] width 4 height 8
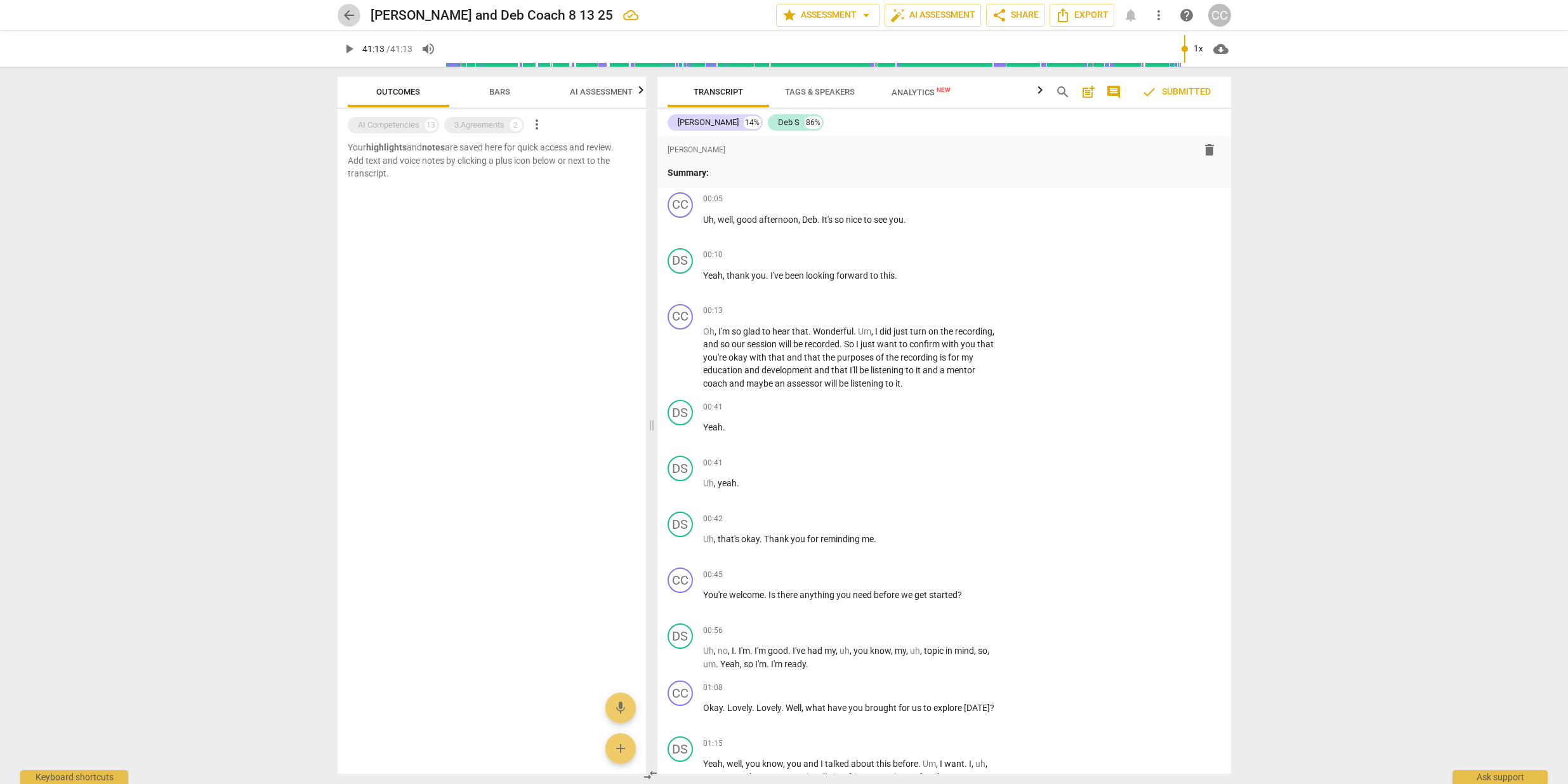
click at [352, 13] on span "arrow_back" at bounding box center [349, 15] width 15 height 15
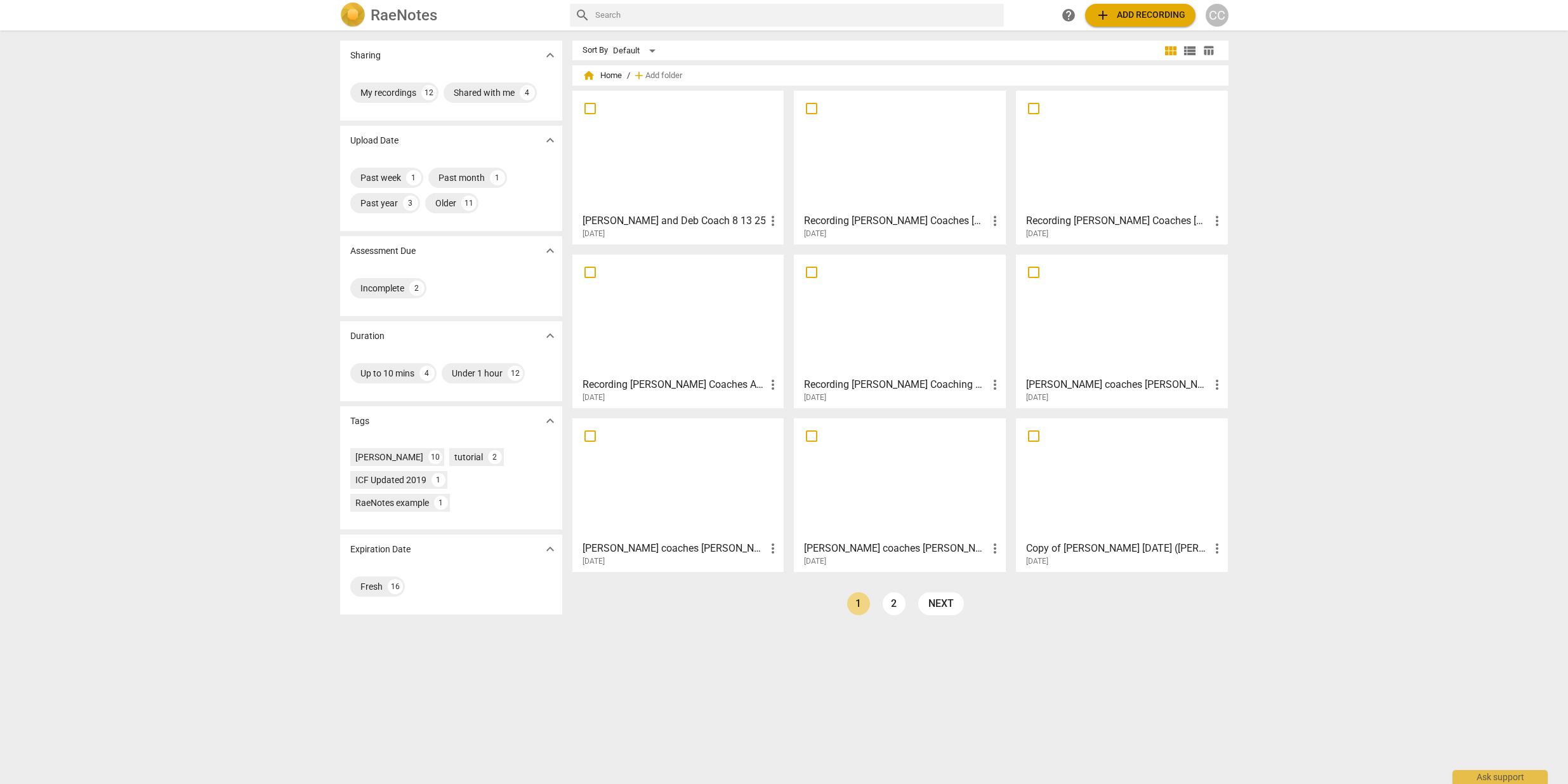
click at [1214, 17] on div "CC" at bounding box center [1217, 15] width 23 height 23
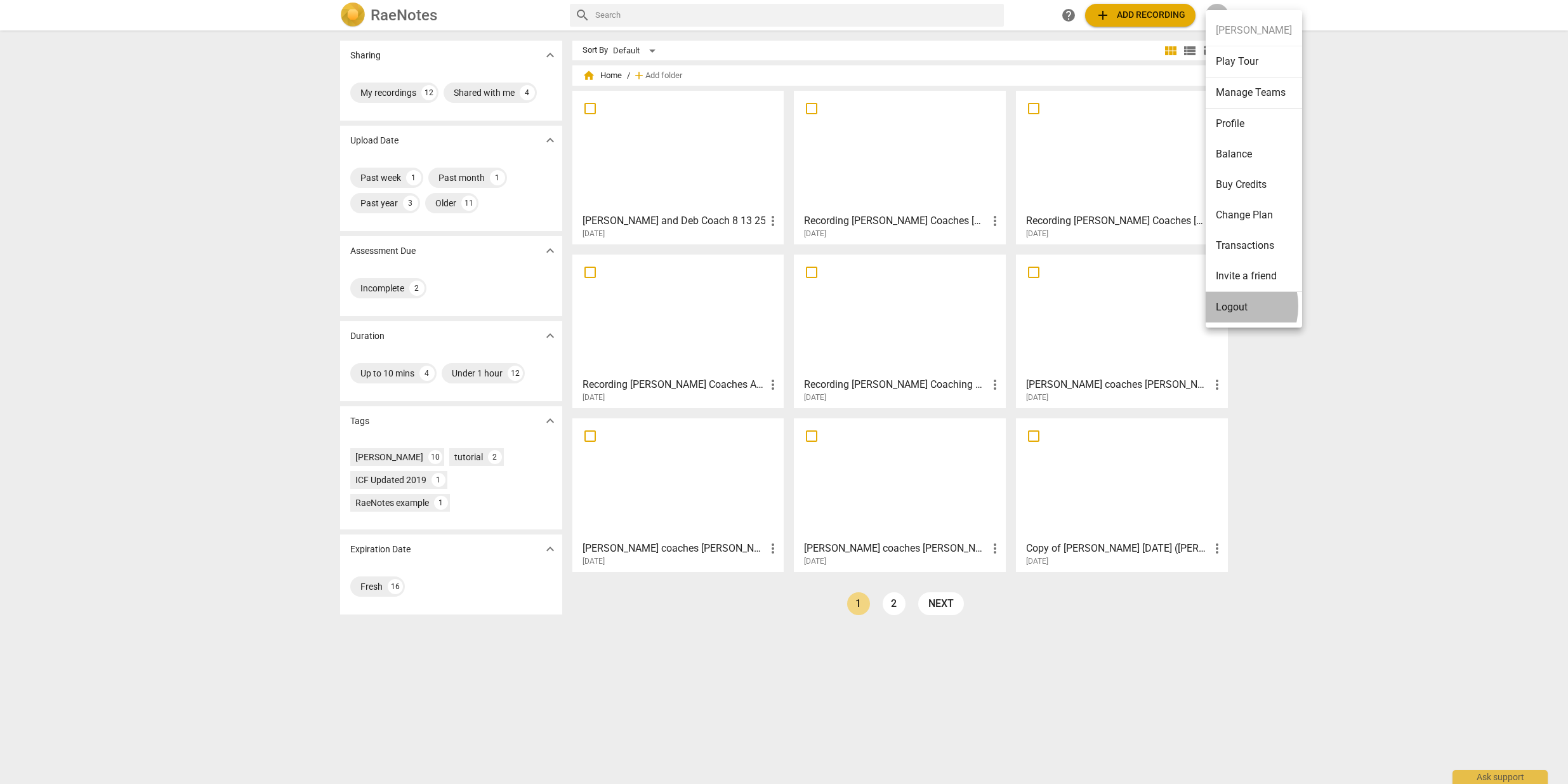
click at [1223, 306] on li "Logout" at bounding box center [1254, 307] width 96 height 30
